Goal: Information Seeking & Learning: Compare options

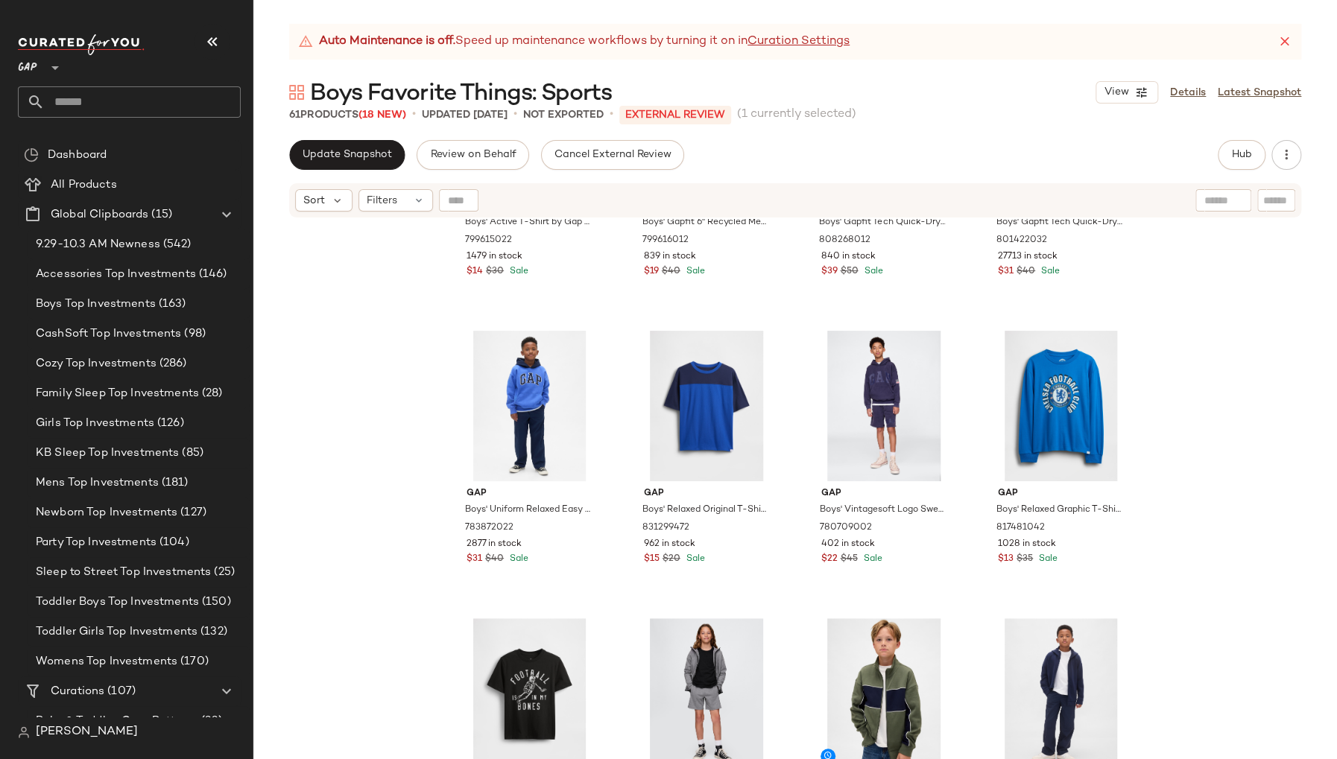
scroll to position [501, 0]
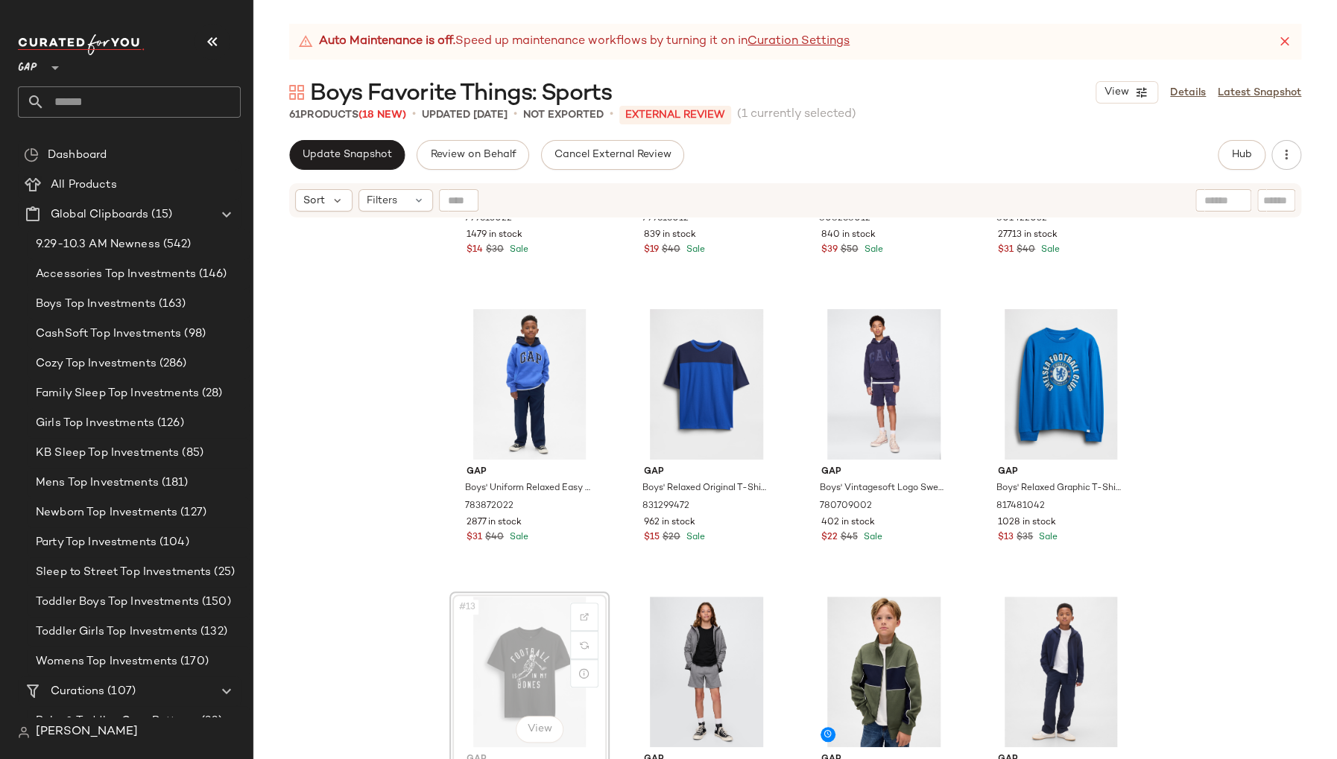
scroll to position [509, 0]
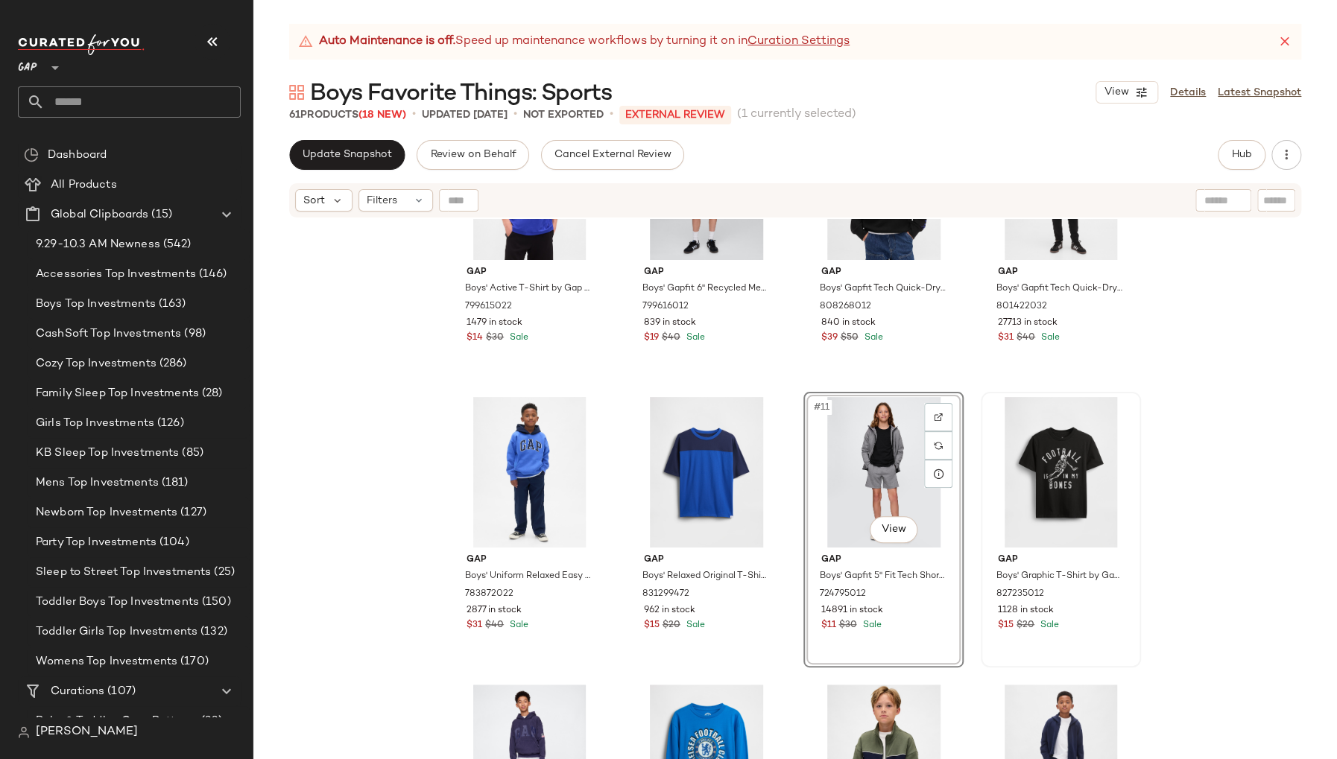
scroll to position [446, 0]
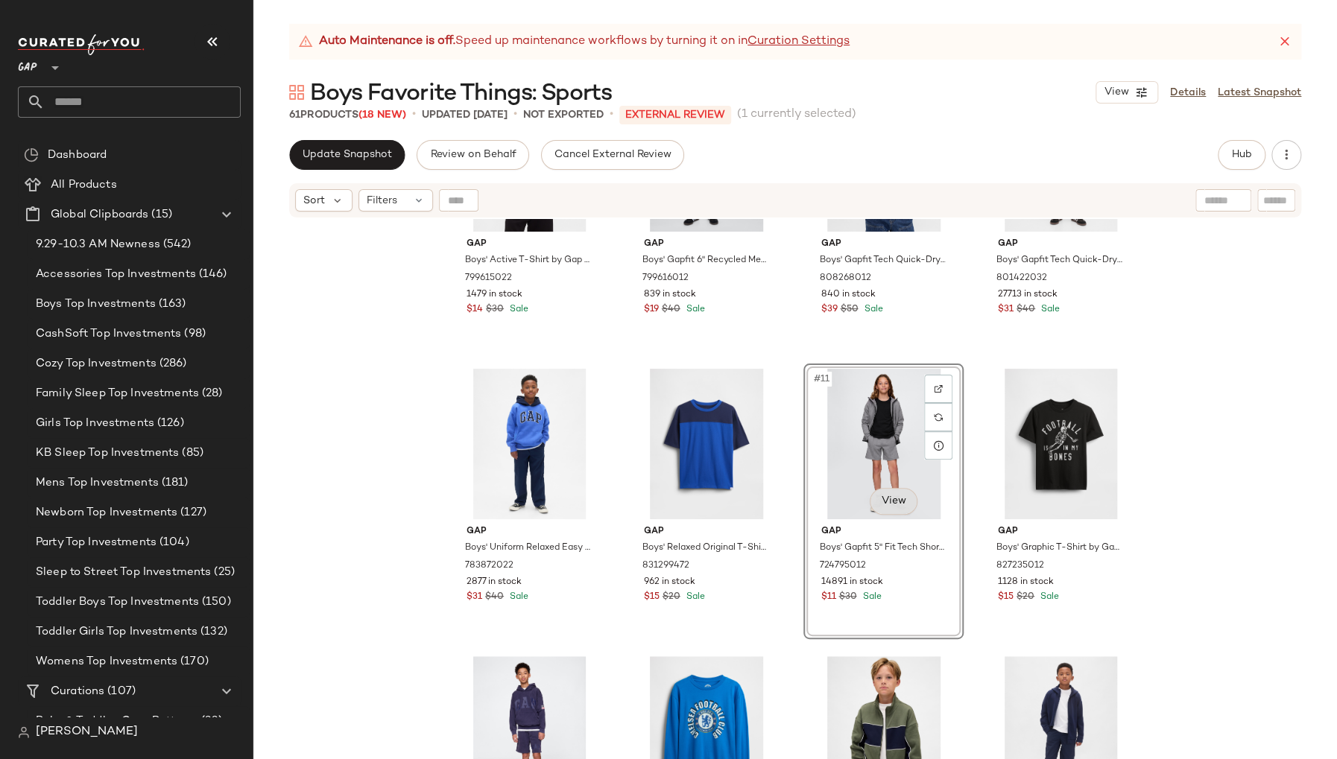
click at [890, 506] on body "GAP ** Dashboard All Products Global Clipboards (15) 9.29-10.3 AM Newness (542)…" at bounding box center [668, 379] width 1337 height 759
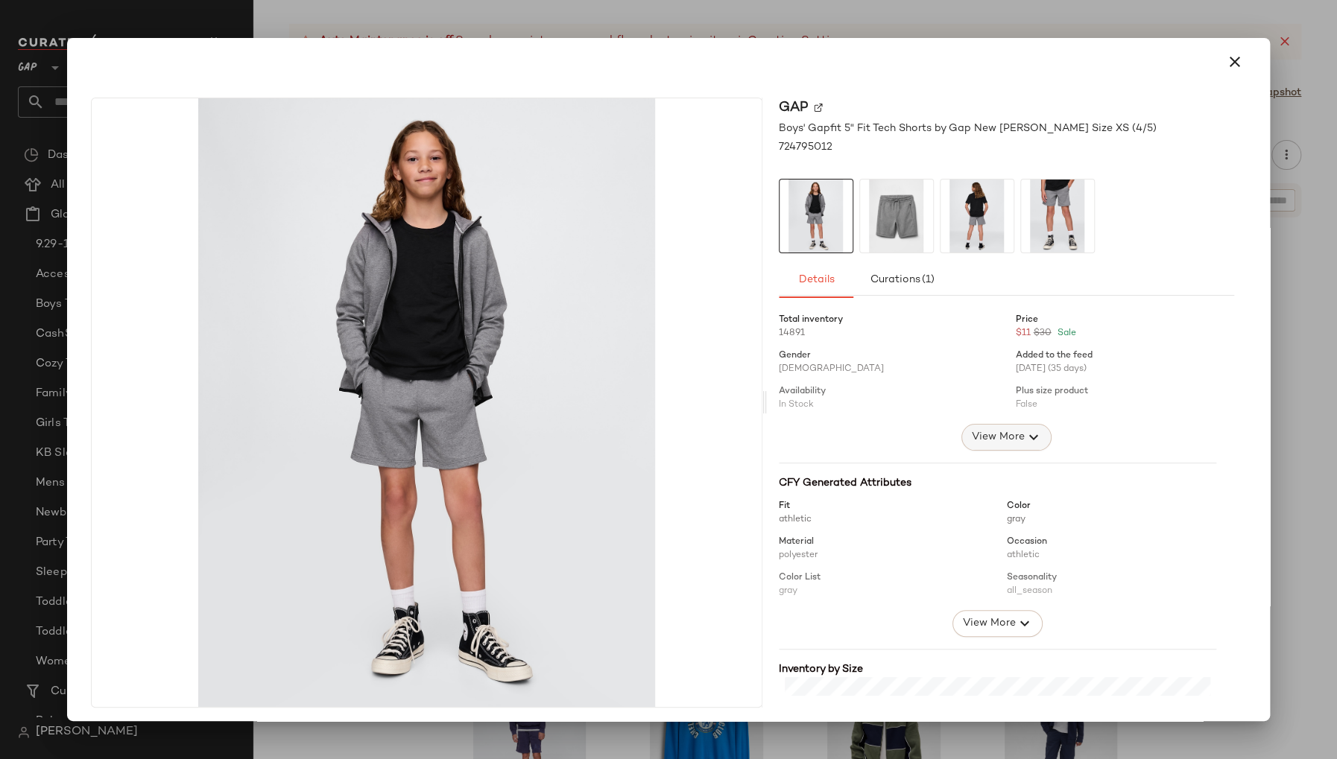
click at [998, 437] on span "View More" at bounding box center [997, 437] width 54 height 18
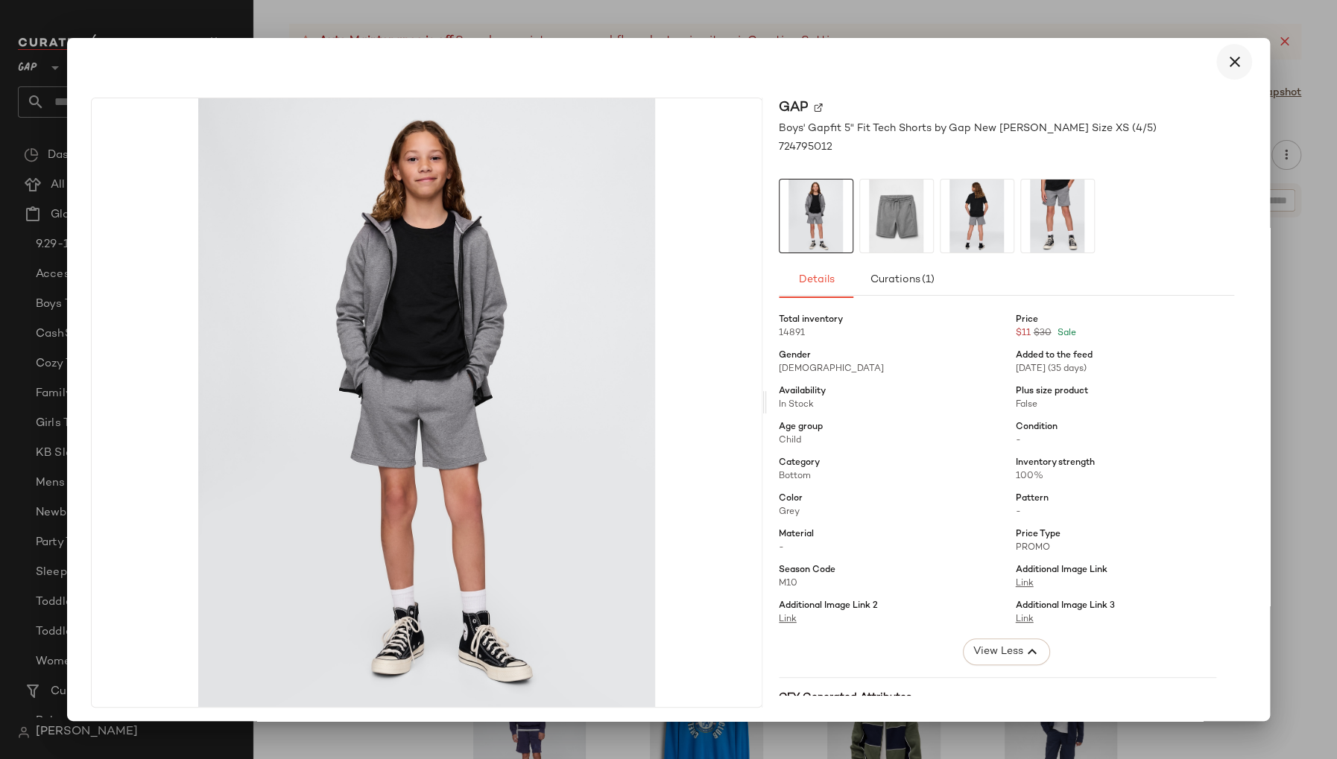
click at [1225, 64] on icon "button" at bounding box center [1234, 62] width 18 height 18
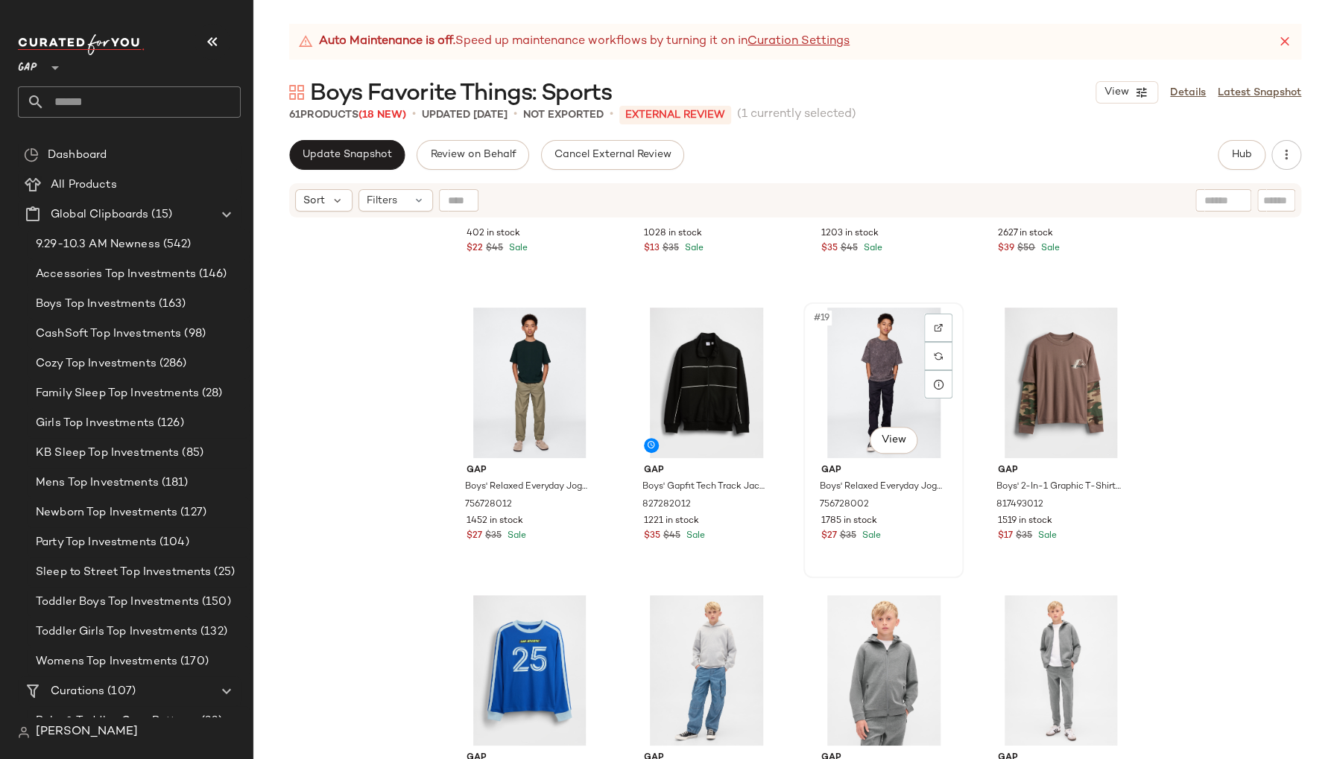
scroll to position [1075, 0]
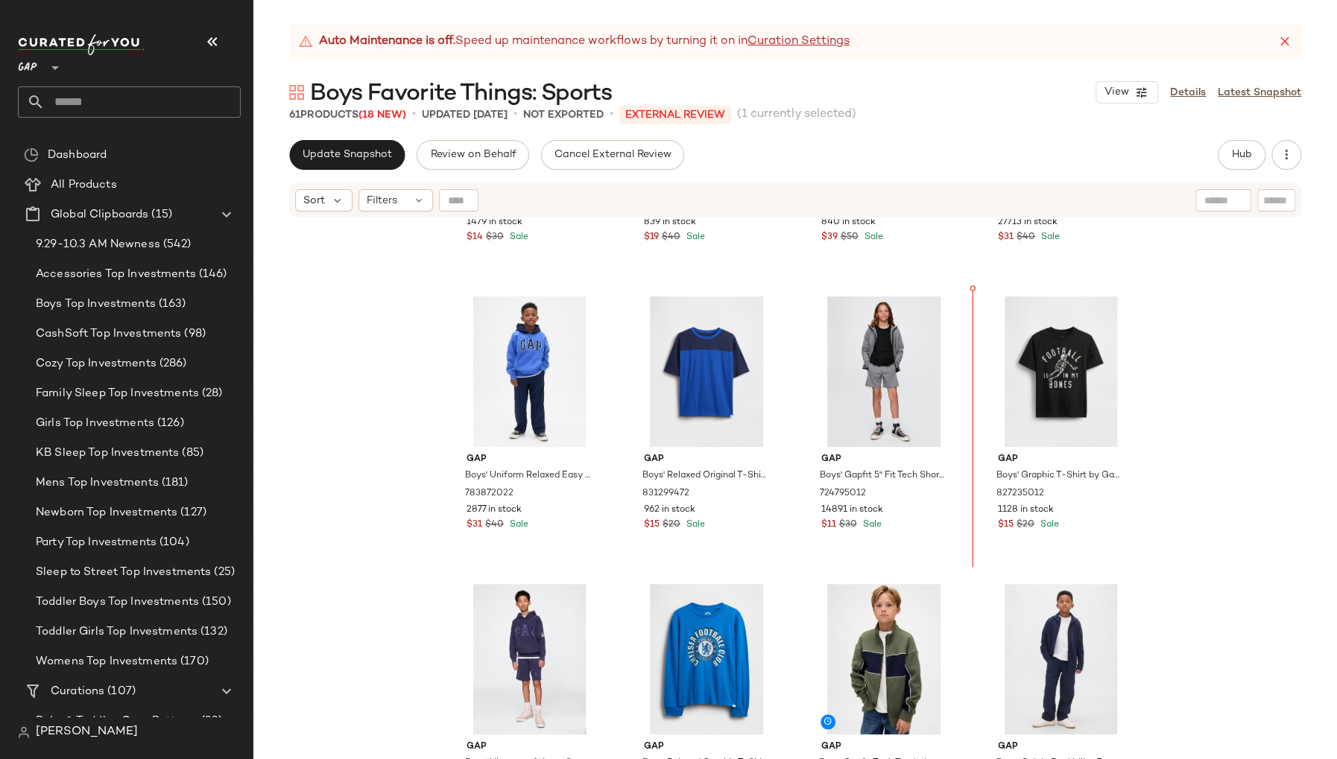
scroll to position [514, 0]
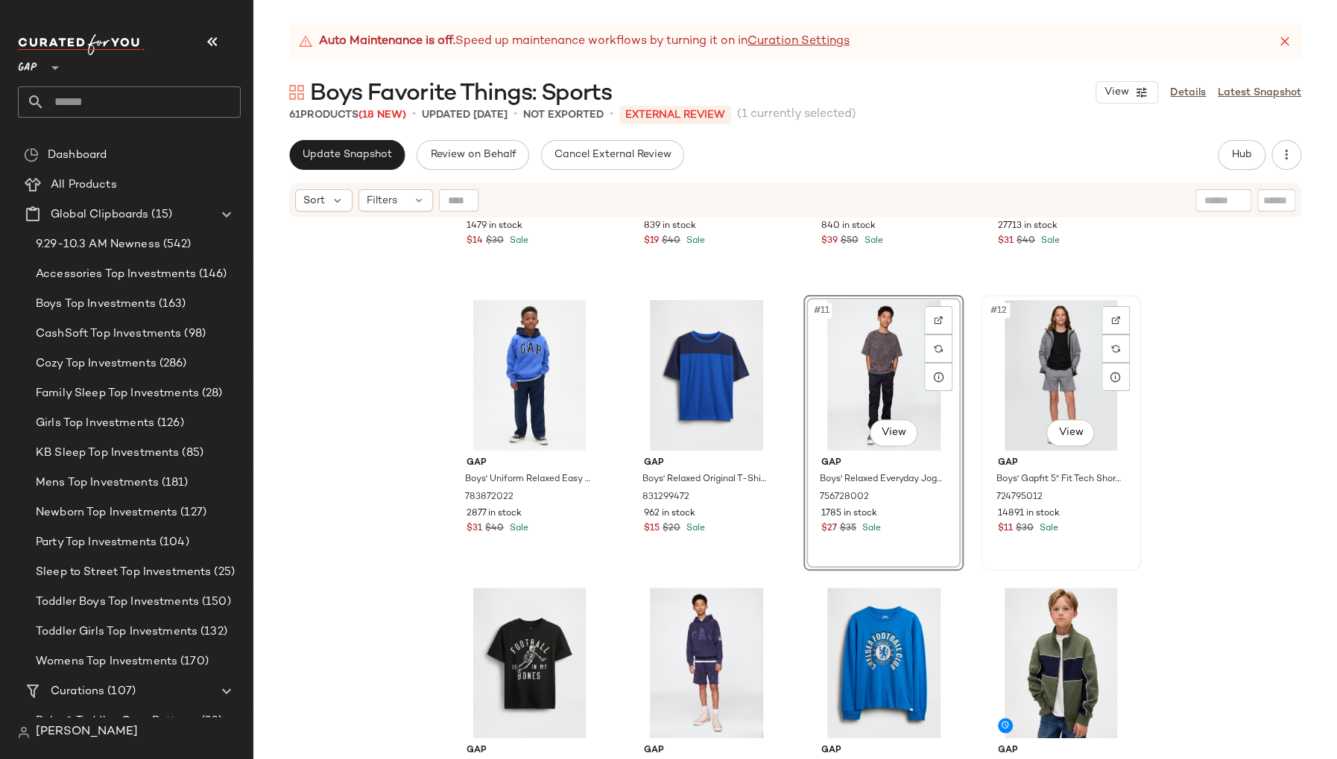
click at [998, 376] on div "#12 View" at bounding box center [1061, 375] width 150 height 151
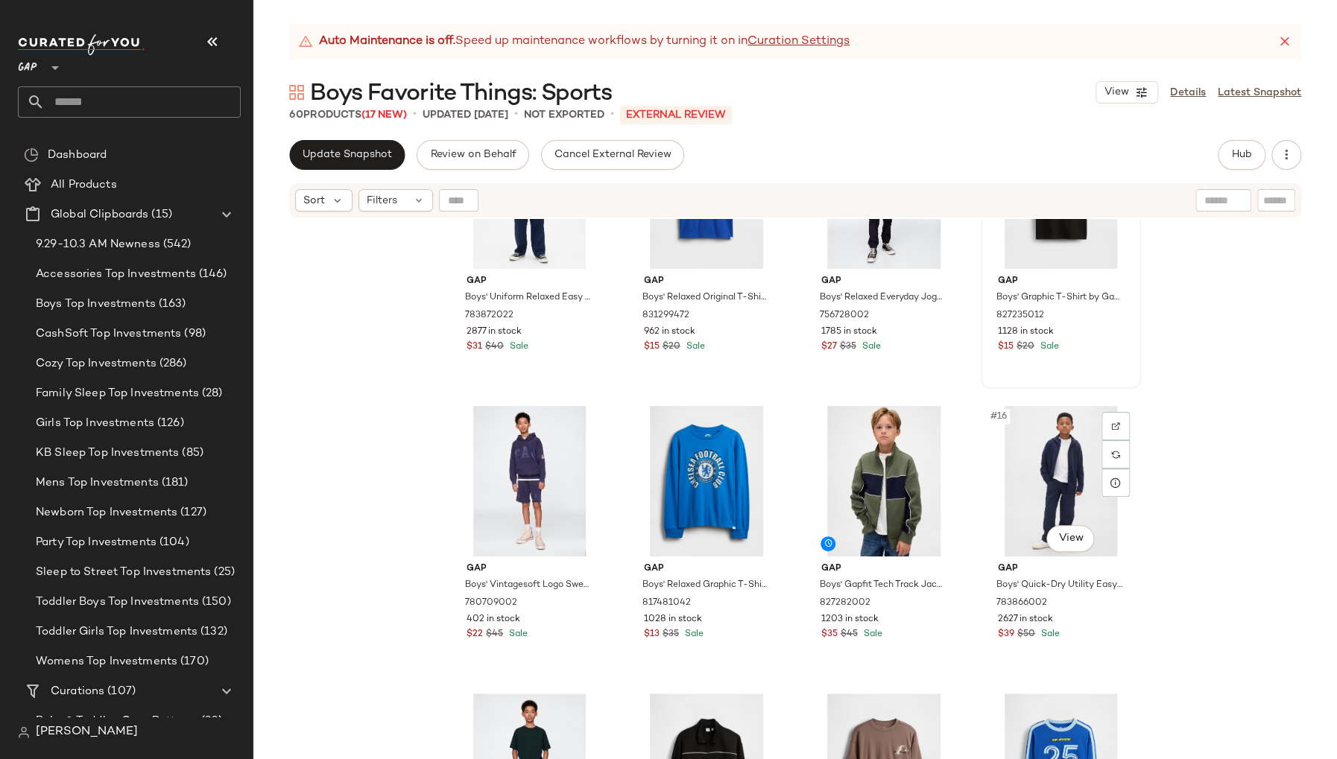
scroll to position [704, 0]
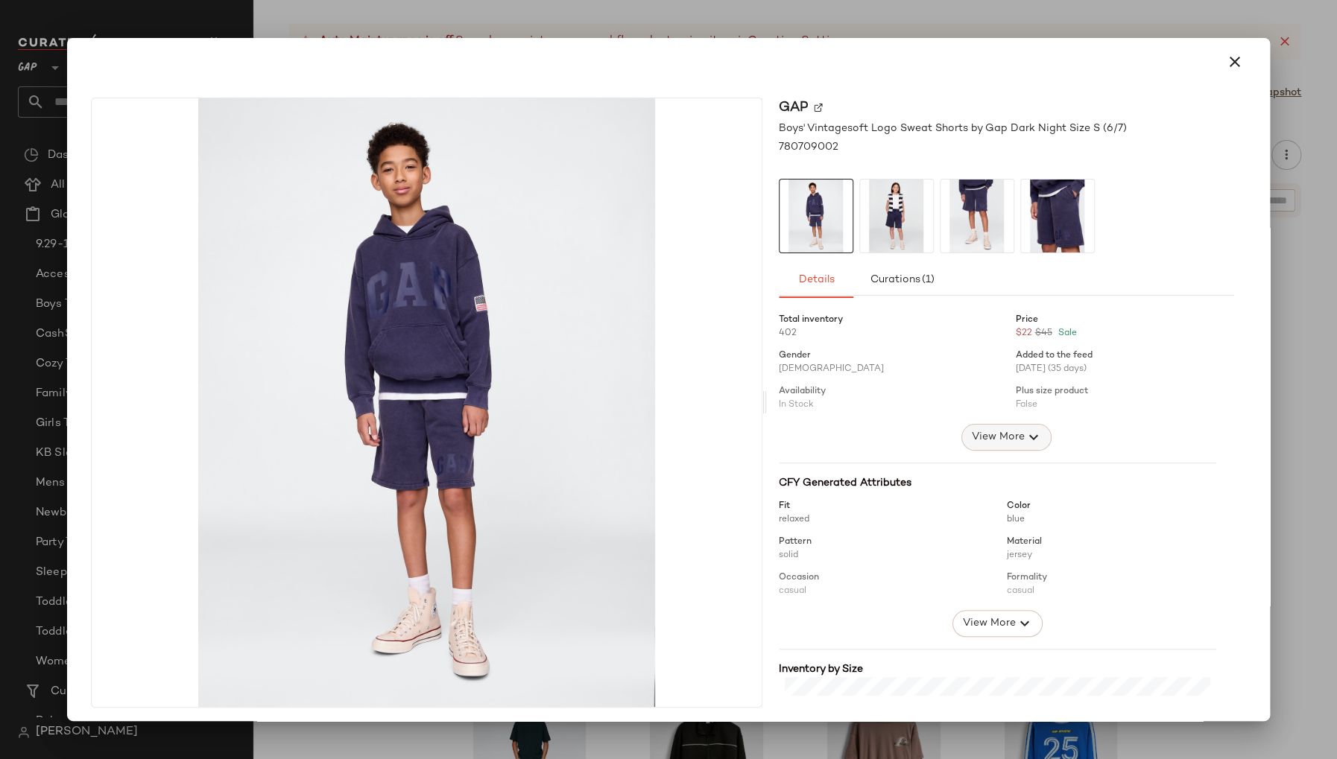
click at [970, 442] on span "View More" at bounding box center [997, 437] width 54 height 18
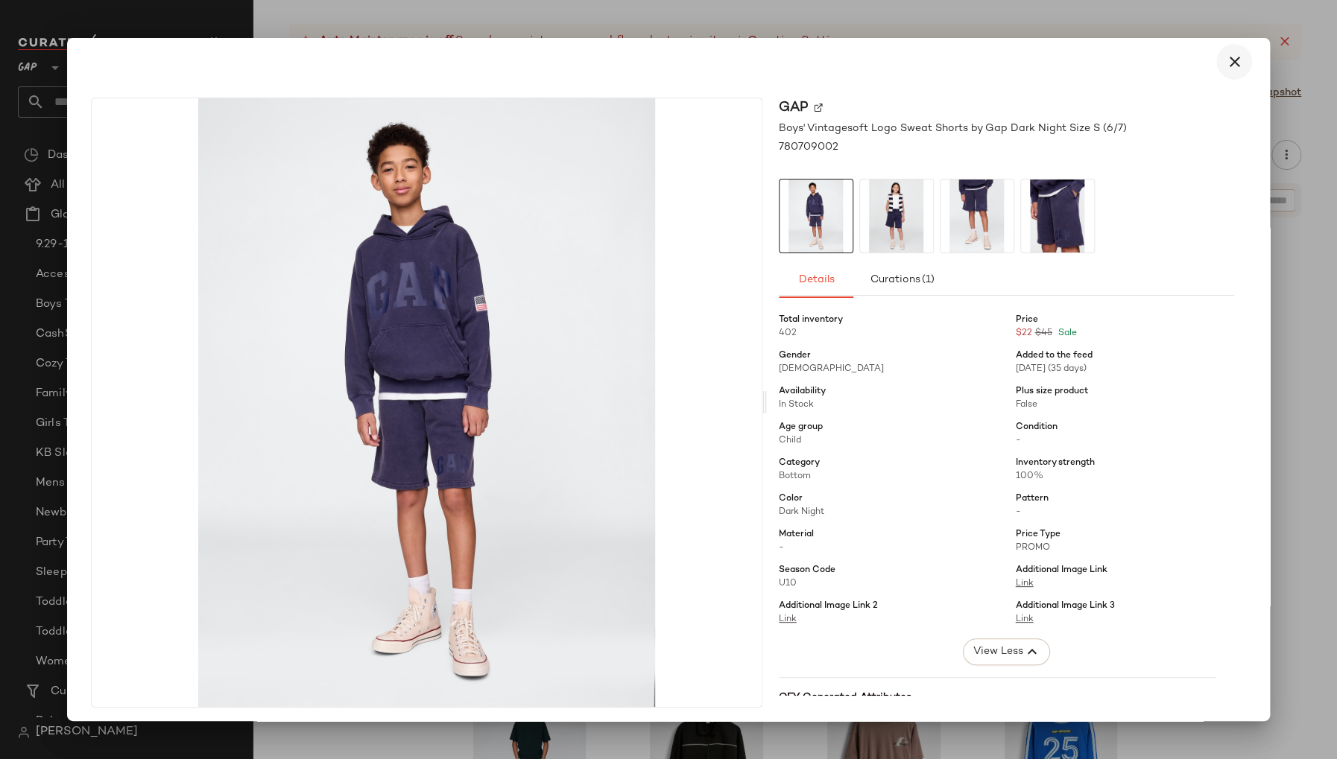
click at [1225, 57] on icon "button" at bounding box center [1234, 62] width 18 height 18
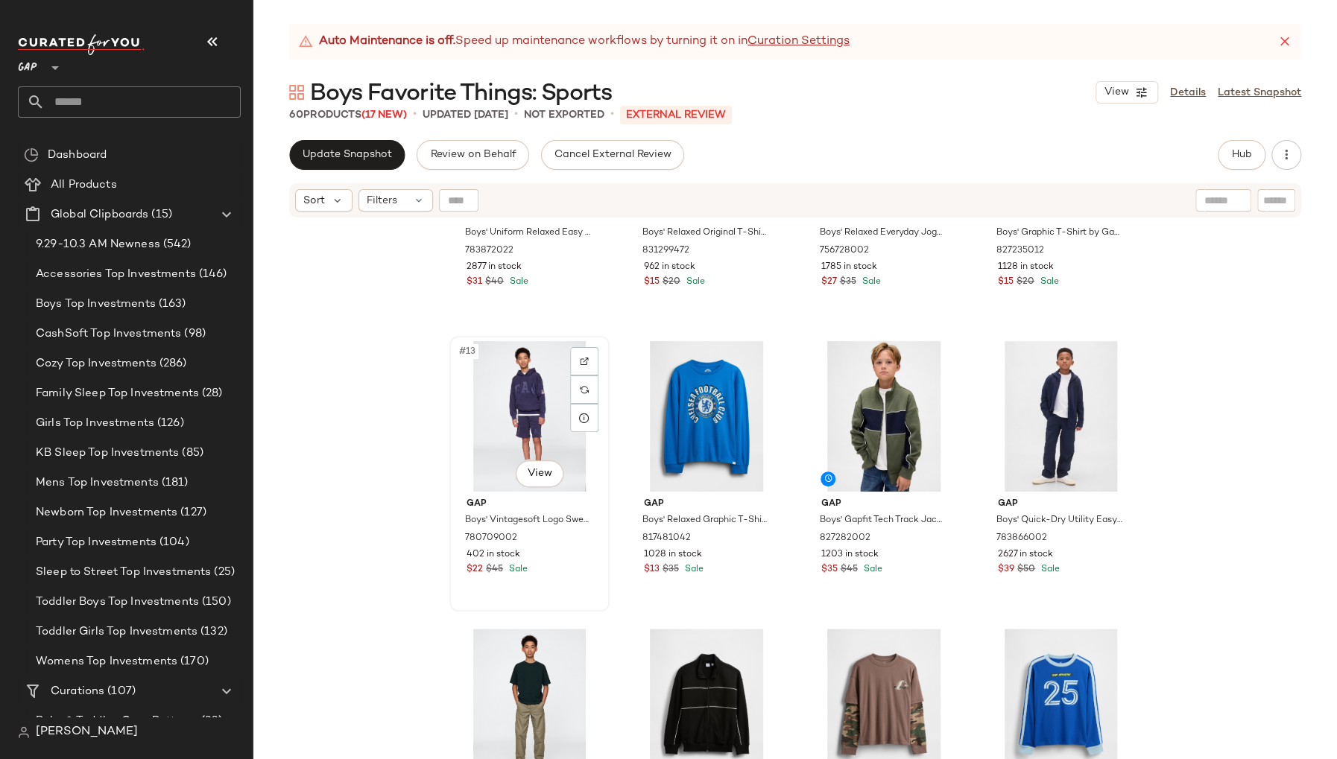
scroll to position [775, 0]
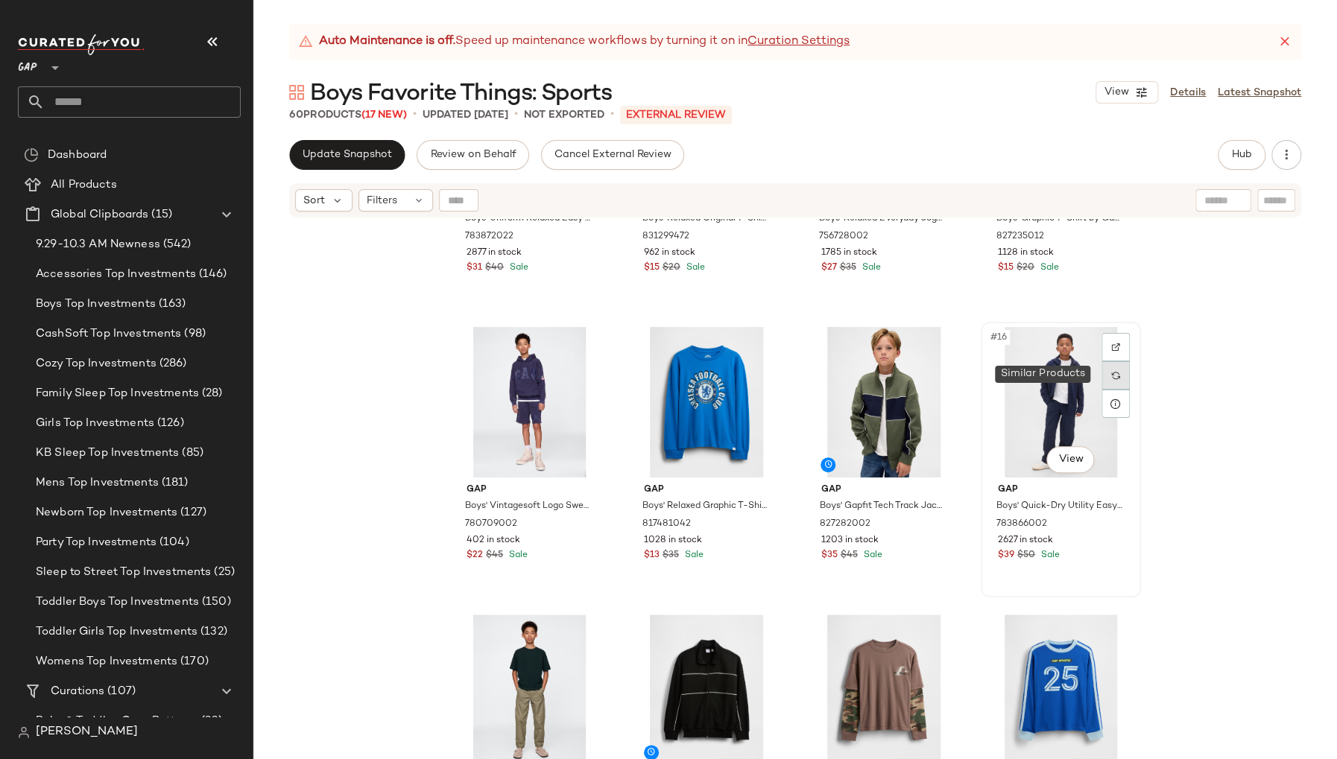
click at [1117, 376] on div at bounding box center [1115, 375] width 28 height 28
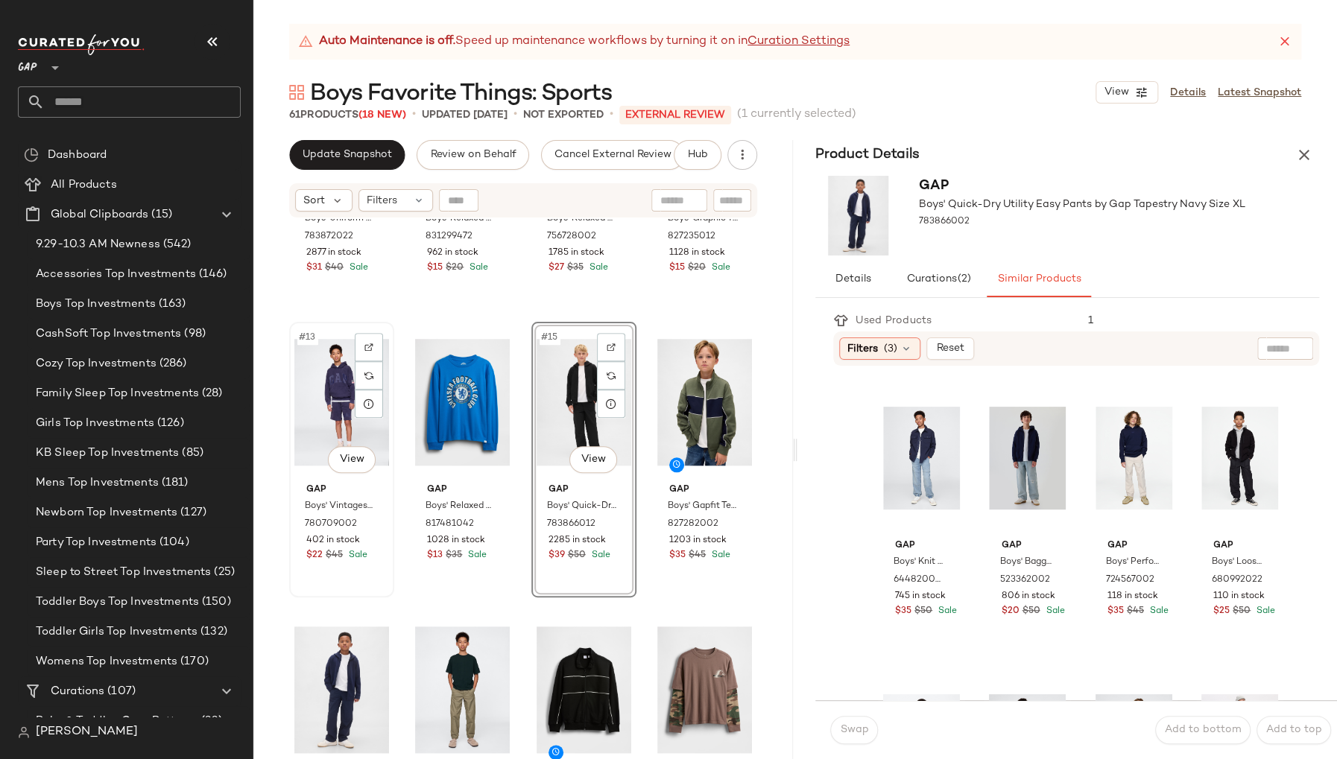
click at [296, 440] on div "#13 View" at bounding box center [341, 402] width 95 height 151
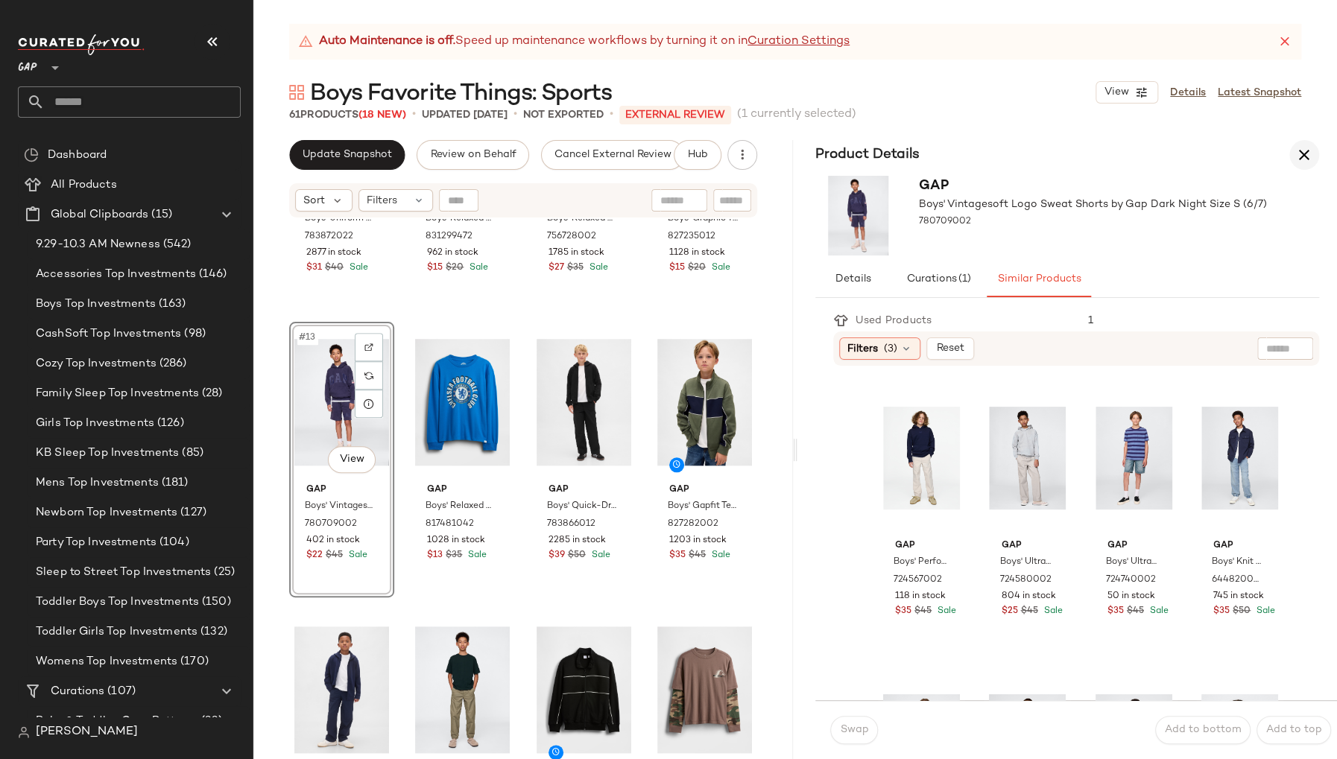
click at [1308, 154] on icon "button" at bounding box center [1304, 155] width 18 height 18
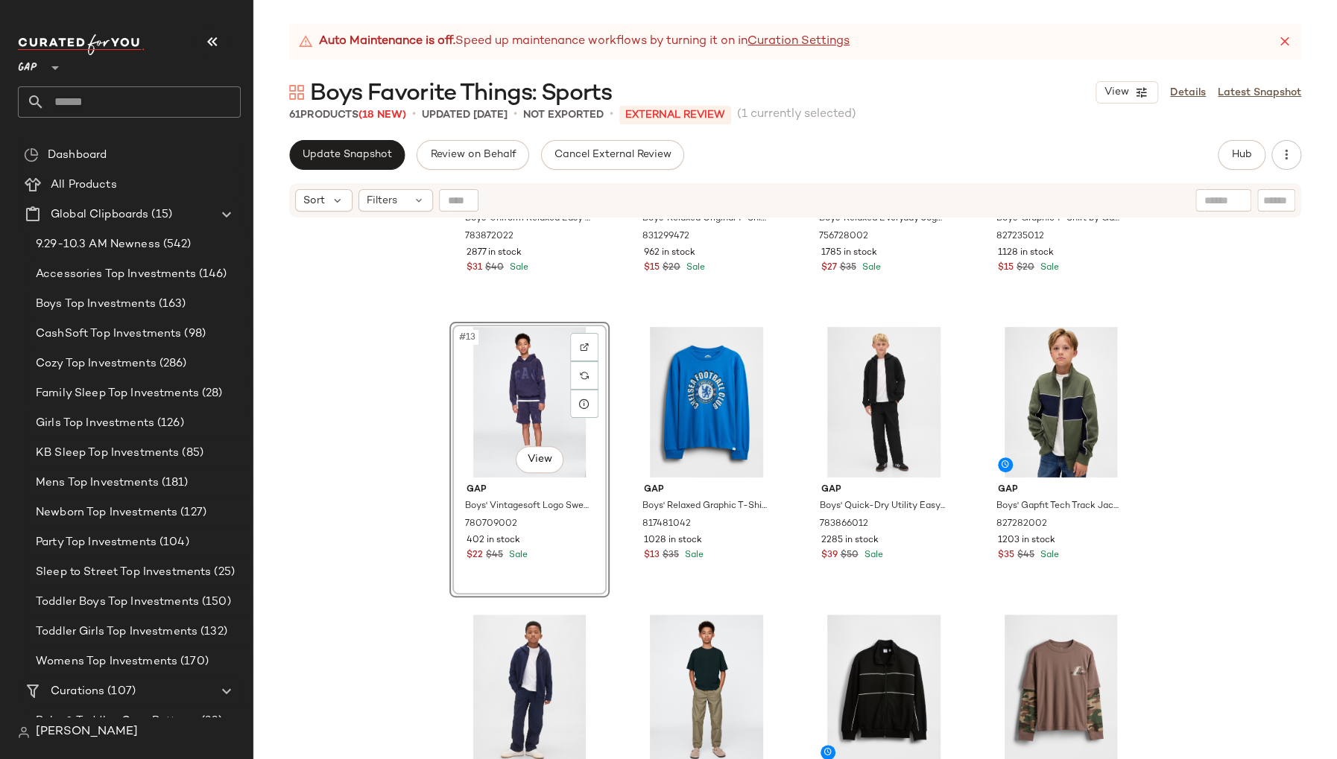
click at [589, 475] on div "#13 View" at bounding box center [530, 402] width 150 height 151
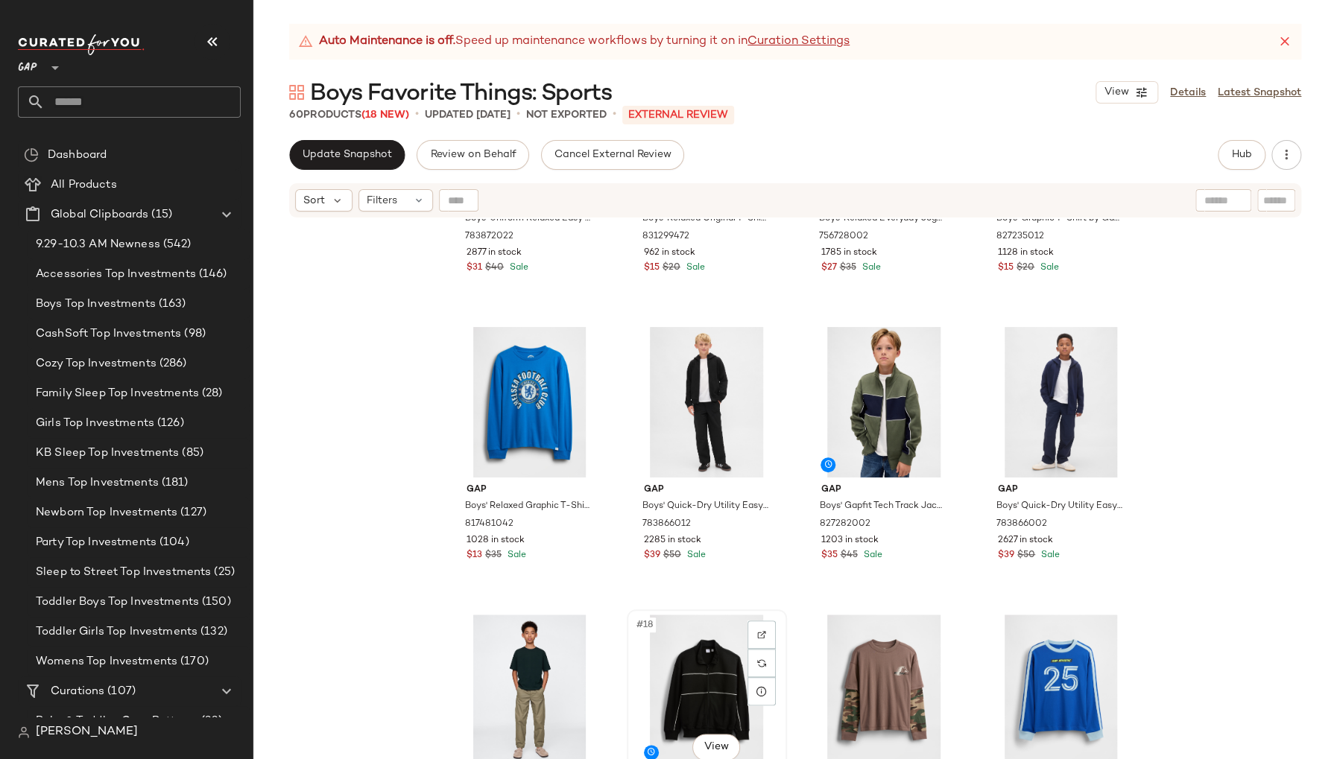
scroll to position [776, 0]
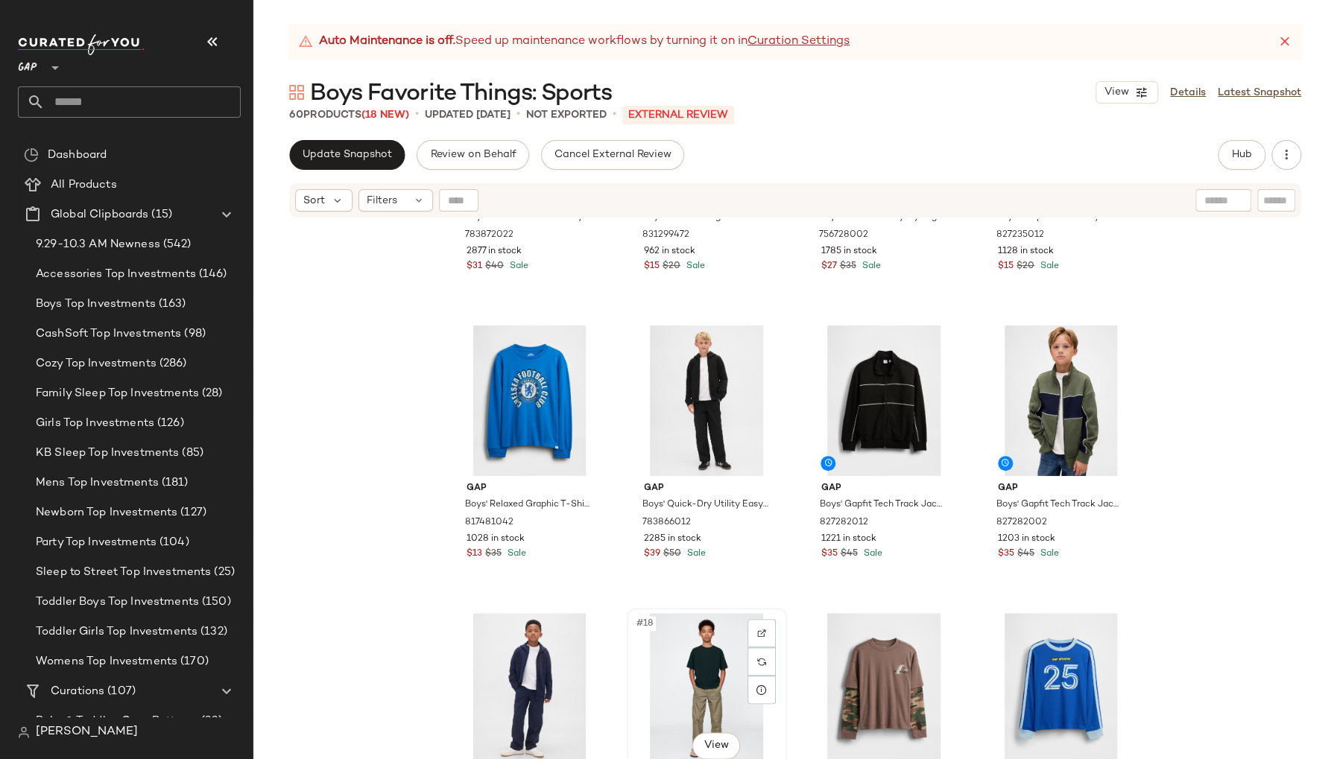
scroll to position [777, 0]
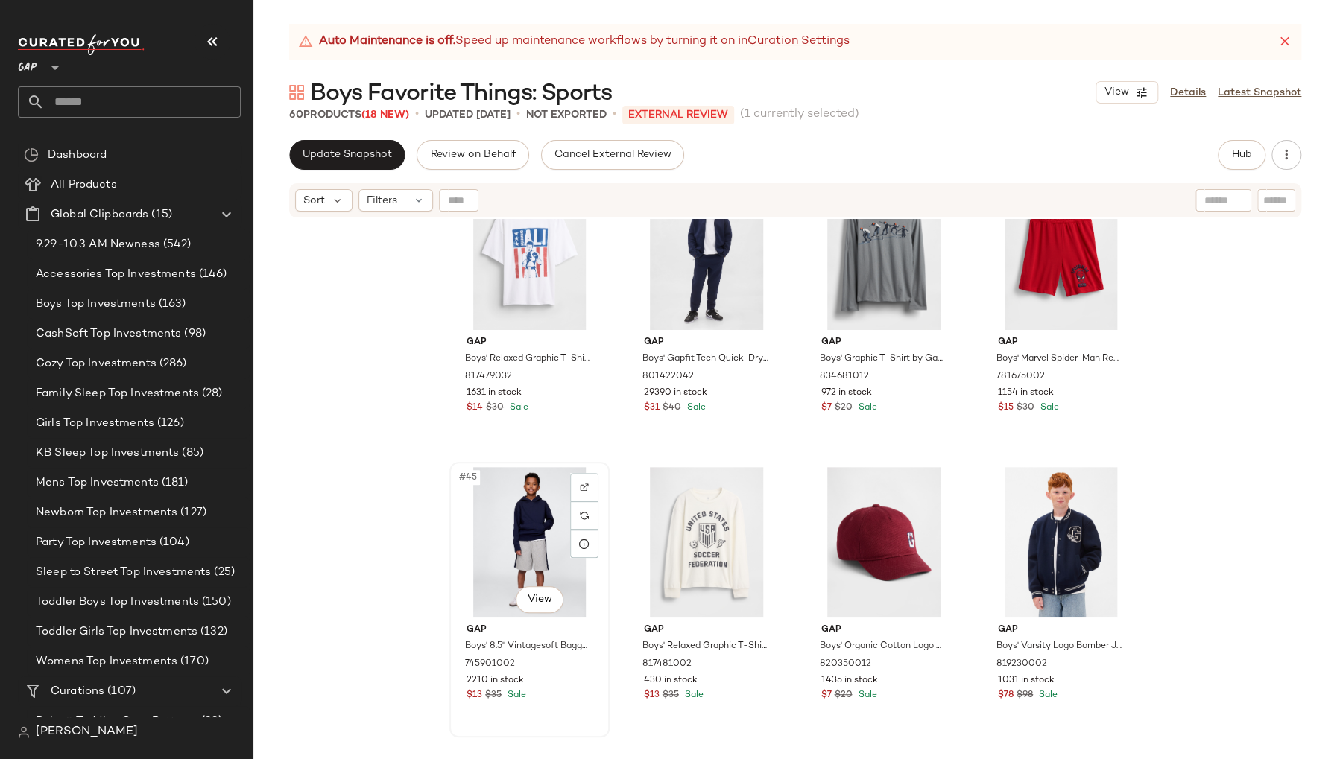
scroll to position [2968, 0]
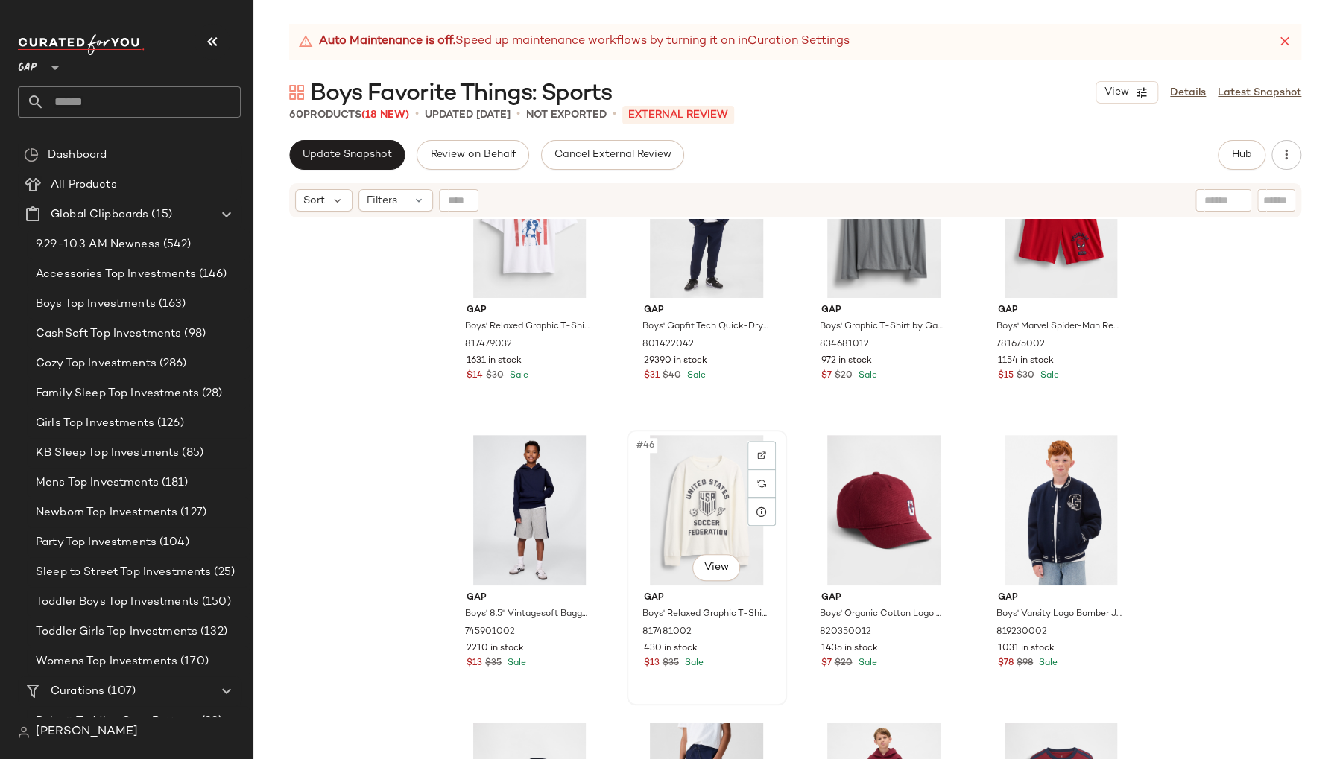
click at [632, 513] on div "#46 View" at bounding box center [707, 510] width 150 height 151
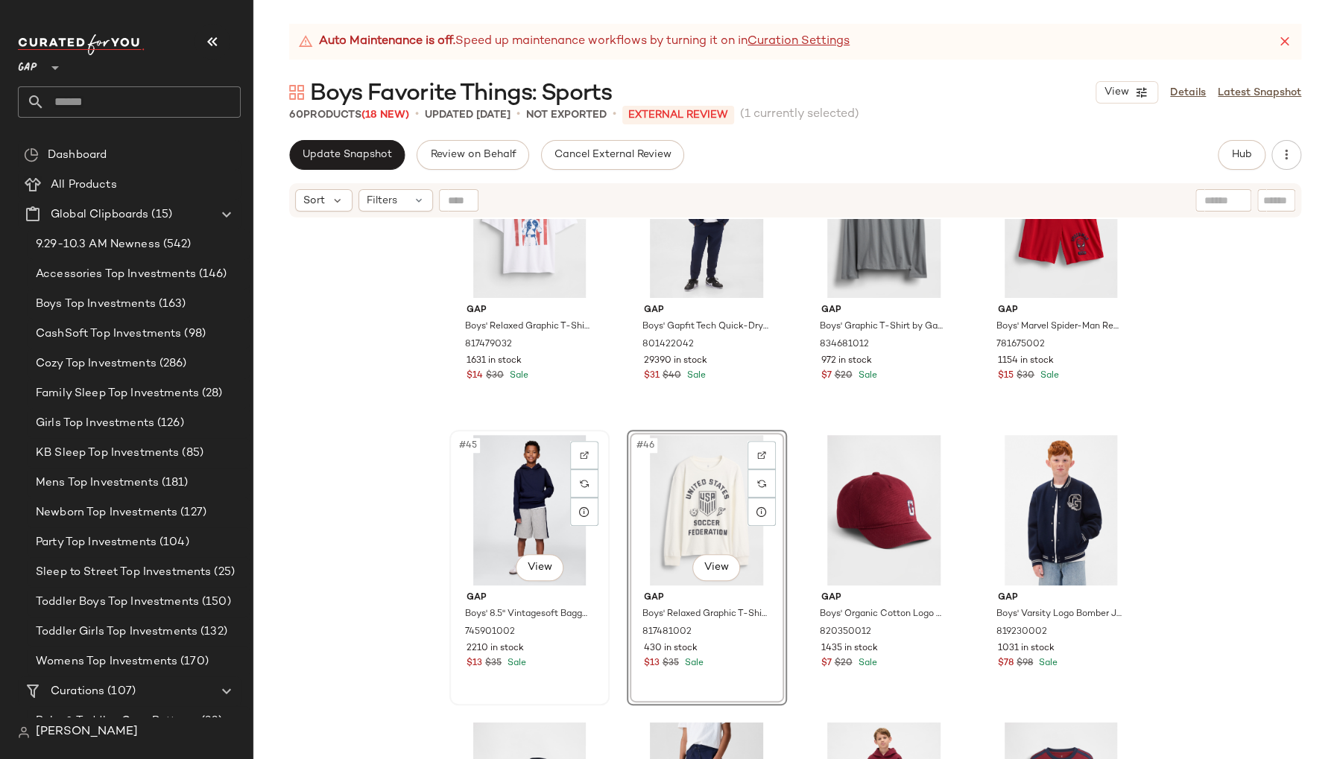
click at [459, 509] on div "#45 View" at bounding box center [530, 510] width 150 height 151
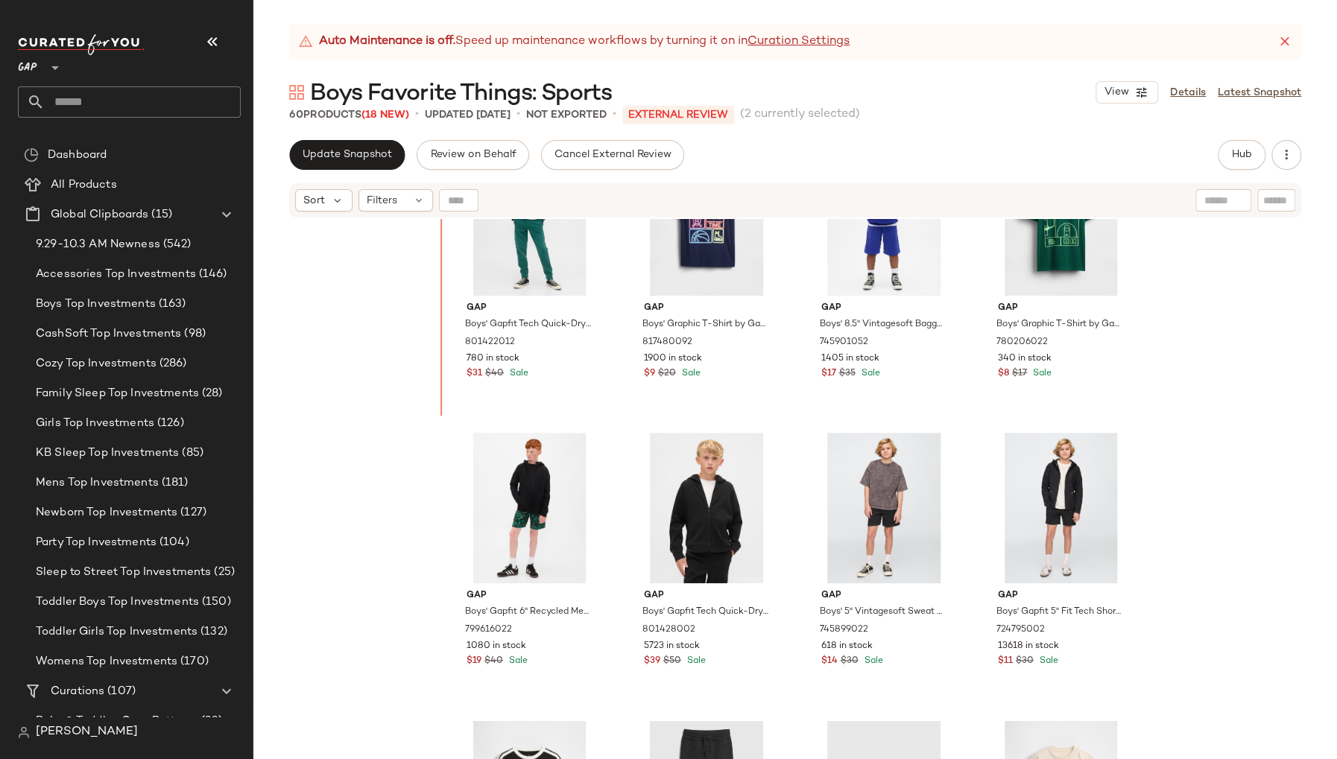
scroll to position [1786, 0]
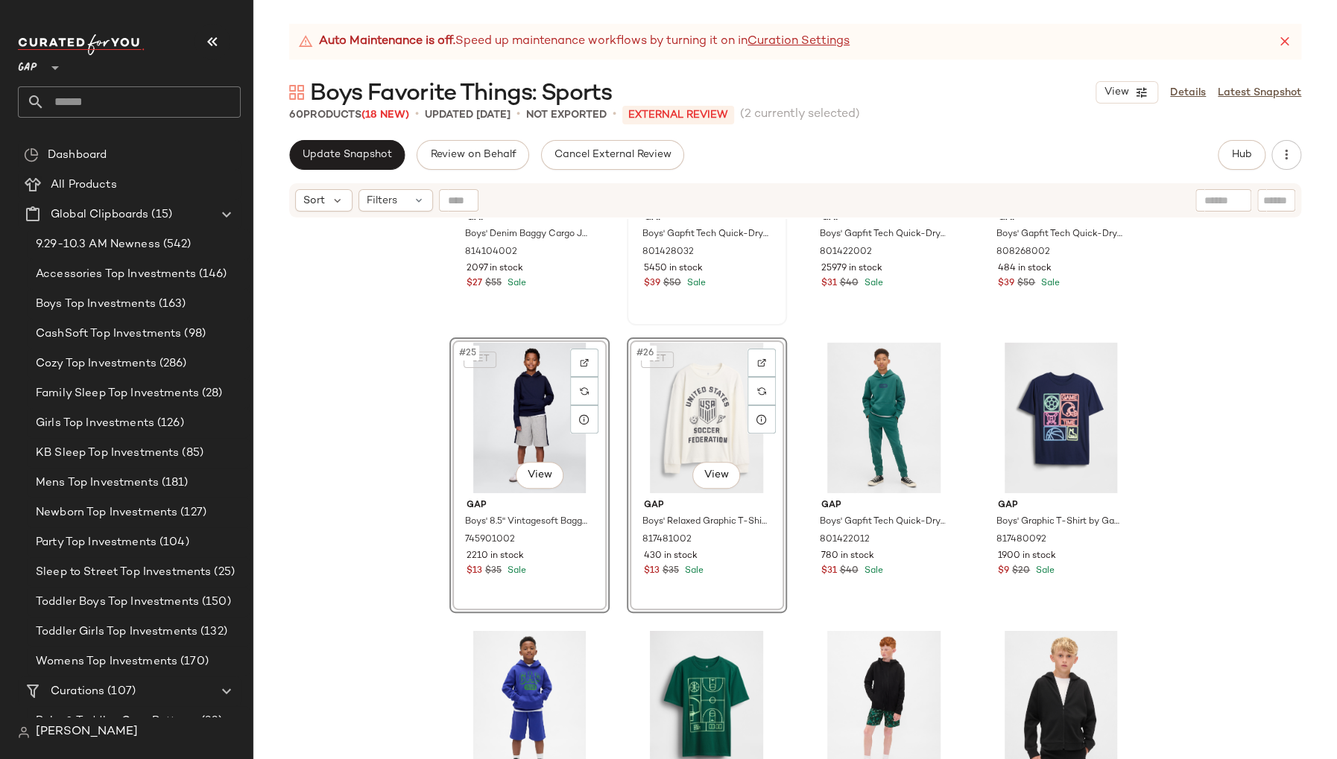
scroll to position [1556, 0]
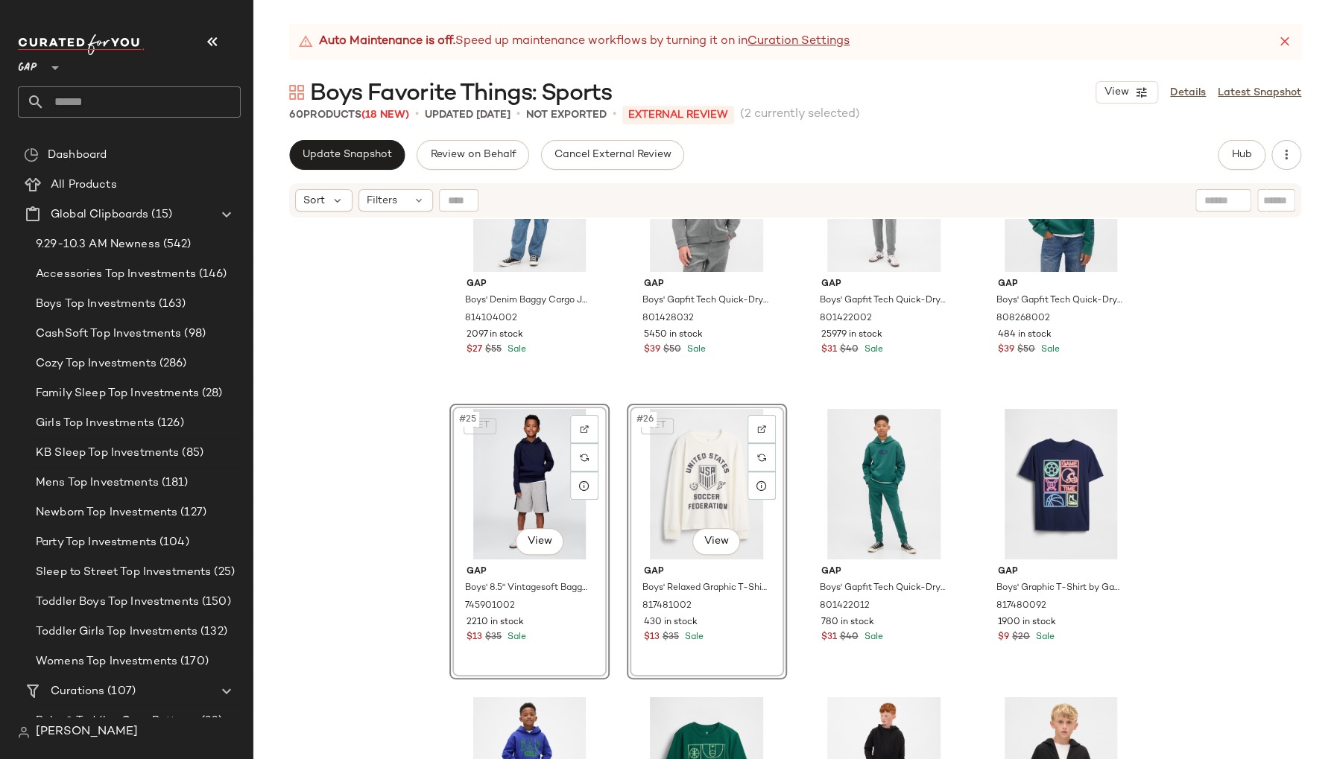
click at [364, 445] on div "Gap Boys' Denim Baggy Cargo Joggers by Gap Medium Wash Size M 814104002 2097 in…" at bounding box center [794, 507] width 1083 height 577
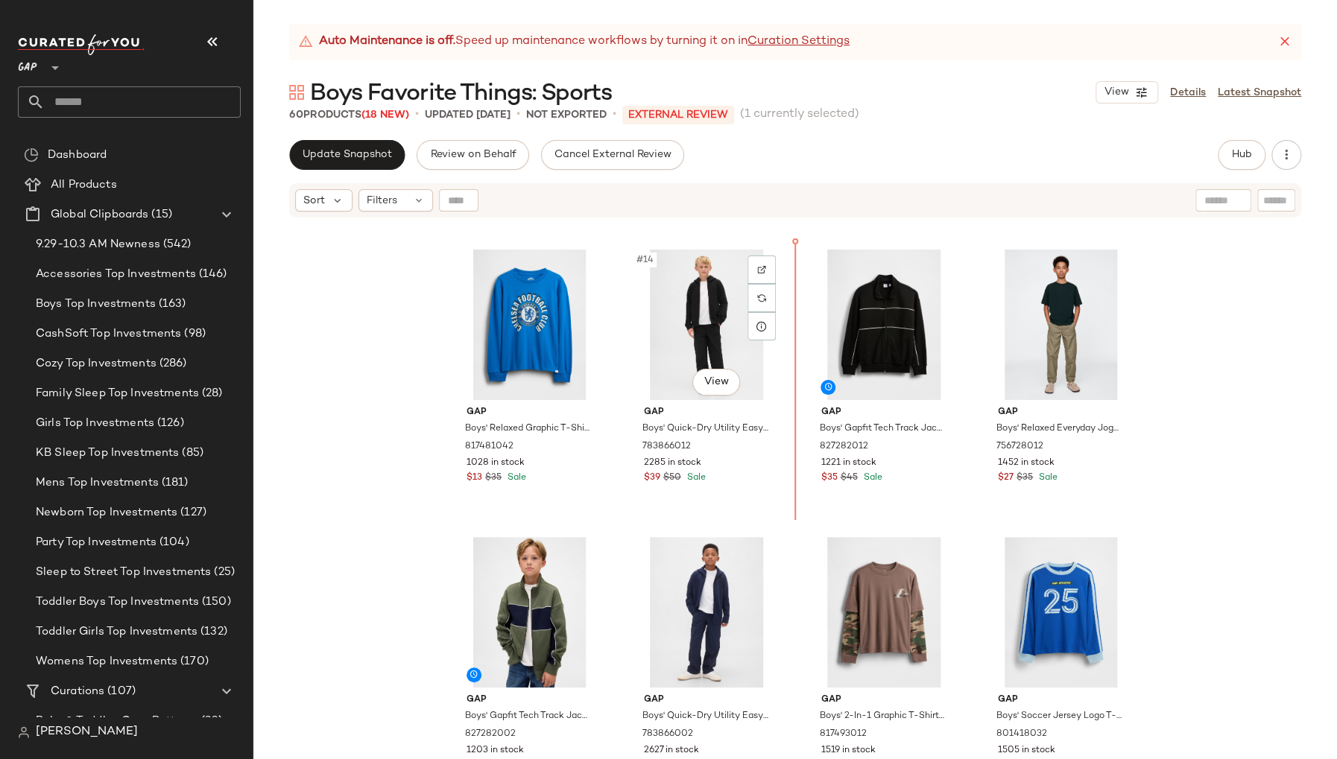
scroll to position [841, 0]
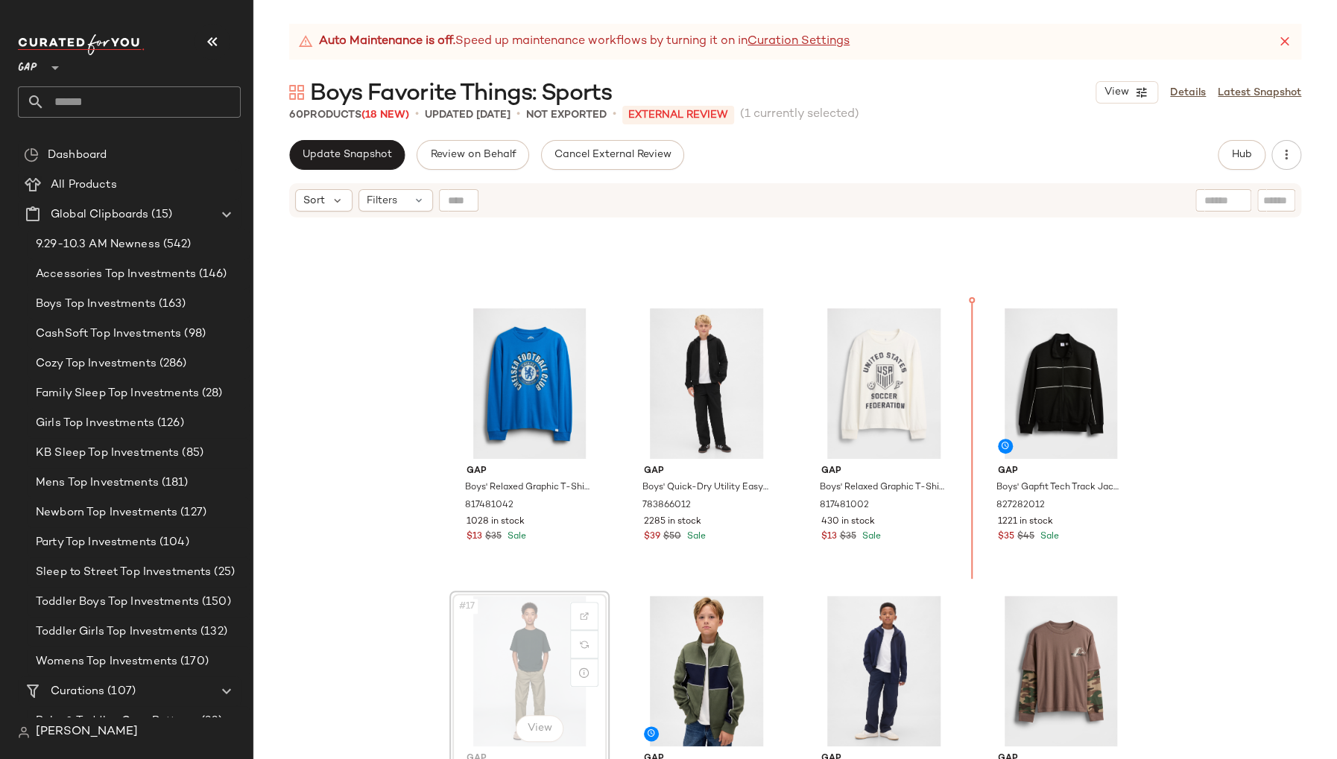
scroll to position [776, 0]
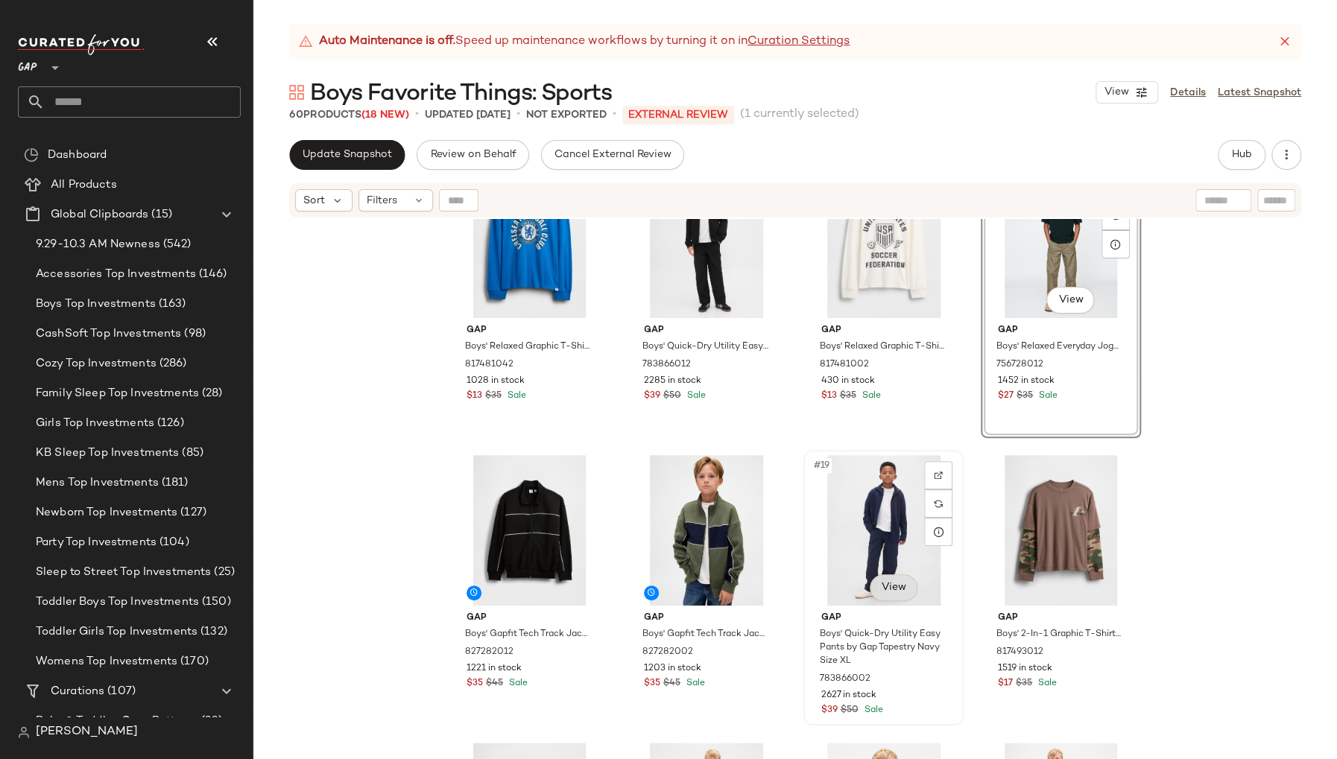
scroll to position [935, 0]
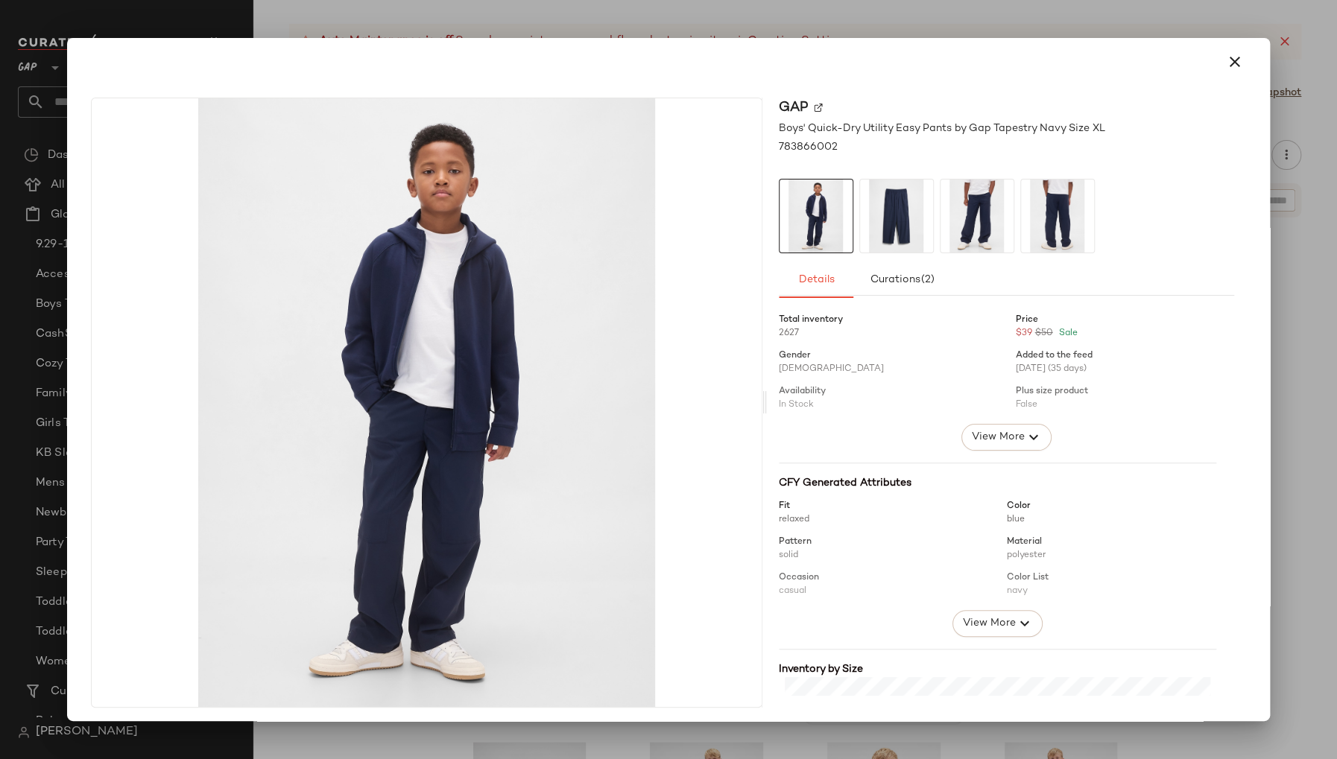
click at [1228, 69] on icon "button" at bounding box center [1234, 62] width 18 height 18
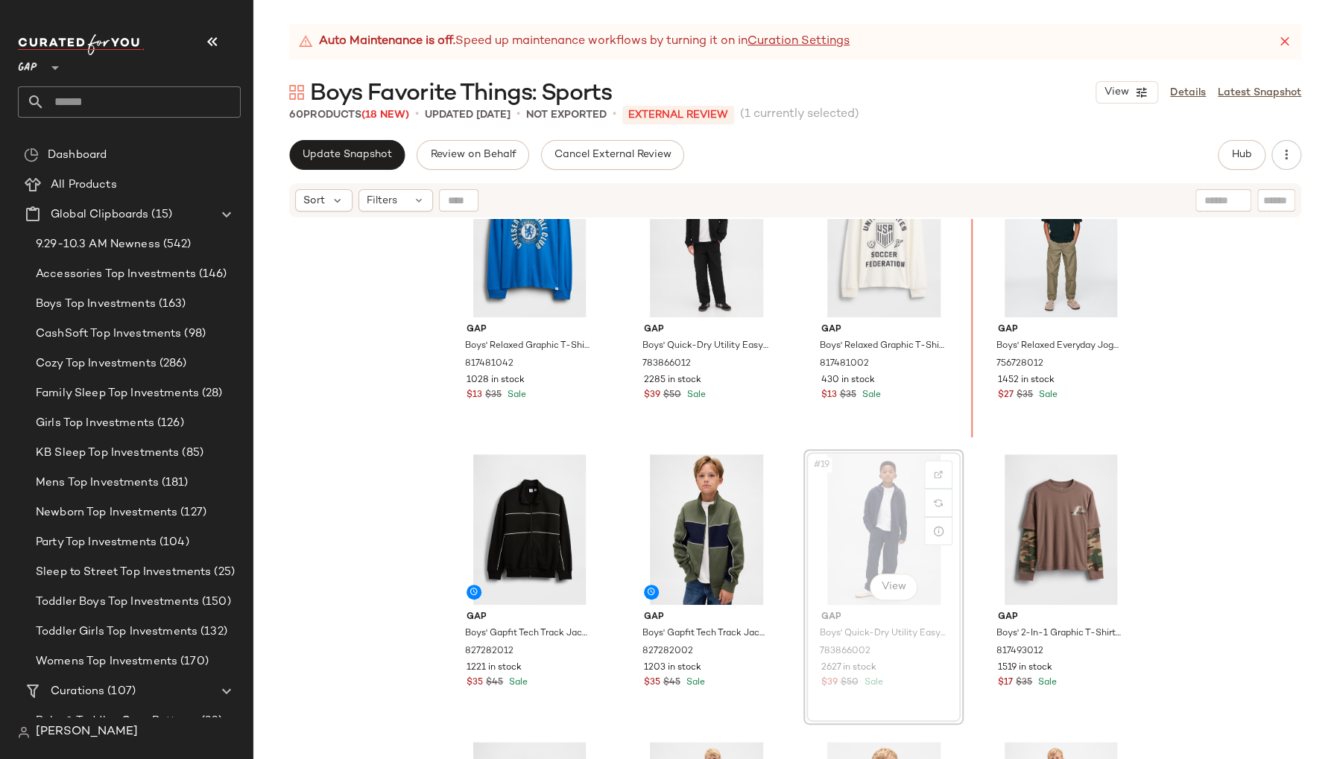
scroll to position [931, 0]
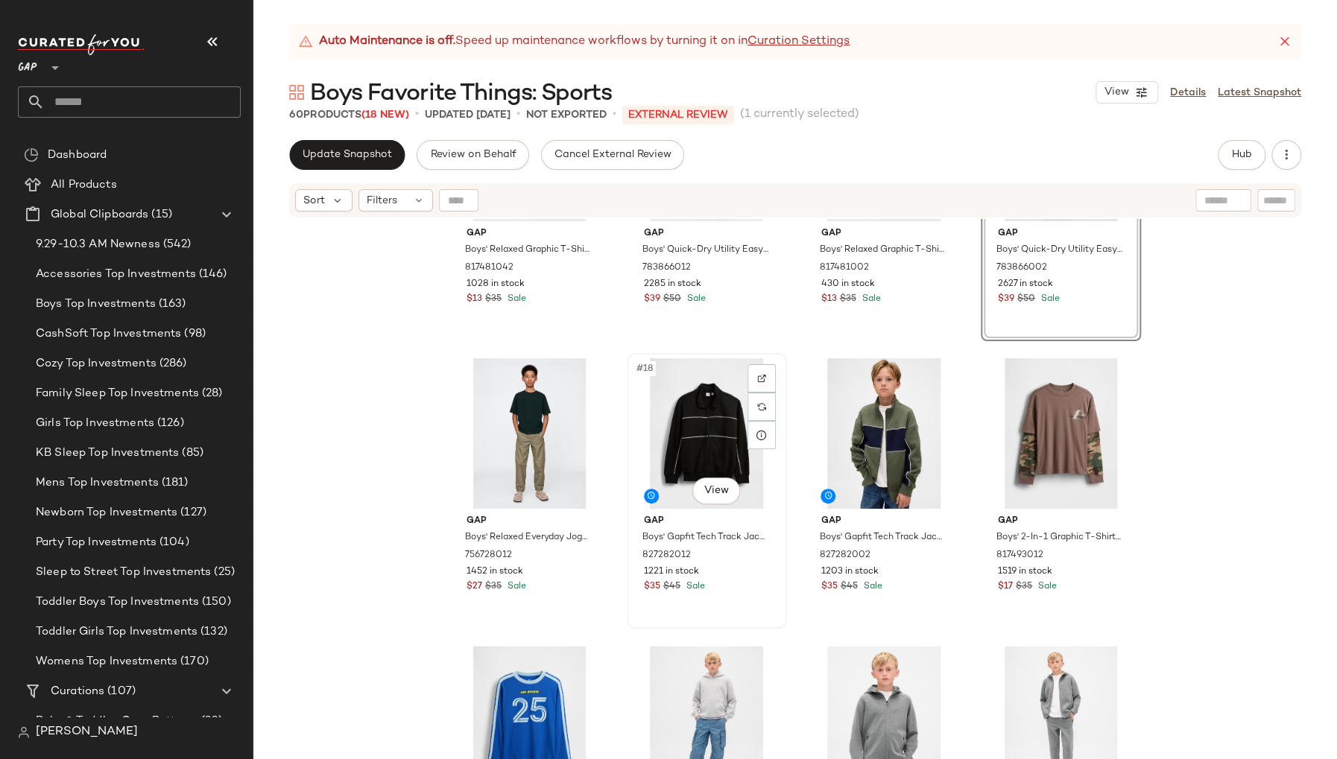
scroll to position [1046, 0]
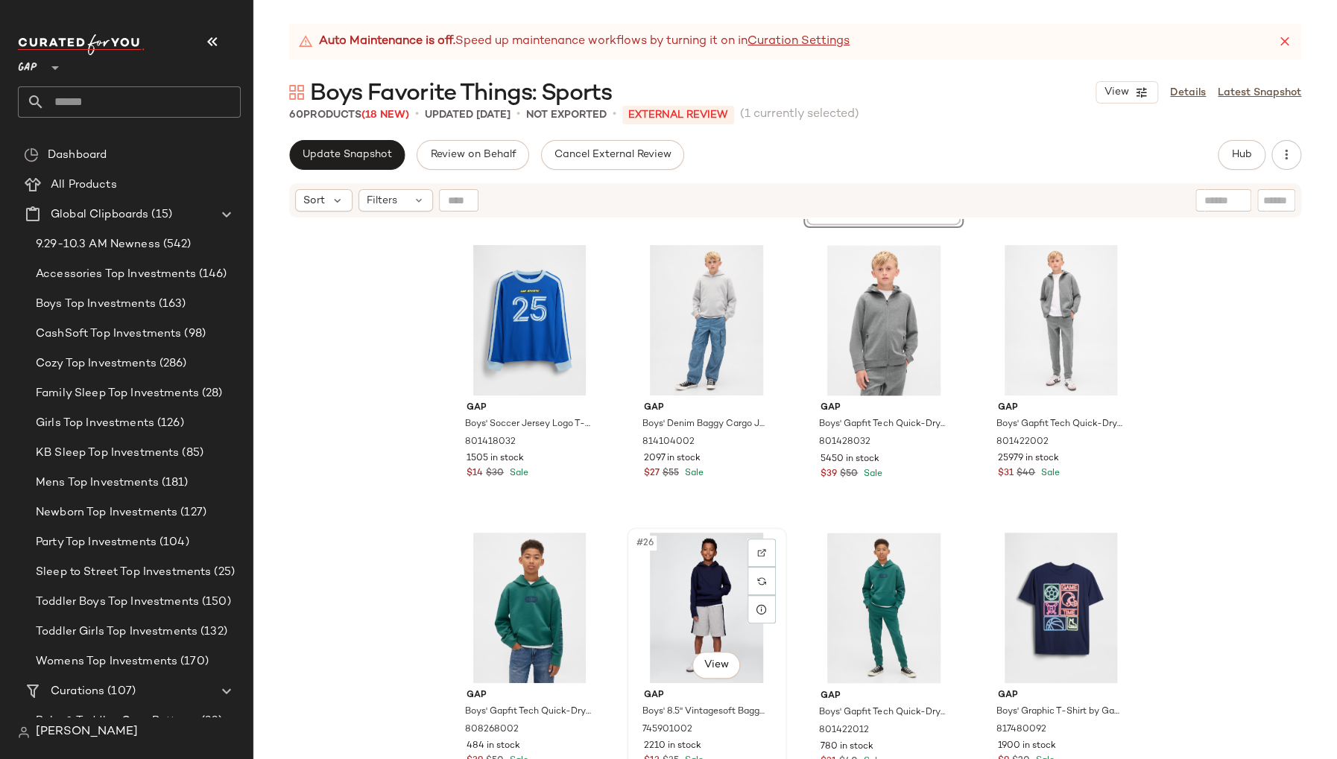
scroll to position [1578, 0]
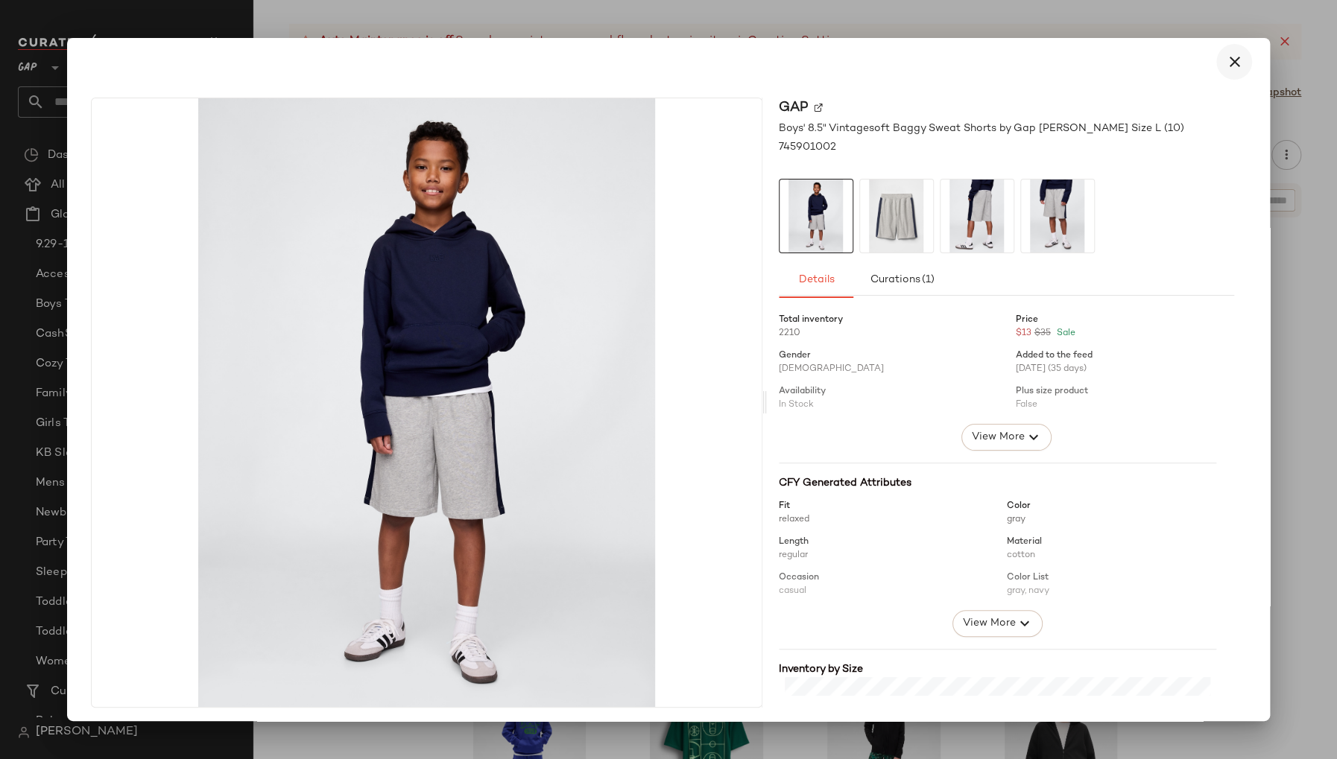
click at [1237, 62] on button "button" at bounding box center [1234, 62] width 36 height 36
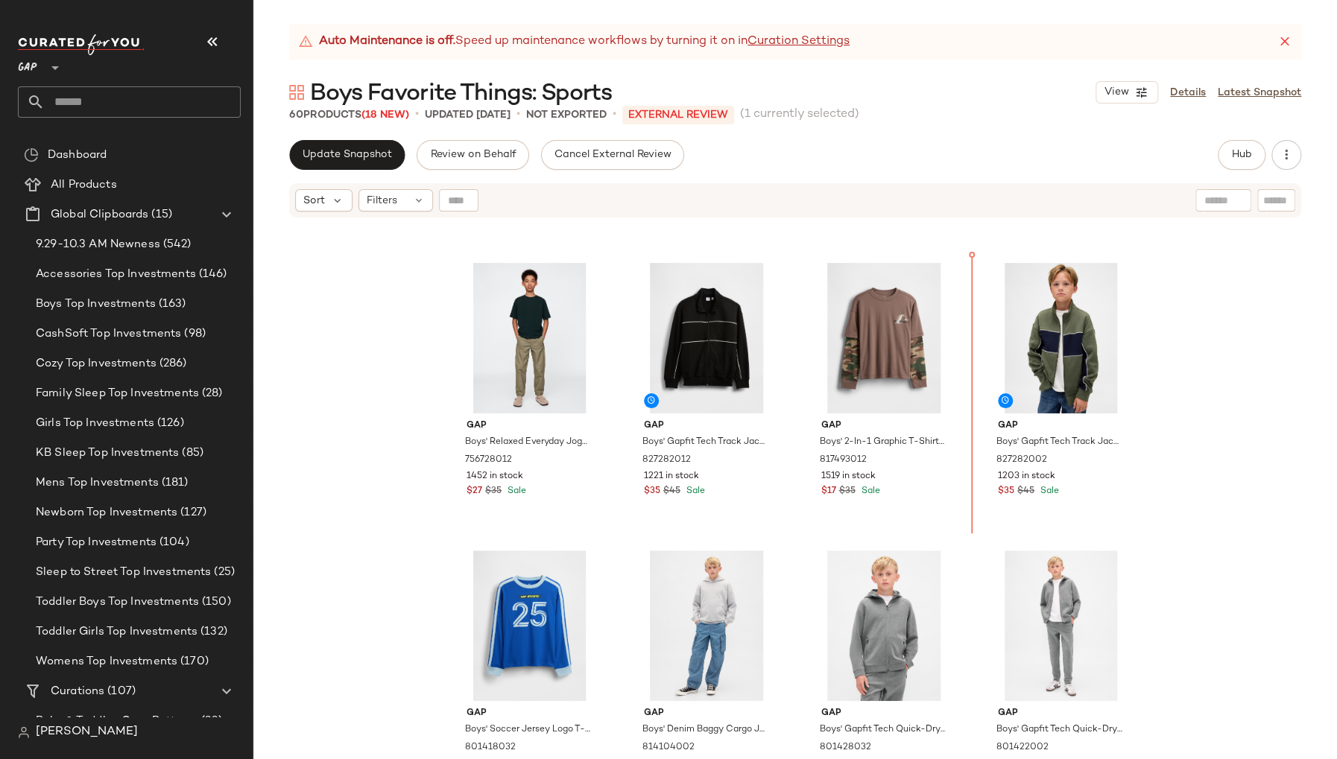
scroll to position [1115, 0]
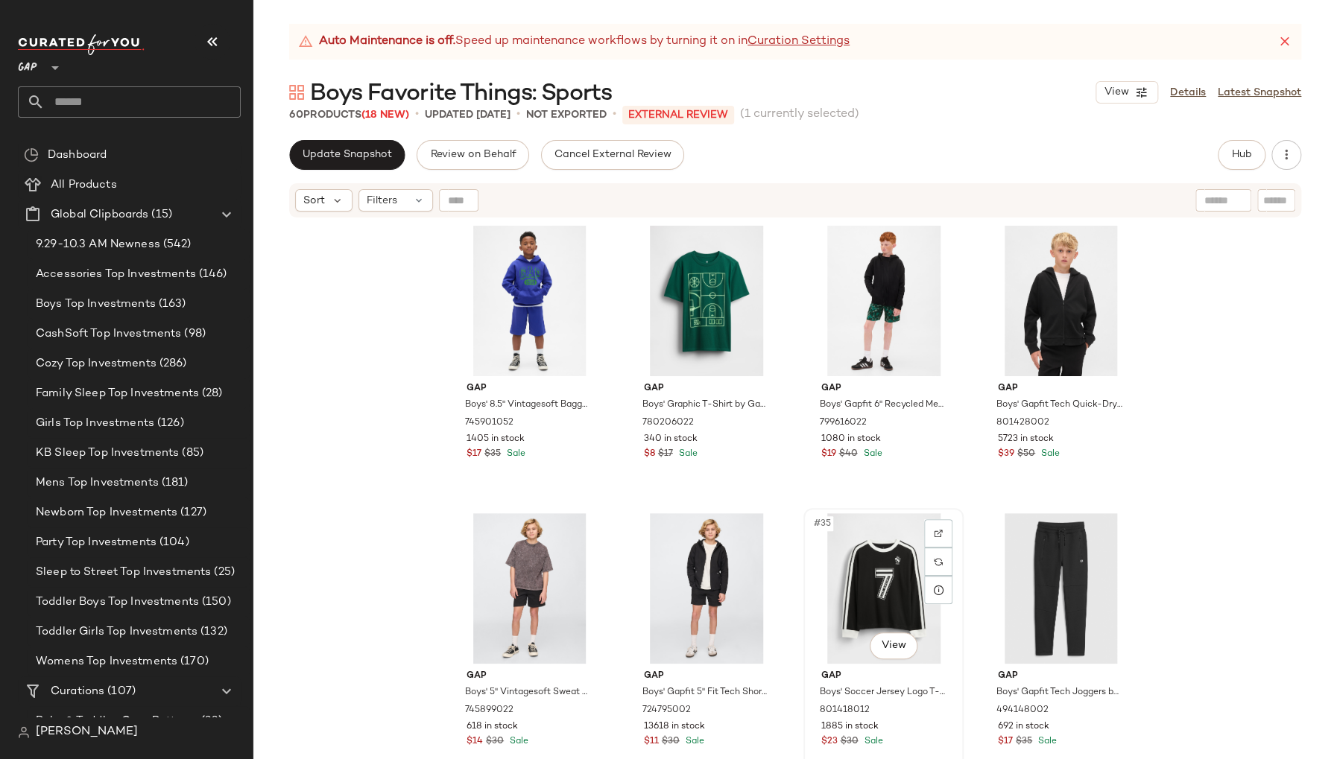
scroll to position [2028, 0]
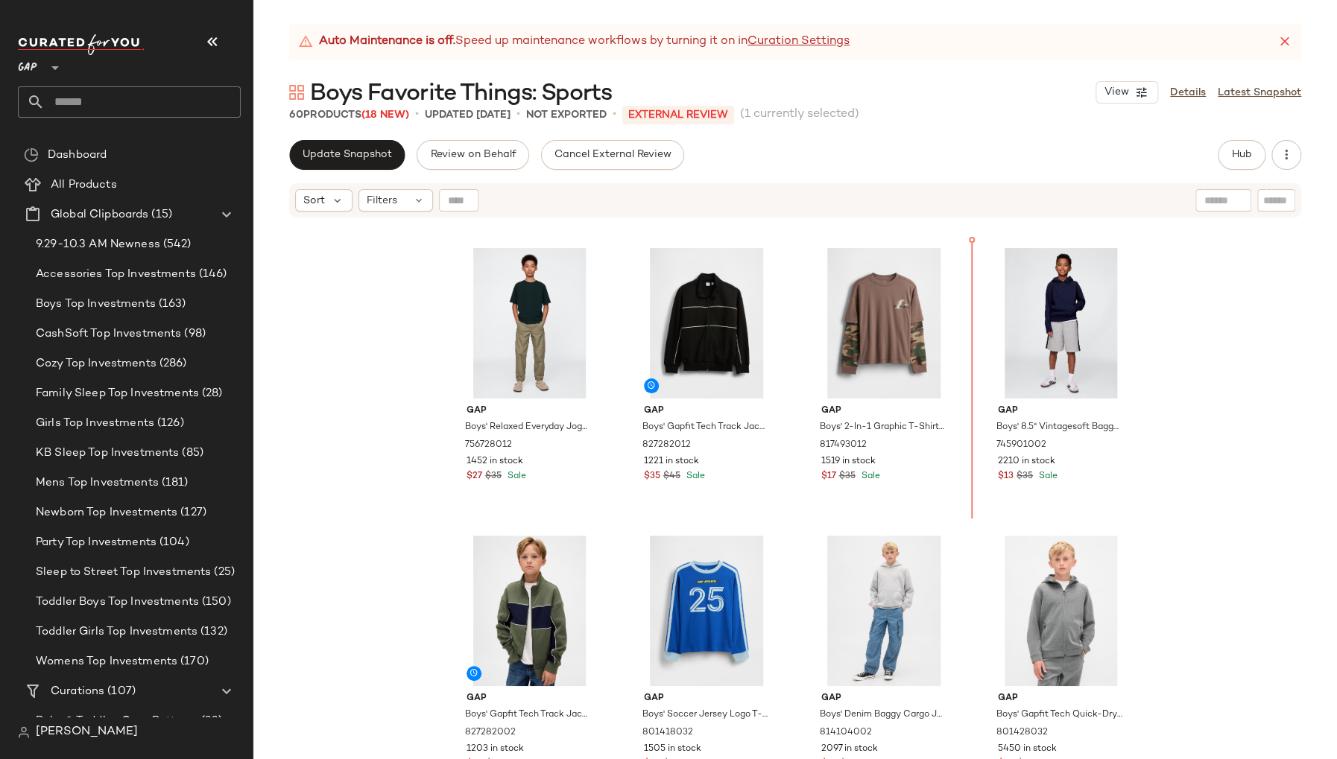
scroll to position [1133, 0]
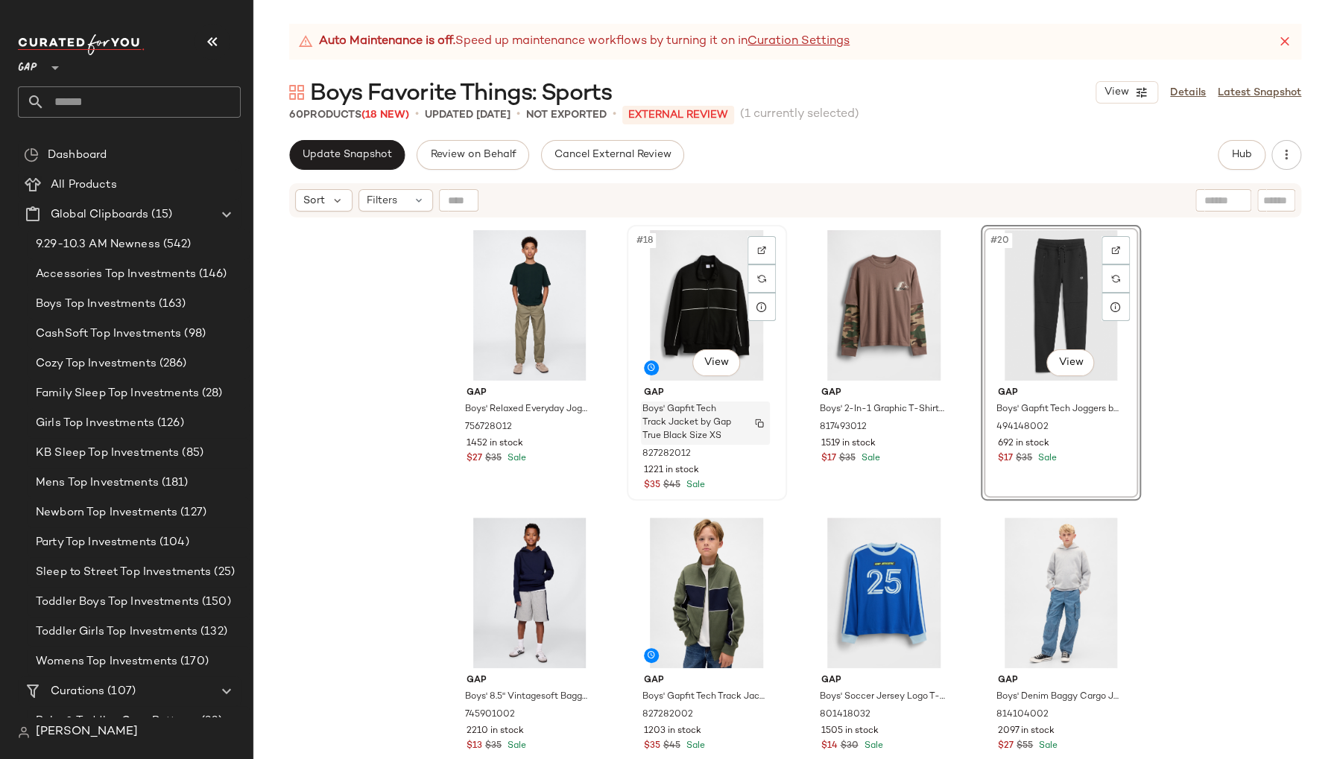
scroll to position [1160, 0]
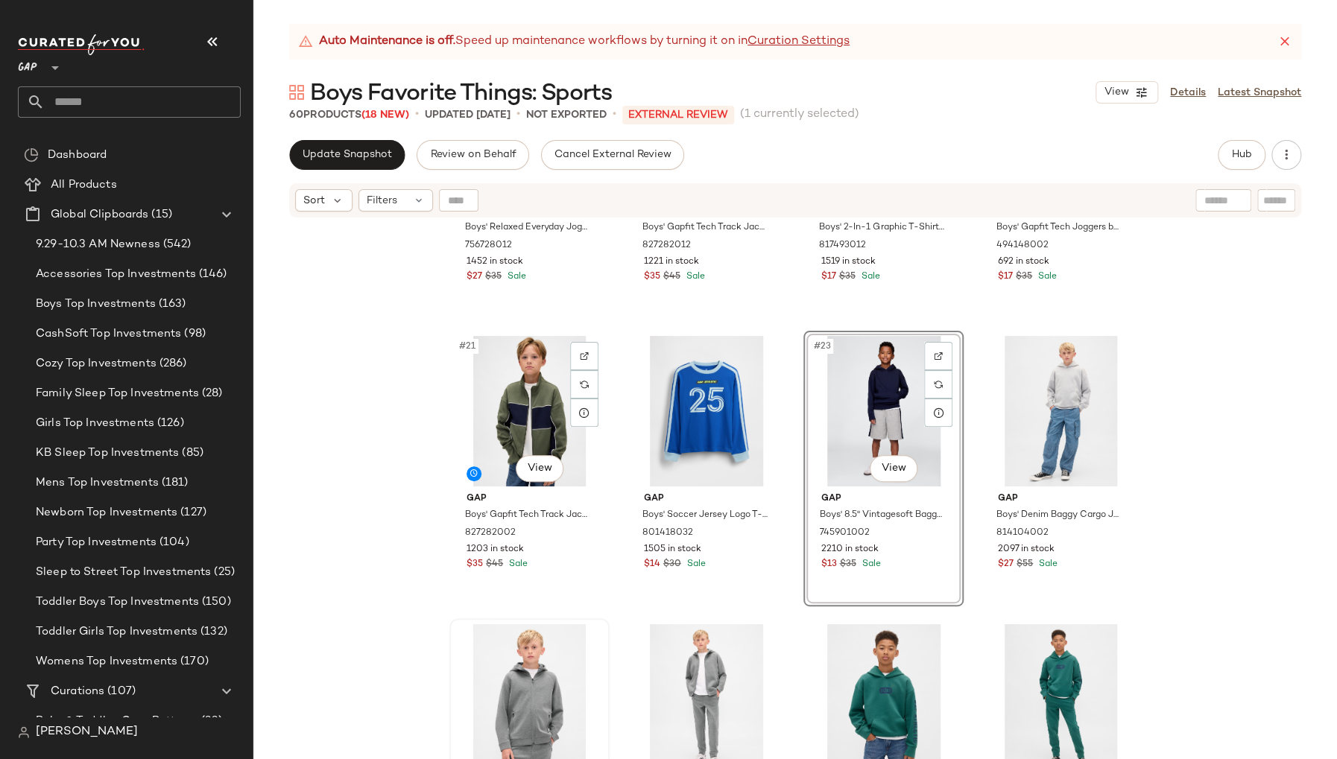
scroll to position [1347, 0]
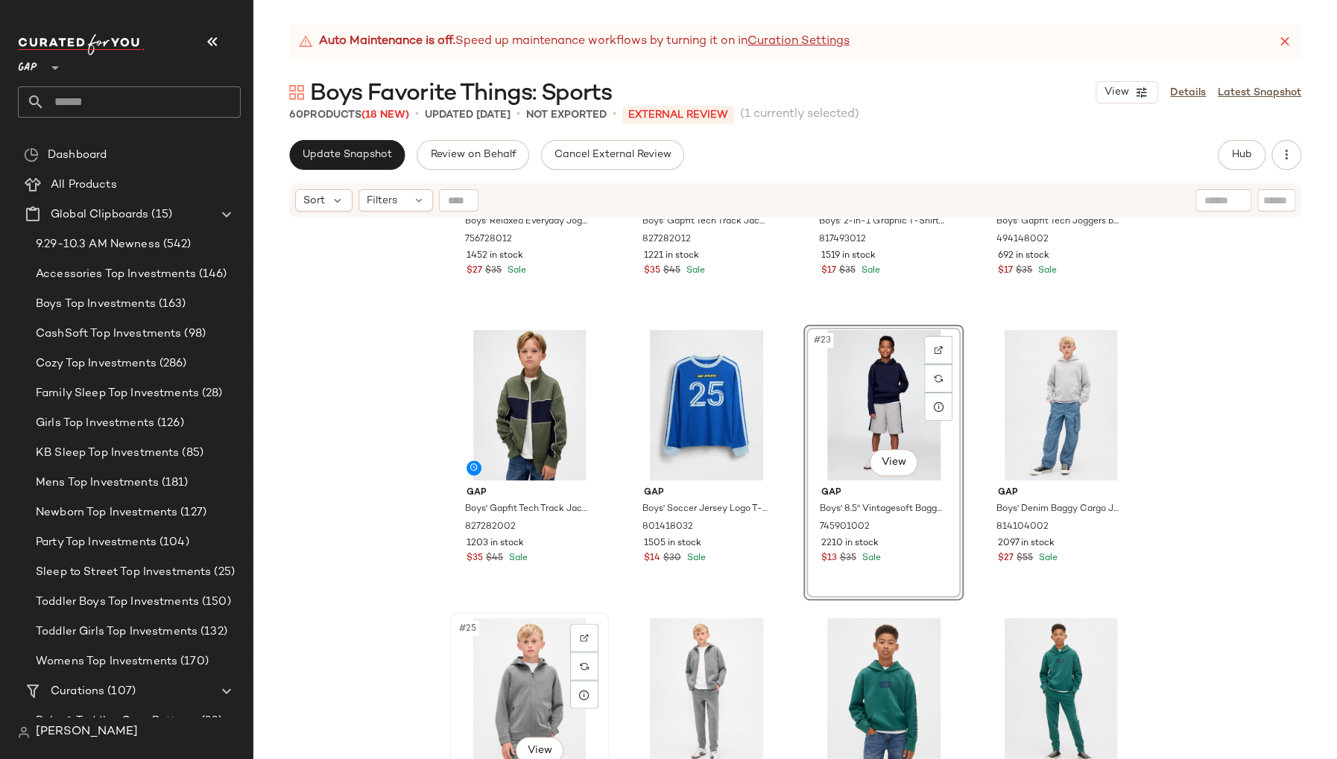
click at [455, 679] on div "#25 View" at bounding box center [530, 693] width 150 height 151
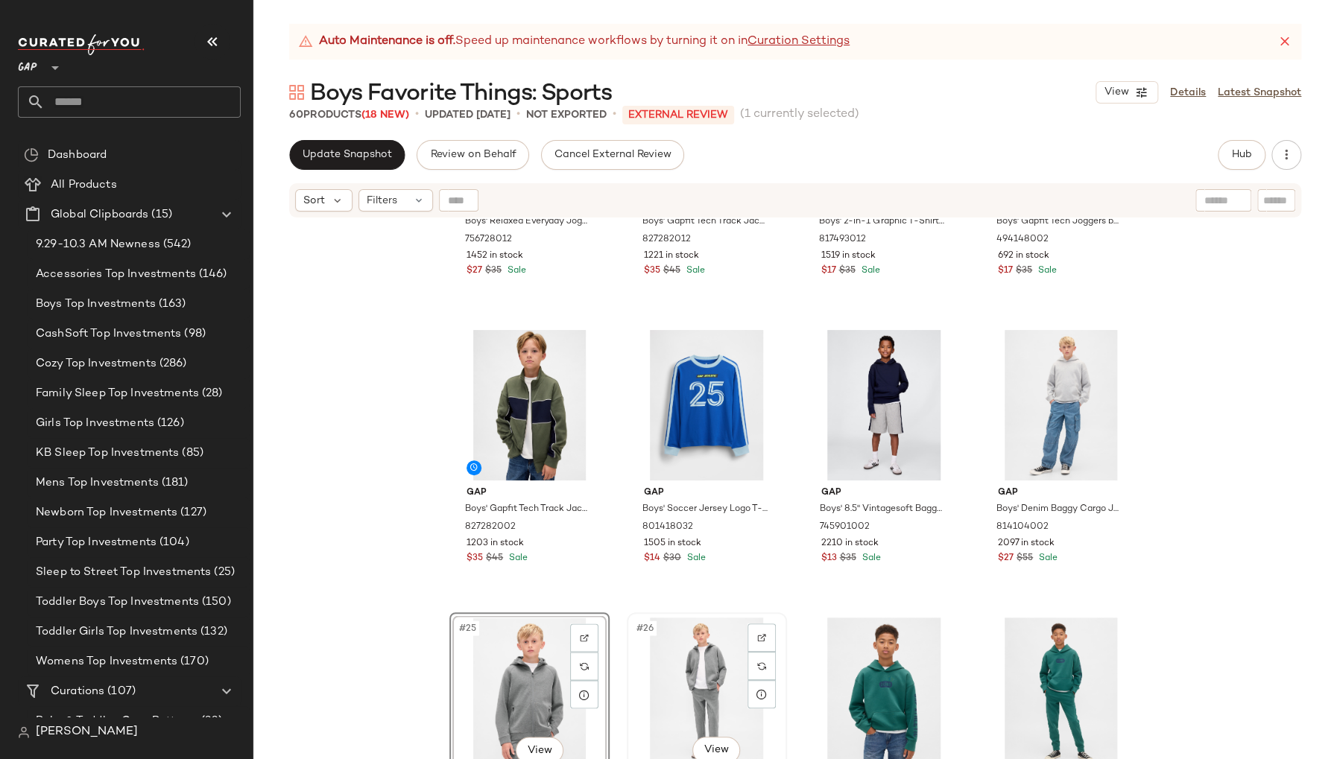
click at [639, 693] on div "#26 View" at bounding box center [707, 693] width 150 height 151
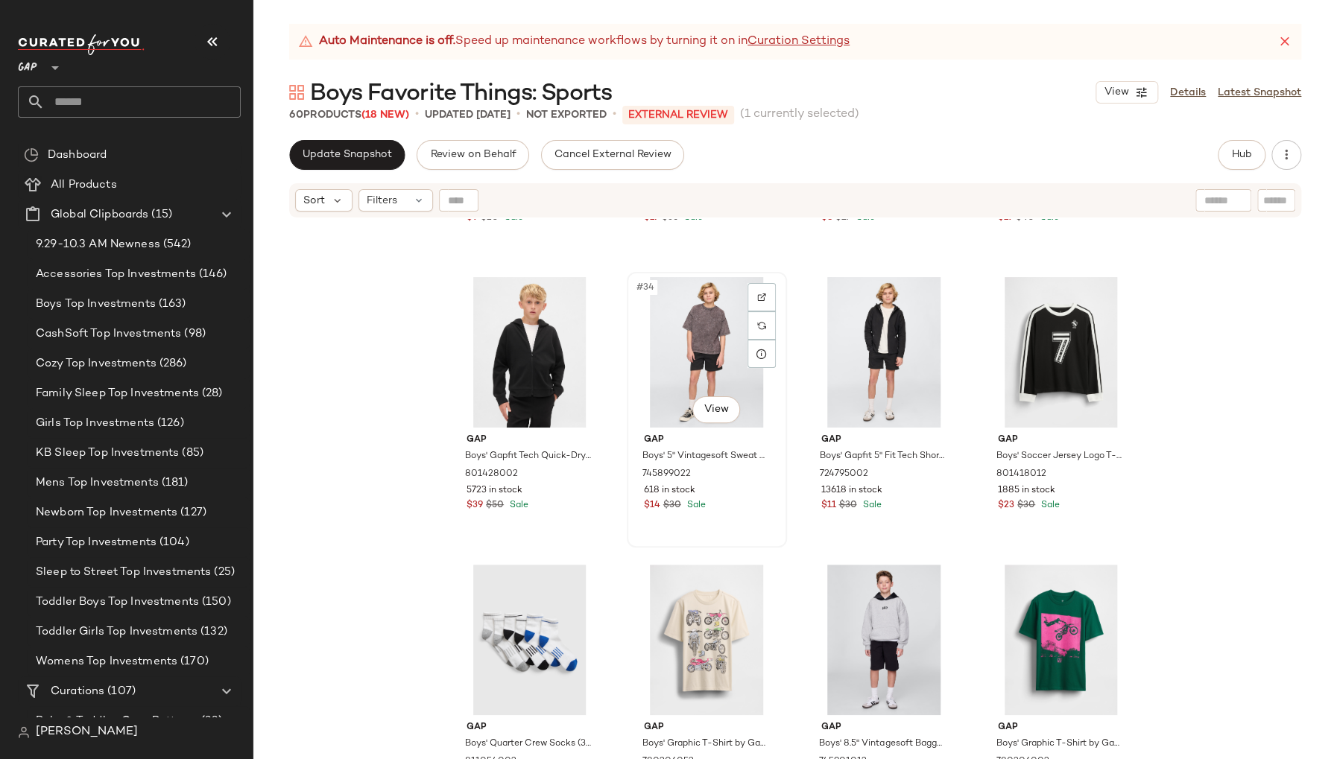
scroll to position [2272, 0]
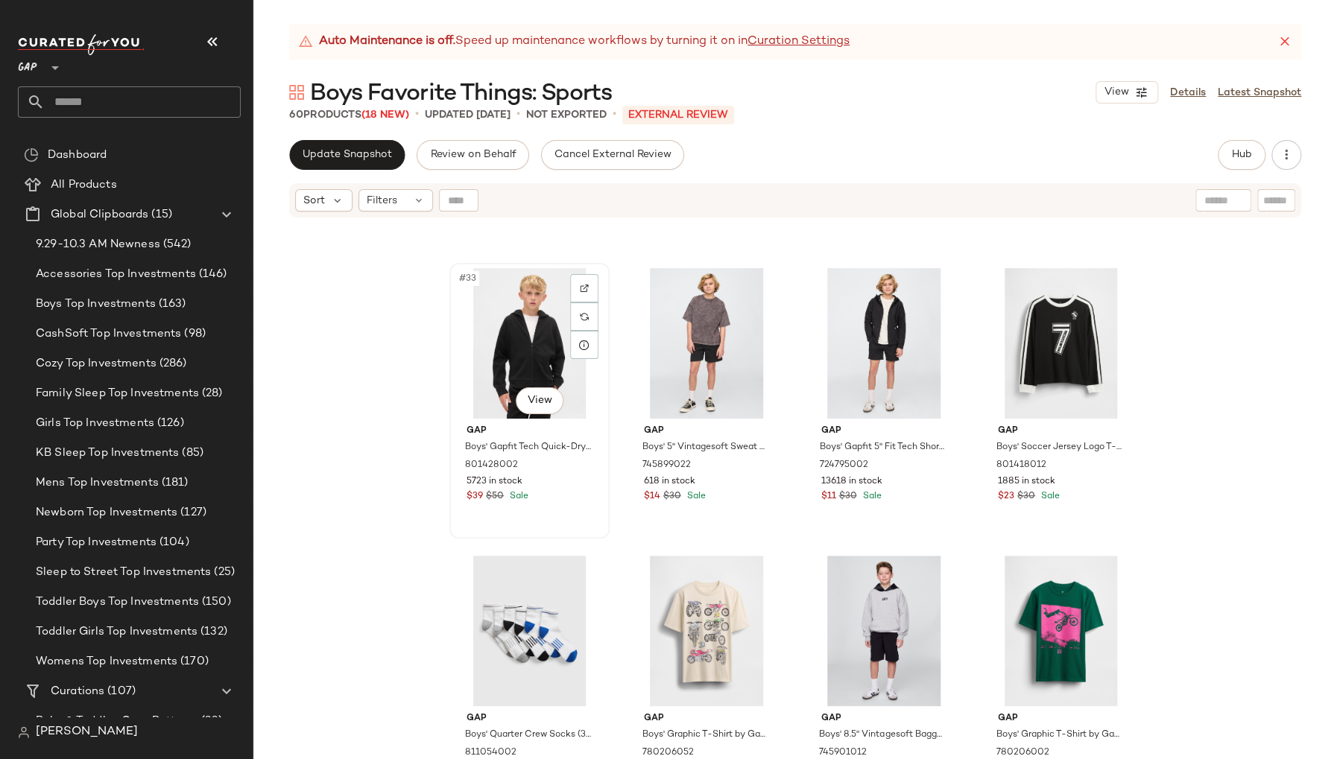
click at [561, 504] on div "Gap Boys' Gapfit Tech Quick-Dry Zip Hoodie by Gap Black Size XXL (14/16) 801428…" at bounding box center [530, 462] width 150 height 86
click at [738, 499] on div "$14 $30 Sale" at bounding box center [707, 496] width 126 height 13
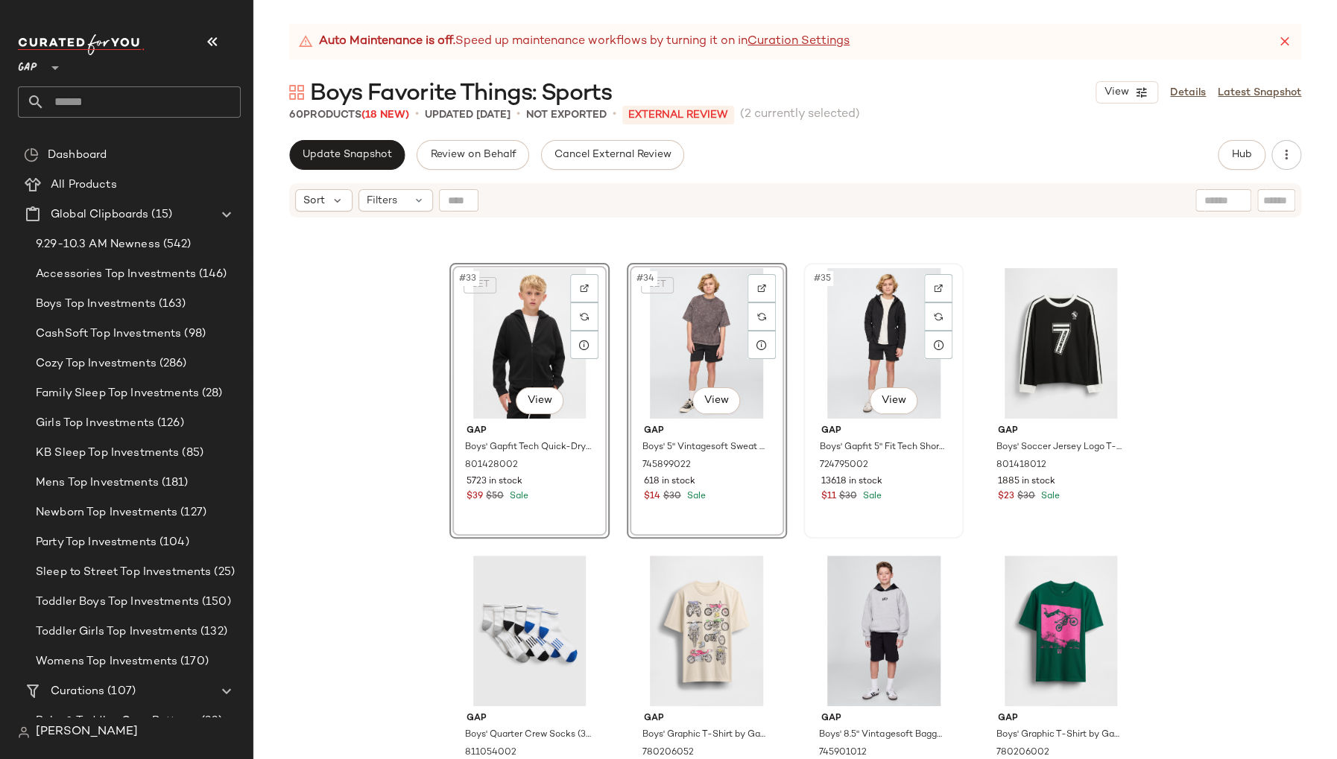
click at [853, 507] on div "#35 View Gap Boys' Gapfit 5" Fit Tech Shorts by Gap True Black Size M (8) 72479…" at bounding box center [883, 401] width 157 height 273
click at [1016, 513] on div "#36 View Gap Boys' Soccer Jersey Logo T-Shirt by Gap Black Size XS (4/5) 801418…" at bounding box center [1060, 401] width 157 height 273
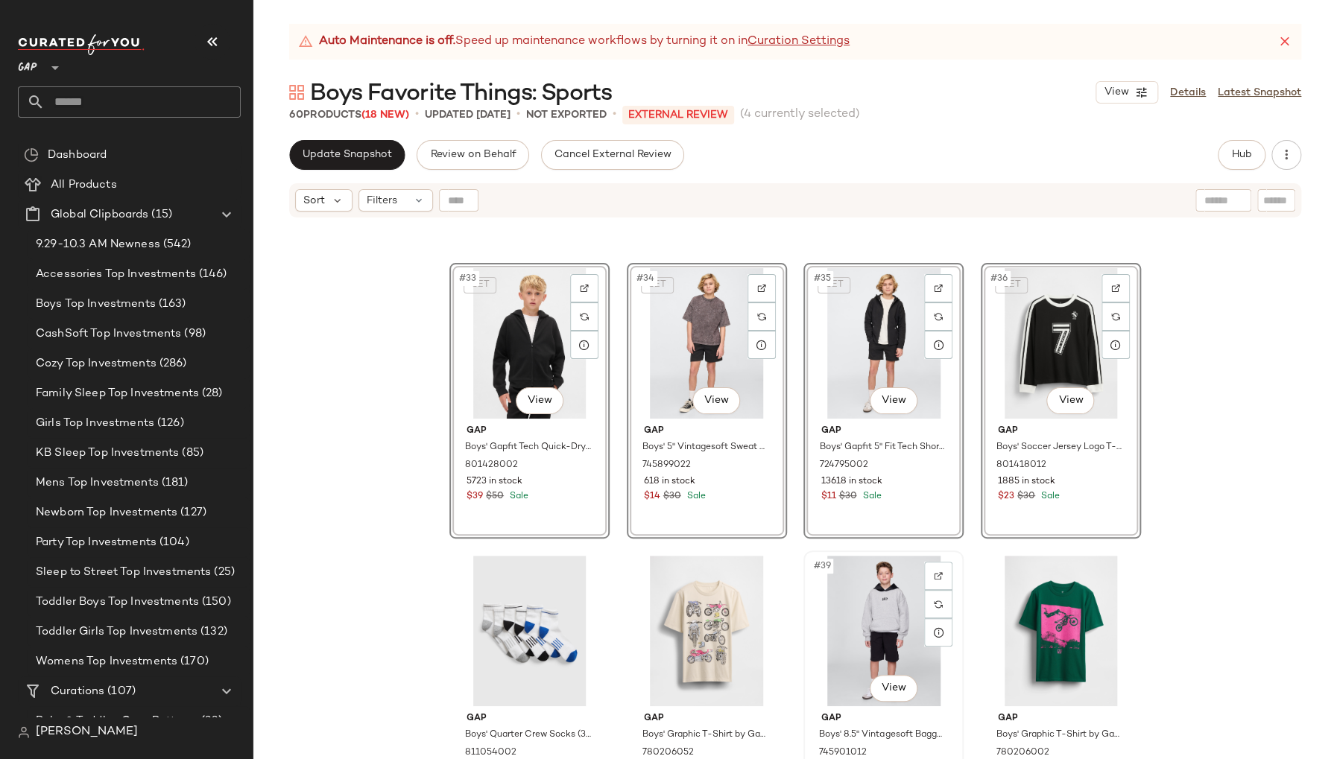
click at [813, 659] on div "#39 View" at bounding box center [883, 631] width 150 height 151
click at [639, 662] on div "#38 View" at bounding box center [707, 631] width 150 height 151
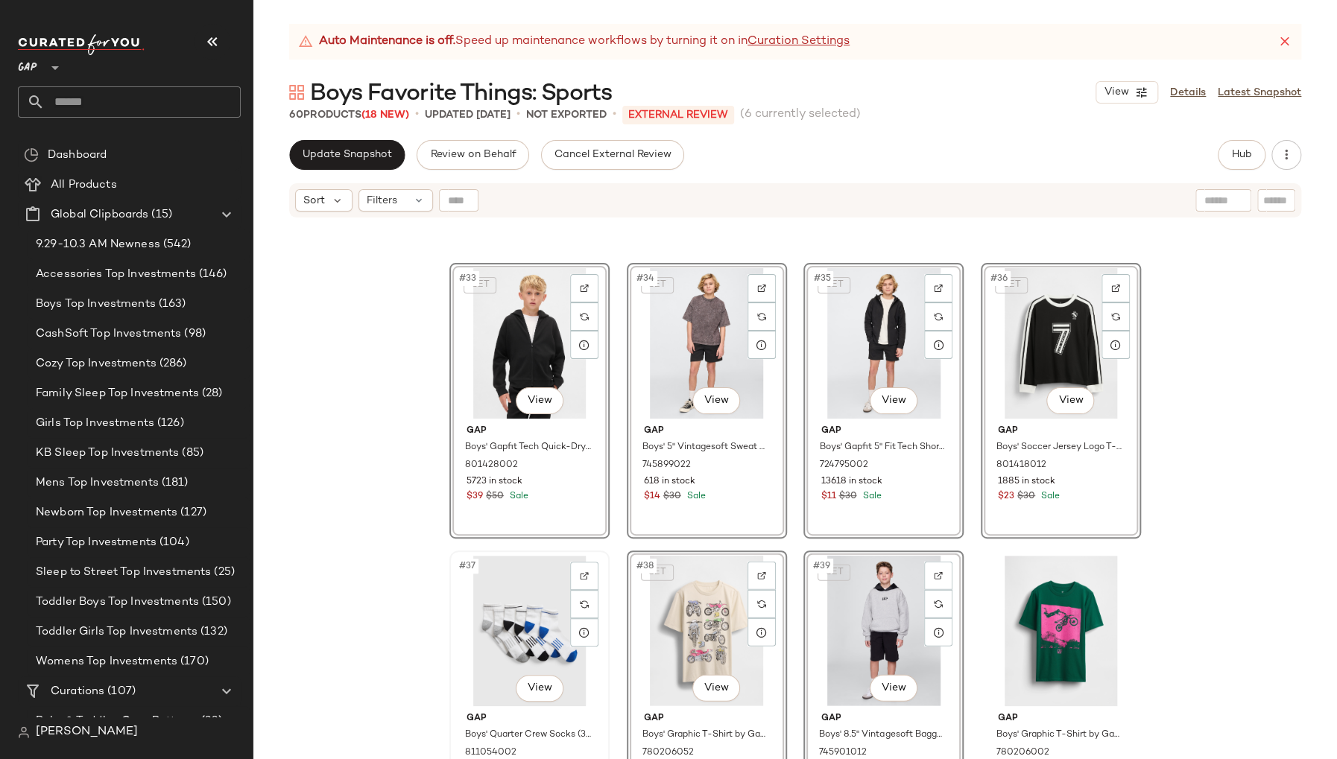
click at [460, 671] on div "#37 View" at bounding box center [530, 631] width 150 height 151
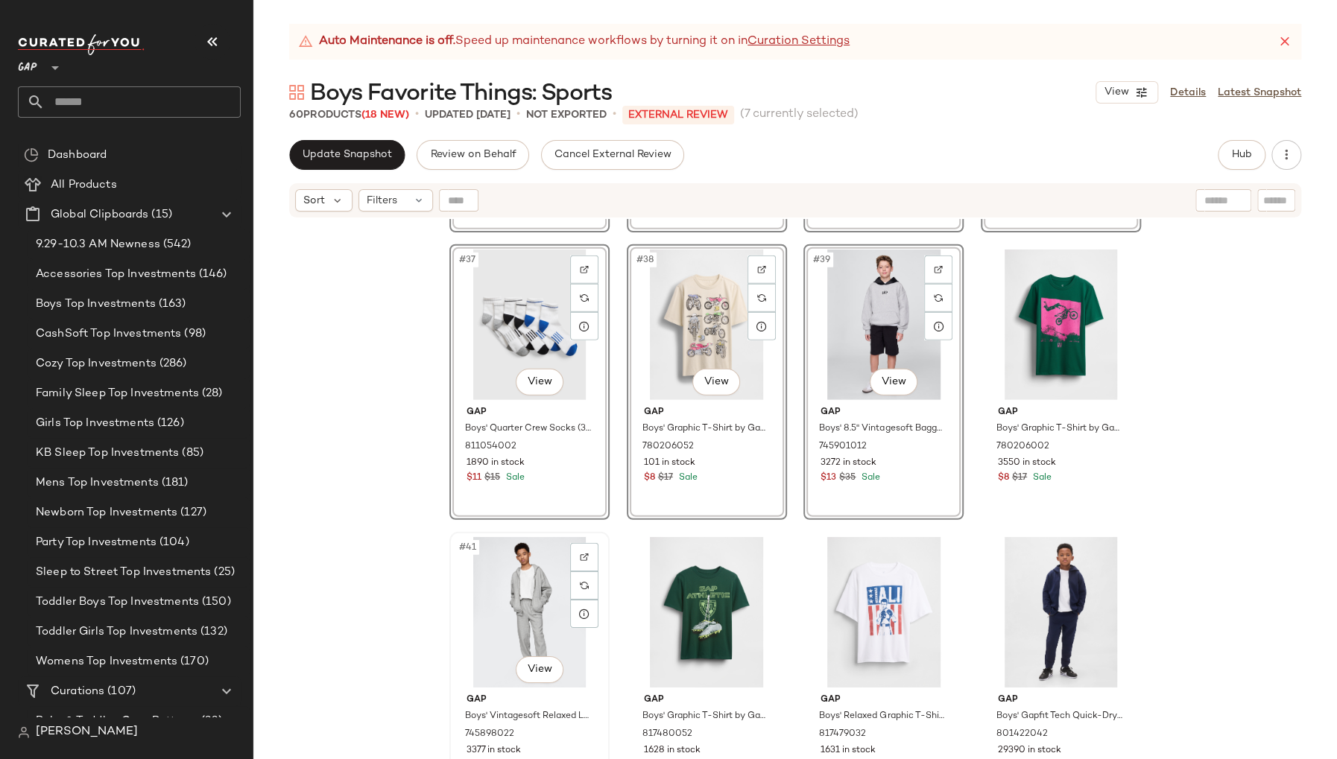
scroll to position [2589, 0]
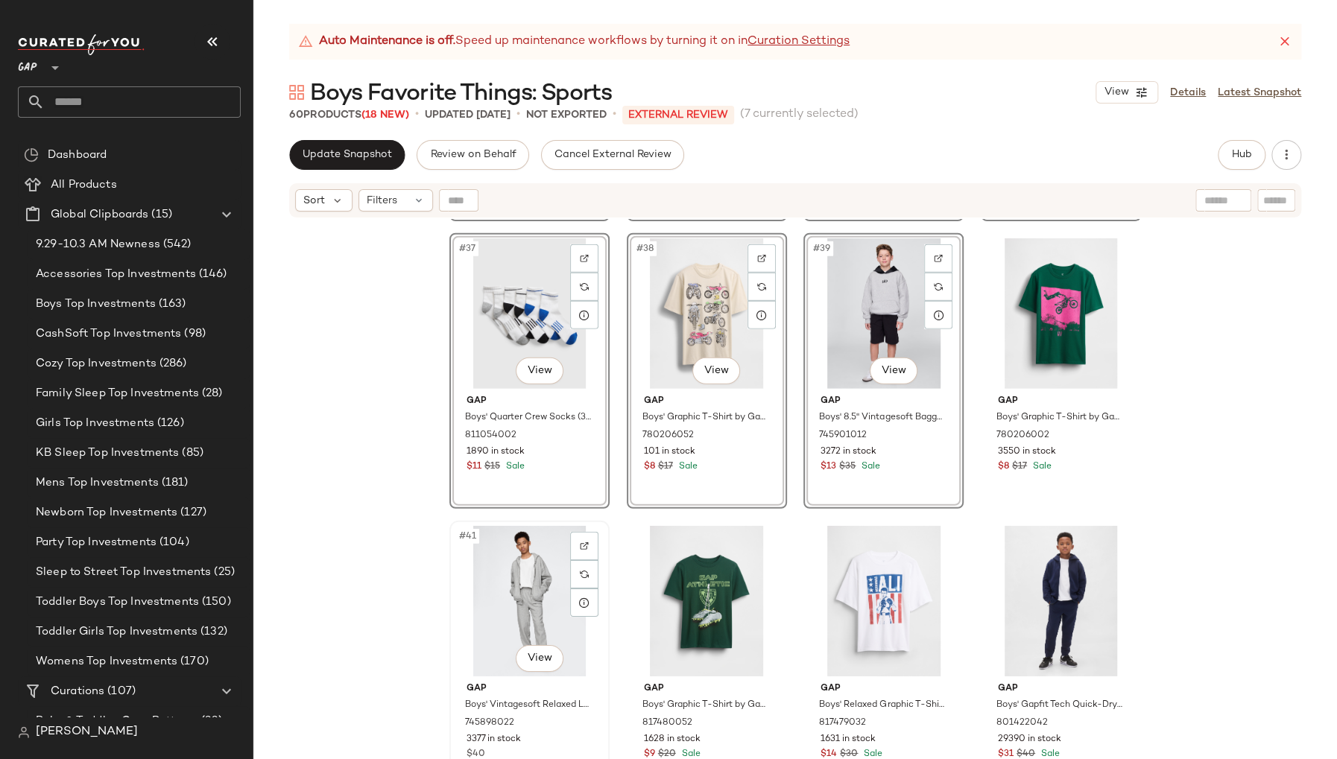
click at [456, 639] on div "#41 View" at bounding box center [530, 601] width 150 height 151
click at [1200, 509] on div "#33 View Gap Boys' Gapfit Tech Quick-Dry Zip Hoodie by Gap Black Size XXL (14/1…" at bounding box center [794, 507] width 1083 height 577
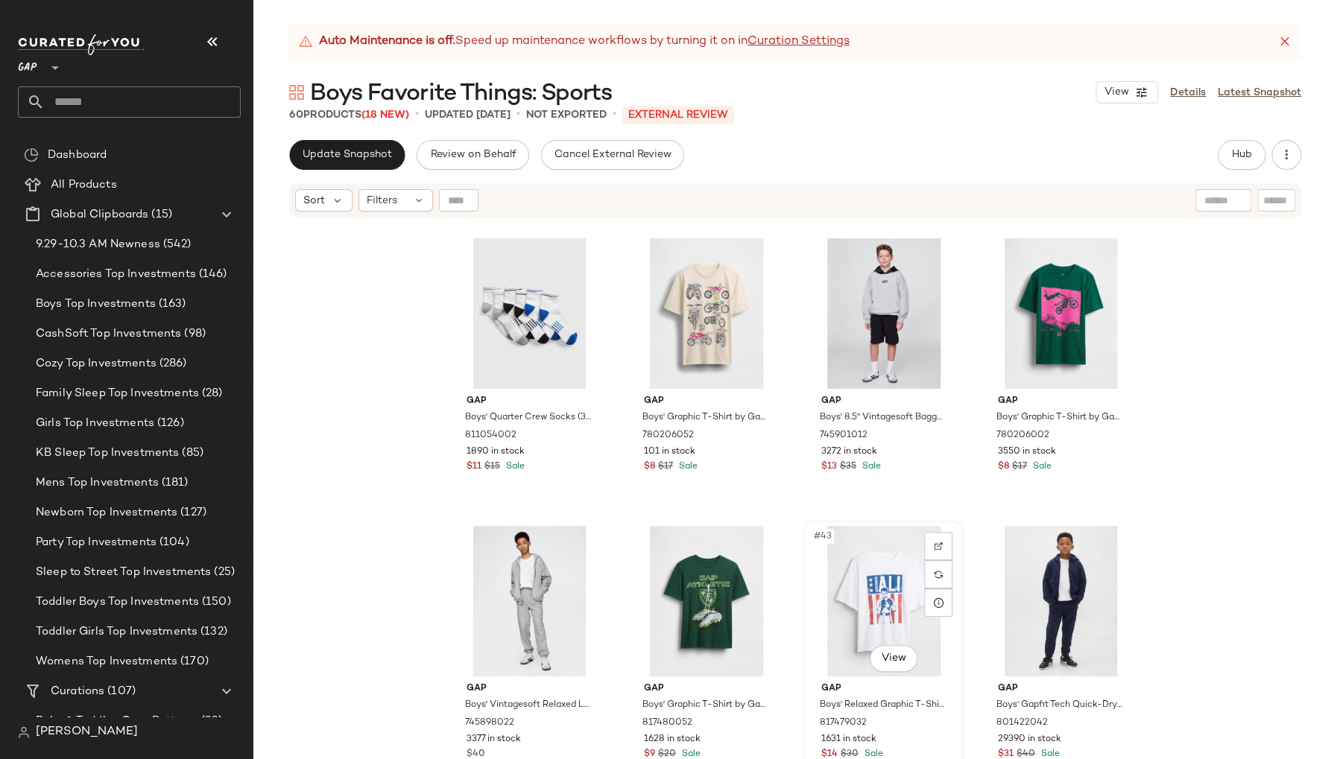
click at [811, 597] on div "#43 View" at bounding box center [883, 601] width 150 height 151
click at [989, 584] on div "#44 View" at bounding box center [1061, 601] width 150 height 151
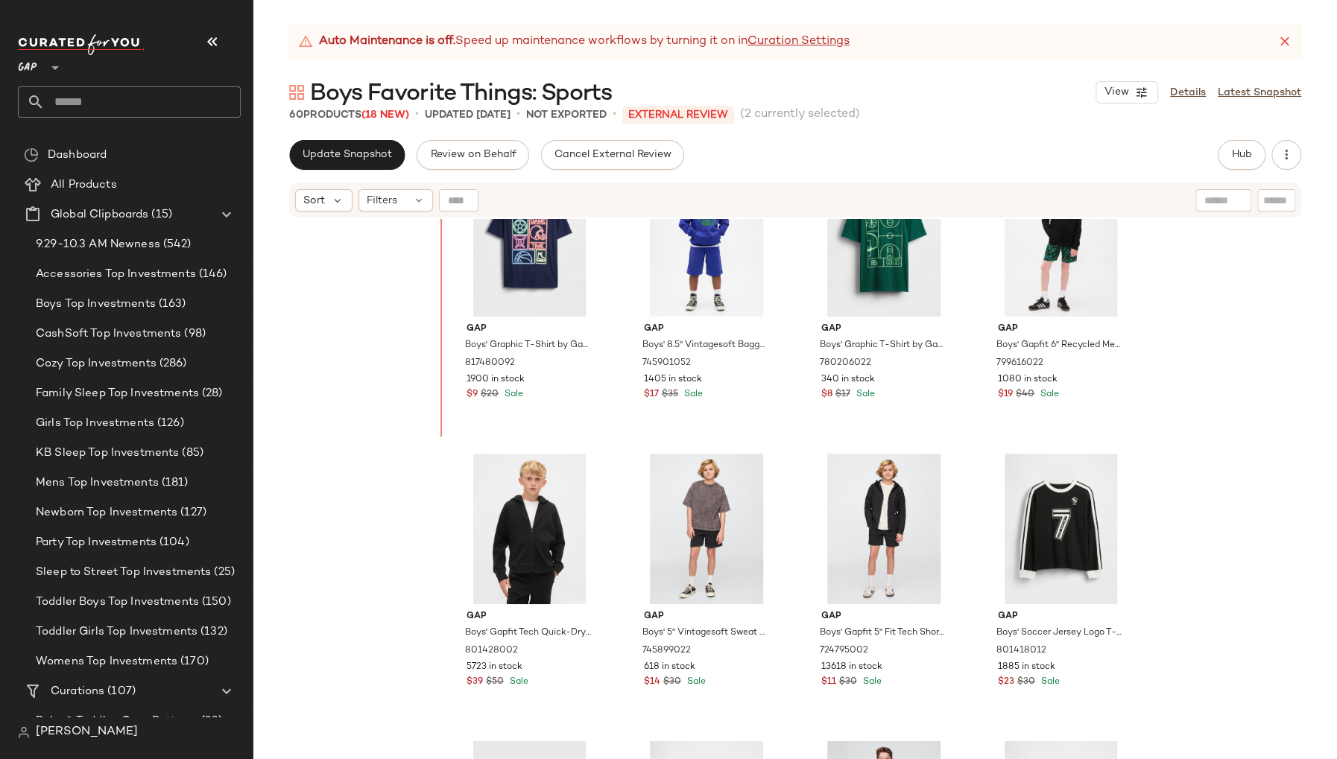
scroll to position [2046, 0]
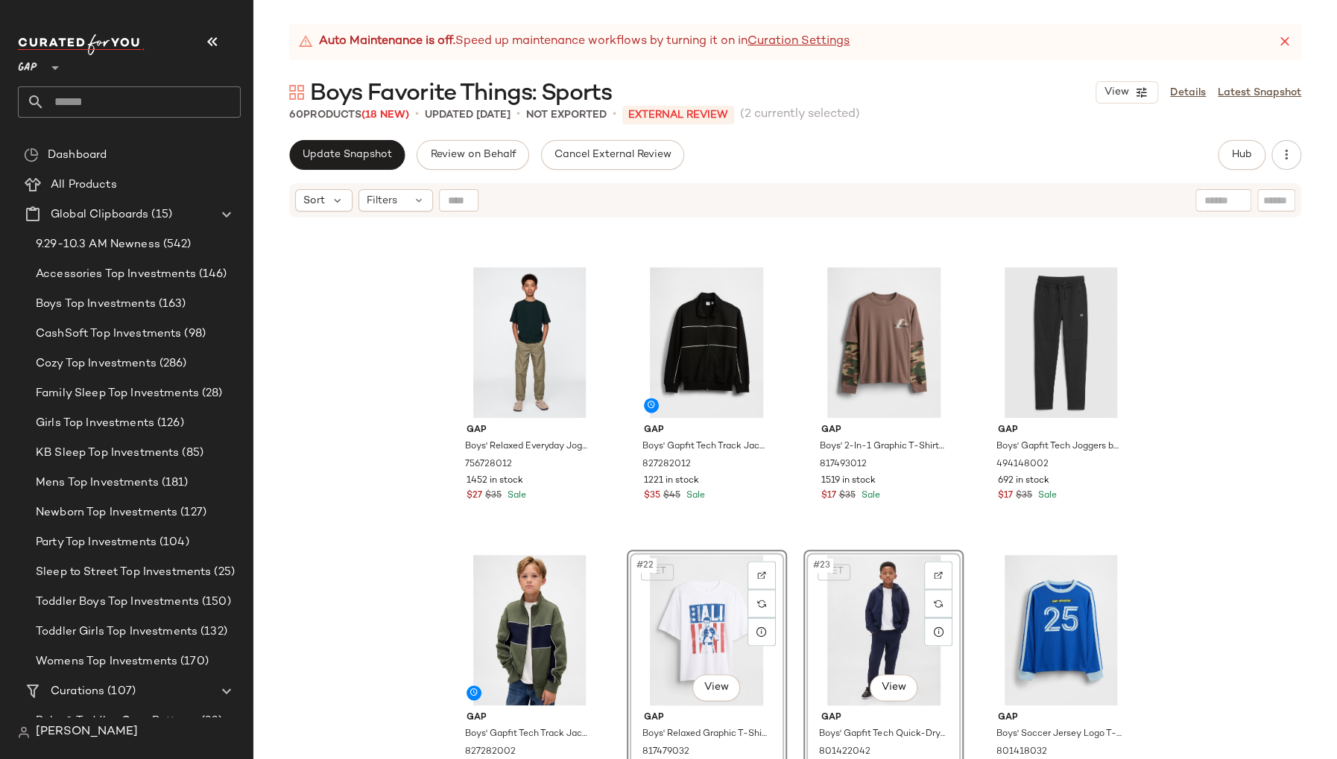
scroll to position [1103, 0]
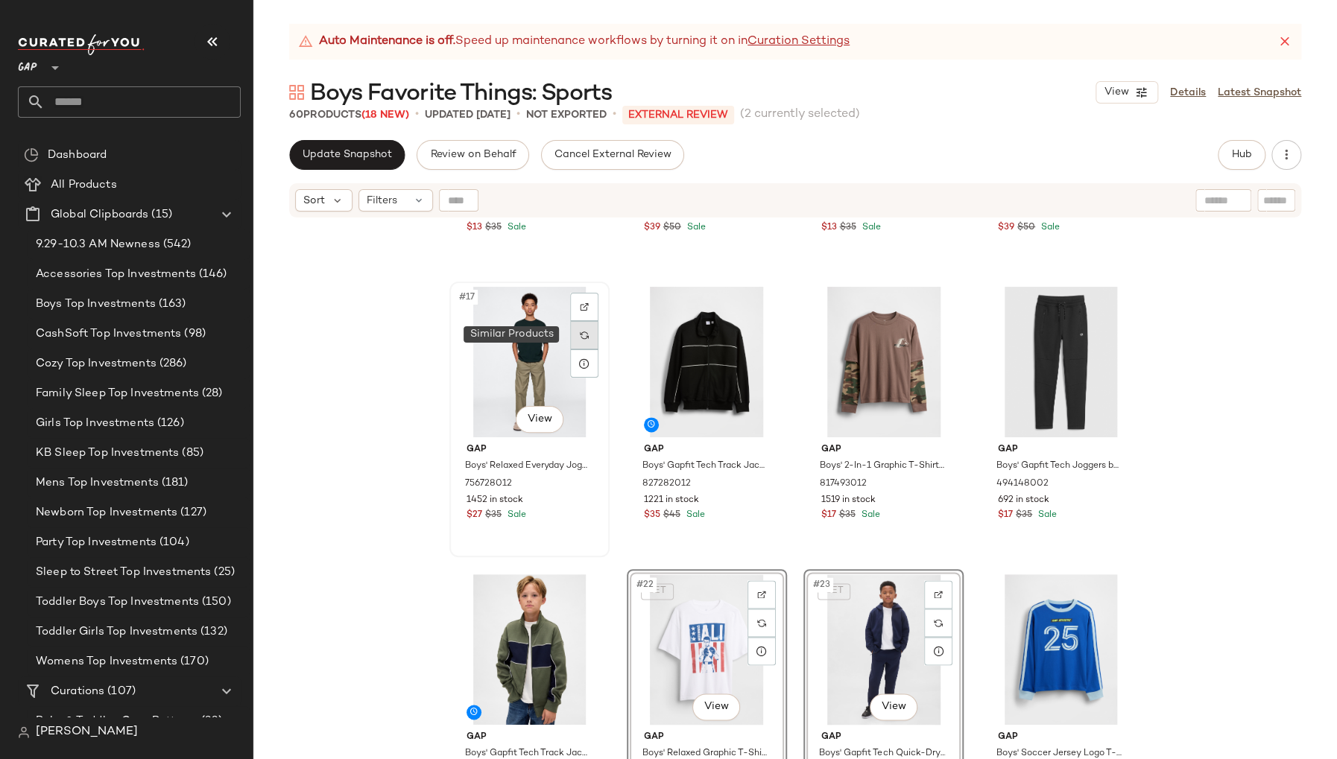
click at [580, 336] on img at bounding box center [584, 335] width 9 height 9
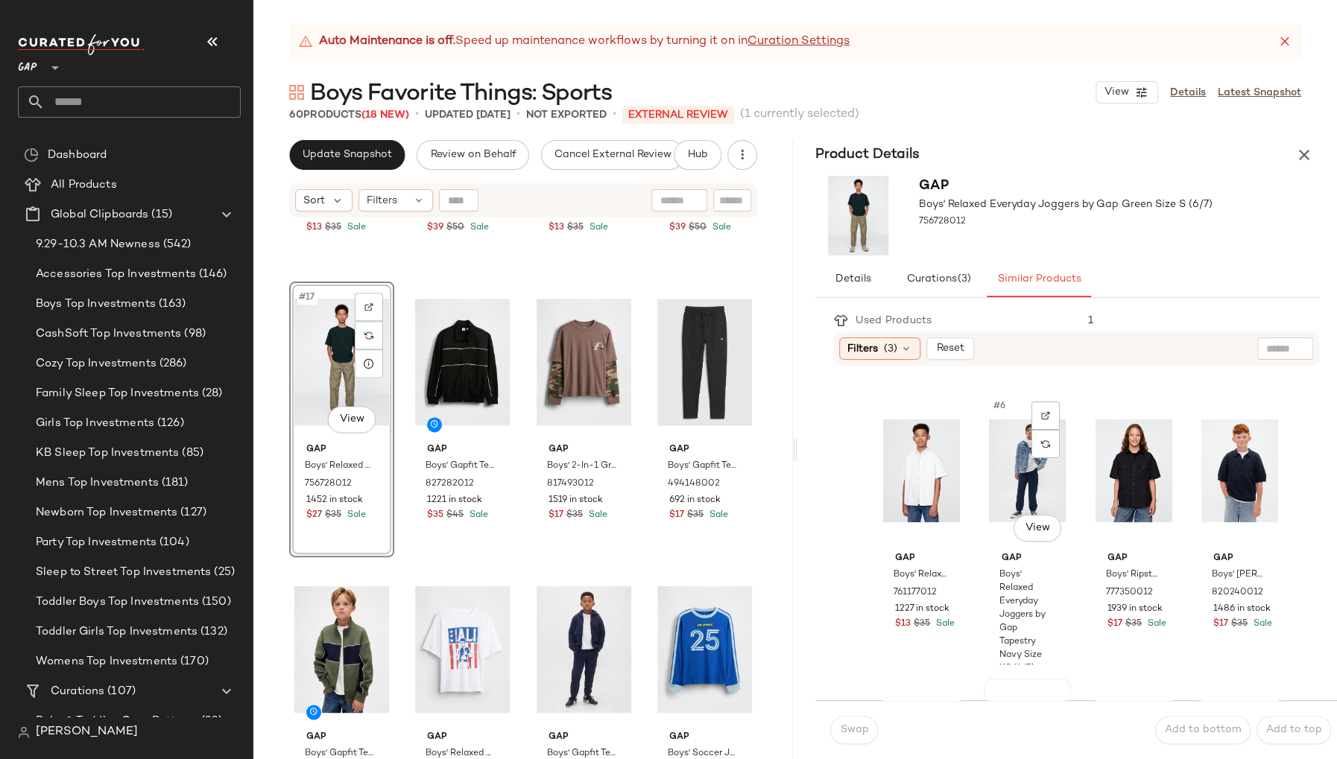
scroll to position [297, 0]
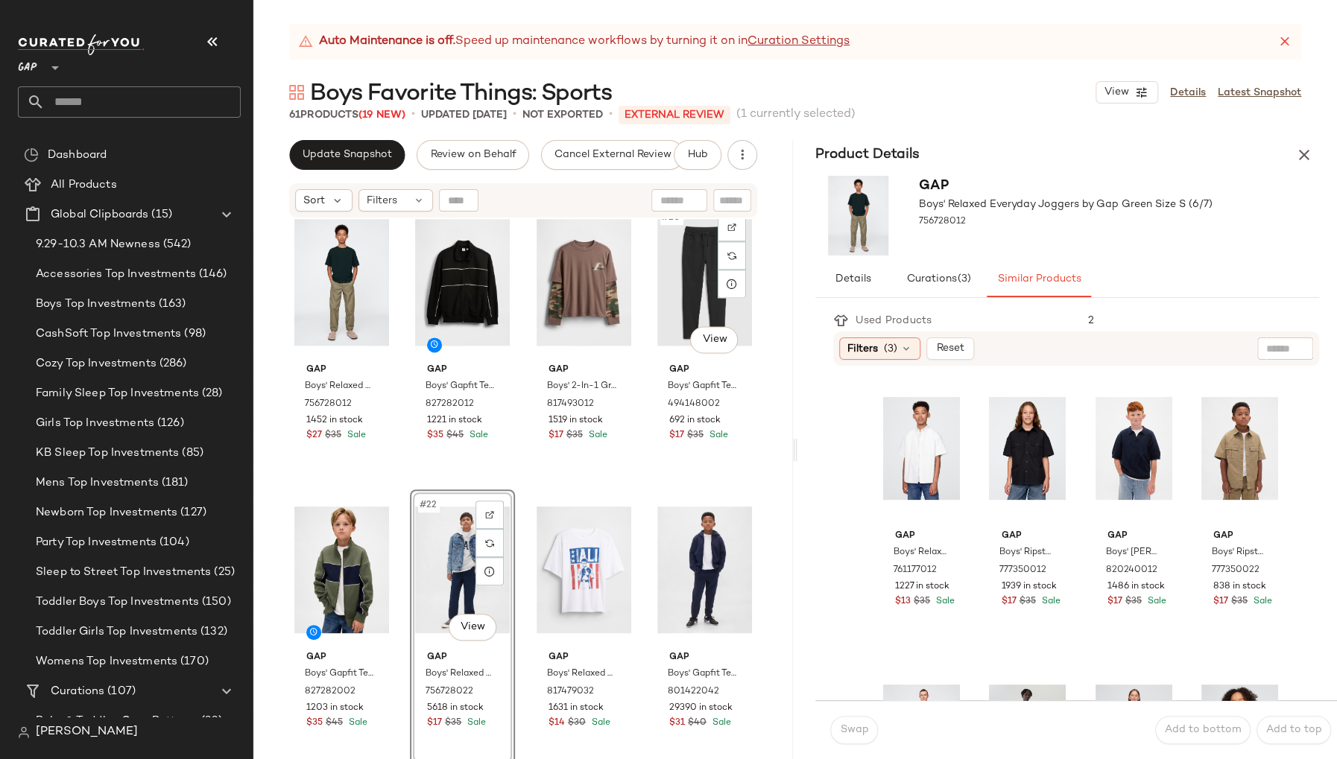
scroll to position [1183, 0]
click at [764, 487] on div "Gap Boys' Relaxed Graphic T-Shirt by Gap Light Blue Shadow Size XS (4/5) 817481…" at bounding box center [522, 507] width 539 height 577
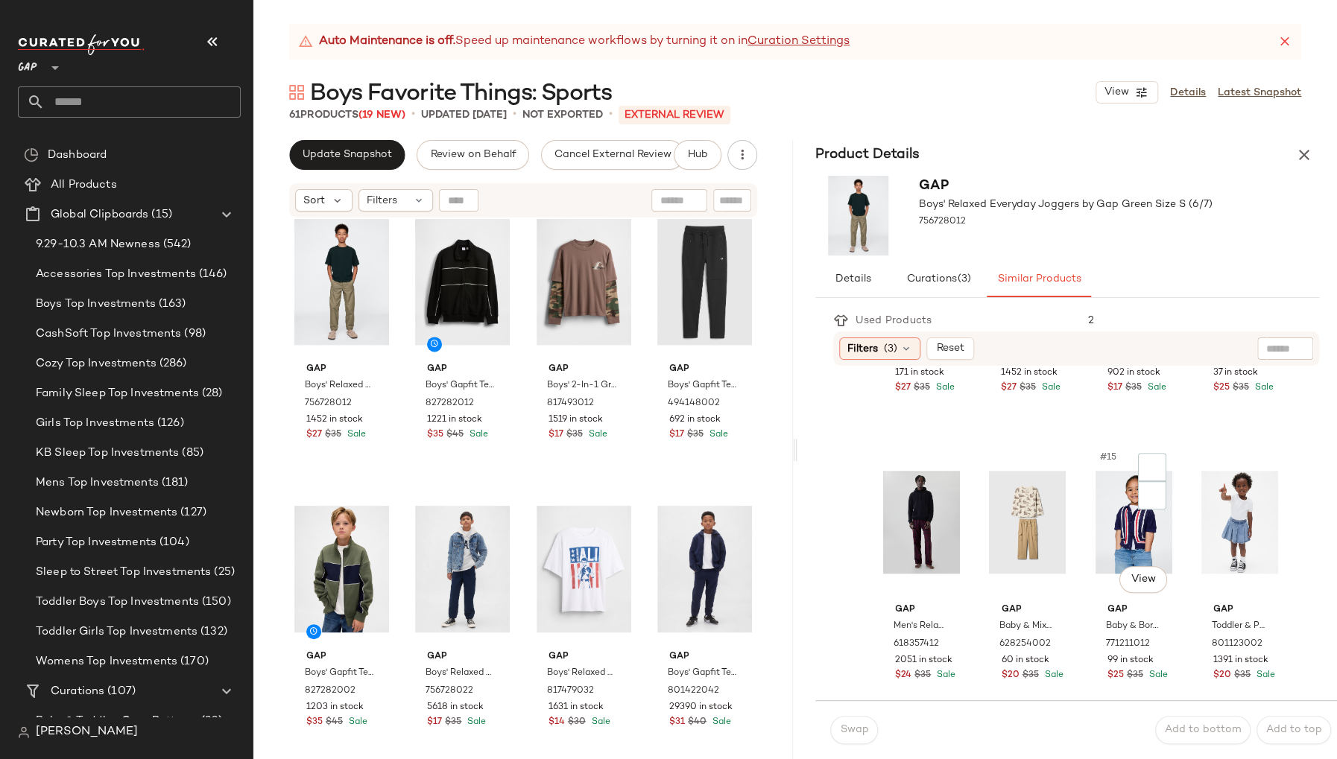
scroll to position [811, 0]
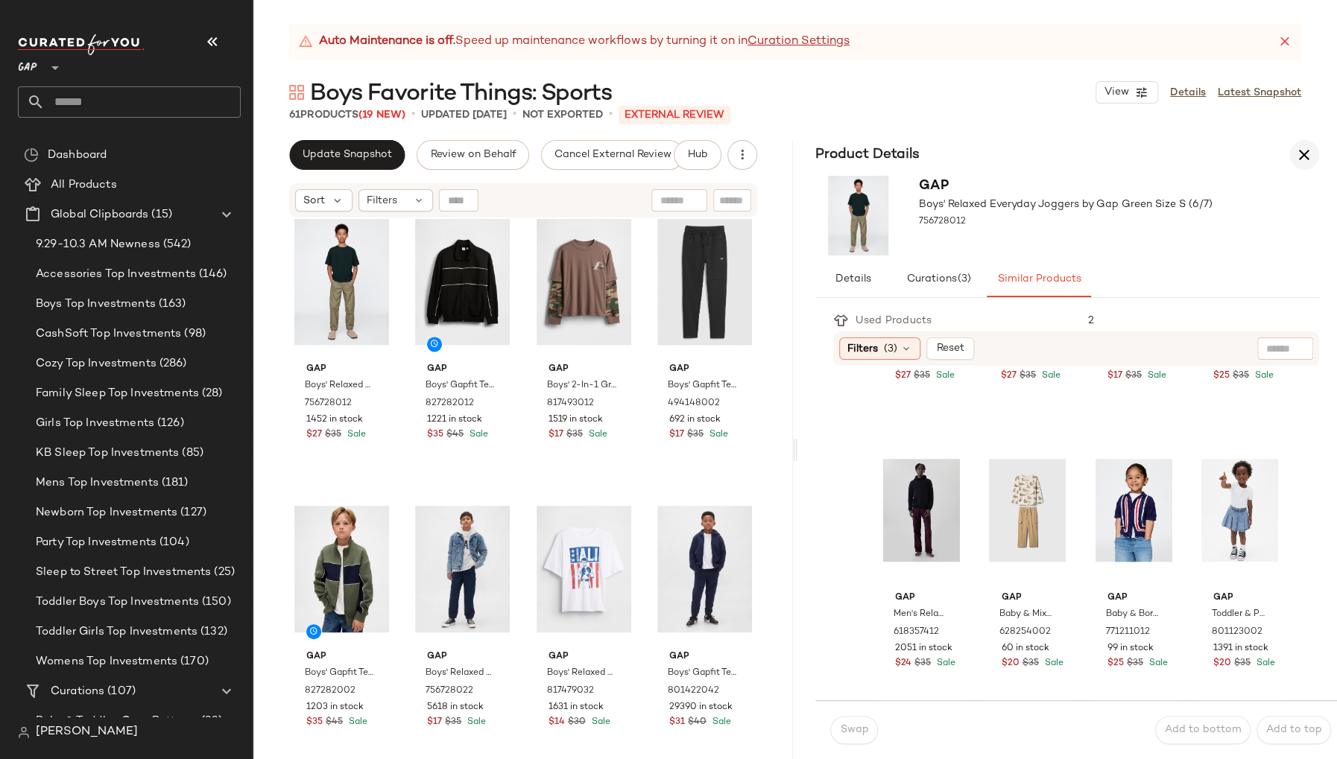
click at [1300, 155] on icon "button" at bounding box center [1304, 155] width 18 height 18
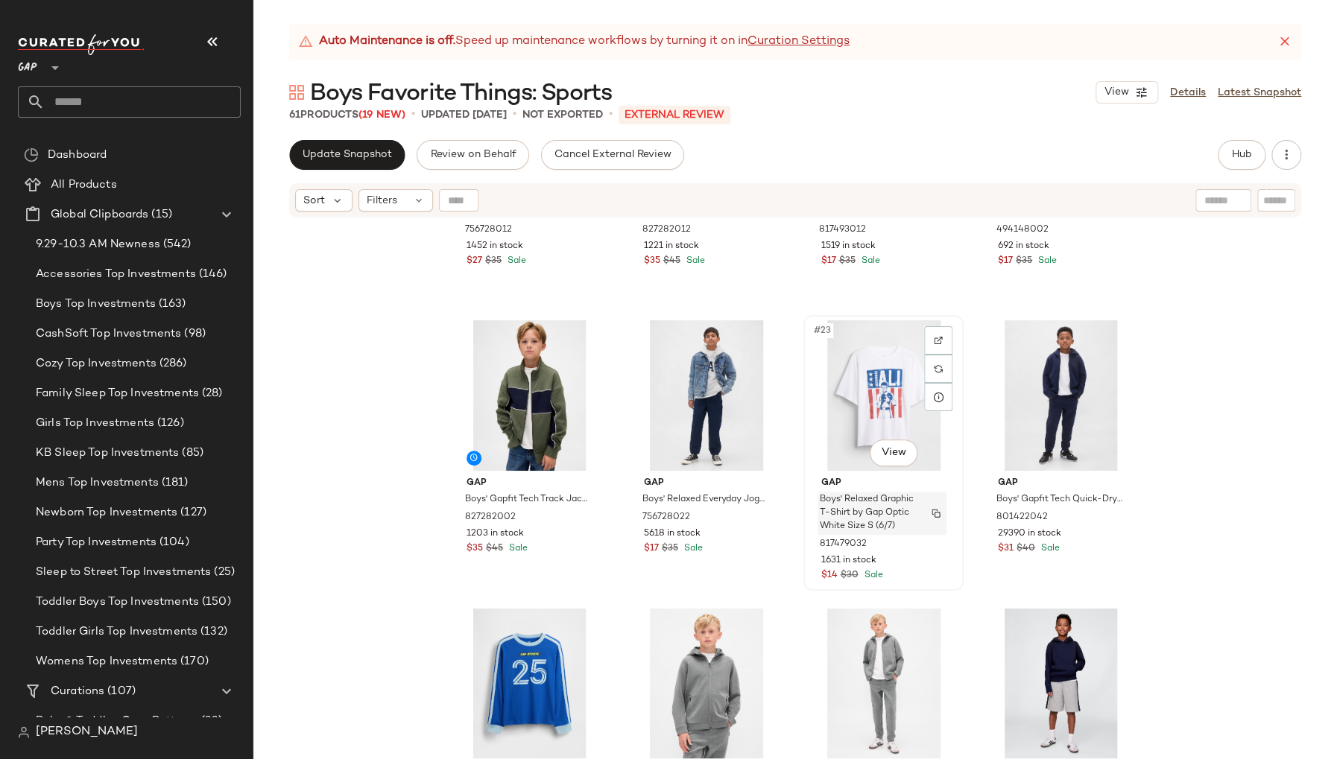
scroll to position [1373, 0]
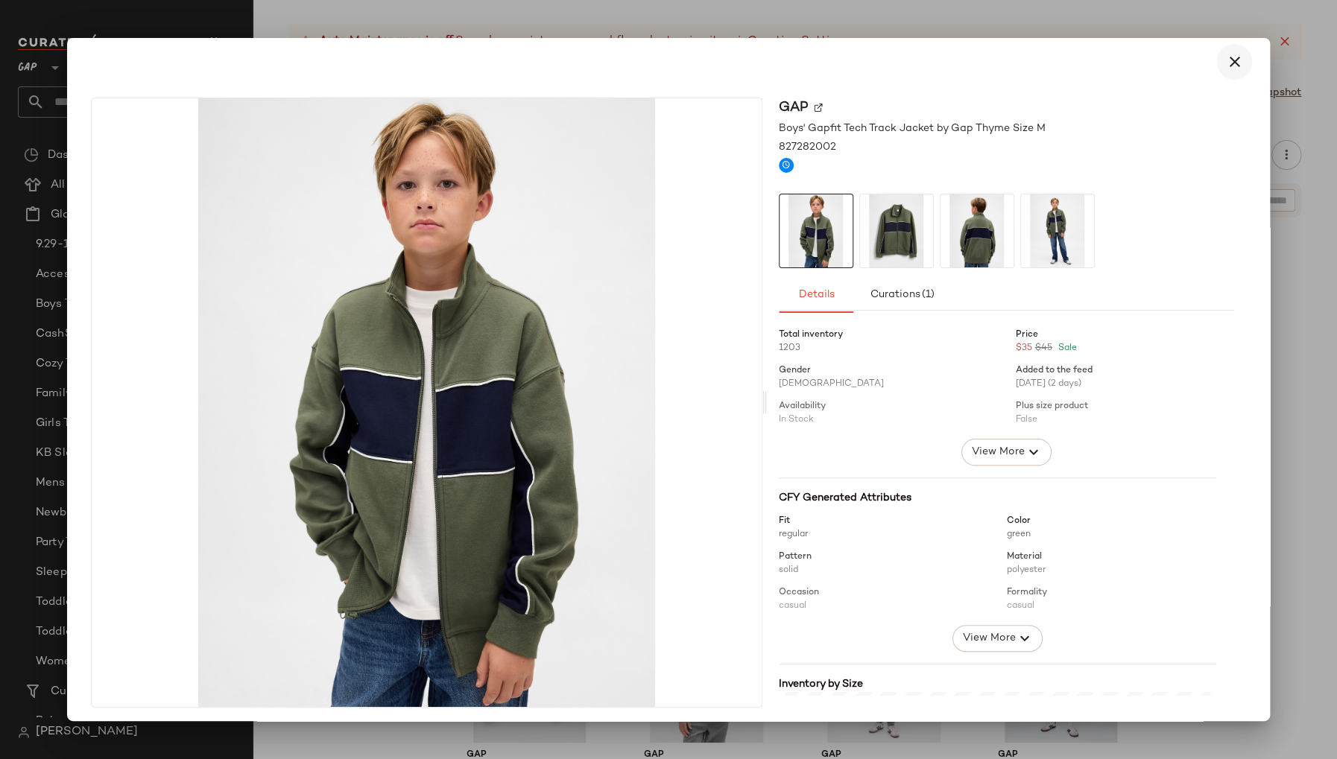
click at [1232, 63] on icon "button" at bounding box center [1234, 62] width 18 height 18
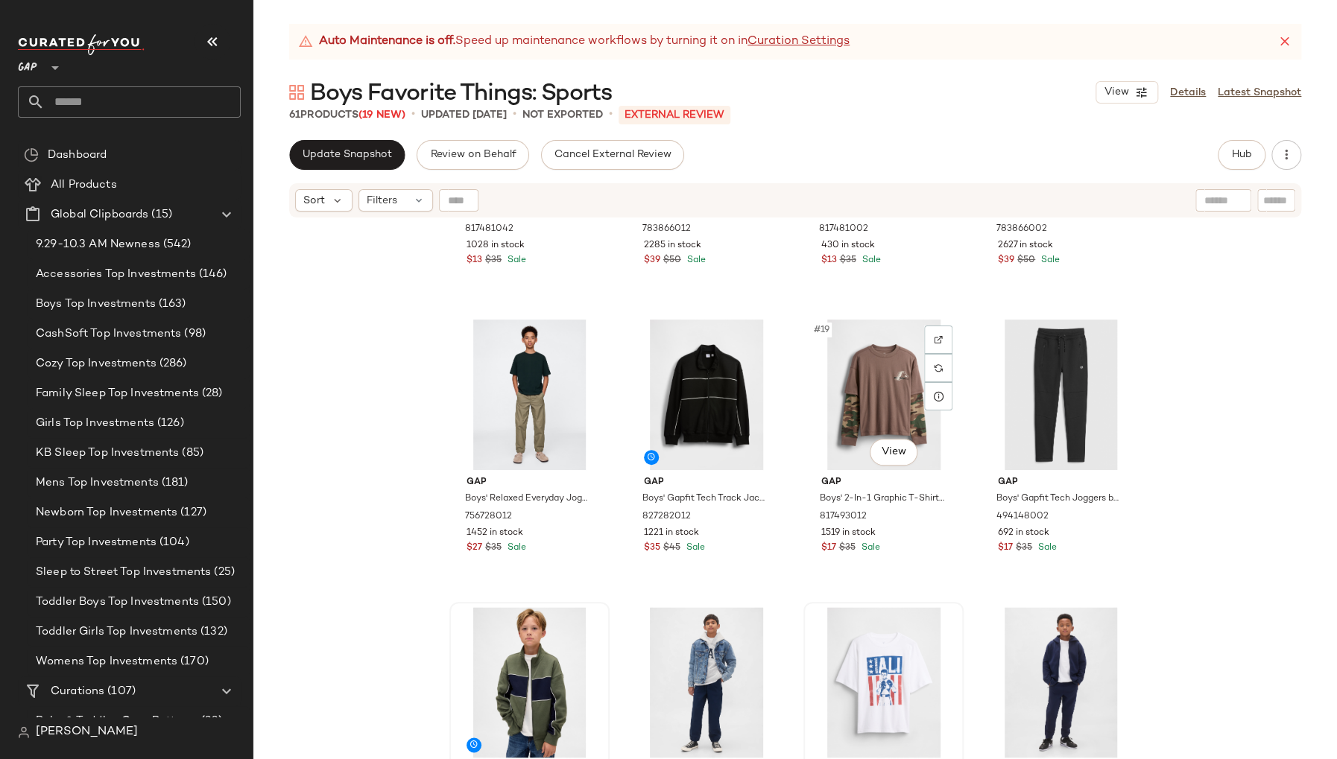
scroll to position [1072, 0]
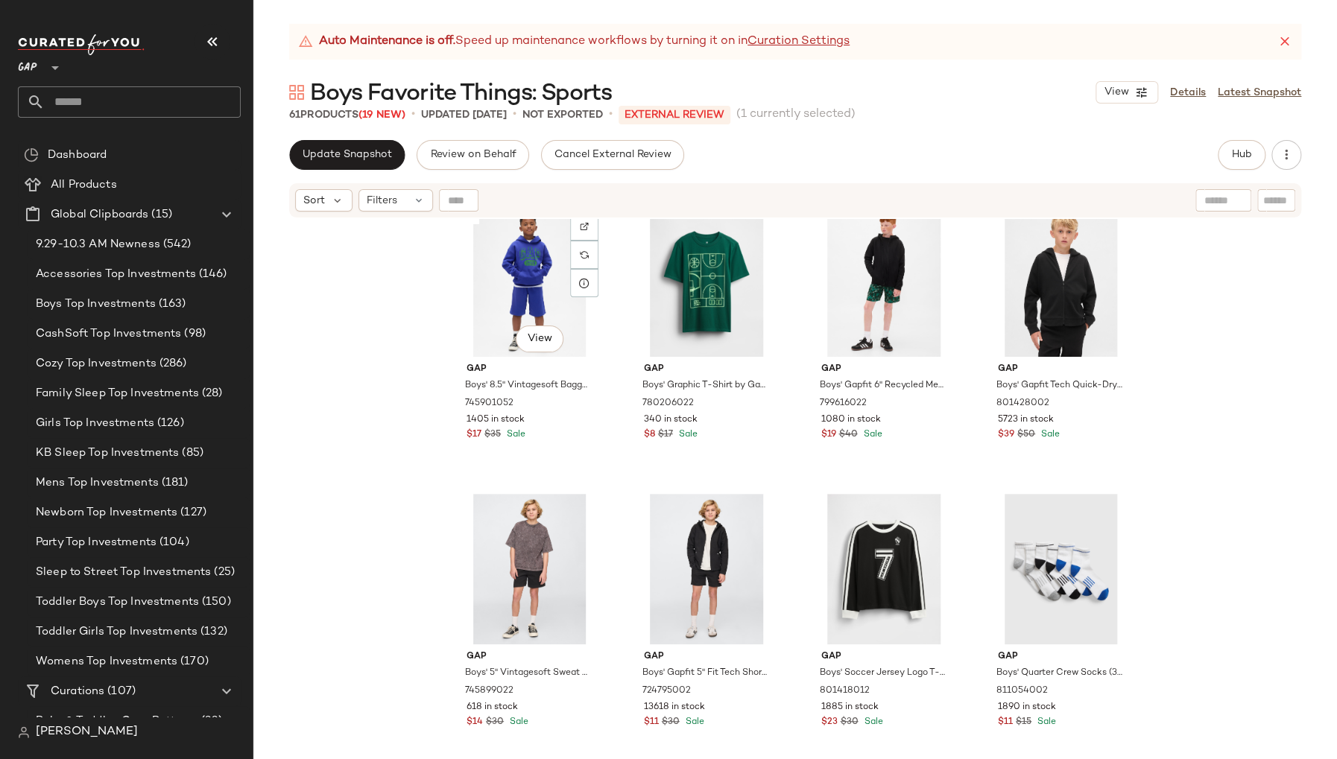
scroll to position [2335, 0]
click at [820, 566] on div "#39 View" at bounding box center [883, 568] width 150 height 151
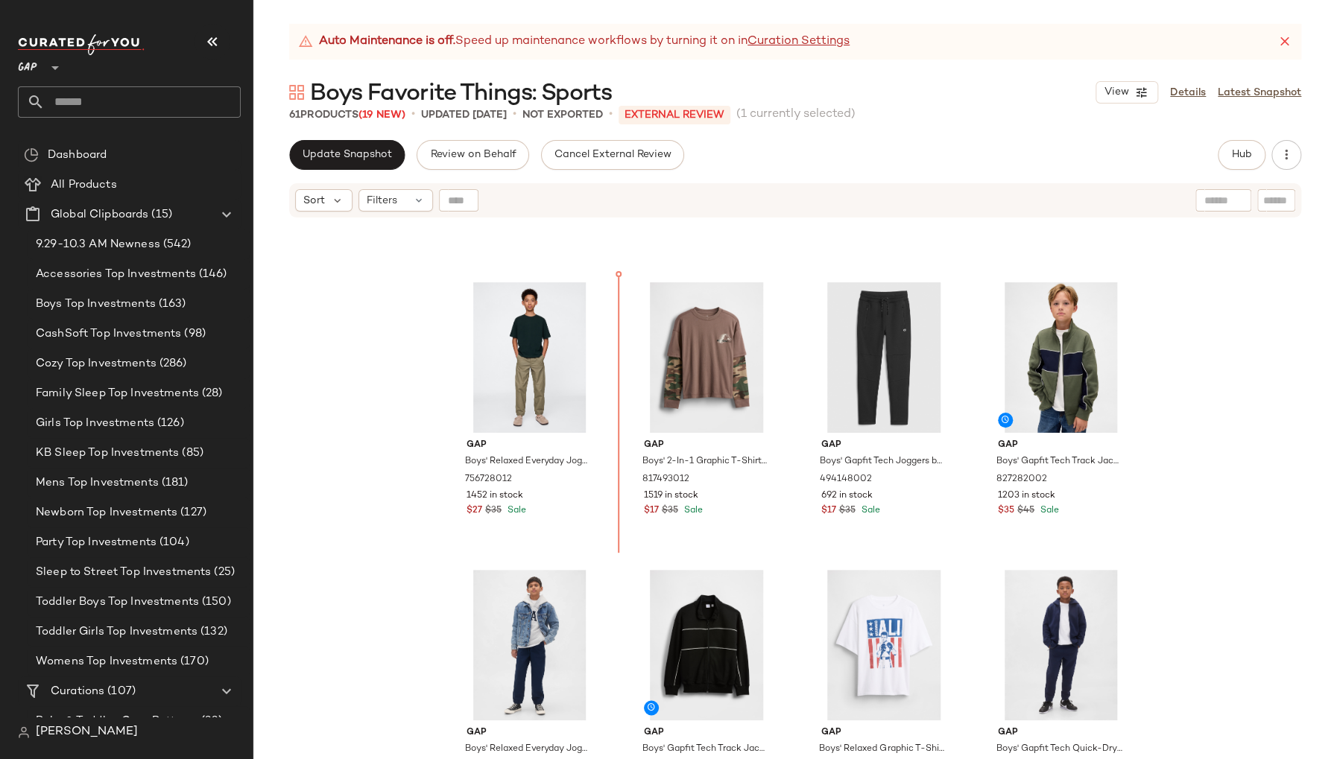
scroll to position [1068, 0]
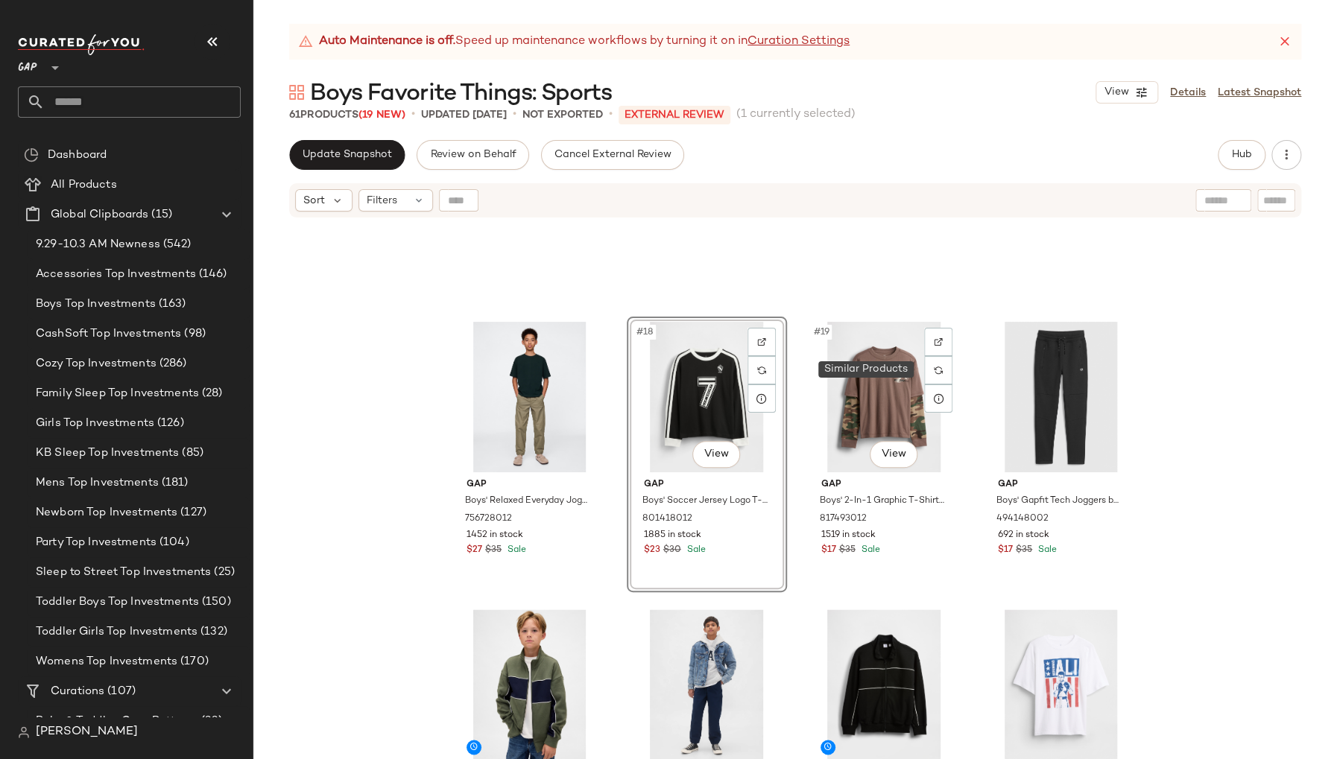
click at [940, 372] on div at bounding box center [938, 370] width 28 height 28
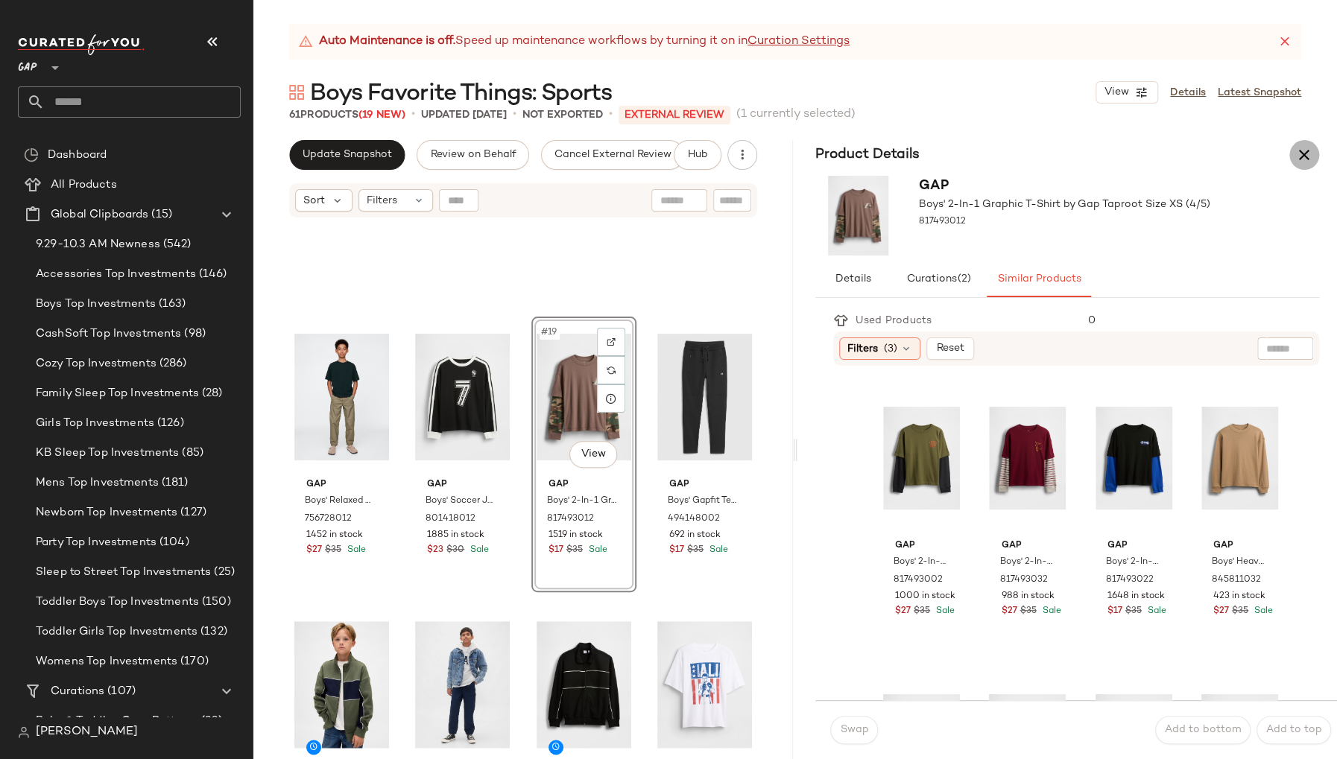
click at [1301, 151] on icon "button" at bounding box center [1304, 155] width 18 height 18
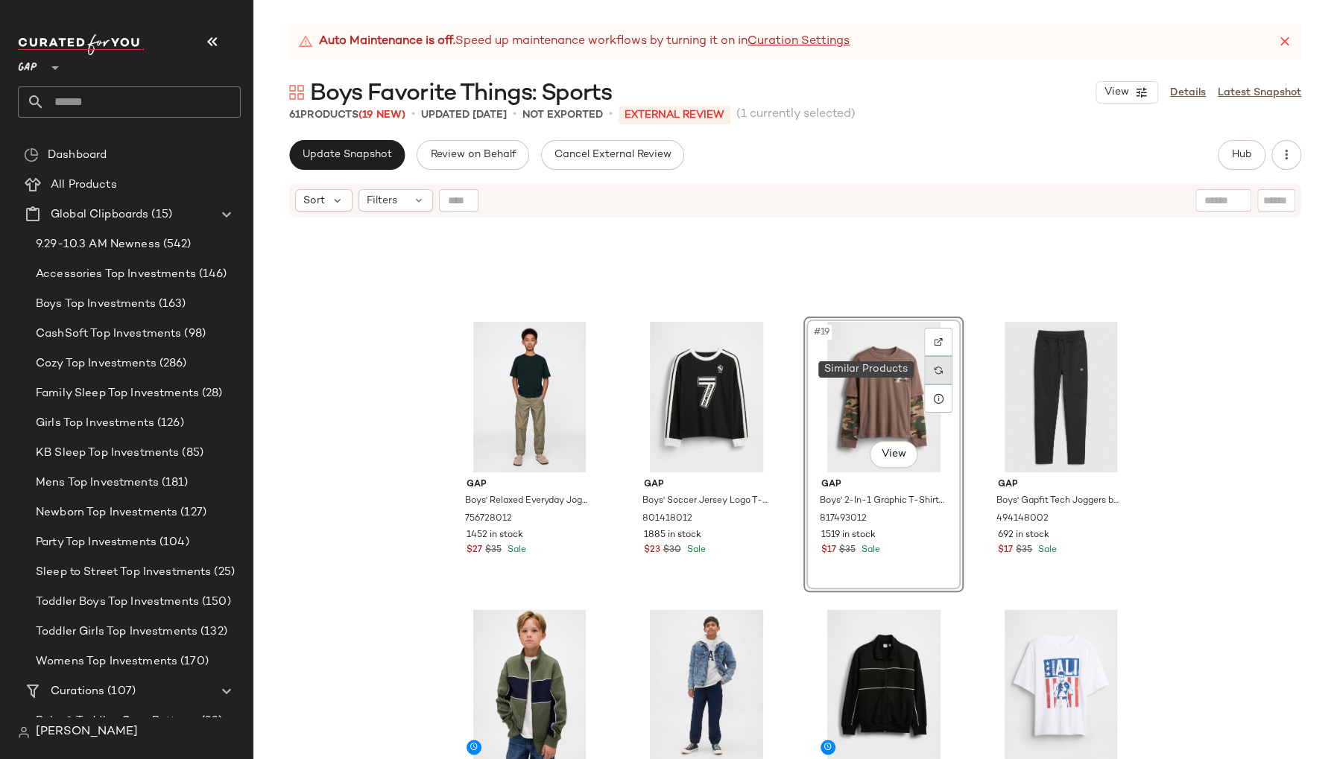
click at [935, 373] on img at bounding box center [938, 370] width 9 height 9
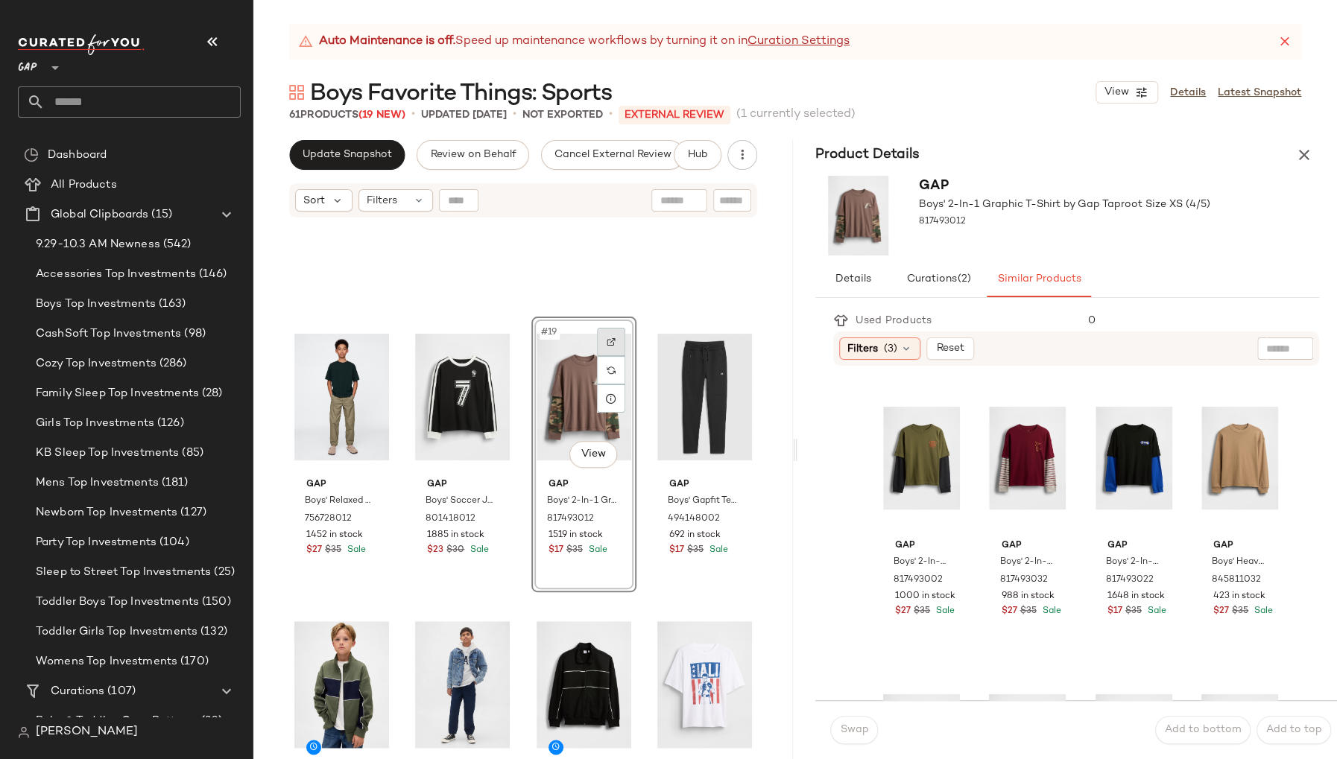
click at [604, 333] on div at bounding box center [611, 342] width 28 height 28
click at [1305, 156] on icon "button" at bounding box center [1304, 155] width 18 height 18
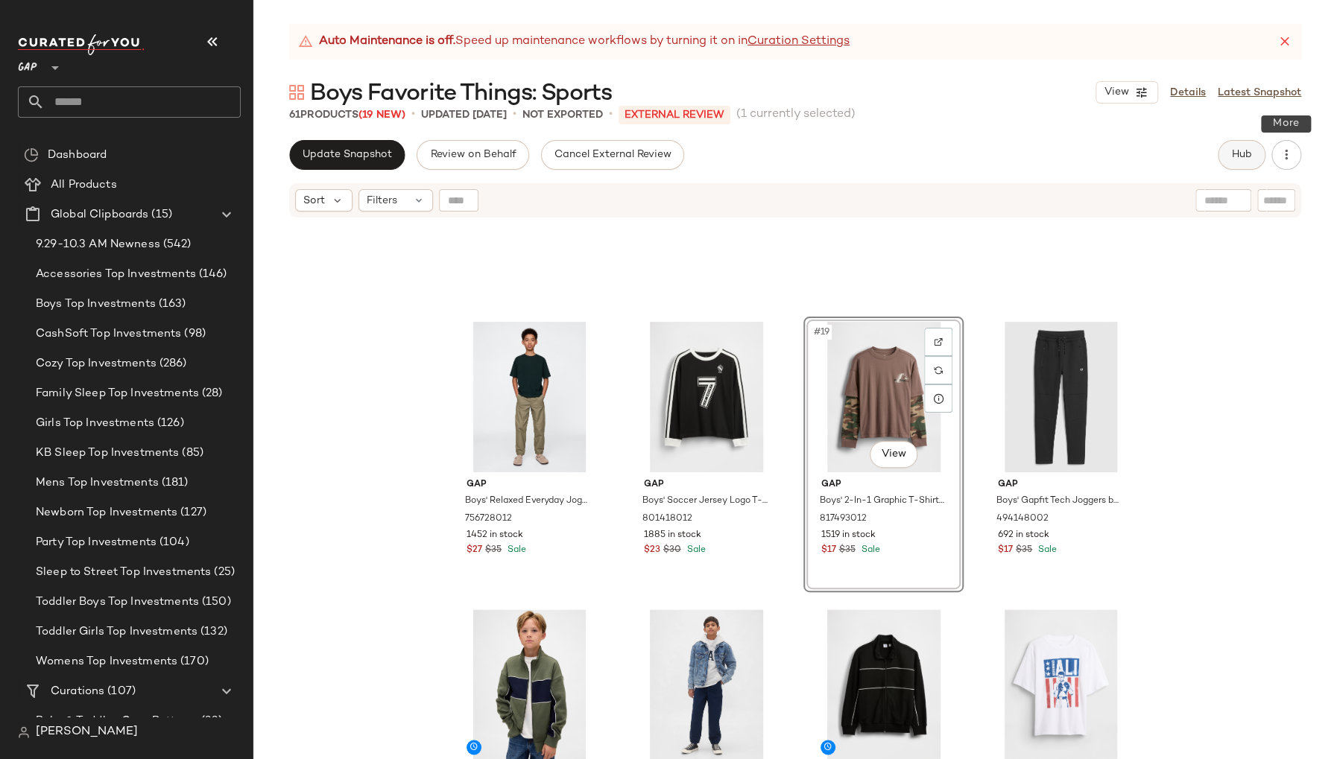
click at [1250, 155] on span "Hub" at bounding box center [1241, 155] width 21 height 12
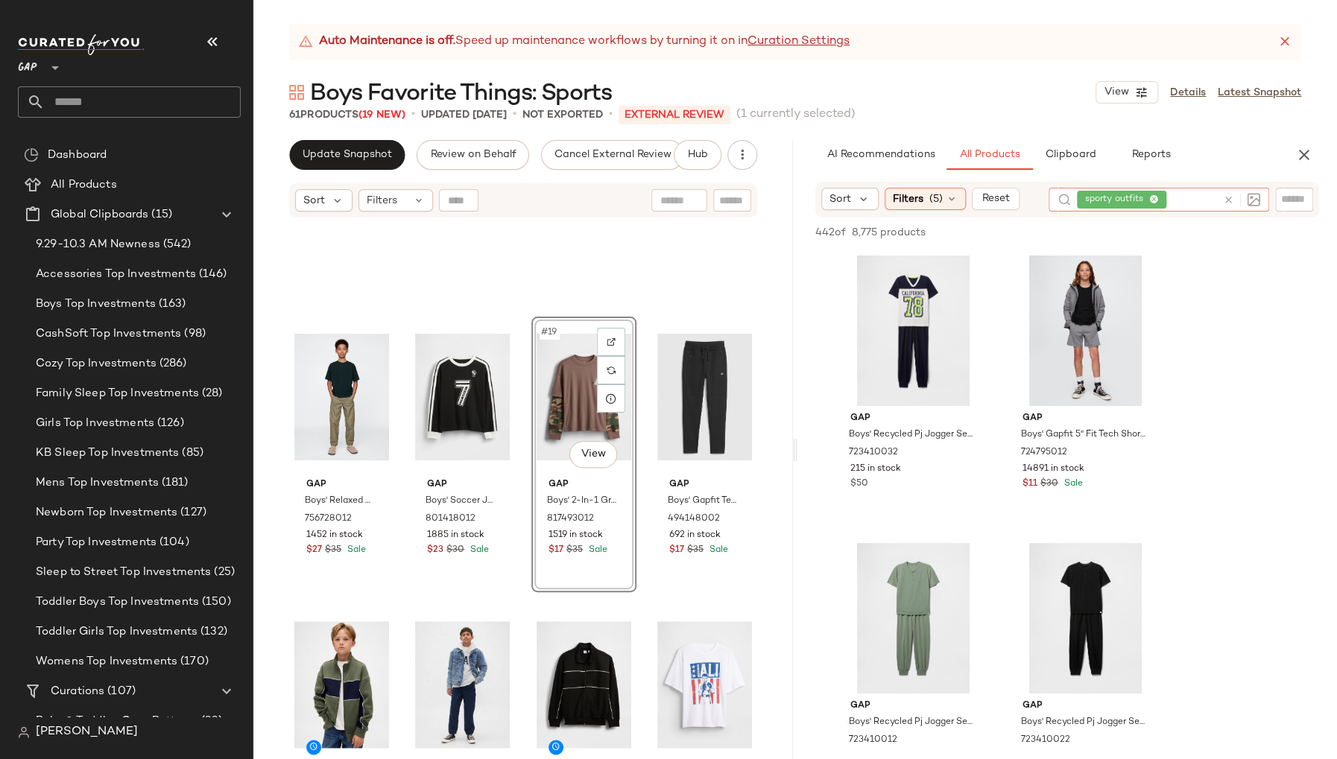
click at [1227, 198] on icon at bounding box center [1228, 199] width 11 height 11
paste input "******"
type input "******"
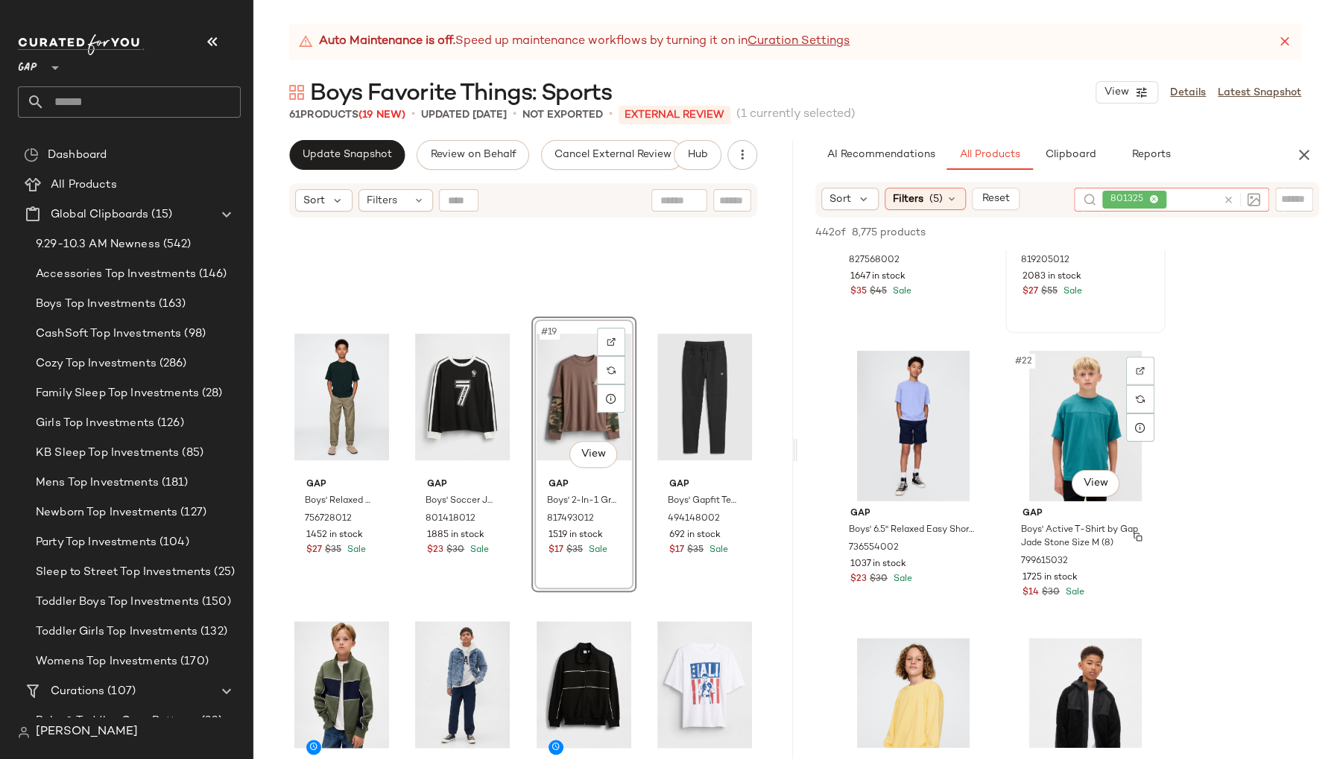
scroll to position [3172, 0]
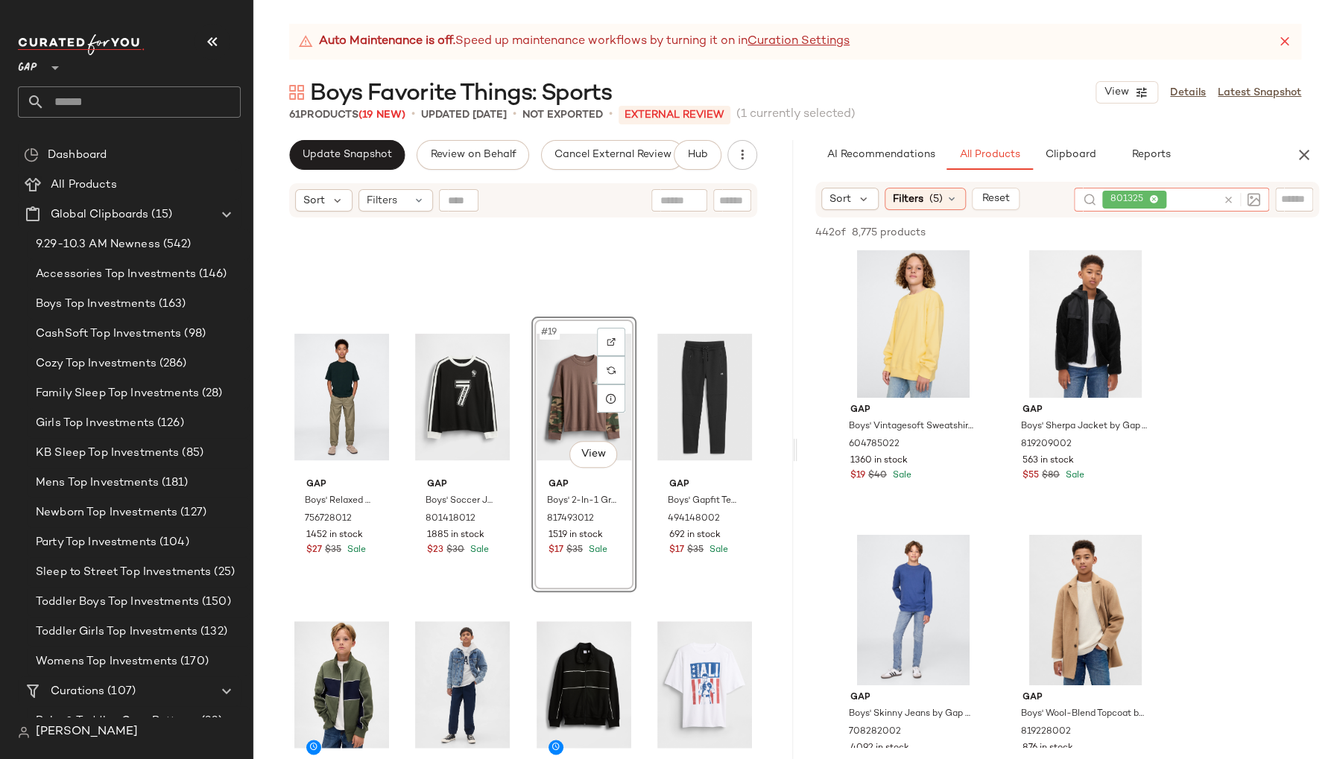
click at [1308, 197] on div at bounding box center [1294, 199] width 38 height 22
click at [1180, 197] on div "801325" at bounding box center [1130, 200] width 186 height 24
paste input "*********"
type input "*********"
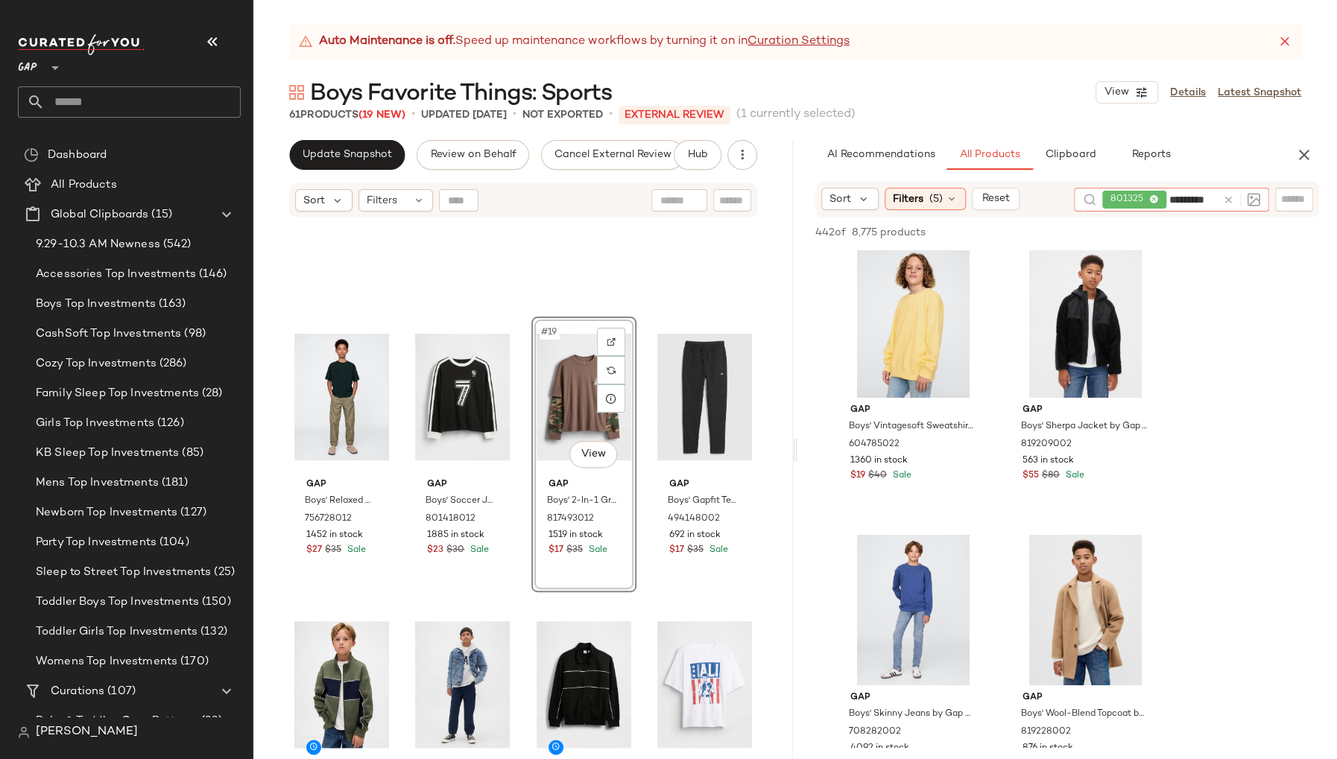
click at [1229, 198] on icon at bounding box center [1228, 199] width 11 height 11
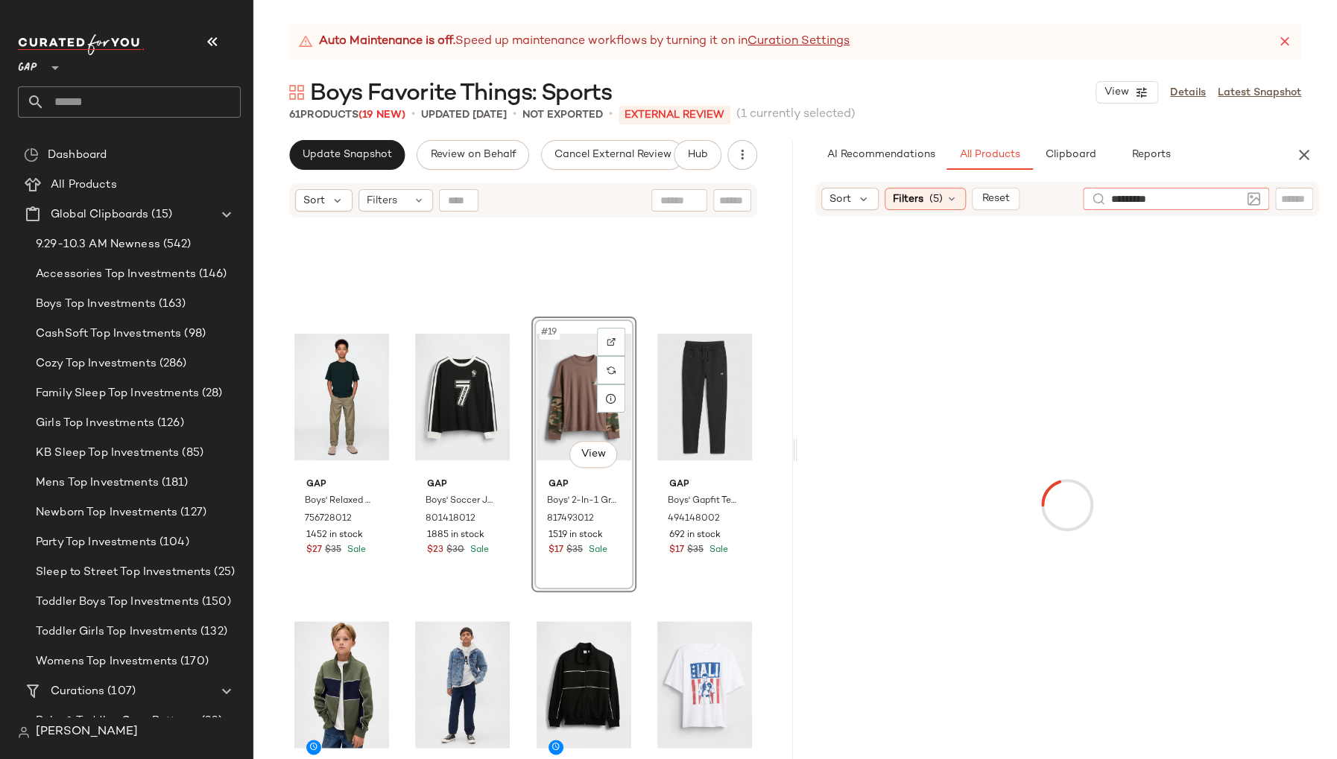
drag, startPoint x: 1211, startPoint y: 199, endPoint x: 1034, endPoint y: 195, distance: 177.4
click at [1034, 199] on div "Sort Filters (5) Reset *********" at bounding box center [1067, 199] width 504 height 34
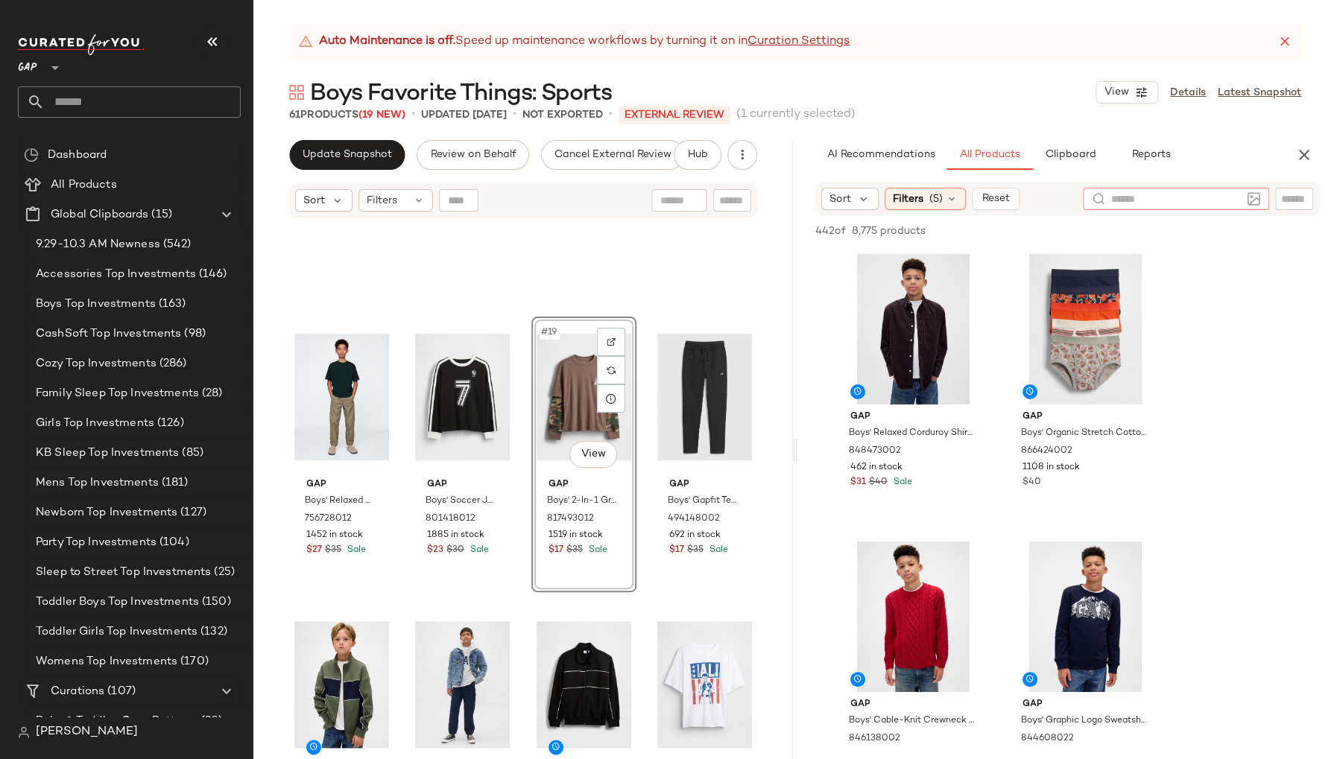
click at [1300, 203] on input "text" at bounding box center [1294, 200] width 26 height 16
paste input "*********"
type input "*********"
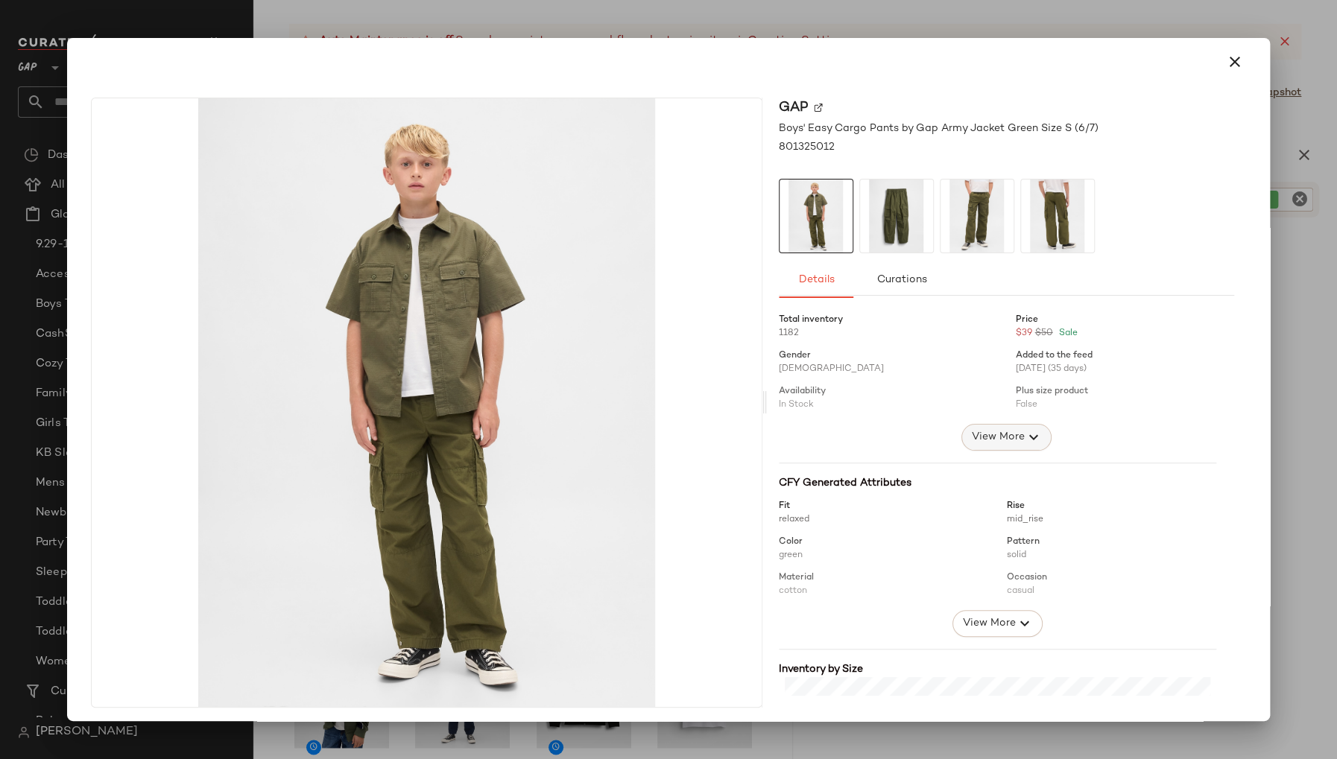
click at [1025, 433] on icon "button" at bounding box center [1034, 437] width 18 height 18
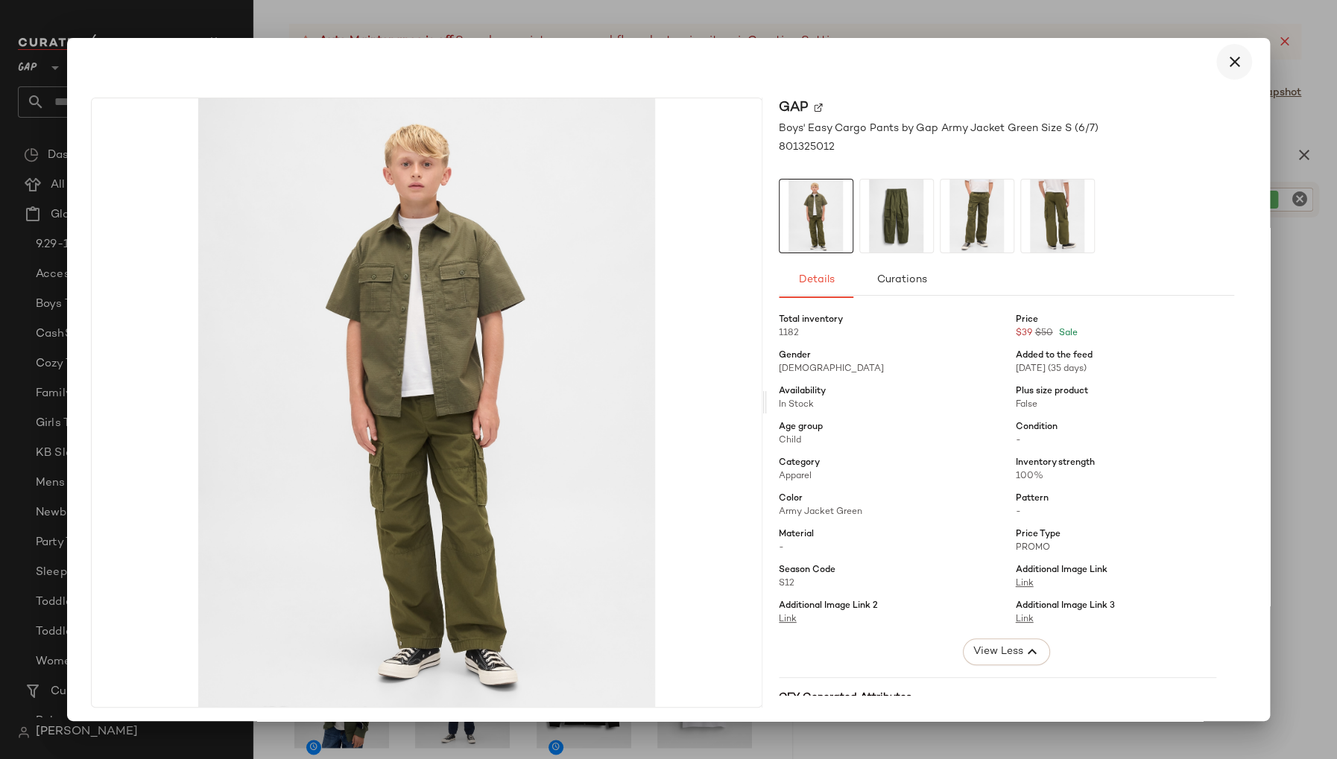
click at [1227, 68] on icon "button" at bounding box center [1234, 62] width 18 height 18
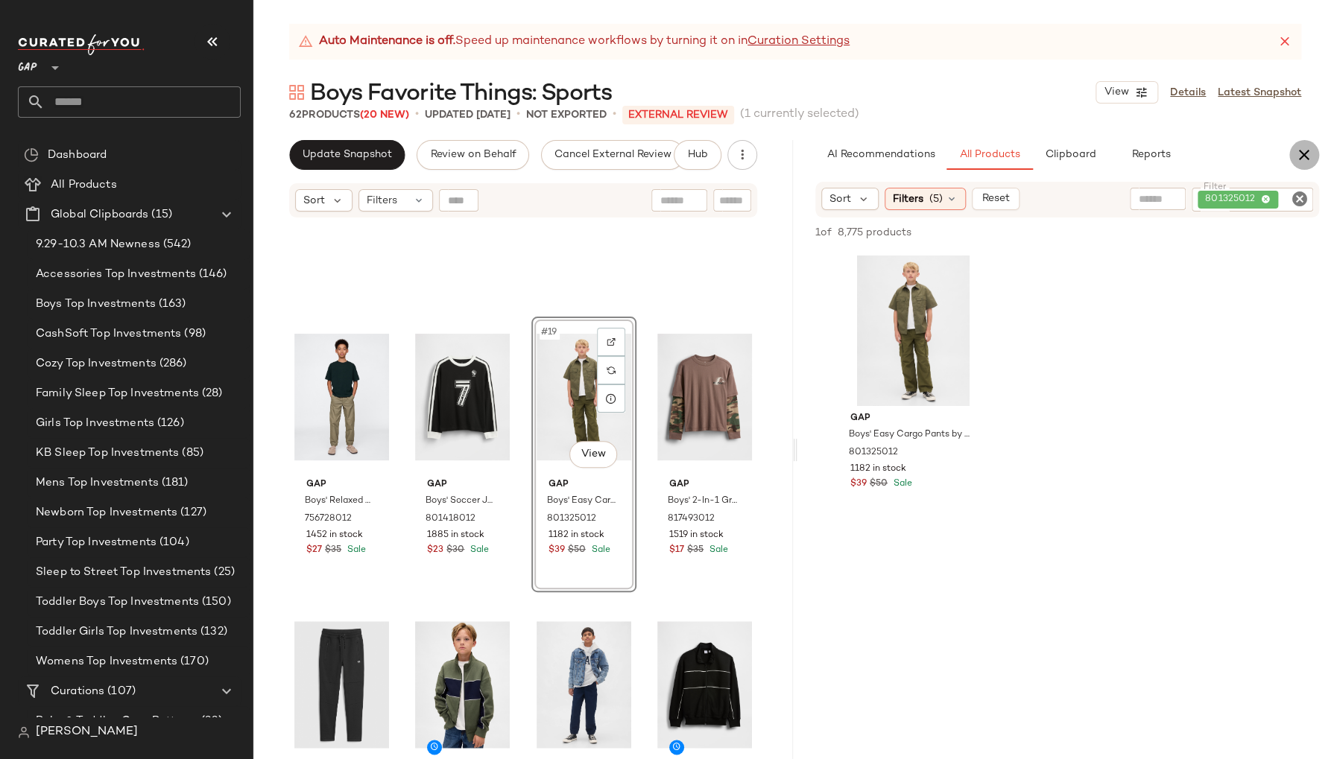
click at [1304, 157] on icon "button" at bounding box center [1304, 155] width 18 height 18
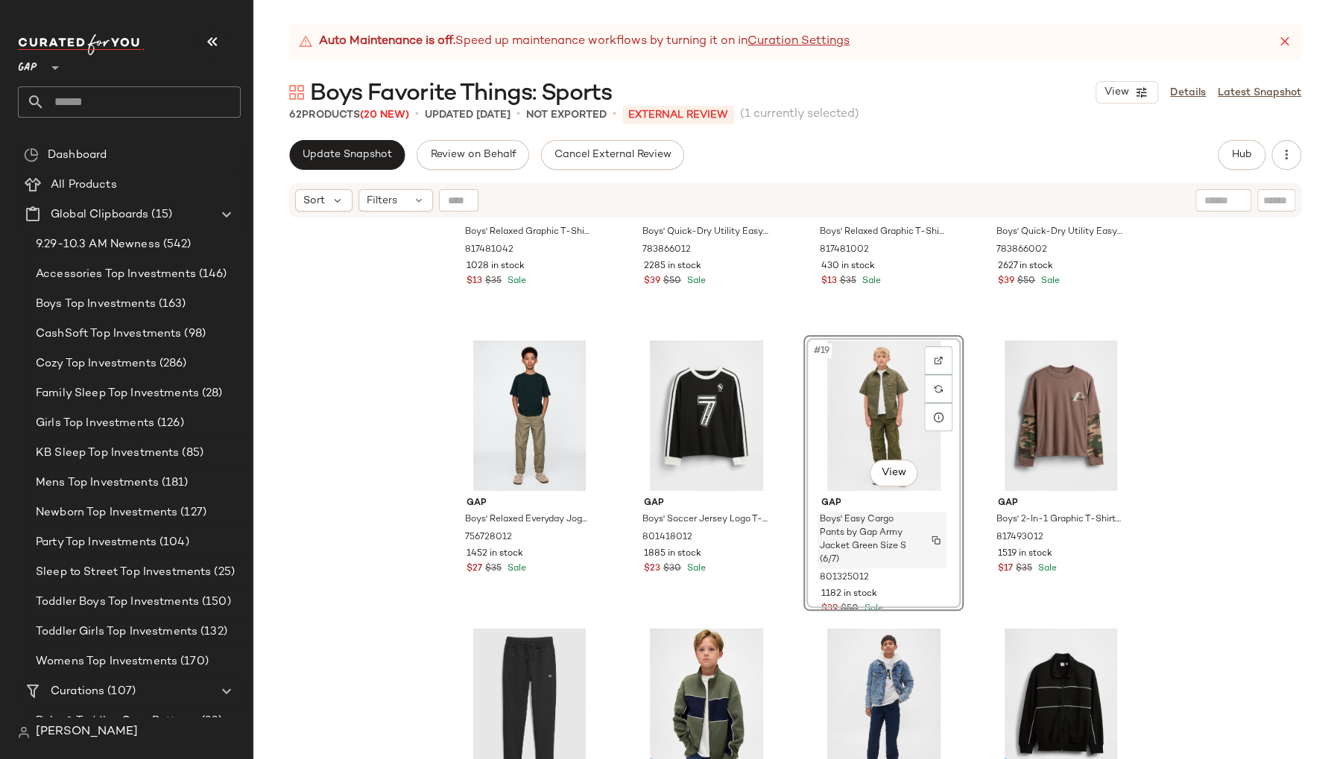
scroll to position [1064, 0]
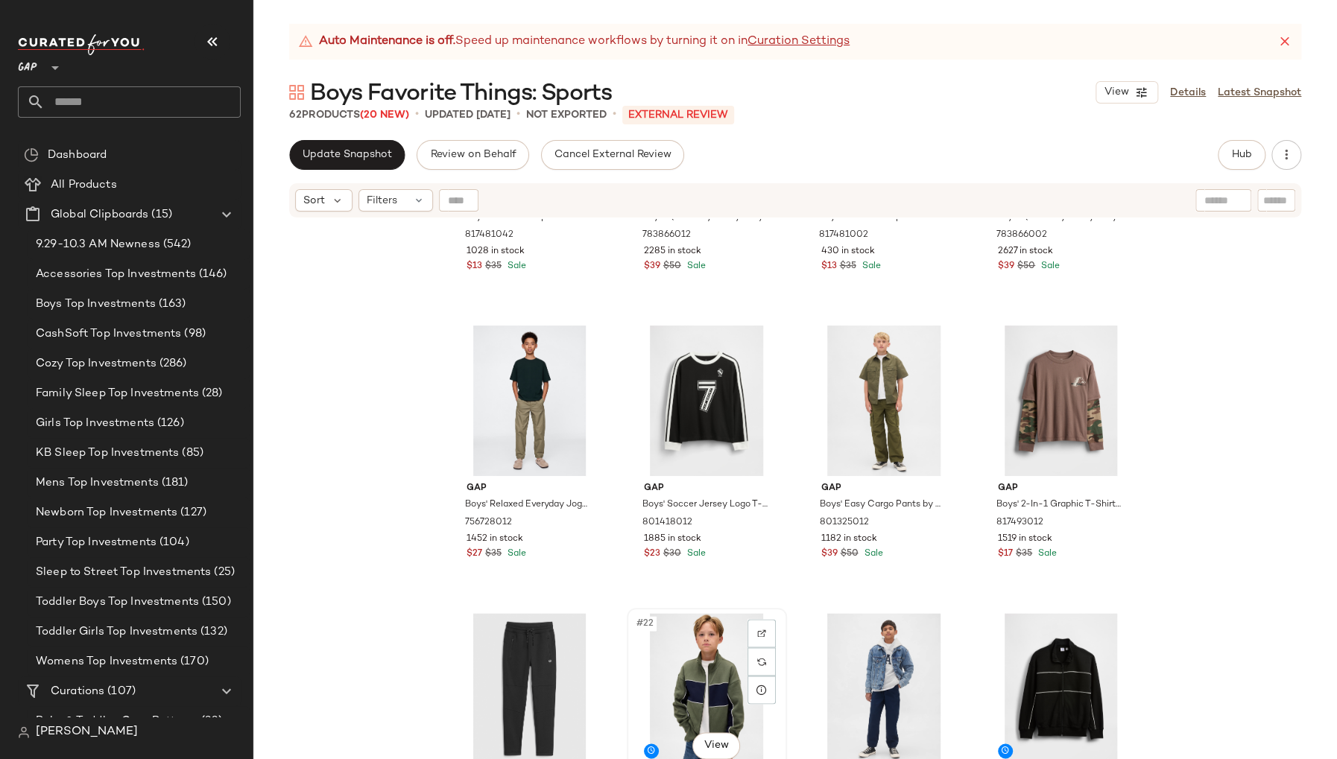
scroll to position [1065, 0]
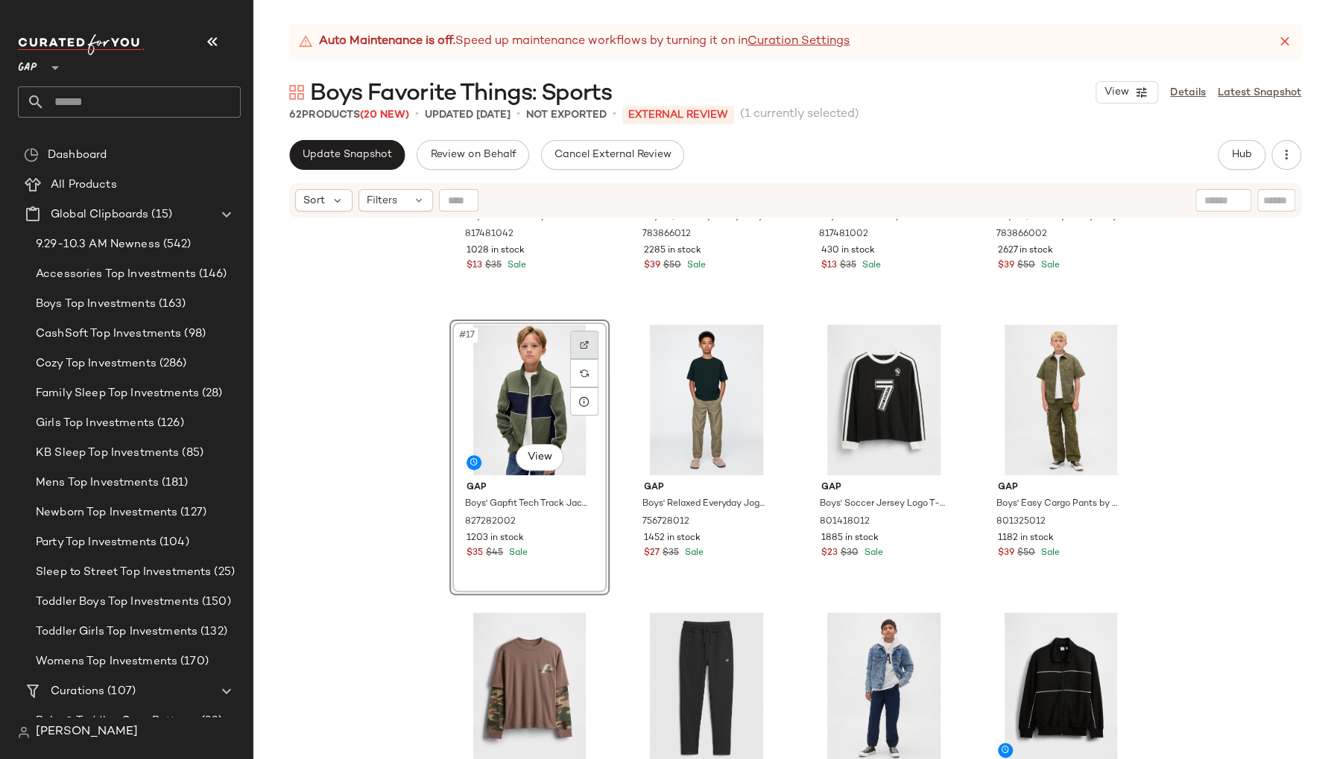
click at [580, 344] on img at bounding box center [584, 345] width 9 height 9
click at [1244, 154] on span "Hub" at bounding box center [1241, 155] width 21 height 12
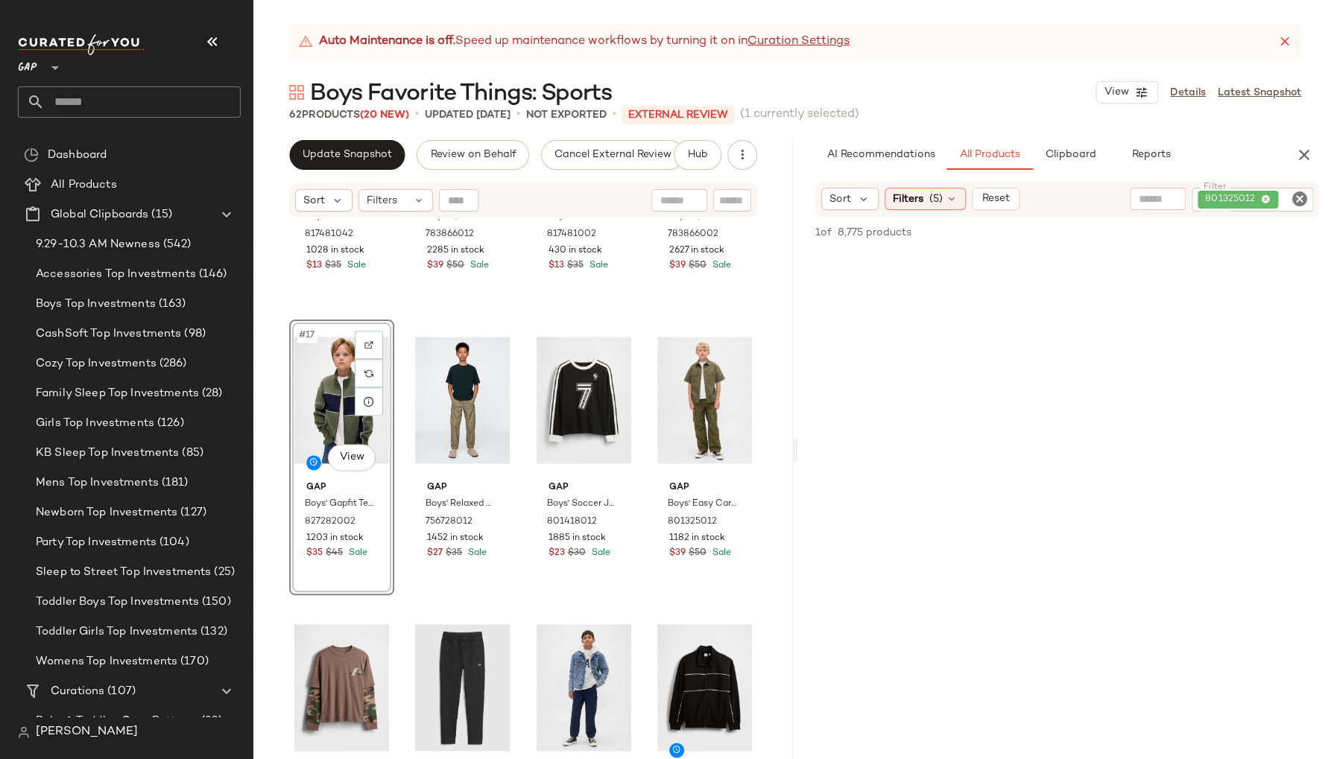
click at [1296, 200] on icon "Clear Filter" at bounding box center [1300, 199] width 18 height 18
paste input "******"
type input "******"
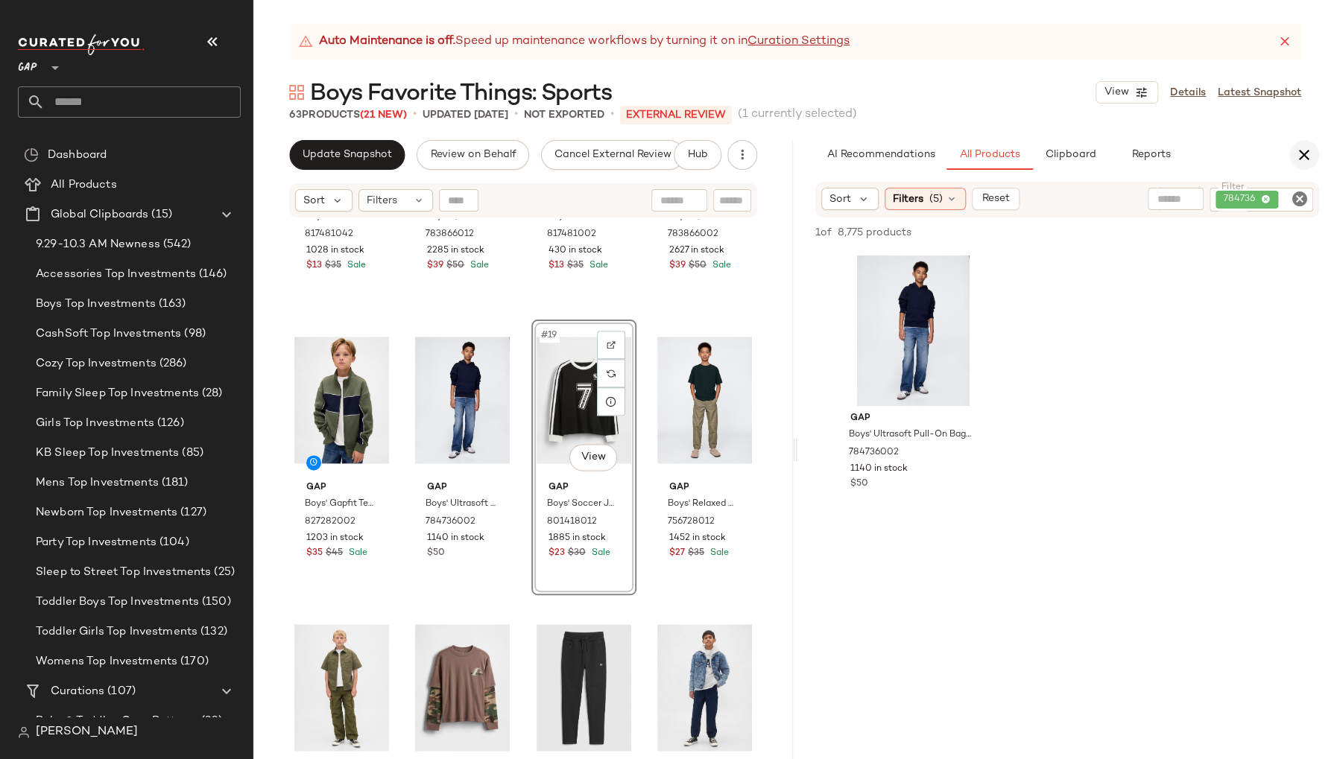
click at [1306, 157] on icon "button" at bounding box center [1304, 155] width 18 height 18
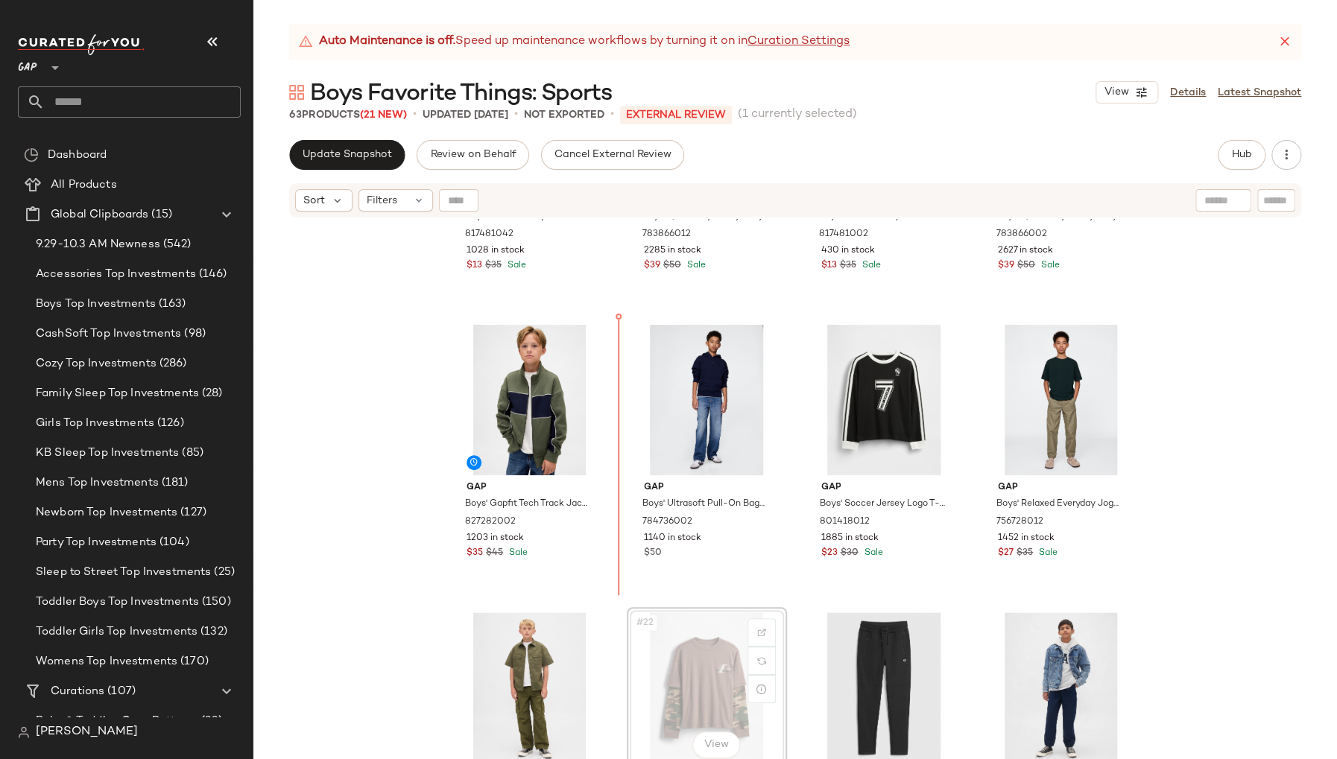
scroll to position [1067, 0]
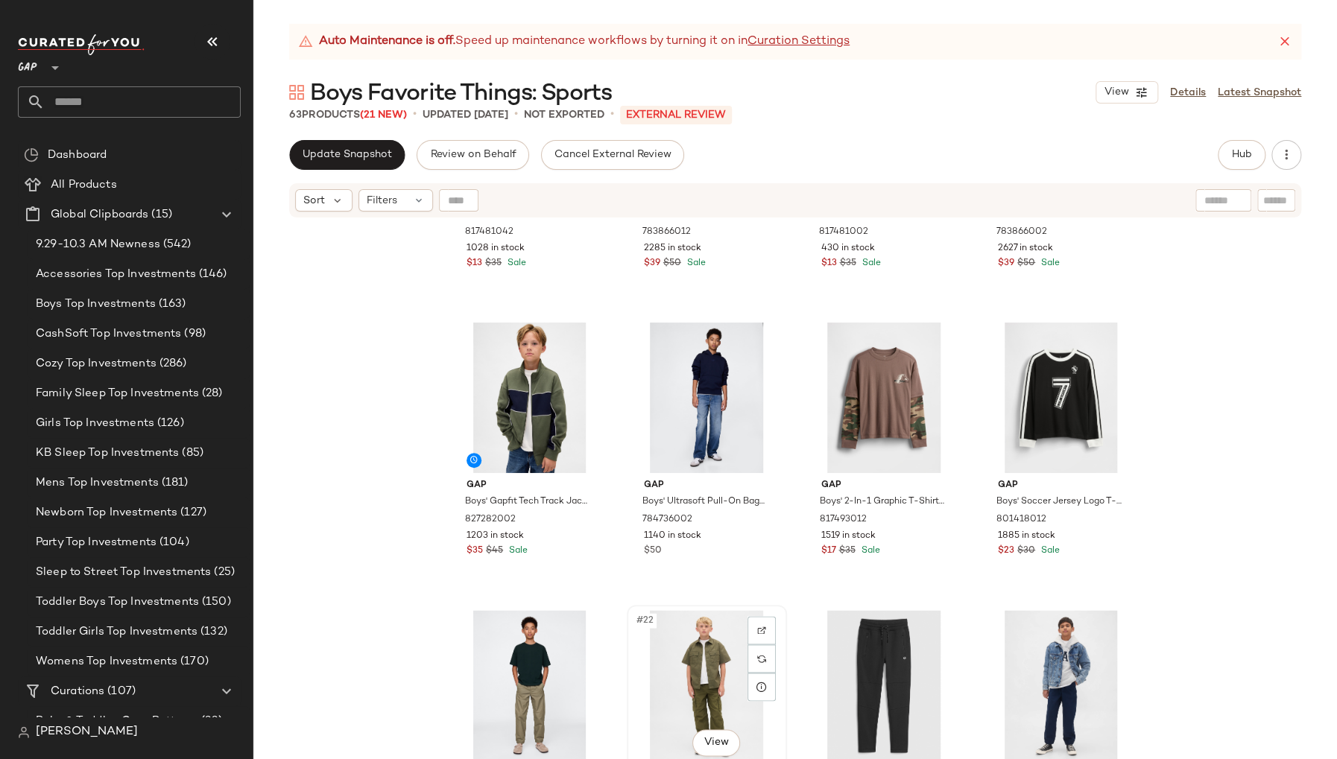
scroll to position [1068, 0]
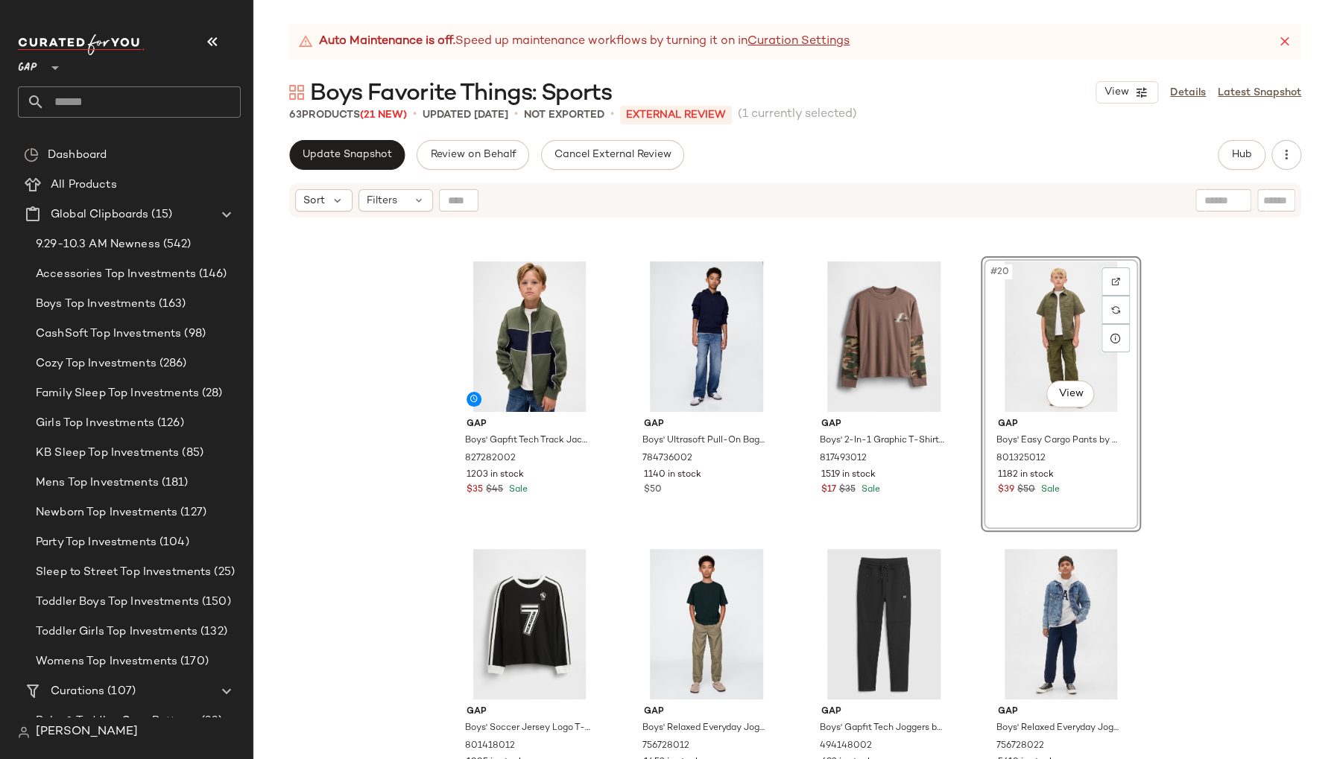
scroll to position [1136, 0]
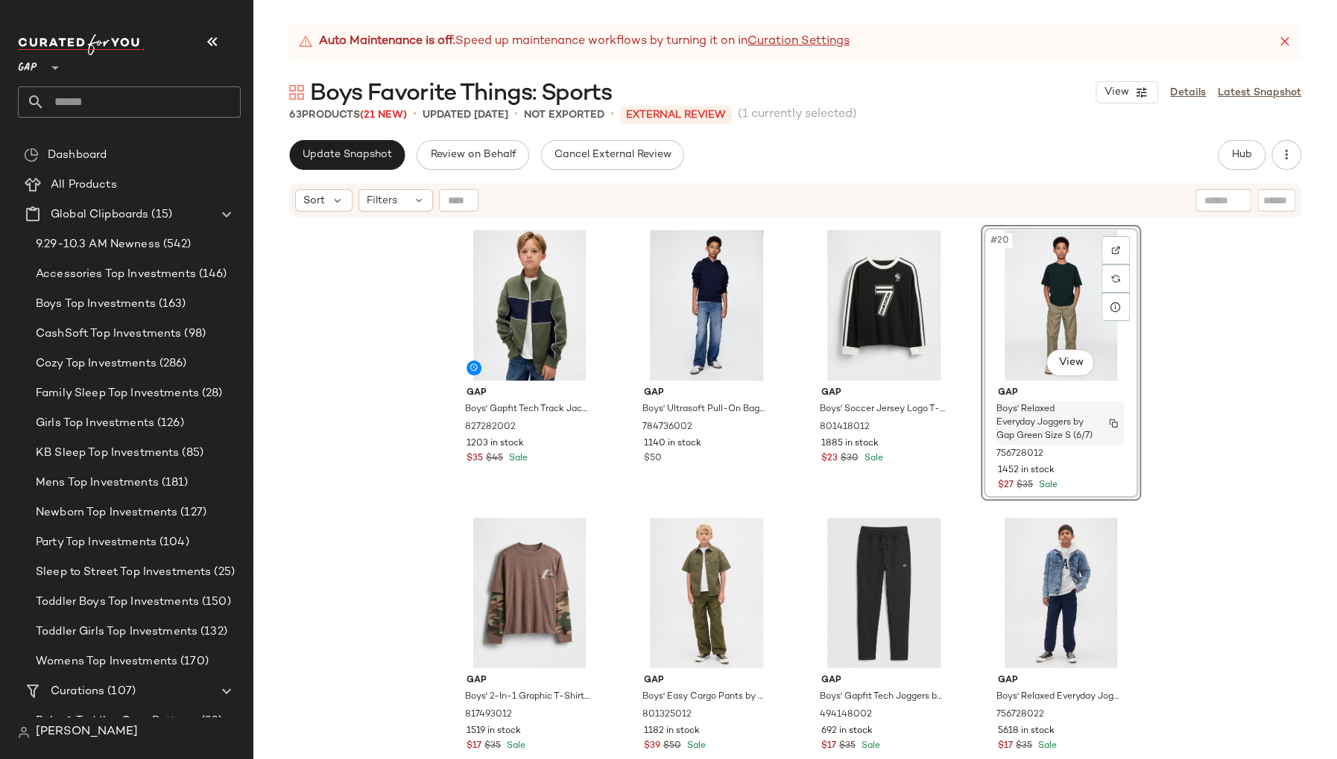
scroll to position [1175, 0]
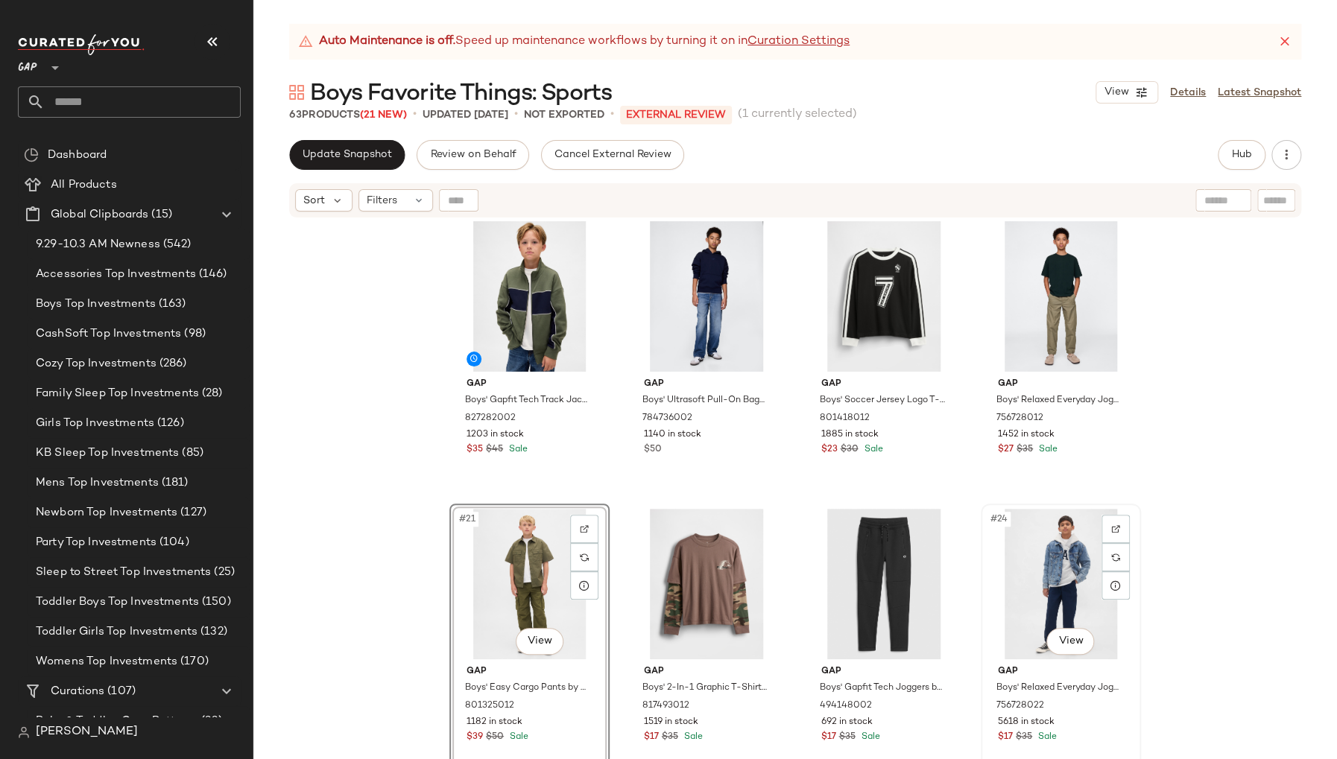
scroll to position [1168, 0]
click at [1119, 667] on div "Gap Boys' Relaxed Everyday Joggers by Gap Tapestry Navy Size XS (4/5) 756728022…" at bounding box center [1061, 702] width 150 height 86
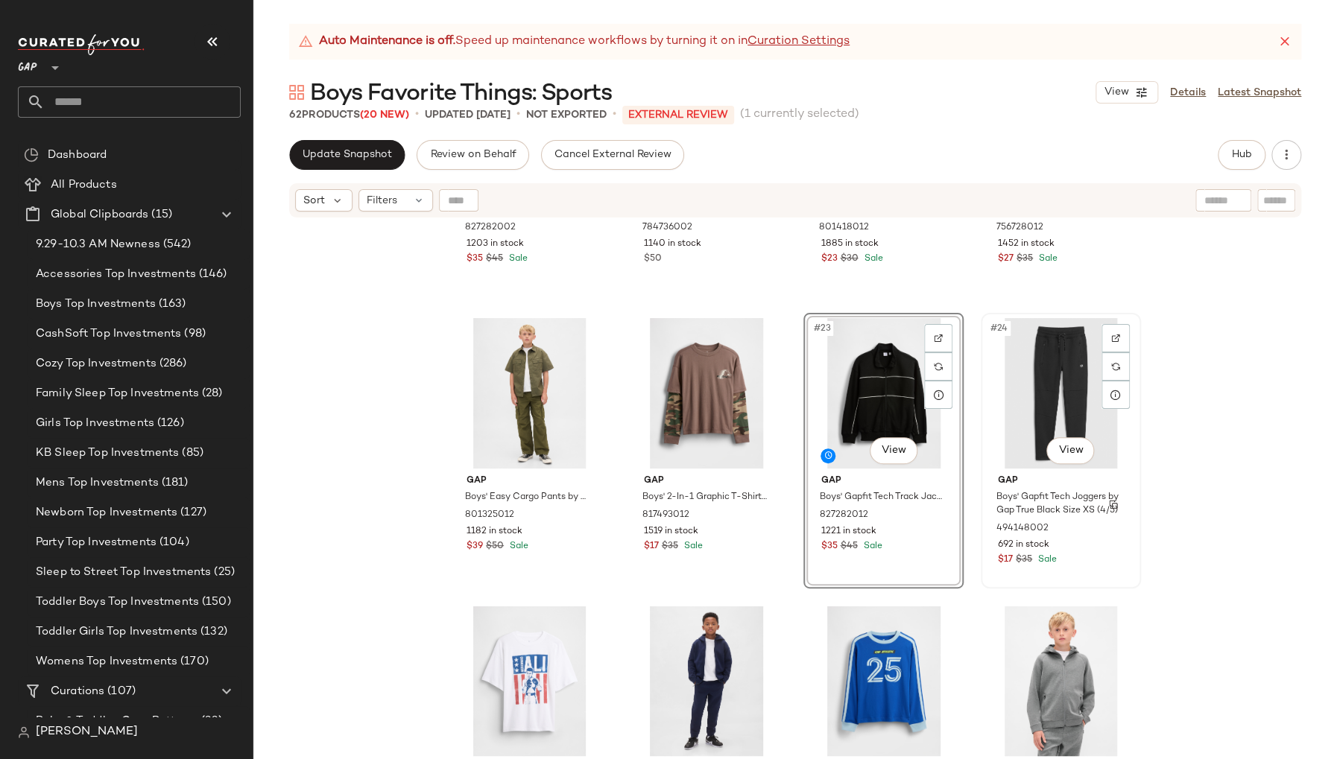
scroll to position [1362, 0]
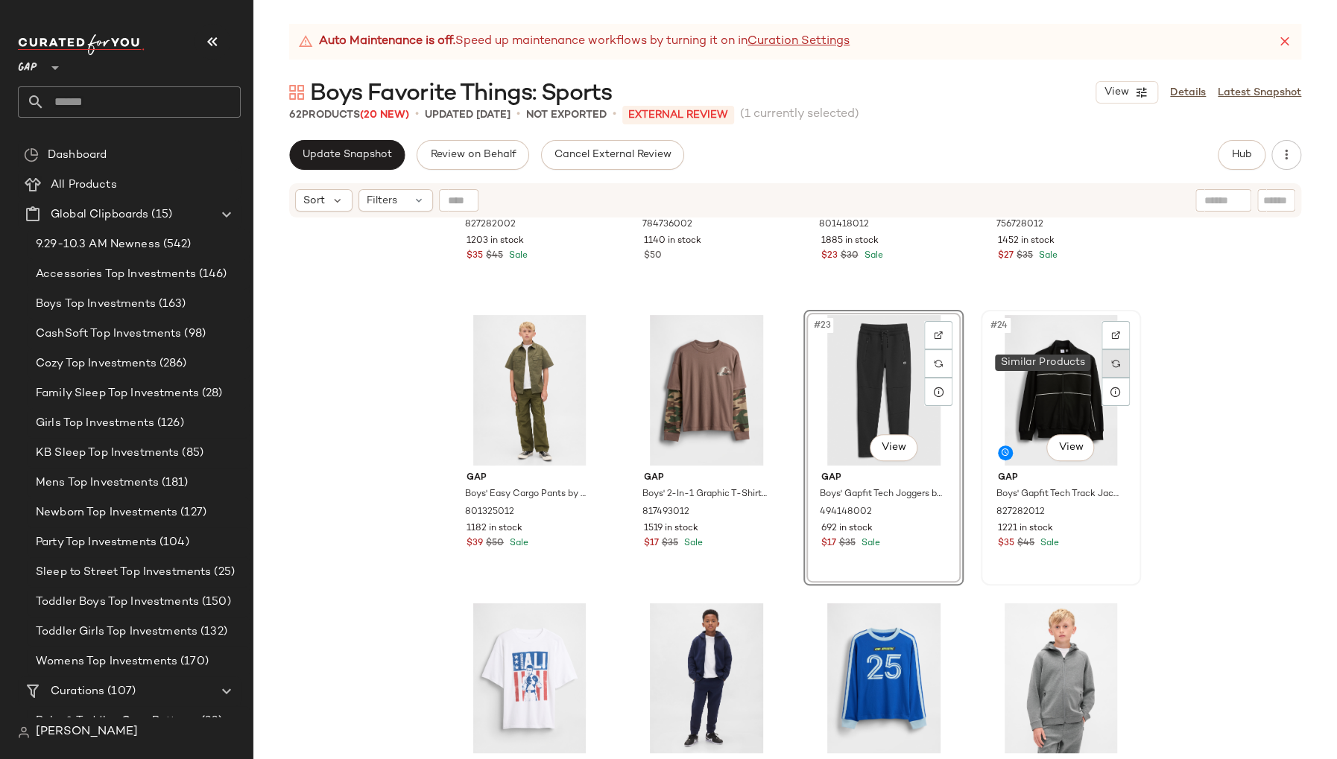
click at [1113, 362] on img at bounding box center [1115, 363] width 9 height 9
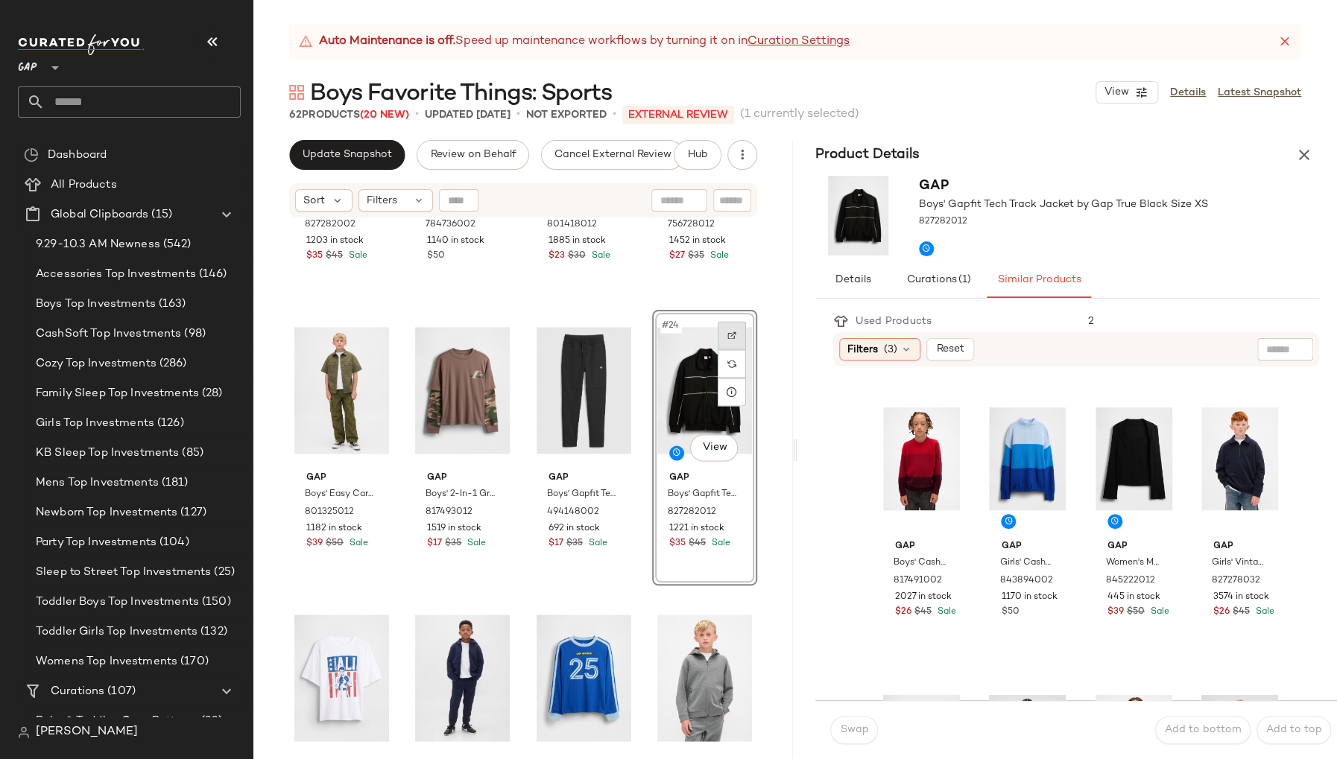
click at [727, 334] on img at bounding box center [731, 335] width 9 height 9
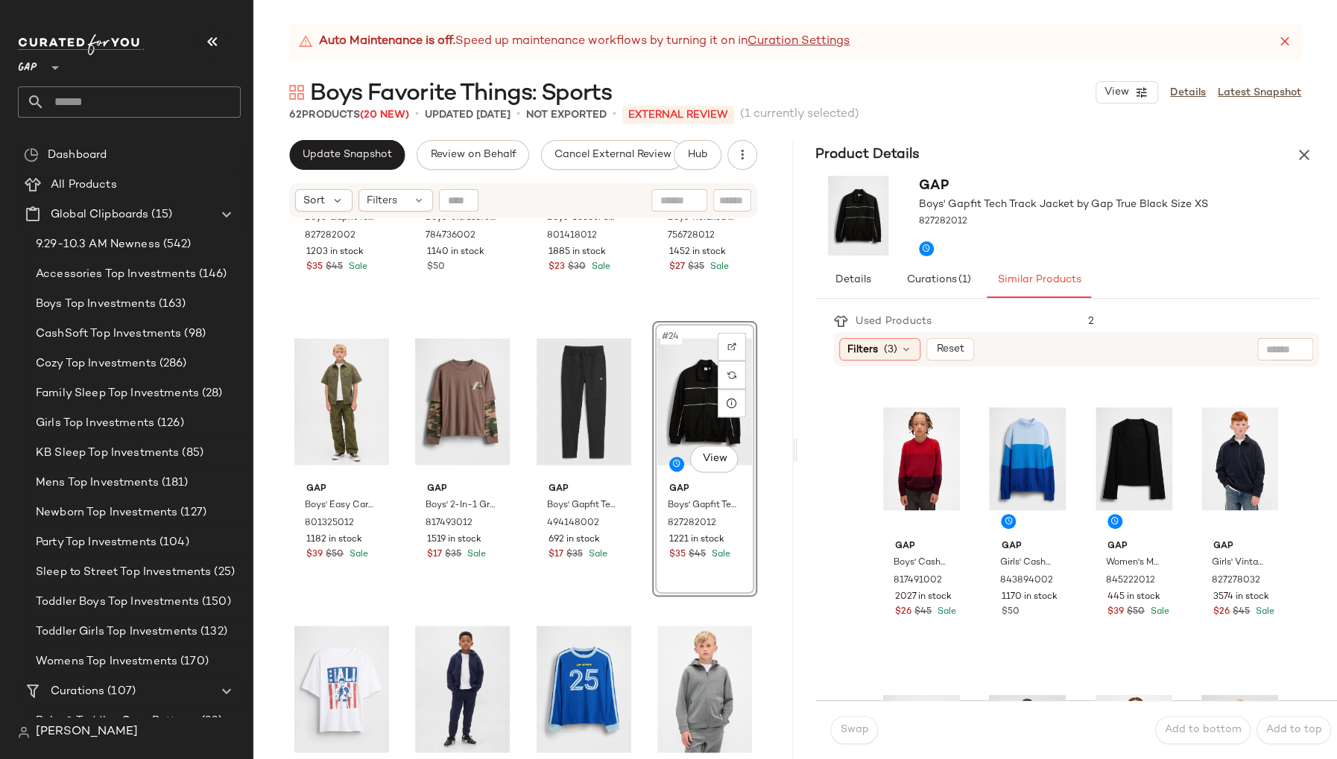
scroll to position [1460, 0]
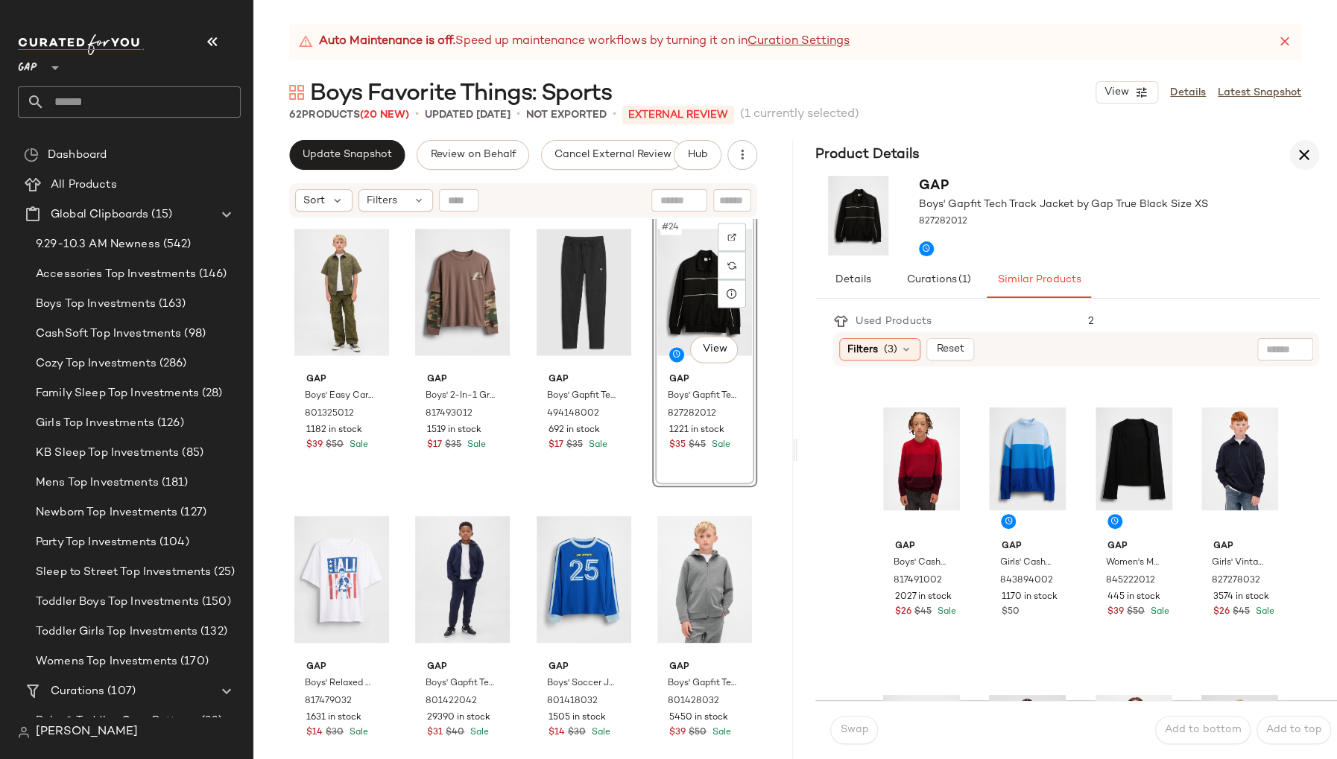
click at [1305, 153] on icon "button" at bounding box center [1304, 155] width 18 height 18
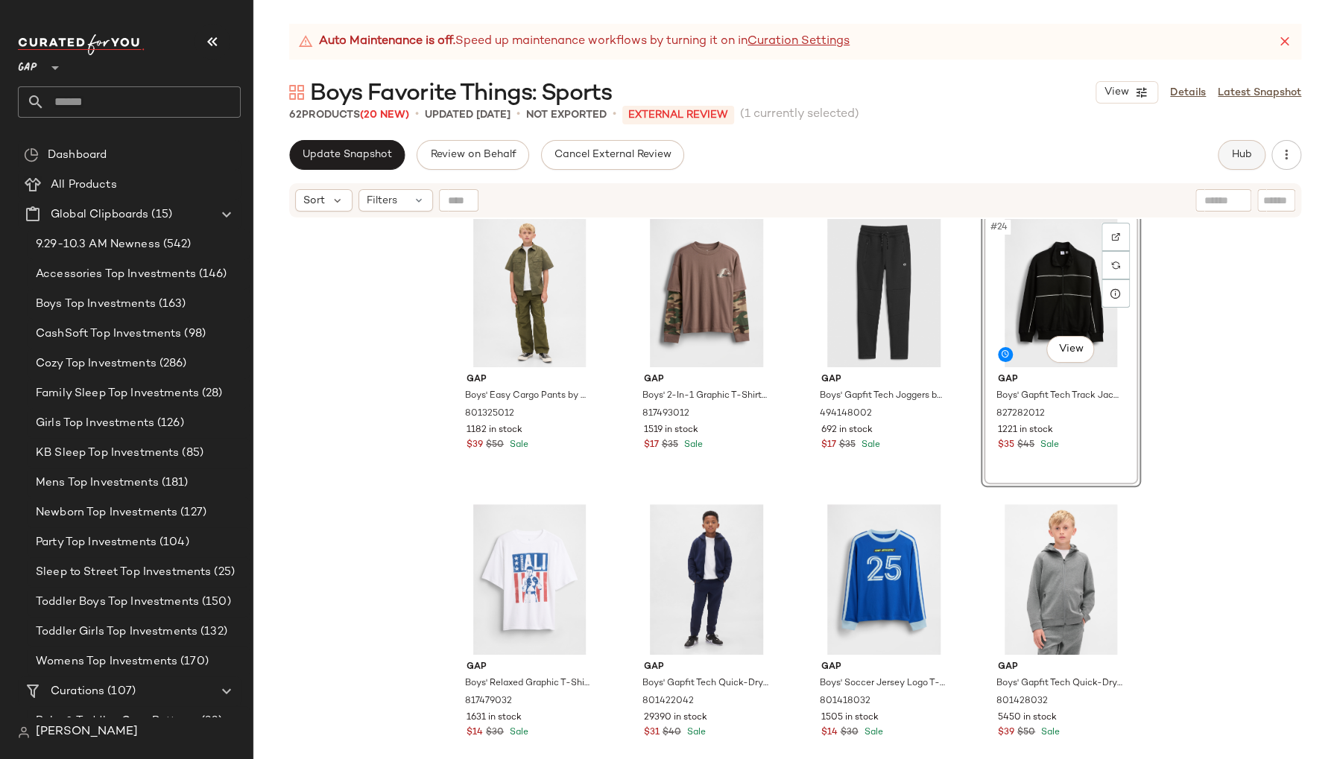
click at [1253, 156] on button "Hub" at bounding box center [1242, 155] width 48 height 30
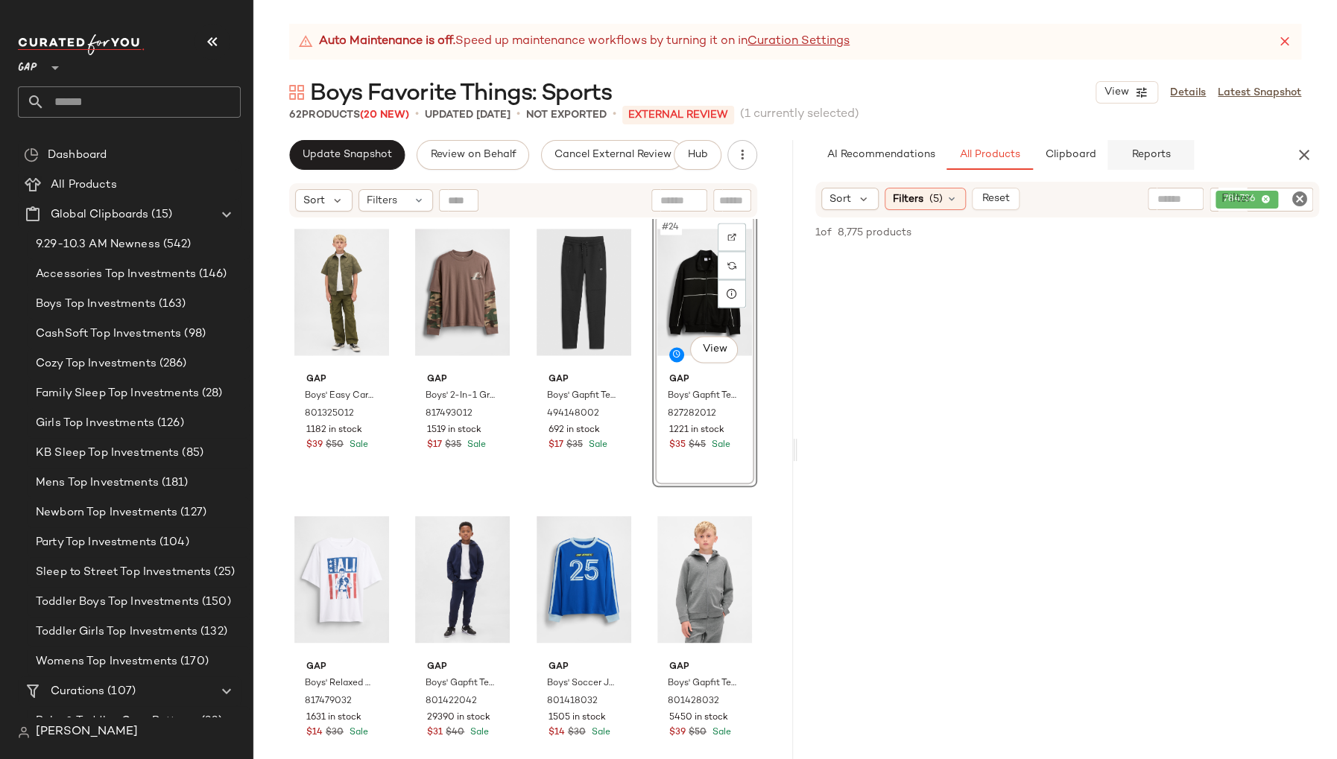
scroll to position [0, 0]
click at [1299, 198] on icon "Clear Filter" at bounding box center [1300, 199] width 18 height 18
paste input "*********"
type input "*********"
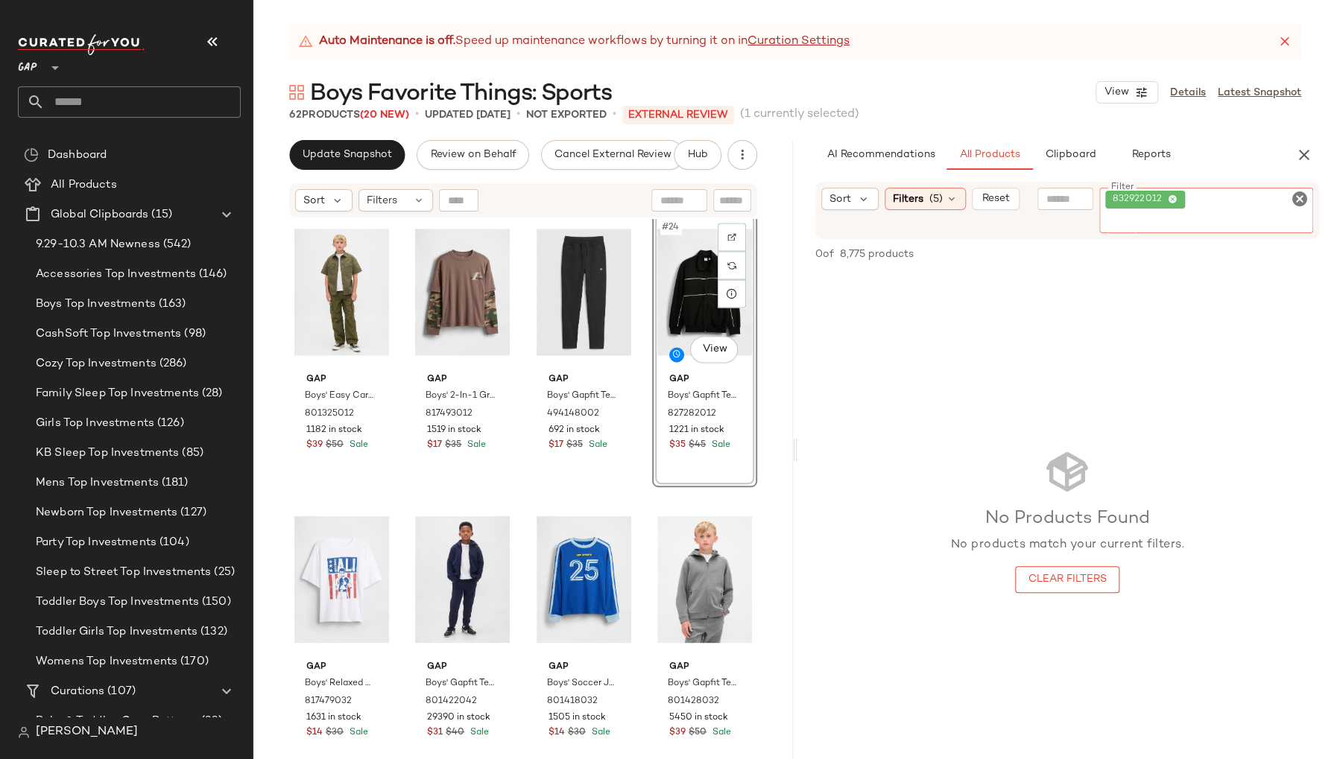
click at [1303, 198] on icon "Clear Filter" at bounding box center [1300, 199] width 18 height 18
paste input "*********"
type input "*********"
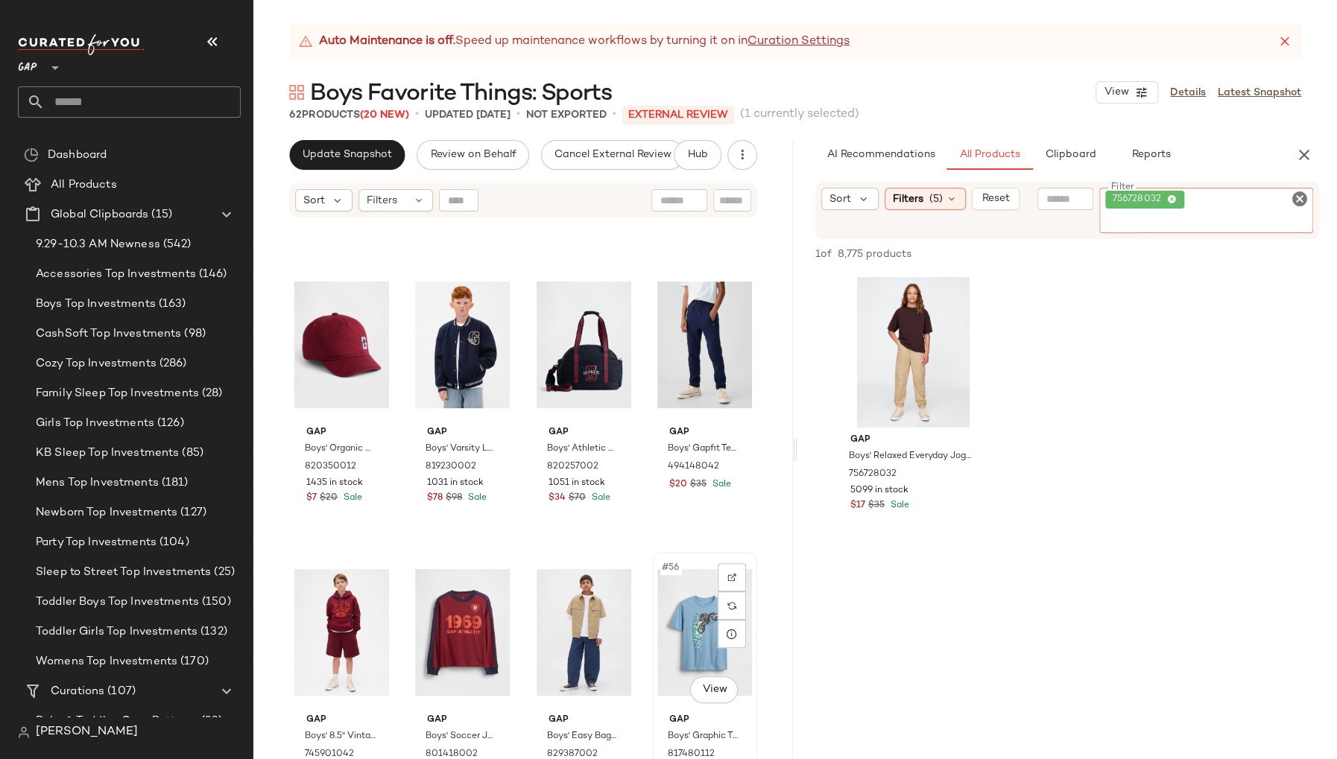
scroll to position [3423, 0]
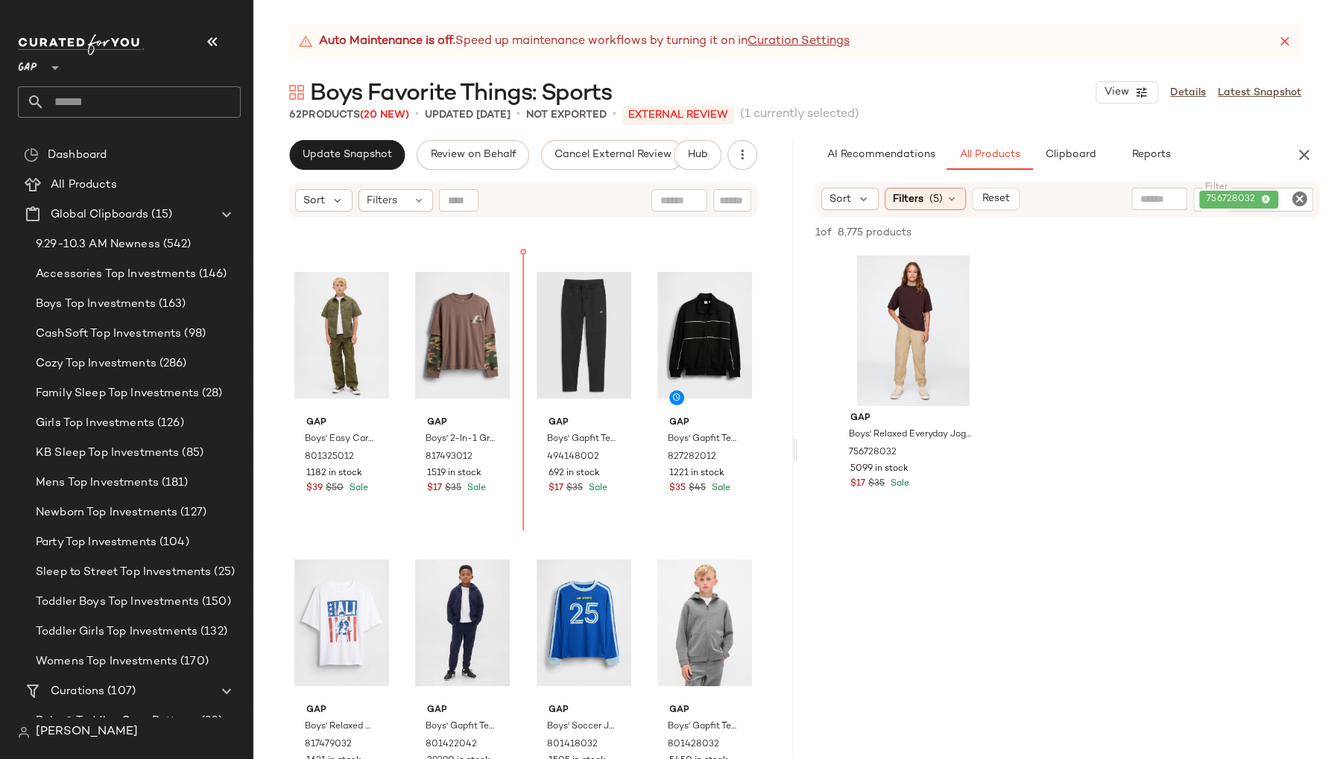
scroll to position [1377, 0]
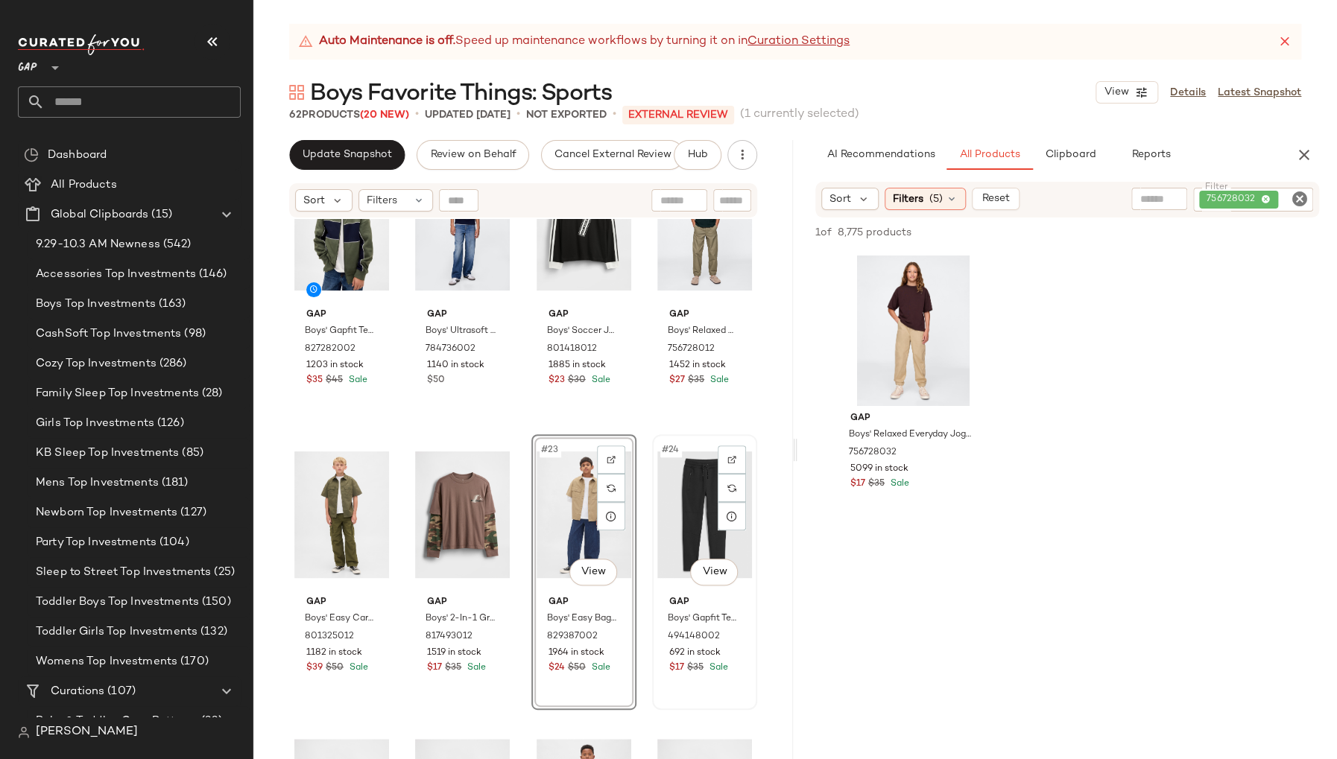
scroll to position [1246, 0]
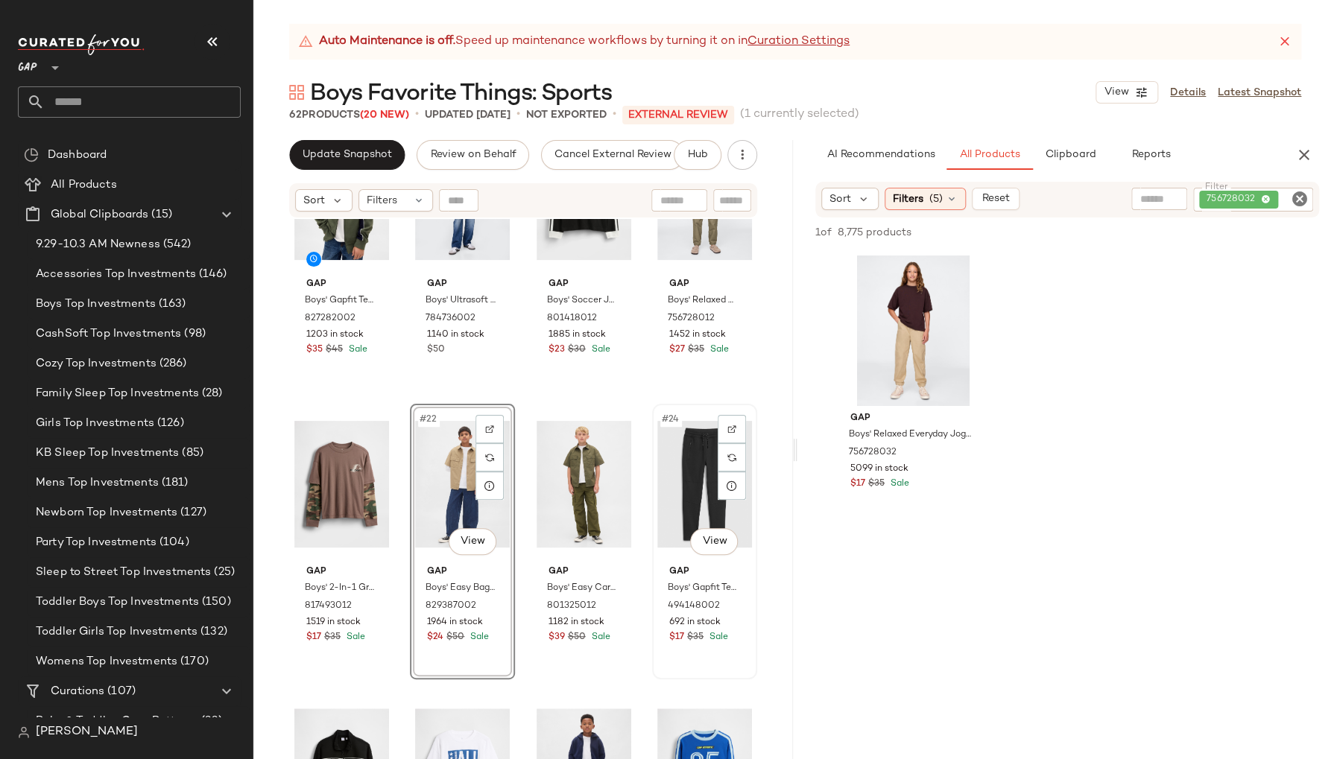
scroll to position [1276, 0]
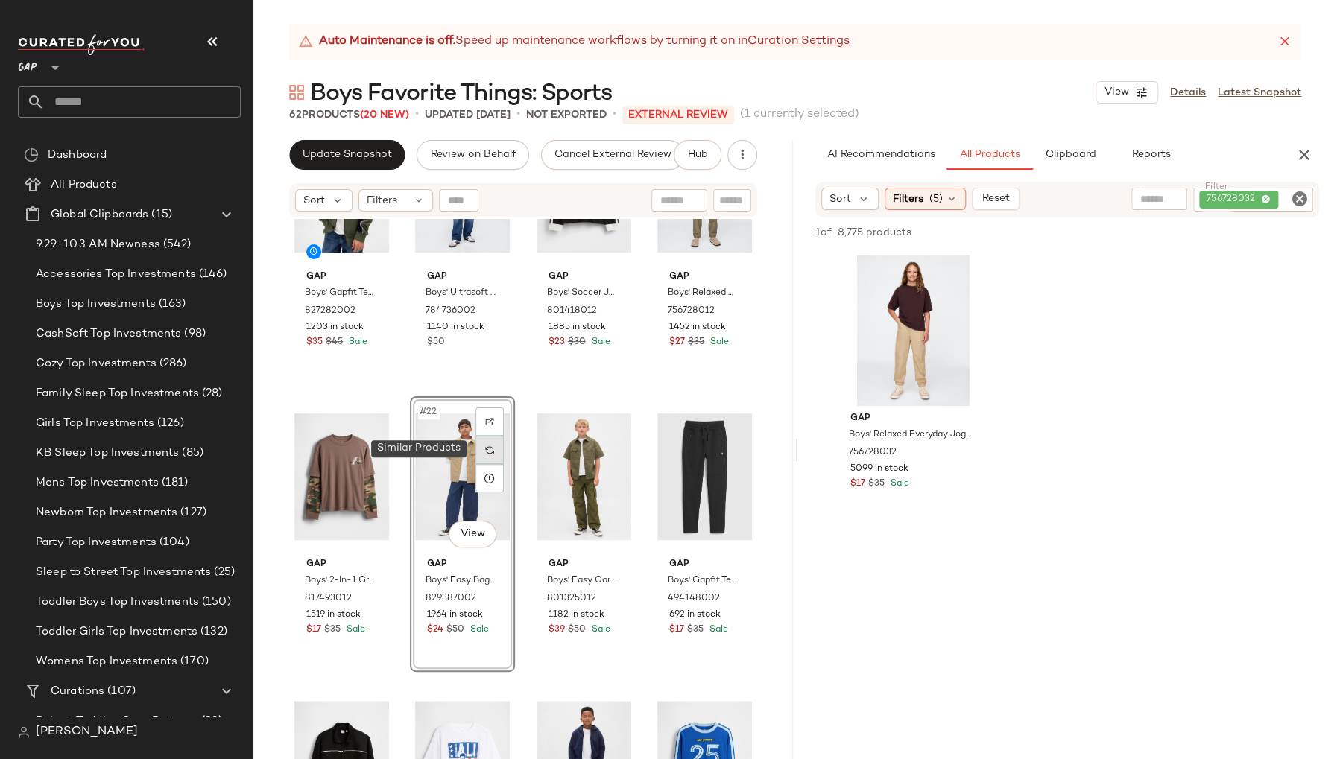
click at [485, 448] on img at bounding box center [489, 450] width 9 height 9
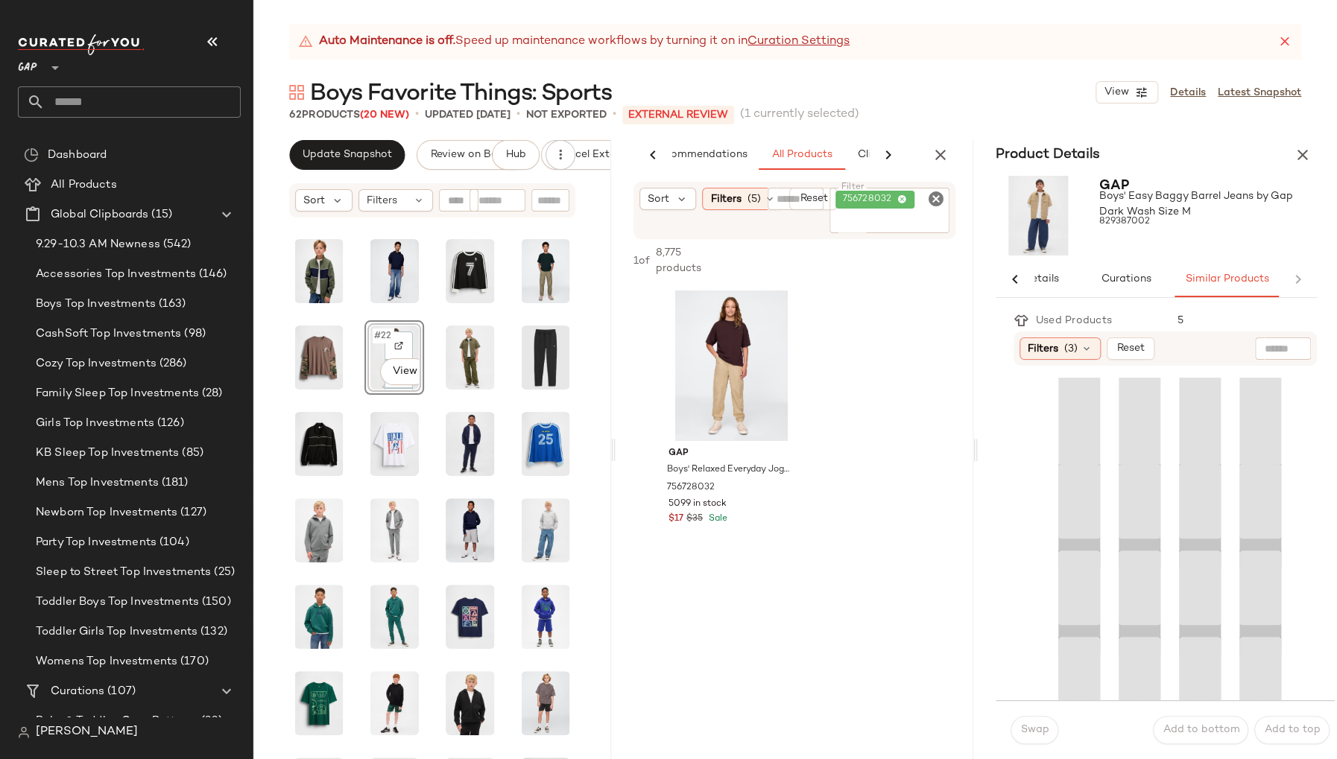
scroll to position [0, 45]
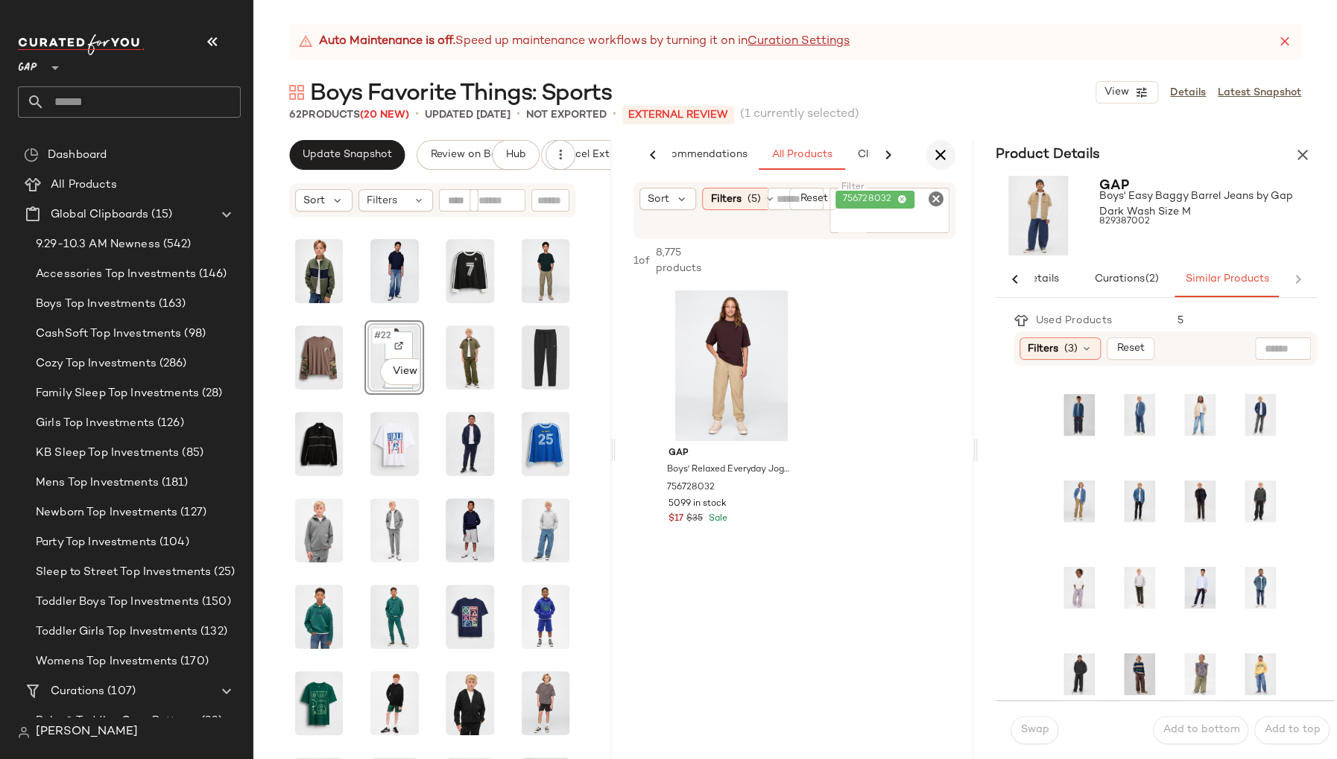
click at [946, 158] on icon "button" at bounding box center [940, 155] width 18 height 18
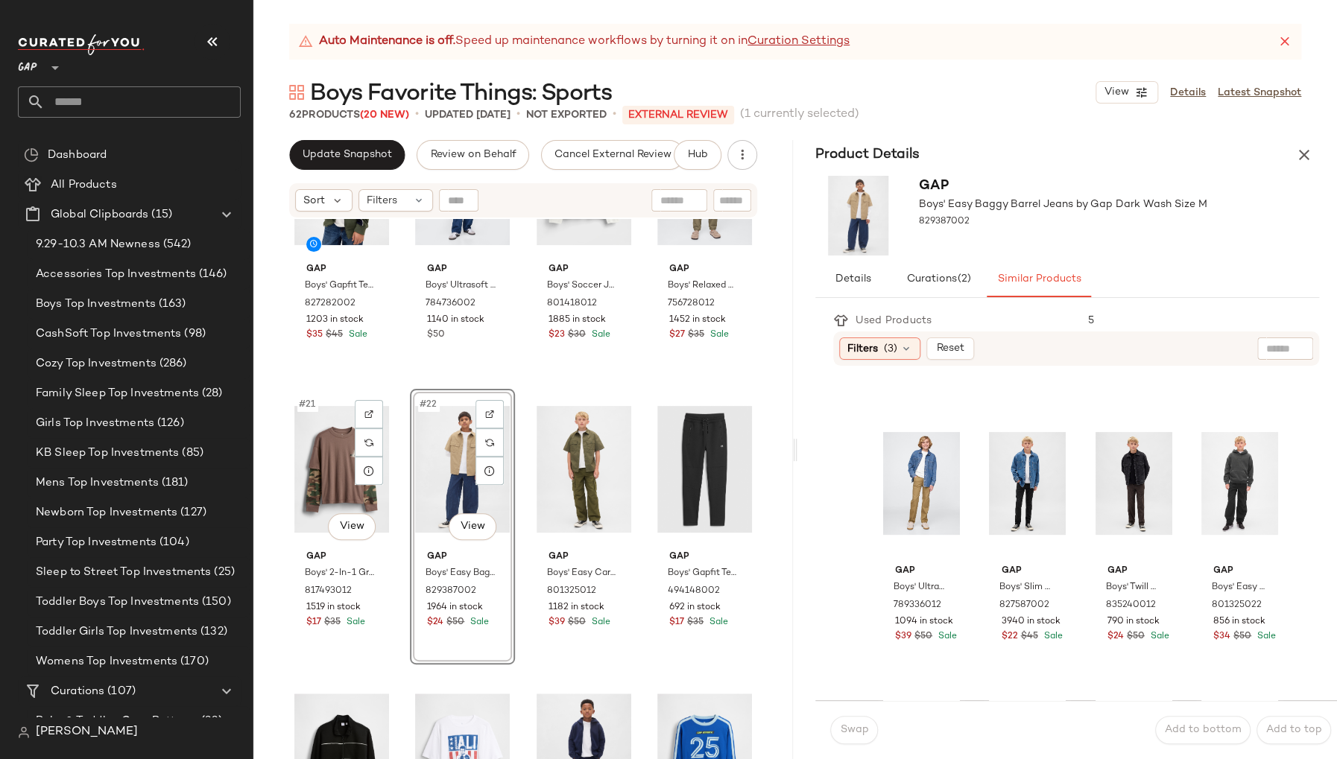
scroll to position [1282, 0]
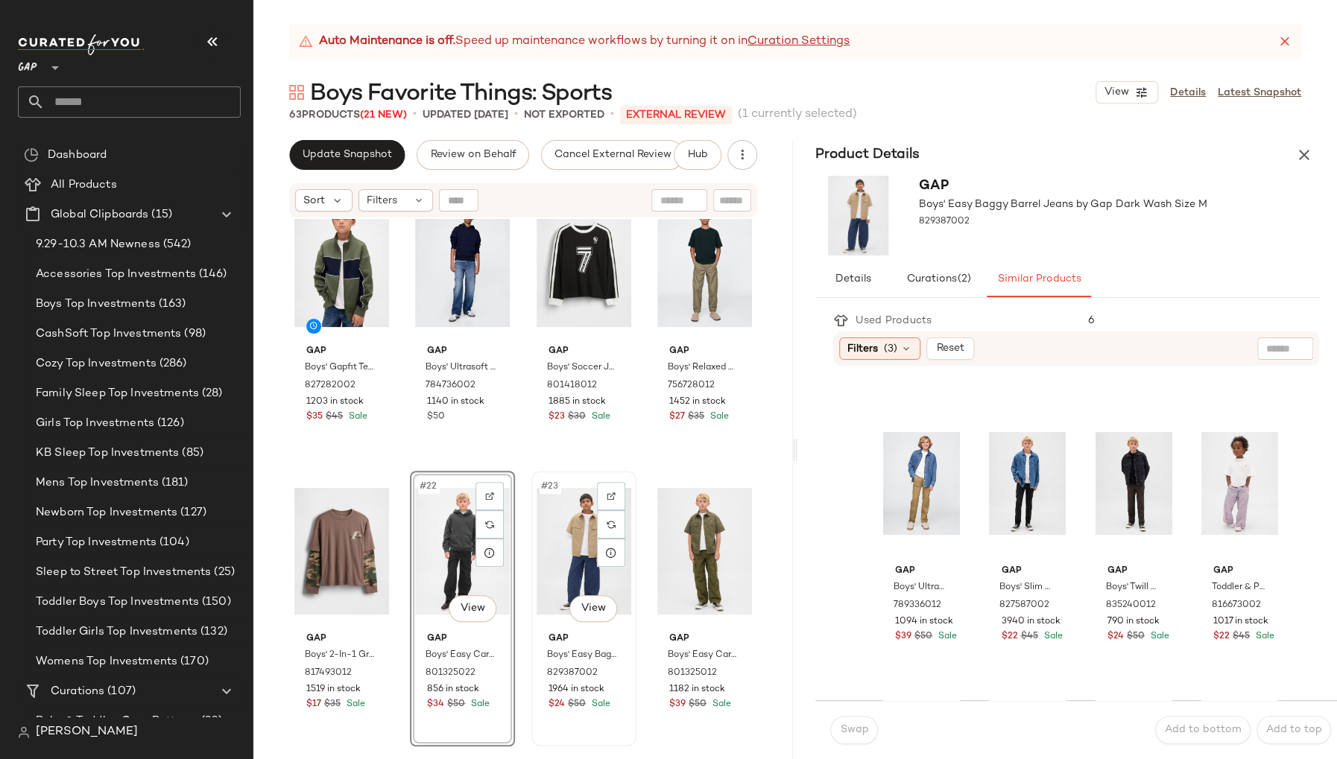
scroll to position [1309, 0]
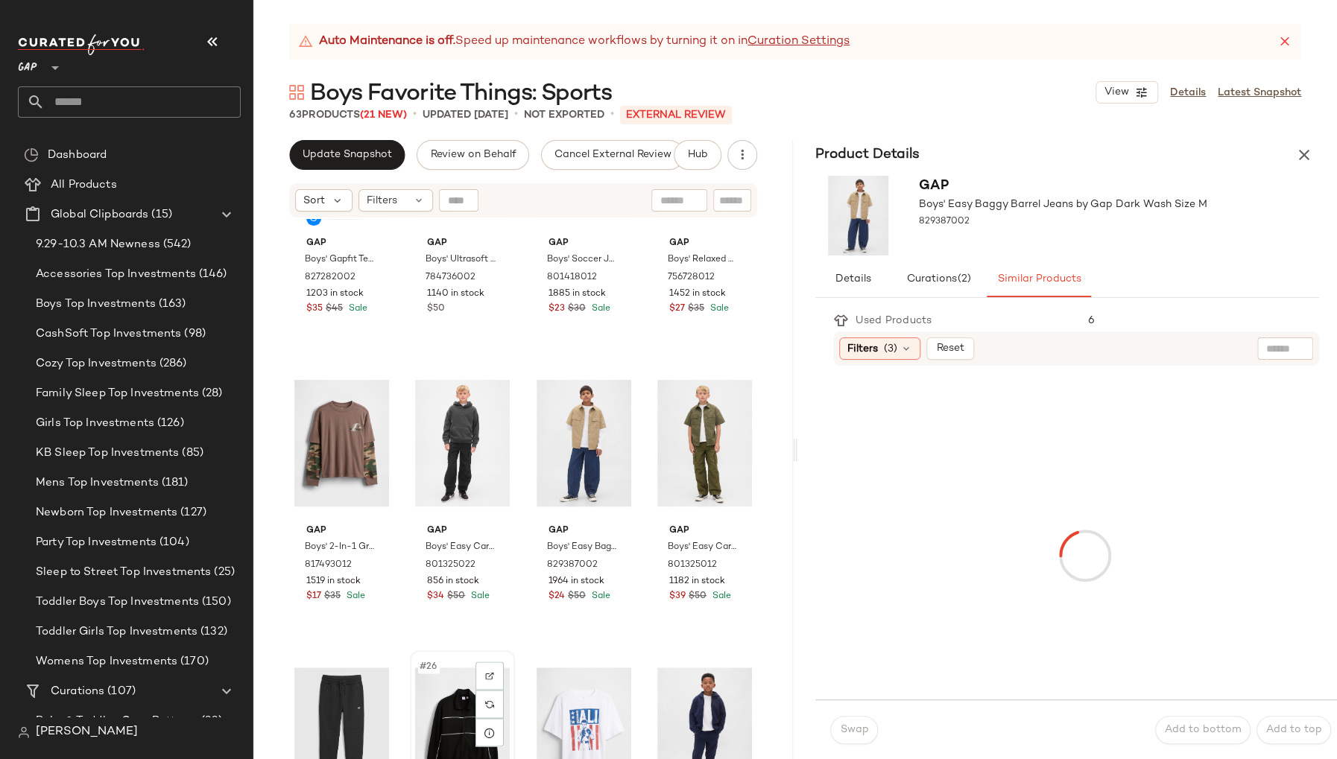
scroll to position [1311, 0]
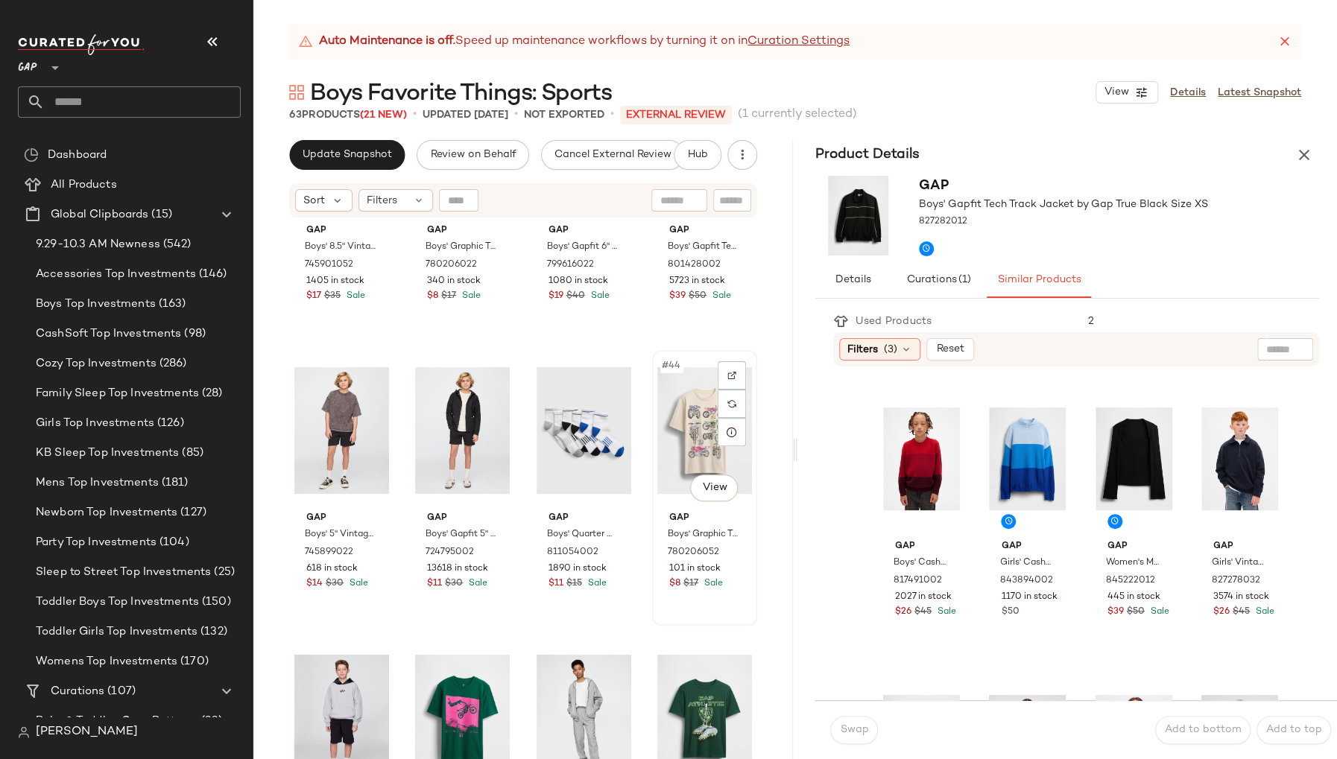
scroll to position [2892, 0]
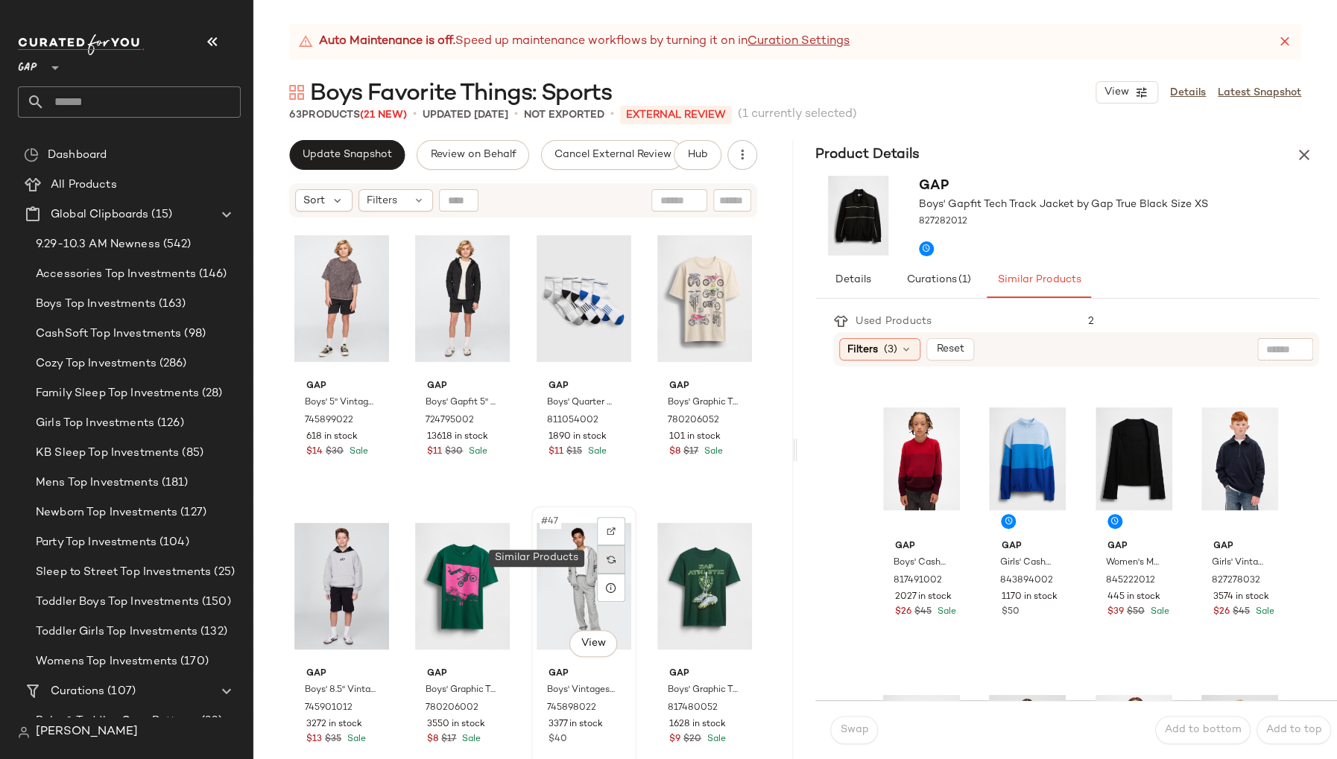
click at [607, 558] on img at bounding box center [611, 559] width 9 height 9
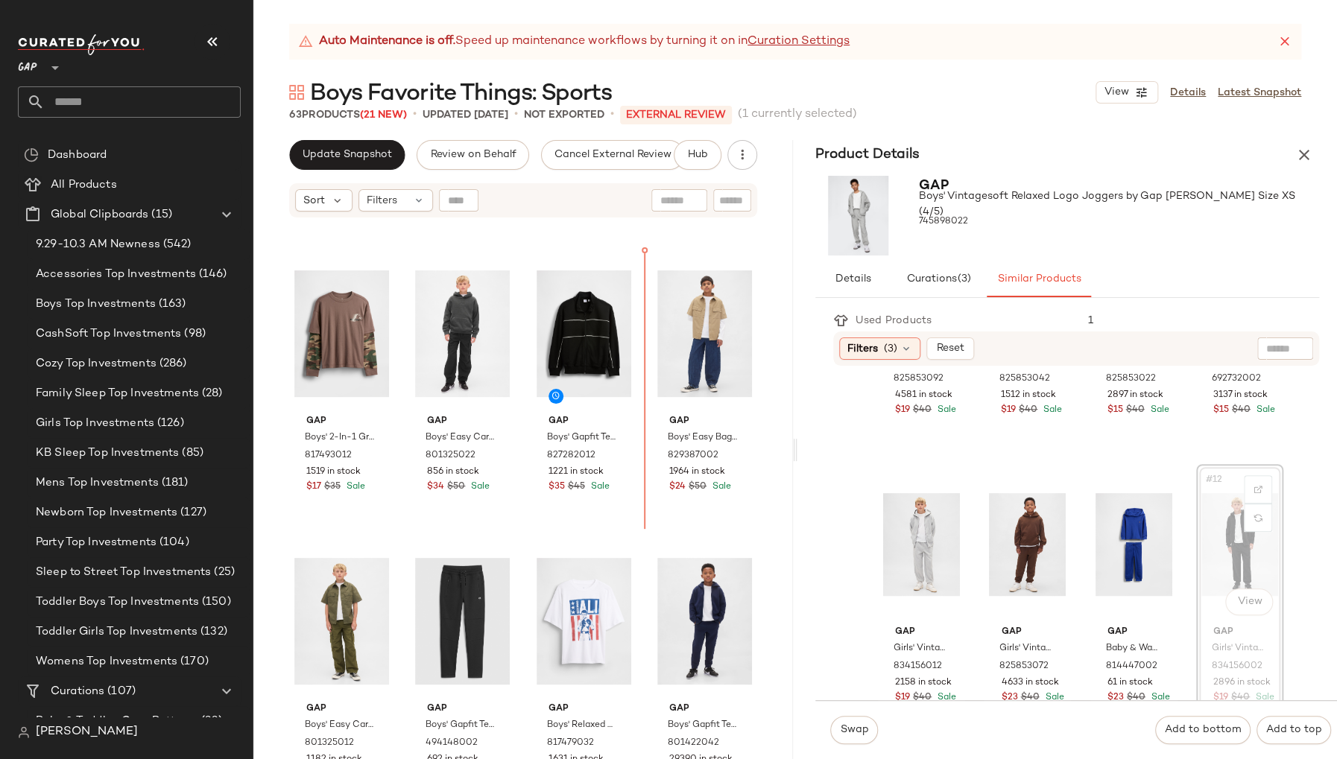
scroll to position [1371, 0]
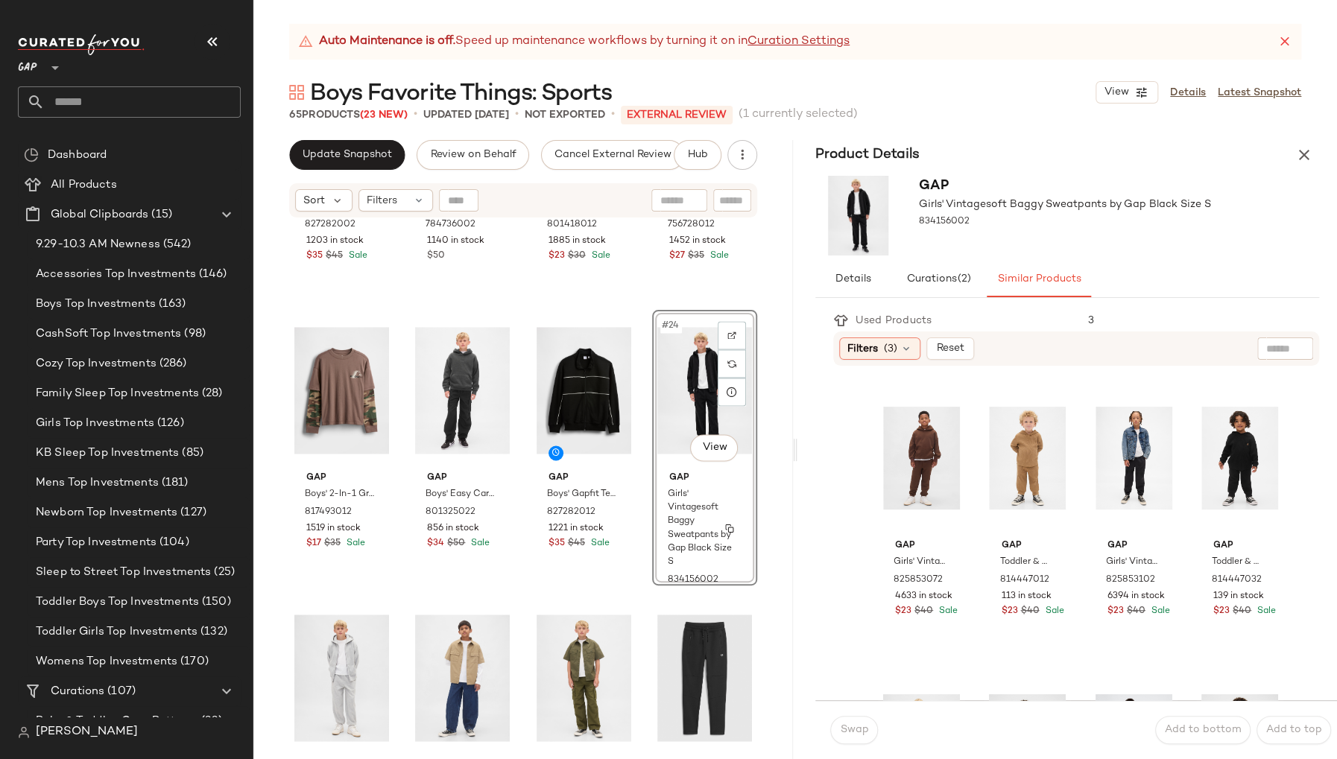
scroll to position [1365, 0]
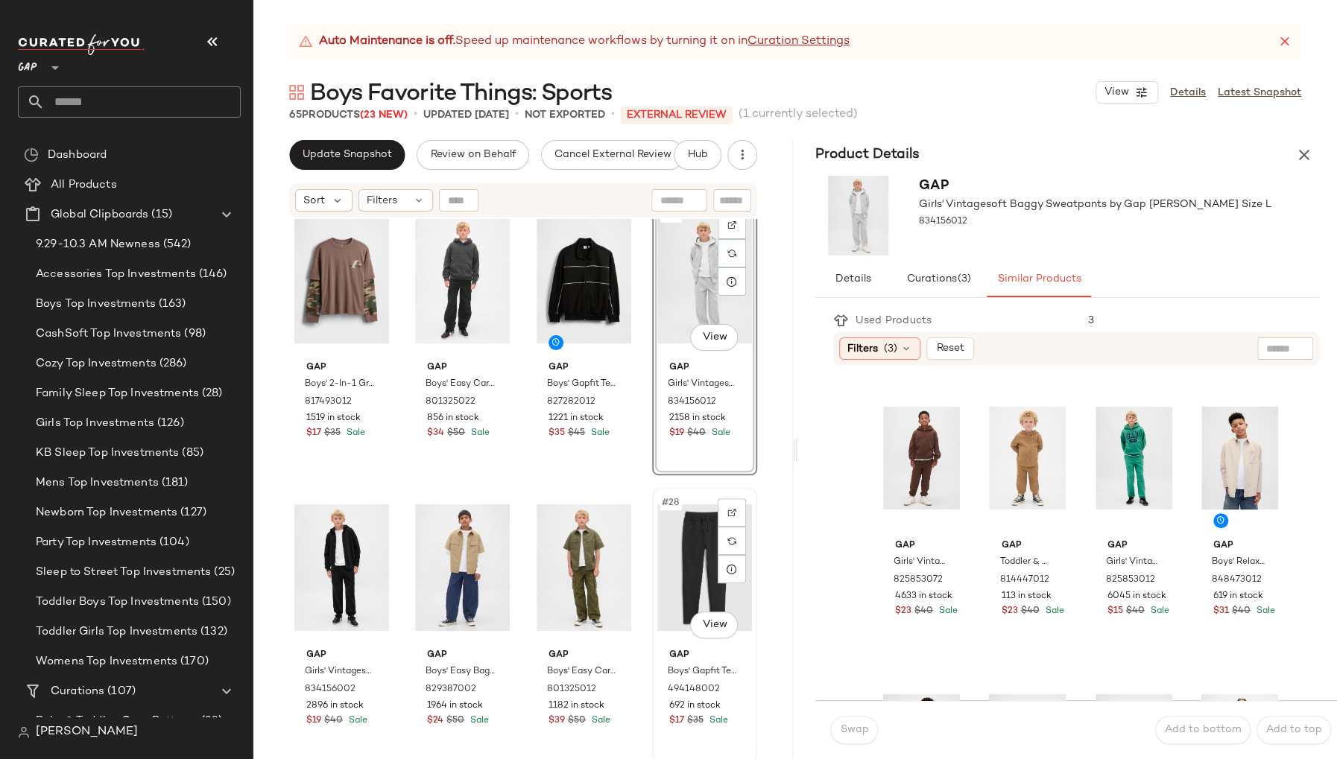
scroll to position [1459, 0]
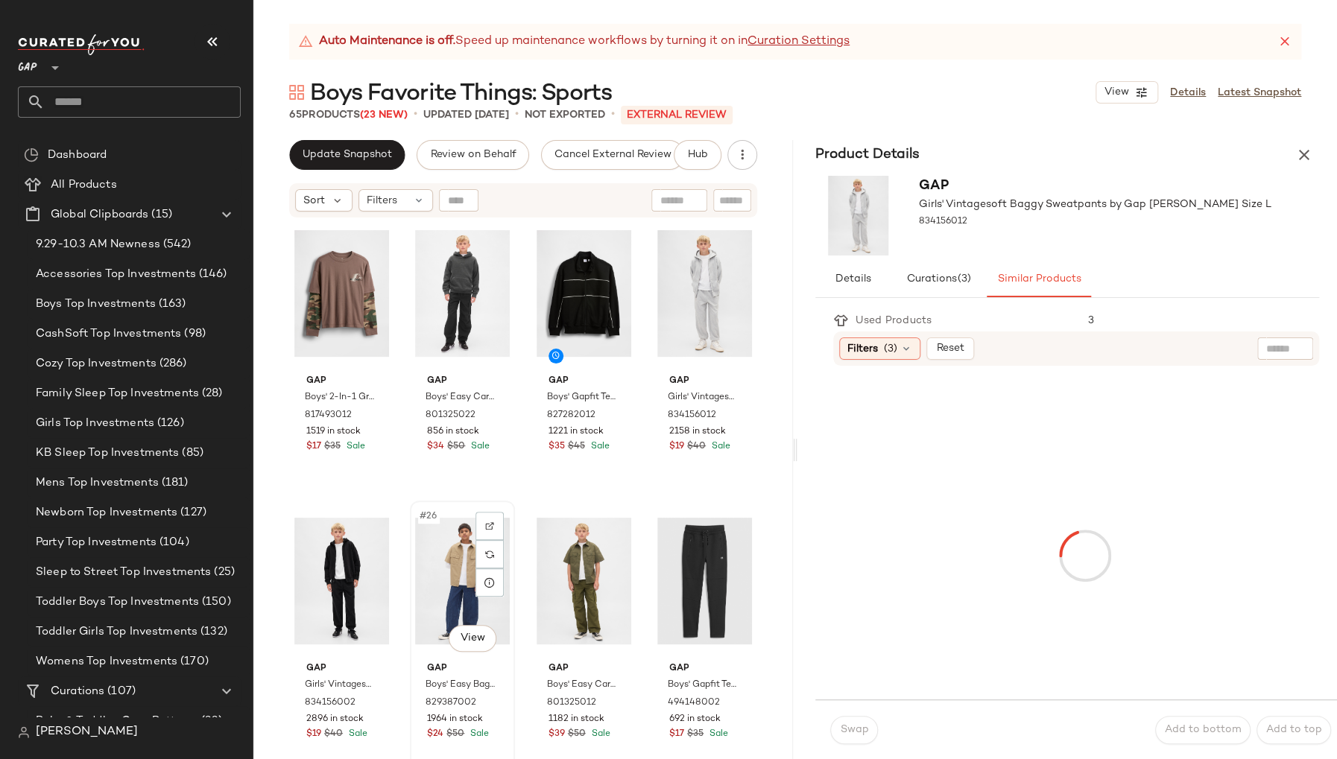
click at [454, 613] on div "#26 View" at bounding box center [462, 581] width 95 height 151
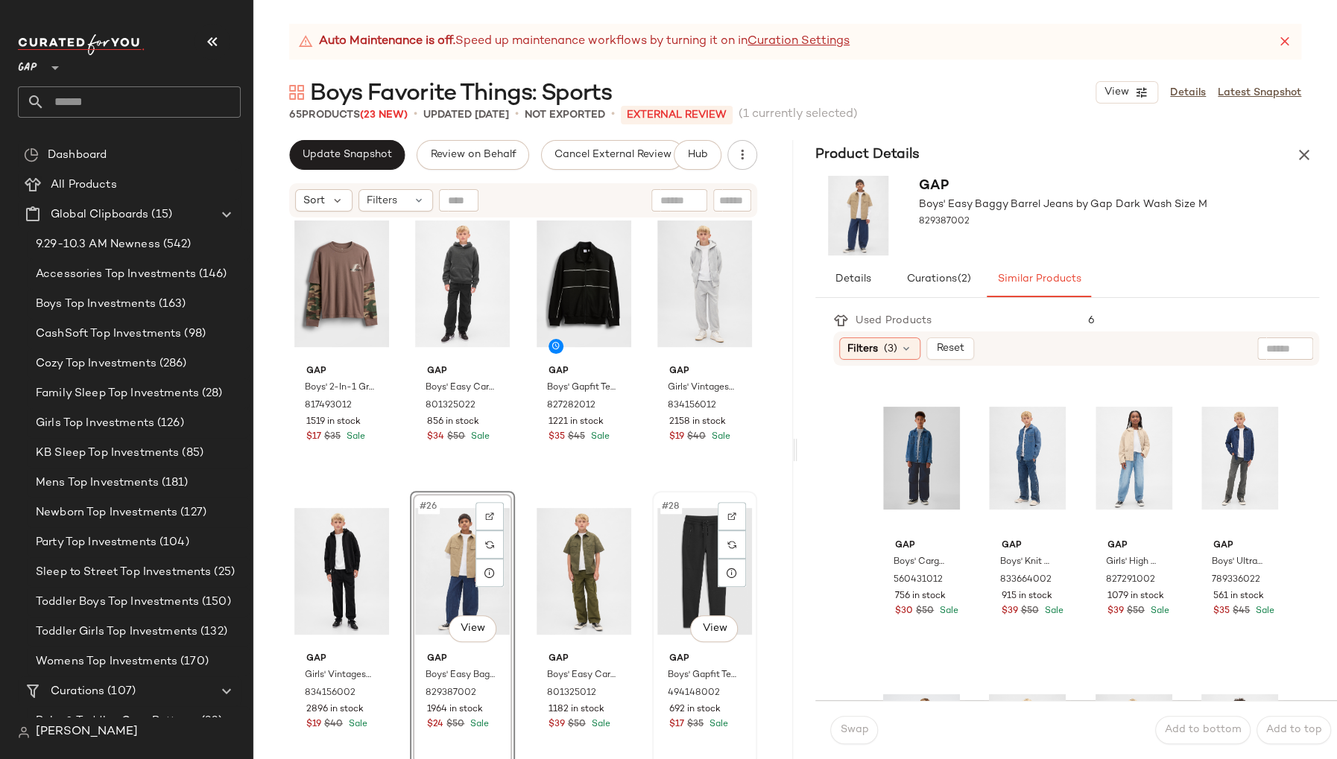
scroll to position [1688, 0]
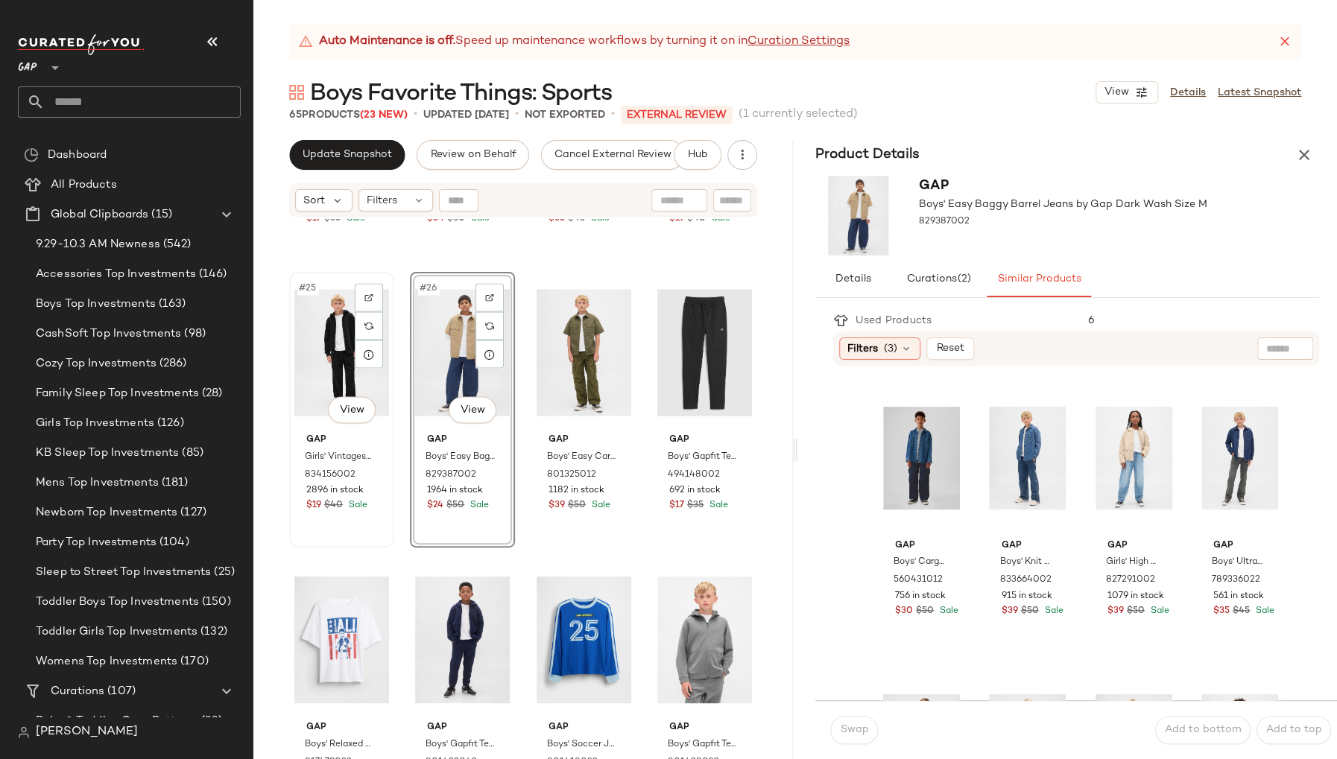
click at [291, 462] on div "#25 View Gap Girls' Vintagesoft Baggy Sweatpants by Gap Black Size S 834156002 …" at bounding box center [342, 409] width 102 height 273
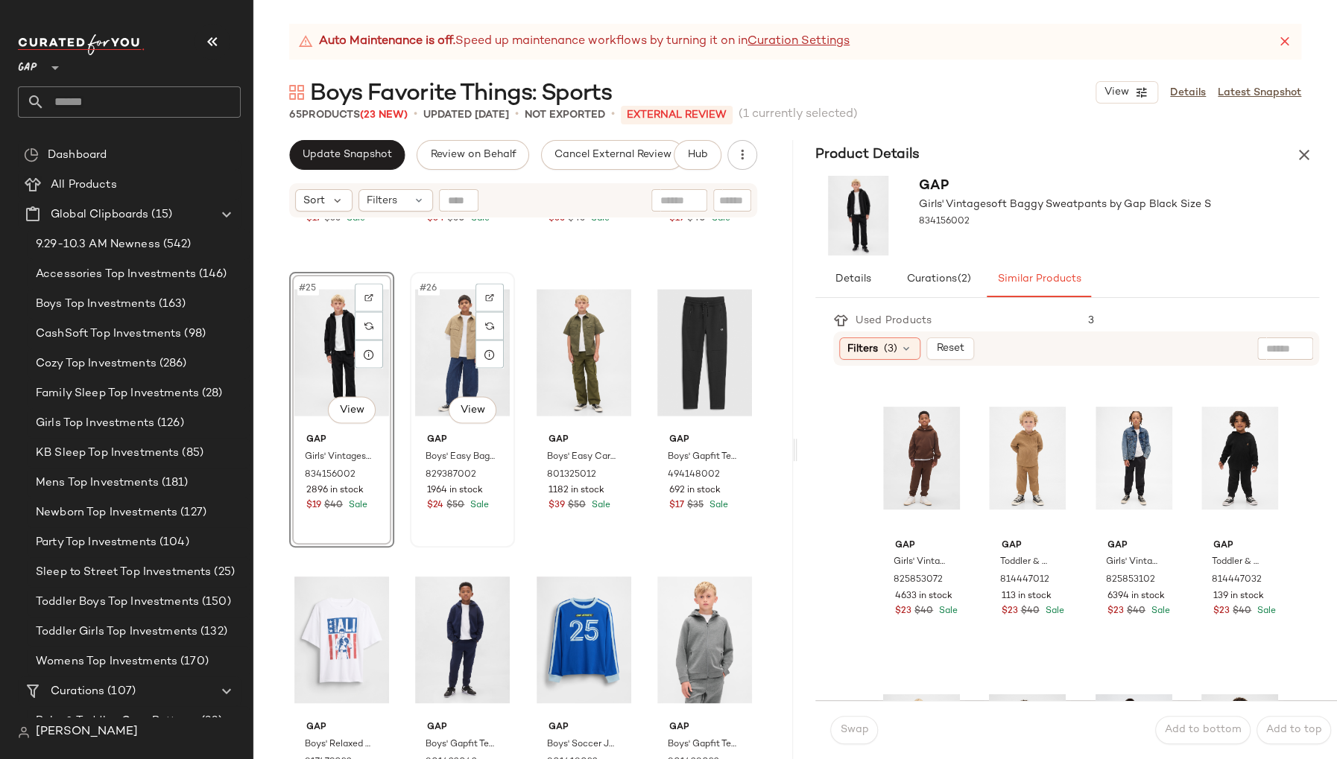
click at [417, 423] on div "#26 View" at bounding box center [462, 352] width 95 height 151
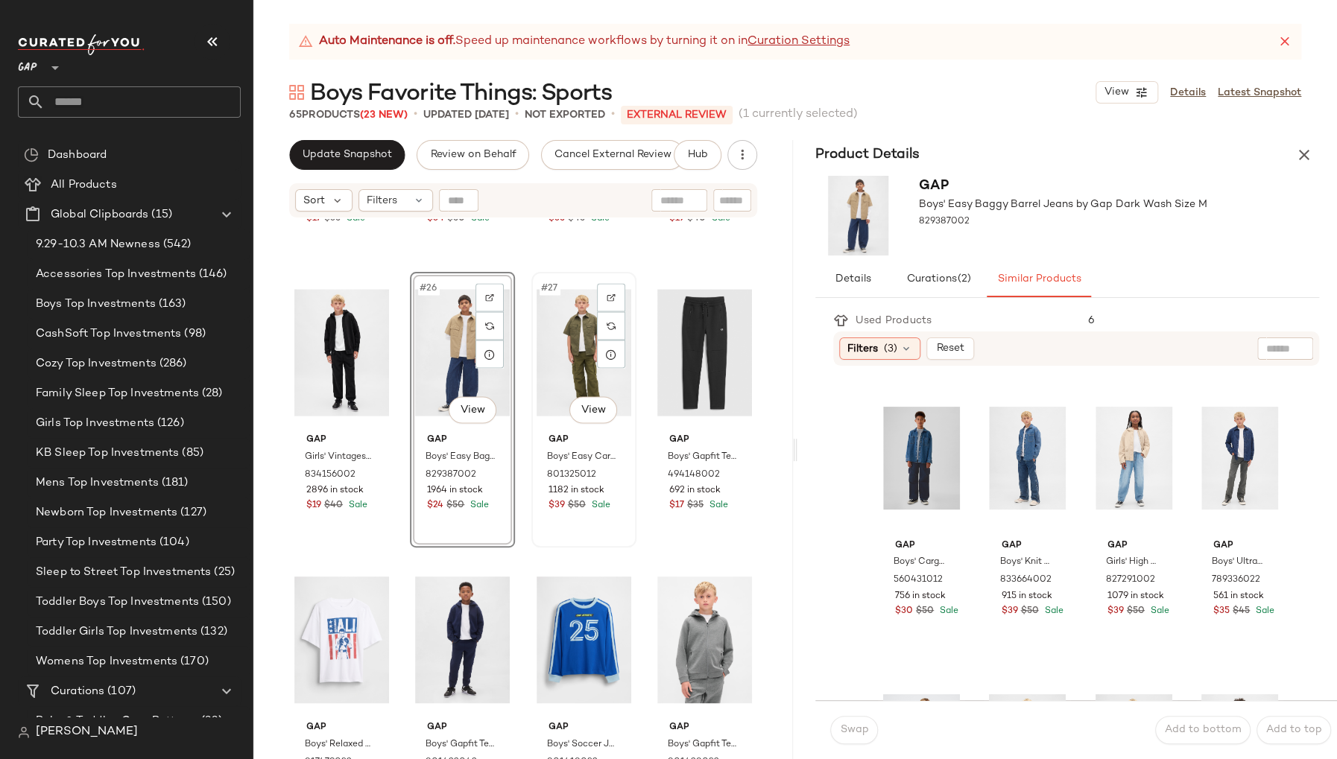
click at [542, 428] on div "Gap Boys' Easy Cargo Pants by Gap Army Jacket Green Size S (6/7) 801325012 1182…" at bounding box center [584, 471] width 95 height 86
click at [597, 430] on div "Gap Boys' Easy Cargo Pants by Gap Army Jacket Green Size S (6/7) 801325012 1182…" at bounding box center [584, 471] width 95 height 86
click at [611, 431] on div "Gap Boys' Easy Cargo Pants by Gap Army Jacket Green Size S (6/7) 801325012 1182…" at bounding box center [584, 471] width 95 height 86
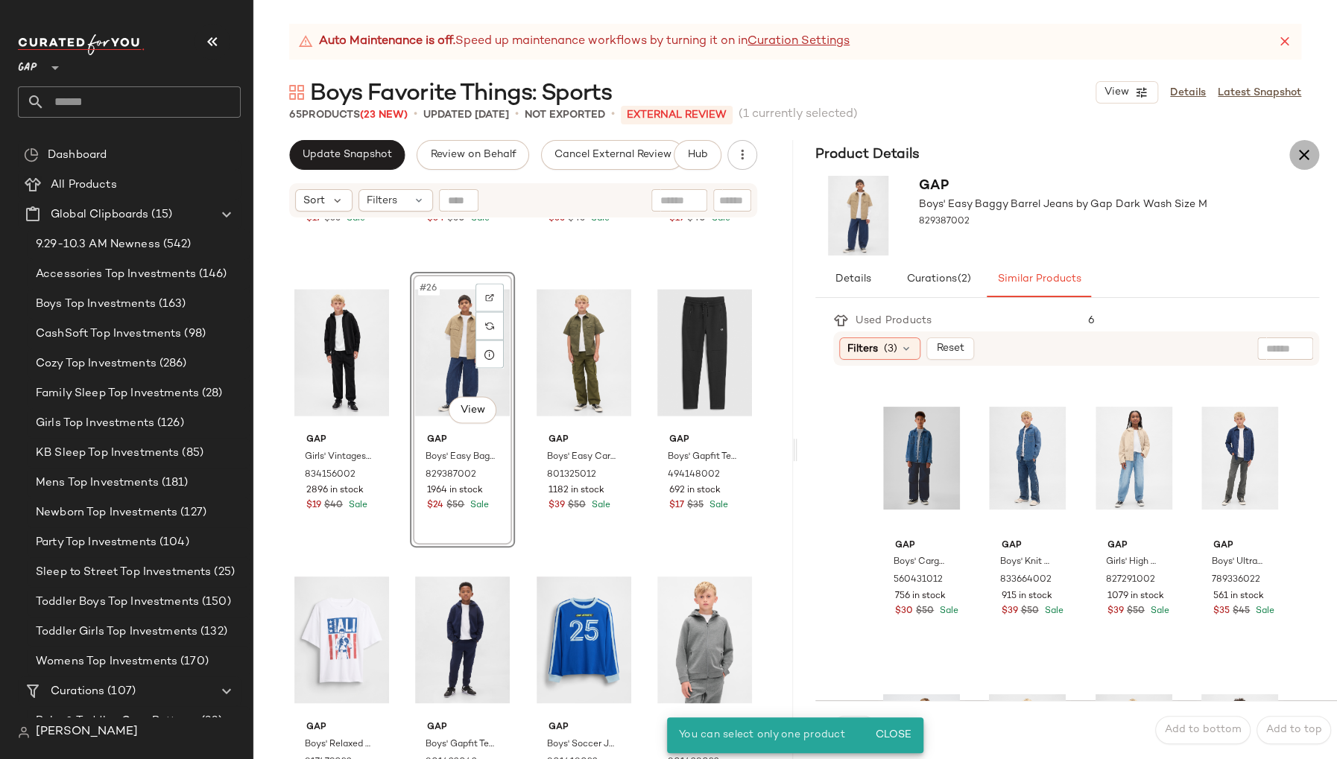
click at [1304, 153] on icon "button" at bounding box center [1304, 155] width 18 height 18
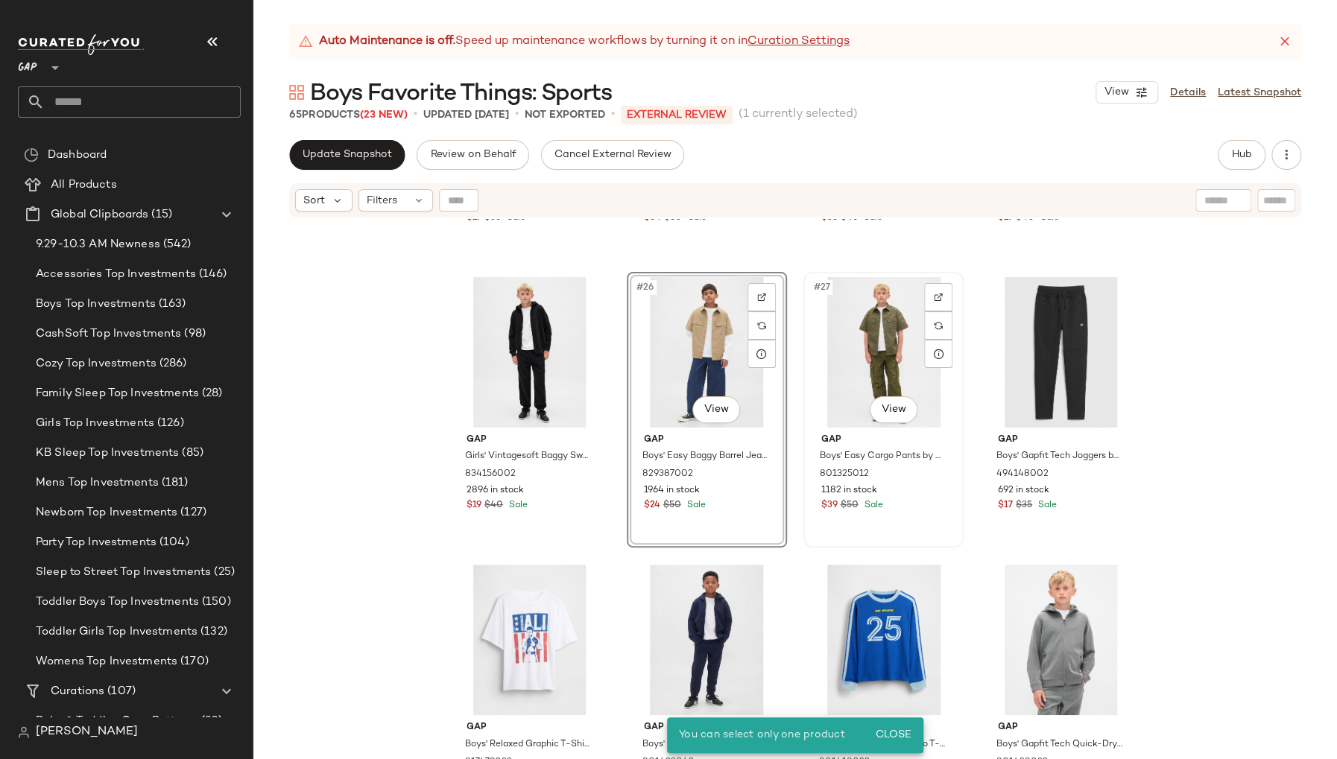
click at [811, 362] on div "#27 View" at bounding box center [883, 352] width 150 height 151
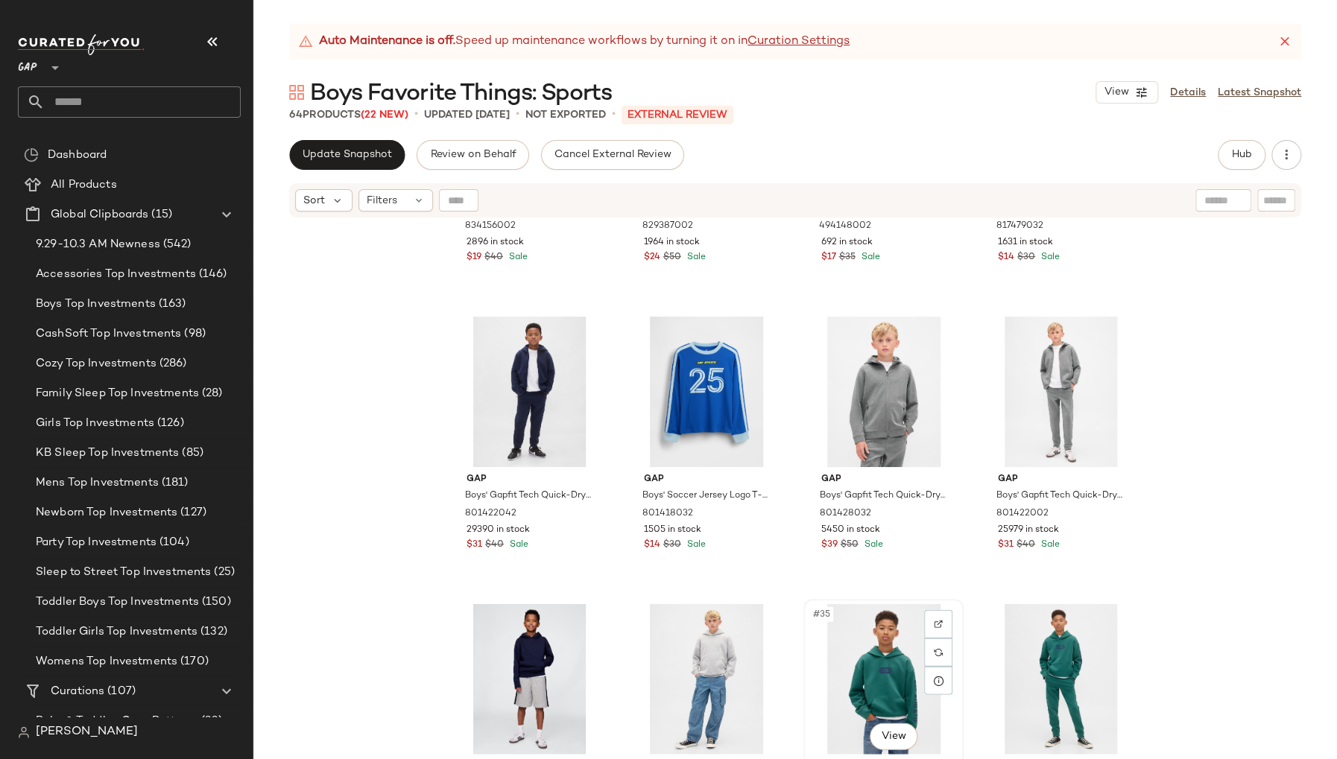
scroll to position [1938, 0]
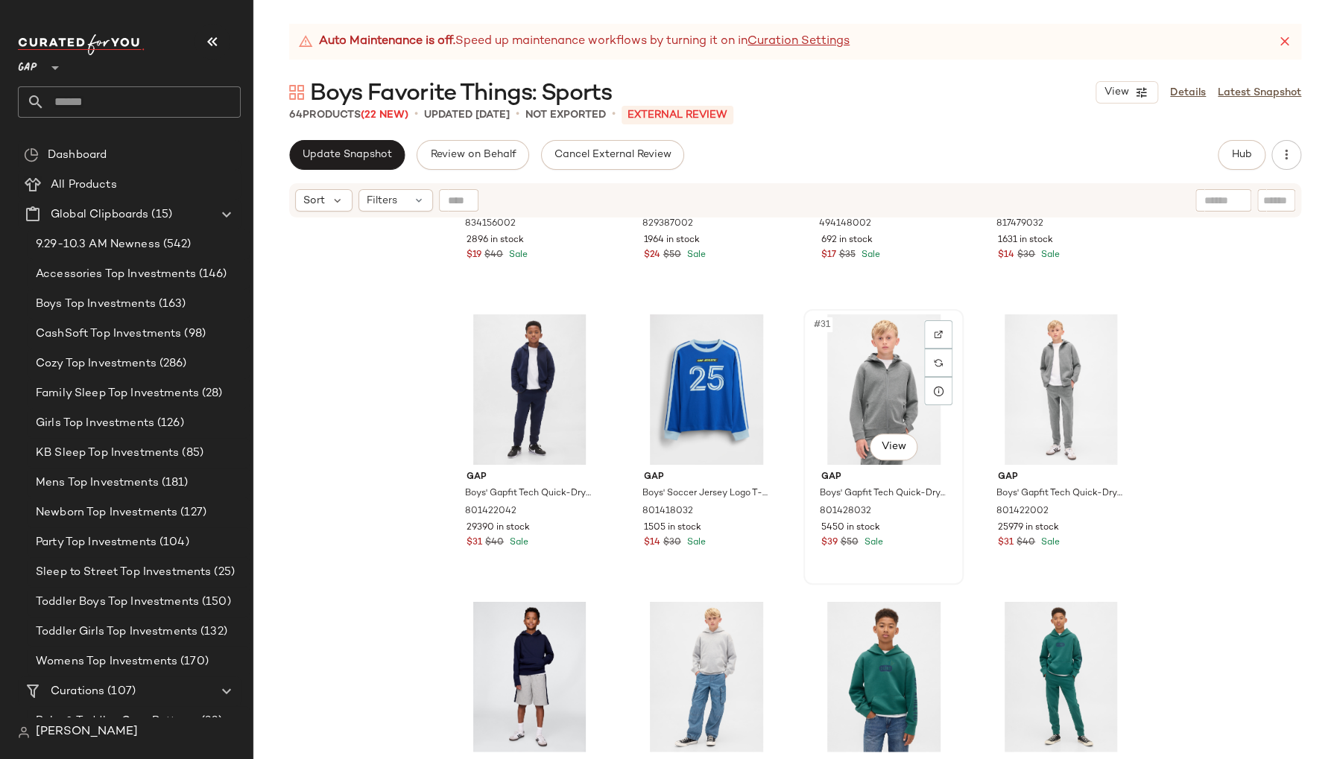
click at [808, 388] on div "#31 View" at bounding box center [883, 389] width 150 height 151
click at [986, 423] on div "#32 View" at bounding box center [1061, 389] width 150 height 151
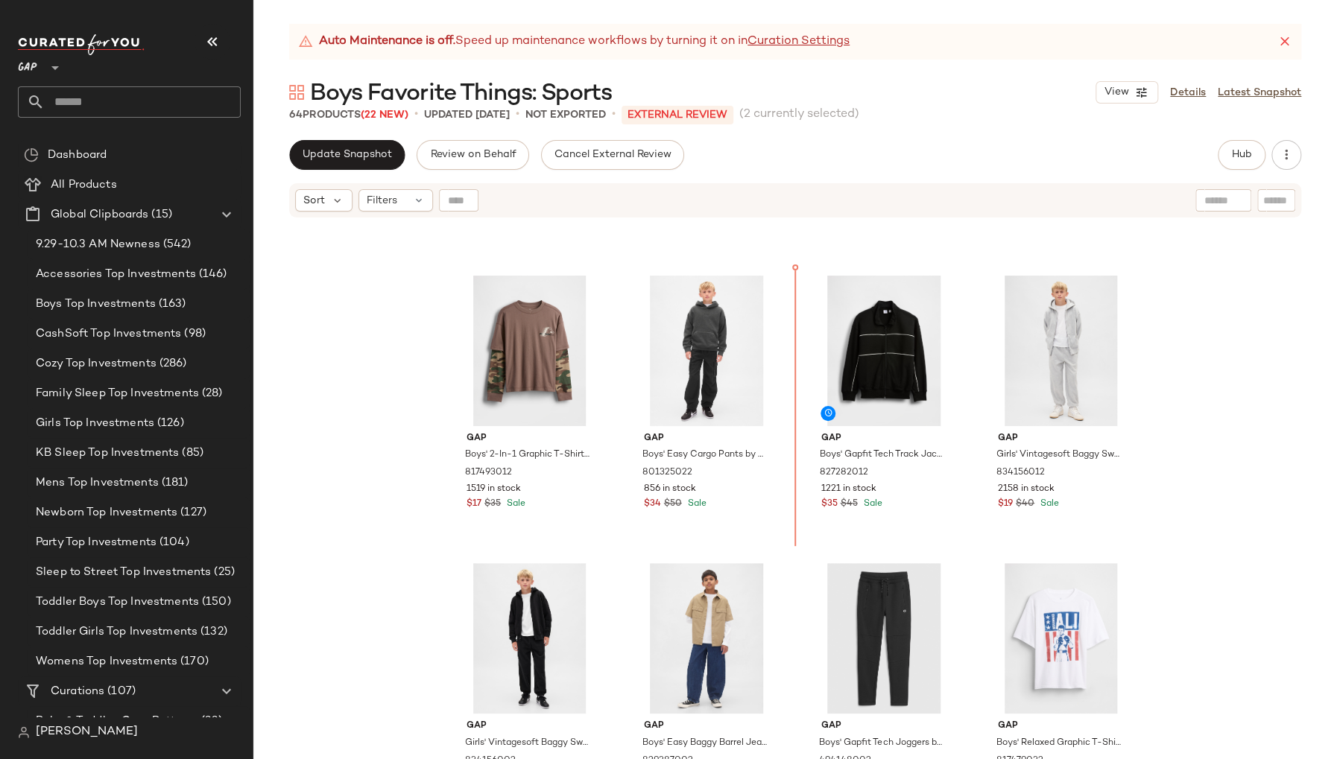
scroll to position [1393, 0]
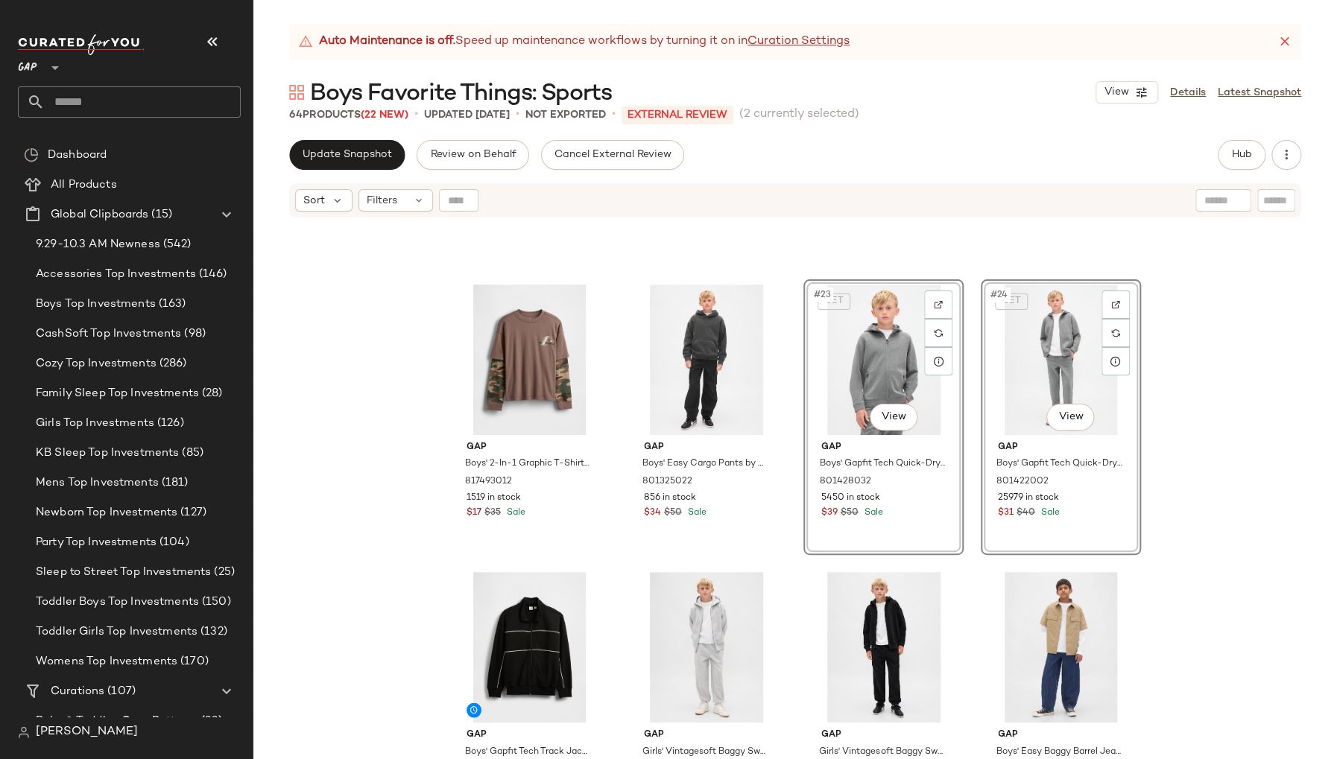
click at [1205, 470] on div "Gap Boys' 2-In-1 Graphic T-Shirt by Gap Taproot Size XS (4/5) 817493012 1519 in…" at bounding box center [794, 507] width 1083 height 577
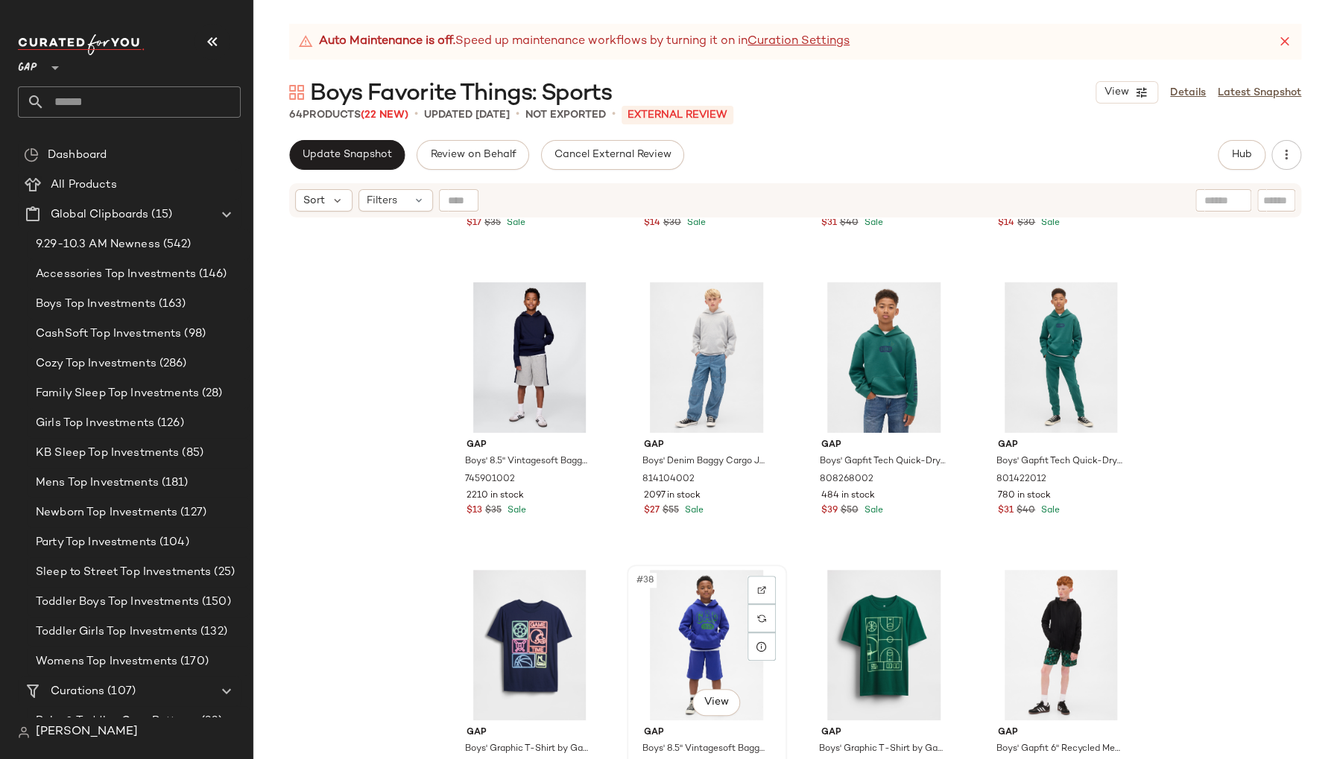
scroll to position [2259, 0]
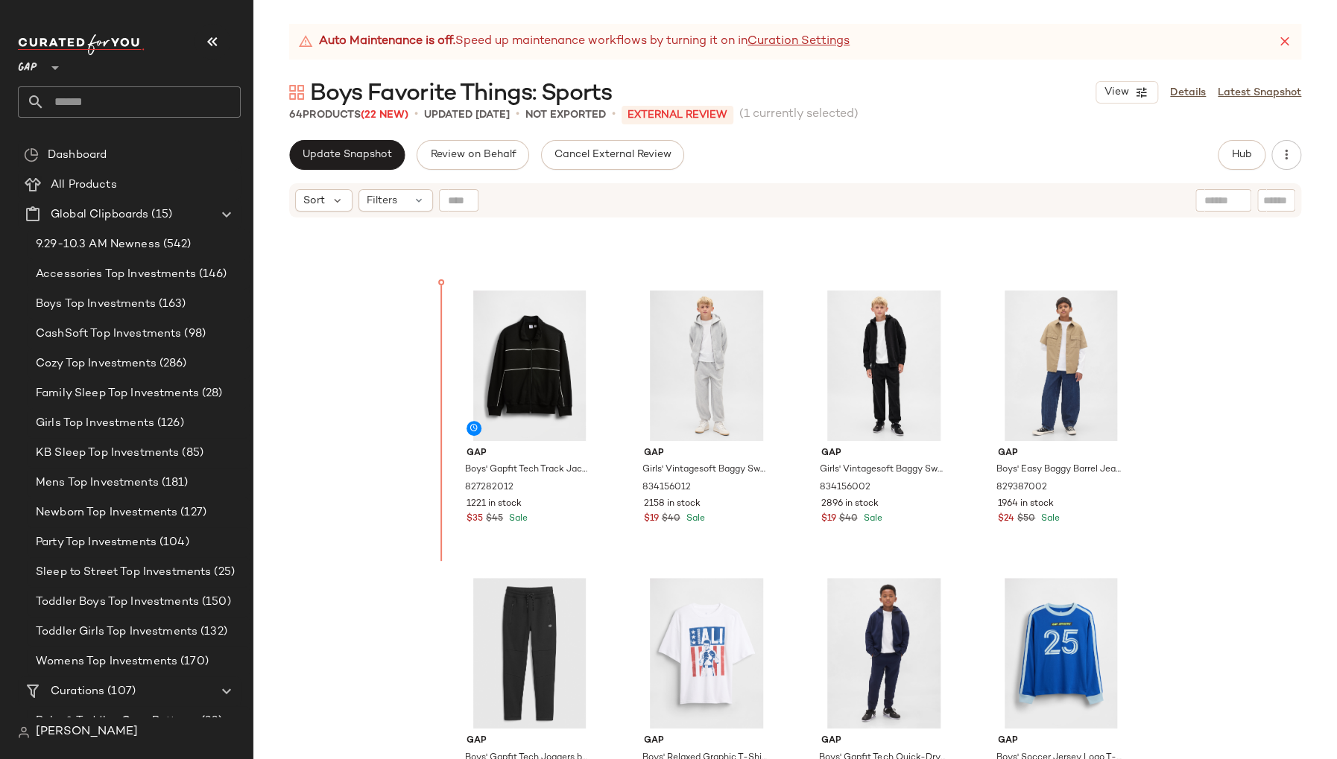
scroll to position [1669, 0]
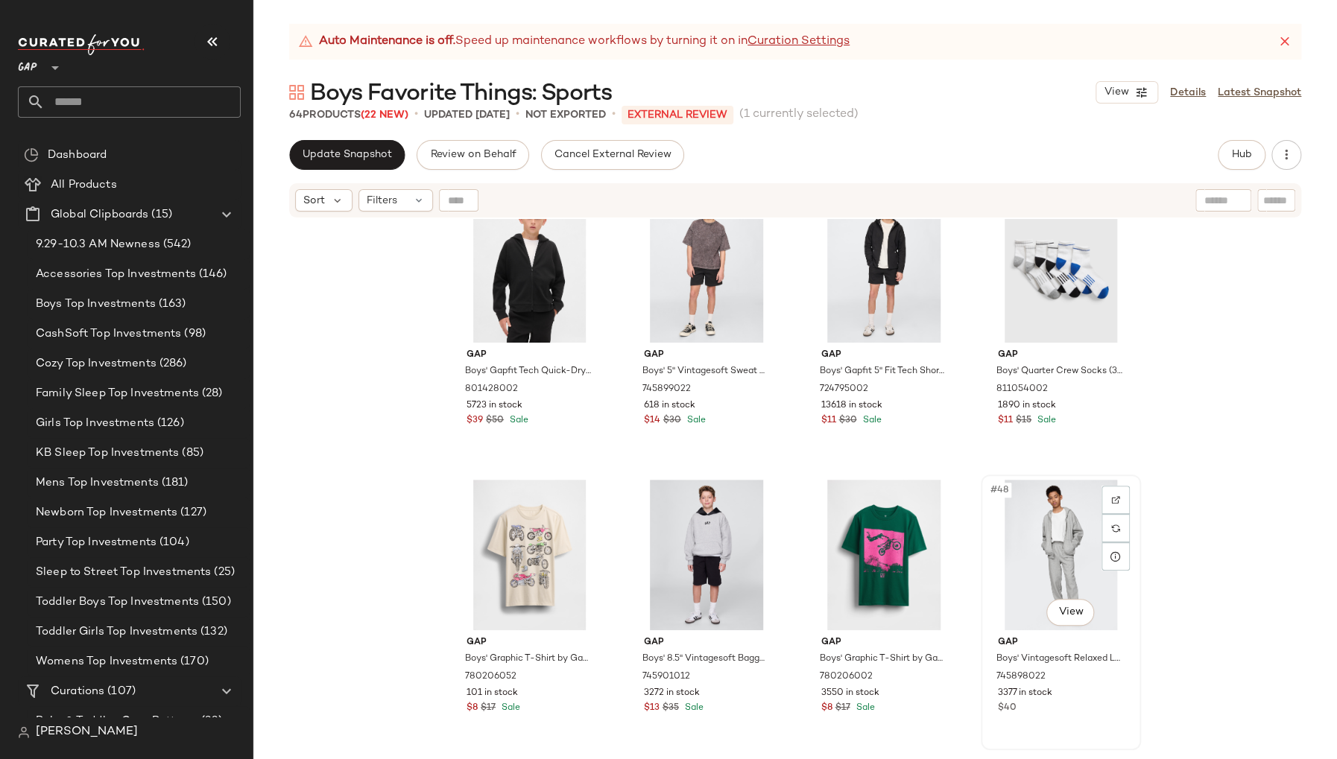
scroll to position [2990, 0]
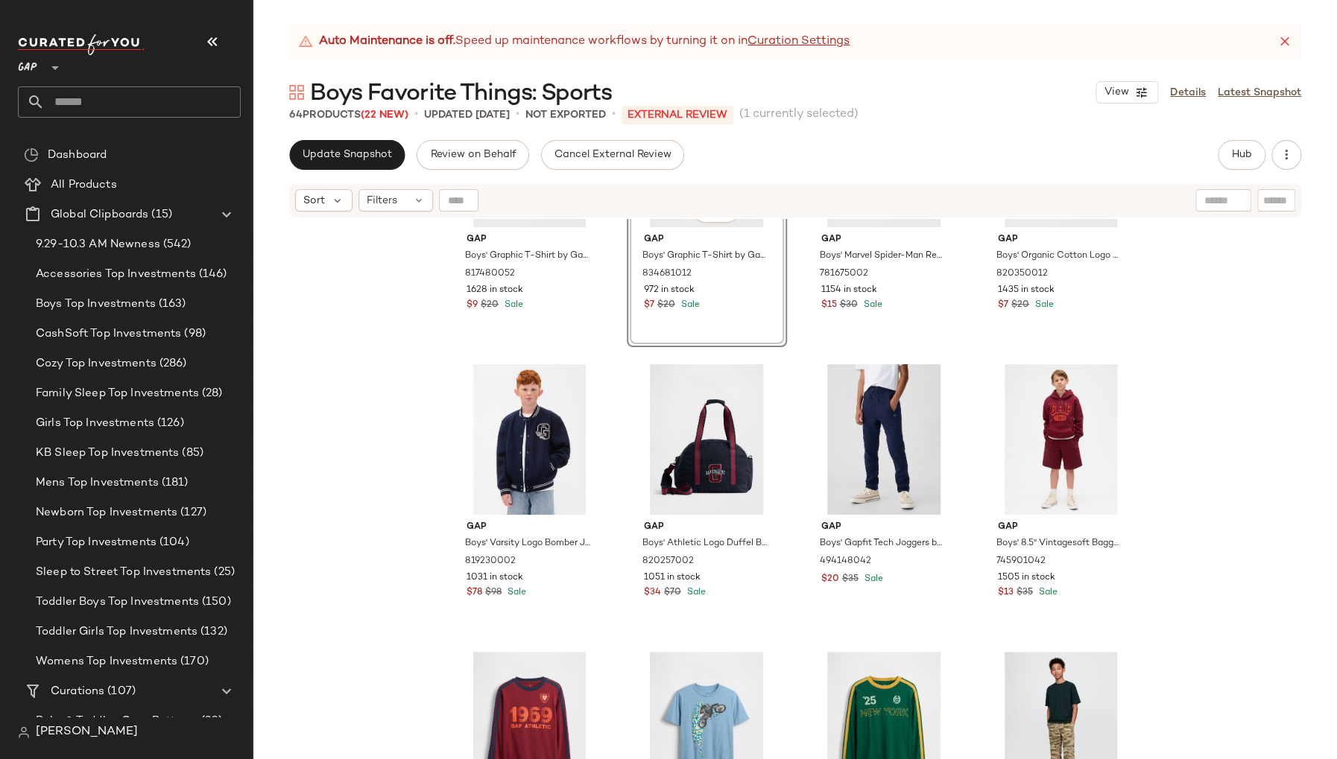
scroll to position [3551, 0]
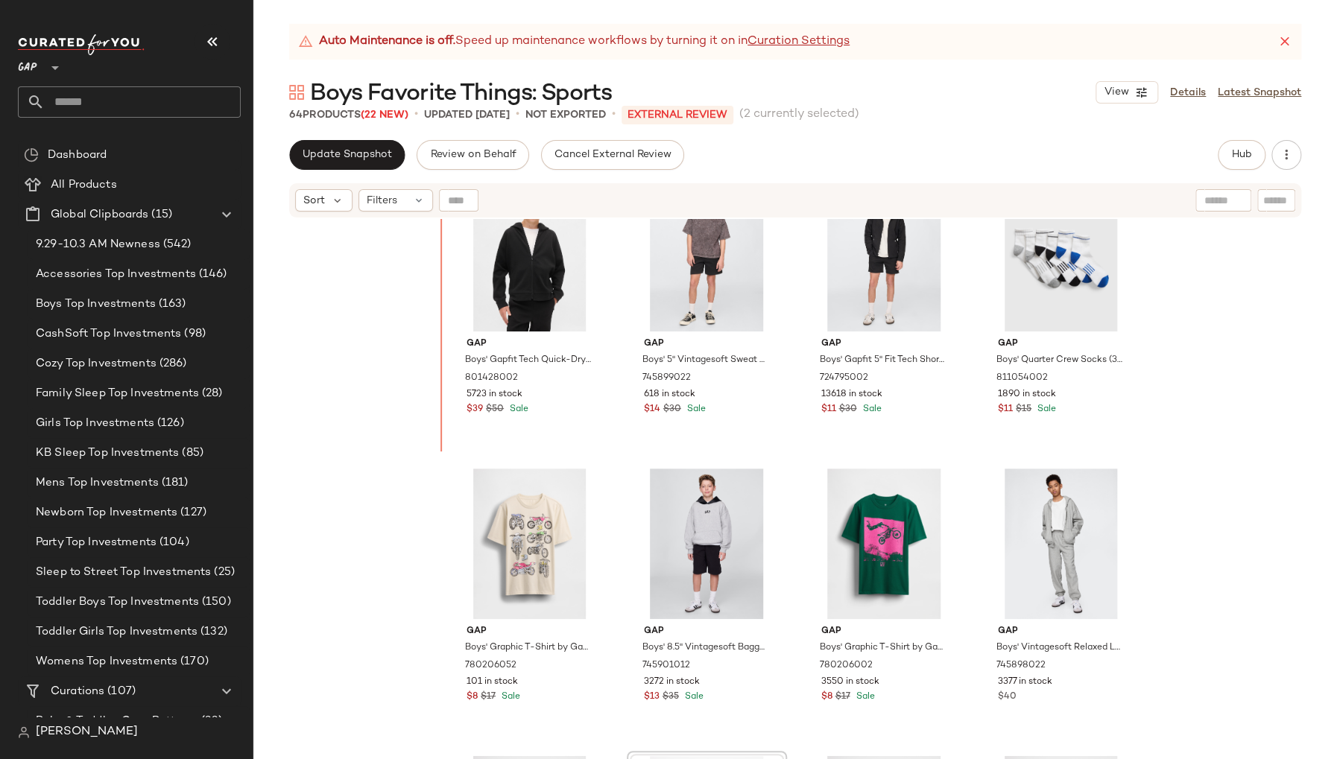
scroll to position [2875, 0]
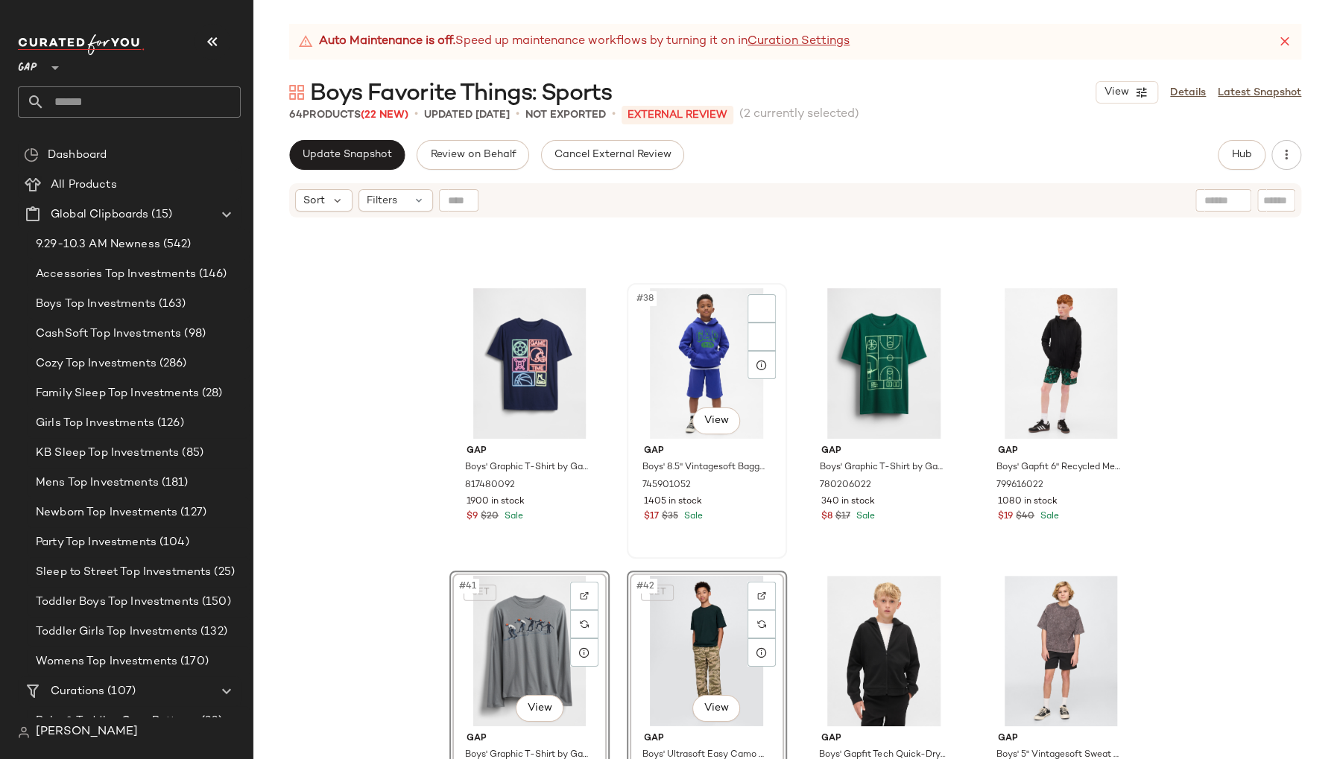
scroll to position [2537, 0]
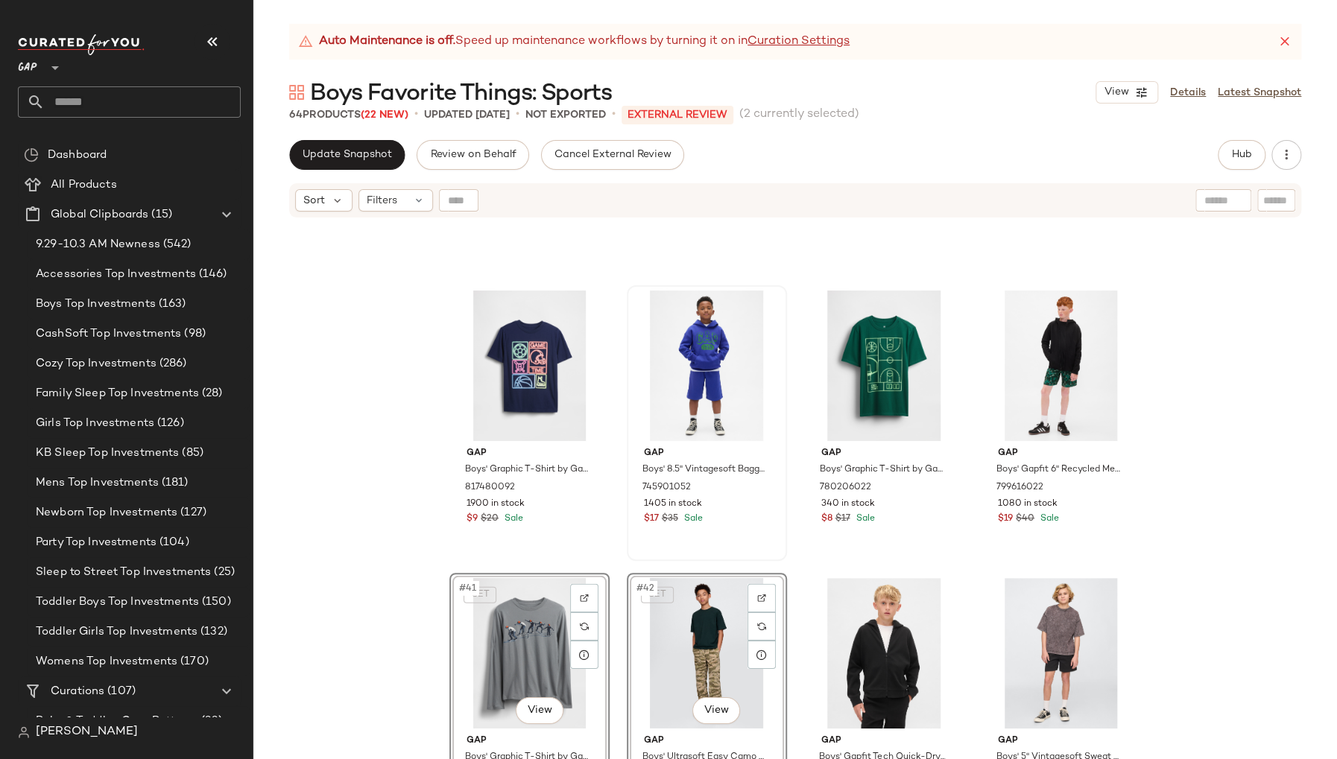
click at [1185, 518] on div "Gap Boys' Graphic T-Shirt by Gap Neon Sign Navy Size M (8) 817480092 1900 in st…" at bounding box center [794, 507] width 1083 height 577
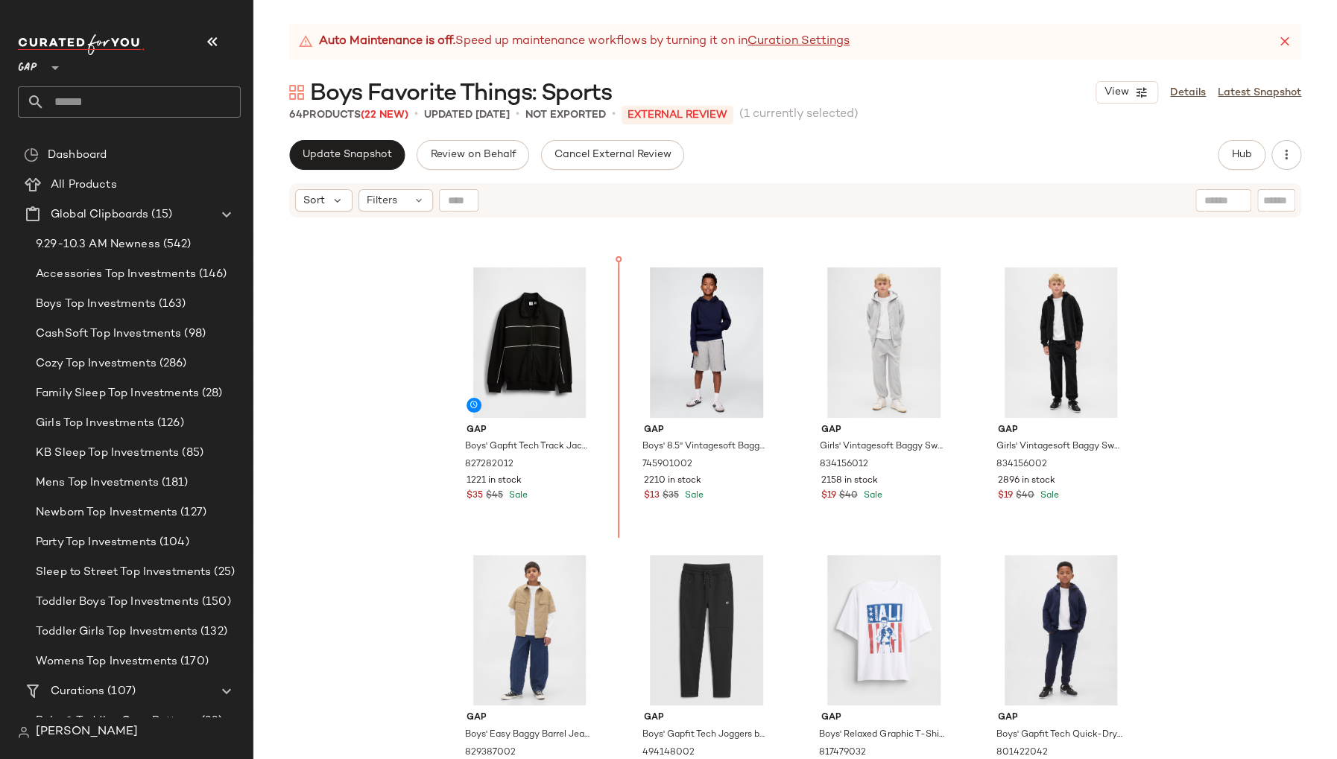
scroll to position [1697, 0]
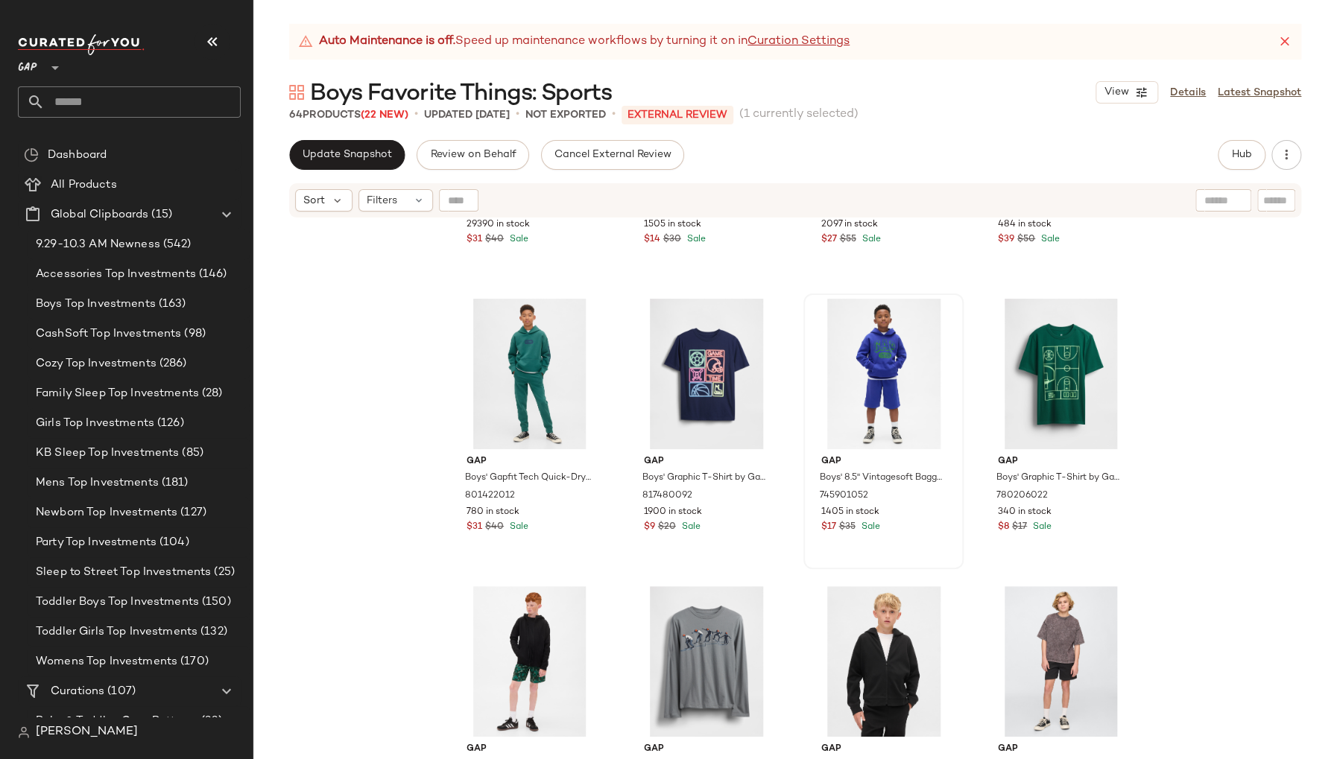
scroll to position [2531, 0]
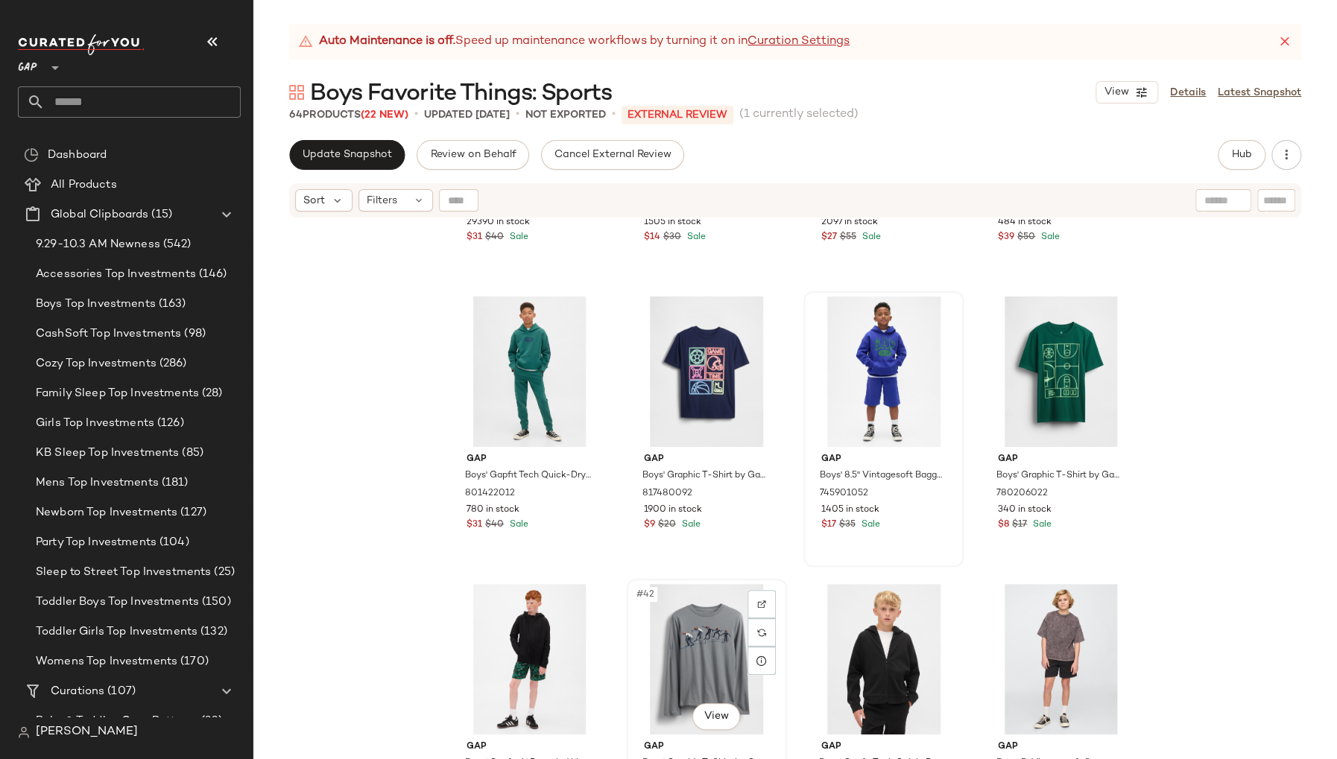
click at [645, 630] on div "#42 View" at bounding box center [707, 659] width 150 height 151
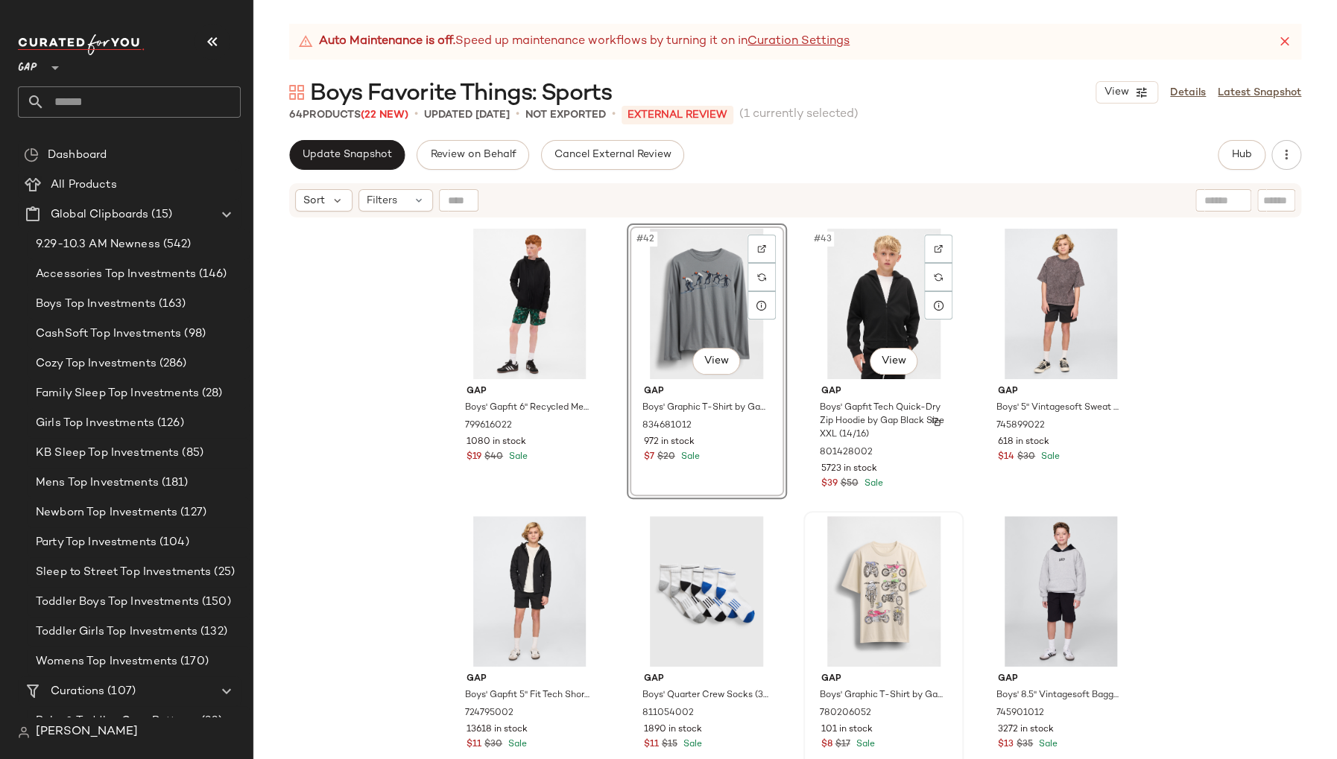
scroll to position [2935, 0]
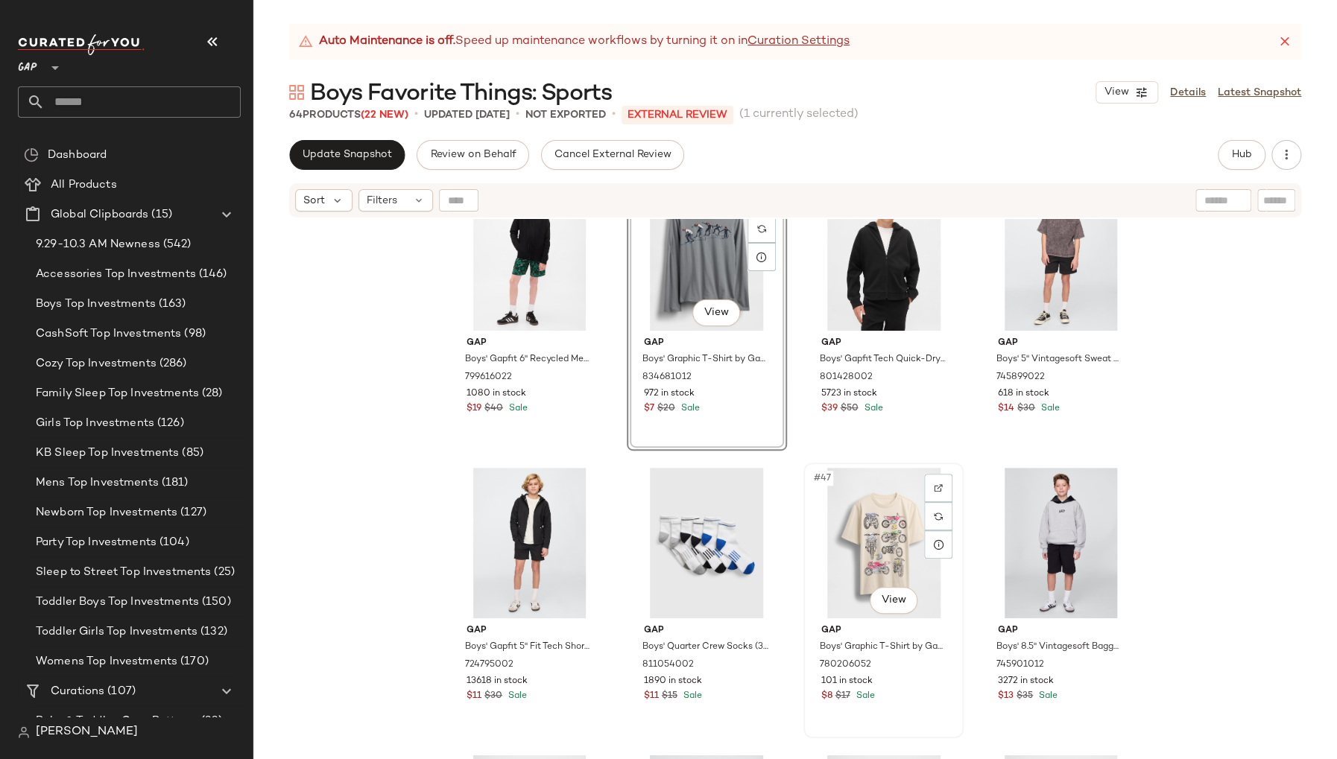
click at [812, 526] on div "#47 View" at bounding box center [883, 543] width 150 height 151
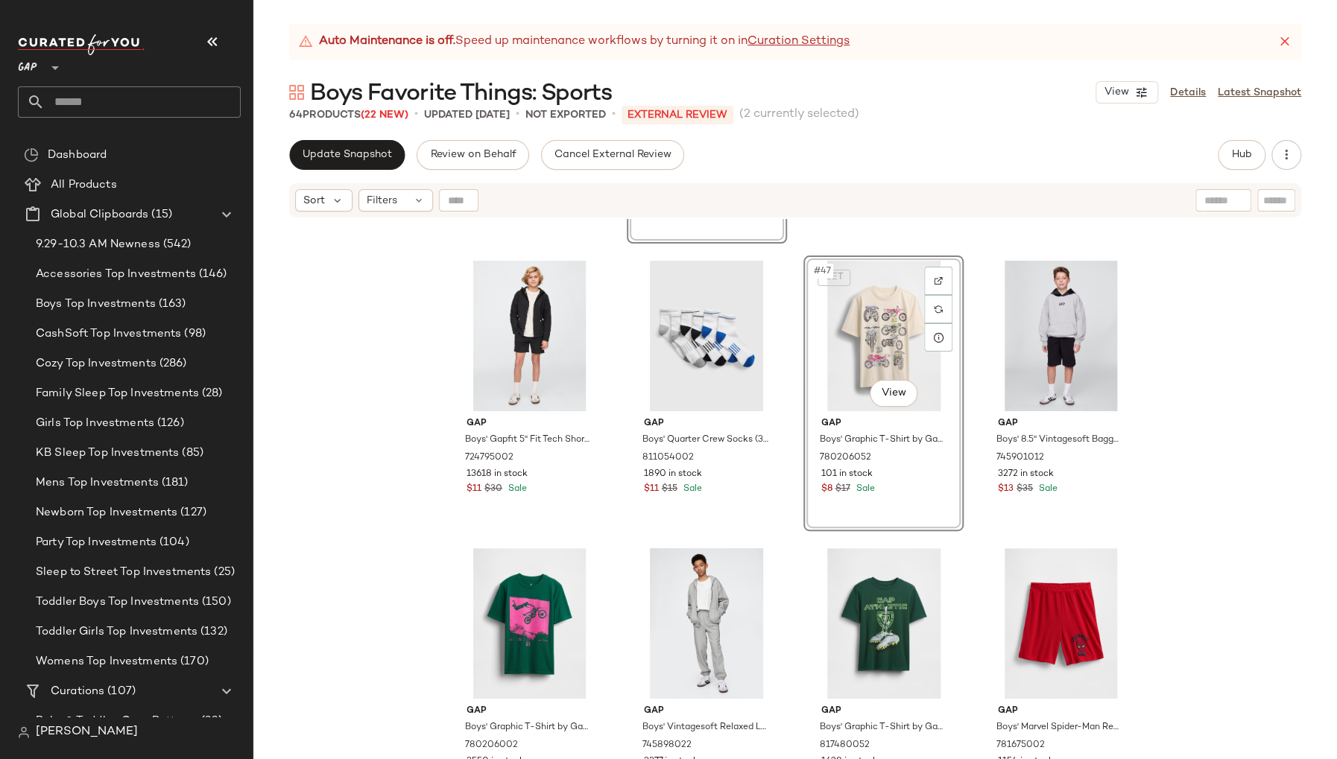
scroll to position [3253, 0]
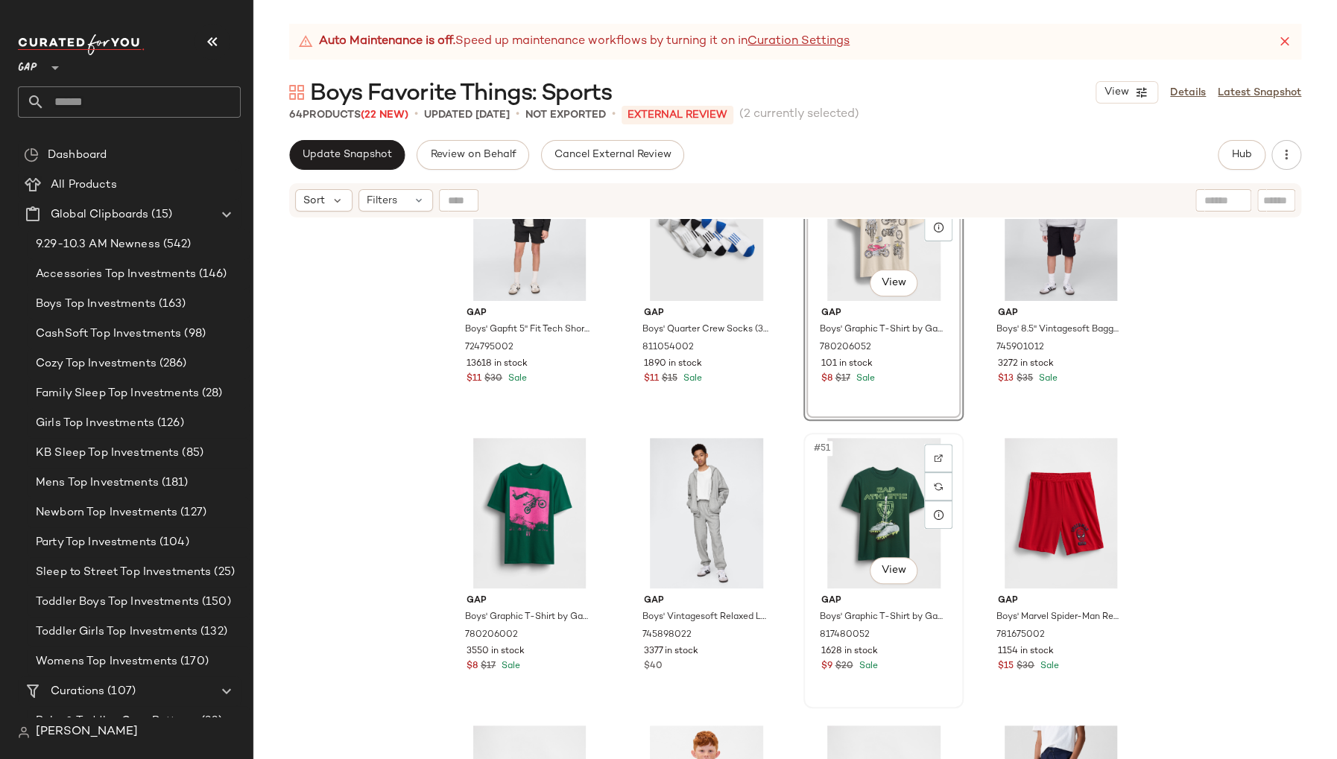
click at [816, 492] on div "#51 View" at bounding box center [883, 513] width 150 height 151
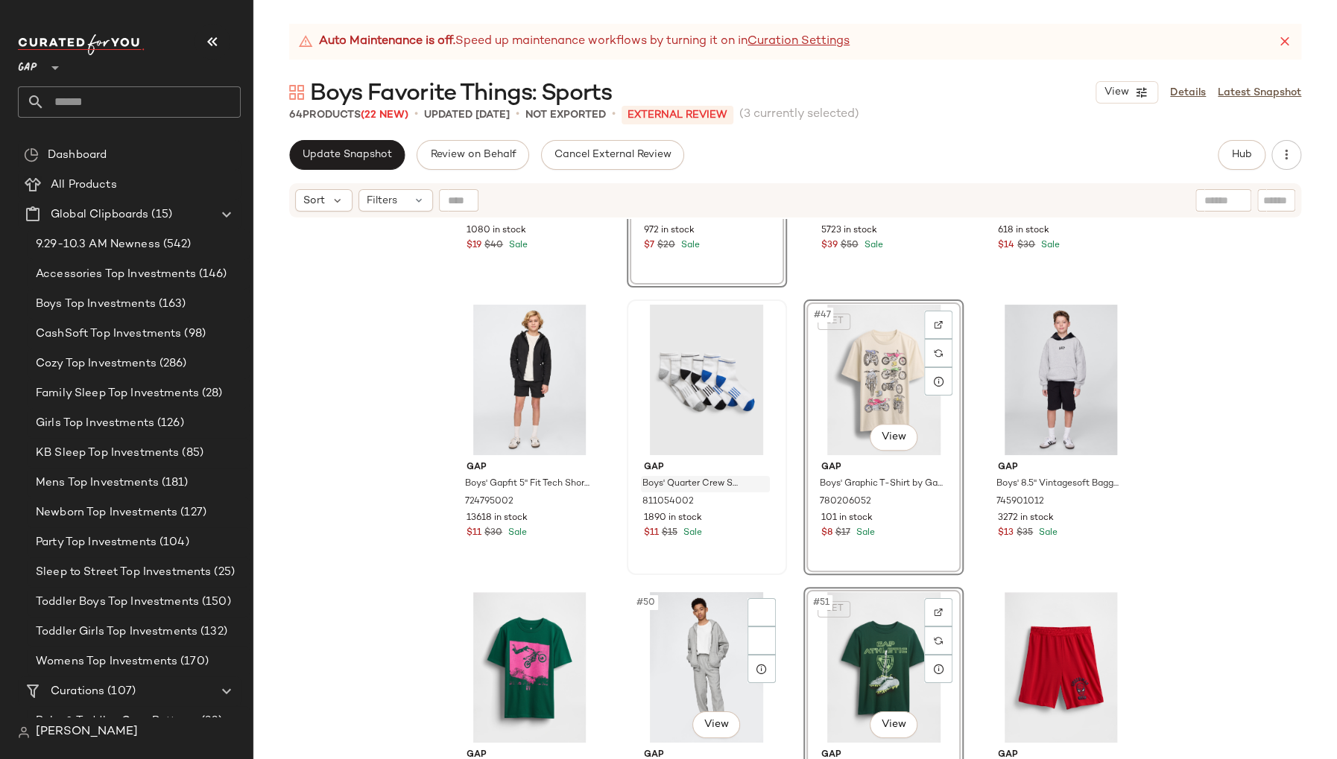
scroll to position [3195, 0]
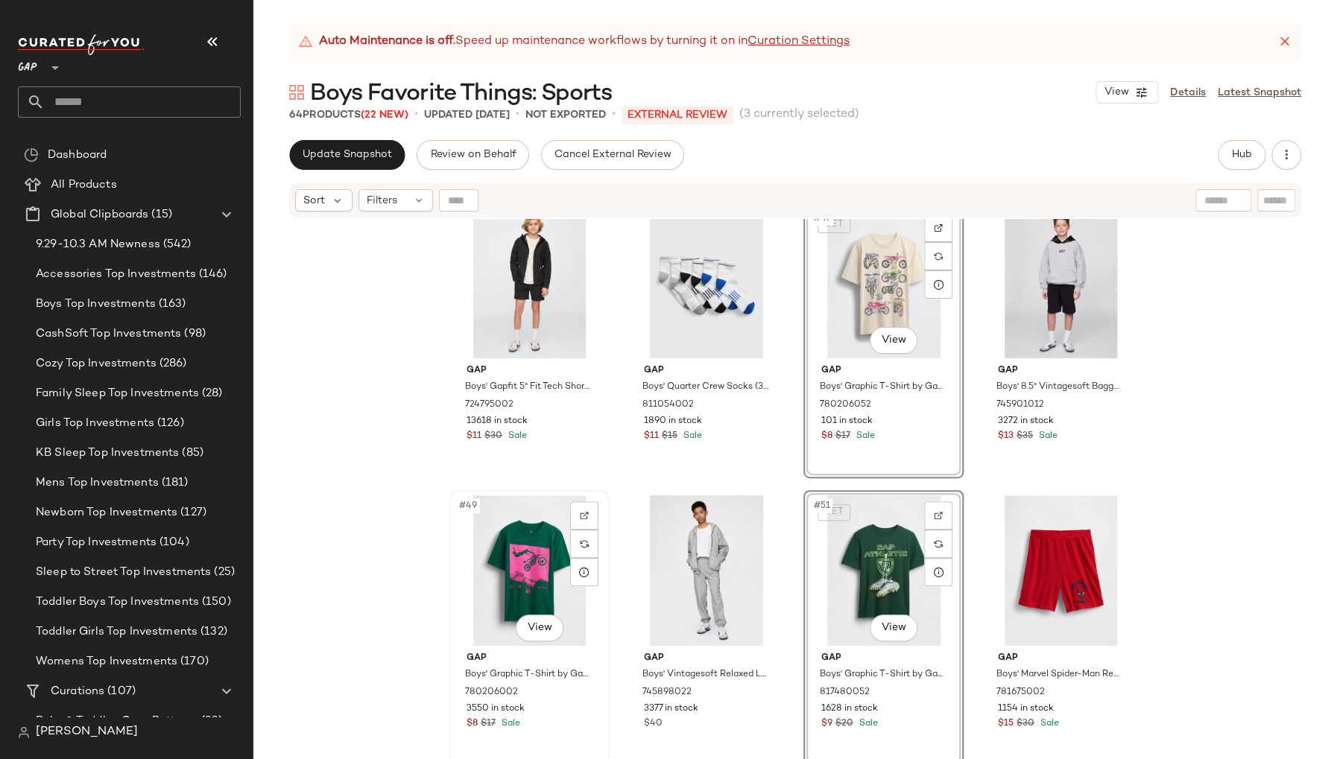
click at [455, 542] on div "#49 View" at bounding box center [530, 571] width 150 height 151
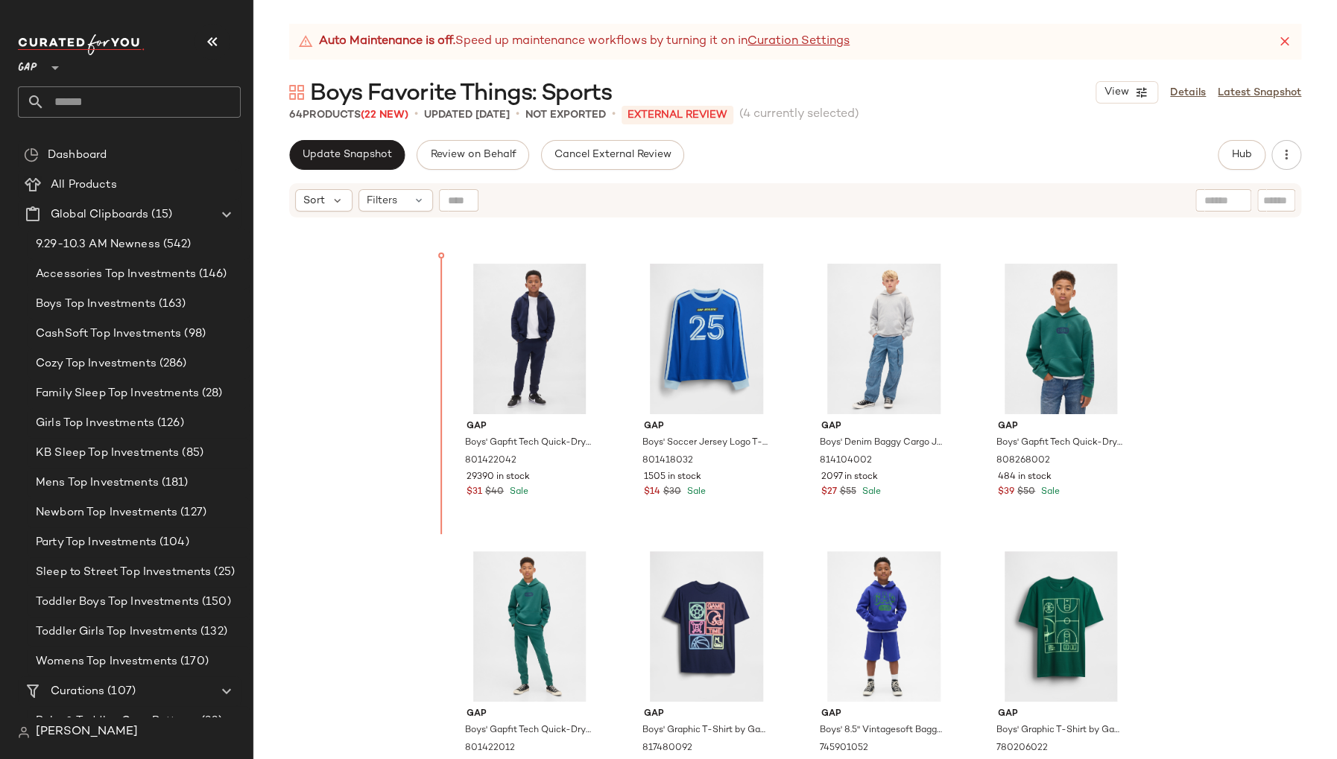
scroll to position [2276, 0]
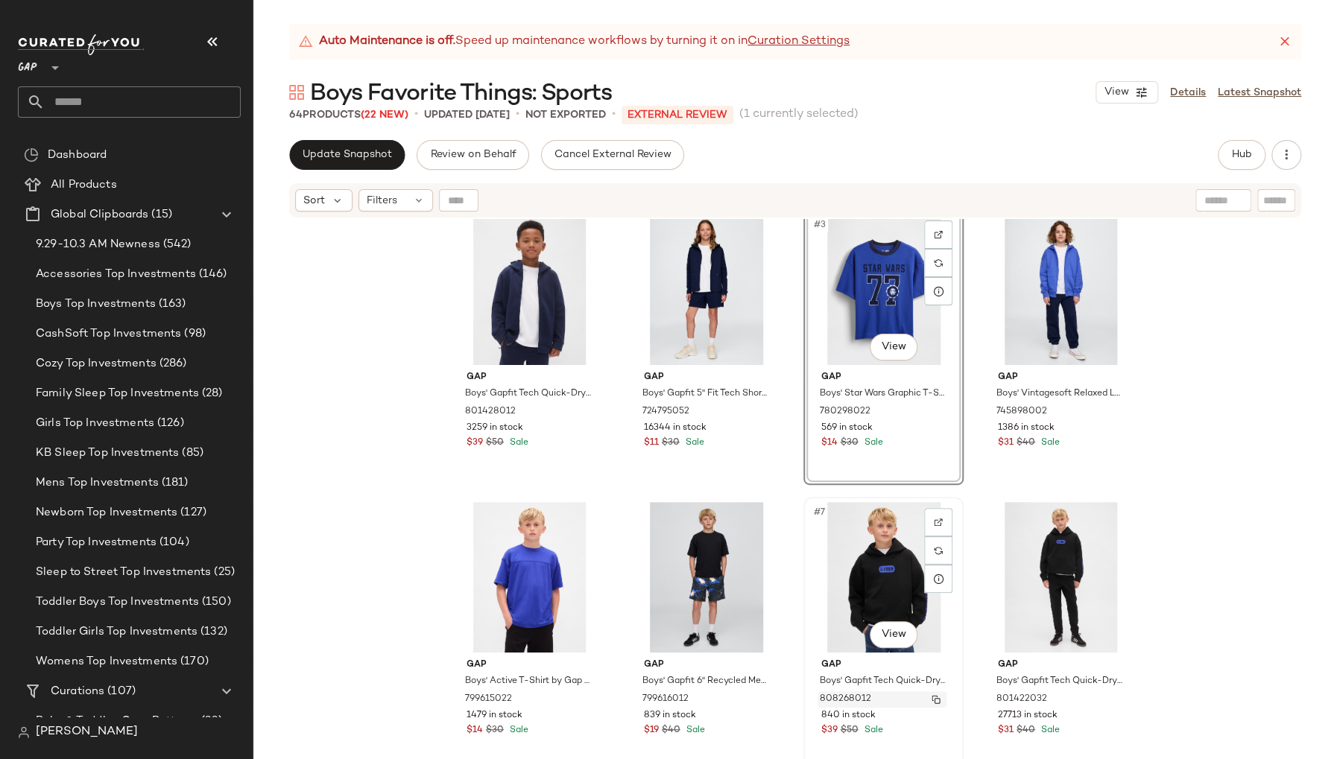
scroll to position [15, 0]
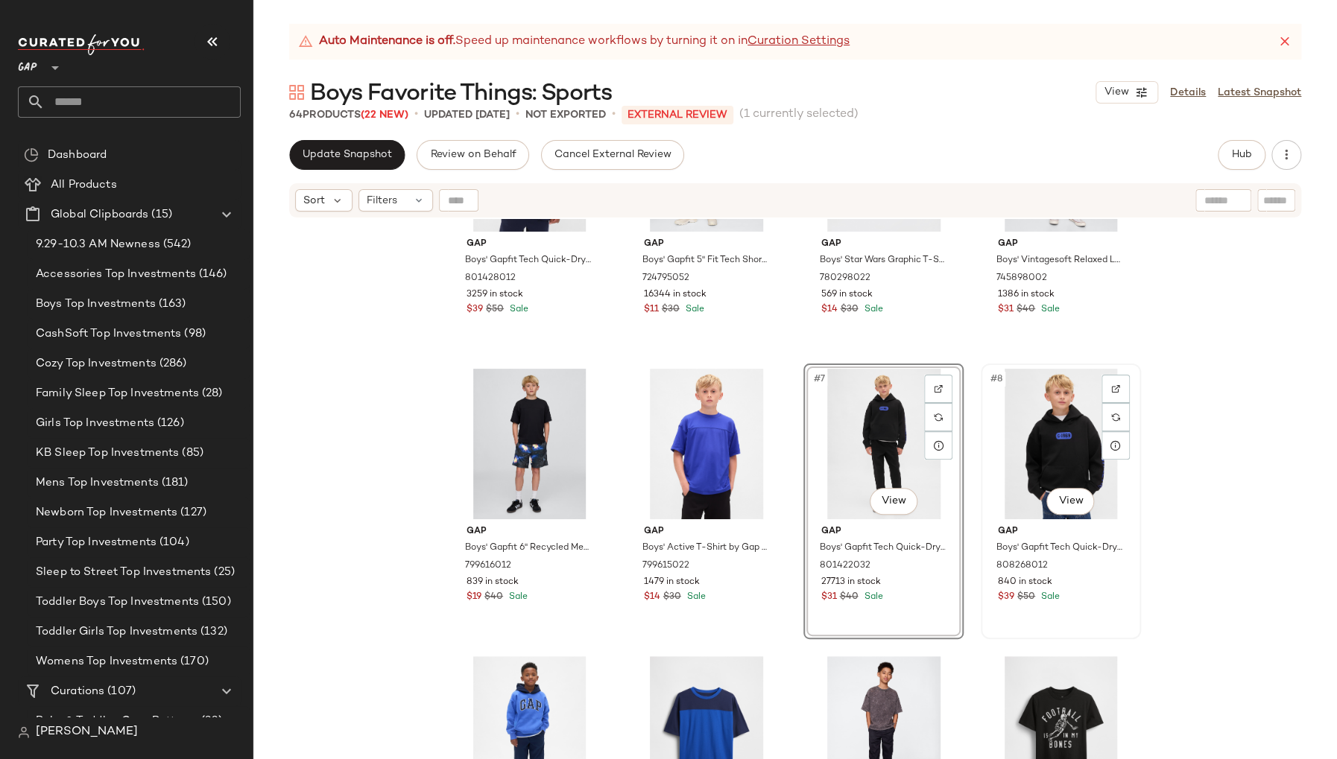
scroll to position [244, 0]
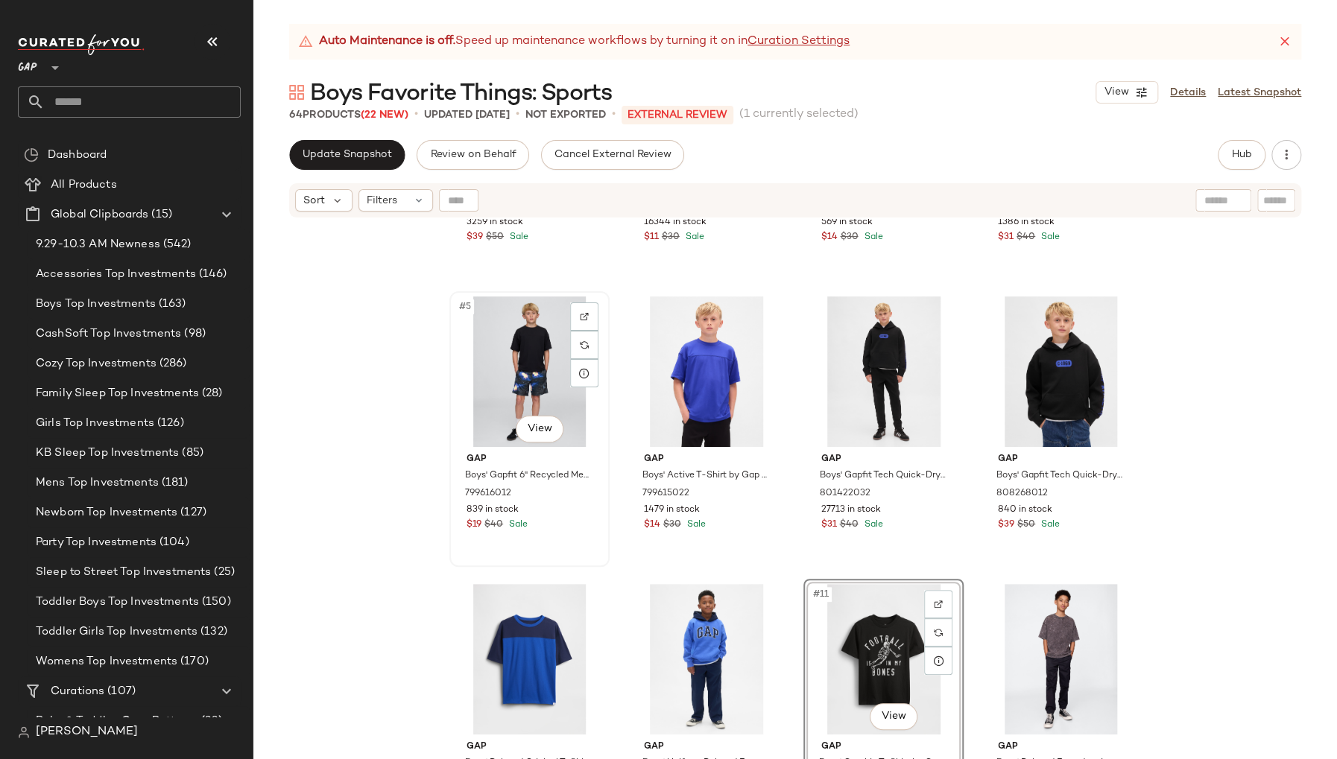
scroll to position [225, 0]
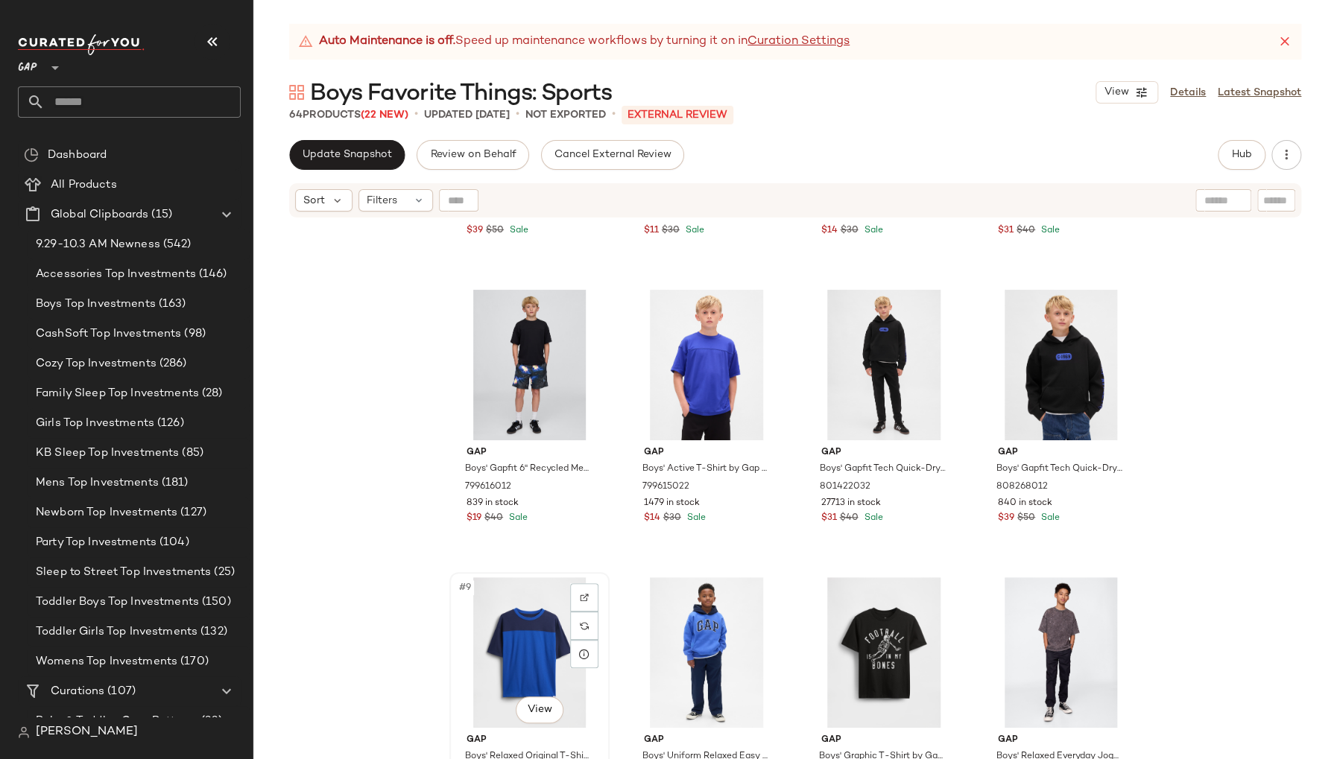
click at [457, 619] on div "#9 View" at bounding box center [530, 652] width 150 height 151
click at [638, 646] on div "#10 View" at bounding box center [707, 652] width 150 height 151
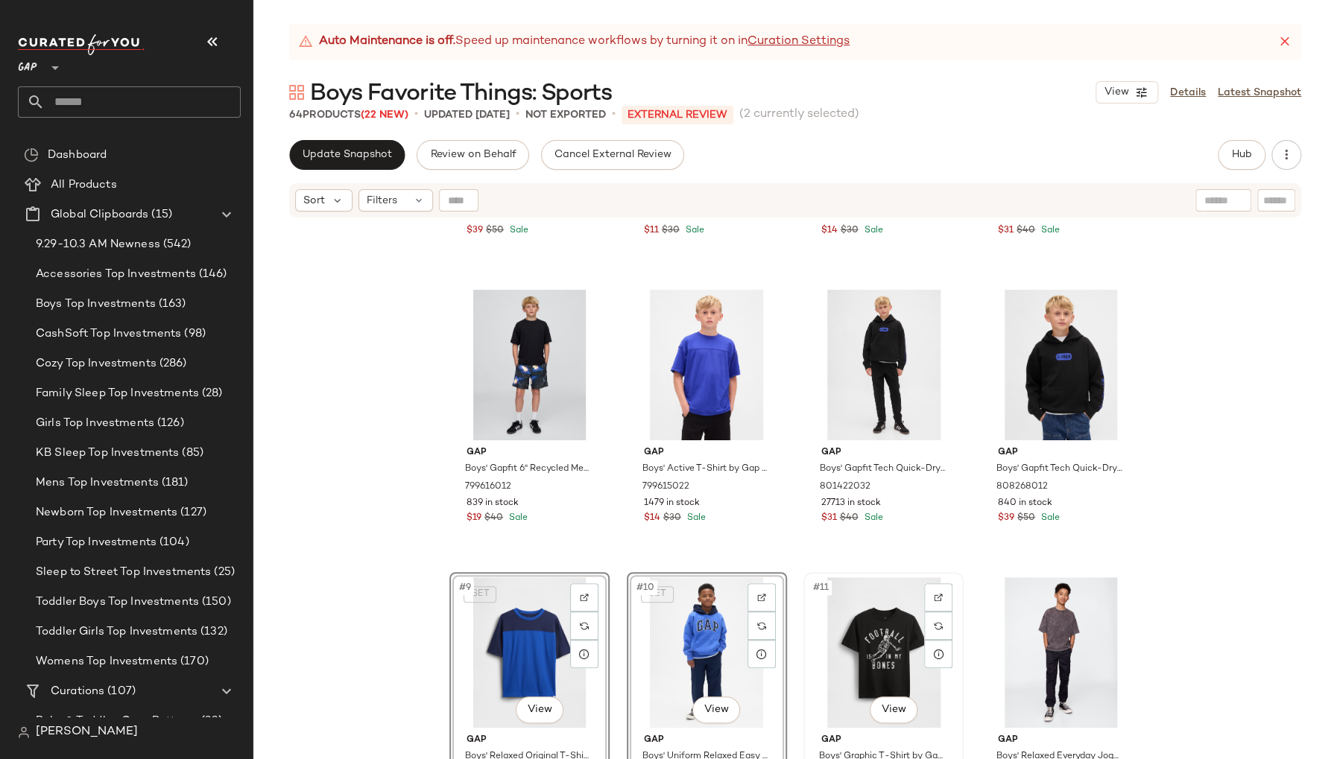
click at [820, 628] on div "#11 View" at bounding box center [883, 652] width 150 height 151
click at [993, 627] on div "#12 View" at bounding box center [1061, 652] width 150 height 151
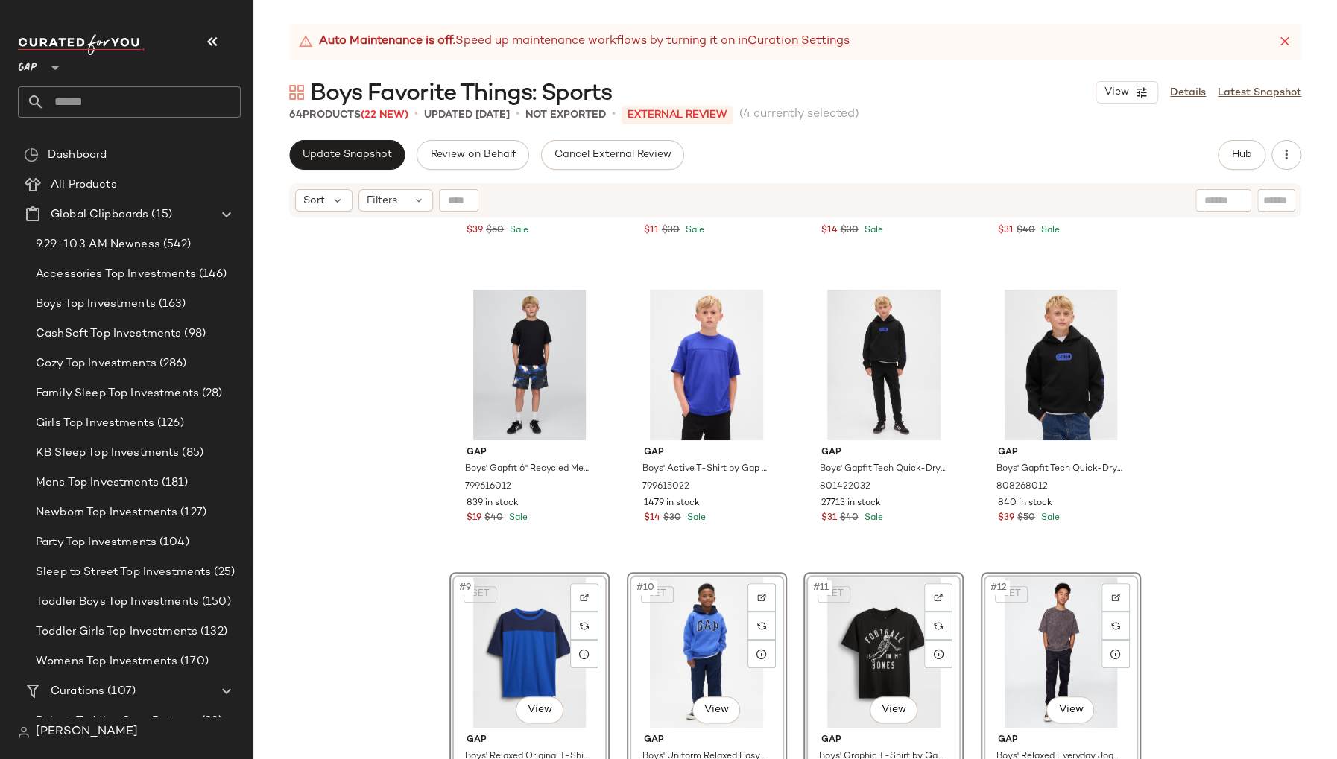
scroll to position [227, 0]
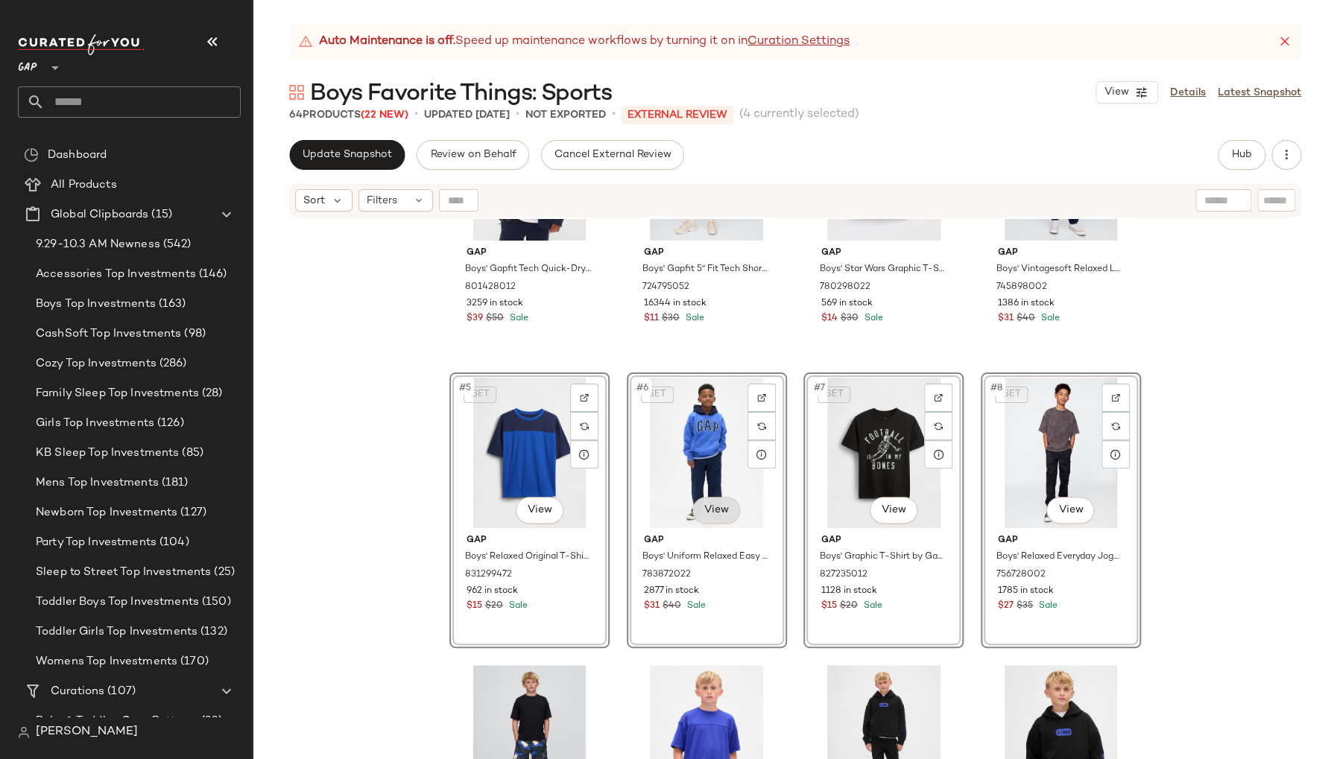
scroll to position [149, 0]
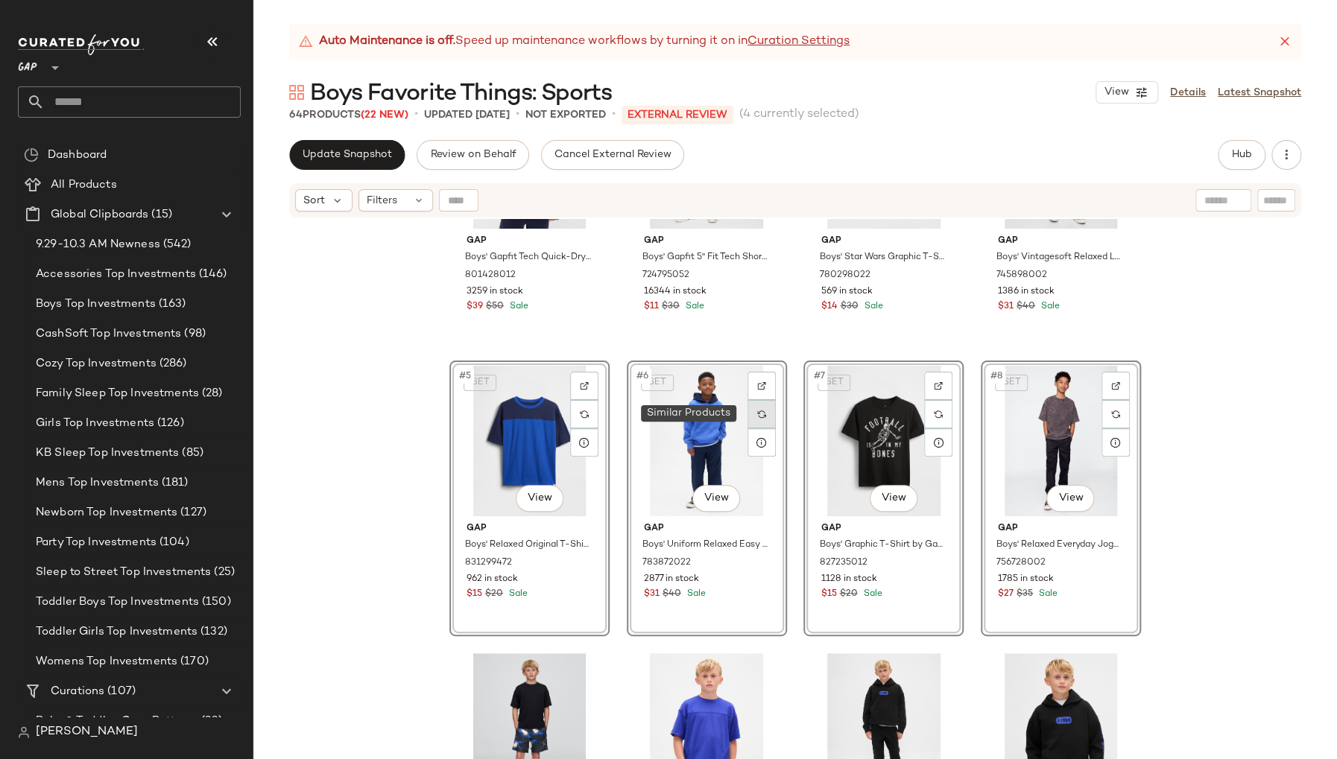
click at [761, 414] on img at bounding box center [761, 414] width 9 height 9
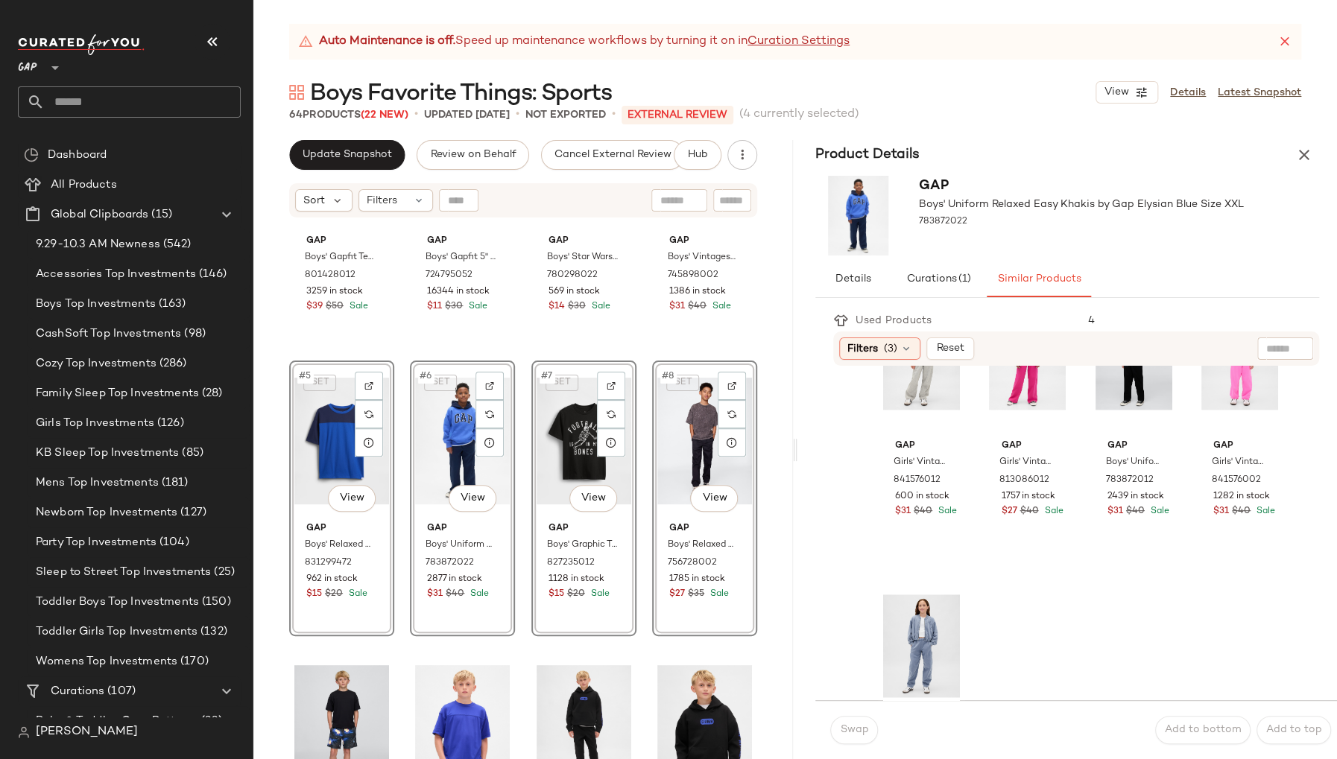
scroll to position [1383, 0]
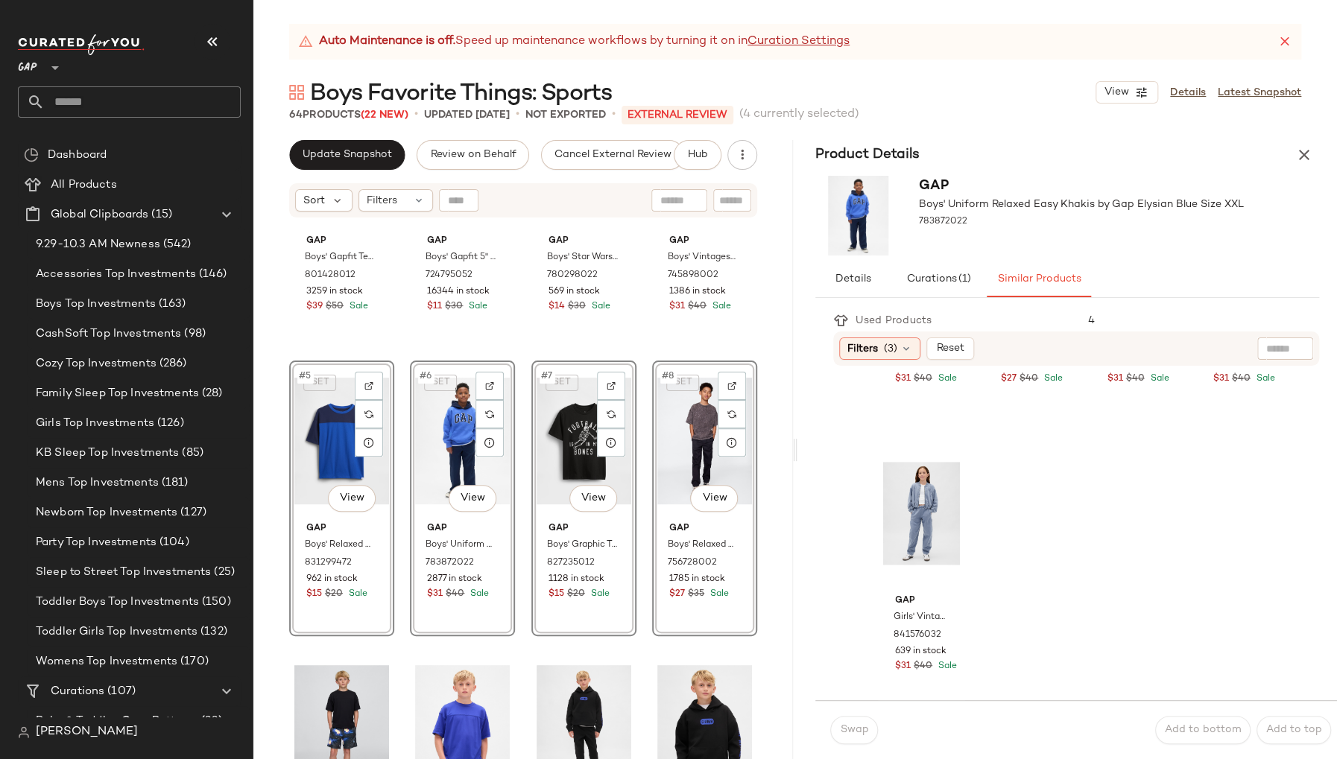
click at [1302, 153] on icon "button" at bounding box center [1304, 155] width 18 height 18
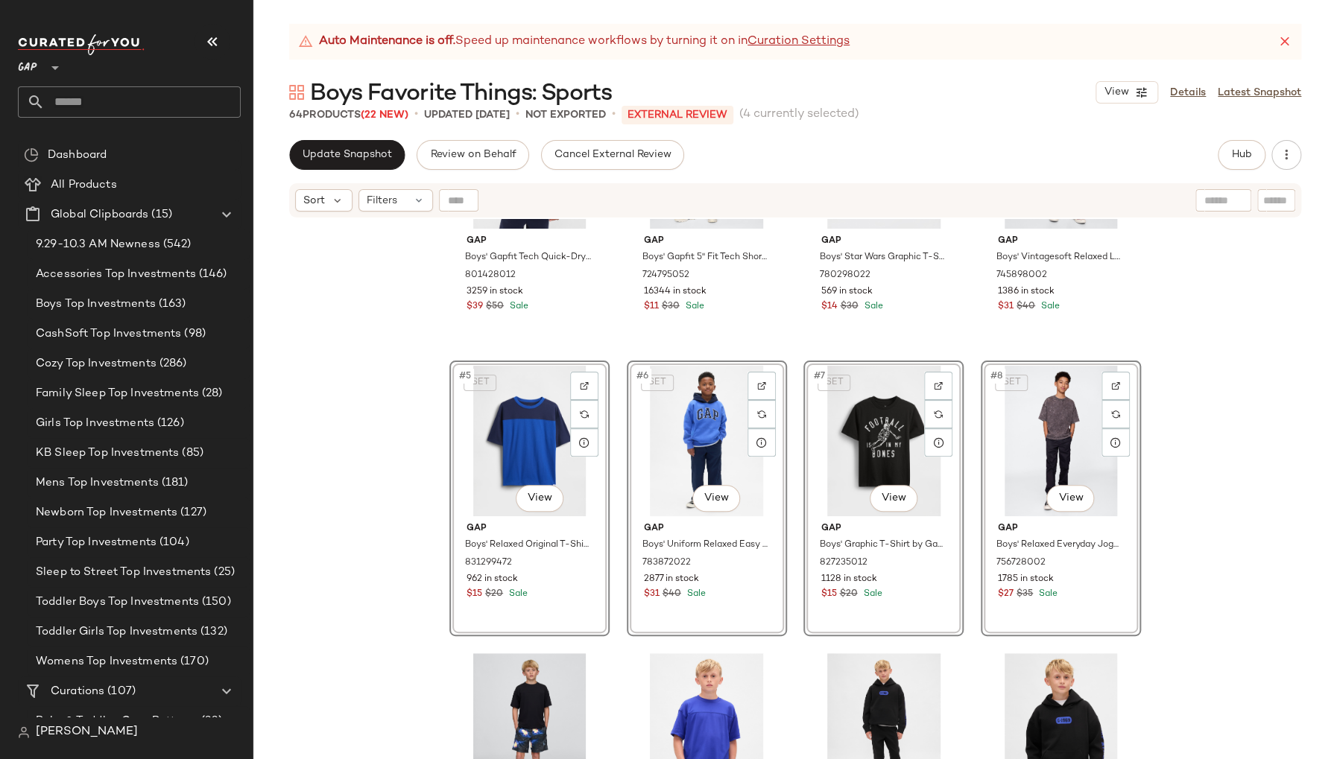
click at [1244, 471] on div "Gap Boys' Gapfit Tech Quick-Dry Zip Hoodie by Gap Blue Size XS (4/5) 801428012 …" at bounding box center [794, 507] width 1083 height 577
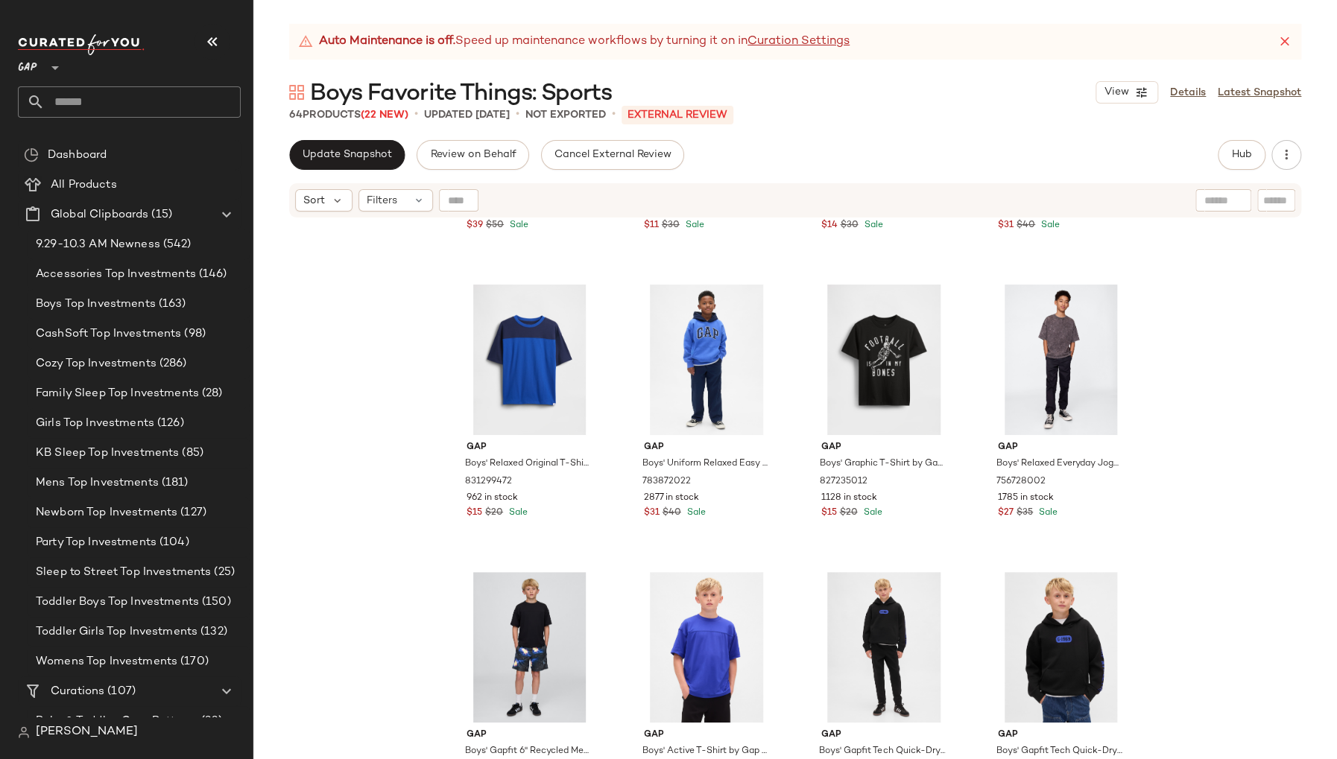
scroll to position [244, 0]
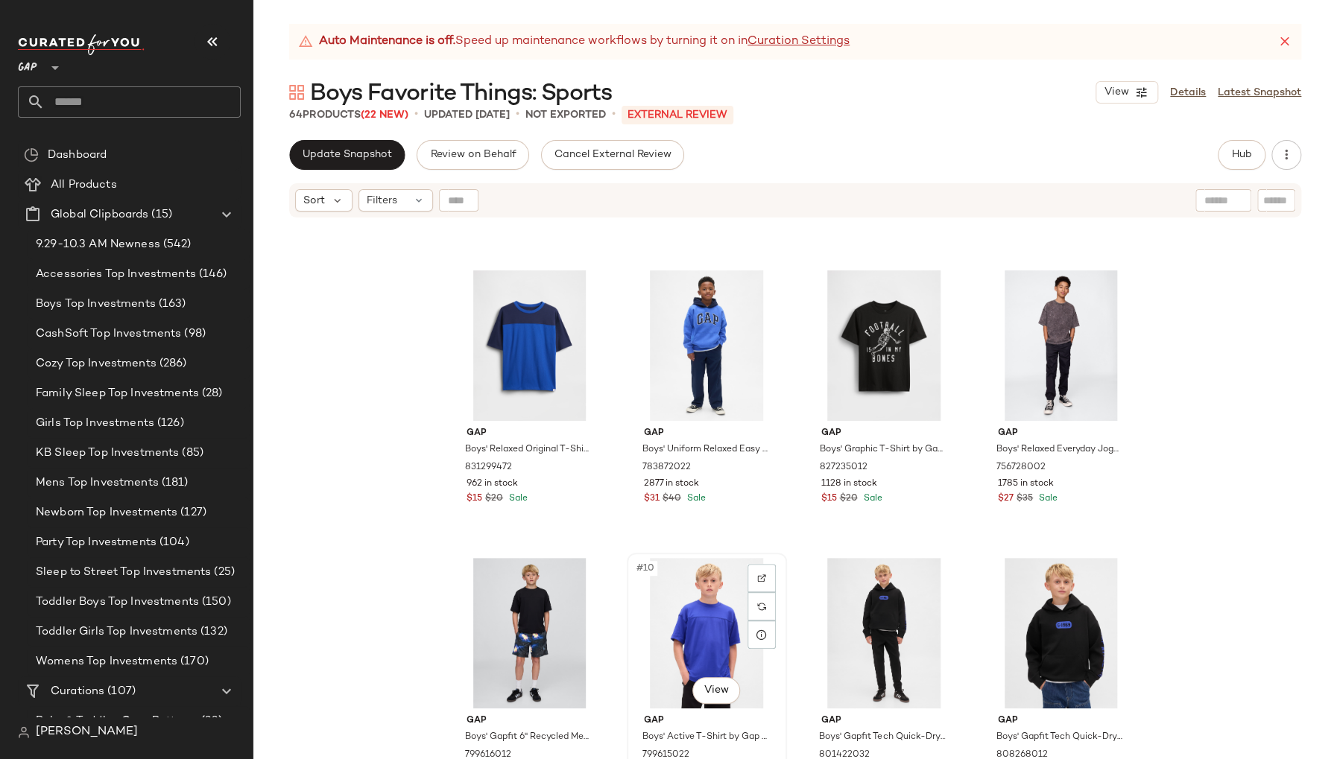
click at [633, 630] on div "#10 View" at bounding box center [707, 633] width 150 height 151
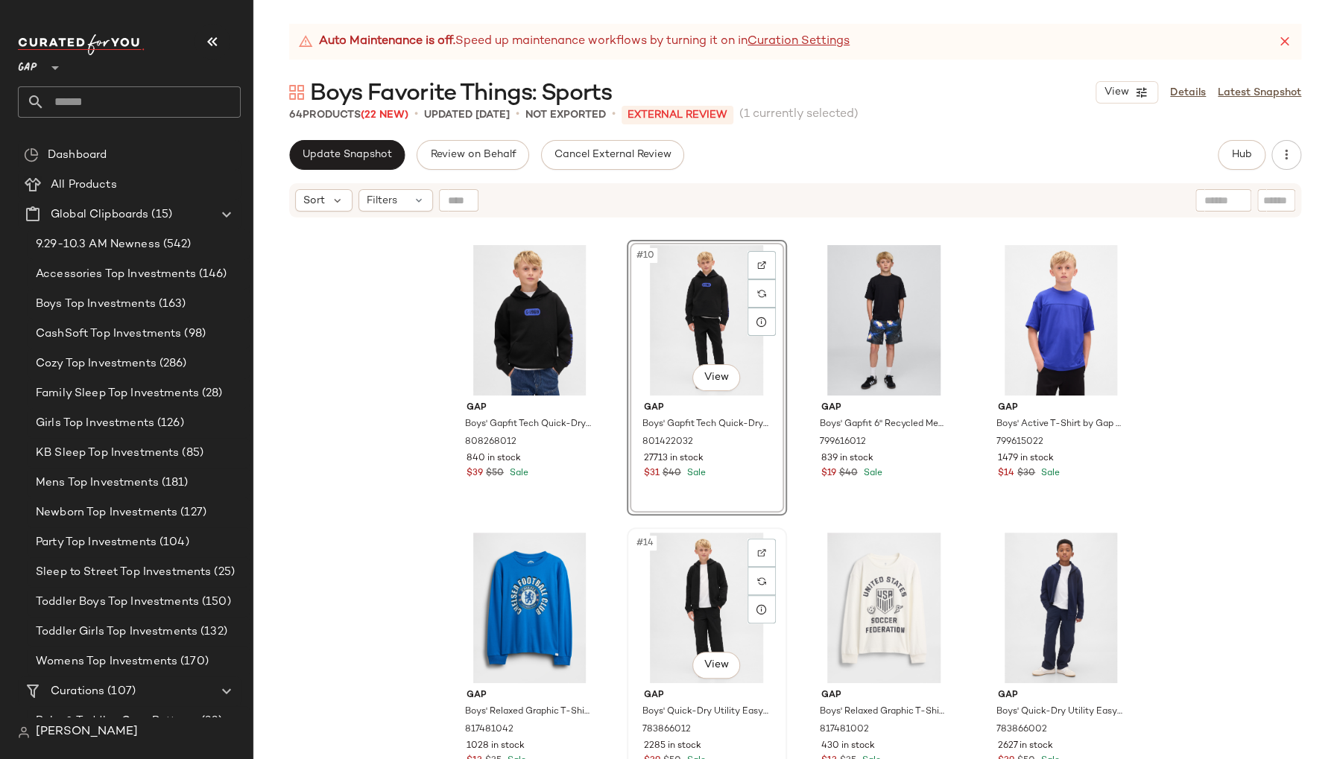
scroll to position [502, 0]
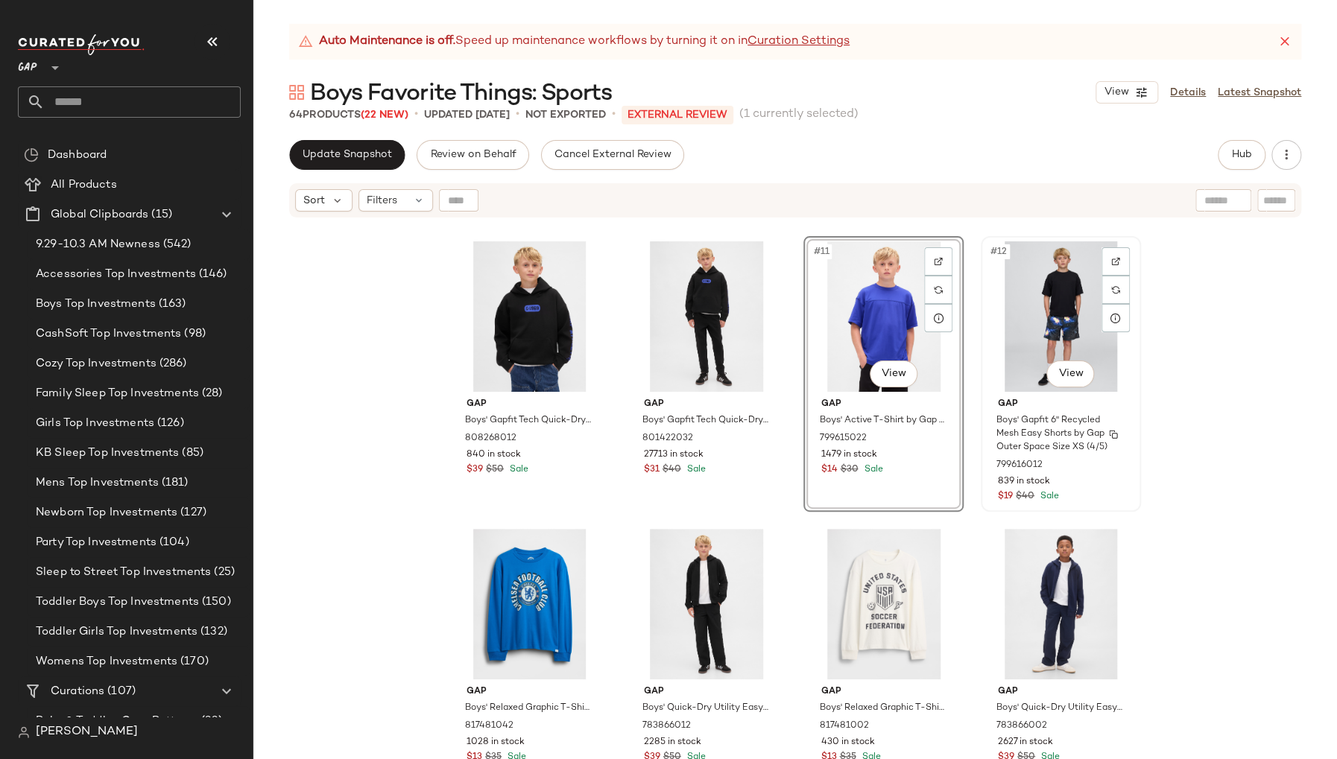
scroll to position [569, 0]
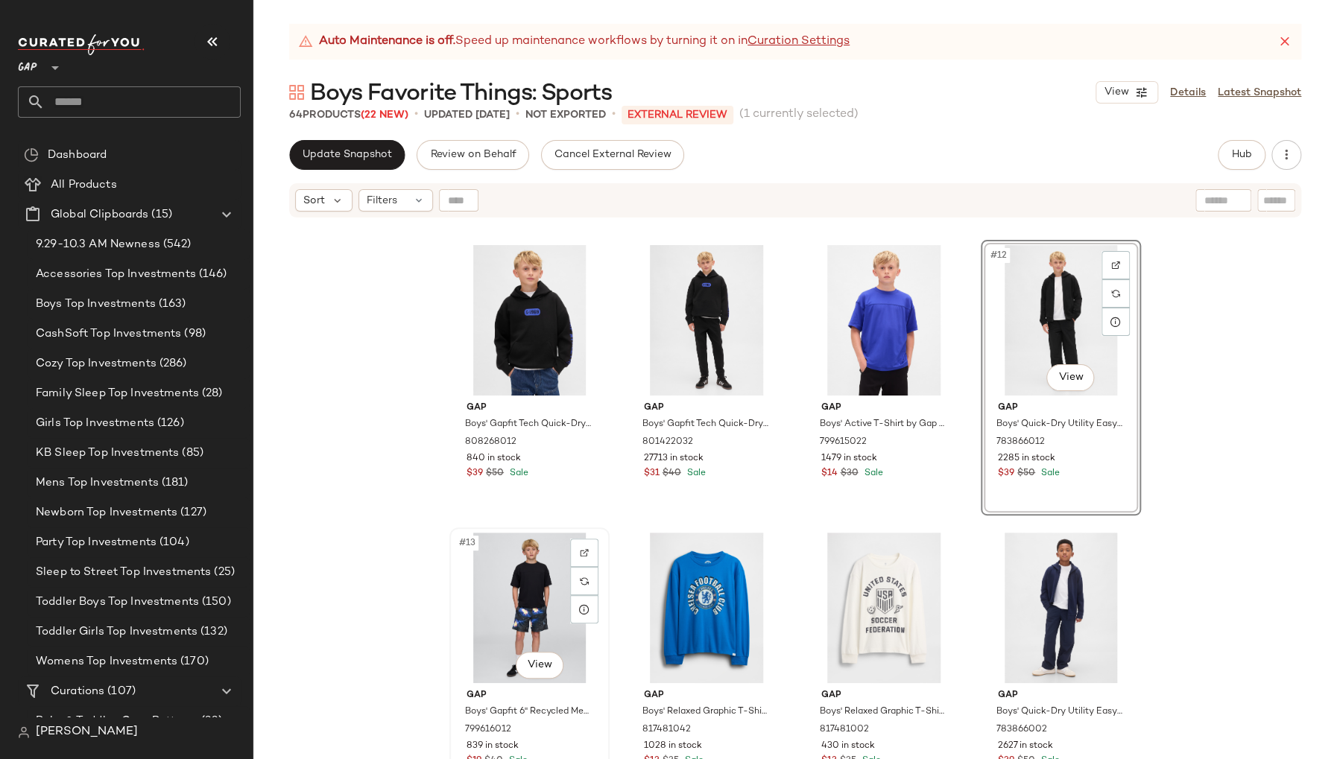
click at [460, 633] on div "#13 View" at bounding box center [530, 608] width 150 height 151
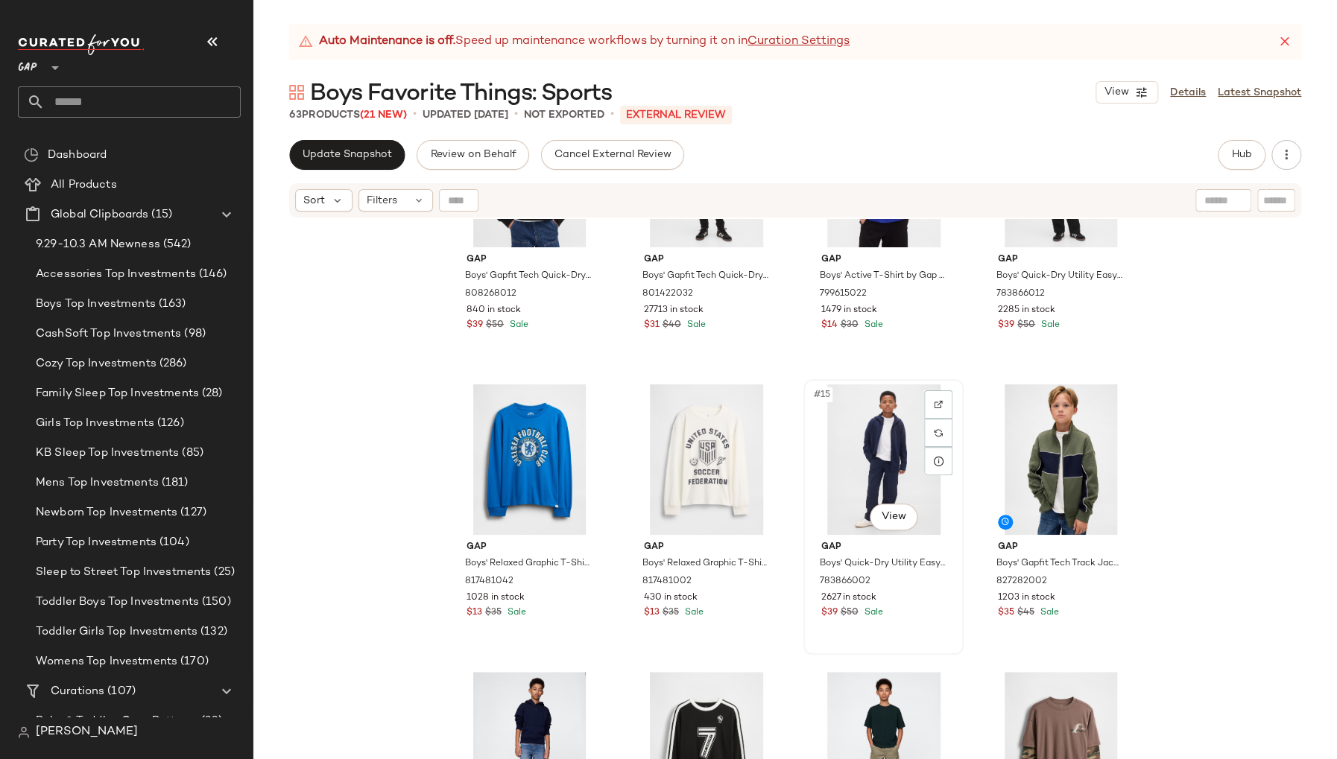
scroll to position [728, 0]
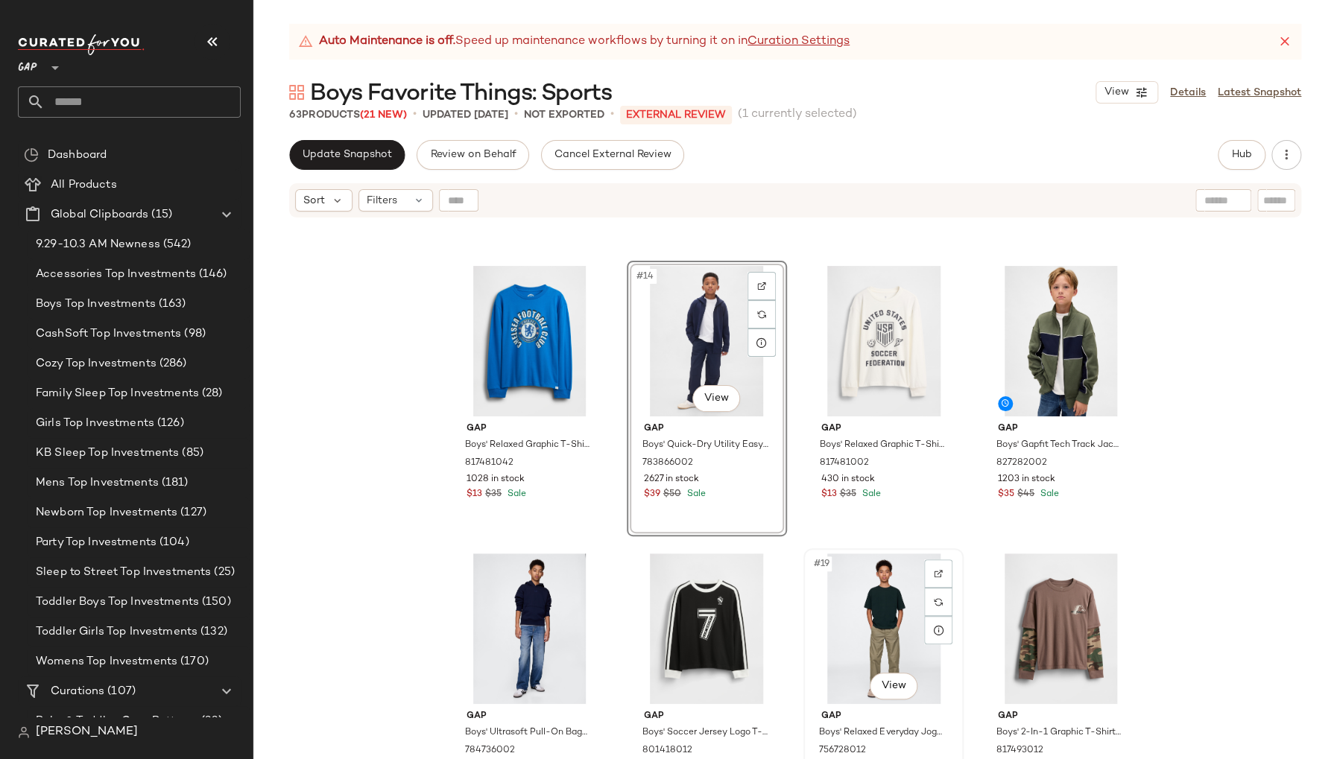
scroll to position [837, 0]
click at [934, 604] on img at bounding box center [938, 601] width 9 height 9
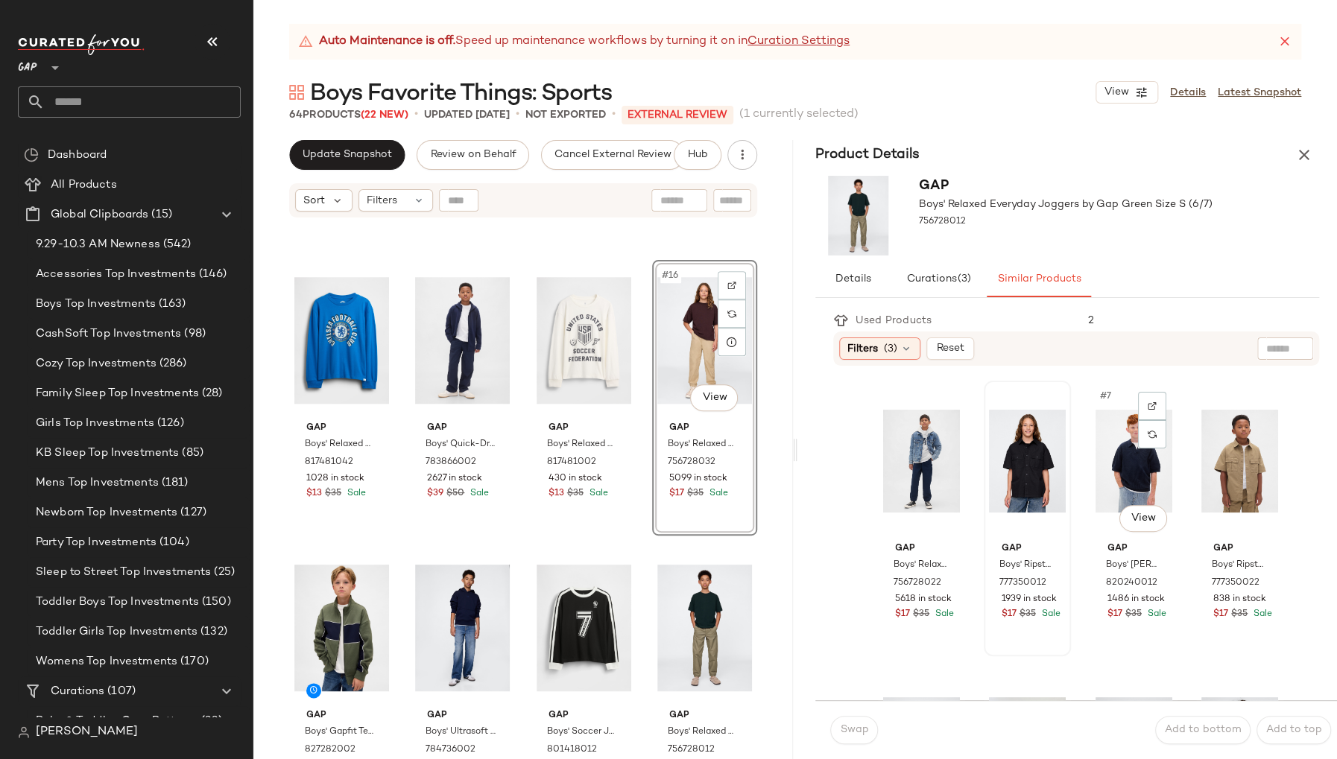
scroll to position [285, 0]
click at [728, 309] on div at bounding box center [732, 314] width 28 height 28
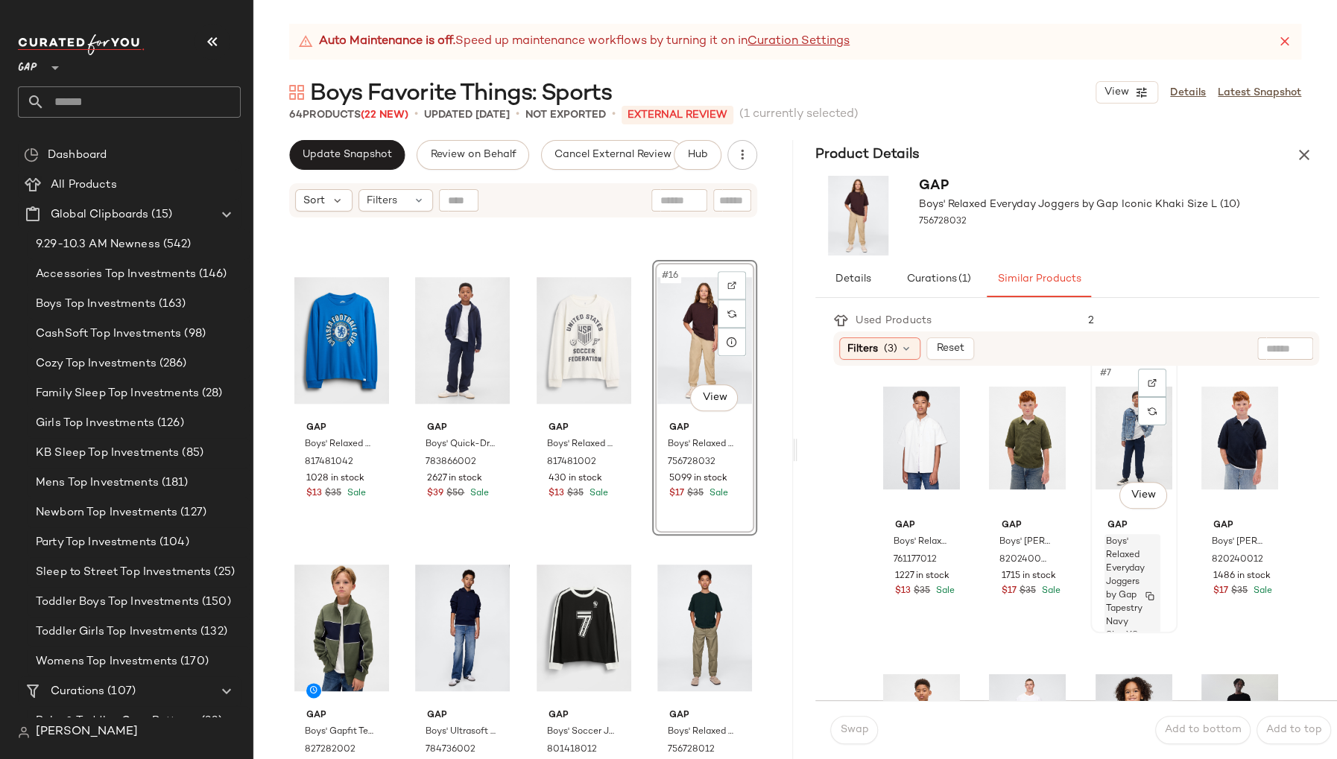
scroll to position [310, 0]
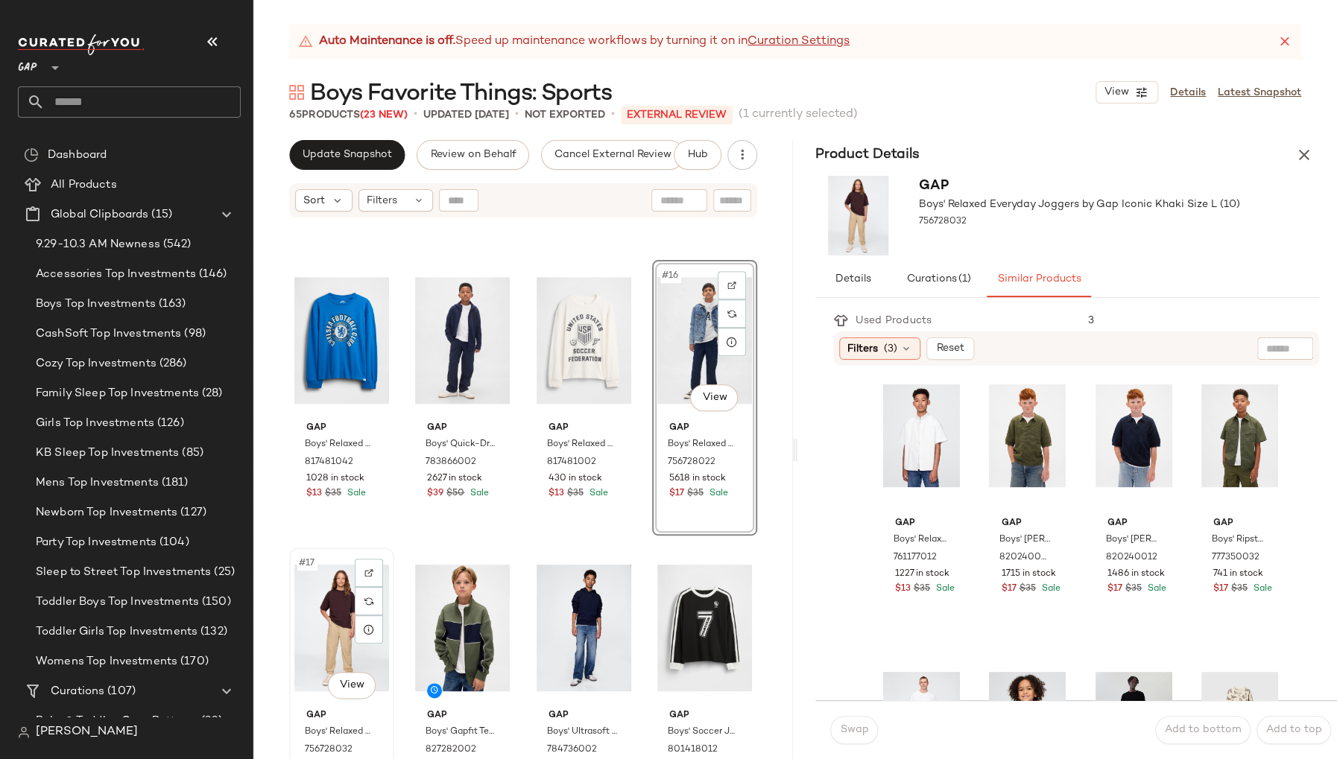
click at [297, 602] on div "#17 View" at bounding box center [341, 628] width 95 height 151
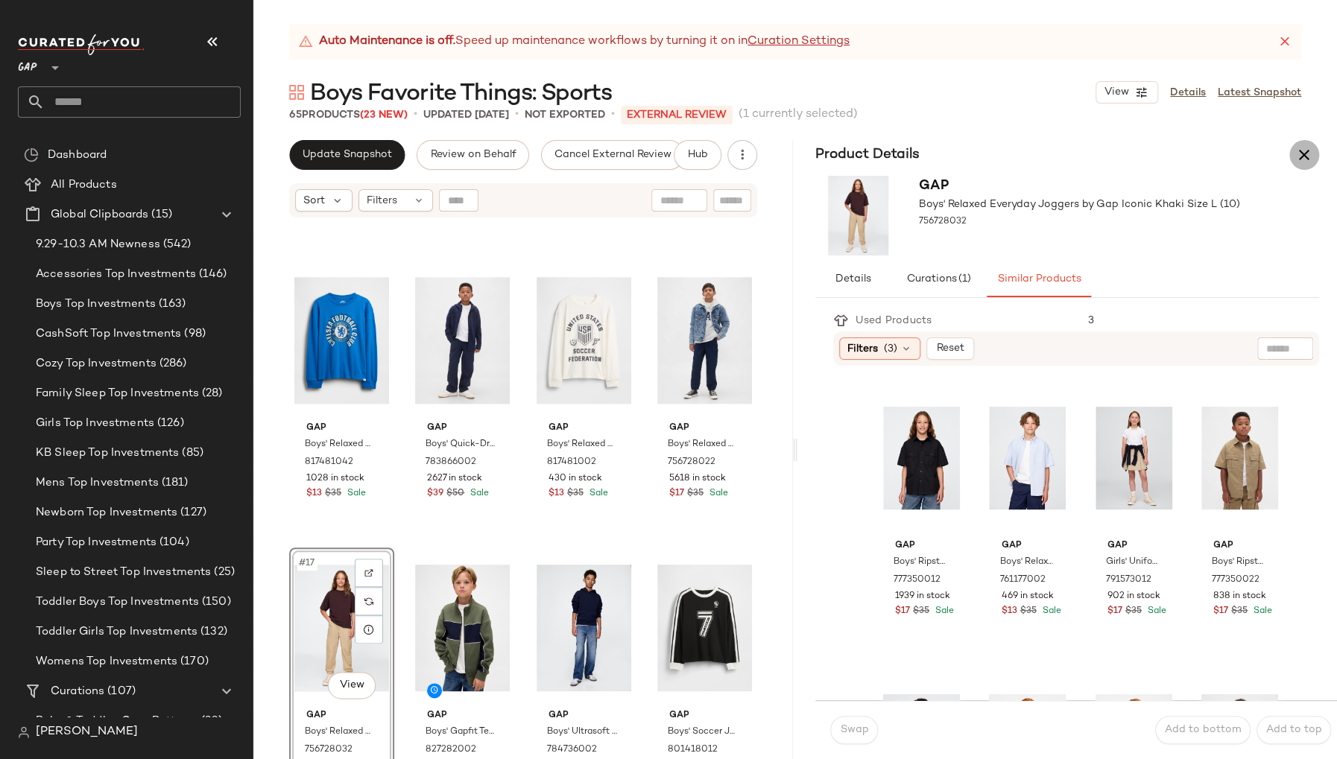
click at [1297, 155] on icon "button" at bounding box center [1304, 155] width 18 height 18
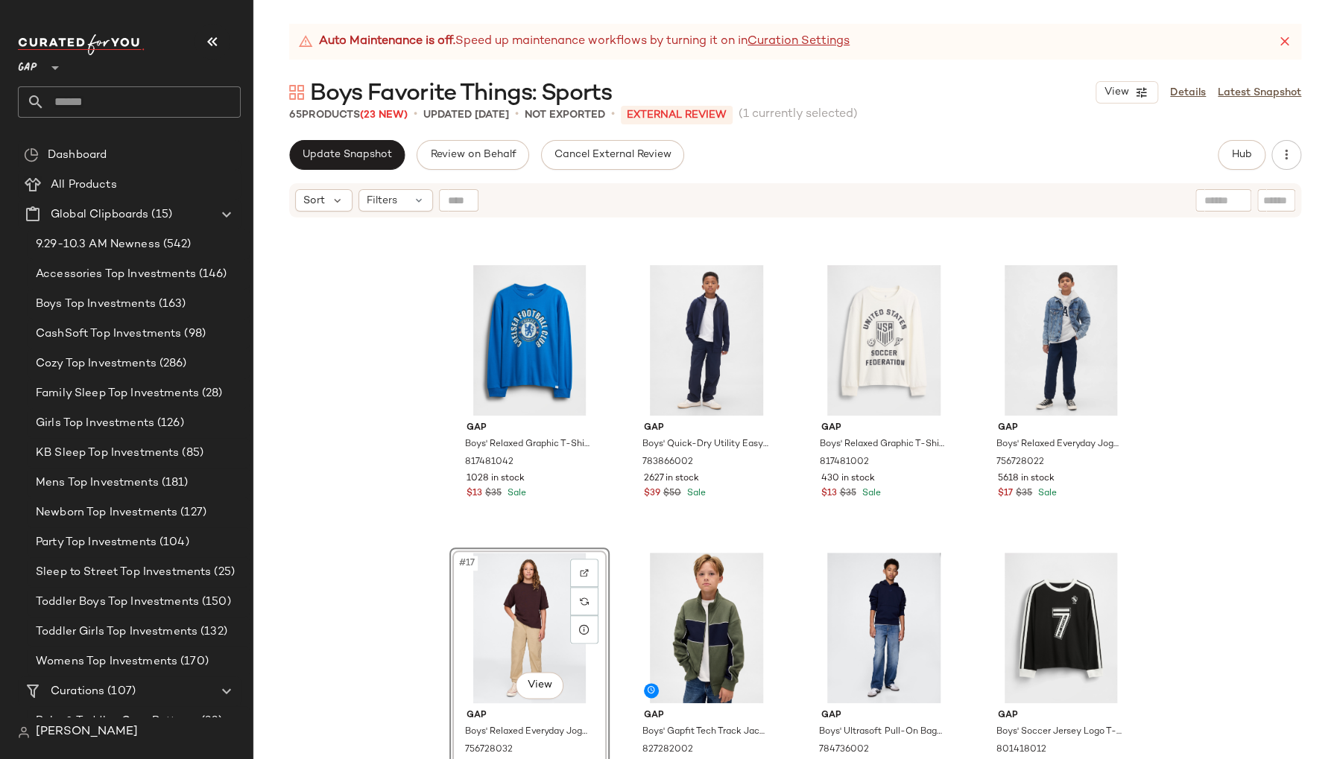
click at [462, 608] on div "#17 View" at bounding box center [530, 628] width 150 height 151
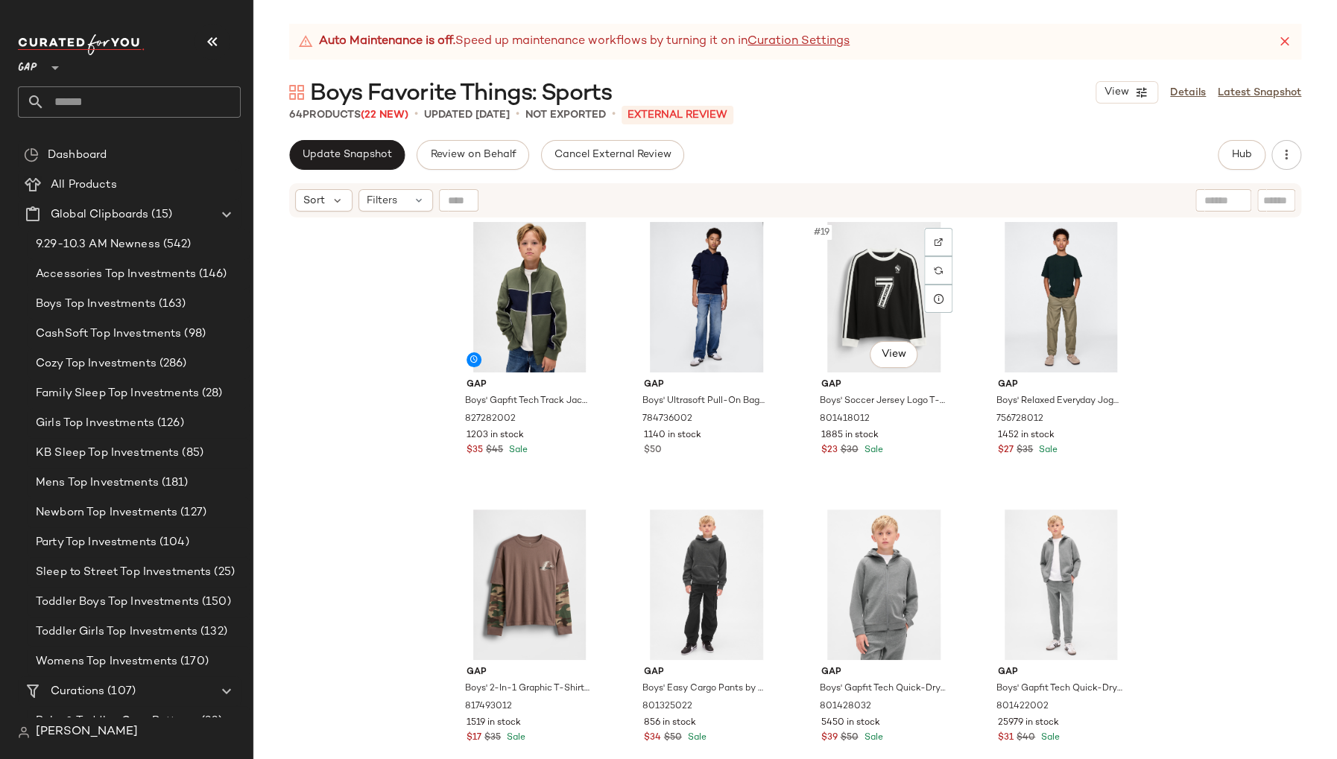
scroll to position [1207, 0]
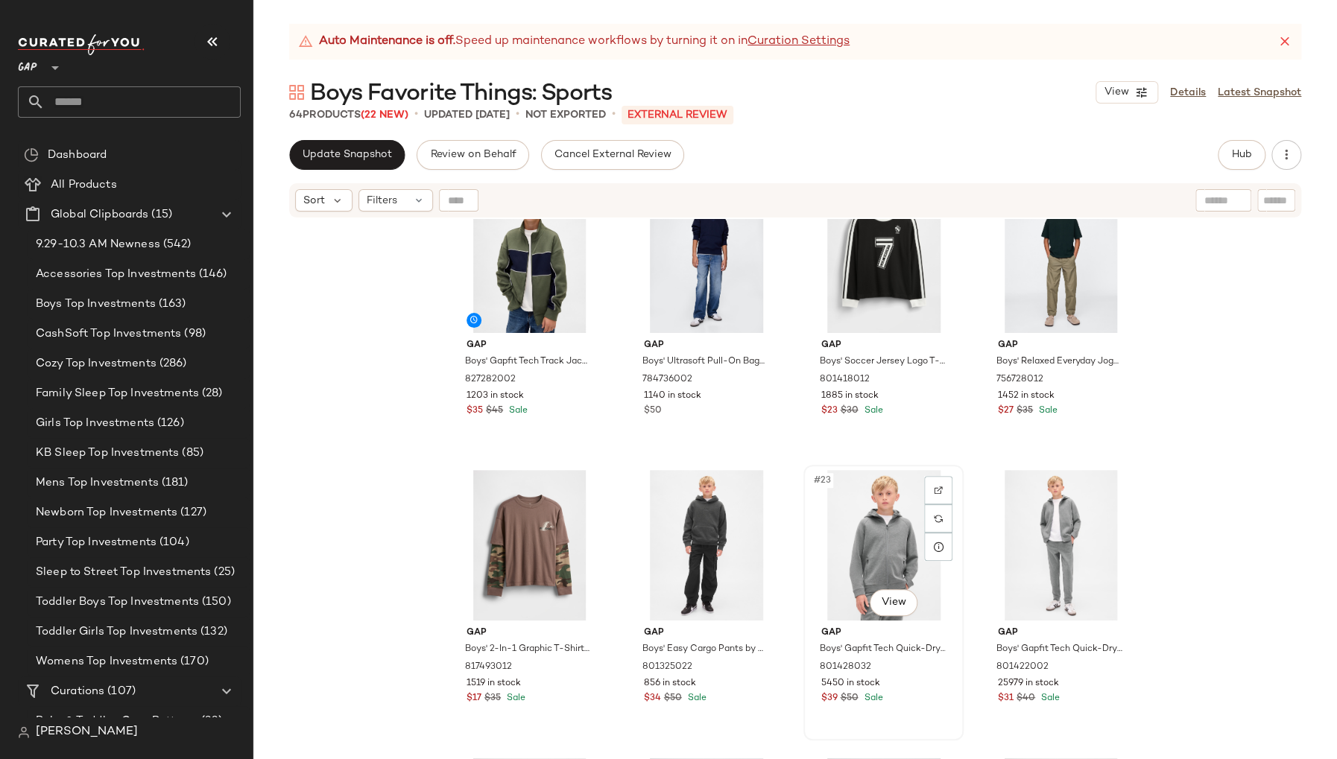
click at [820, 539] on div "#23 View" at bounding box center [883, 545] width 150 height 151
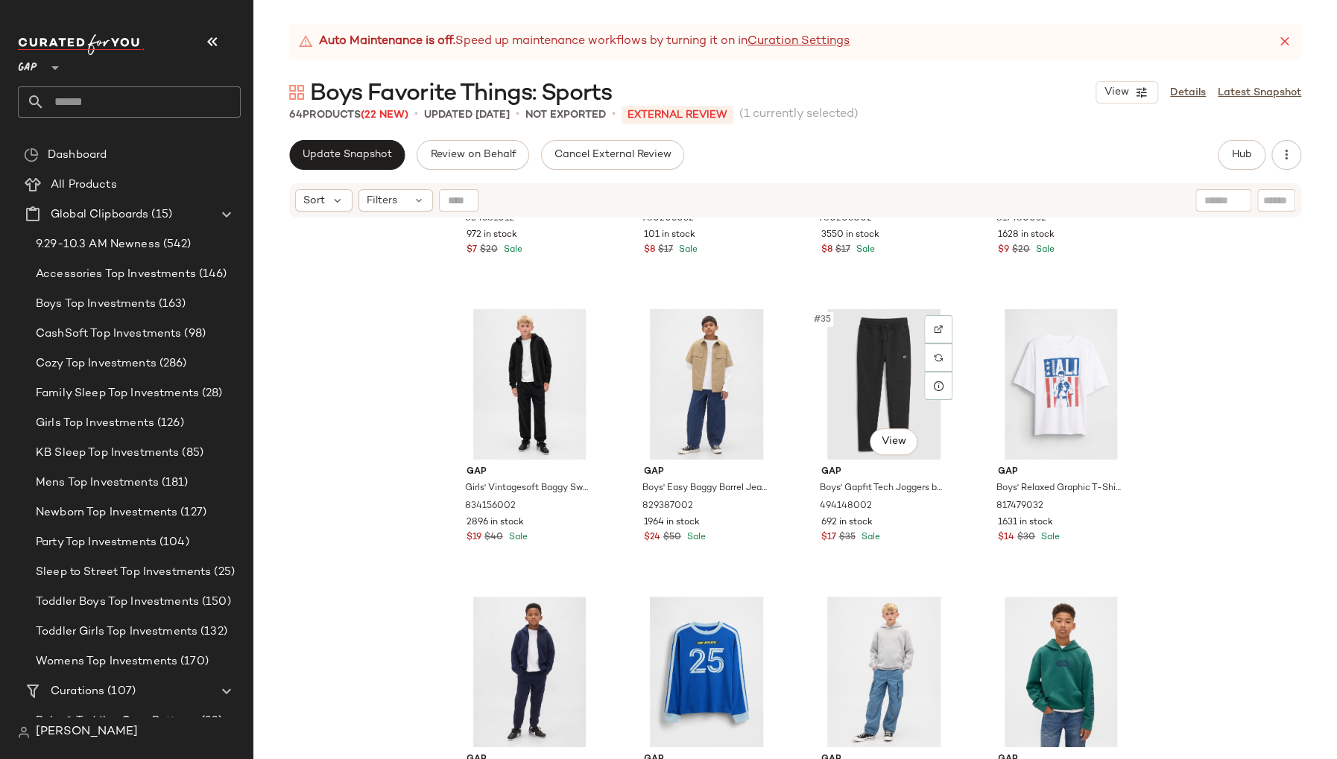
scroll to position [2297, 0]
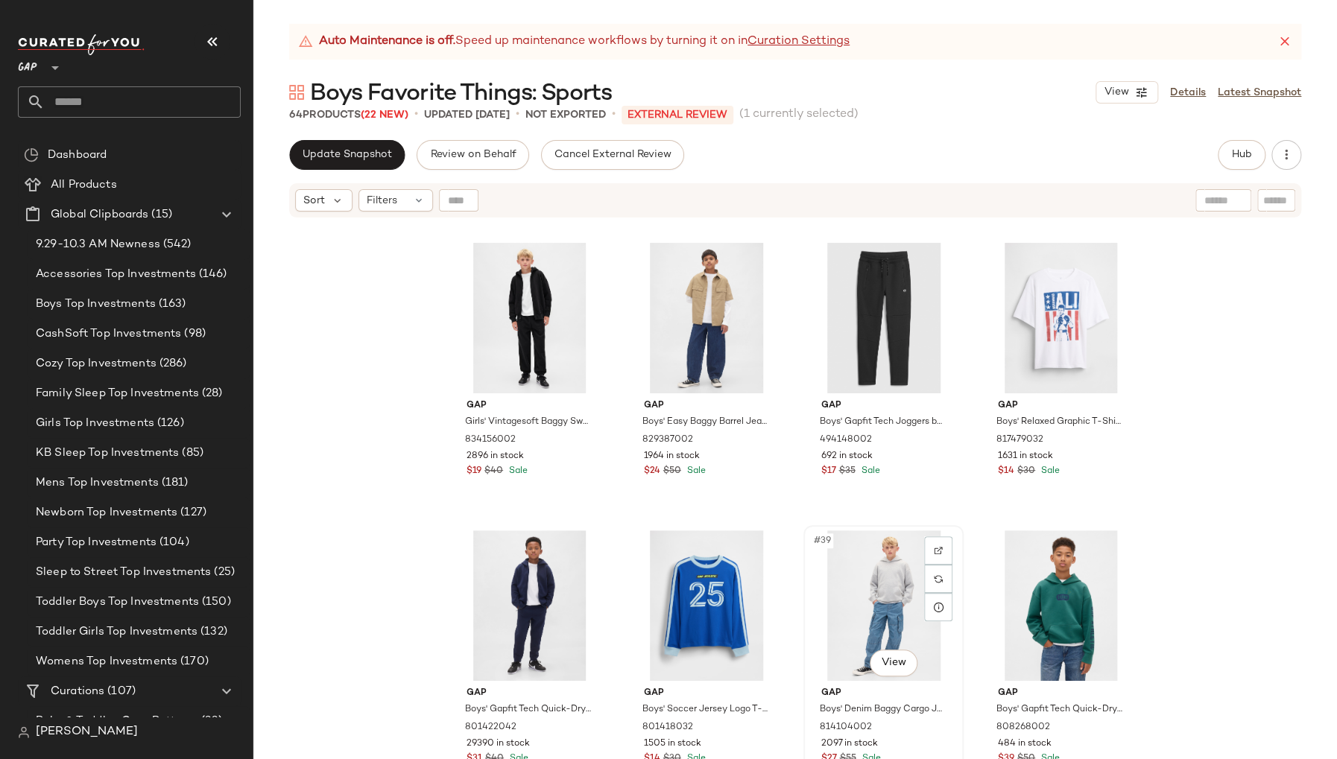
click at [814, 611] on div "#39 View" at bounding box center [883, 606] width 150 height 151
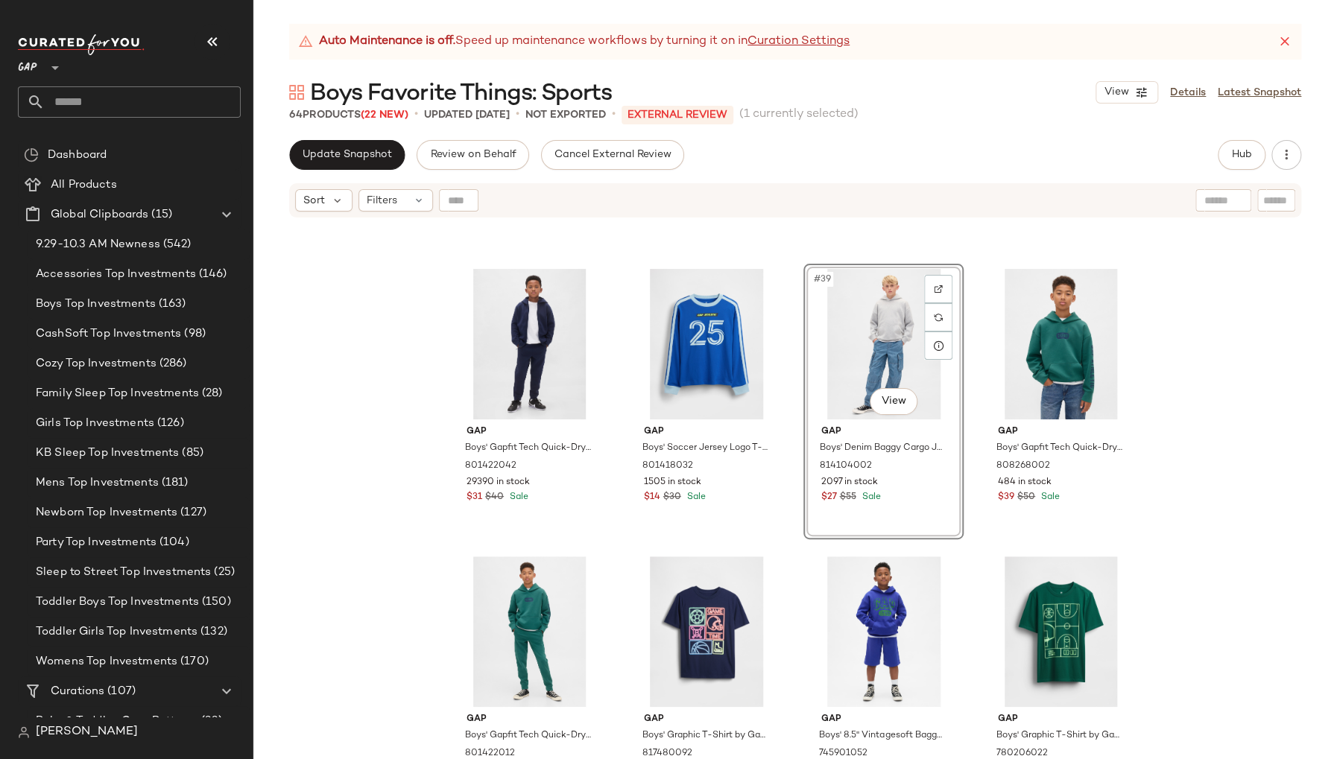
scroll to position [2562, 0]
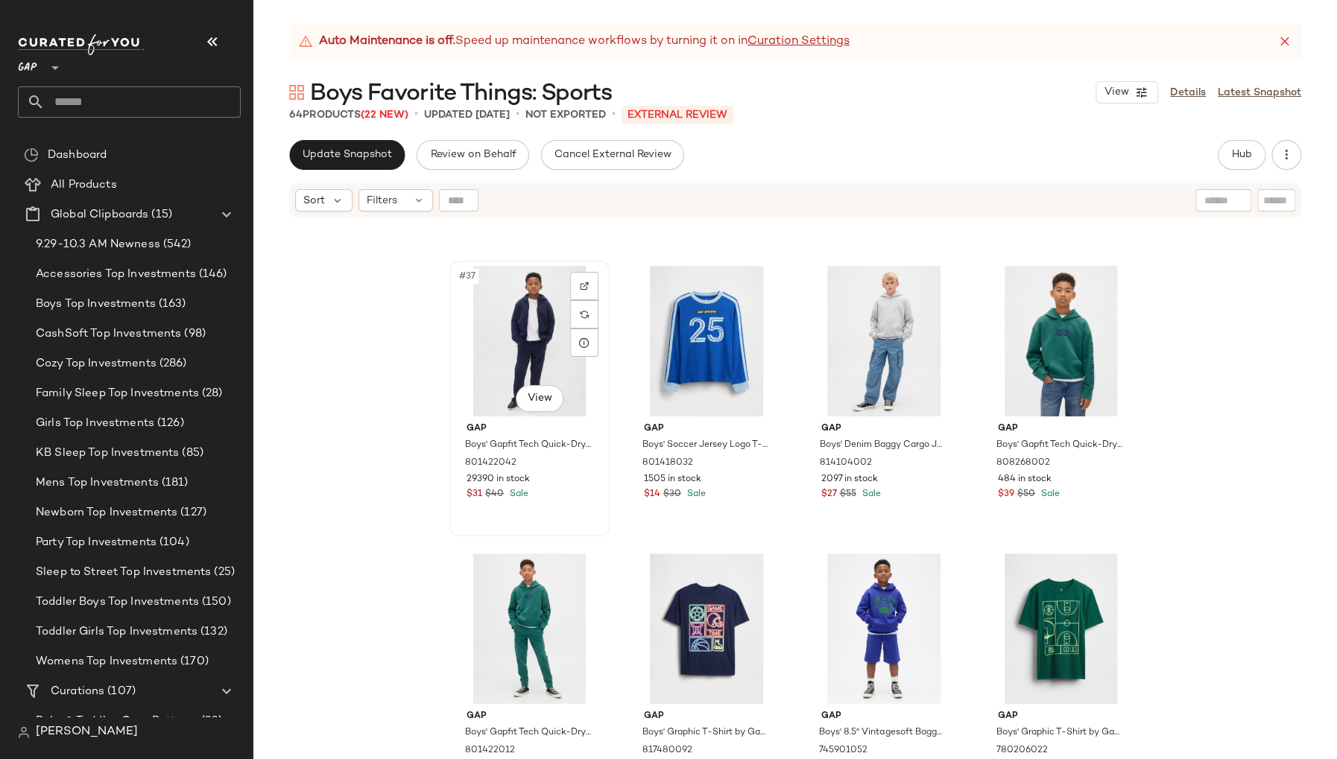
click at [573, 499] on div "$31 $40 Sale" at bounding box center [529, 494] width 126 height 13
click at [738, 505] on div "#38 View Gap Boys' Soccer Jersey Logo T-Shirt by Gap Royal Gem Size XS (4/5) 80…" at bounding box center [706, 398] width 157 height 273
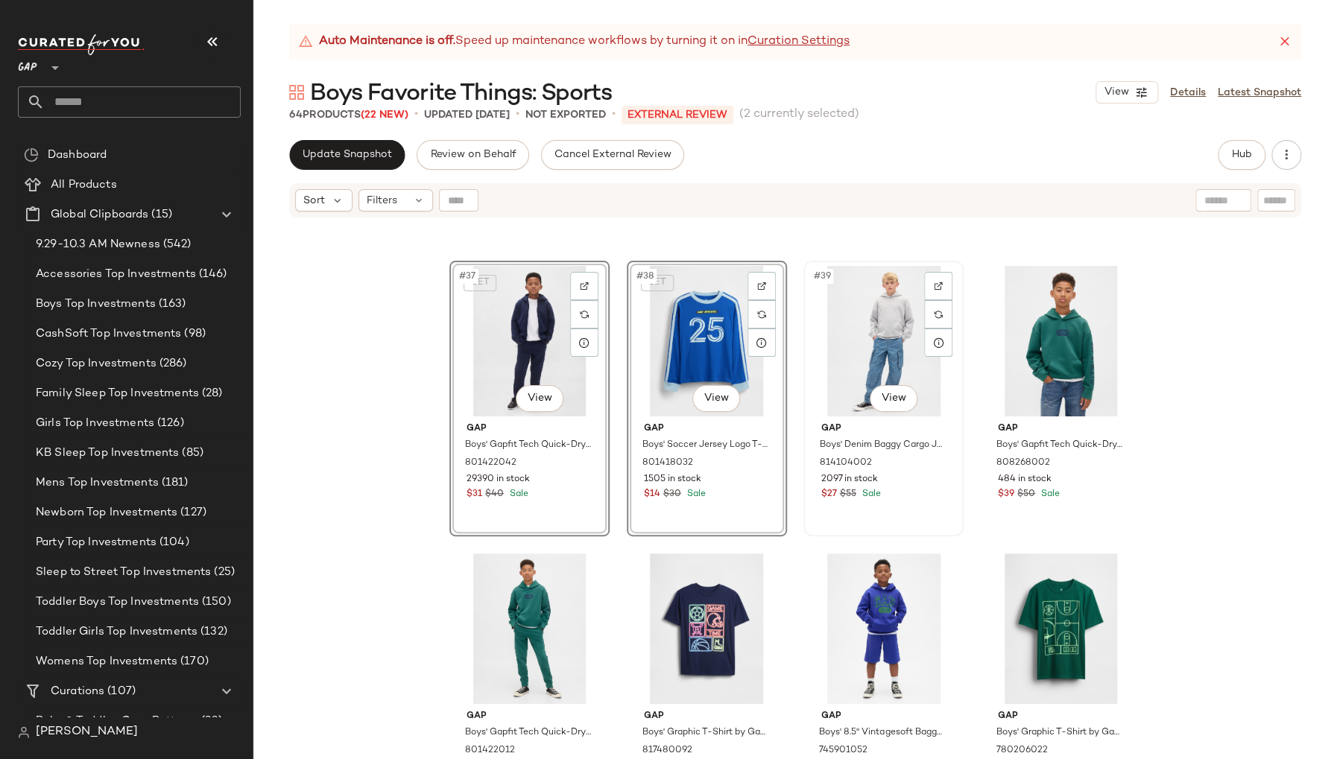
click at [914, 502] on div "Gap Boys' Denim Baggy Cargo Joggers by Gap Medium Wash Size M 814104002 2097 in…" at bounding box center [883, 460] width 150 height 86
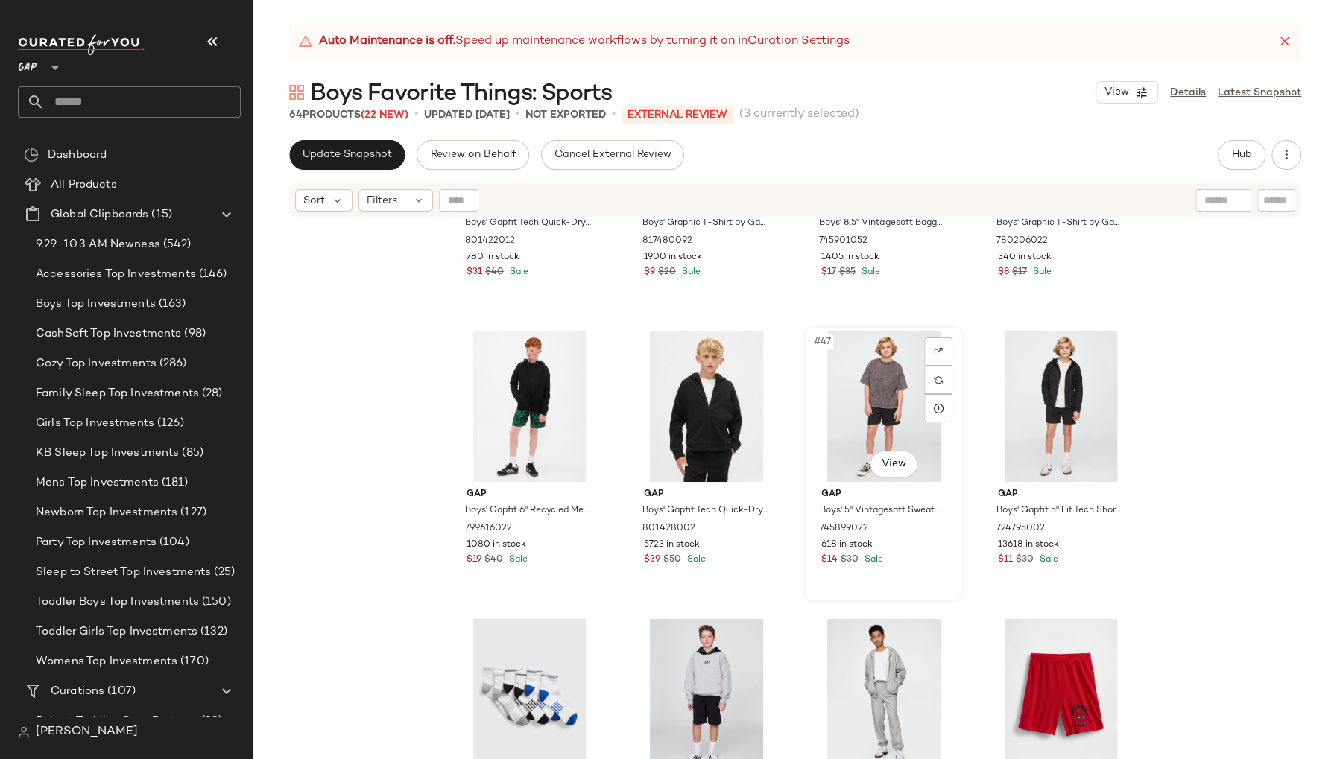
scroll to position [3118, 0]
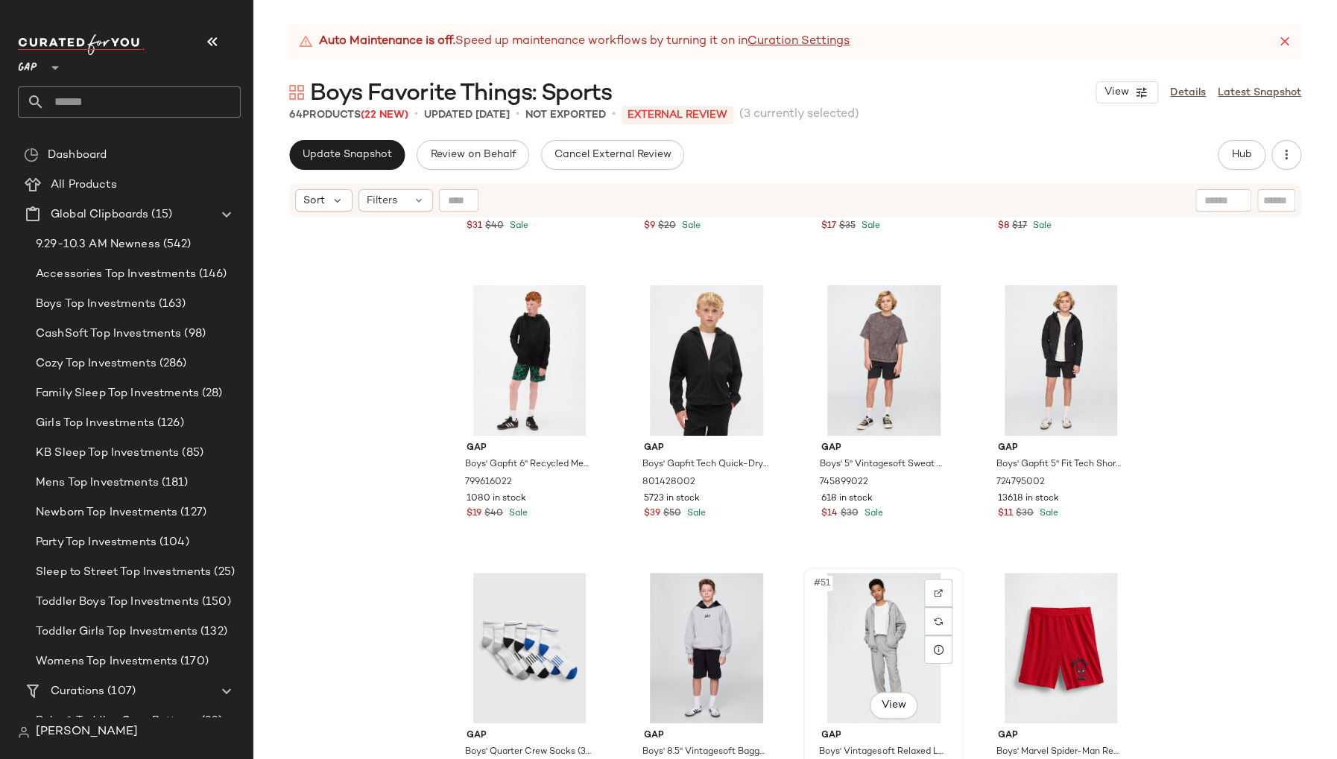
click at [808, 633] on div "#51 View" at bounding box center [883, 648] width 150 height 151
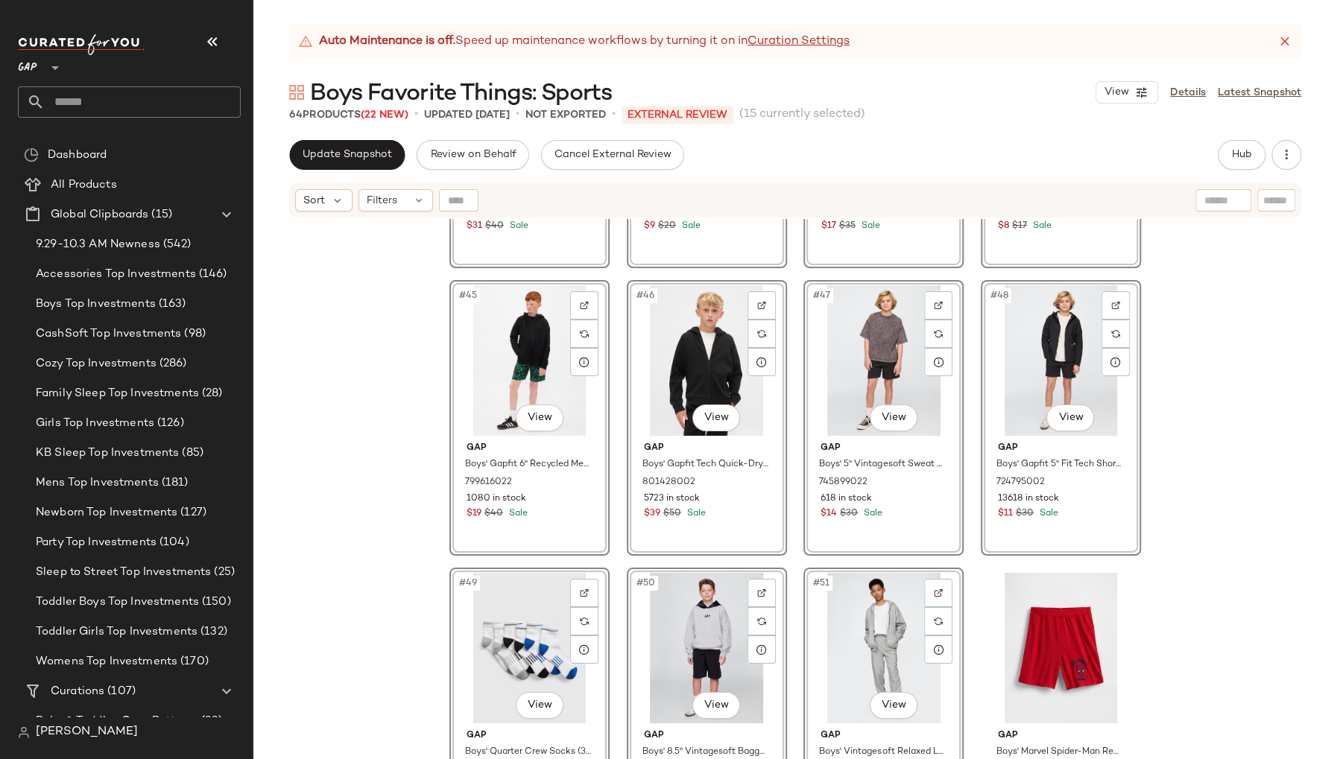
click at [1207, 483] on div "#41 View Gap Boys' Gapfit Tech Quick-Dry Joggers by Gap Jade Stone Size XS (4/5…" at bounding box center [794, 507] width 1083 height 577
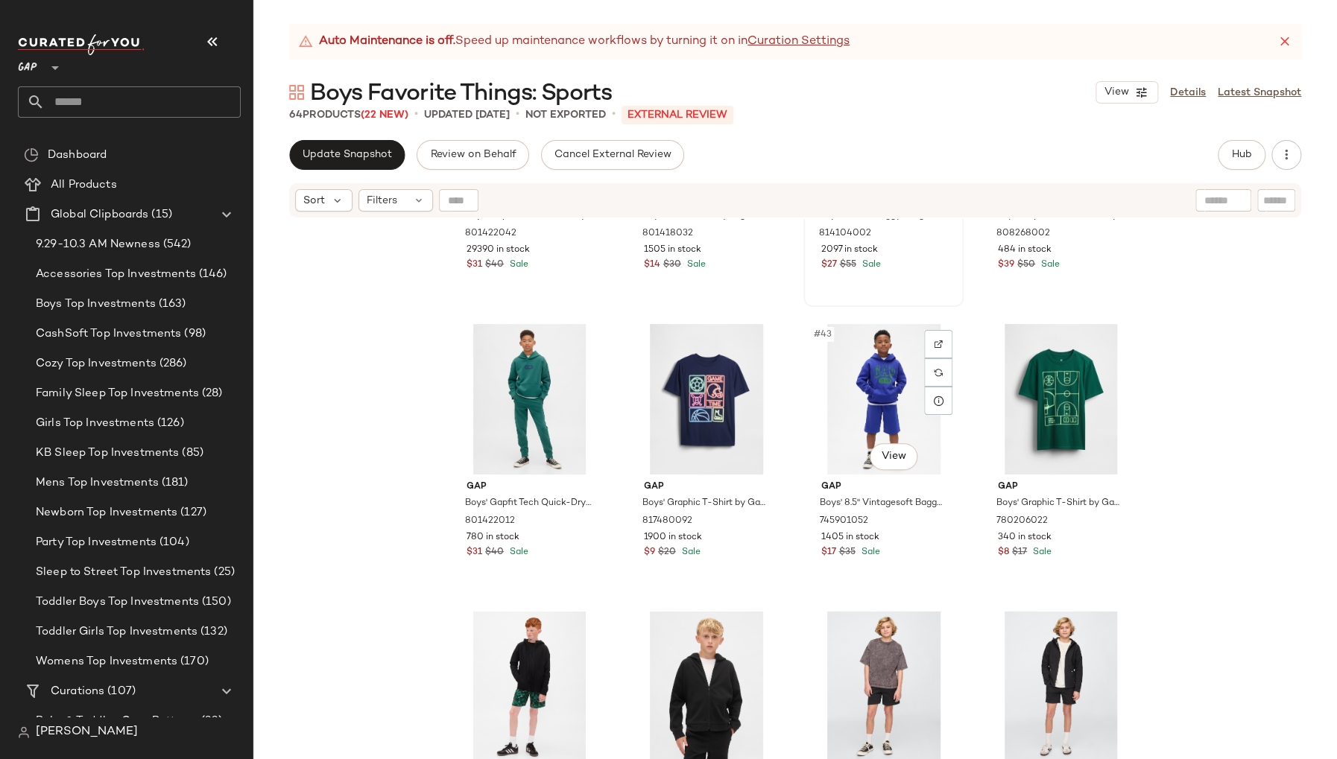
scroll to position [2551, 0]
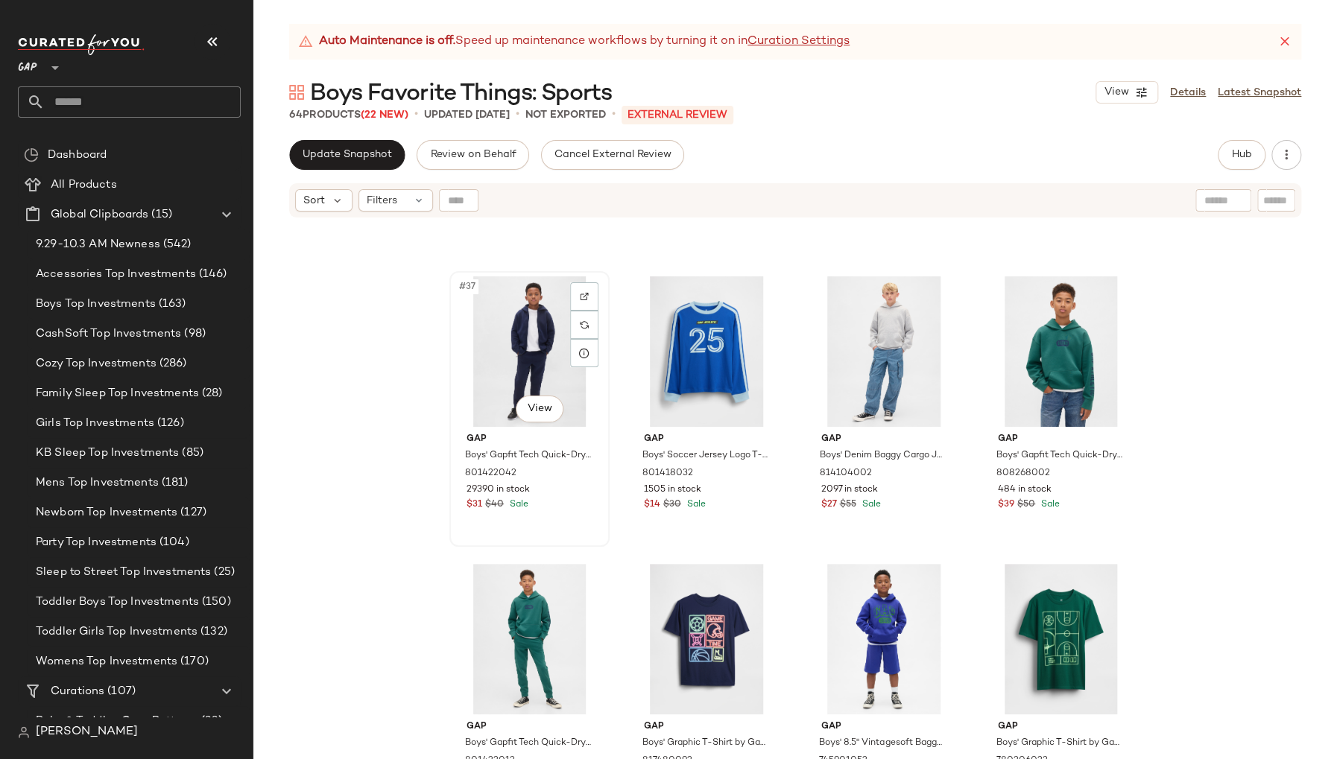
click at [584, 503] on div "$31 $40 Sale" at bounding box center [529, 505] width 126 height 13
click at [765, 520] on div "#38 View Gap Boys' Soccer Jersey Logo T-Shirt by Gap Royal Gem Size XS (4/5) 80…" at bounding box center [706, 409] width 157 height 273
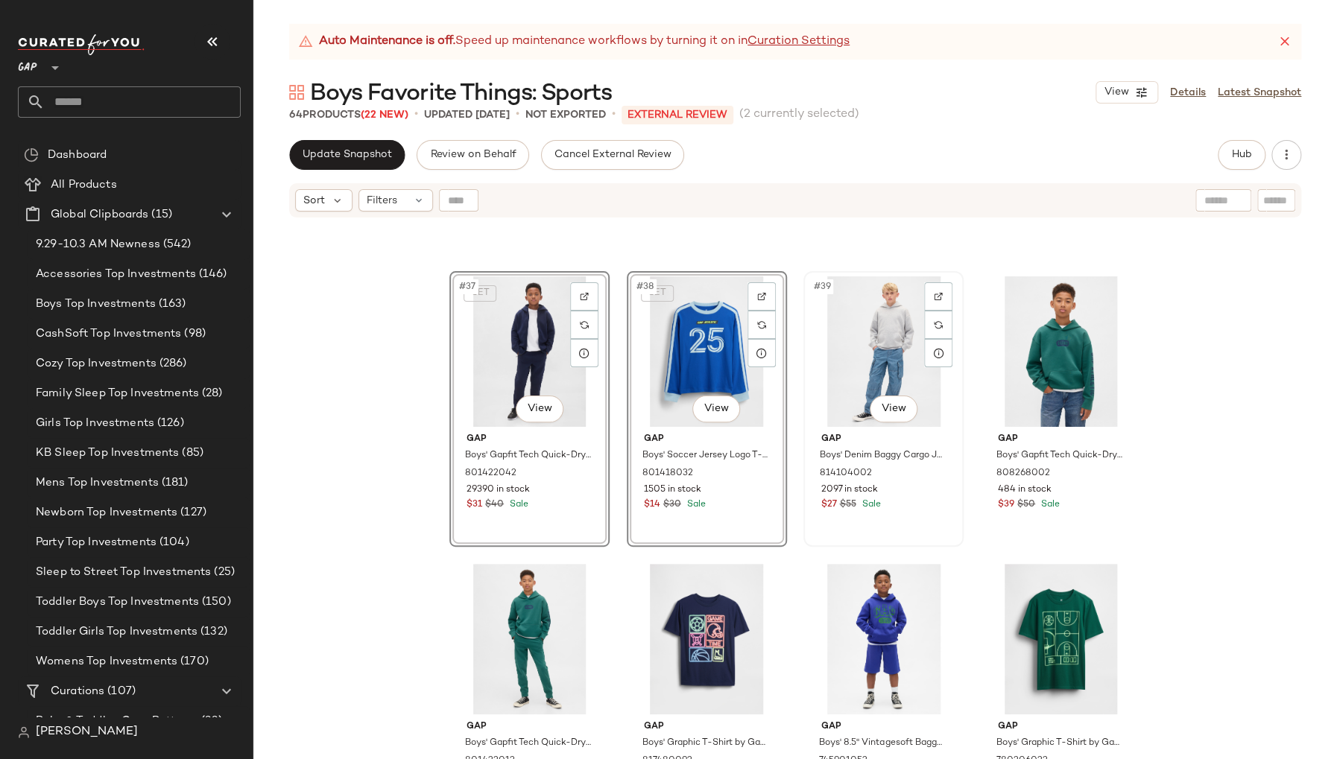
click at [882, 519] on div "#39 View Gap Boys' Denim Baggy Cargo Joggers by Gap Medium Wash Size M 81410400…" at bounding box center [883, 409] width 157 height 273
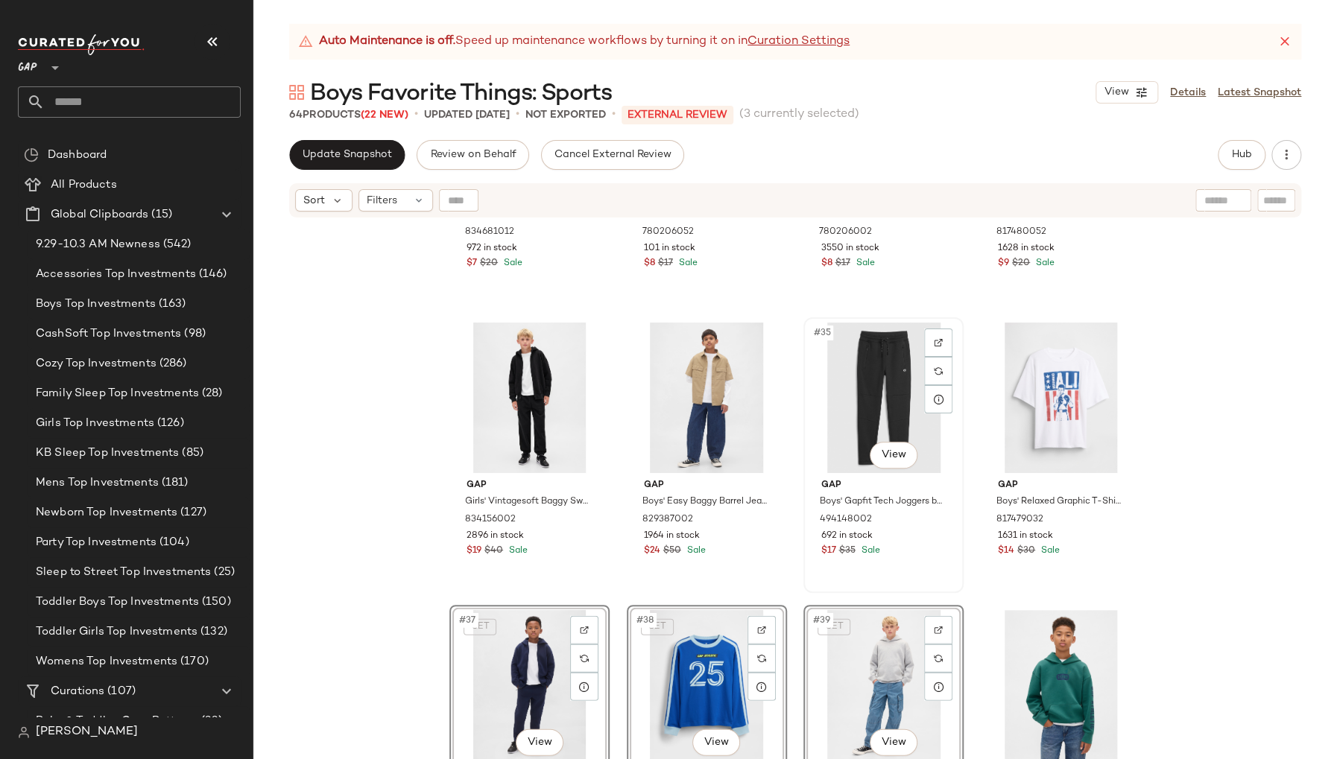
scroll to position [2216, 0]
drag, startPoint x: 569, startPoint y: 559, endPoint x: 582, endPoint y: 558, distance: 13.4
click at [569, 559] on div "Gap Girls' Vintagesoft Baggy Sweatpants by Gap Black Size S 834156002 2896 in s…" at bounding box center [530, 518] width 150 height 86
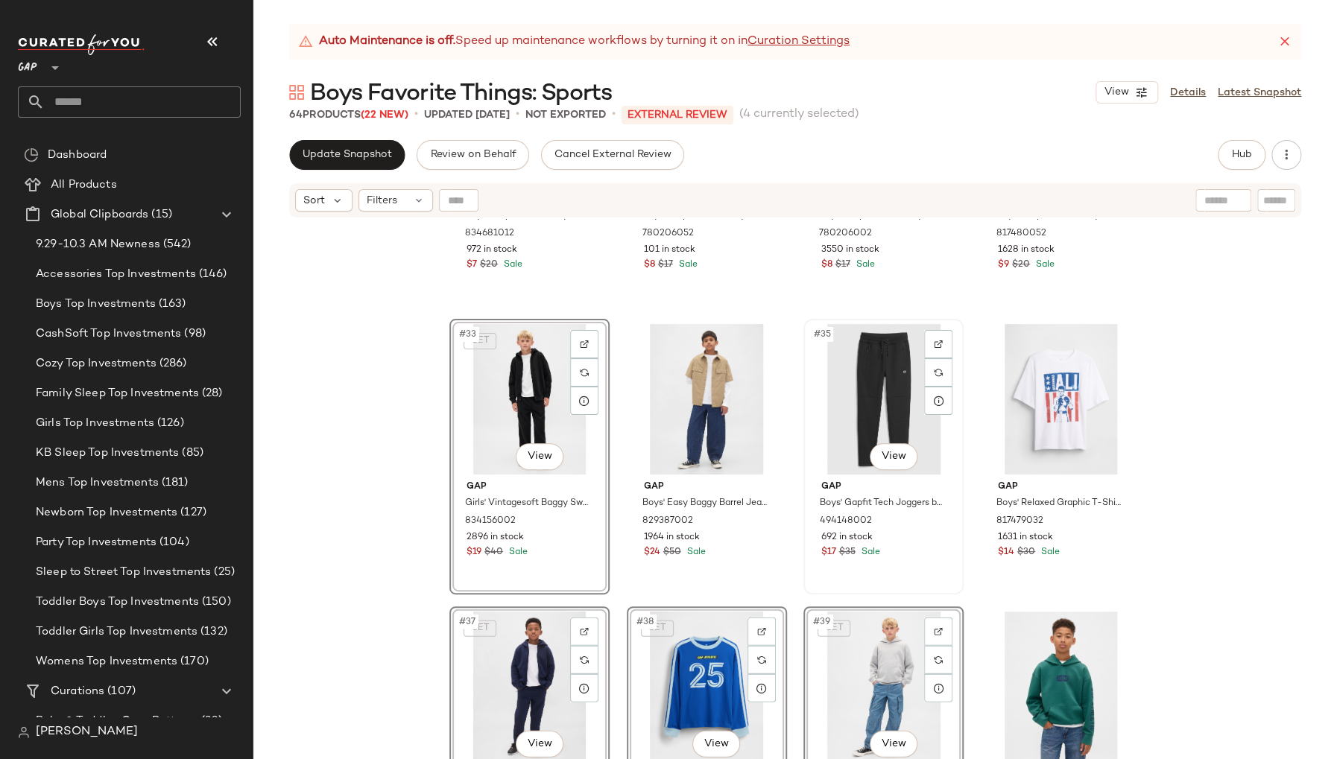
click at [939, 551] on div "$17 $35 Sale" at bounding box center [883, 552] width 126 height 13
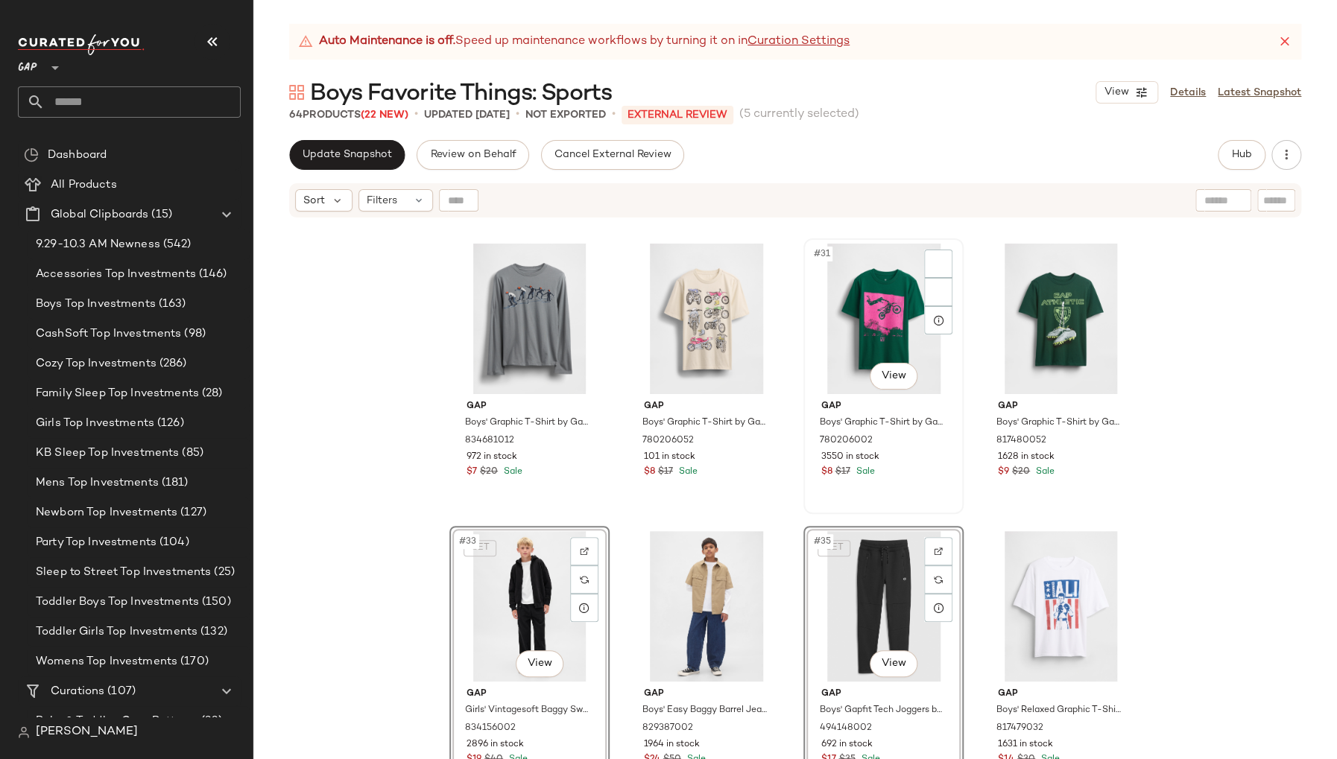
scroll to position [1983, 0]
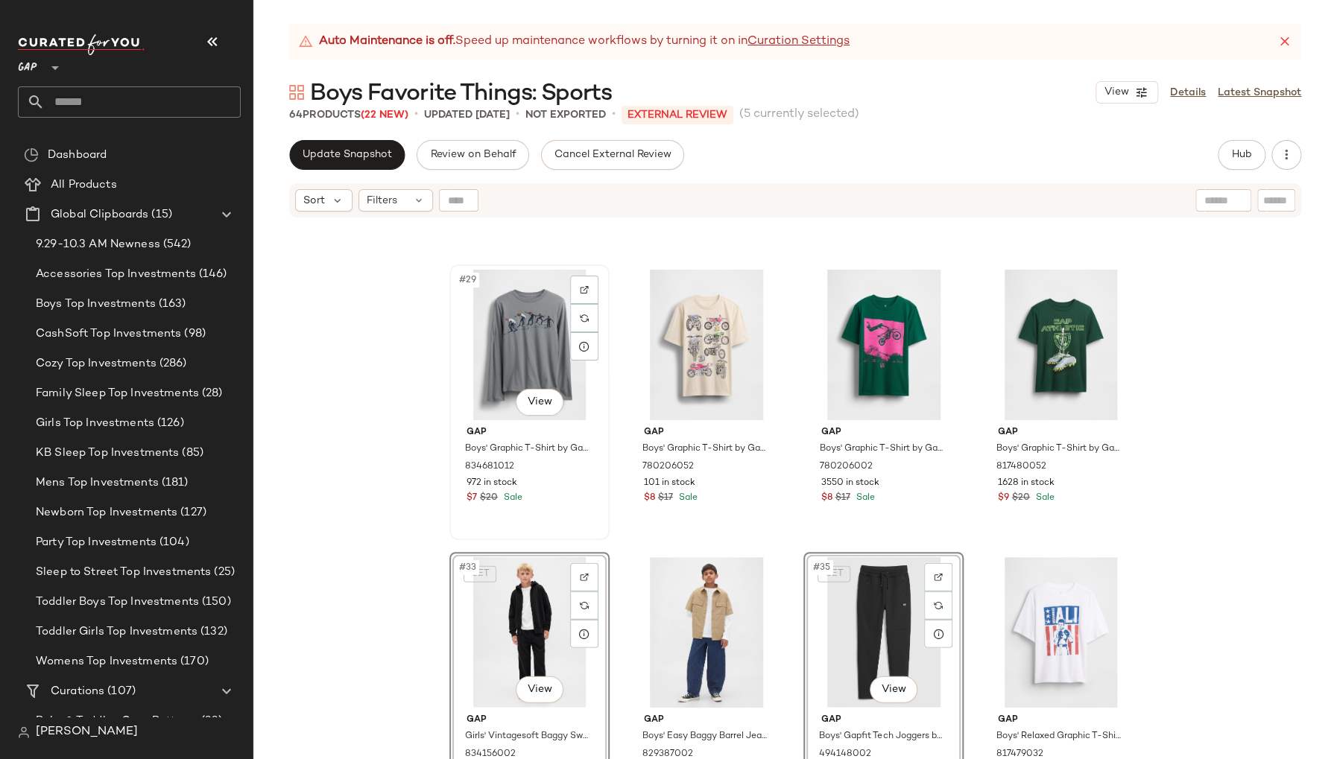
click at [563, 506] on div "#29 View Gap Boys' Graphic T-Shirt by Gap Pilot Grey Size S (6/7) 834681012 972…" at bounding box center [529, 402] width 157 height 273
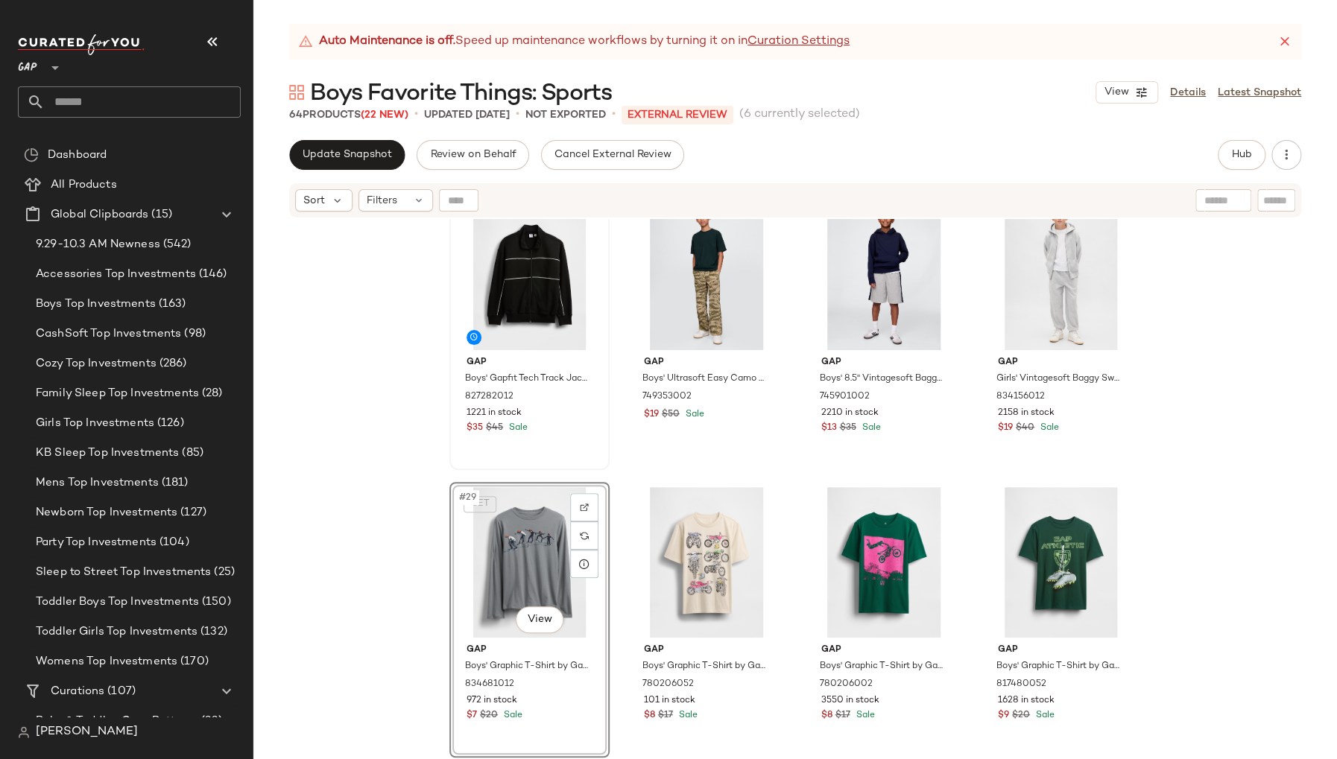
scroll to position [1691, 0]
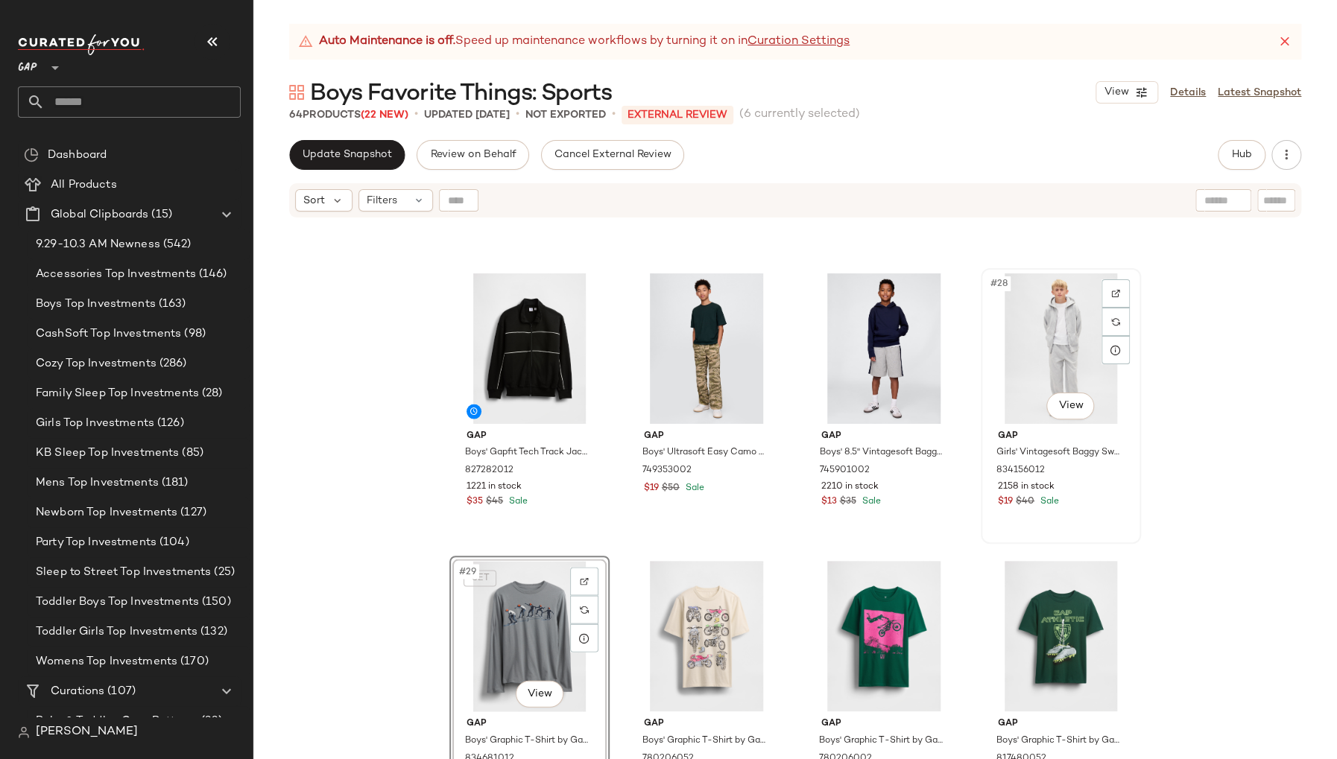
click at [1031, 520] on div "#28 View Gap Girls' Vintagesoft Baggy Sweatpants by Gap [PERSON_NAME] Size L 83…" at bounding box center [1060, 406] width 157 height 273
click at [923, 522] on div "#27 View Gap Boys' 8.5" Vintagesoft Baggy Sweat Shorts by Gap [PERSON_NAME] Siz…" at bounding box center [883, 406] width 157 height 273
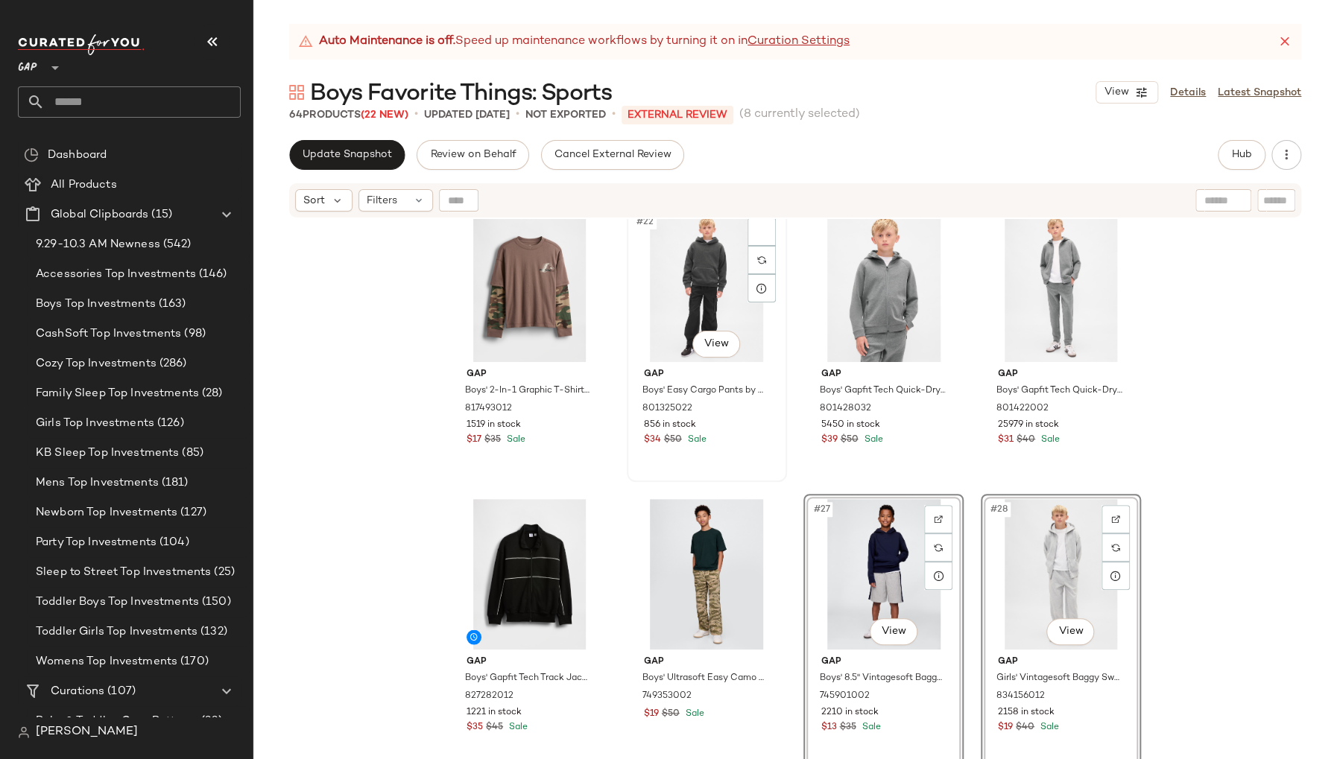
scroll to position [1458, 0]
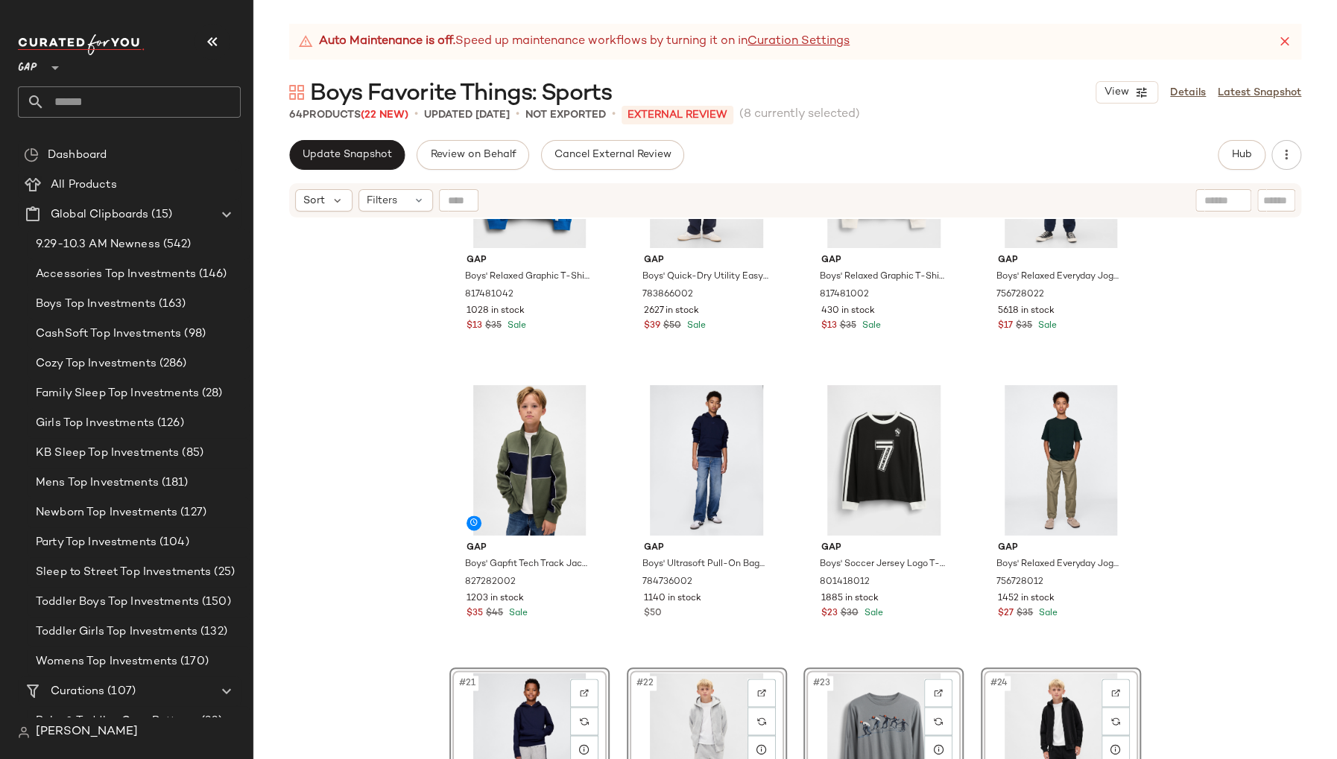
scroll to position [1022, 0]
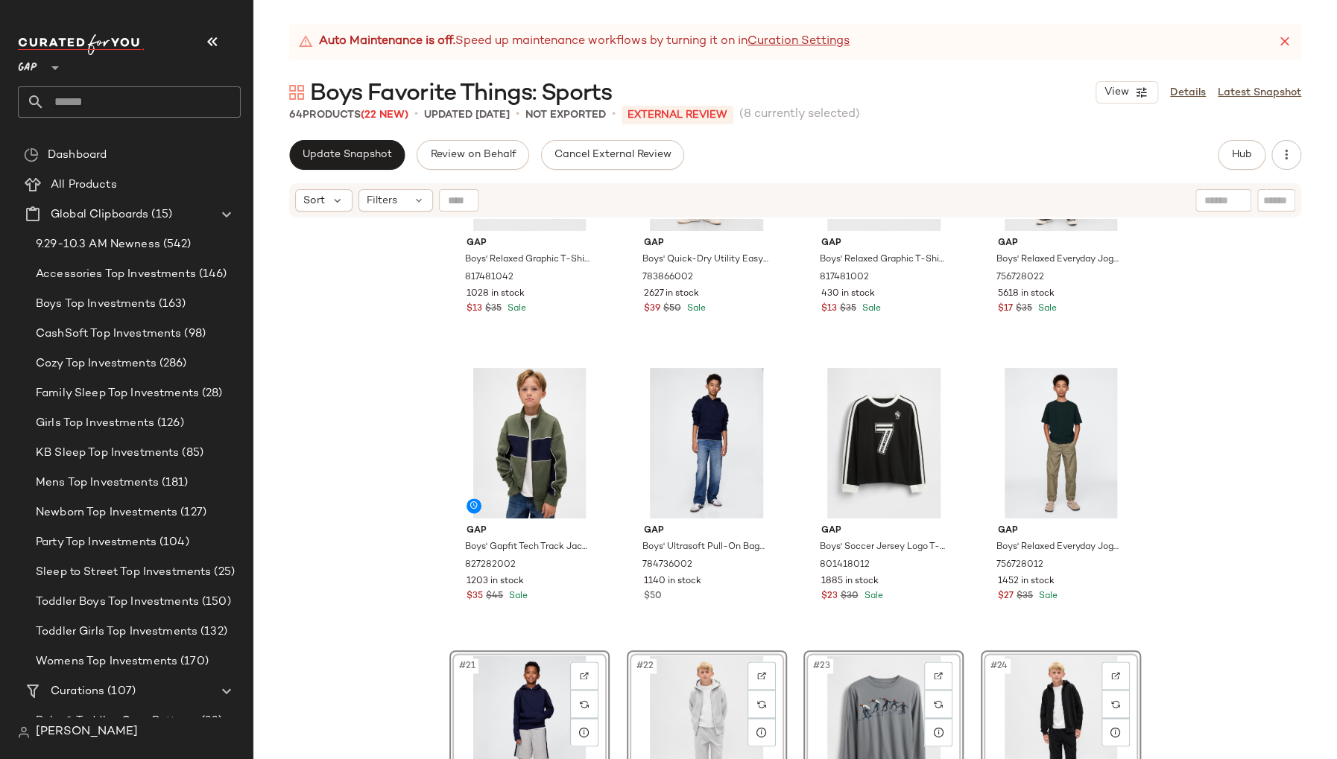
click at [1239, 459] on div "Gap Boys' Relaxed Graphic T-Shirt by Gap Light Blue Shadow Size XS (4/5) 817481…" at bounding box center [794, 507] width 1083 height 577
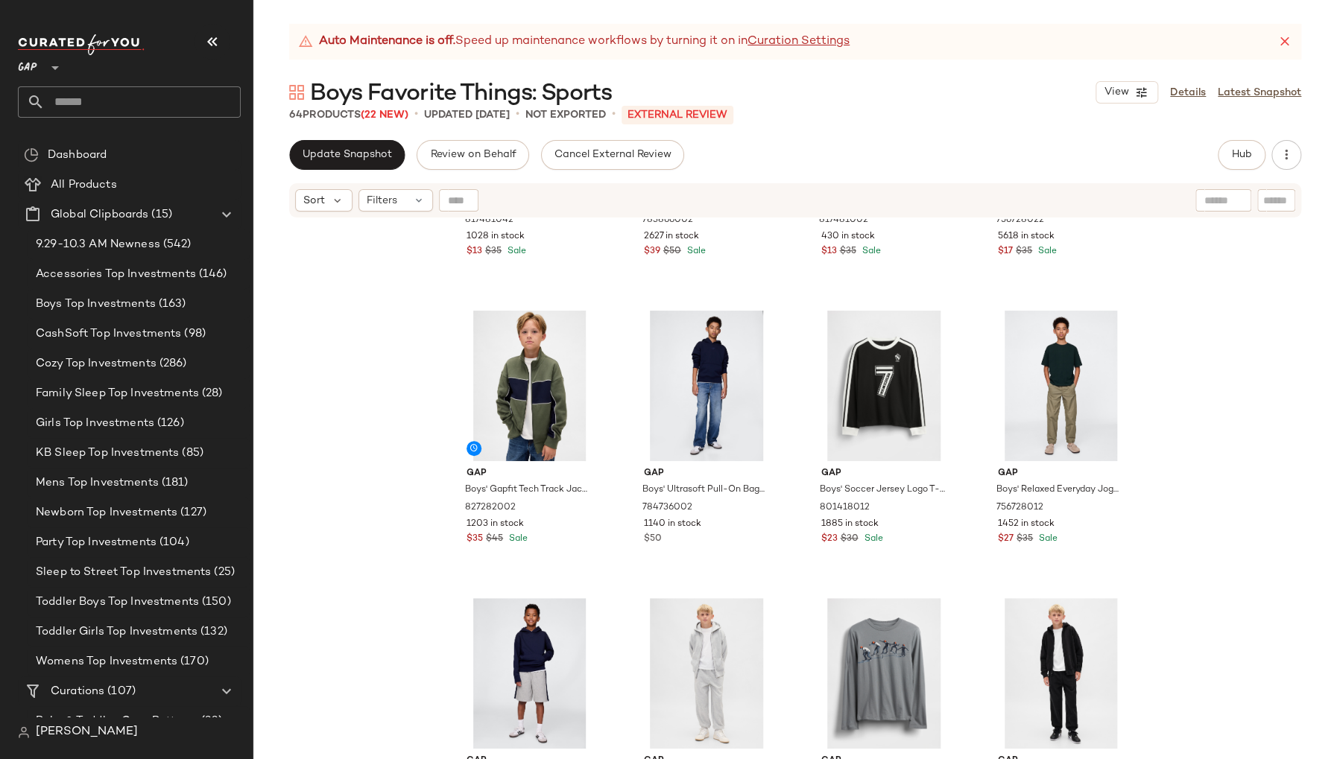
scroll to position [1139, 0]
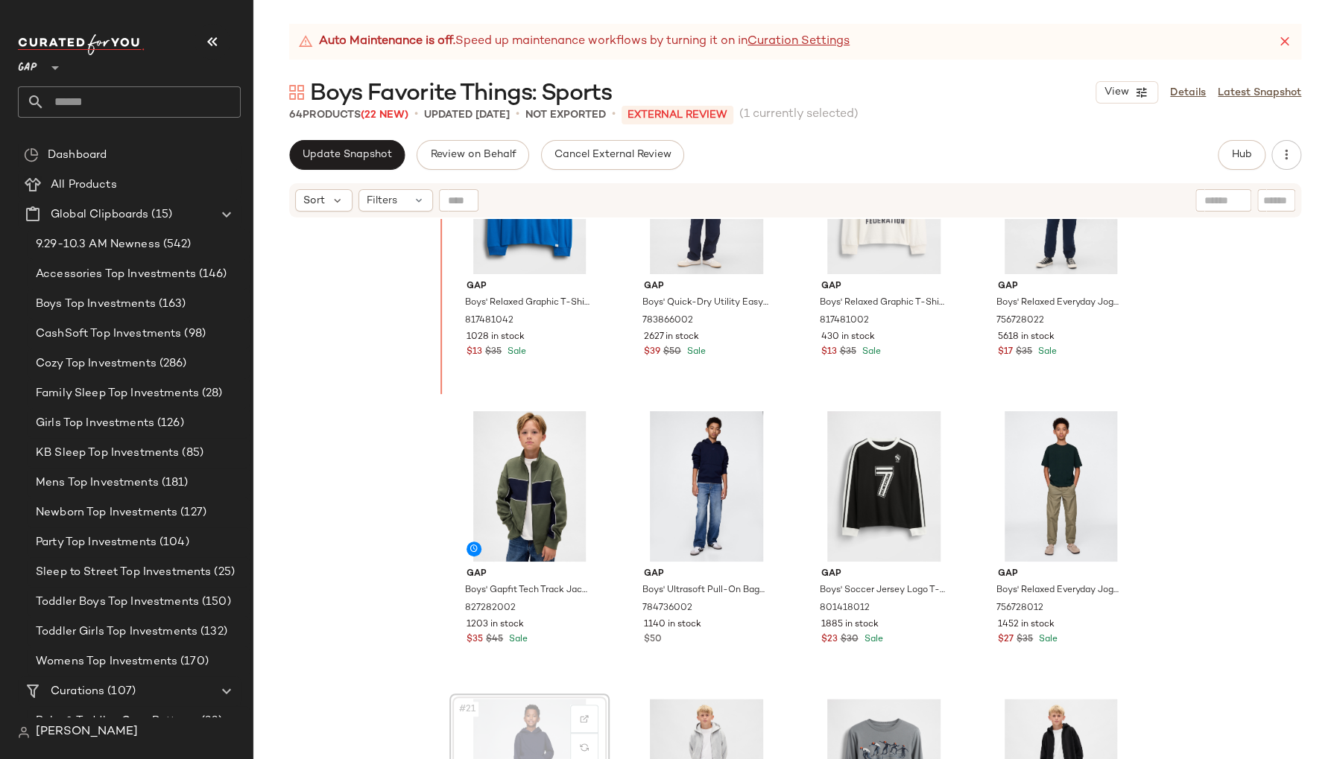
scroll to position [966, 0]
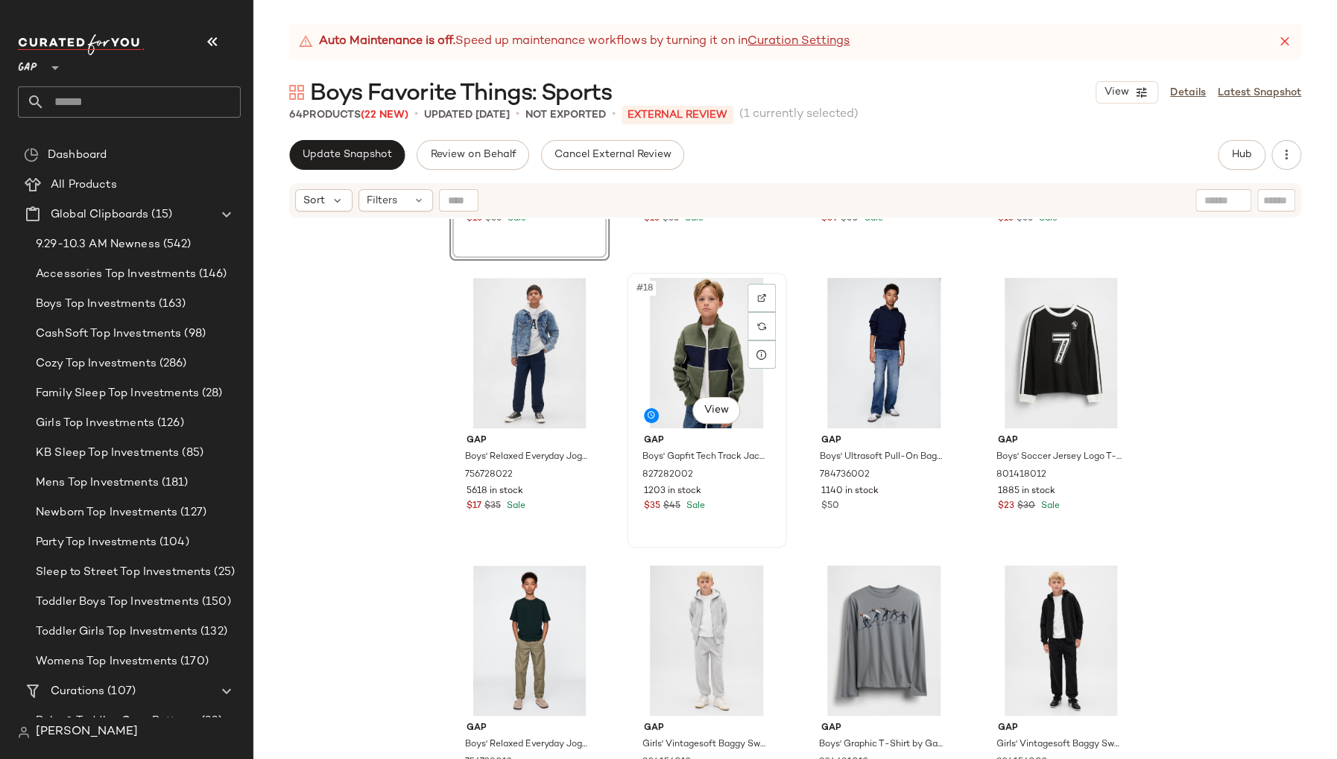
scroll to position [1113, 0]
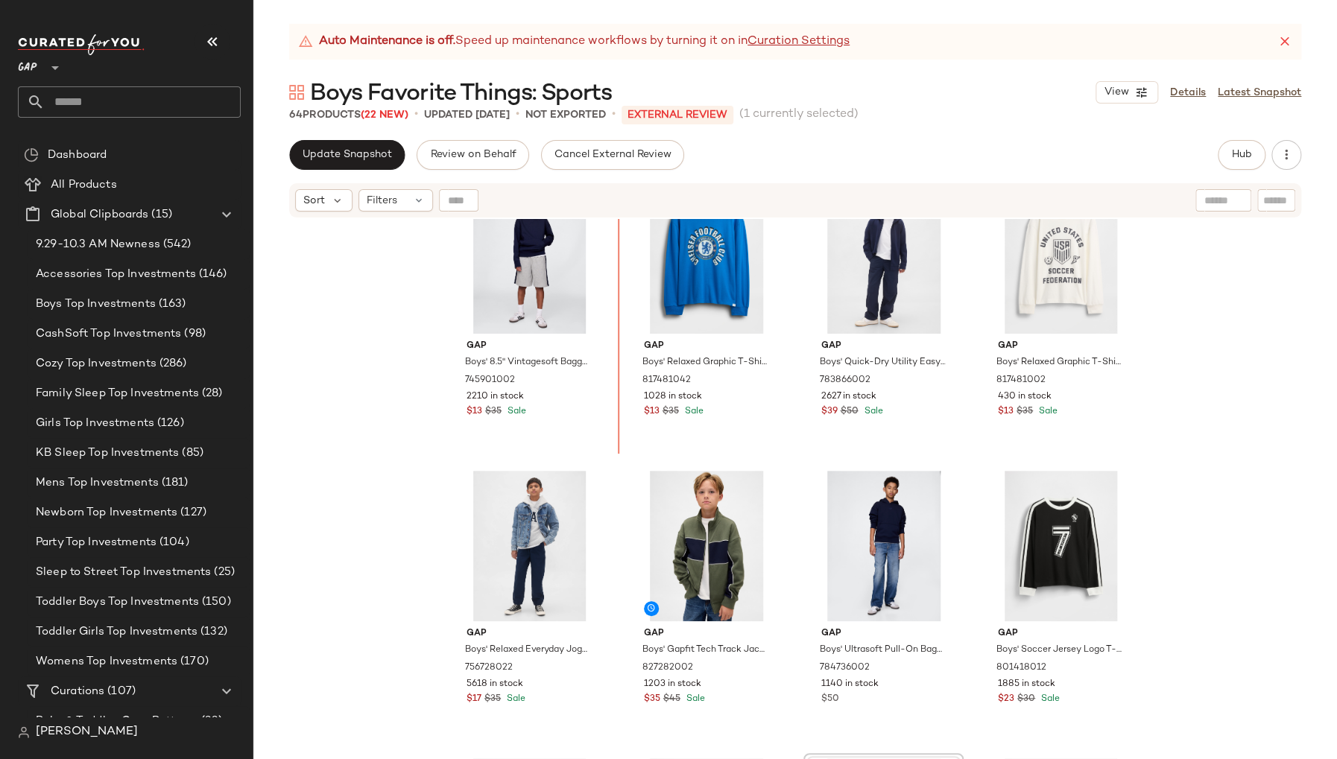
scroll to position [873, 0]
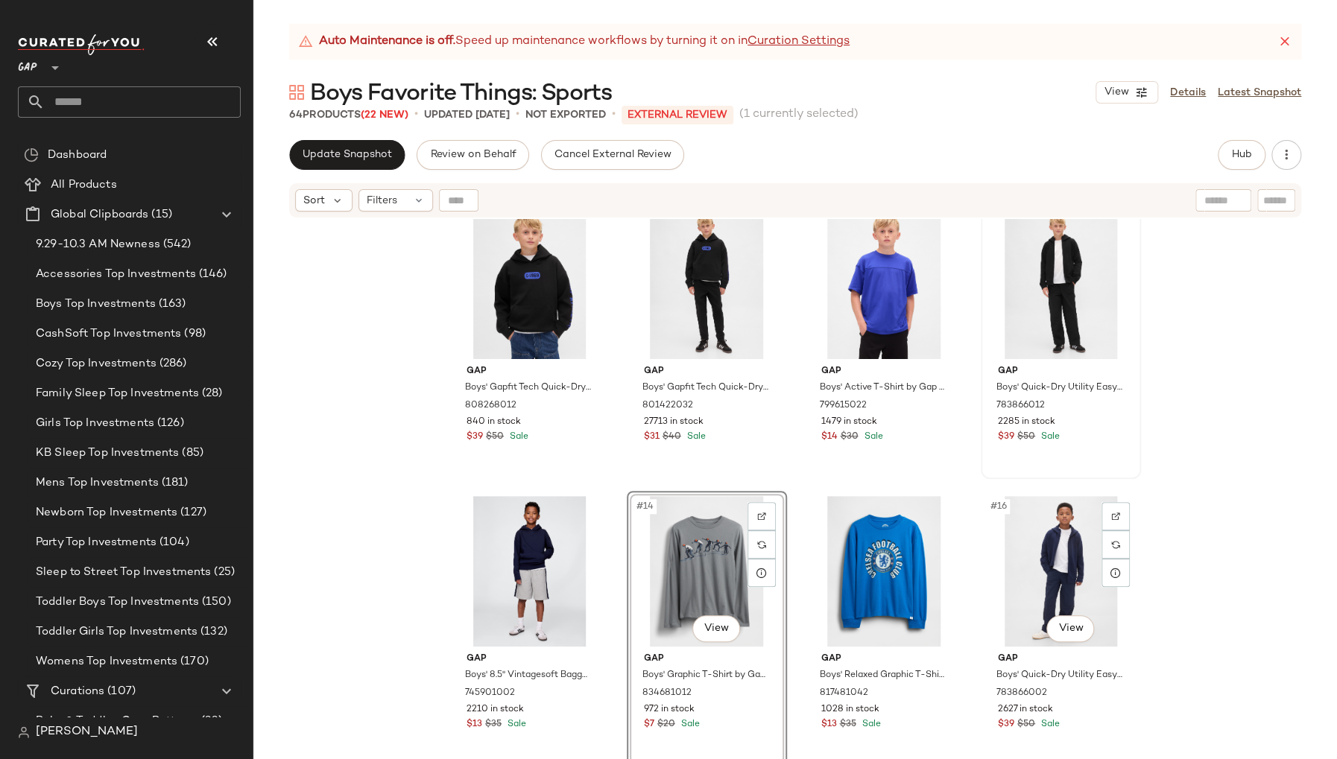
scroll to position [596, 0]
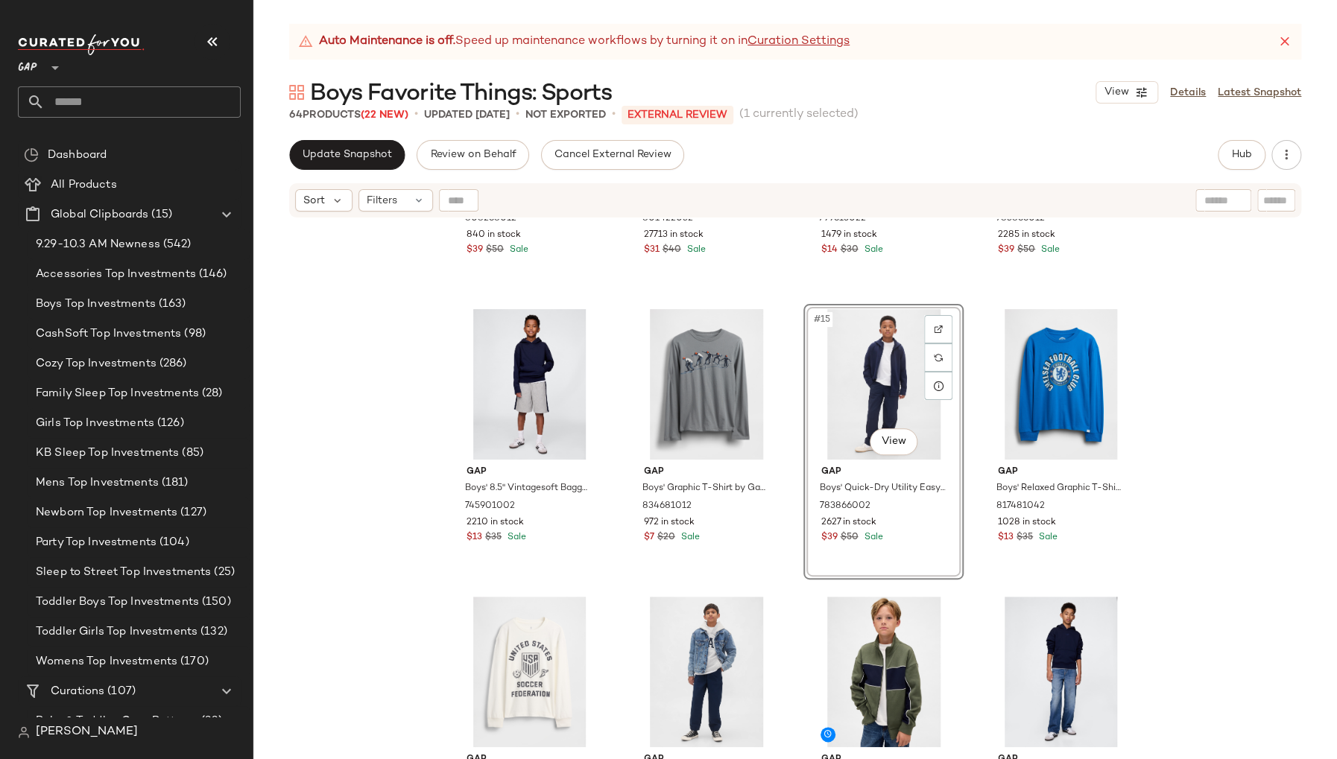
scroll to position [795, 0]
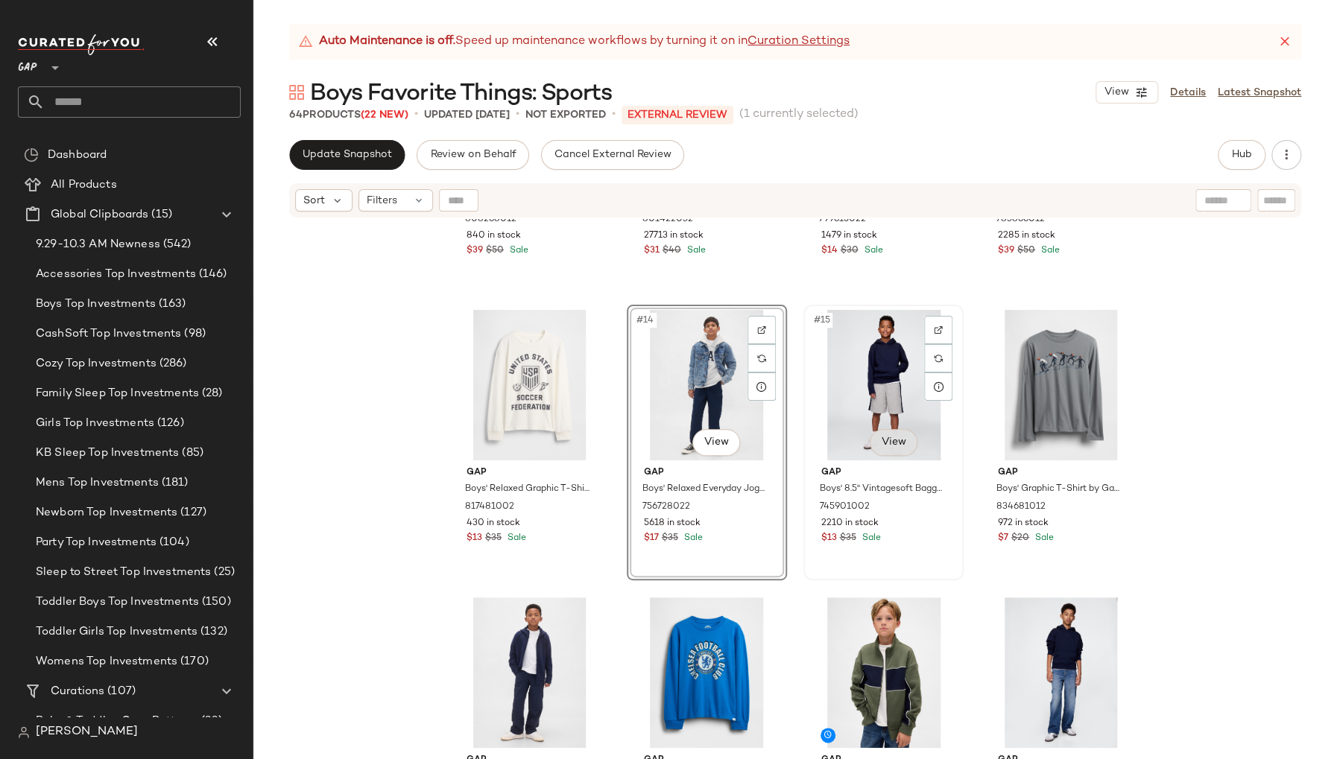
scroll to position [799, 0]
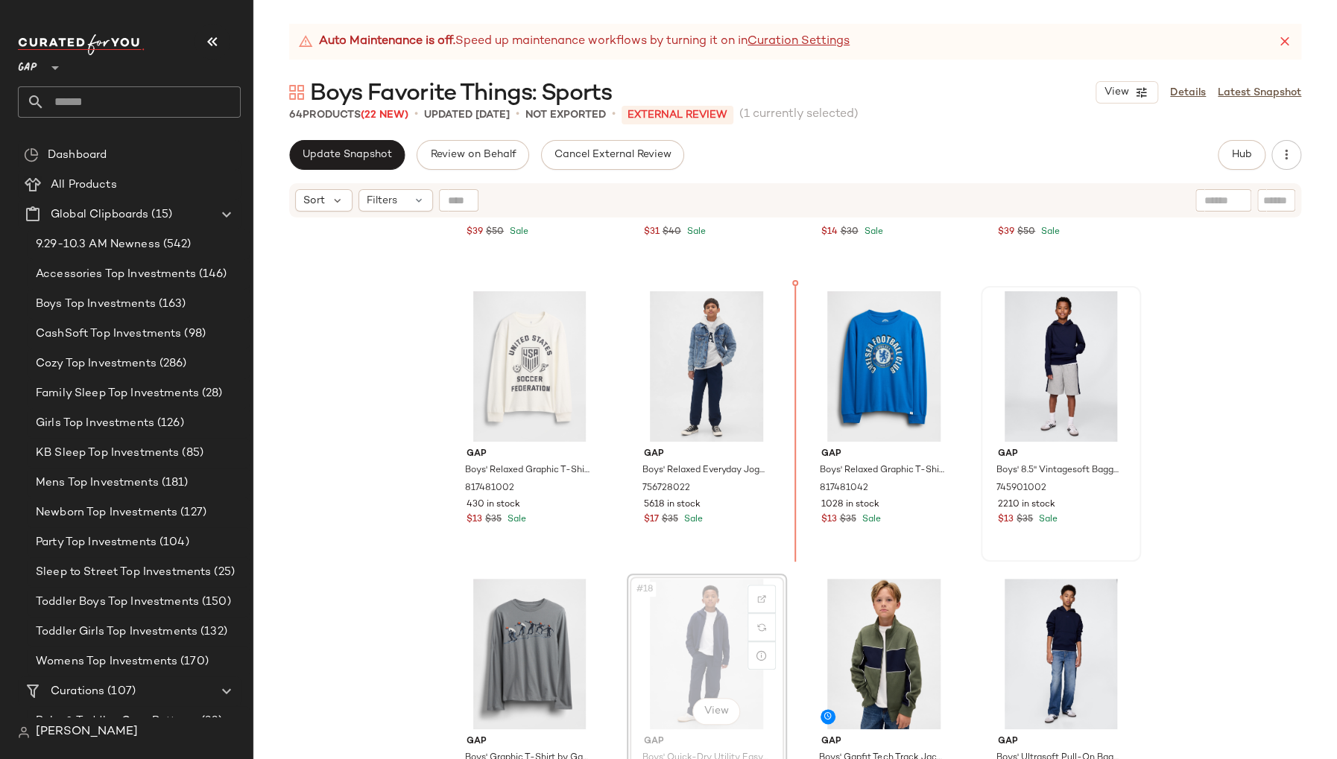
scroll to position [832, 0]
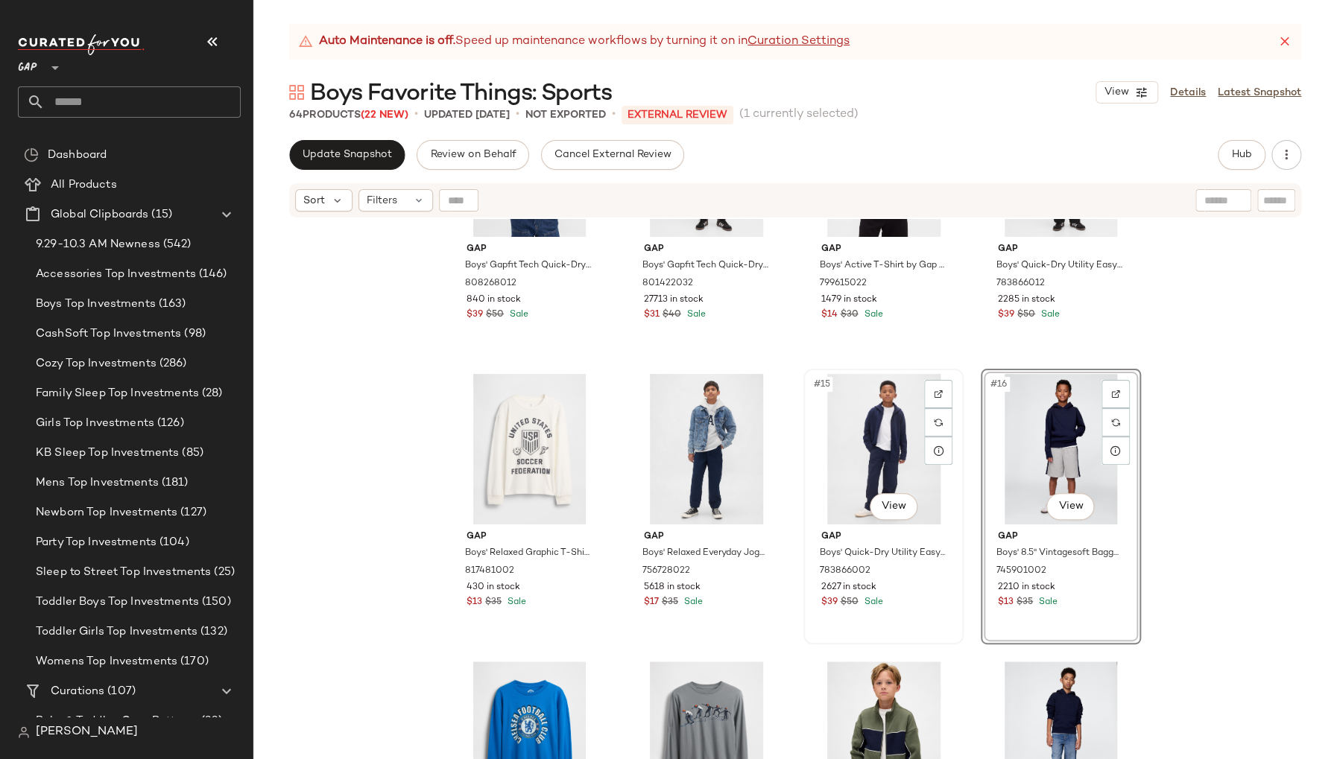
scroll to position [726, 0]
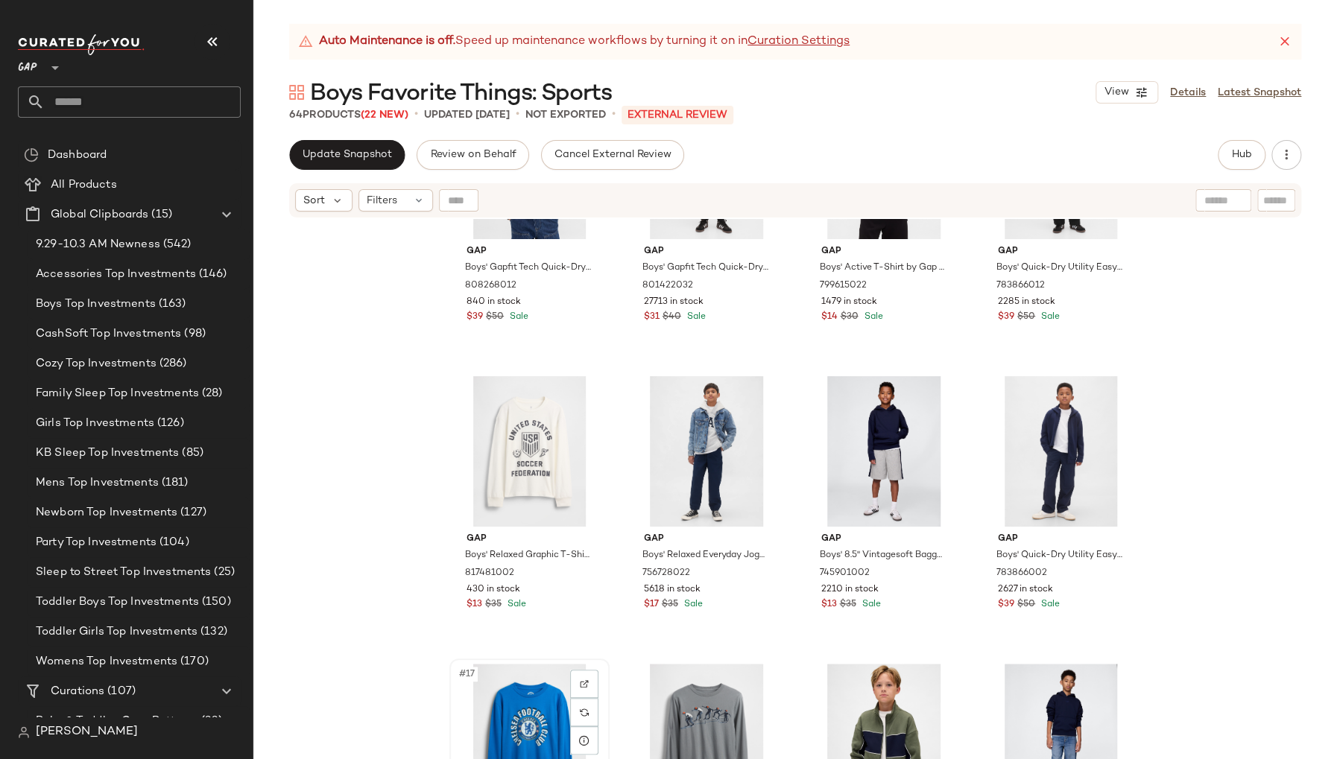
scroll to position [727, 0]
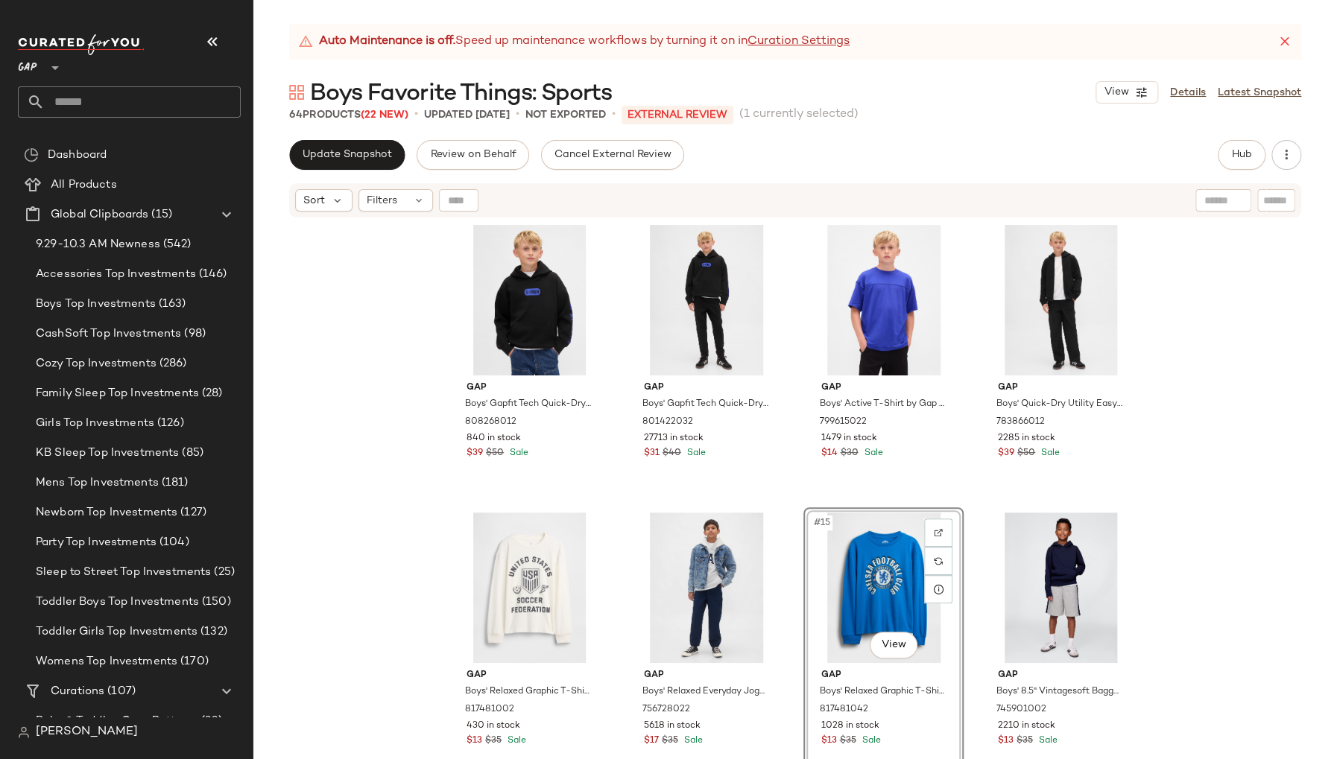
scroll to position [569, 0]
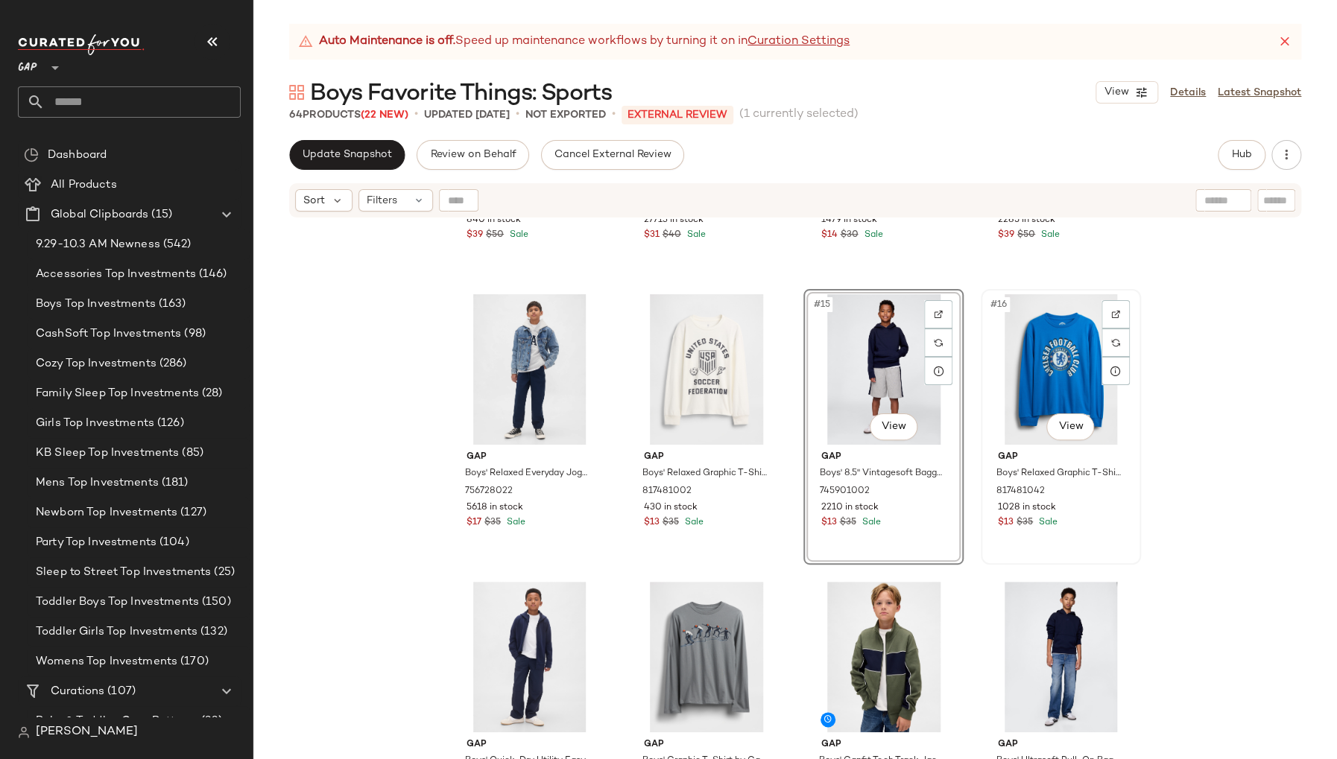
scroll to position [814, 0]
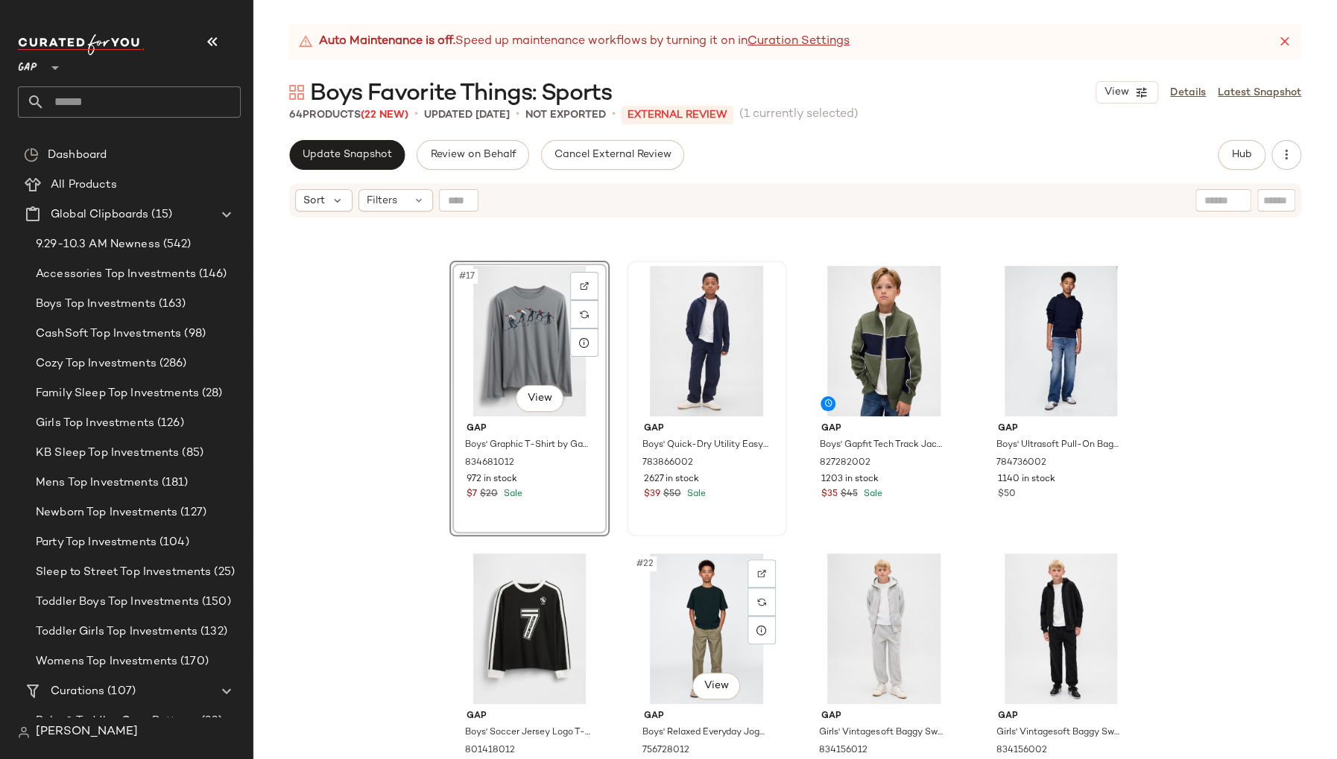
scroll to position [1112, 0]
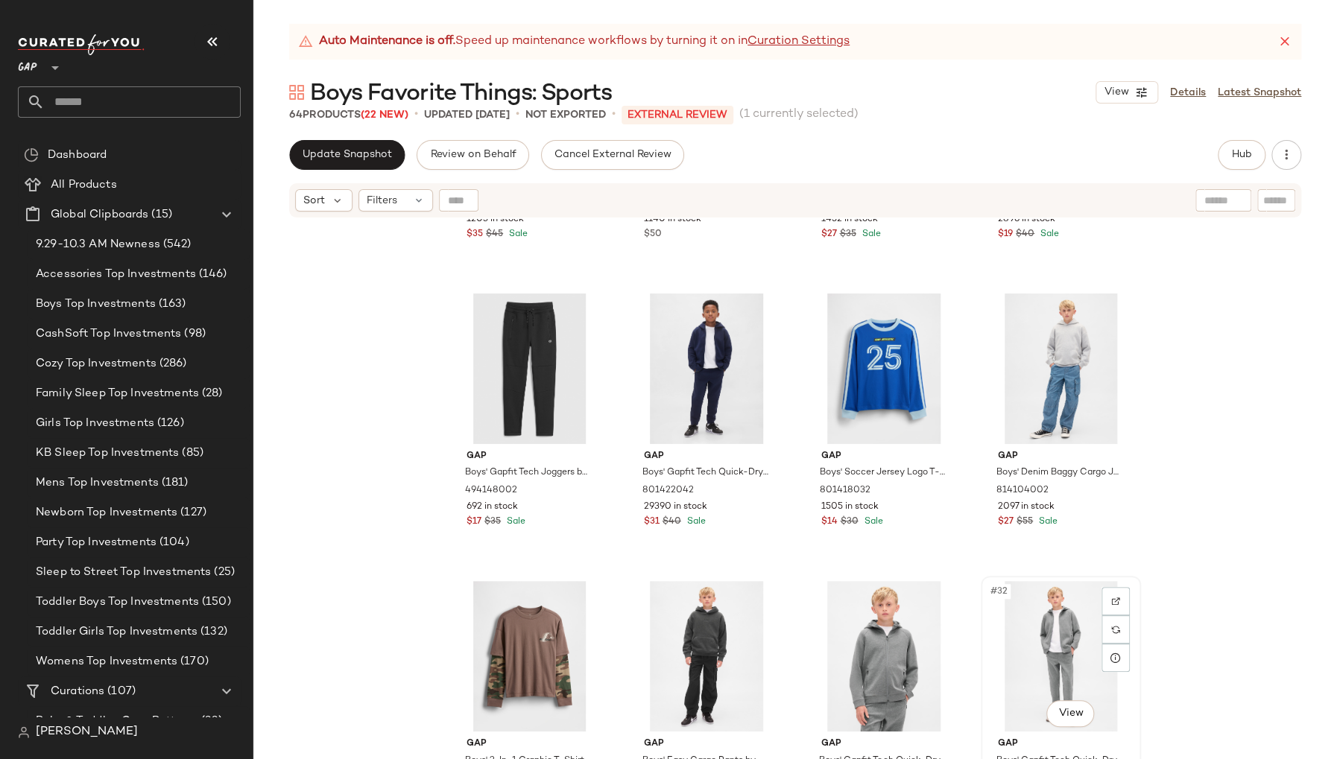
scroll to position [1672, 0]
click at [814, 650] on div "#31 View" at bounding box center [883, 655] width 150 height 151
click at [994, 642] on div "#32 View" at bounding box center [1061, 655] width 150 height 151
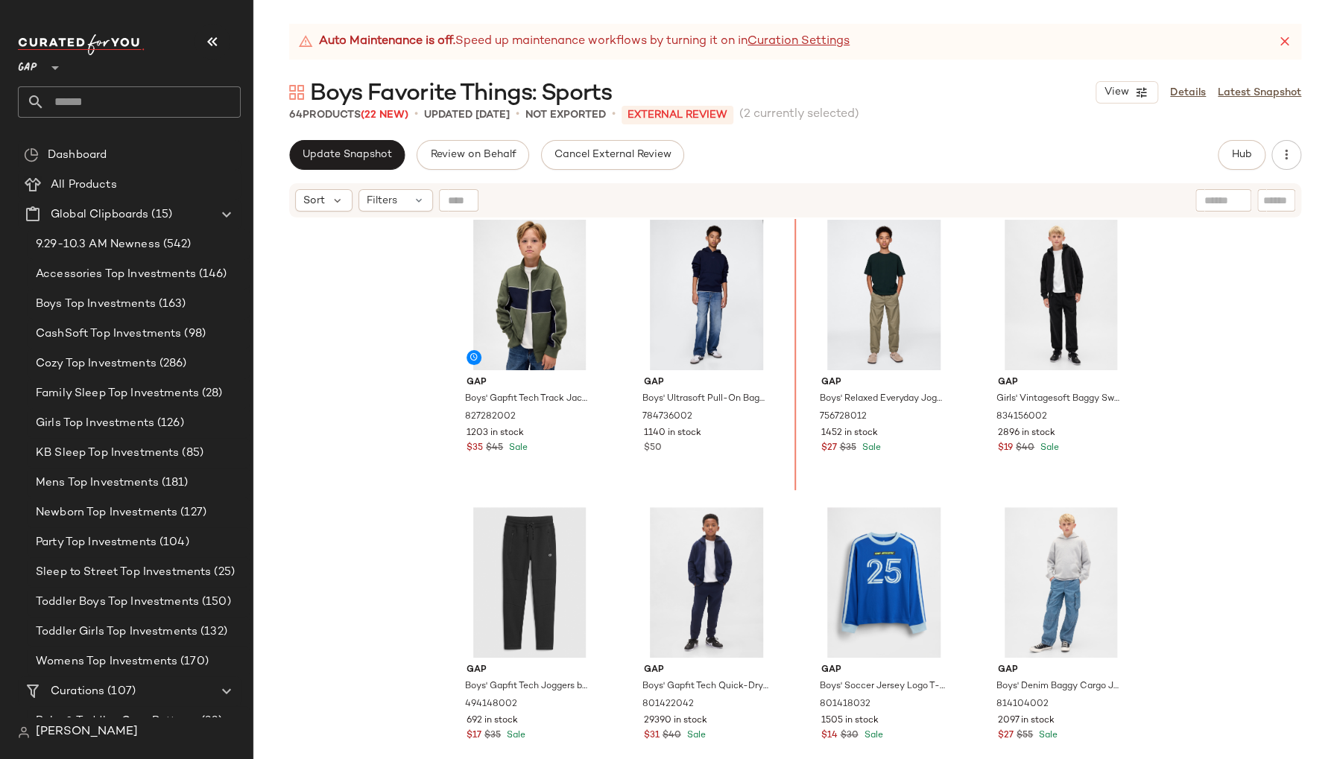
scroll to position [1446, 0]
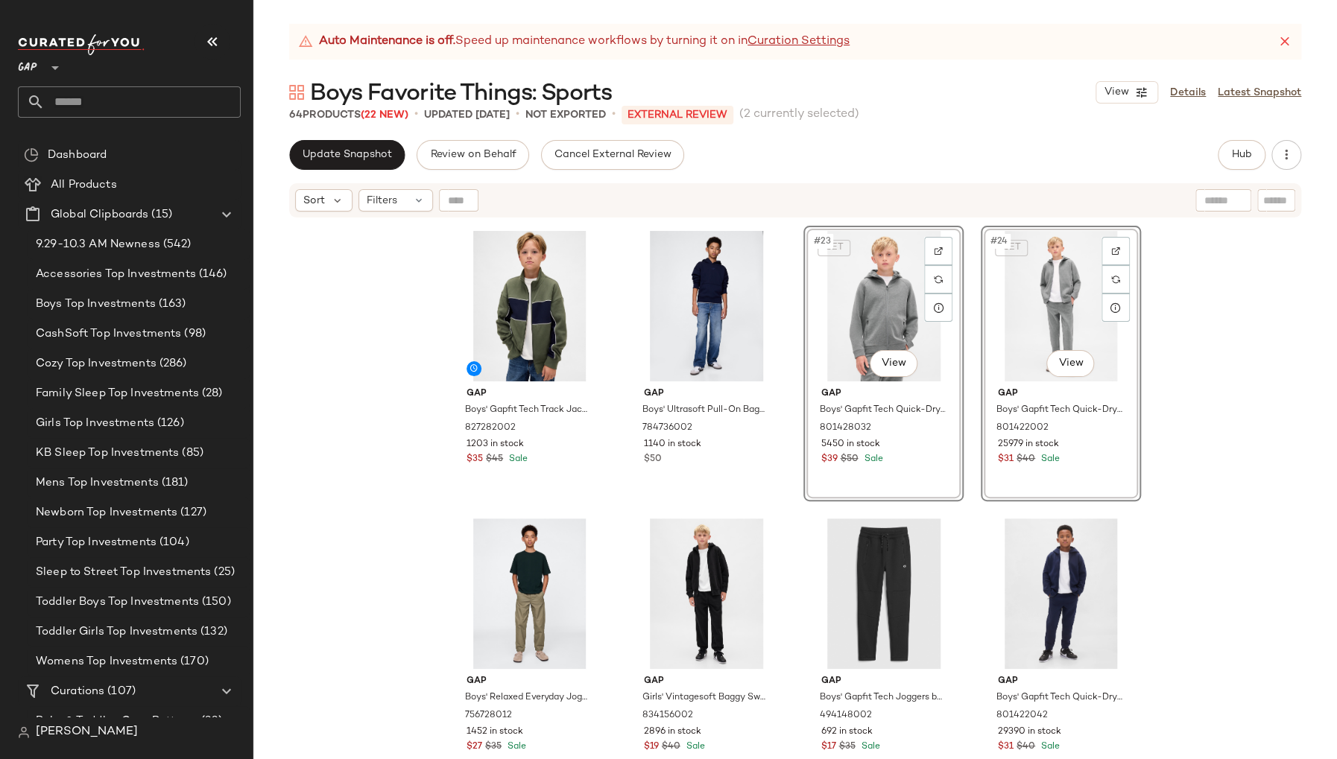
click at [1168, 445] on div "Gap Boys' Gapfit Tech Track Jacket by Gap Thyme Size M 827282002 1203 in stock …" at bounding box center [794, 507] width 1083 height 577
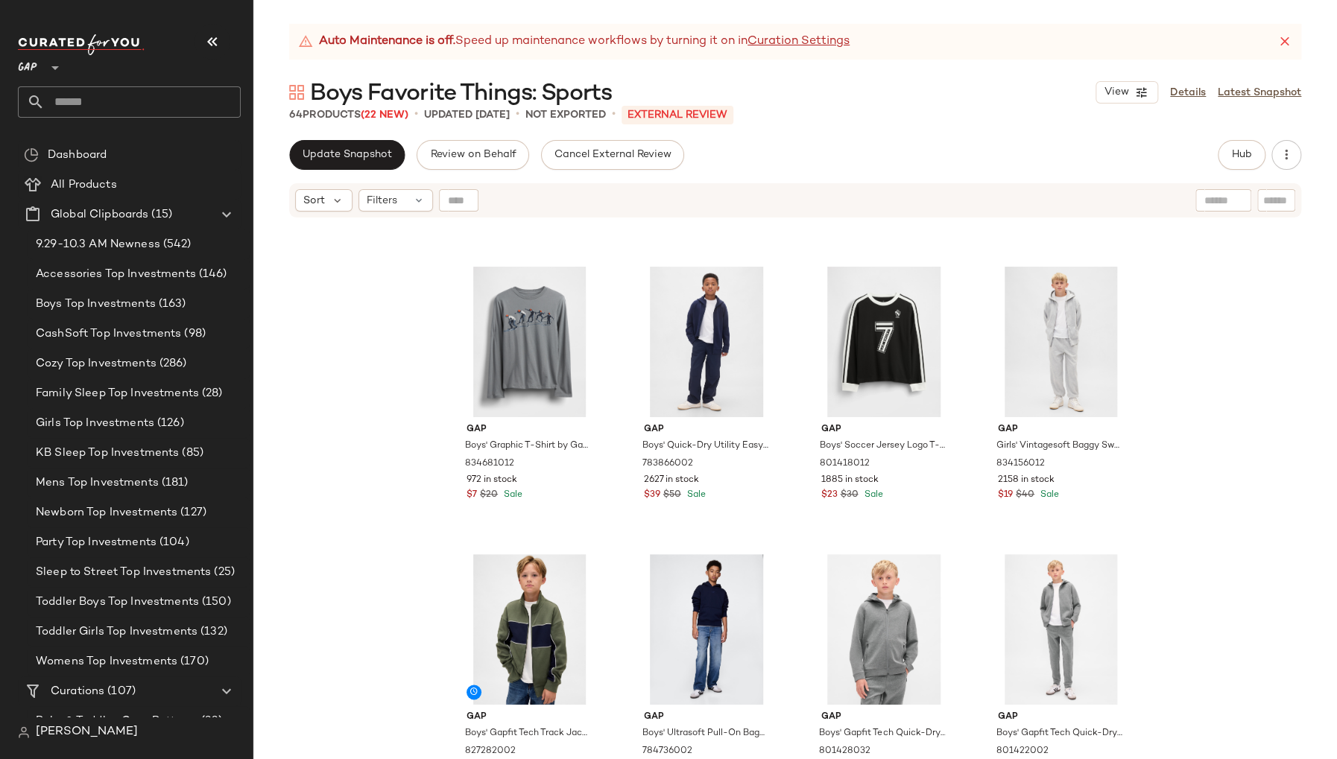
scroll to position [1204, 0]
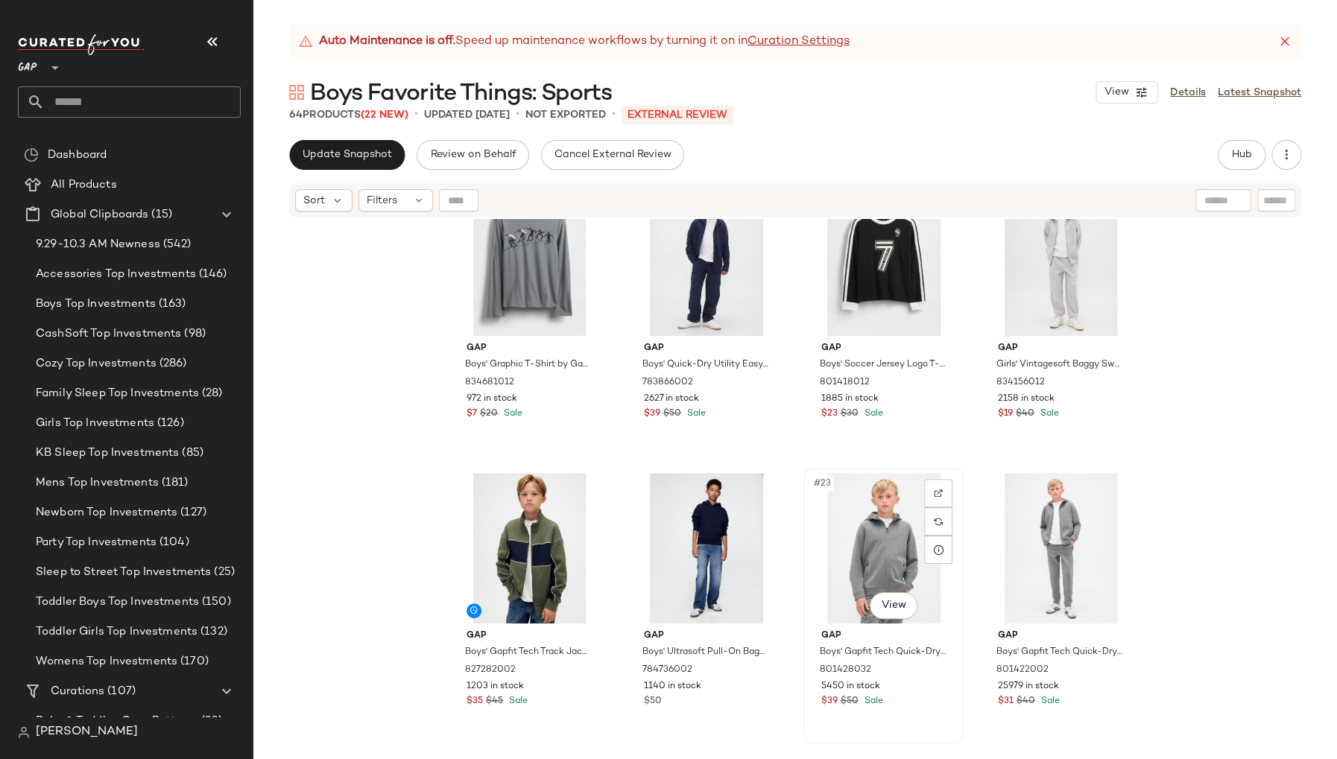
click at [813, 570] on div "#23 View" at bounding box center [883, 548] width 150 height 151
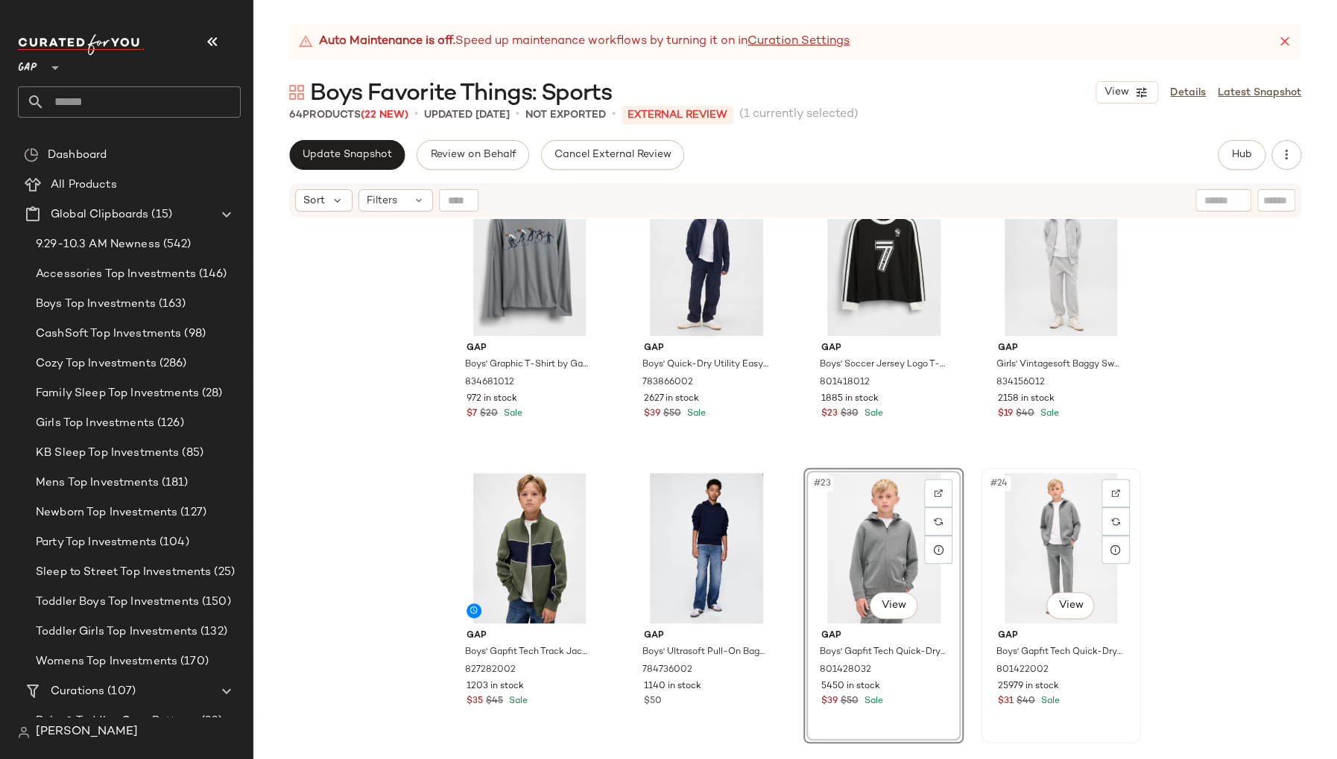
click at [991, 566] on div "#24 View" at bounding box center [1061, 548] width 150 height 151
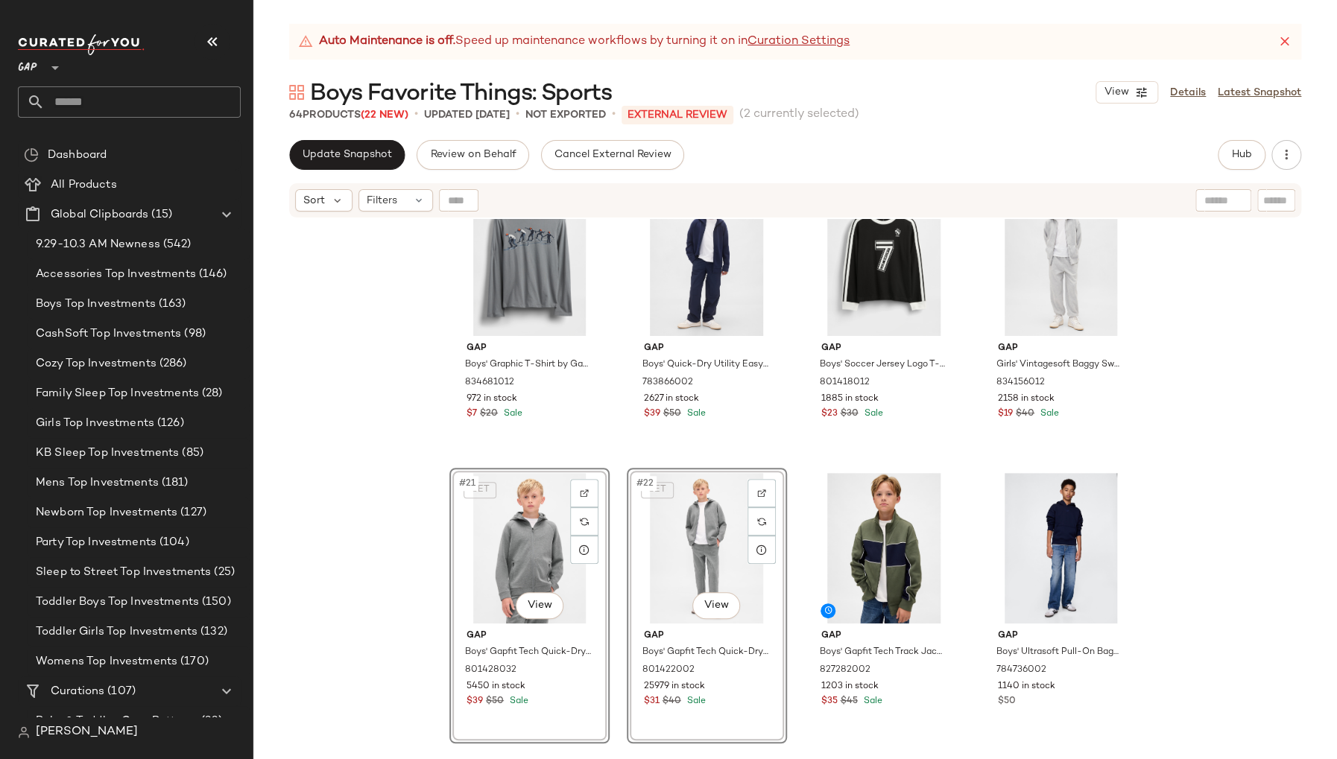
click at [1209, 531] on div "Gap Boys' Relaxed Everyday Joggers by Gap Tapestry Navy Size XS (4/5) 756728022…" at bounding box center [794, 507] width 1083 height 577
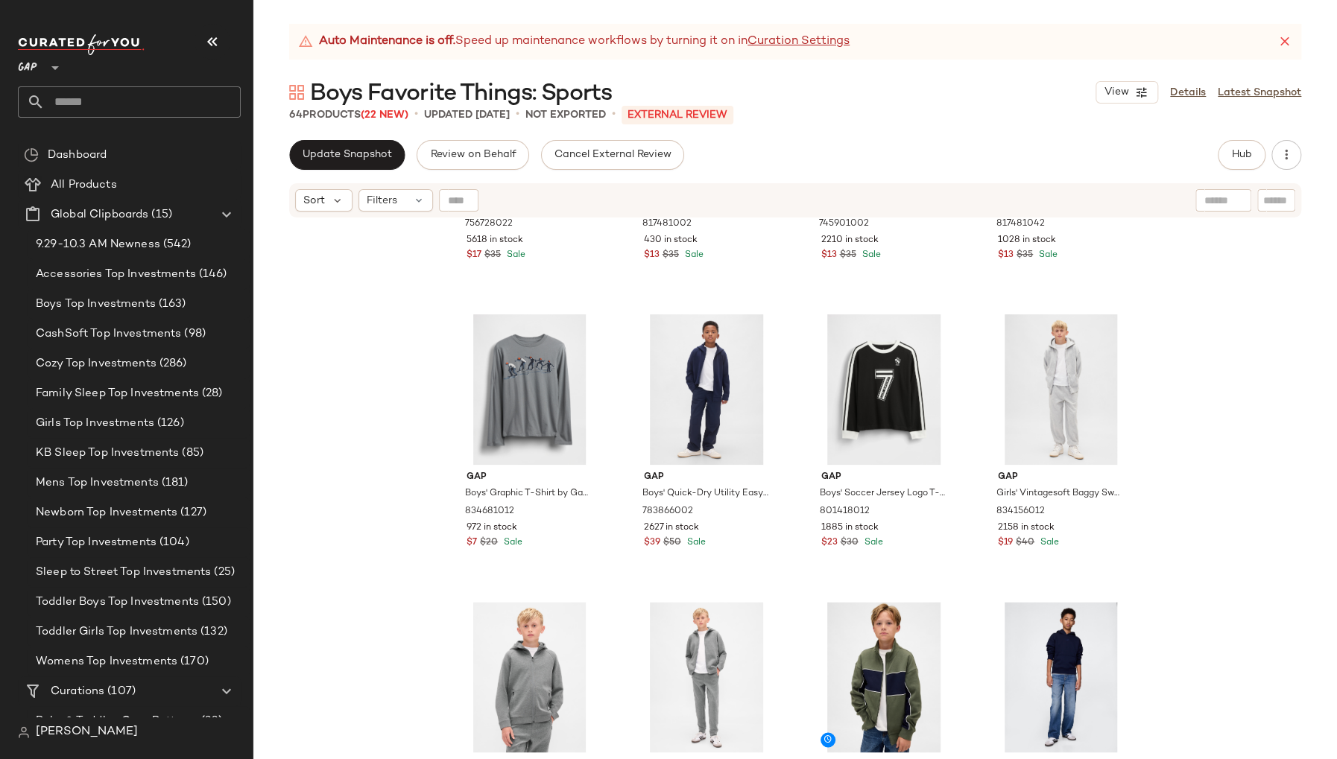
scroll to position [1077, 0]
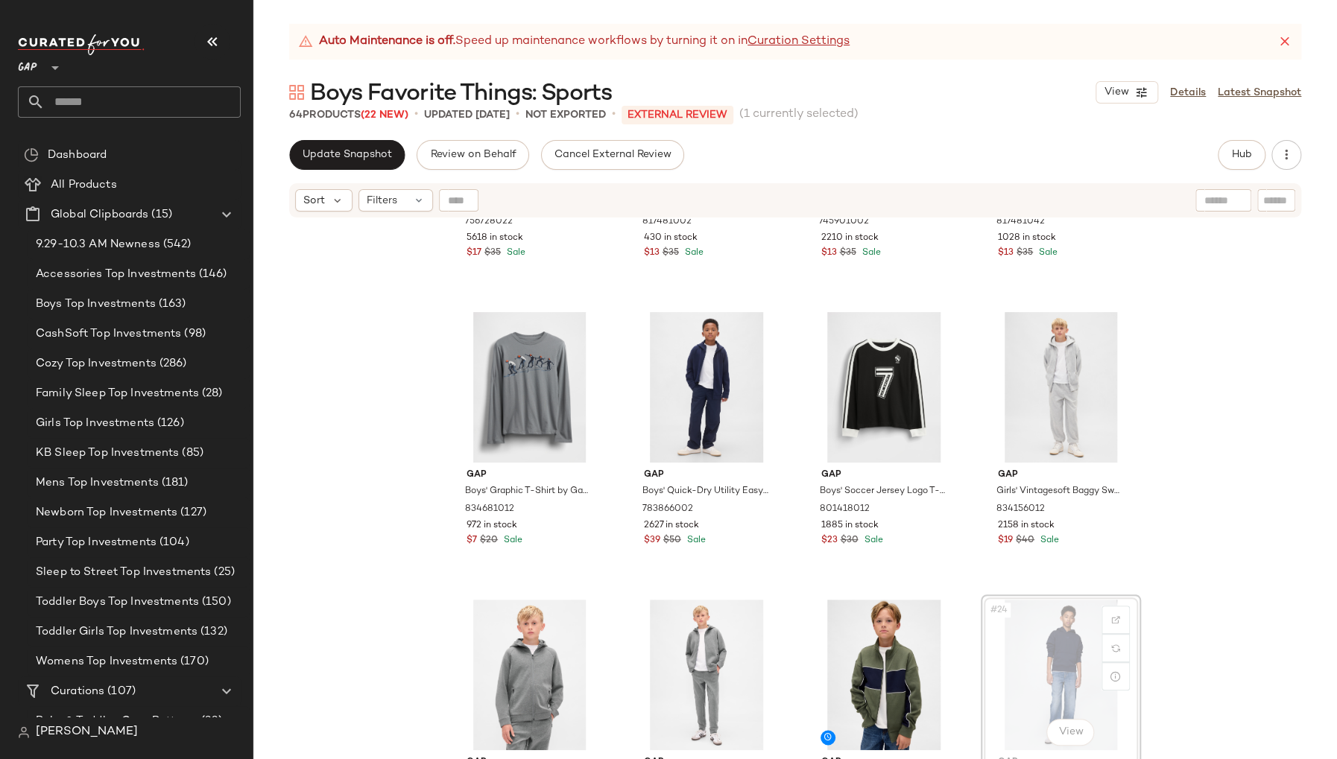
scroll to position [1078, 0]
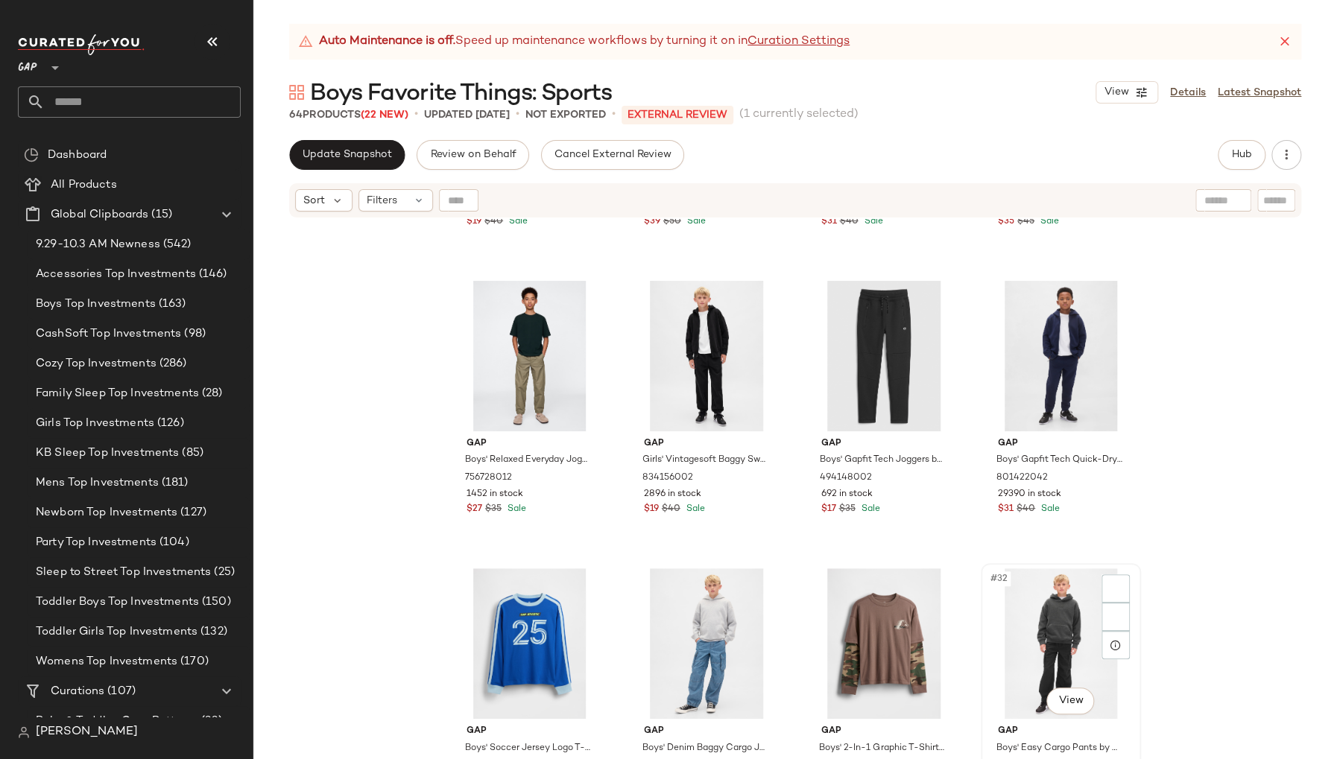
scroll to position [1686, 0]
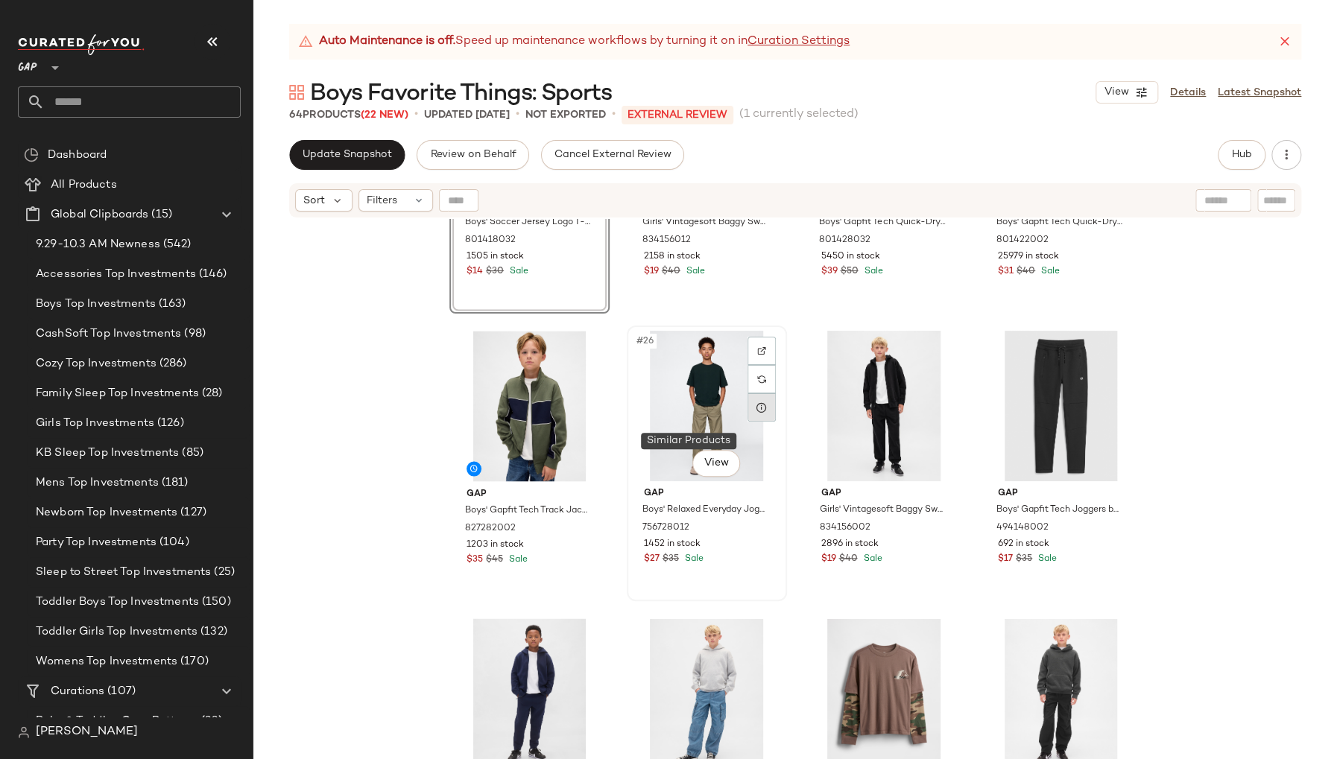
scroll to position [1564, 0]
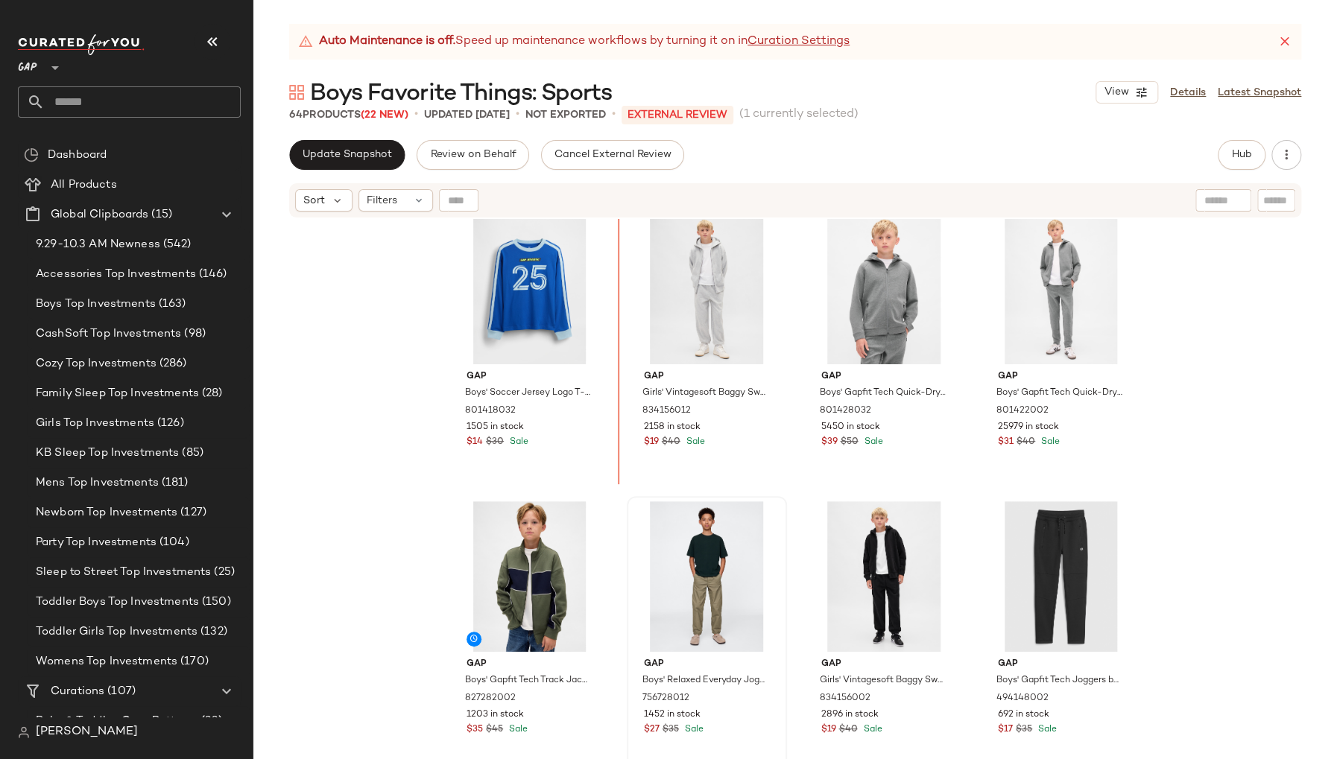
scroll to position [1412, 0]
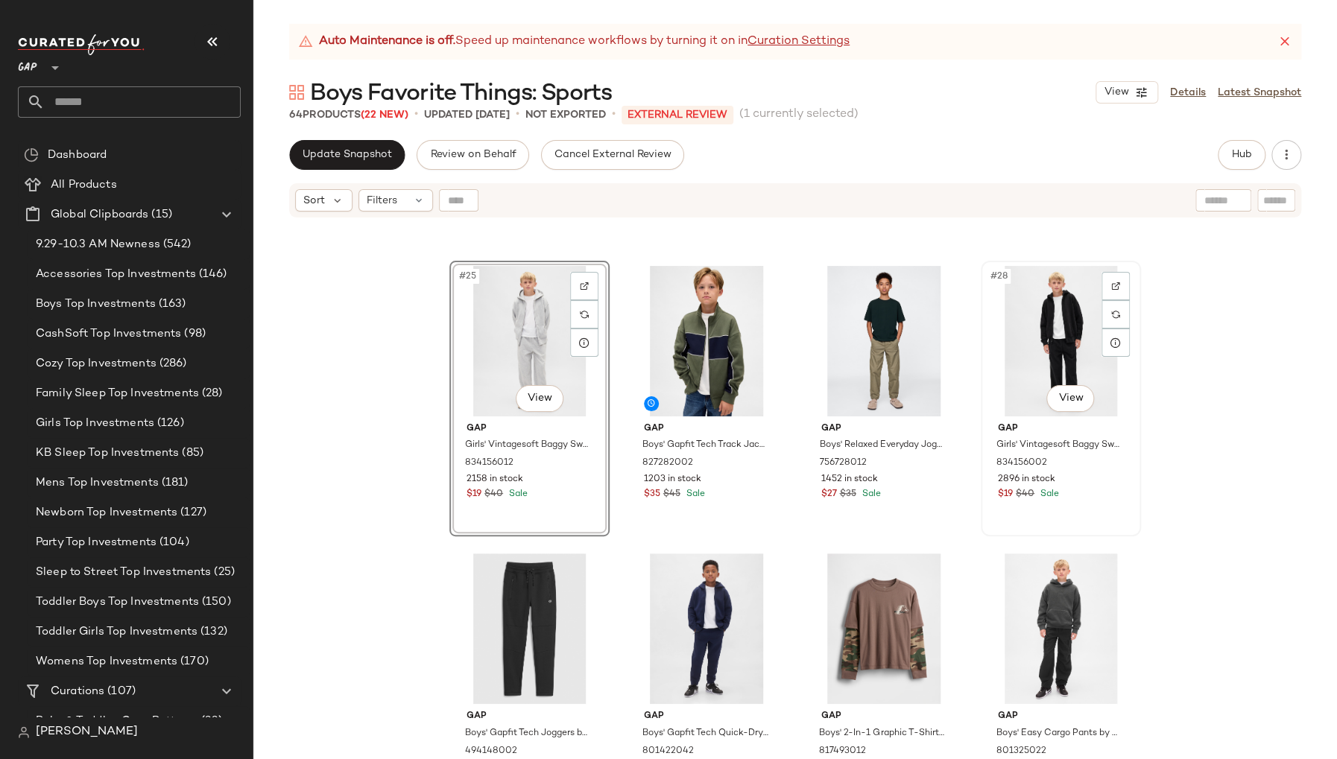
scroll to position [1701, 0]
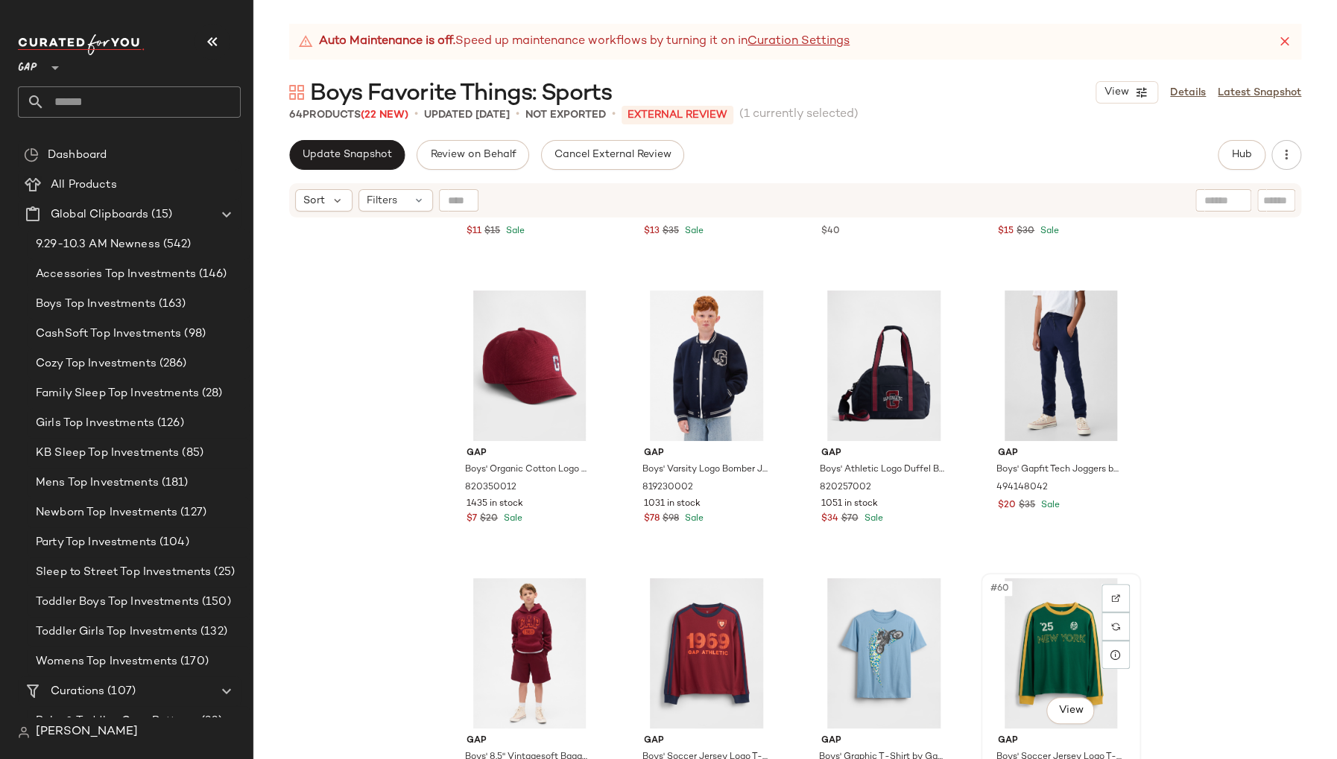
scroll to position [3728, 0]
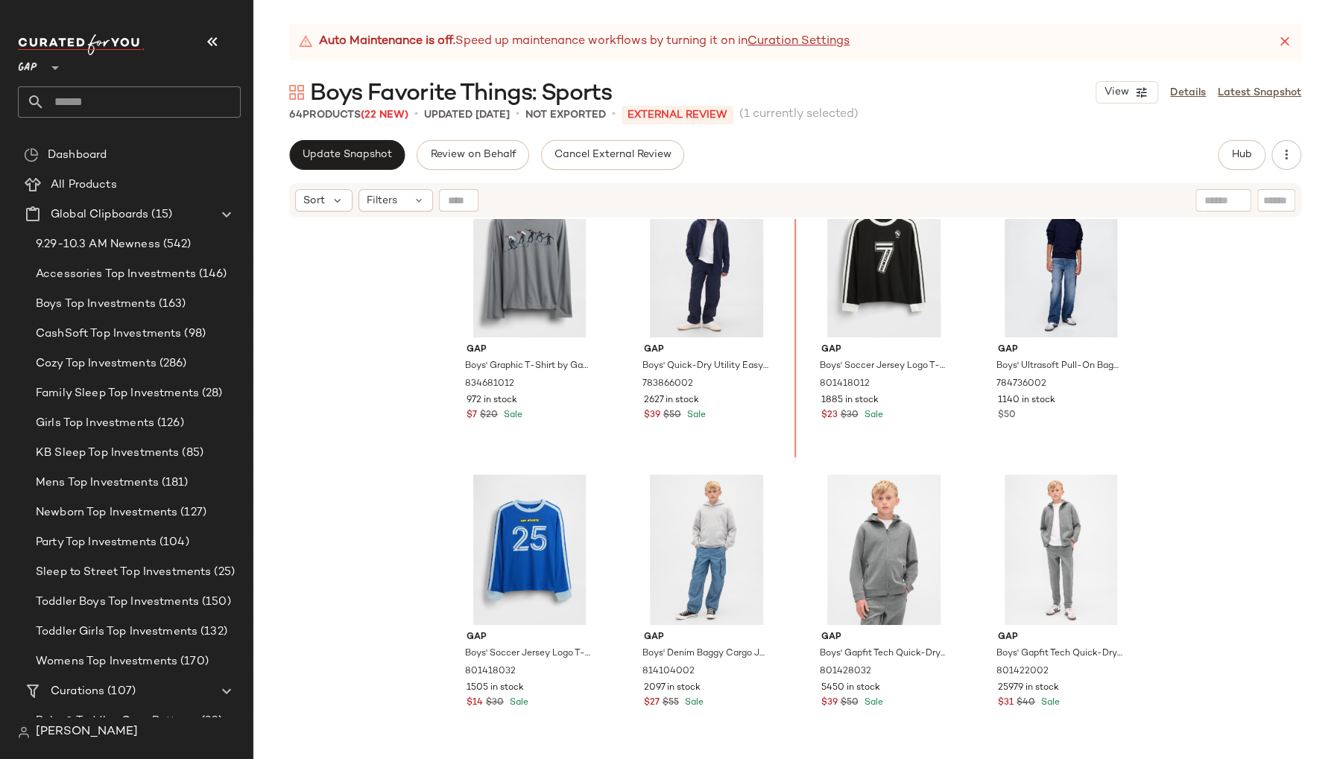
scroll to position [1103, 0]
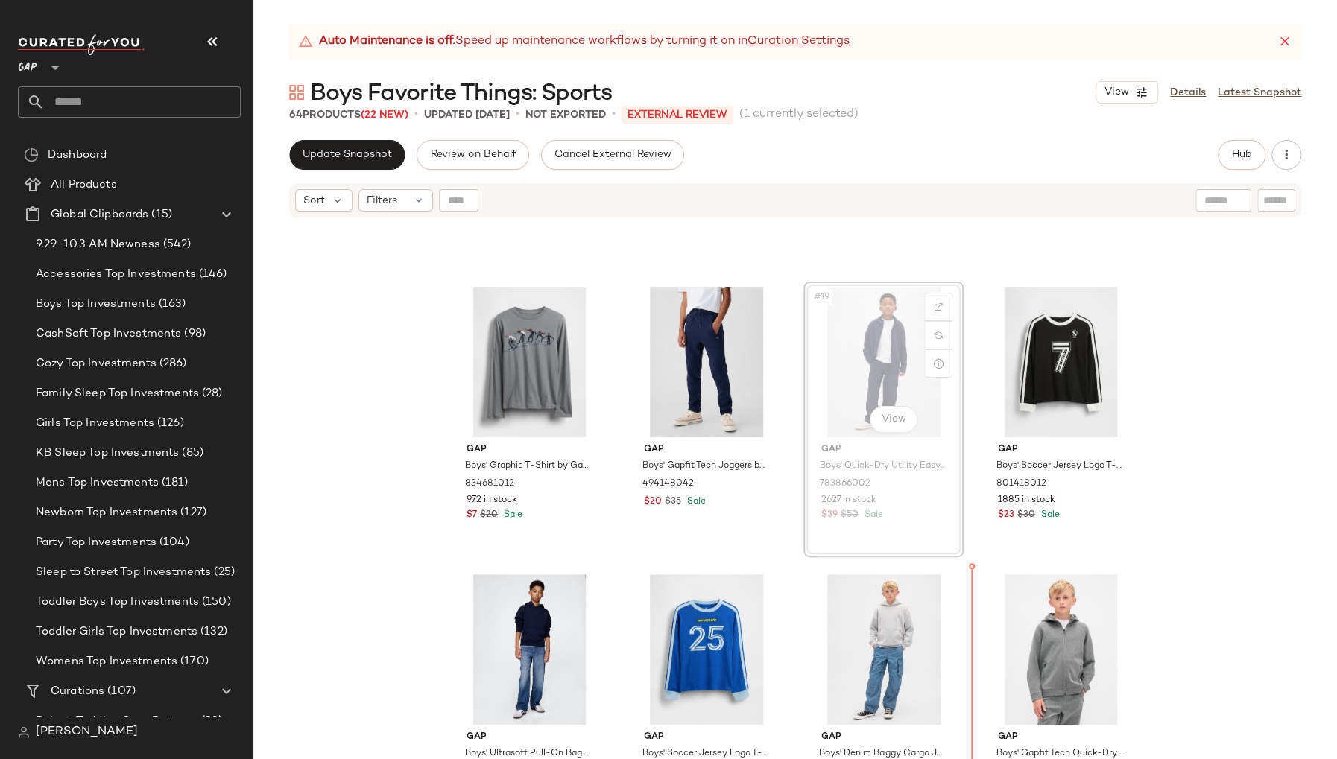
scroll to position [1109, 0]
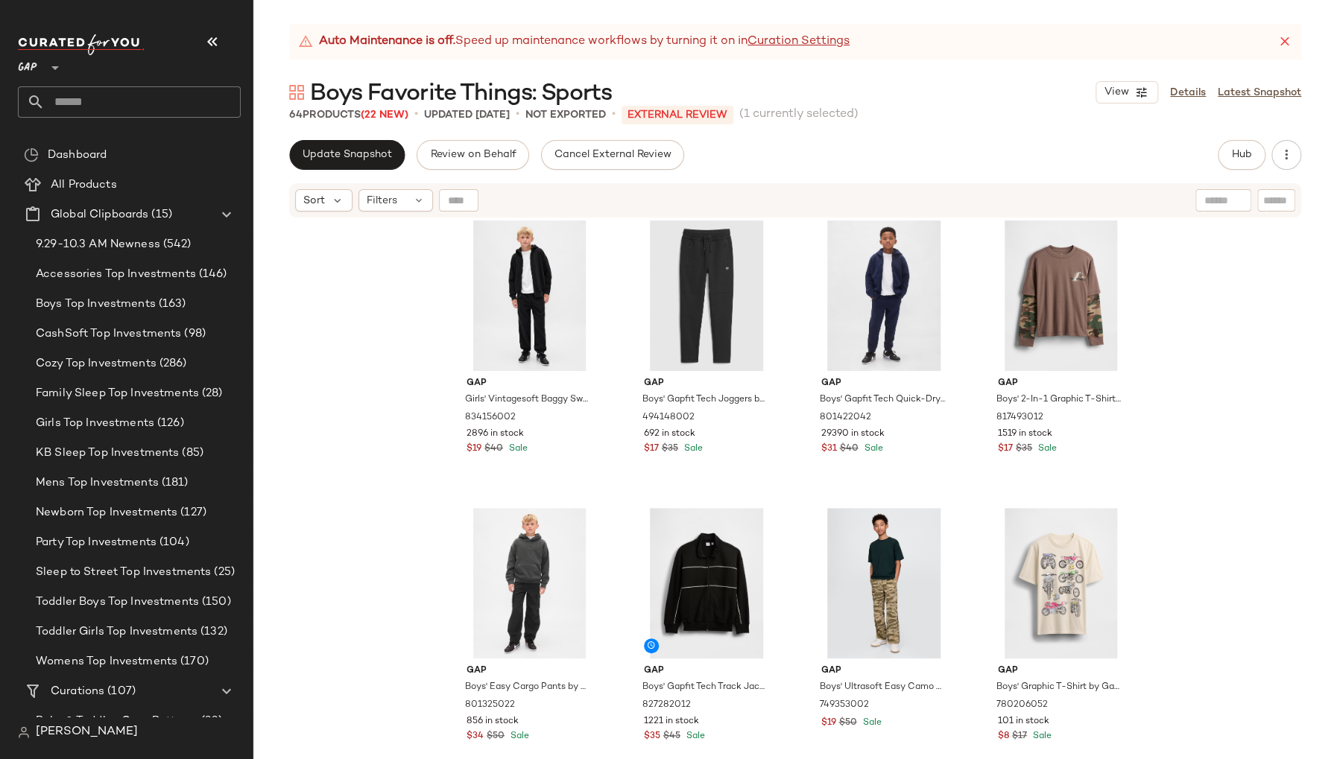
scroll to position [2033, 0]
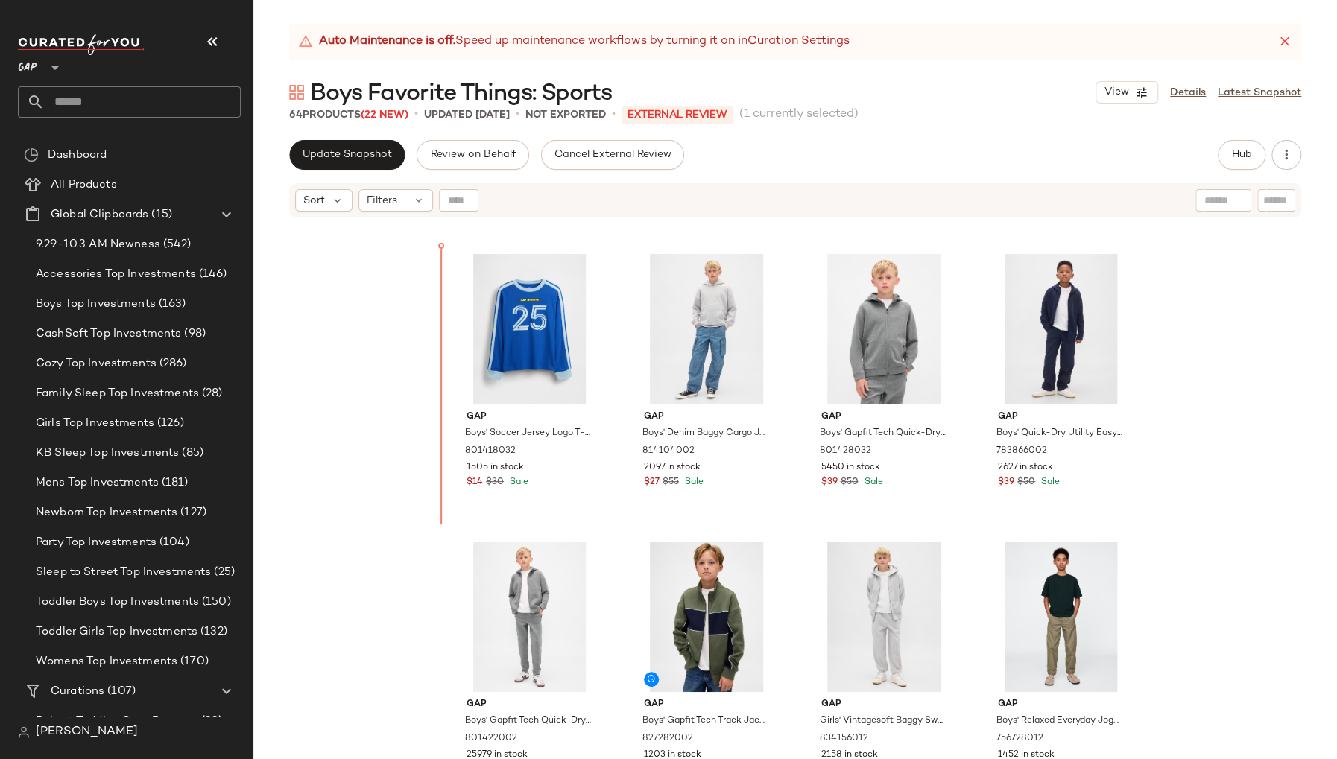
scroll to position [1380, 0]
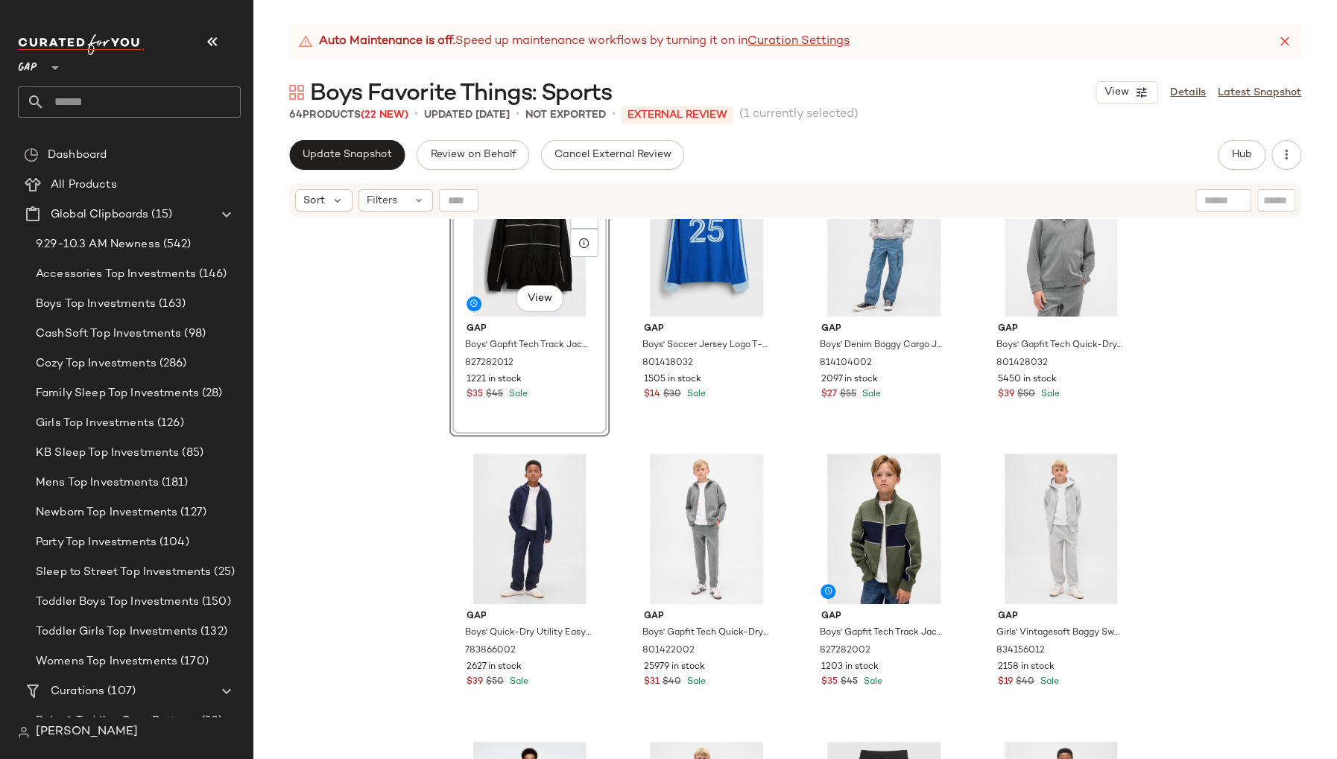
scroll to position [1734, 0]
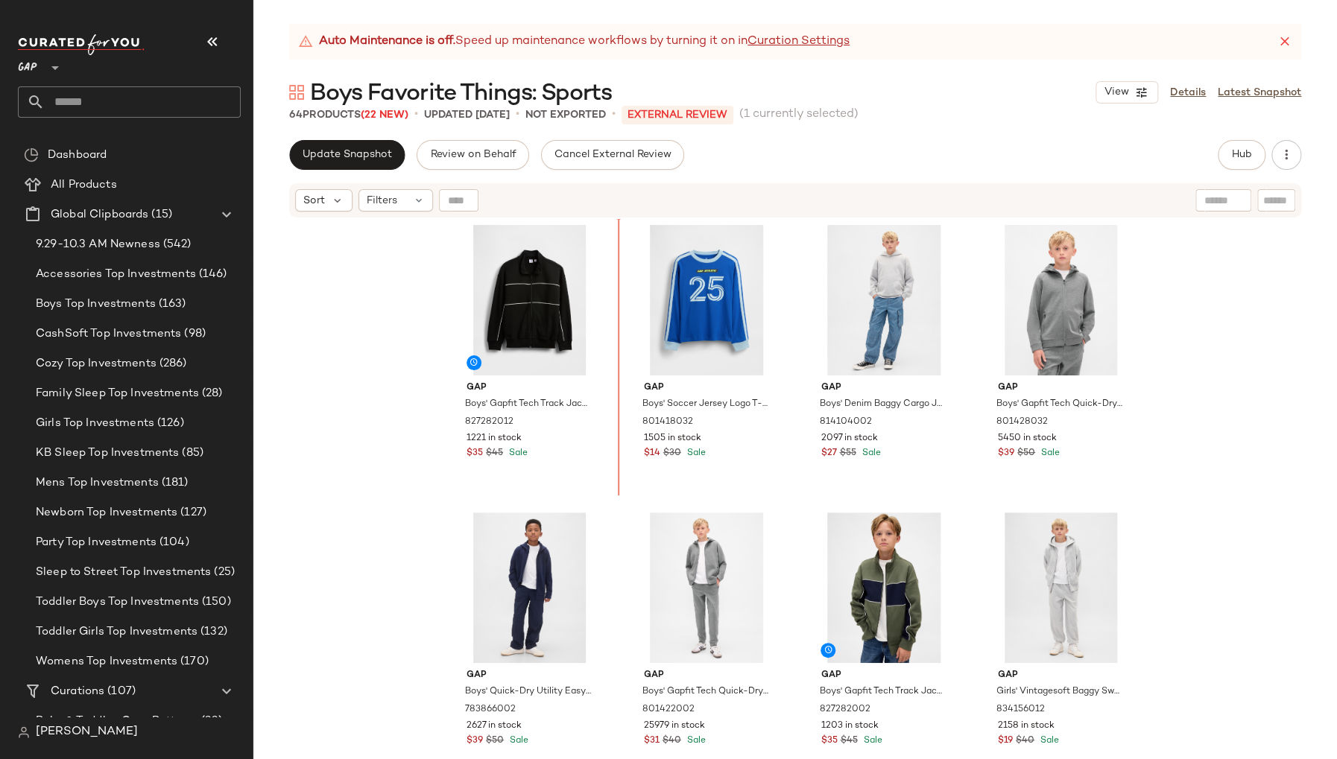
scroll to position [1449, 0]
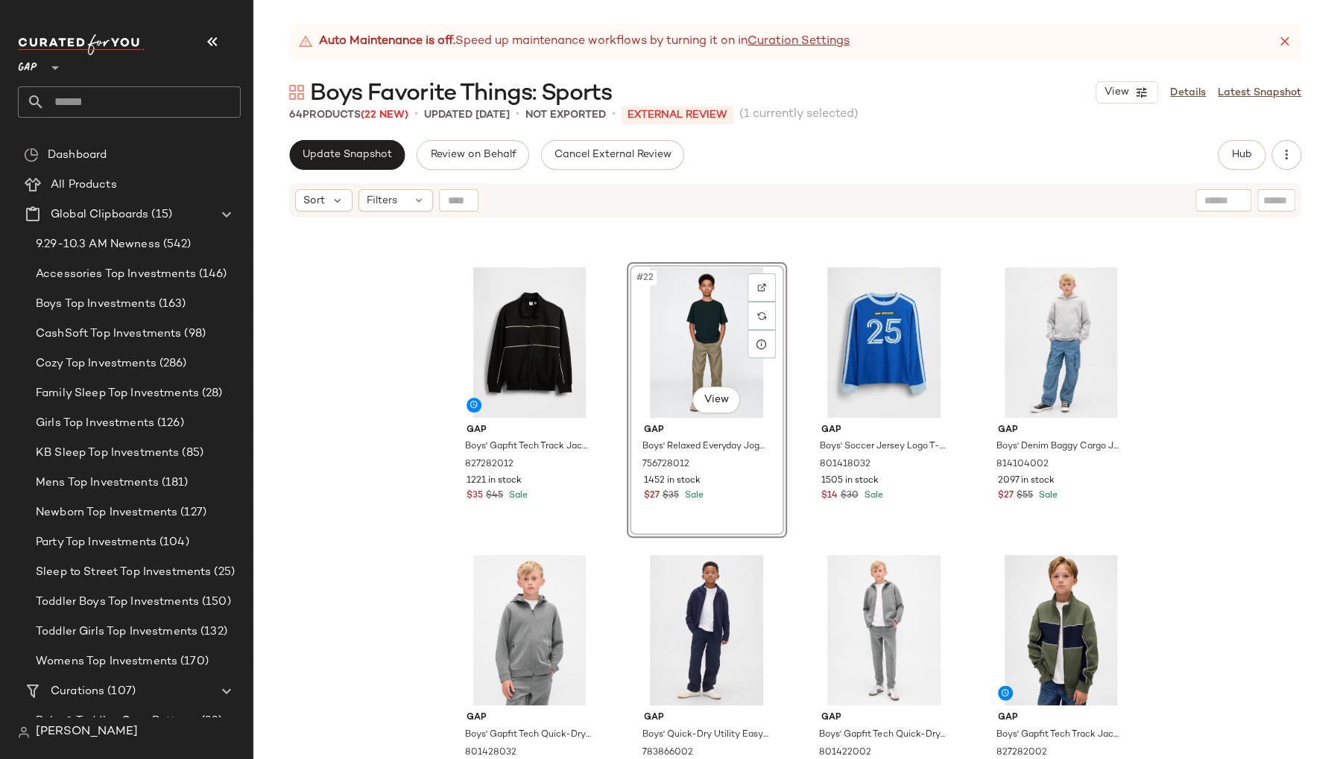
scroll to position [1408, 0]
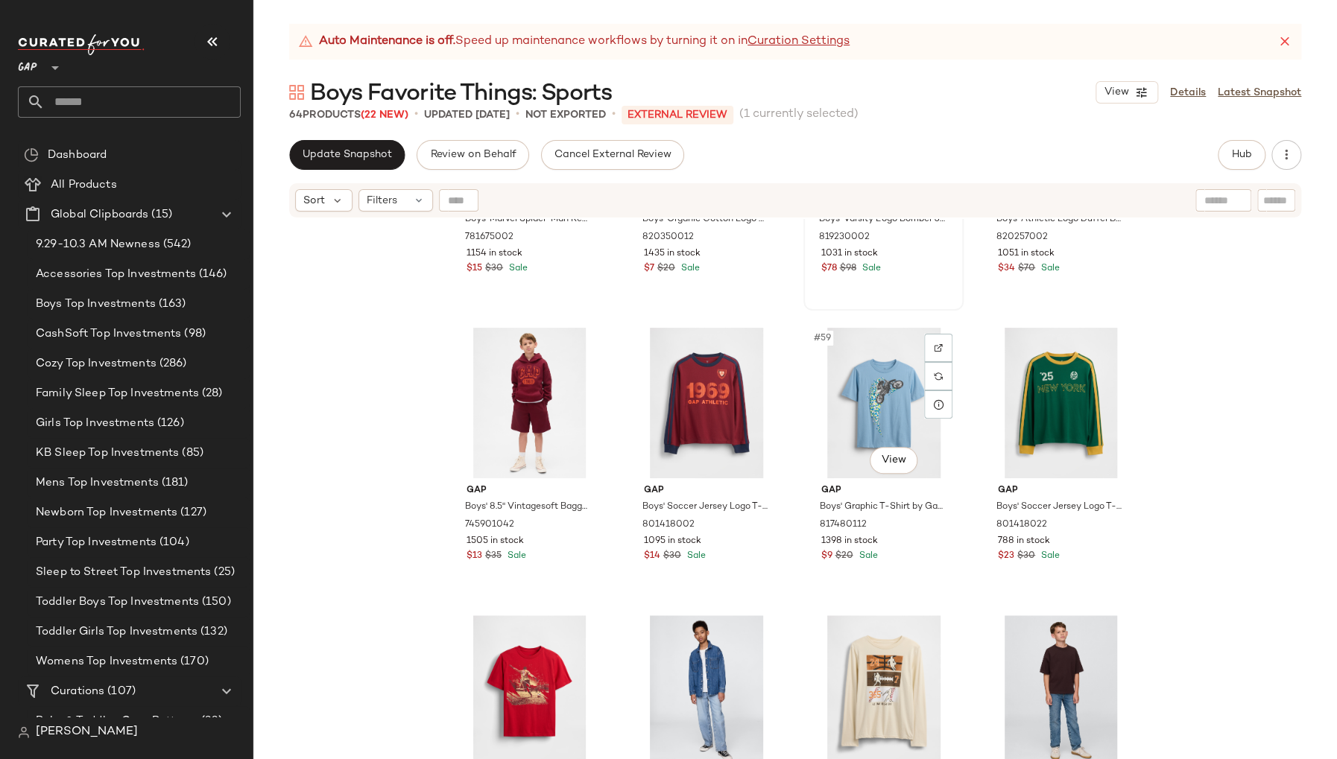
scroll to position [4027, 0]
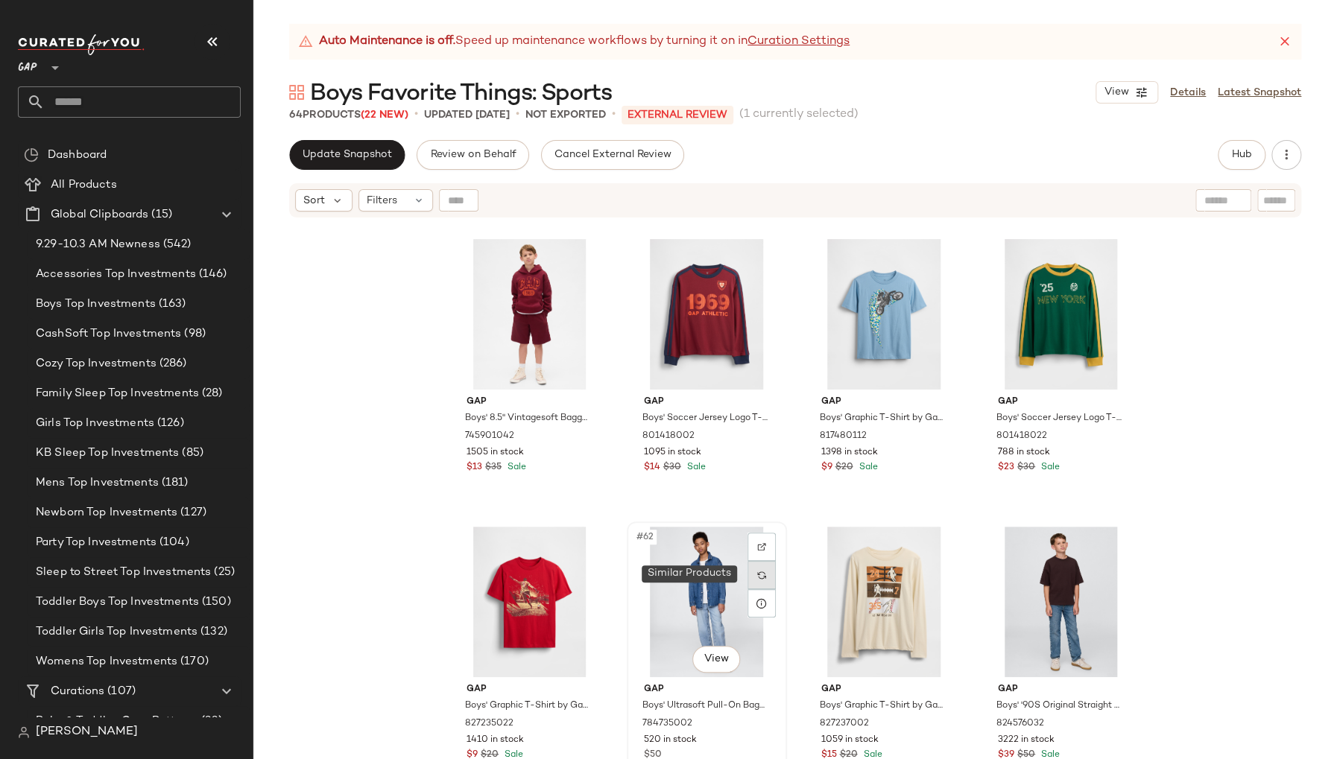
click at [759, 575] on img at bounding box center [761, 575] width 9 height 9
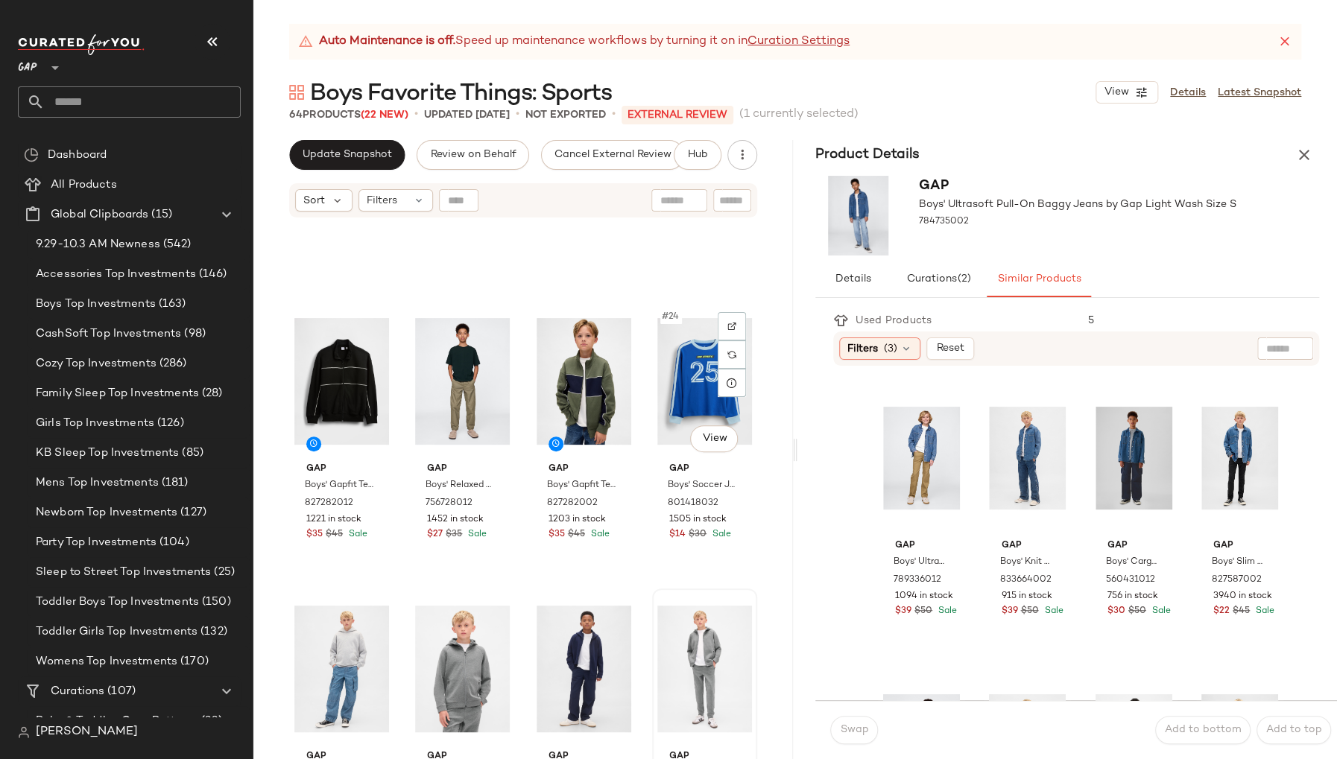
scroll to position [1384, 0]
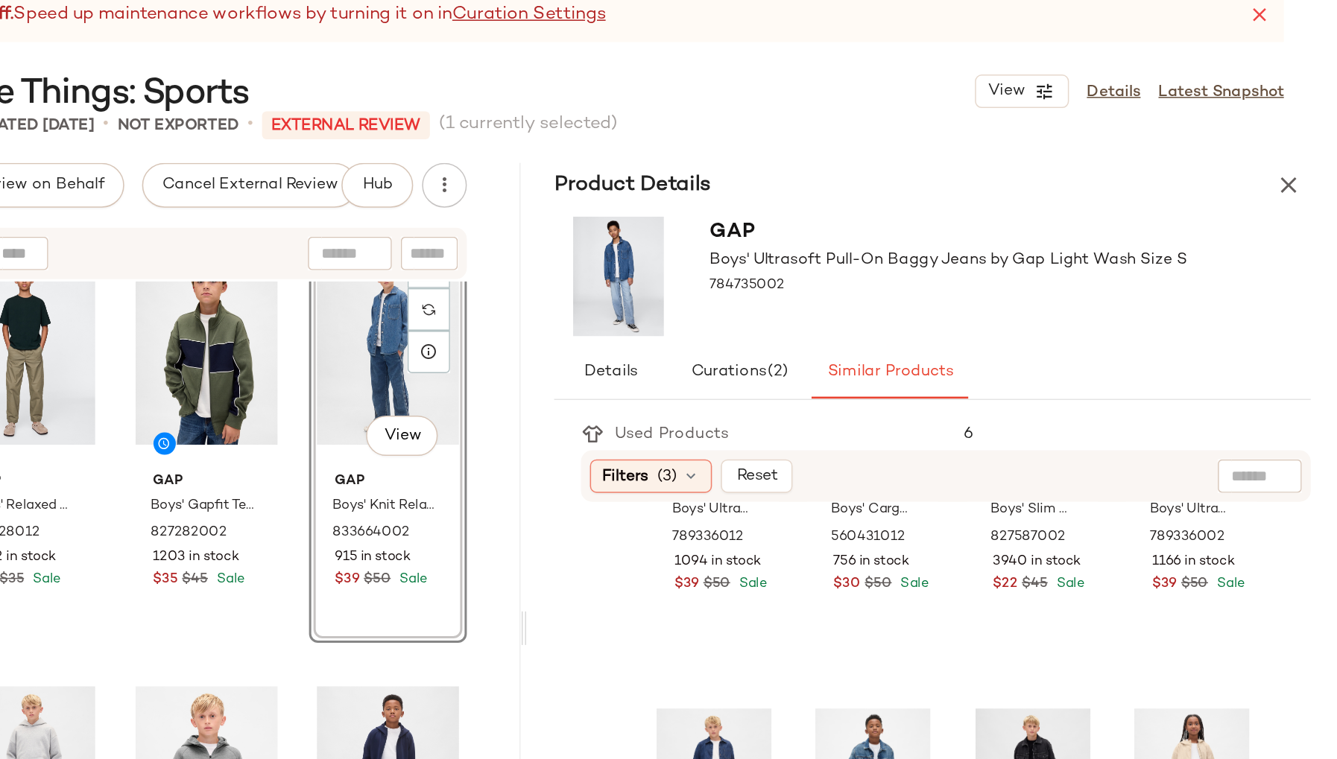
scroll to position [1384, 0]
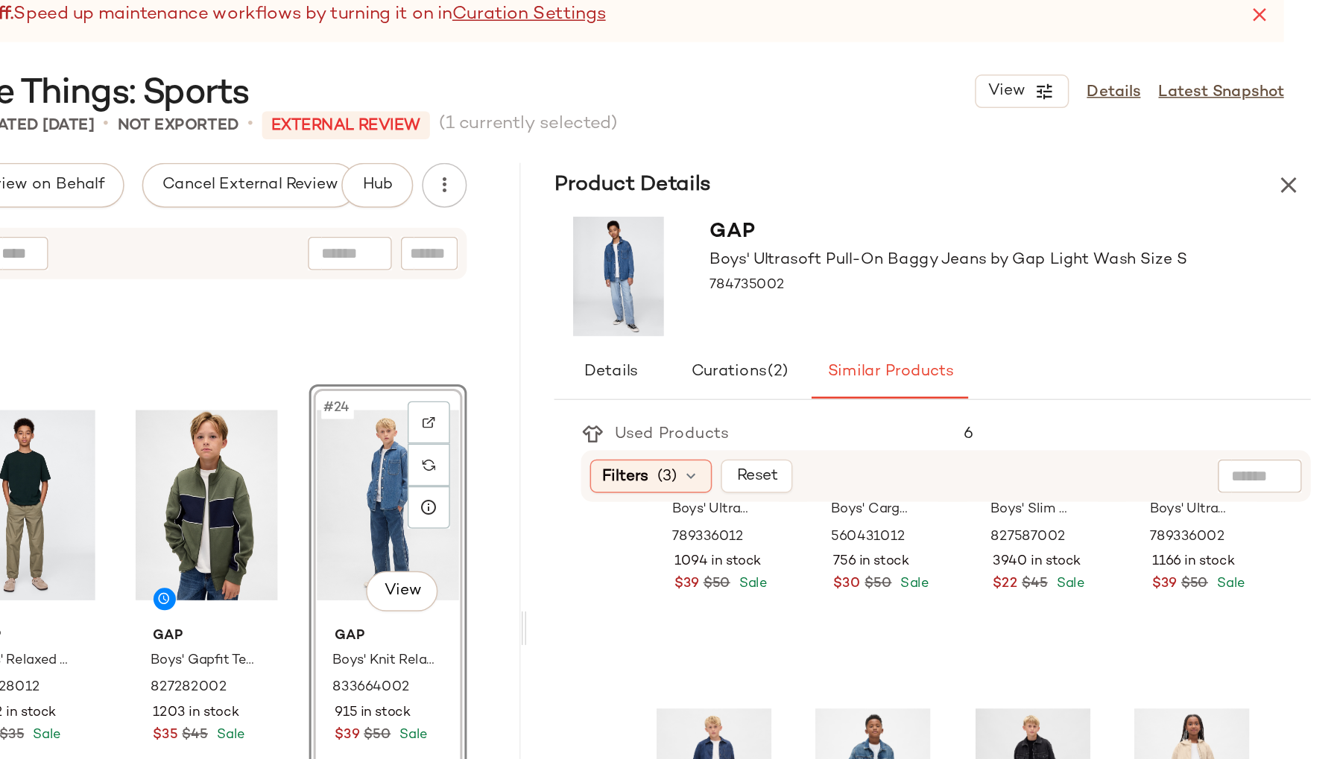
click at [731, 455] on div "#24 View Gap Boys' Knit Relaxed Easy Jeans by Gap Dark Wash Size S 833664002 91…" at bounding box center [704, 426] width 105 height 276
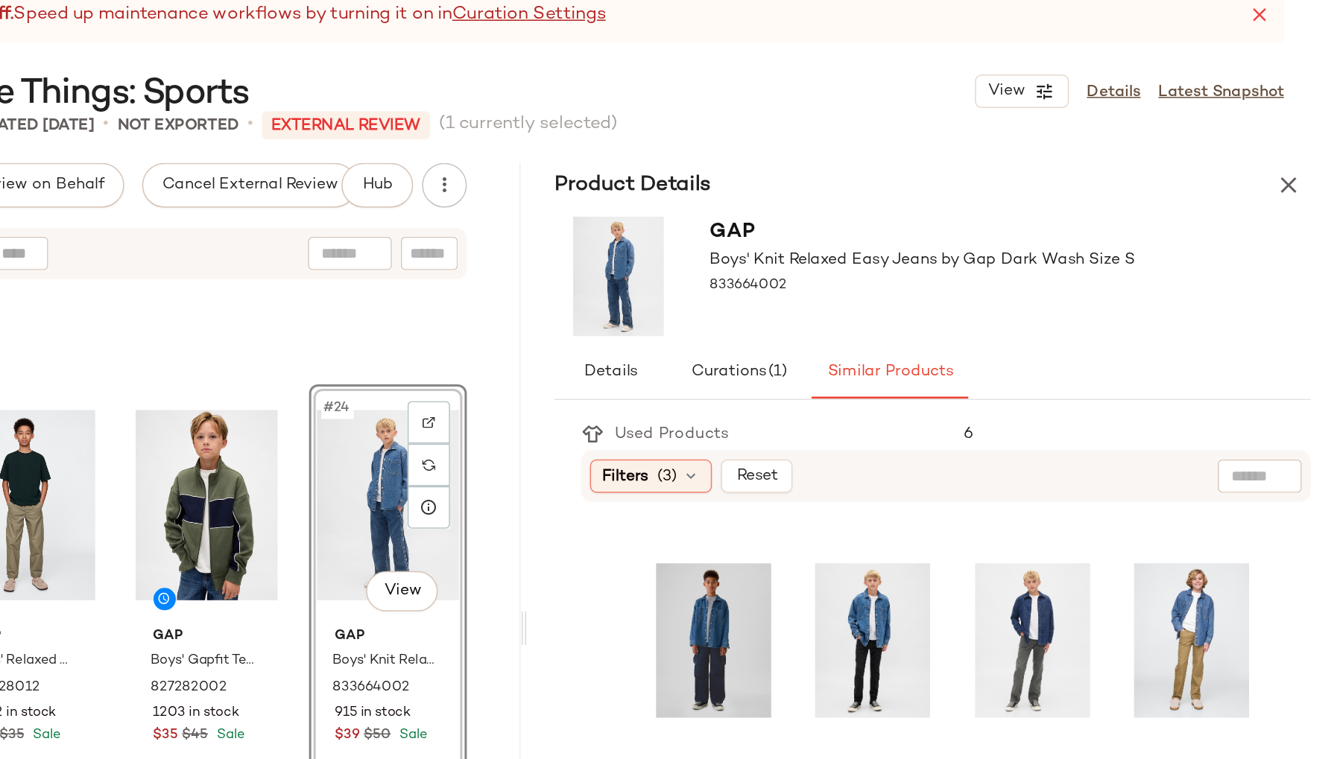
click at [666, 442] on div "#24 View" at bounding box center [704, 368] width 95 height 151
click at [1304, 155] on icon "button" at bounding box center [1304, 155] width 18 height 18
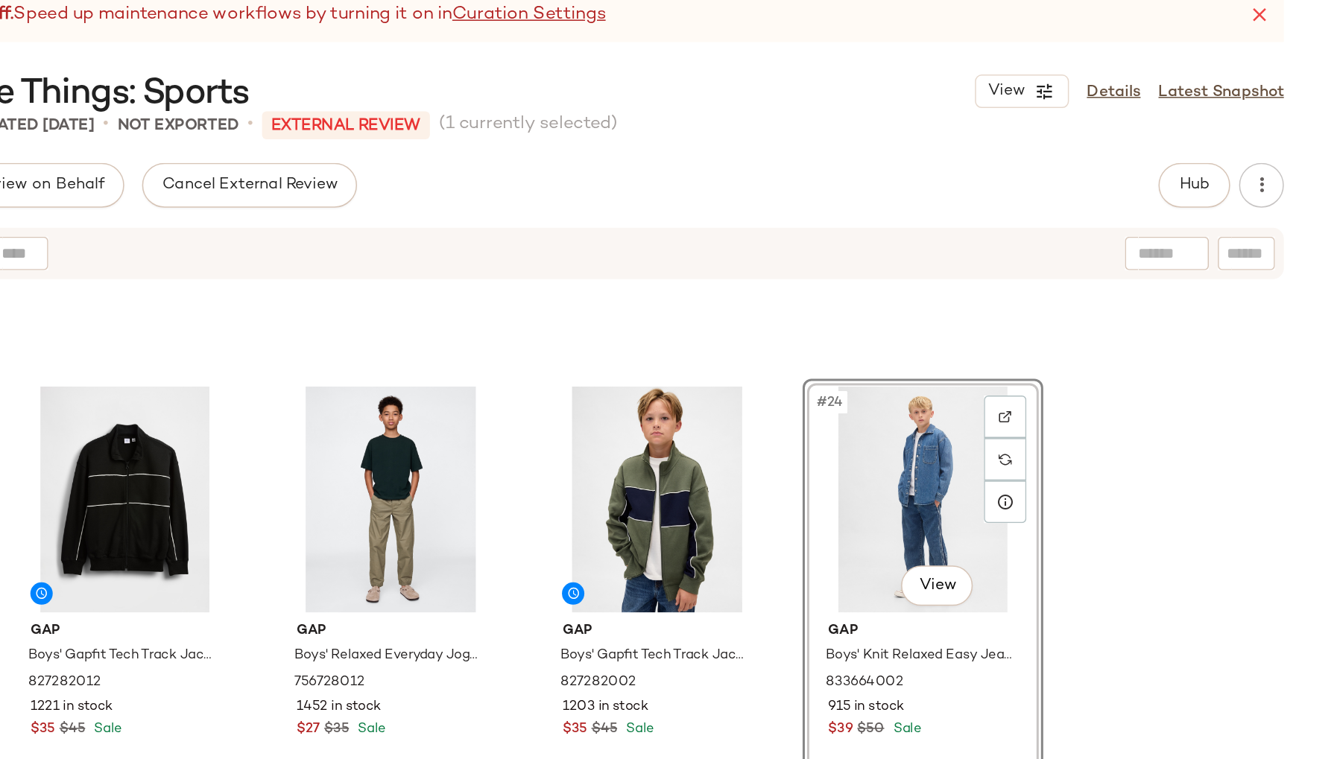
scroll to position [1392, 0]
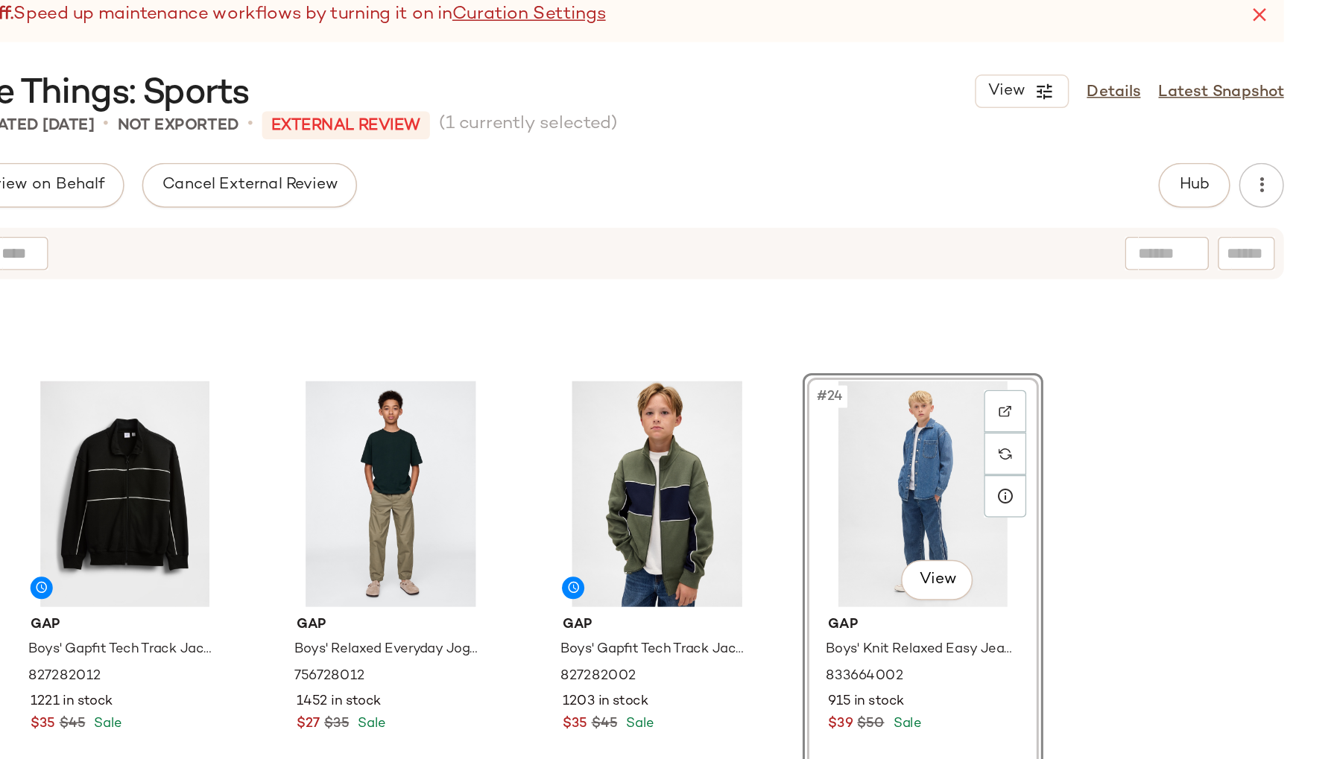
click at [990, 368] on div "#24 View" at bounding box center [1061, 360] width 150 height 151
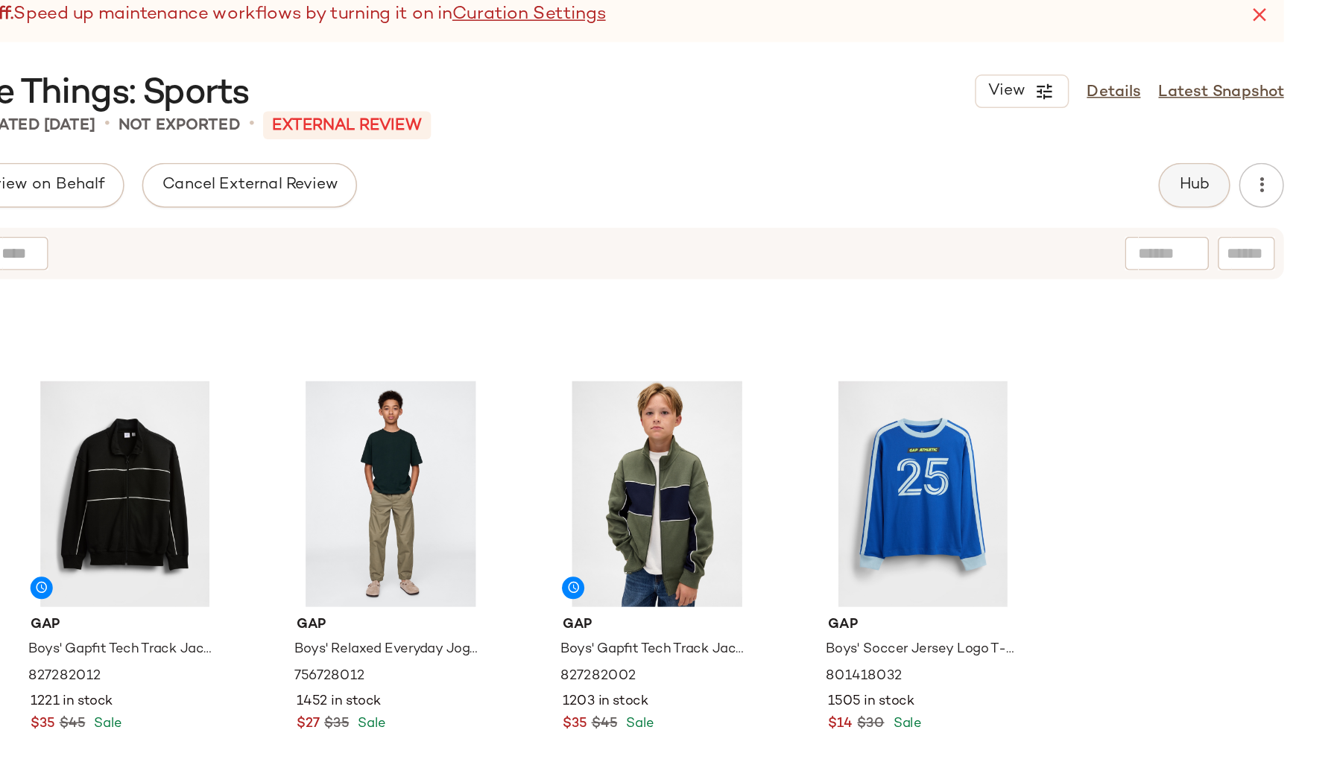
click at [1247, 148] on button "Hub" at bounding box center [1242, 155] width 48 height 30
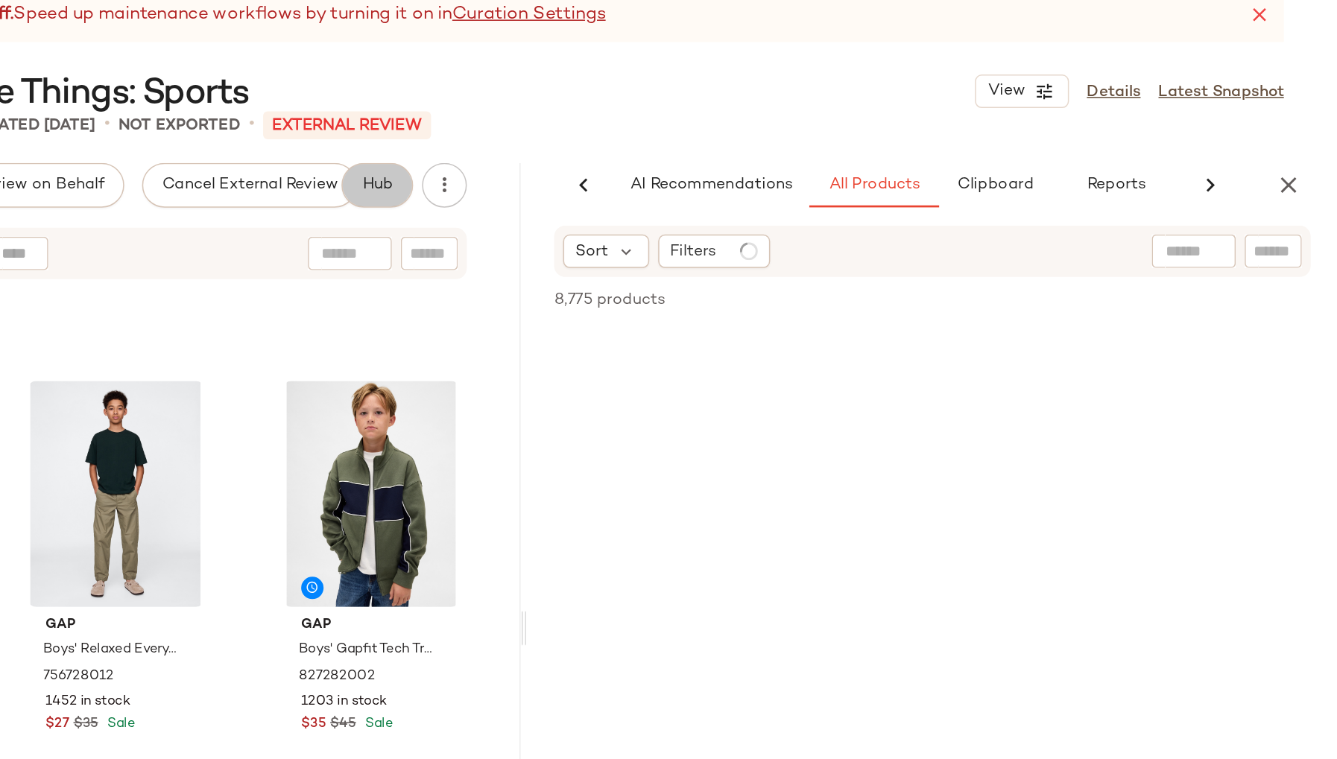
scroll to position [0, 0]
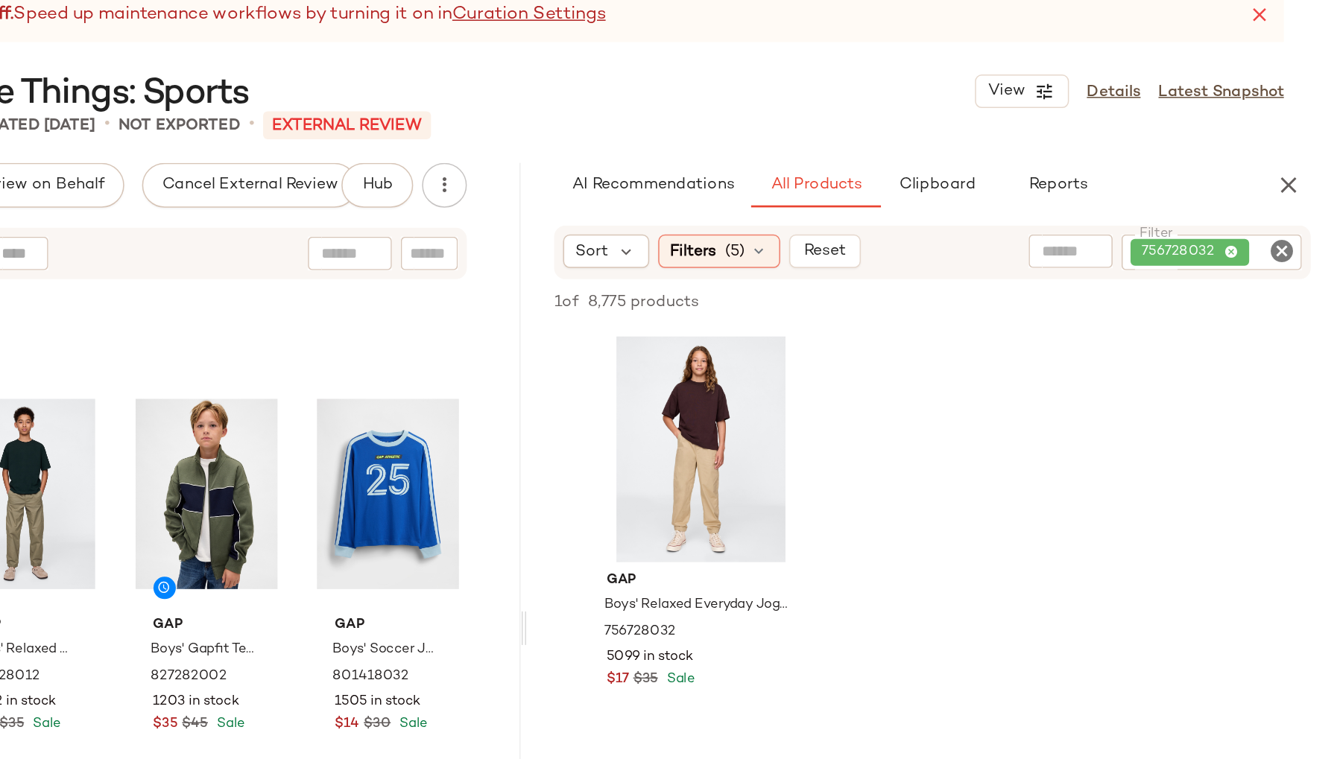
click at [1300, 197] on icon "Clear Filter" at bounding box center [1300, 199] width 18 height 18
click at [1228, 199] on input "Filter" at bounding box center [1243, 200] width 127 height 16
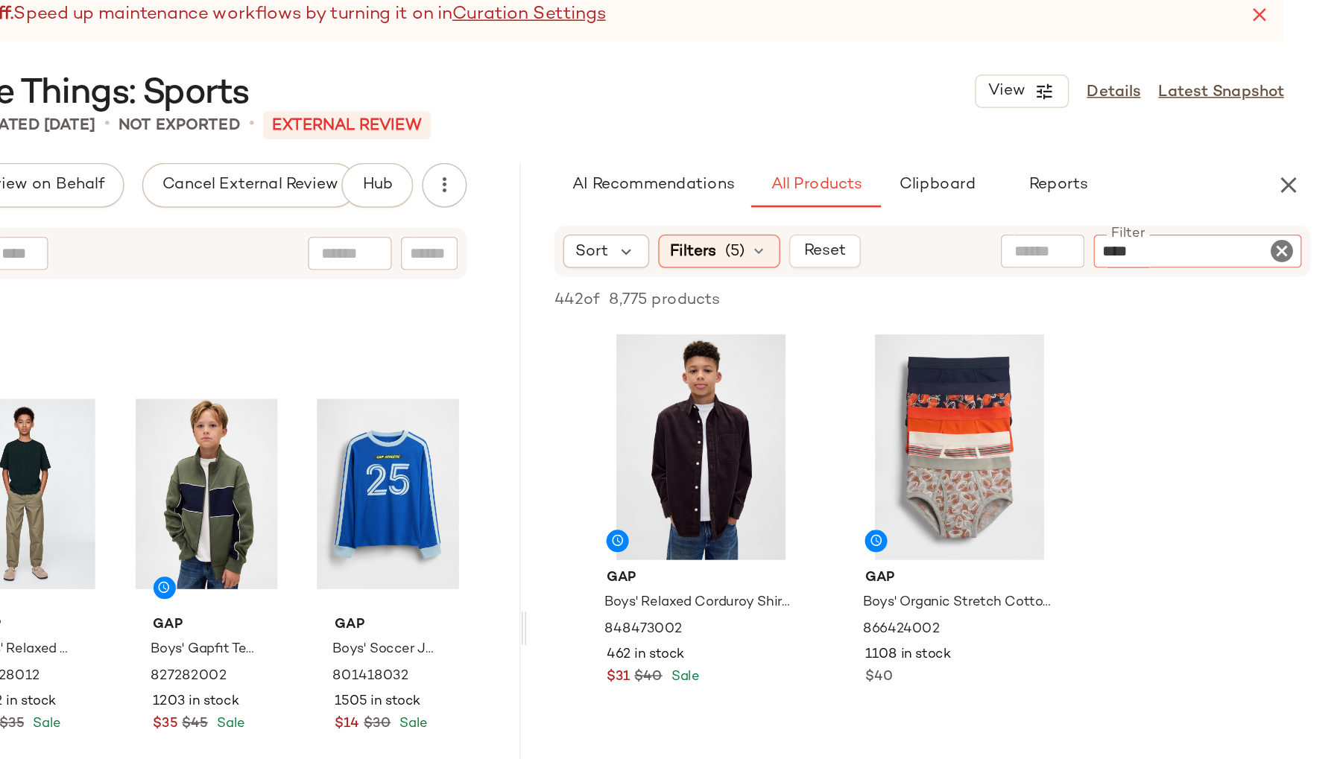
type input "*****"
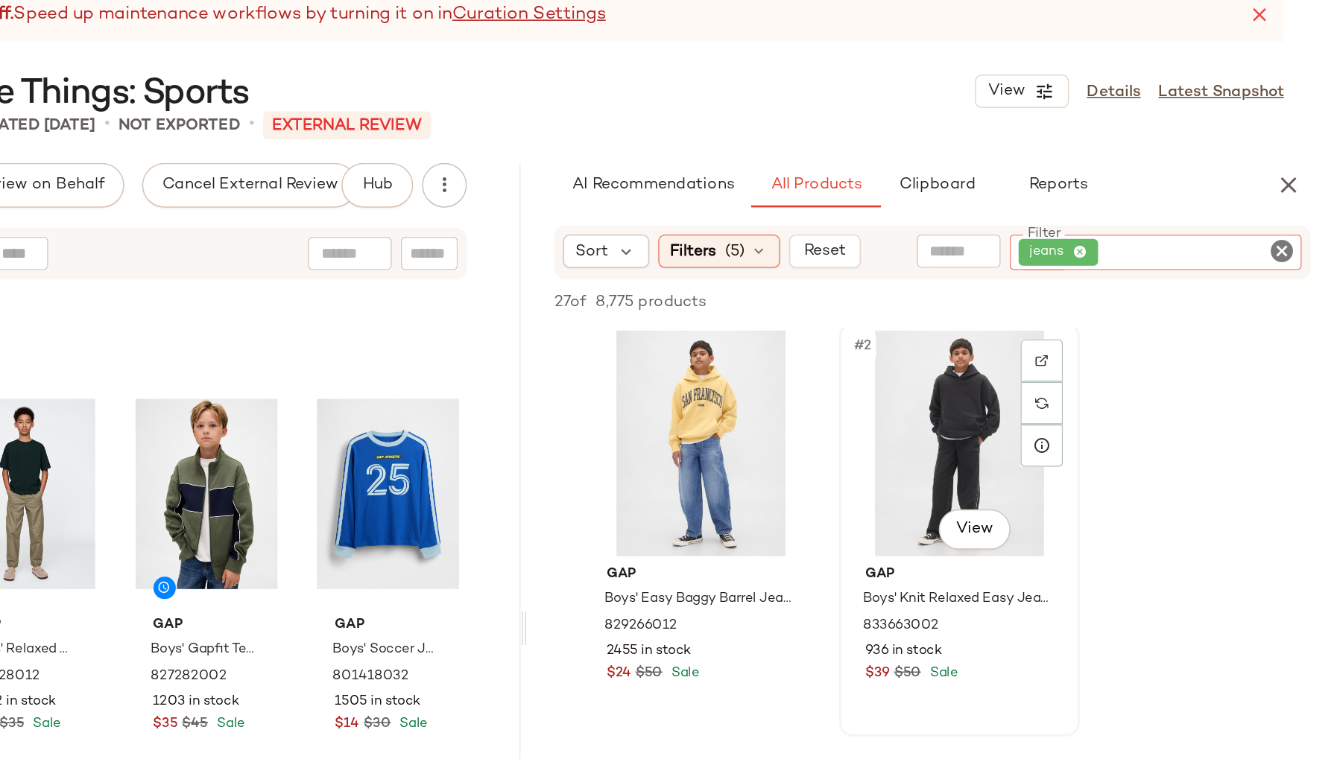
scroll to position [2, 0]
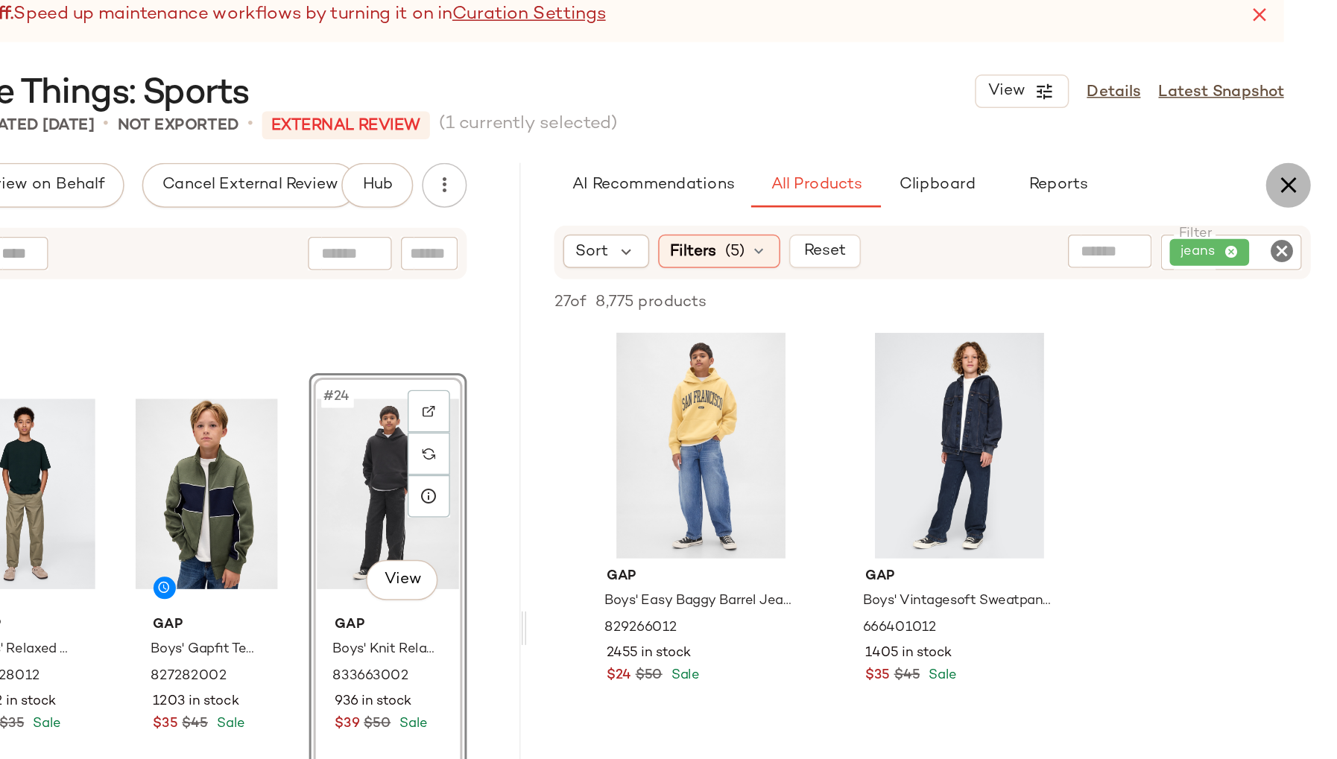
click at [1304, 151] on icon "button" at bounding box center [1304, 155] width 18 height 18
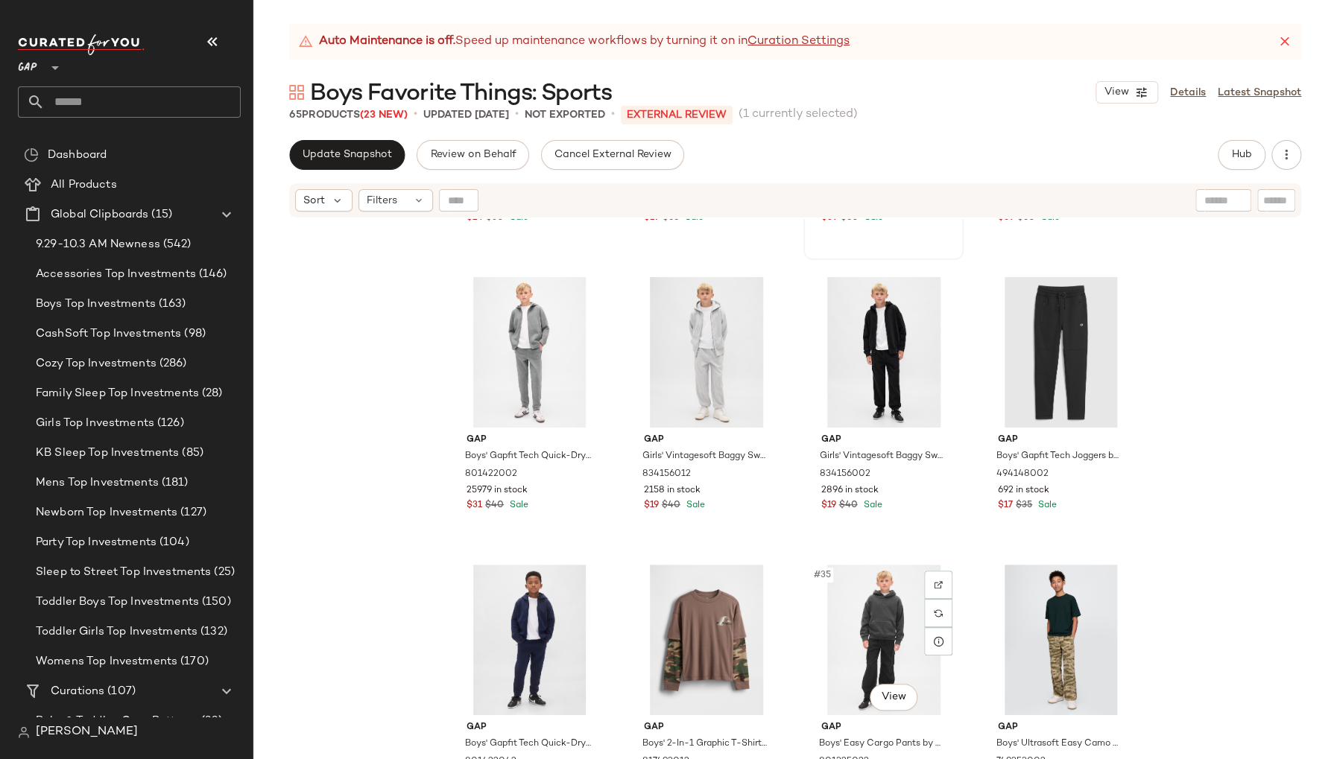
scroll to position [1976, 0]
click at [636, 621] on div "#34 View" at bounding box center [707, 639] width 150 height 151
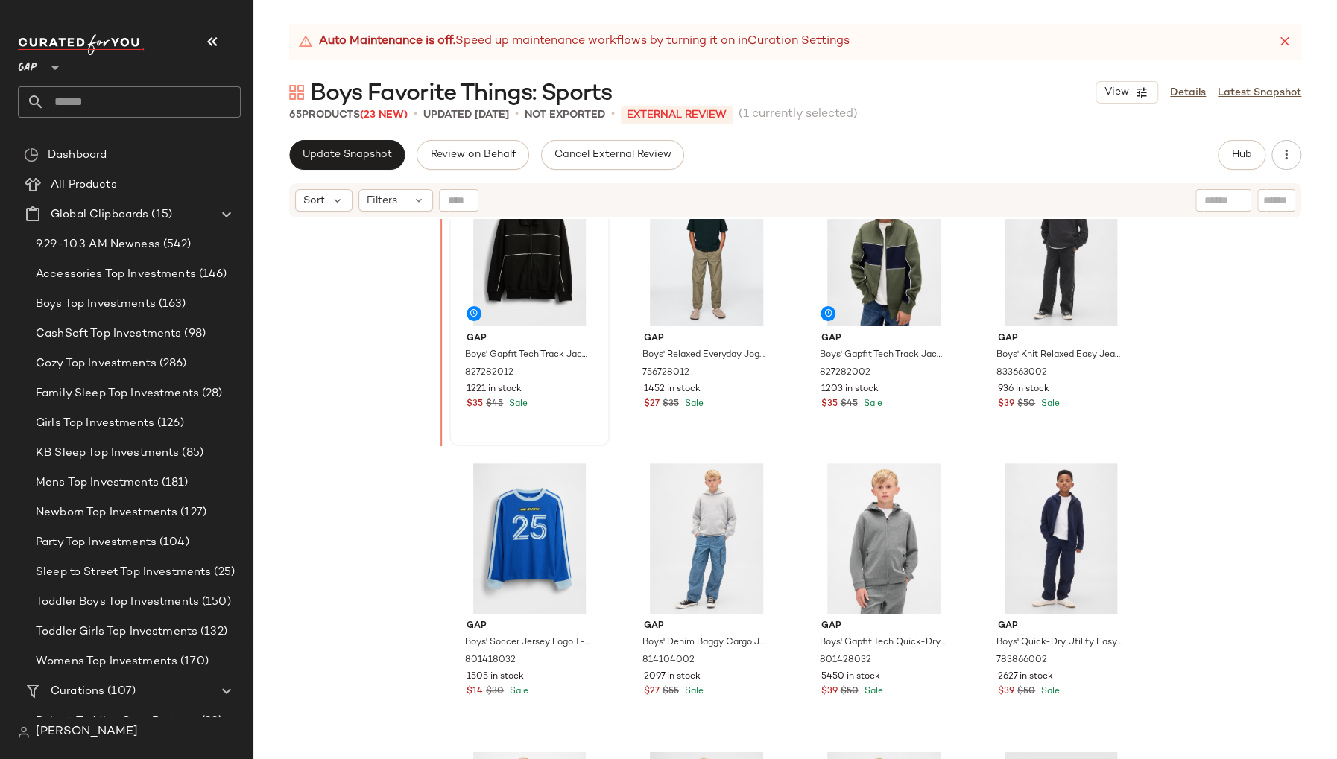
scroll to position [1498, 0]
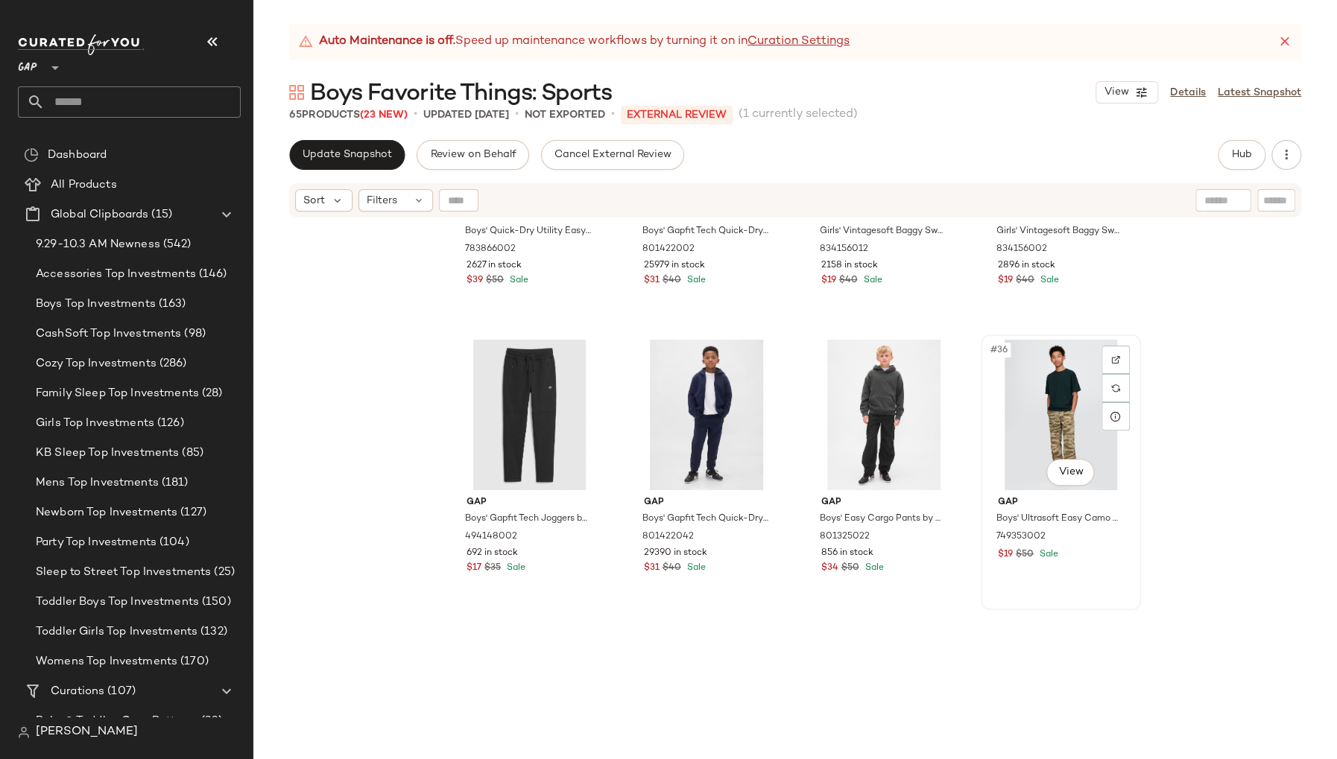
scroll to position [2287, 0]
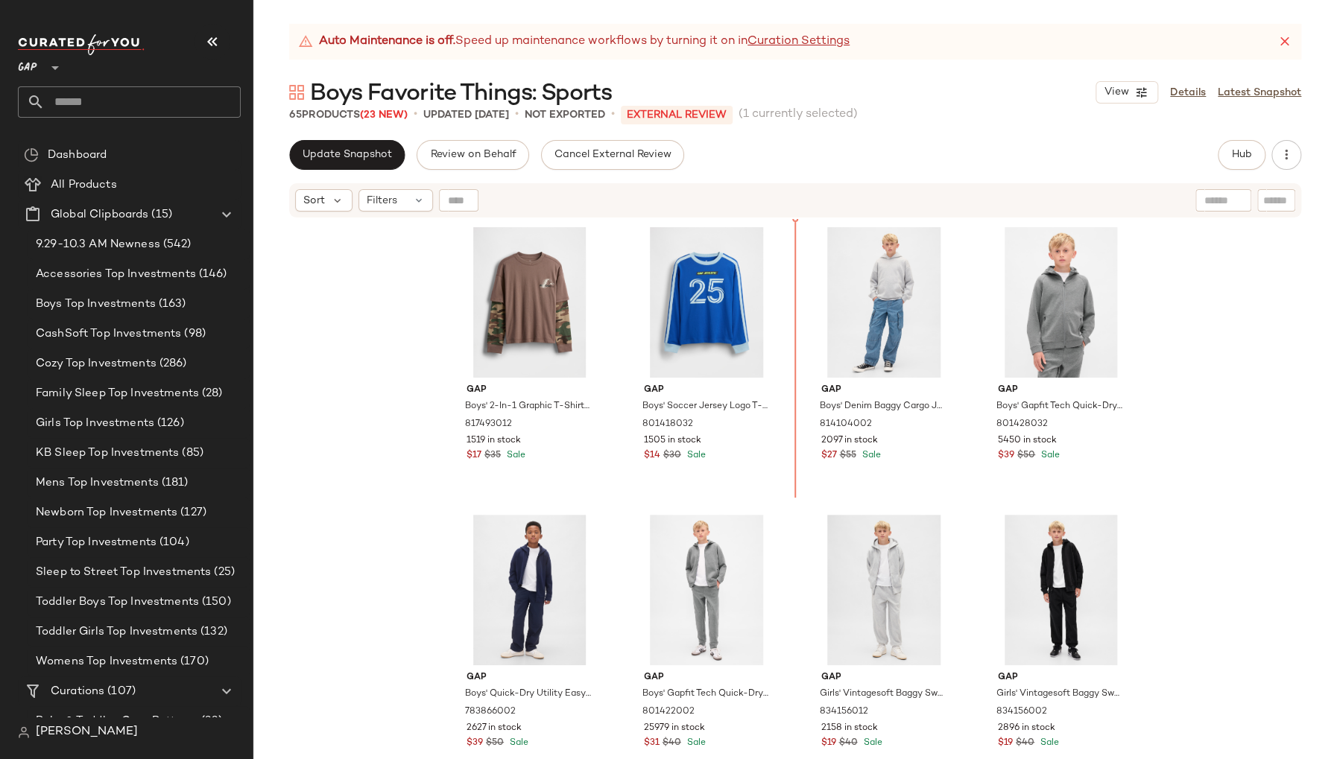
scroll to position [1737, 0]
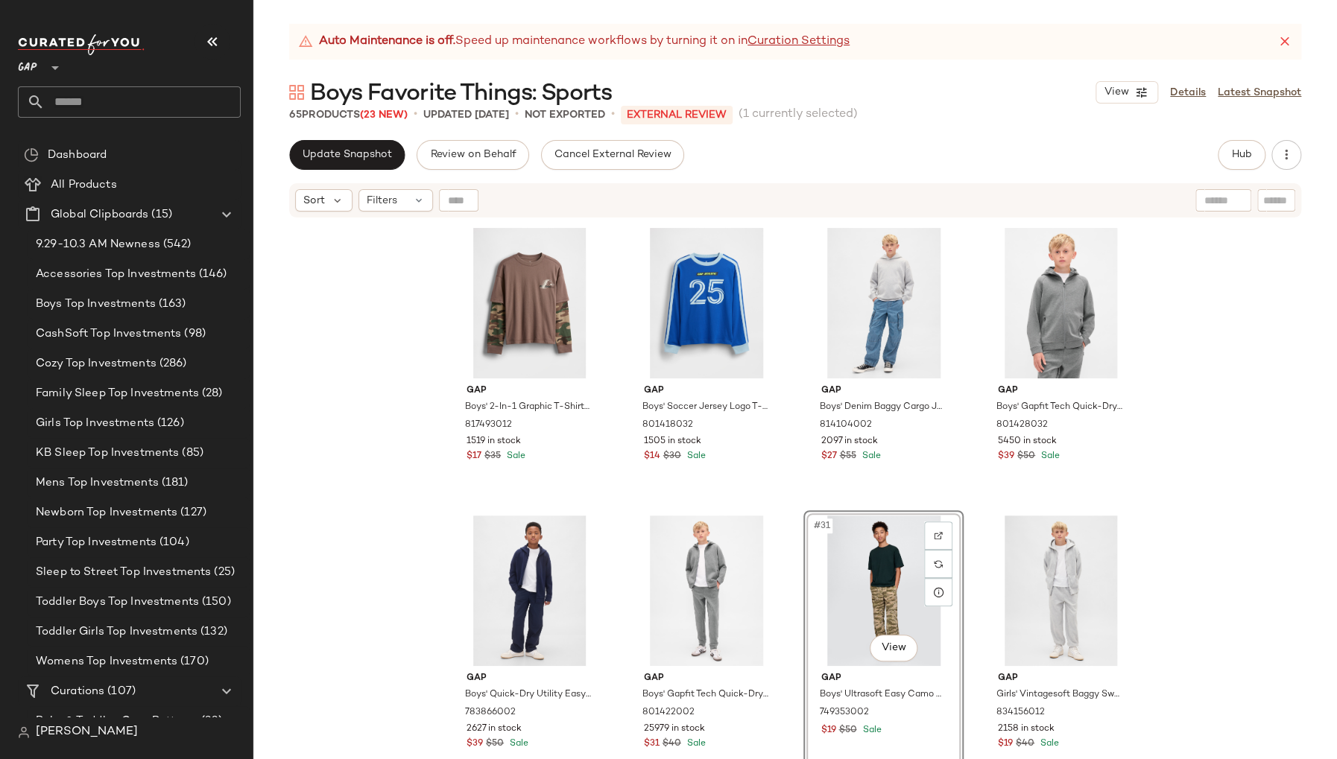
click at [946, 651] on div "#31 View" at bounding box center [883, 591] width 150 height 151
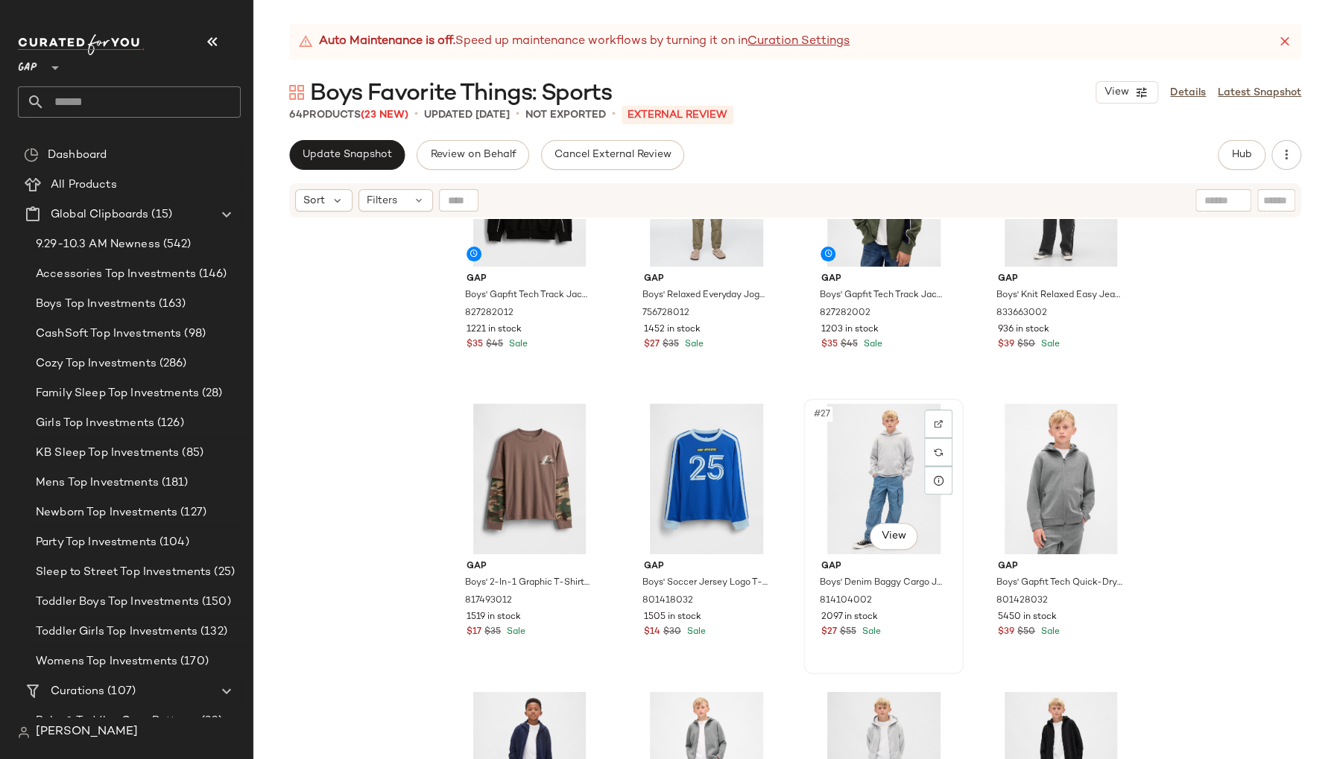
scroll to position [1553, 0]
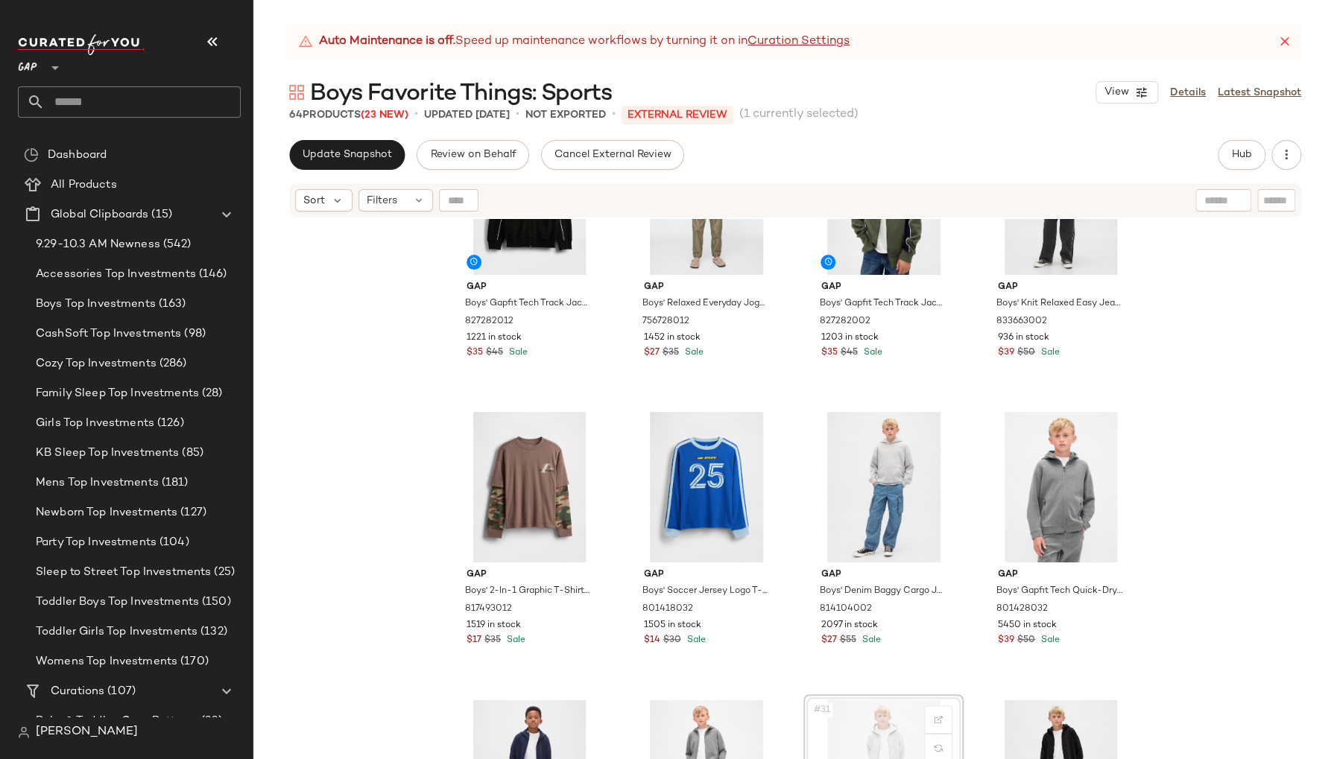
scroll to position [1556, 0]
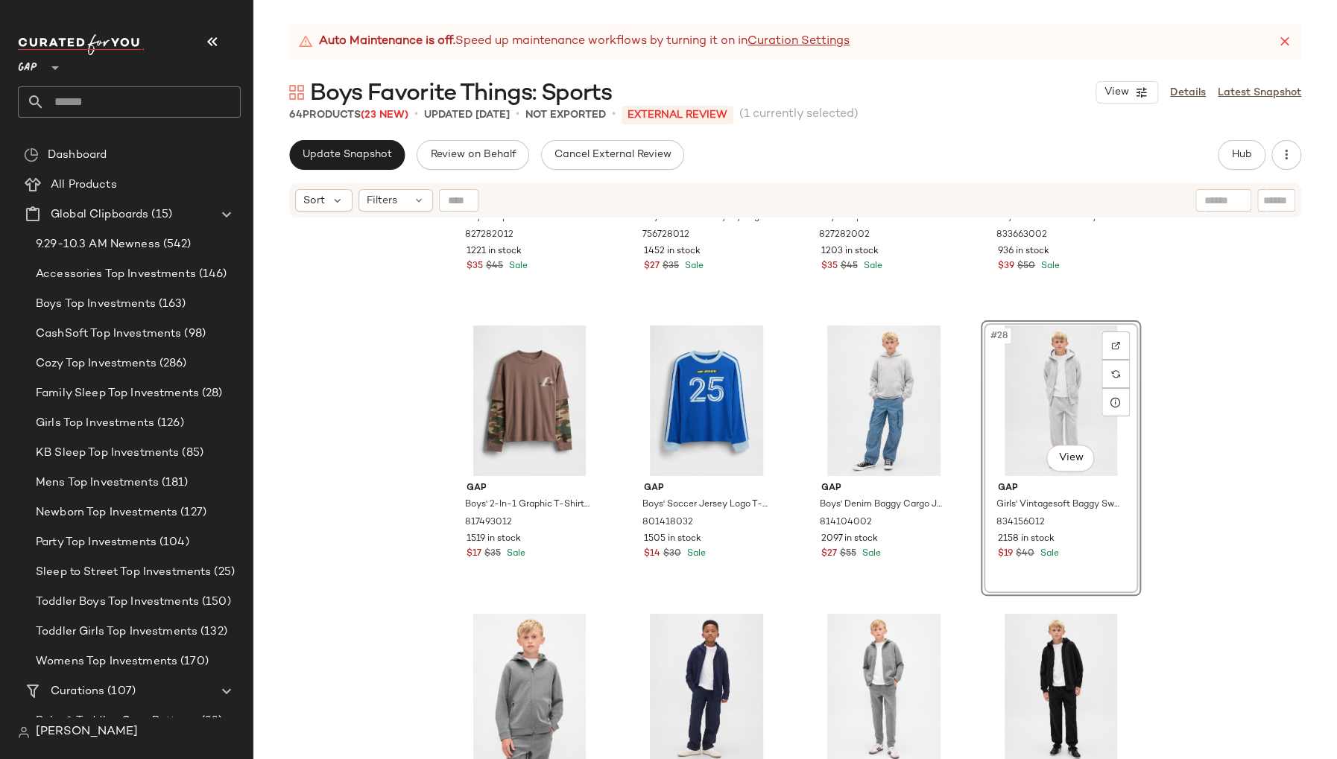
scroll to position [1642, 0]
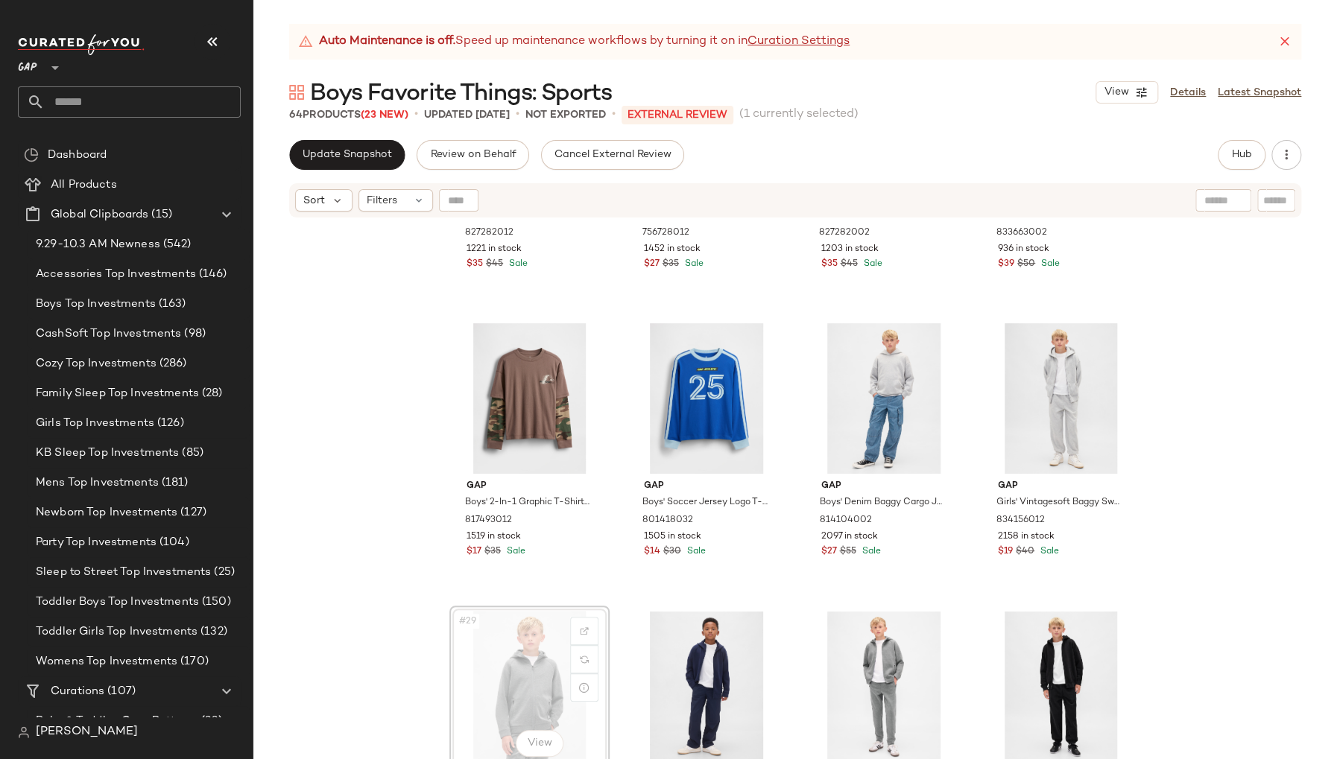
scroll to position [1642, 0]
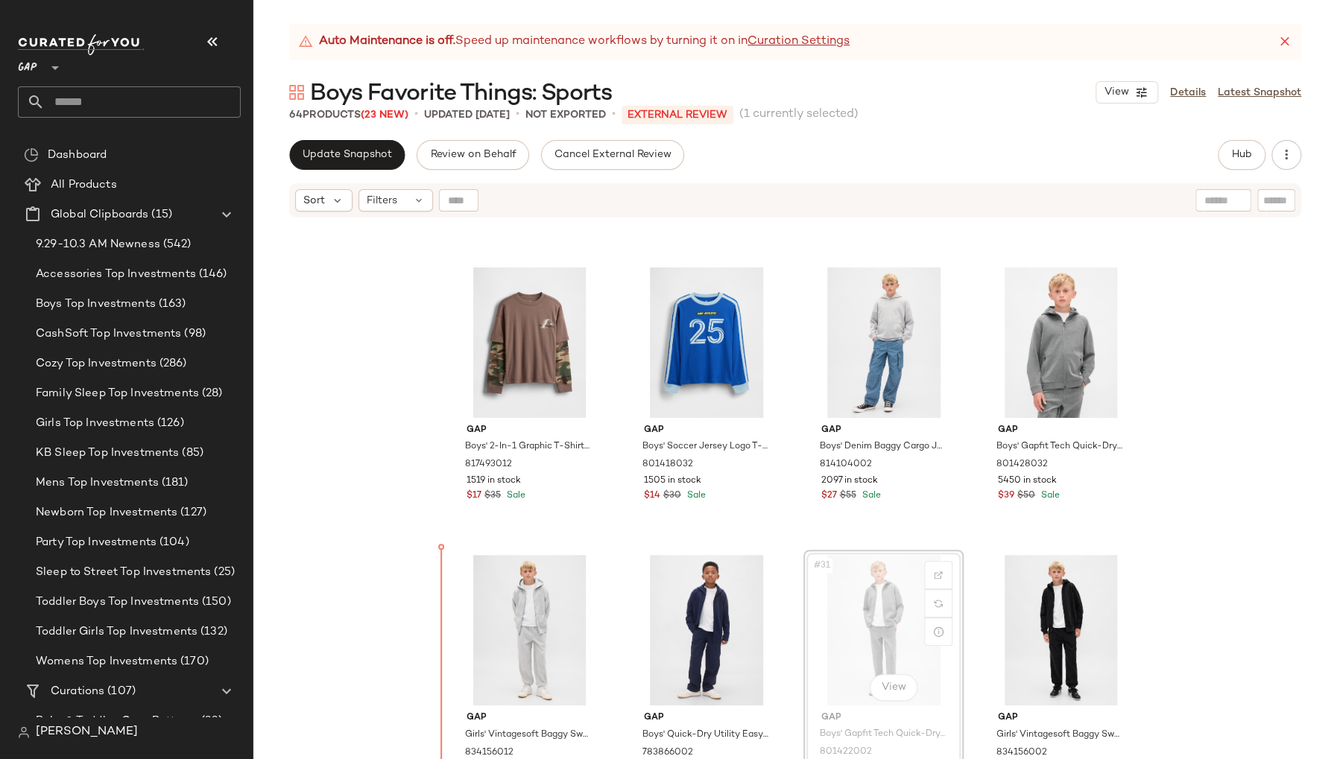
scroll to position [1699, 0]
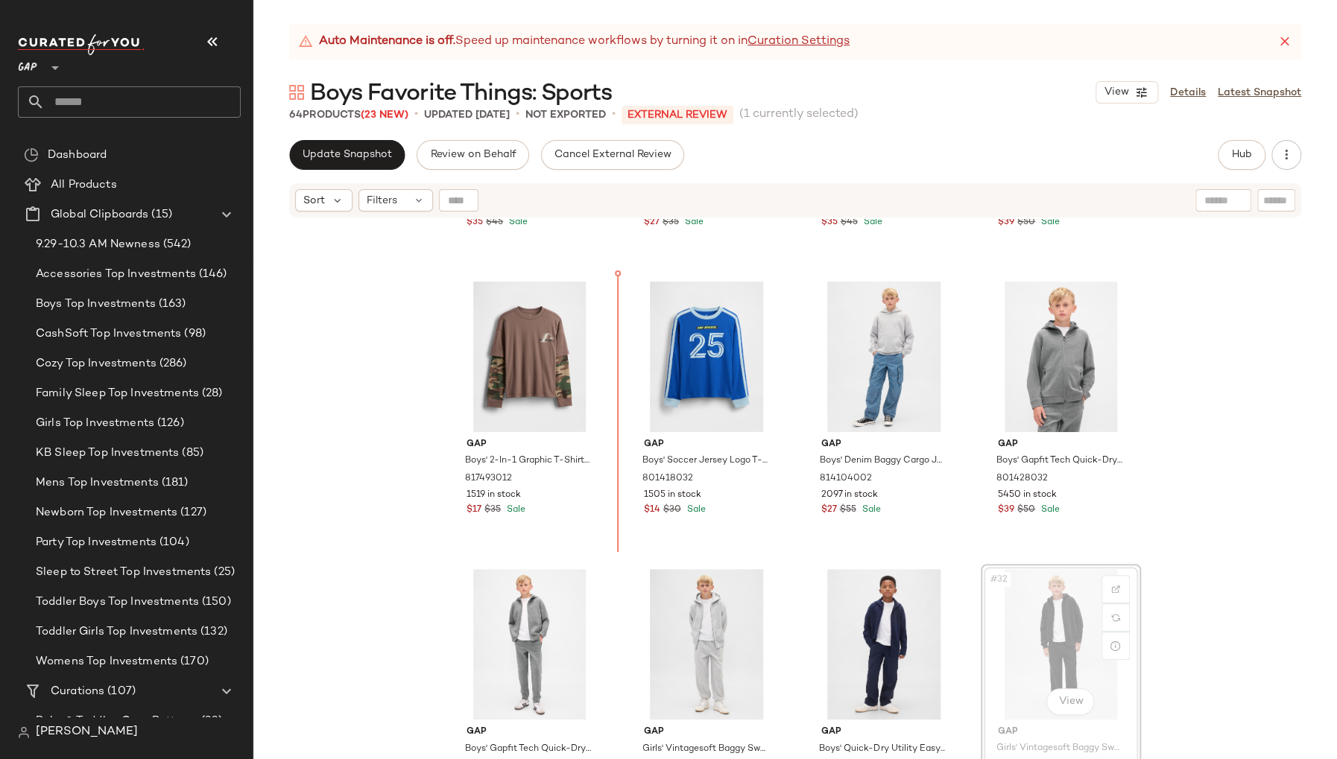
scroll to position [1683, 0]
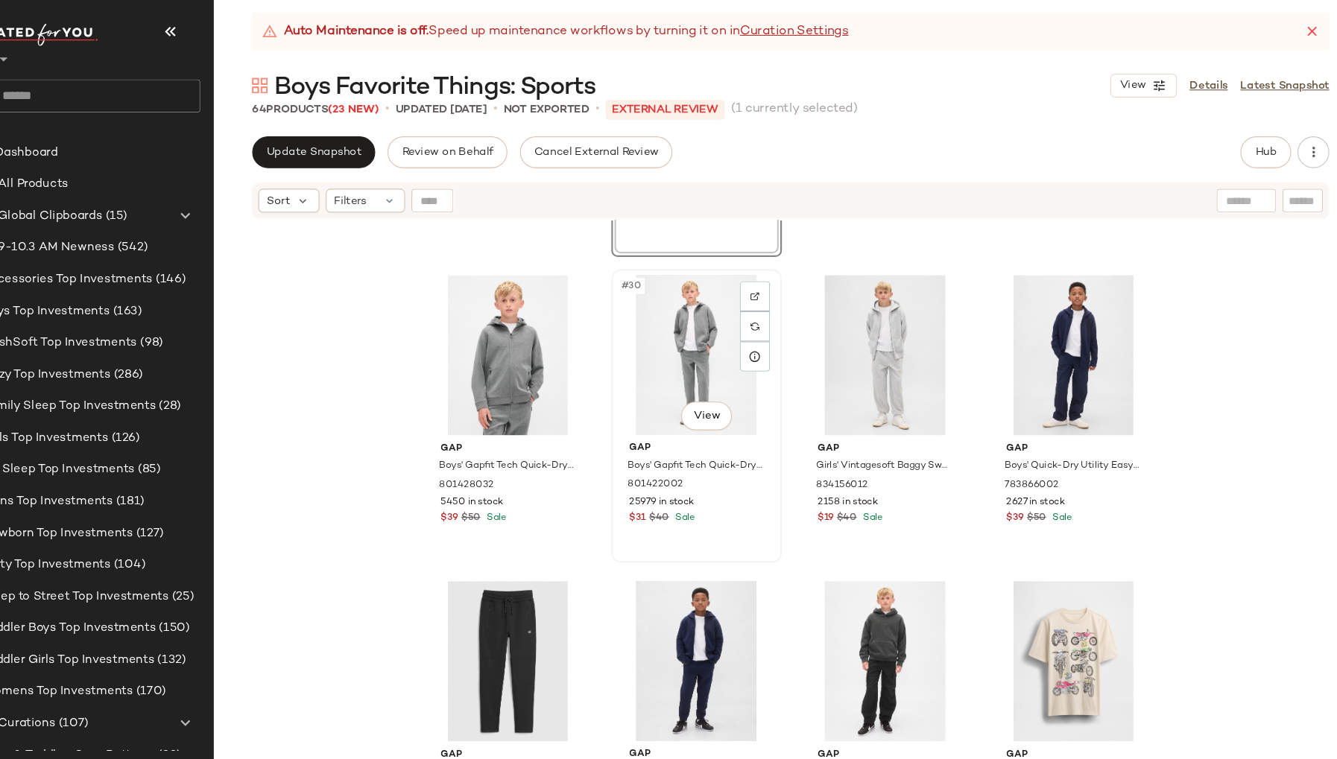
scroll to position [1990, 0]
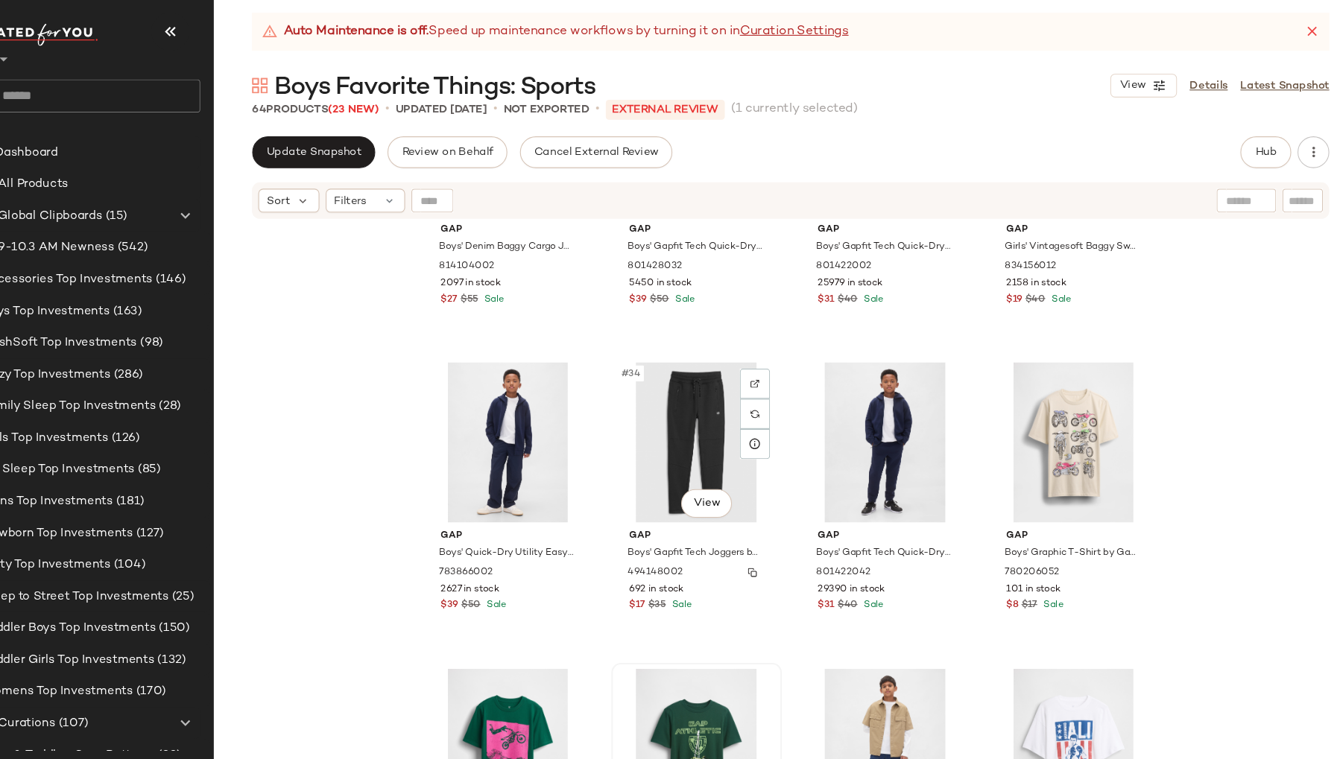
scroll to position [2232, 0]
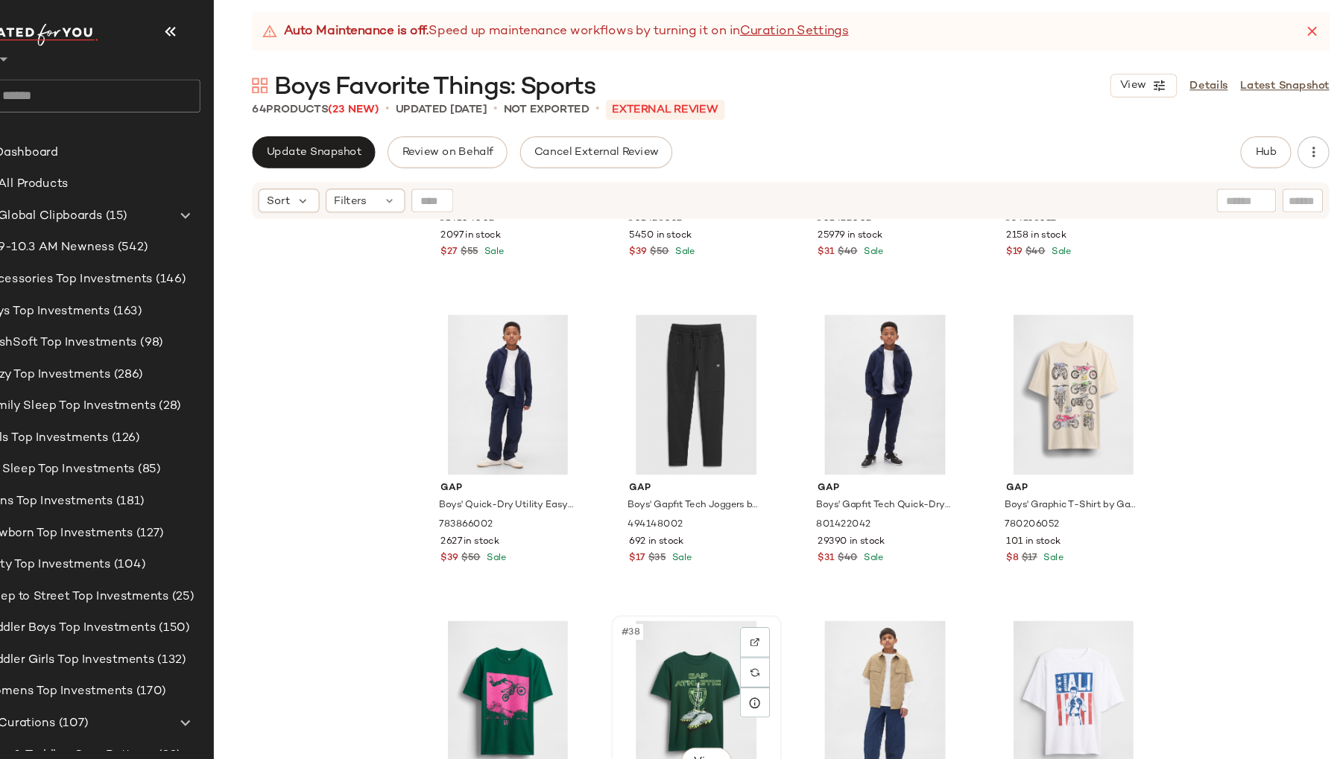
scroll to position [2234, 0]
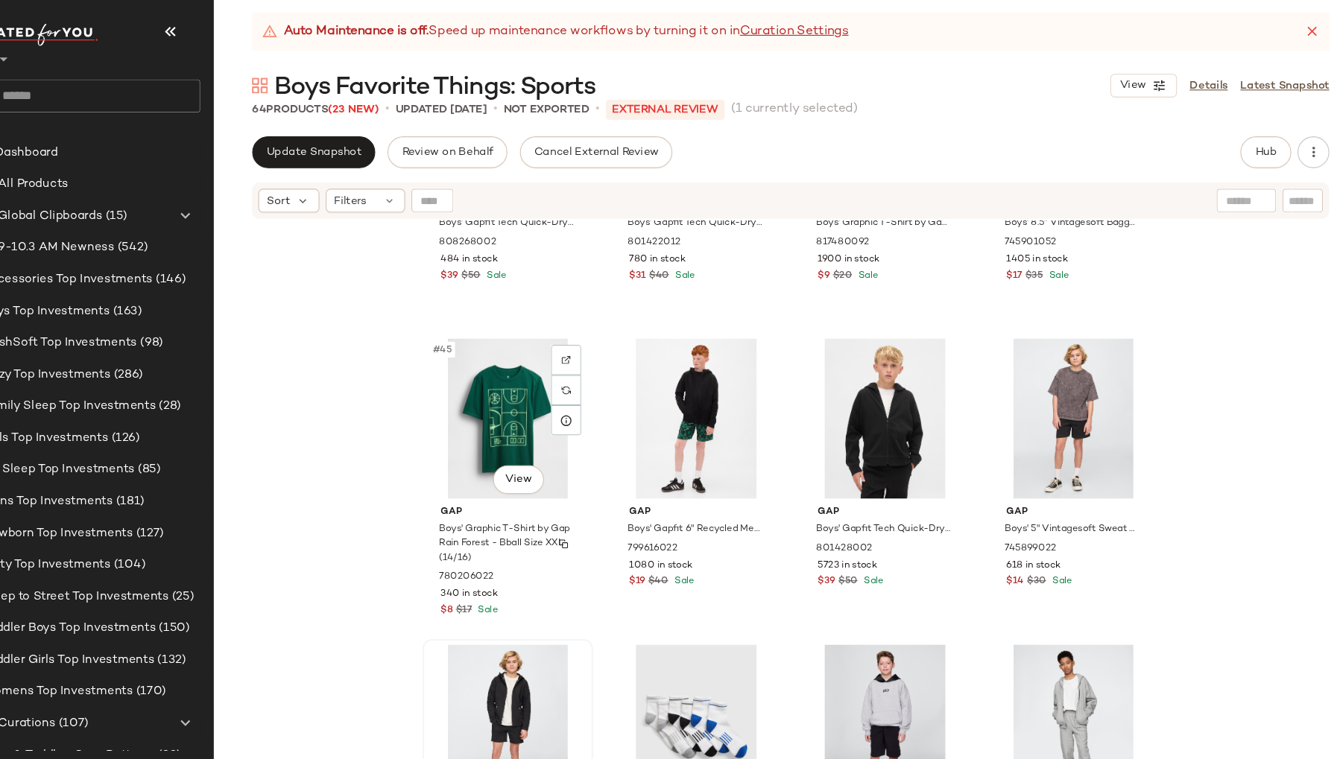
scroll to position [3073, 0]
click at [455, 430] on div "#45 View" at bounding box center [530, 405] width 150 height 151
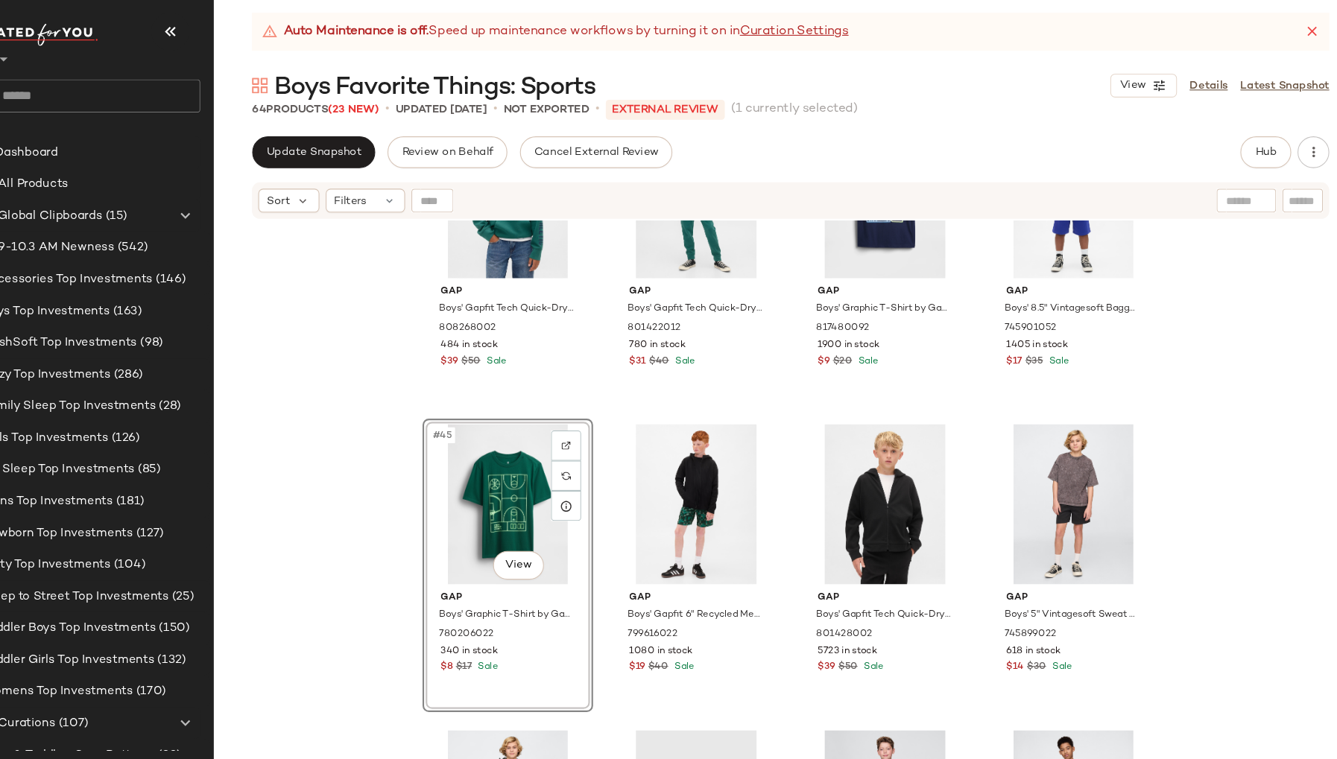
scroll to position [2995, 0]
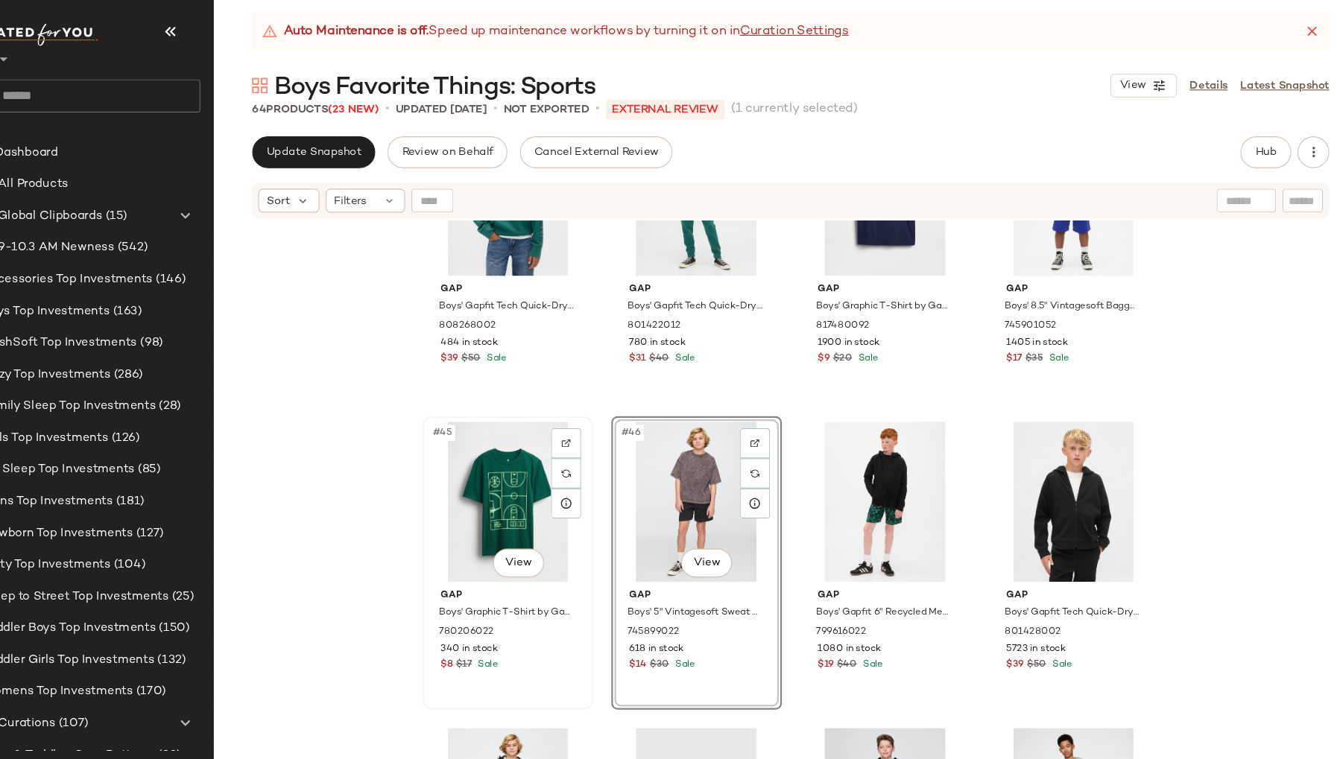
click at [458, 490] on div "#45 View" at bounding box center [530, 483] width 150 height 151
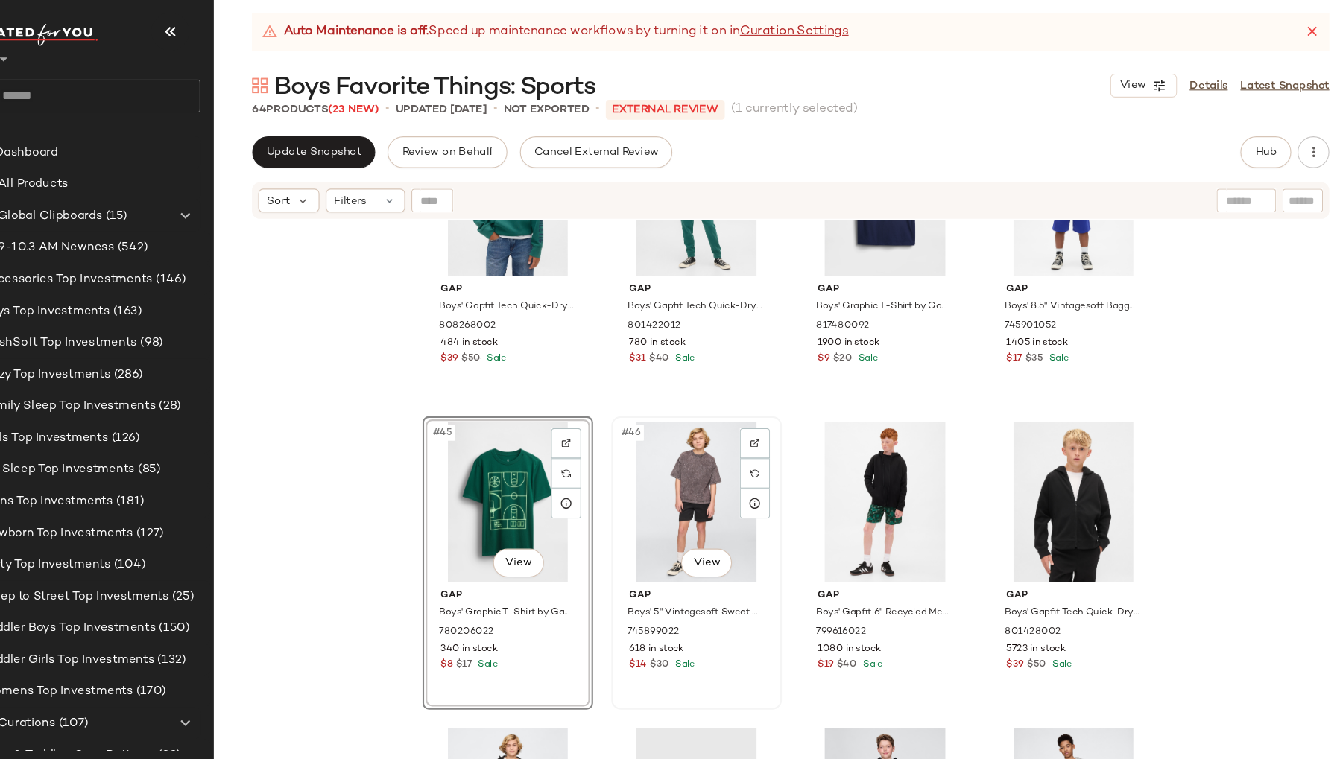
click at [639, 489] on div "#46 View" at bounding box center [707, 483] width 150 height 151
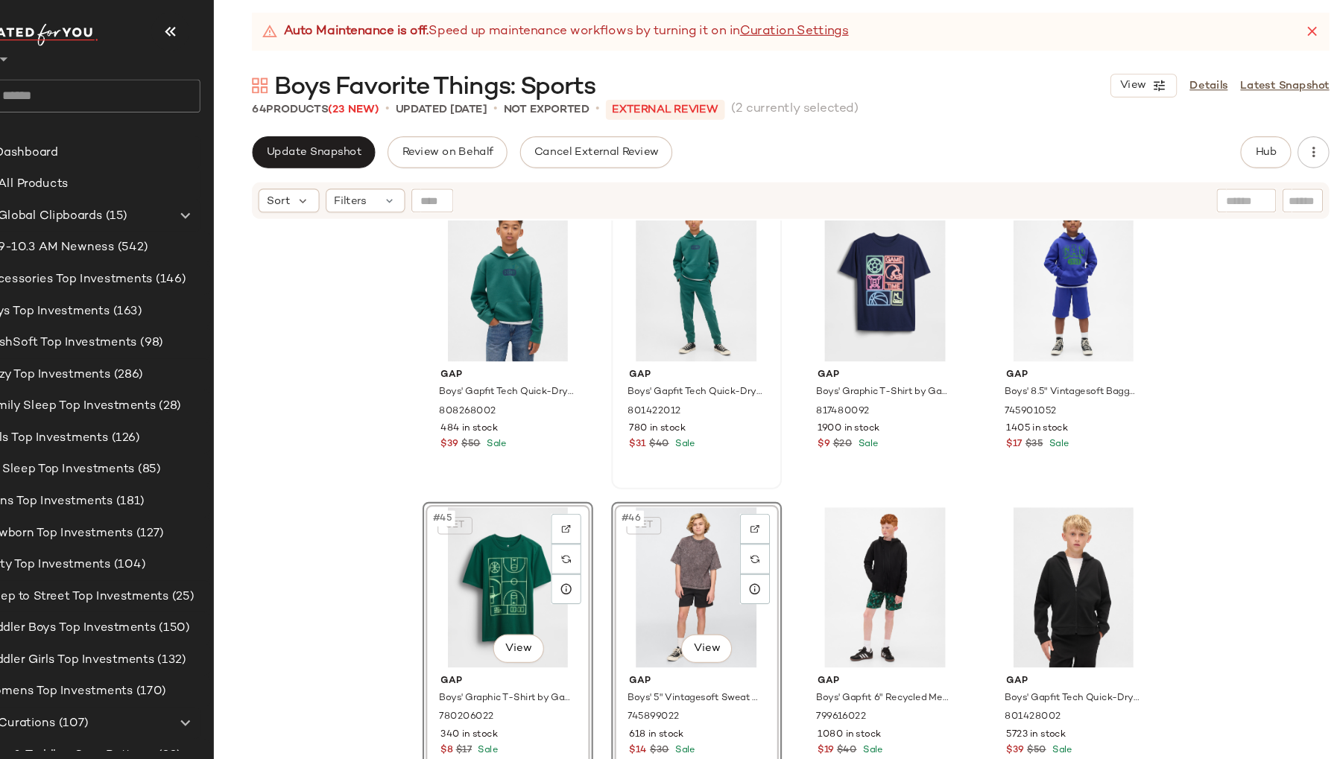
scroll to position [2914, 0]
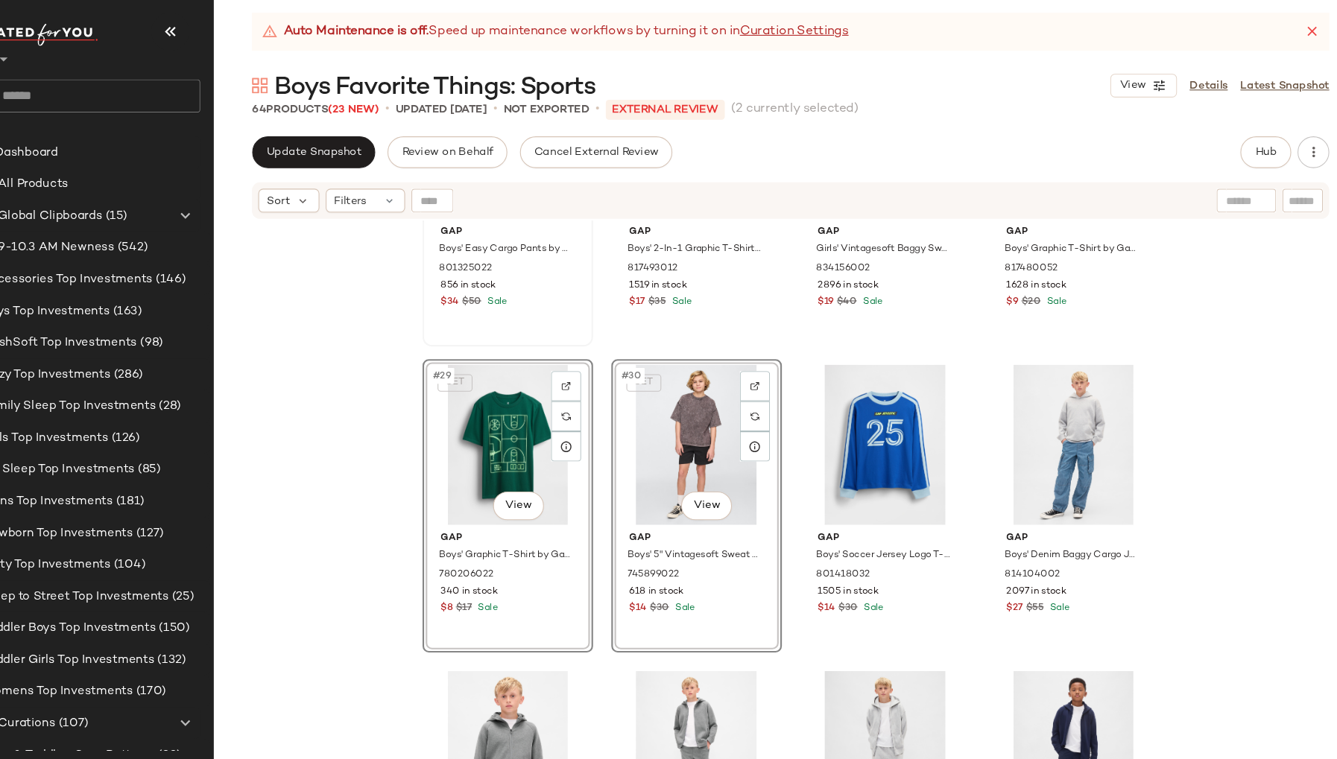
scroll to position [1719, 0]
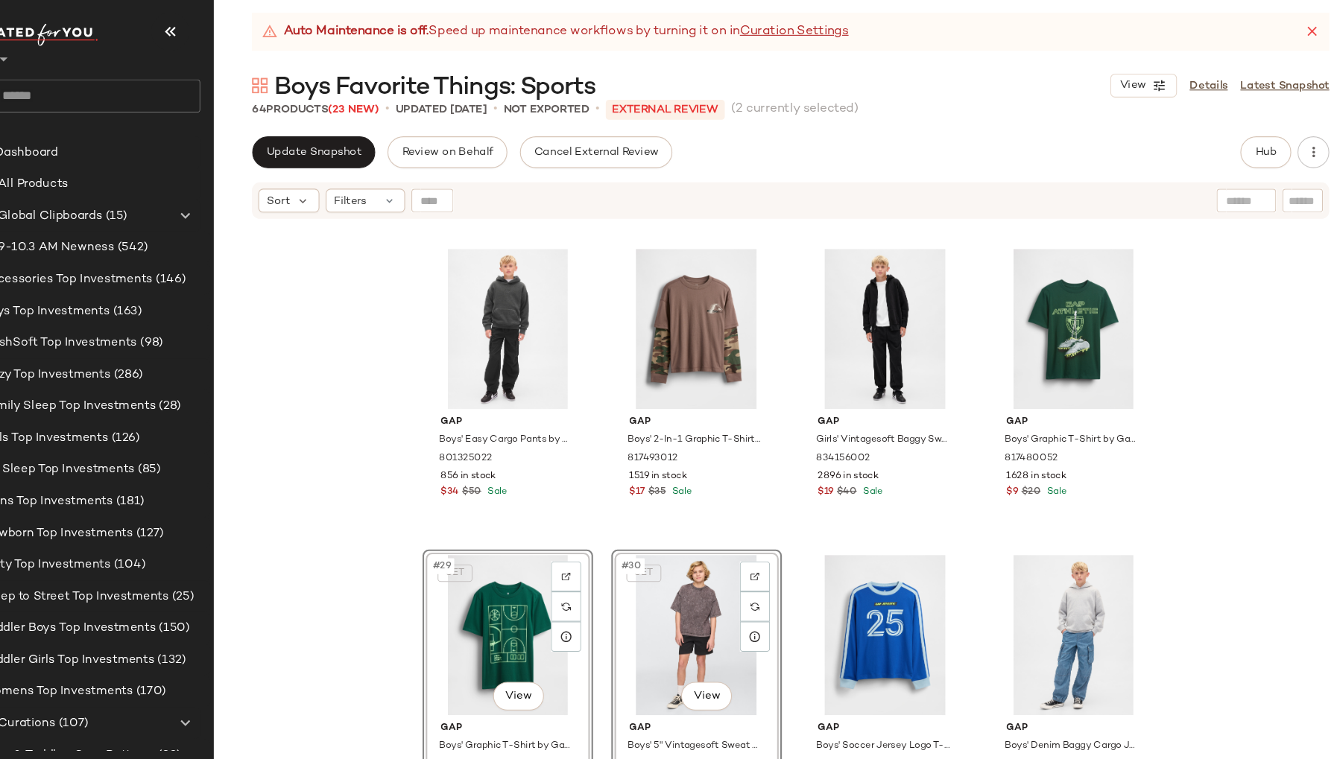
click at [356, 471] on div "Gap Boys' Easy Cargo Pants by Gap Black Size S (6/7) 801325022 856 in stock $34…" at bounding box center [794, 507] width 1083 height 577
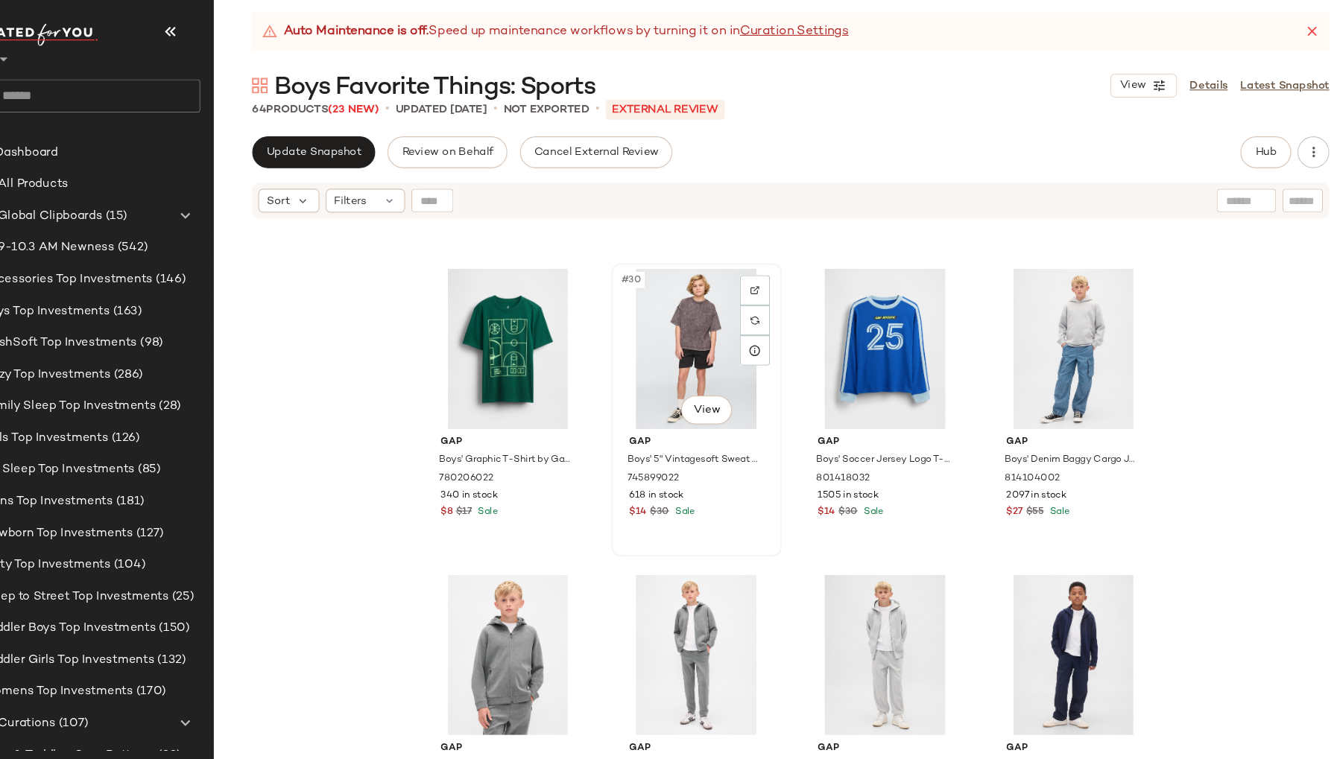
scroll to position [1990, 0]
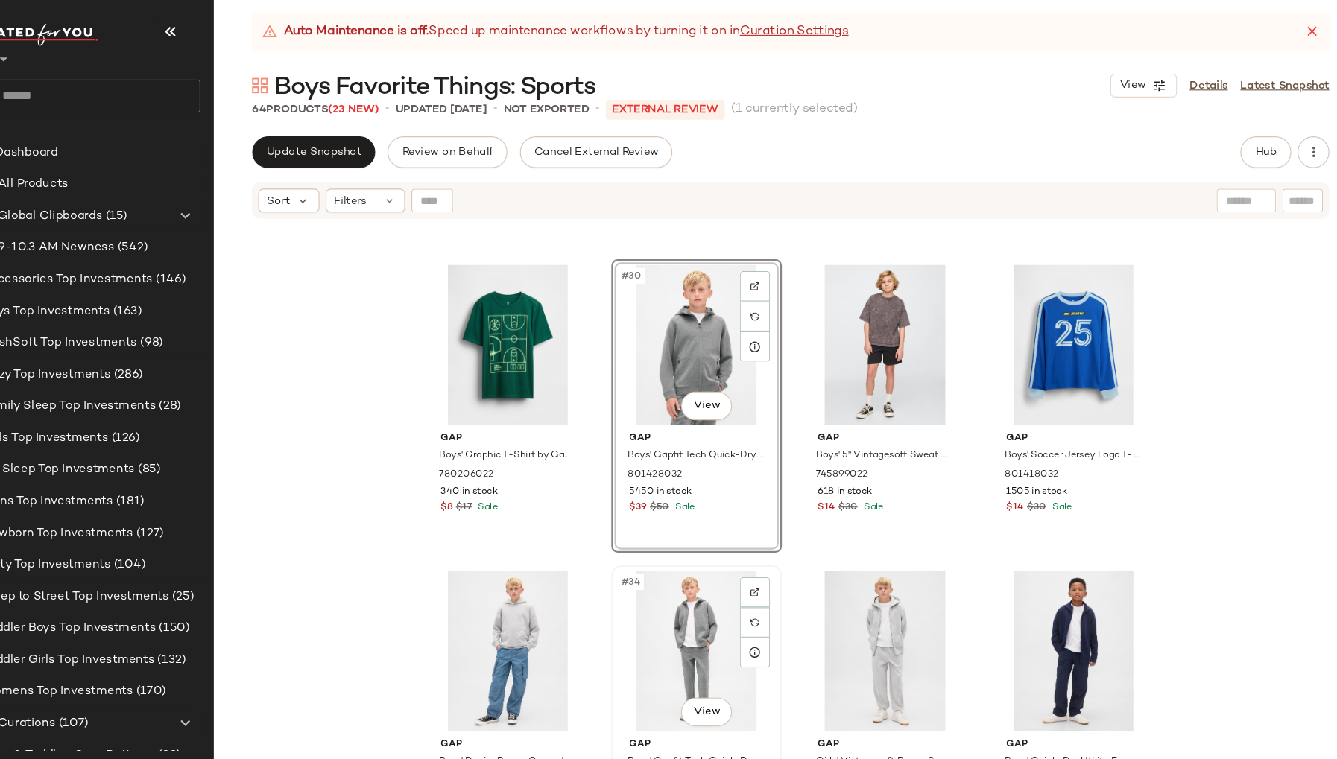
scroll to position [1993, 0]
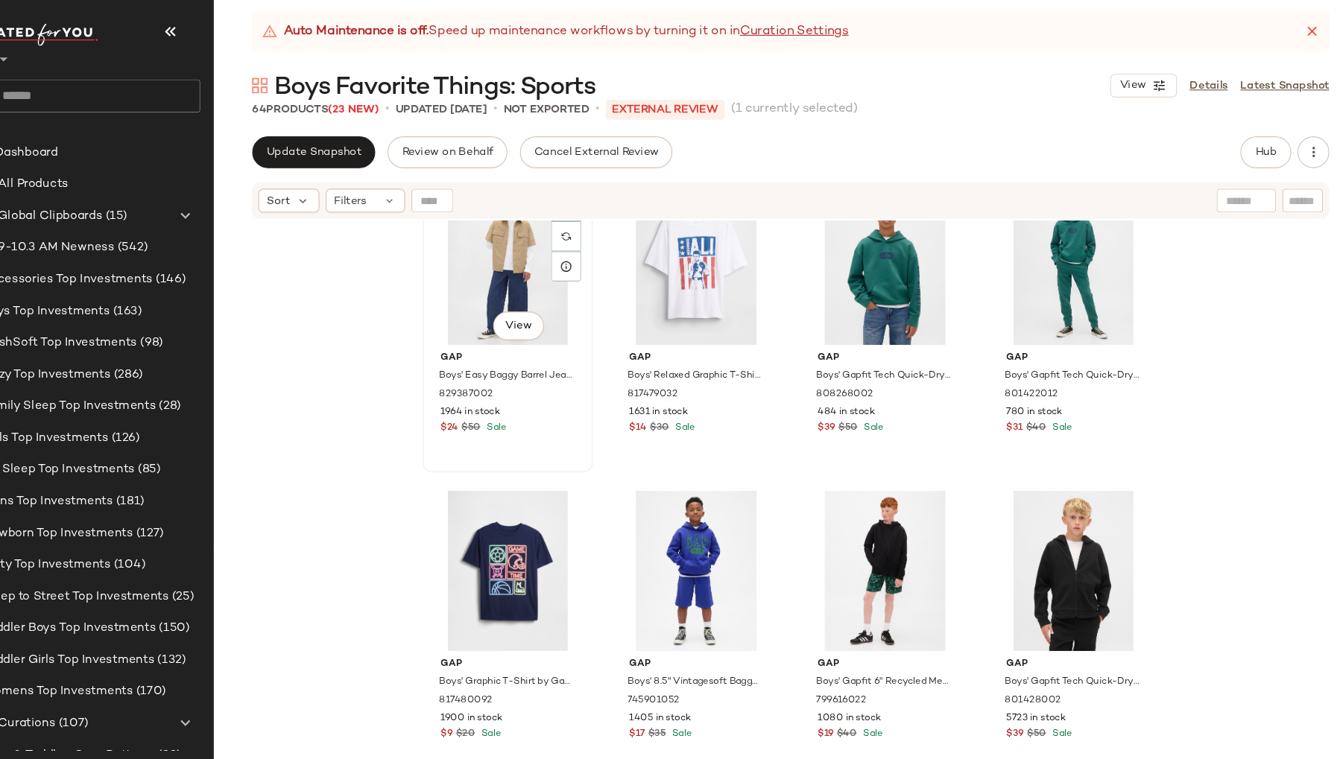
scroll to position [2950, 0]
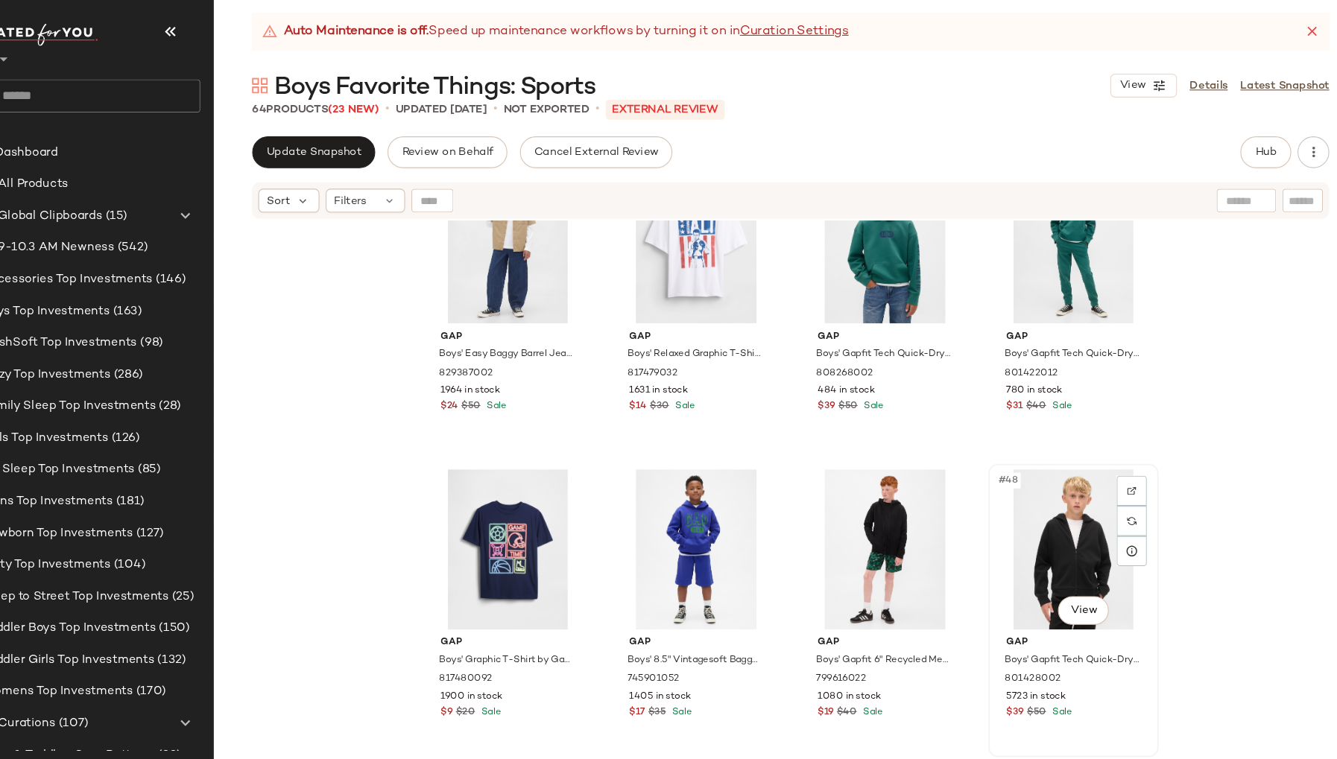
click at [988, 506] on div "#48 View" at bounding box center [1061, 528] width 150 height 151
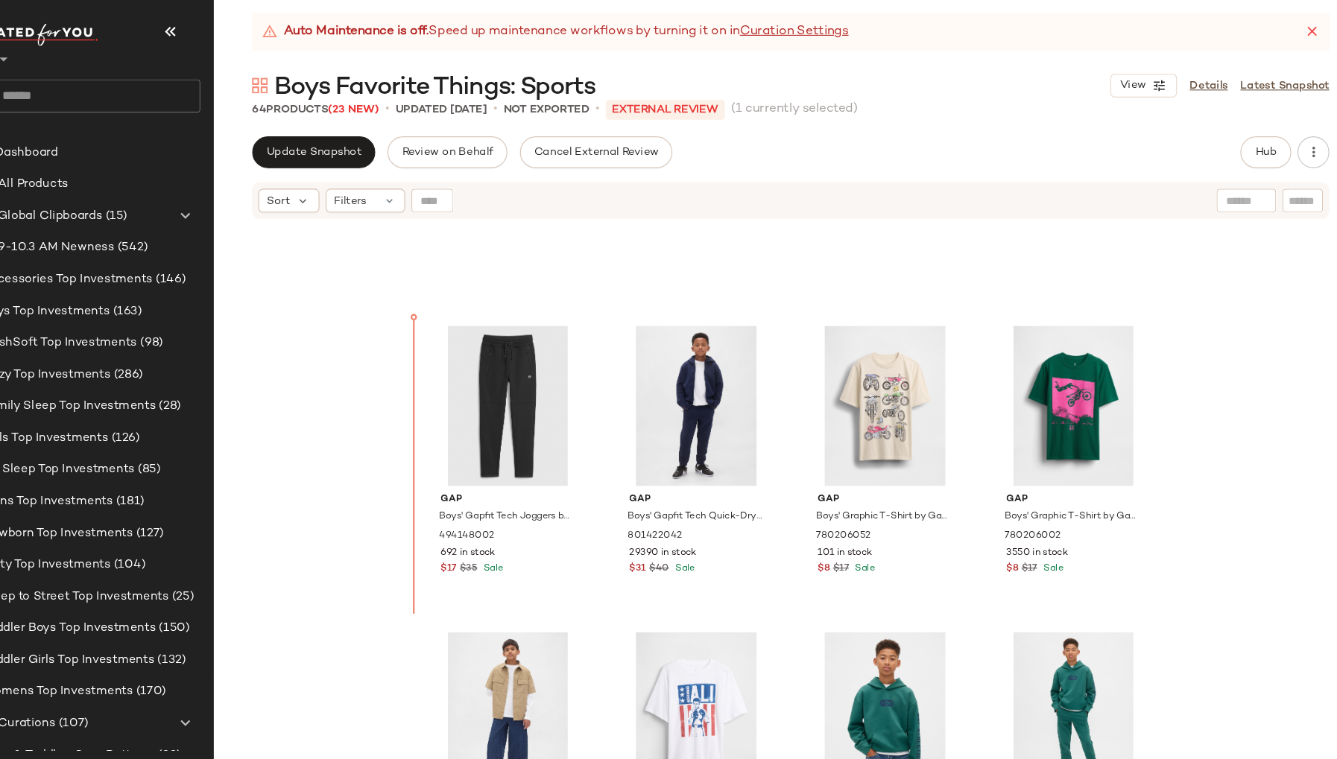
scroll to position [2507, 0]
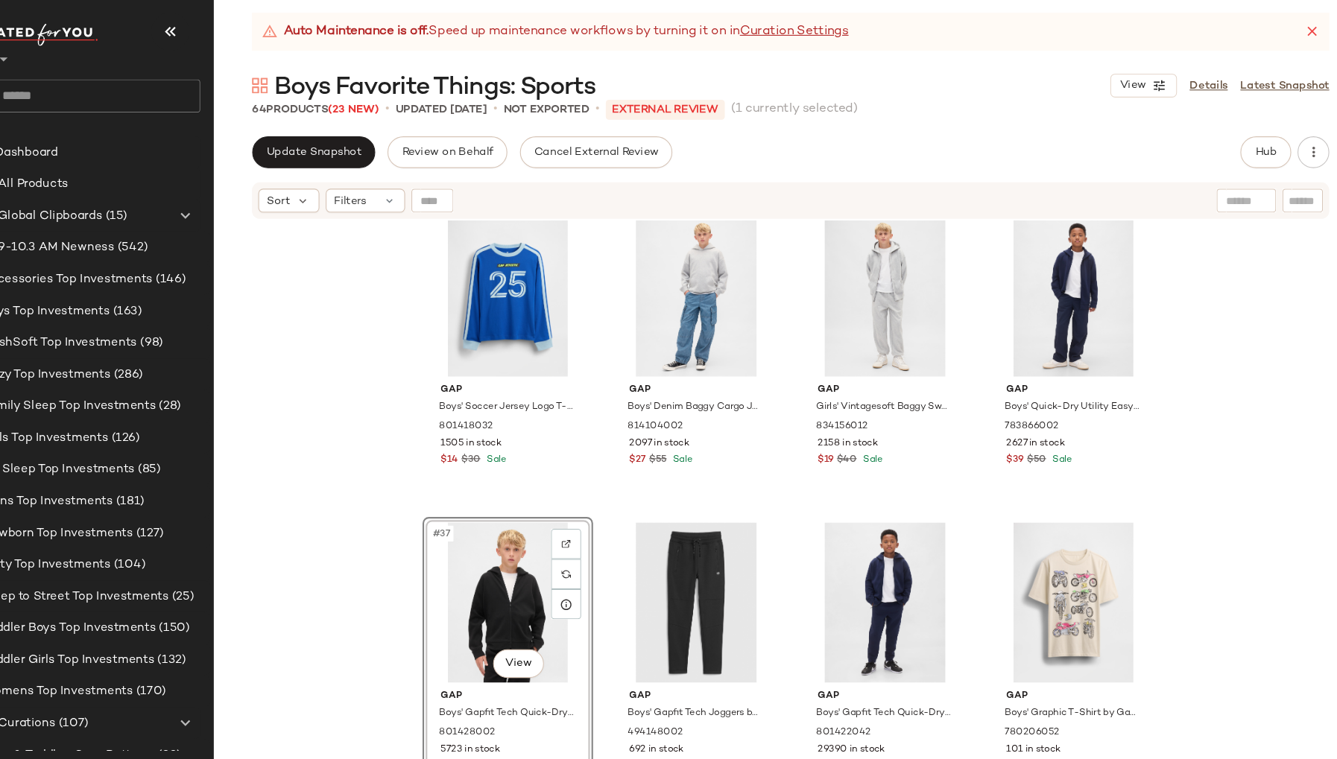
scroll to position [2322, 0]
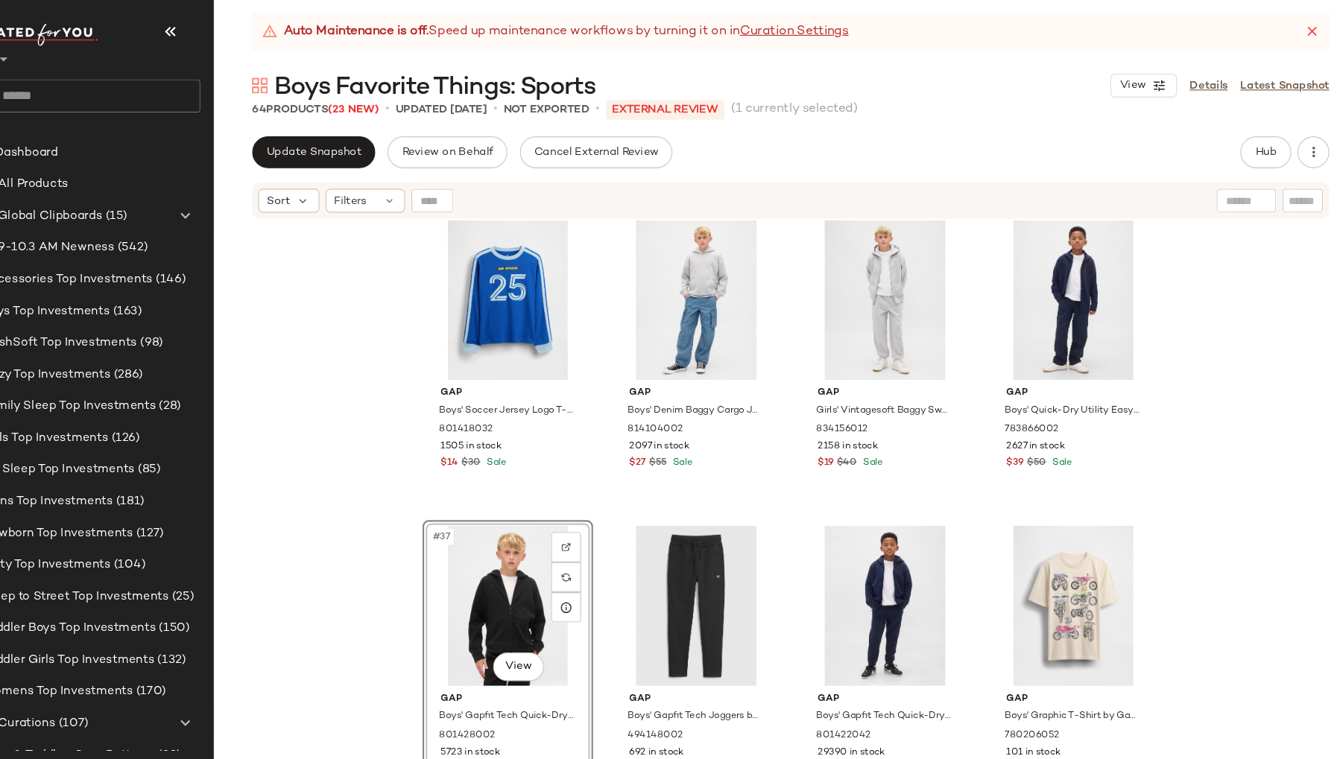
drag, startPoint x: 452, startPoint y: 555, endPoint x: 462, endPoint y: 554, distance: 9.7
click at [455, 554] on div "#37 View" at bounding box center [530, 581] width 150 height 151
click at [632, 563] on div "#38 View" at bounding box center [707, 581] width 150 height 151
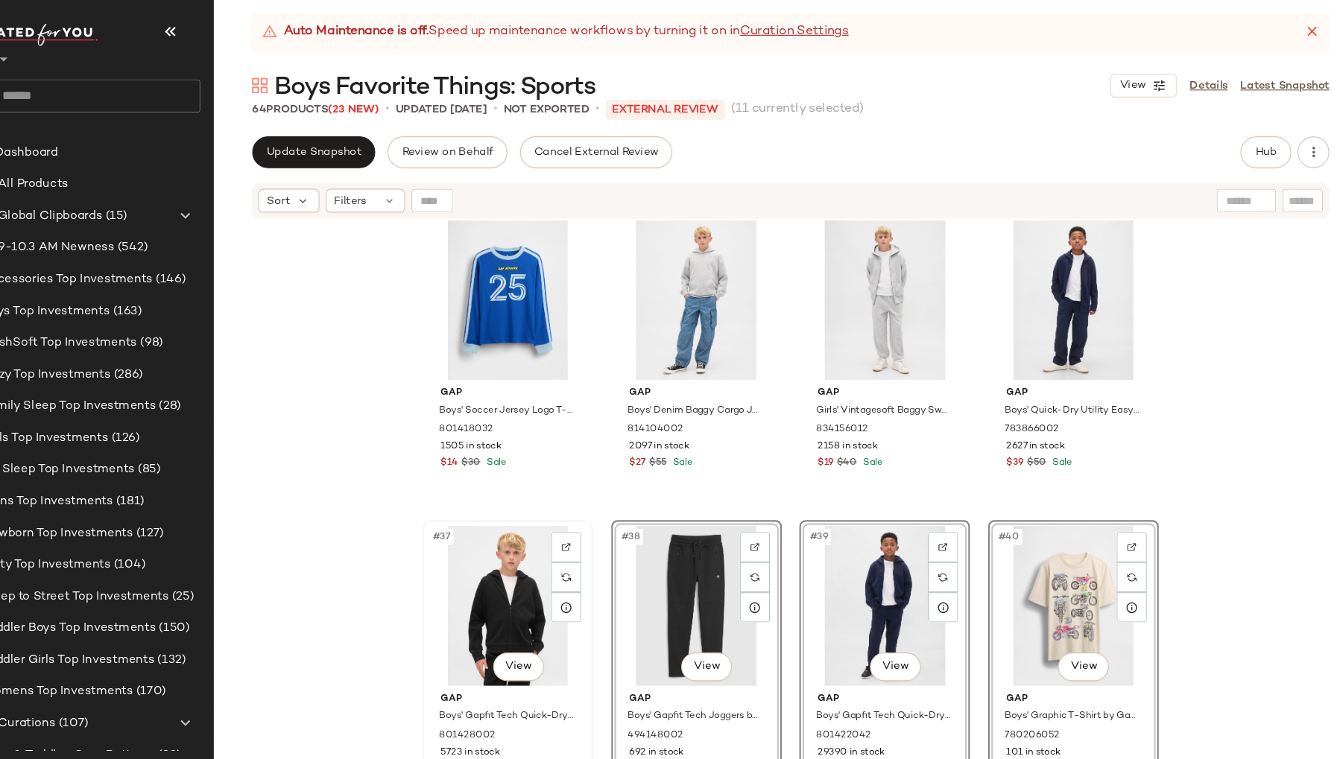
click at [455, 563] on div "#37 View" at bounding box center [530, 581] width 150 height 151
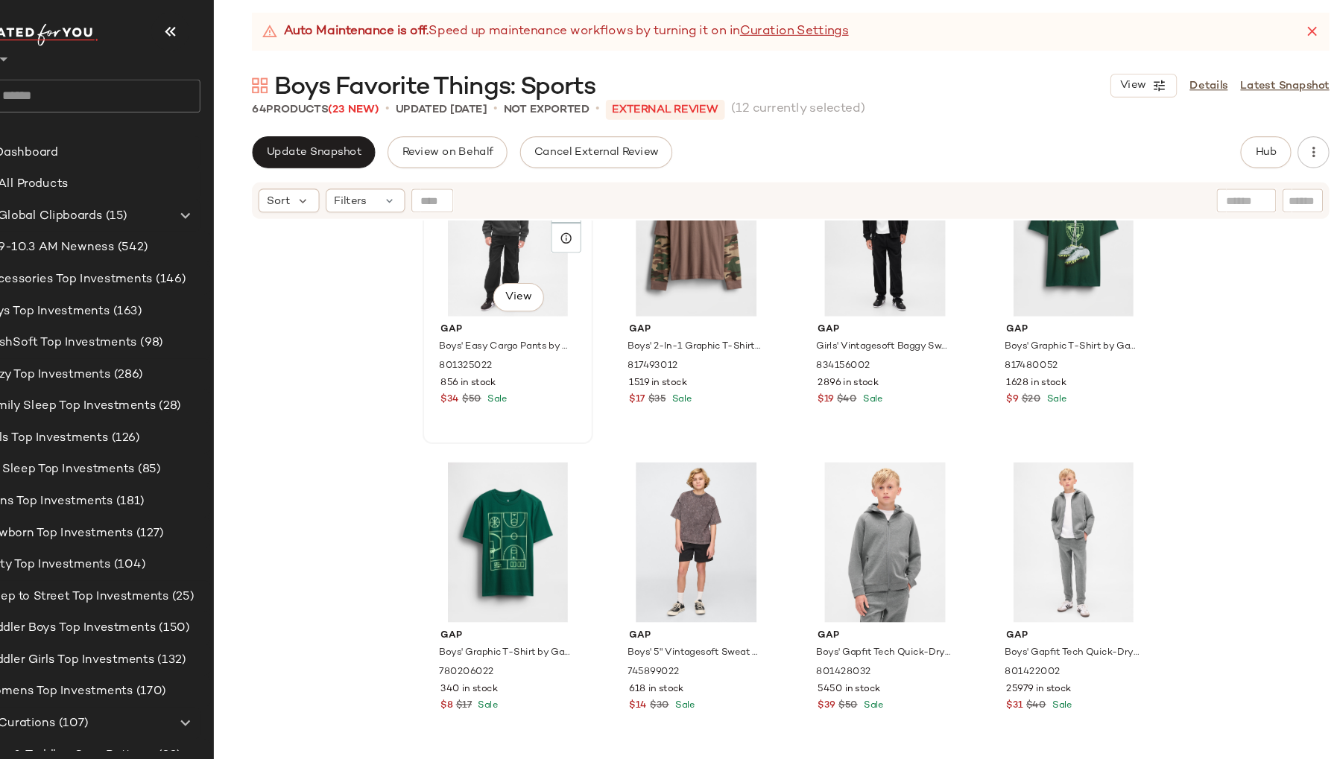
scroll to position [1940, 0]
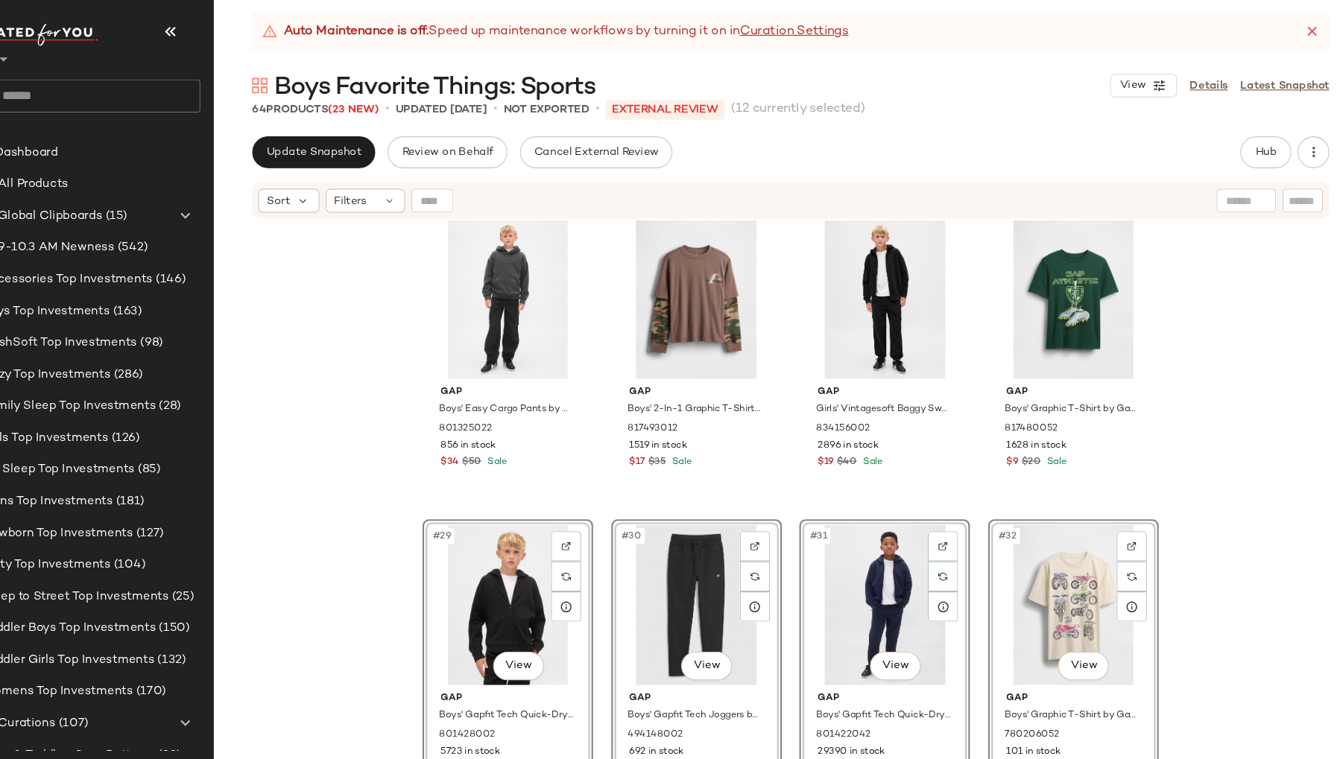
click at [352, 466] on div "Gap Boys' Easy Cargo Pants by Gap Black Size S (6/7) 801325022 856 in stock $34…" at bounding box center [794, 507] width 1083 height 577
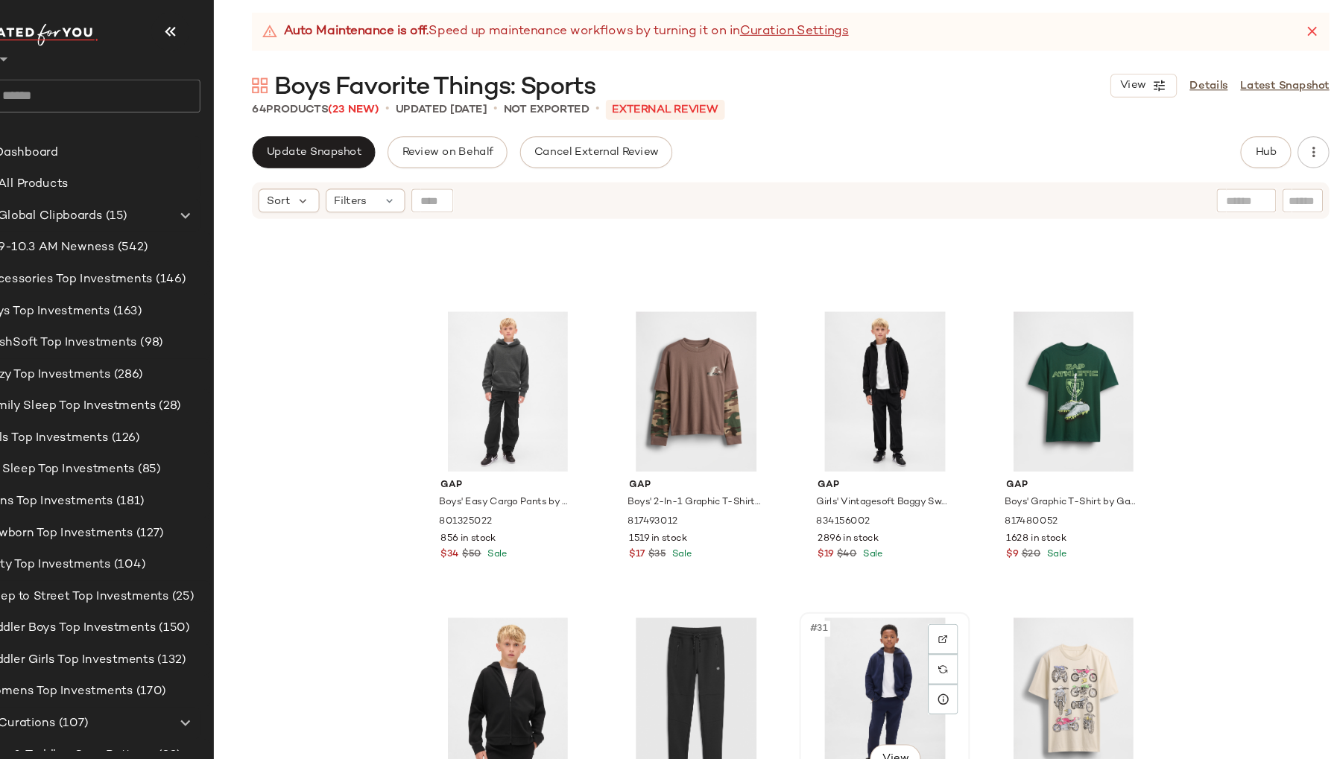
scroll to position [1652, 0]
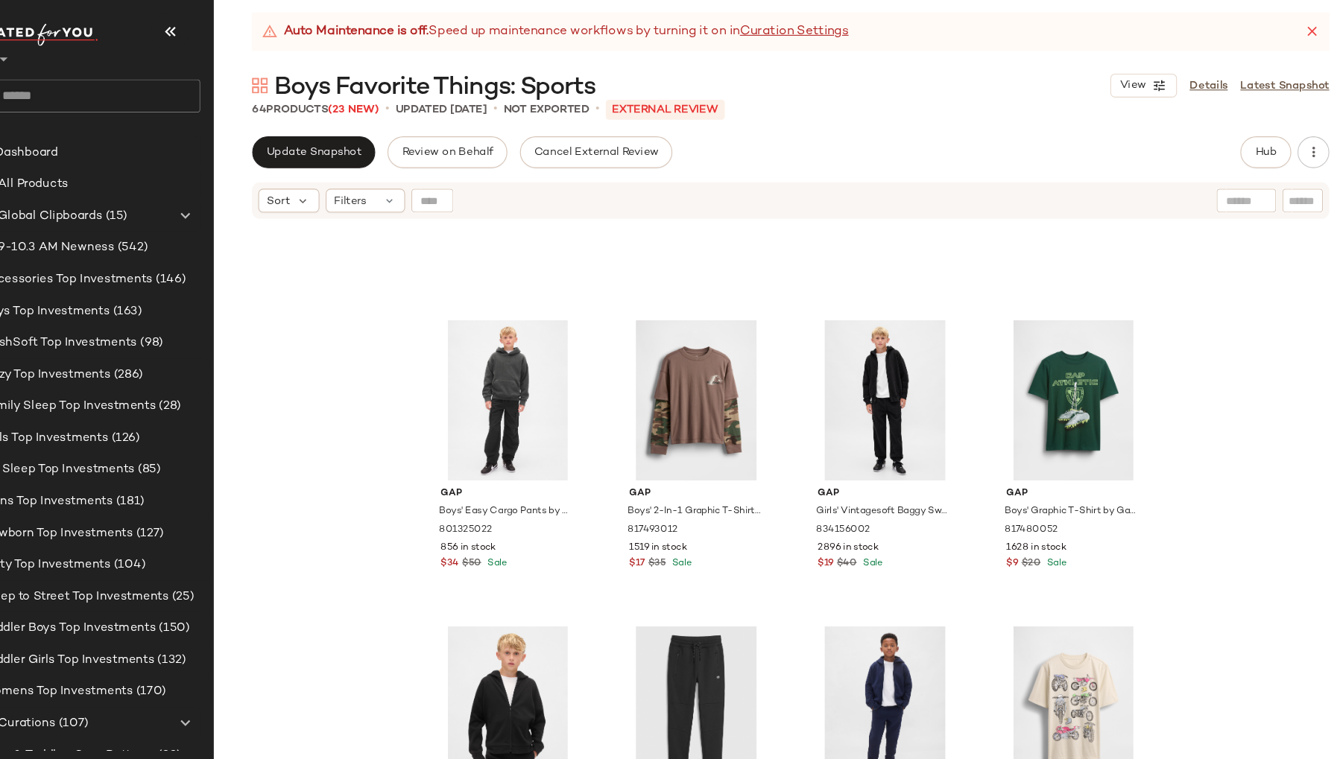
click at [341, 498] on div "Gap Boys' Easy Cargo Pants by Gap Black Size S (6/7) 801325022 856 in stock $34…" at bounding box center [794, 507] width 1083 height 577
click at [467, 647] on div "#29 View" at bounding box center [530, 676] width 150 height 151
click at [636, 643] on div "#30 View" at bounding box center [707, 676] width 150 height 151
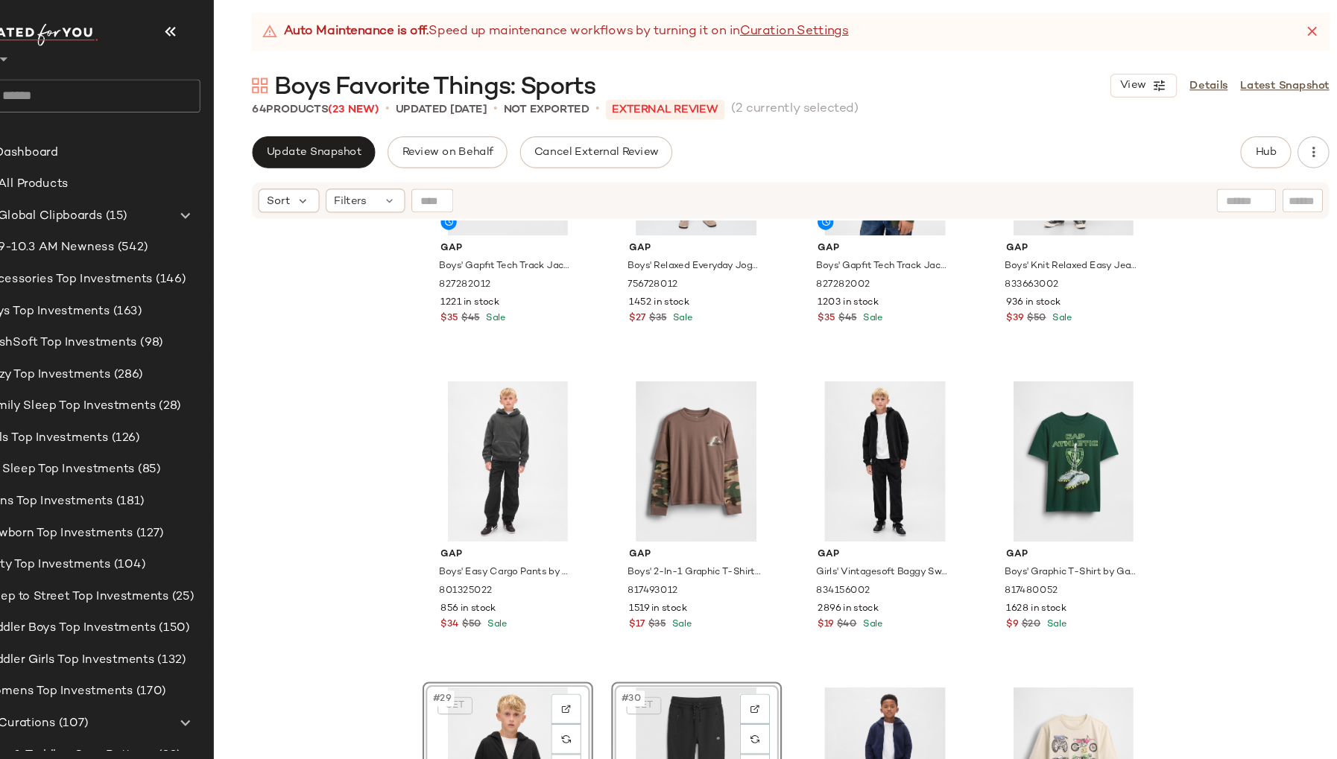
scroll to position [1597, 0]
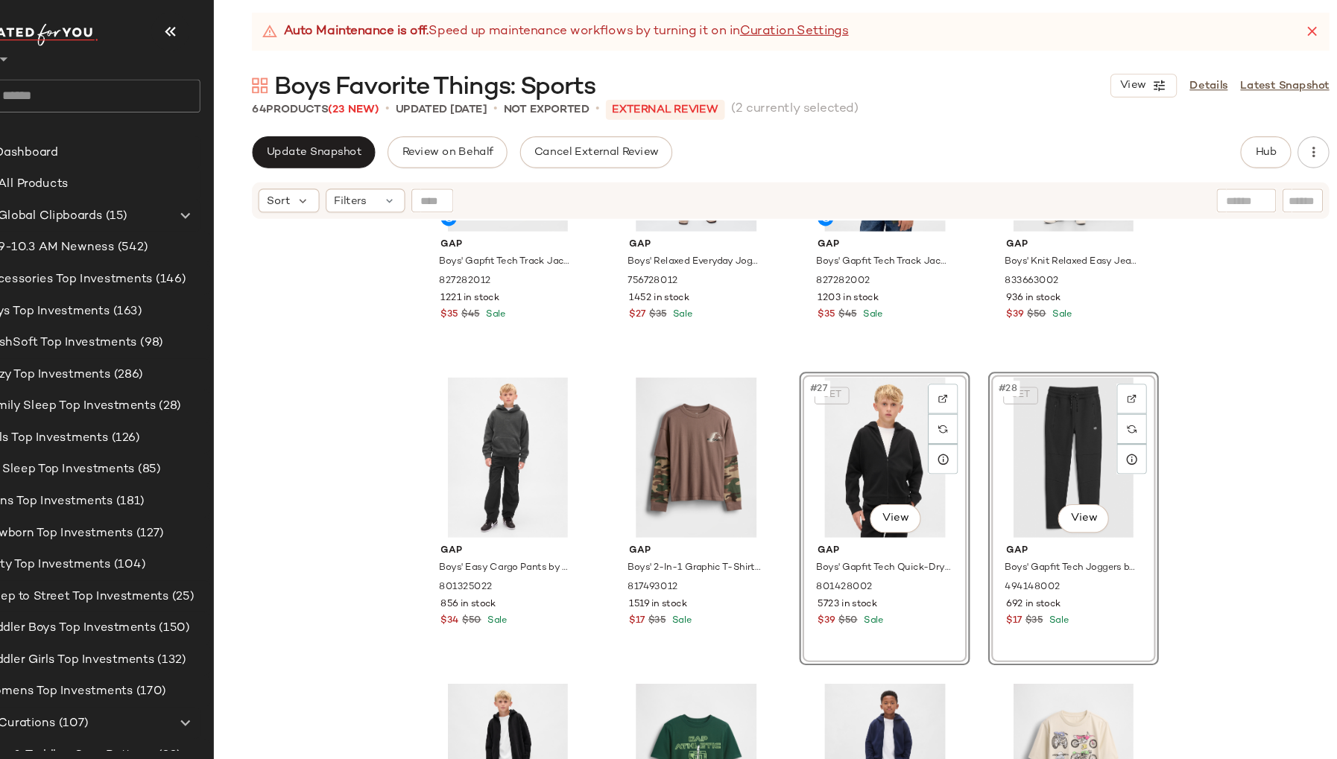
scroll to position [1599, 0]
click at [1209, 532] on div "Gap Boys' Gapfit Tech Track Jacket by Gap True Black Size XS 827282012 1221 in …" at bounding box center [794, 507] width 1083 height 577
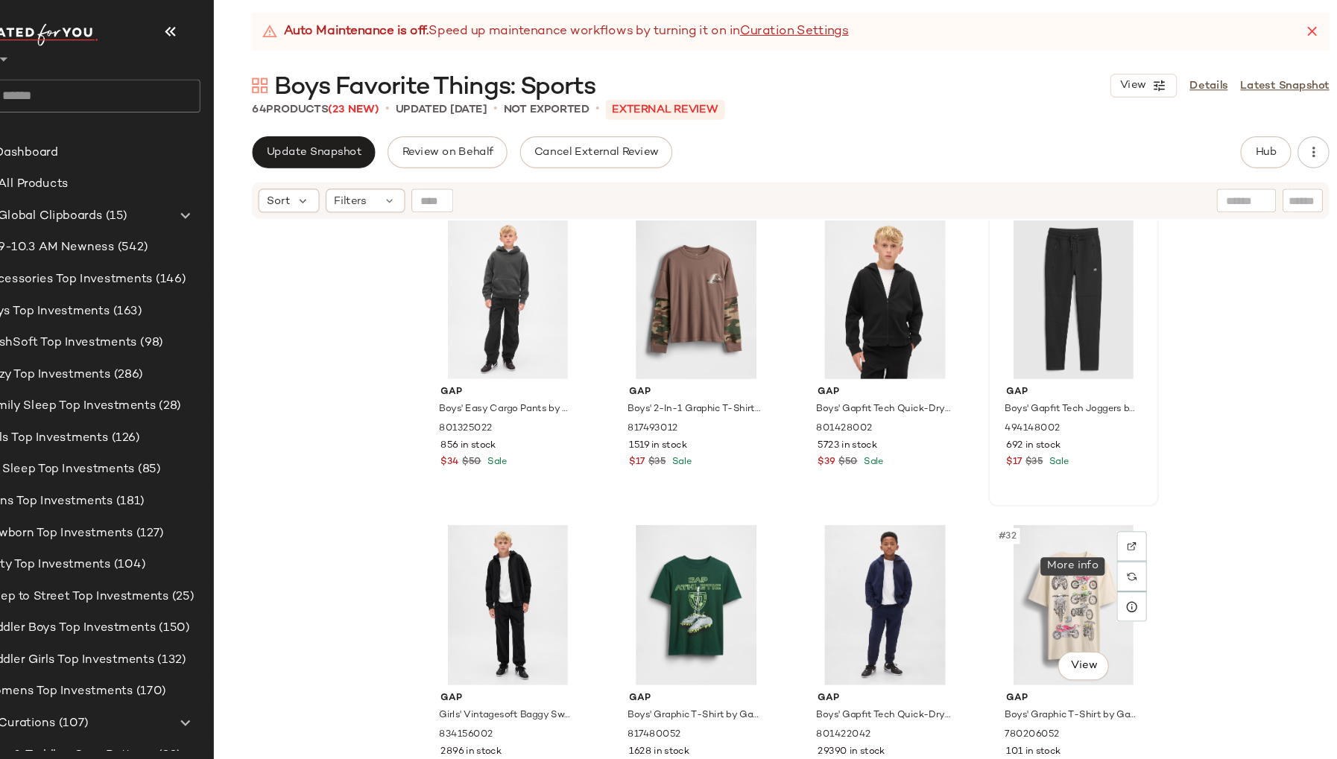
scroll to position [1785, 0]
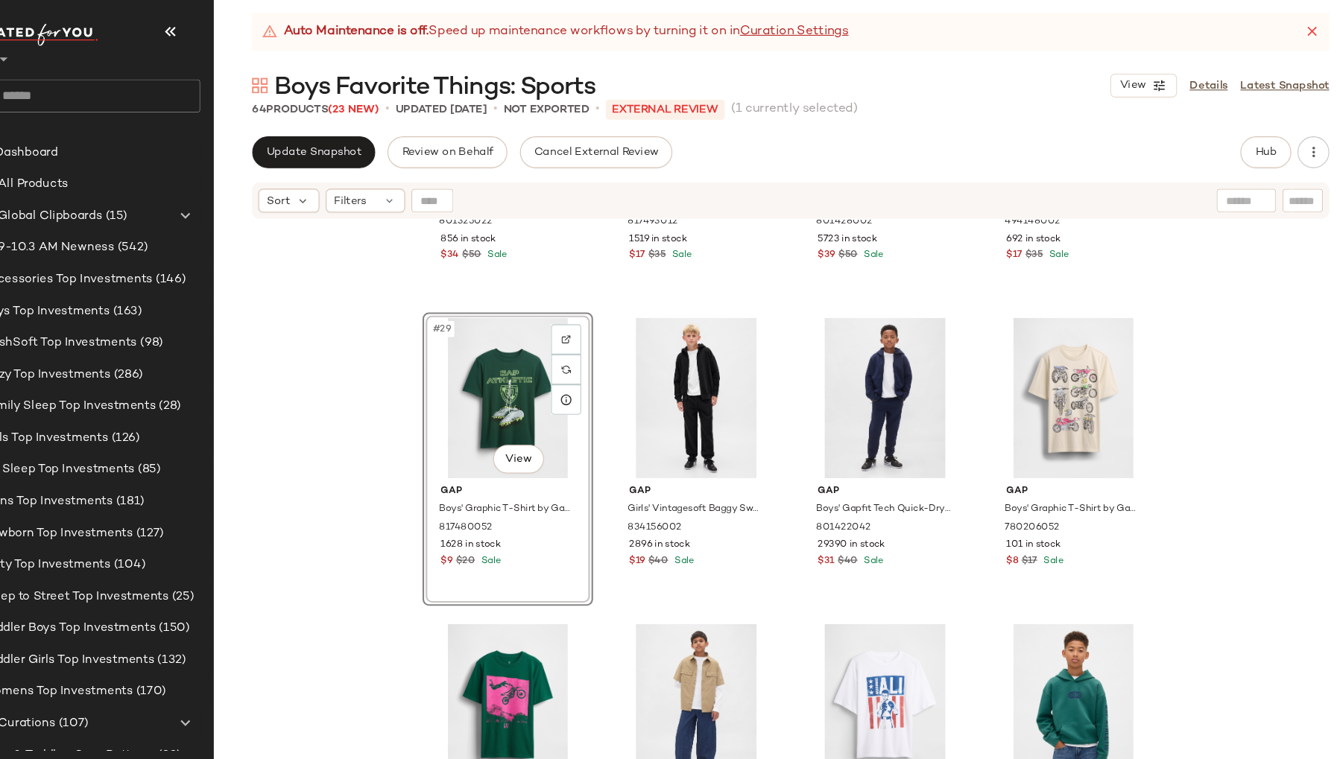
scroll to position [1961, 0]
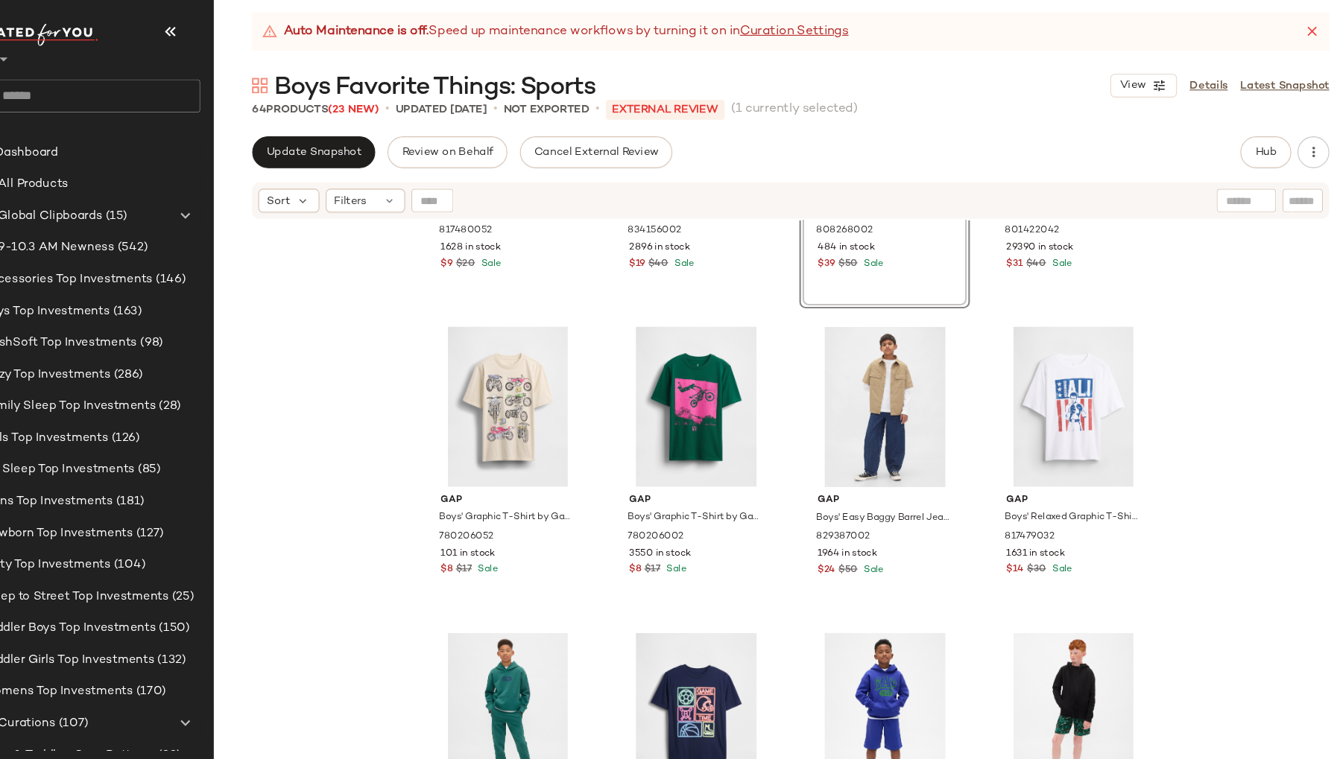
scroll to position [2233, 0]
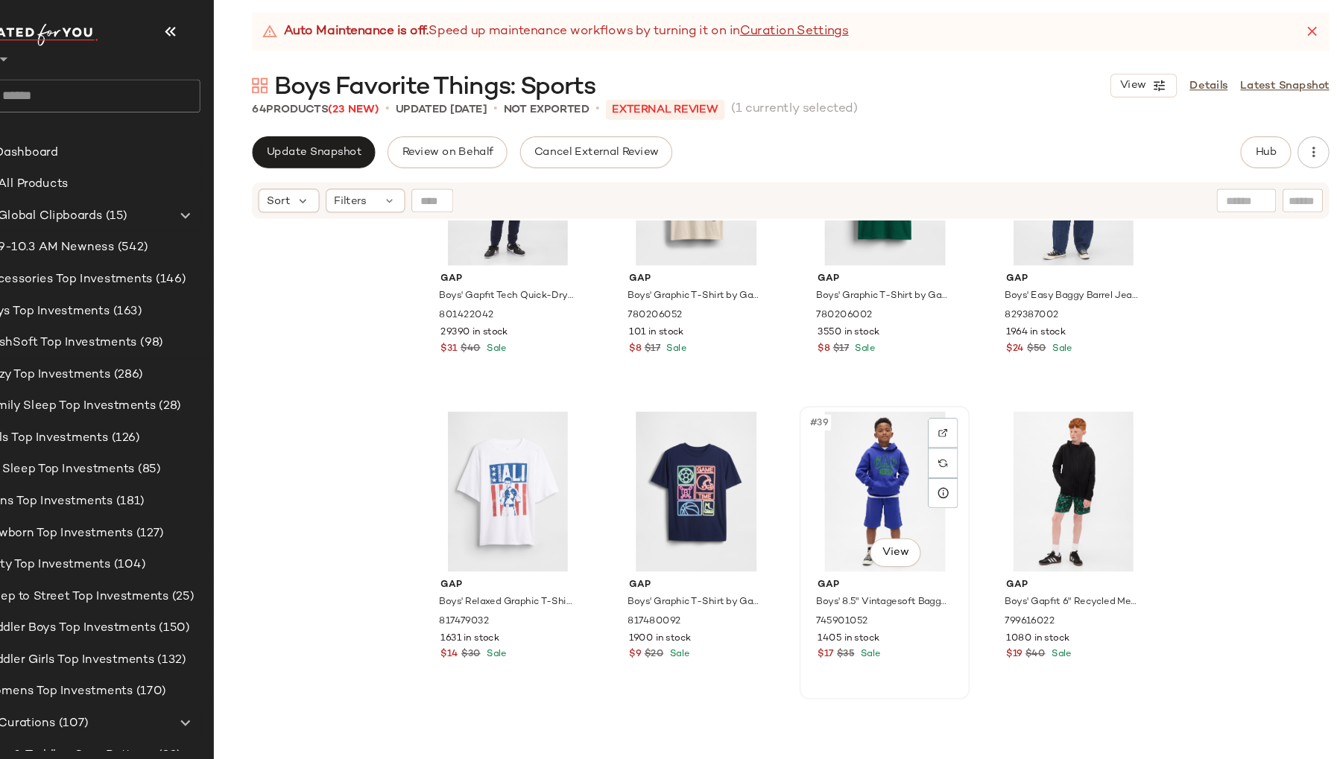
scroll to position [2510, 0]
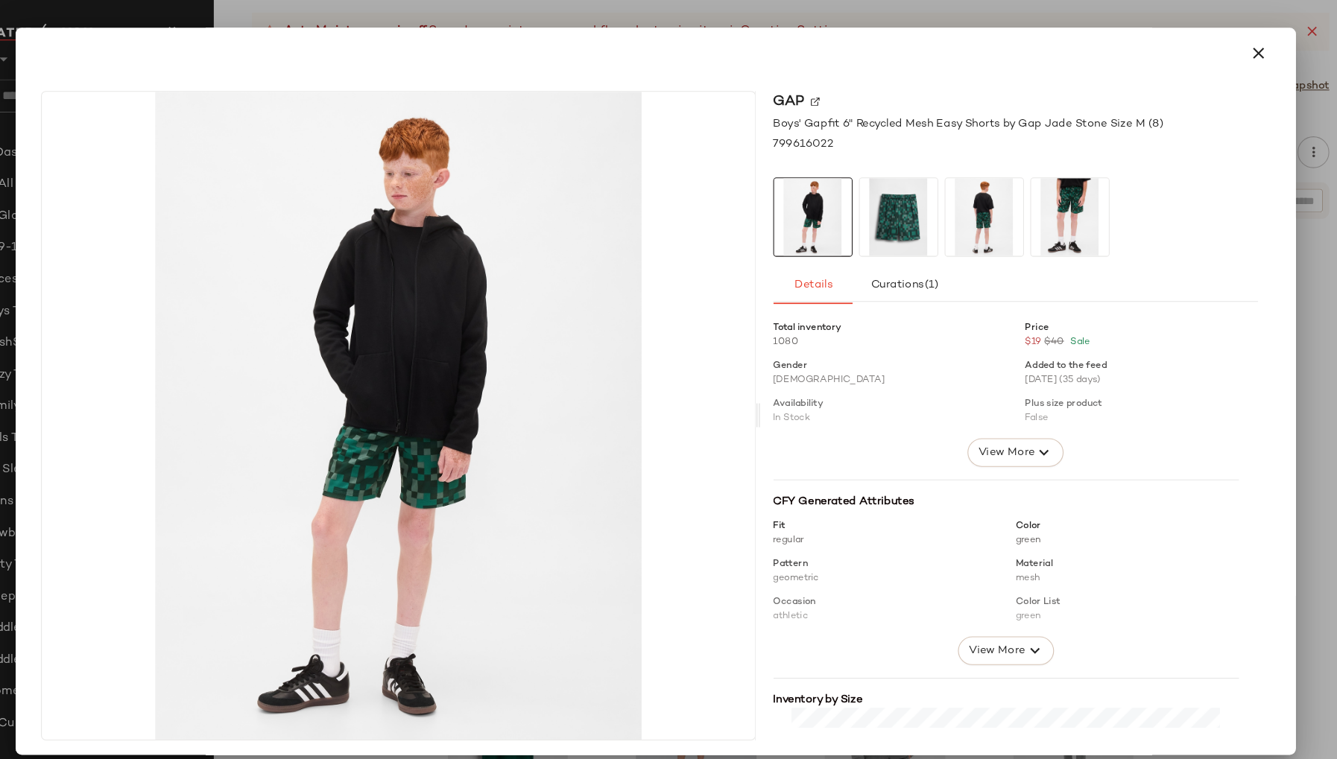
click at [1000, 443] on span "View More" at bounding box center [997, 437] width 54 height 18
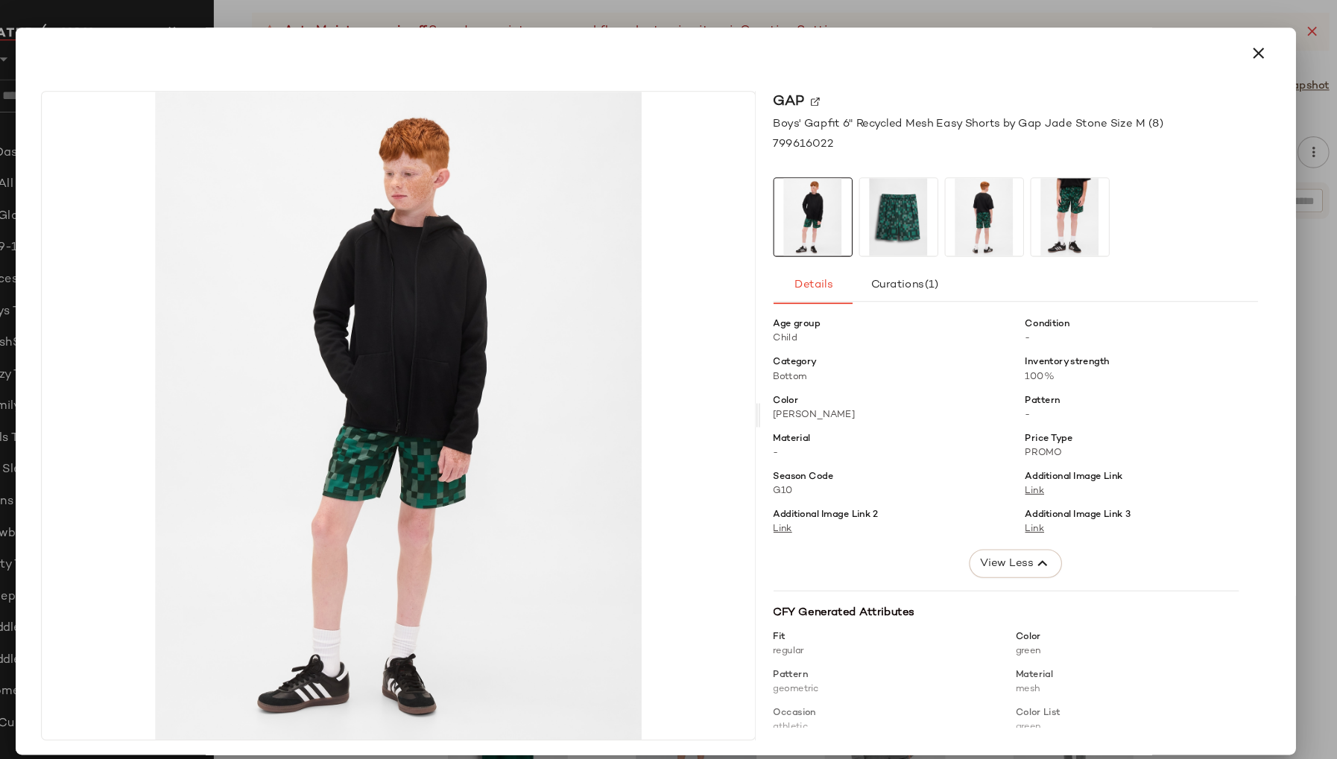
scroll to position [0, 0]
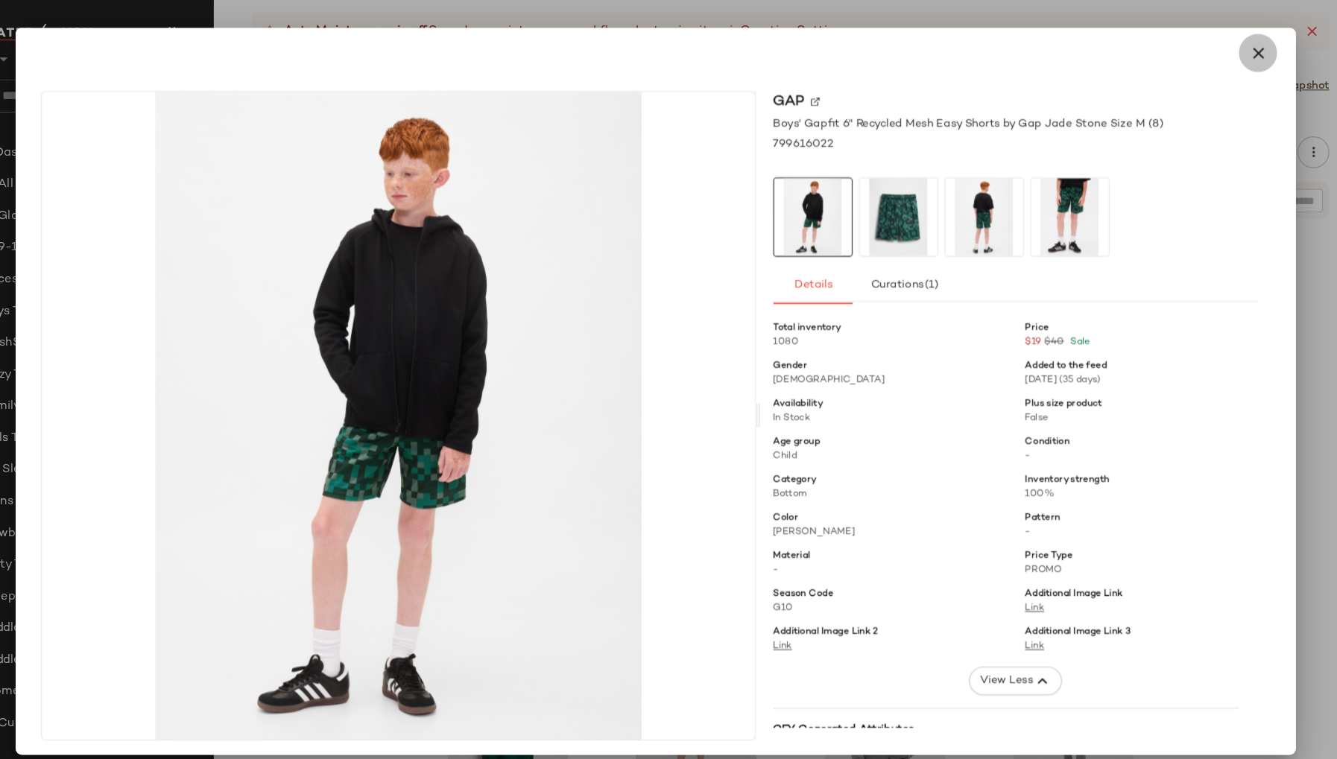
click at [1232, 60] on icon "button" at bounding box center [1234, 62] width 18 height 18
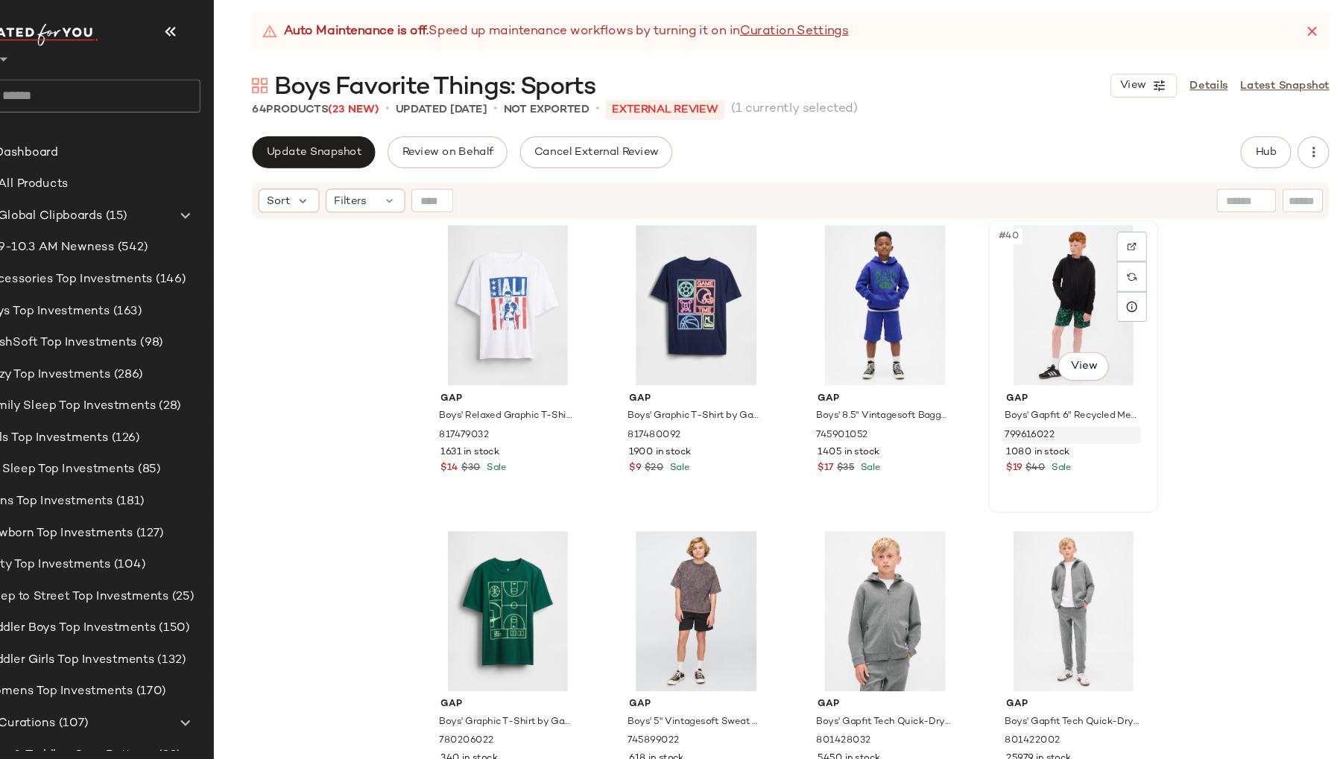
scroll to position [2615, 0]
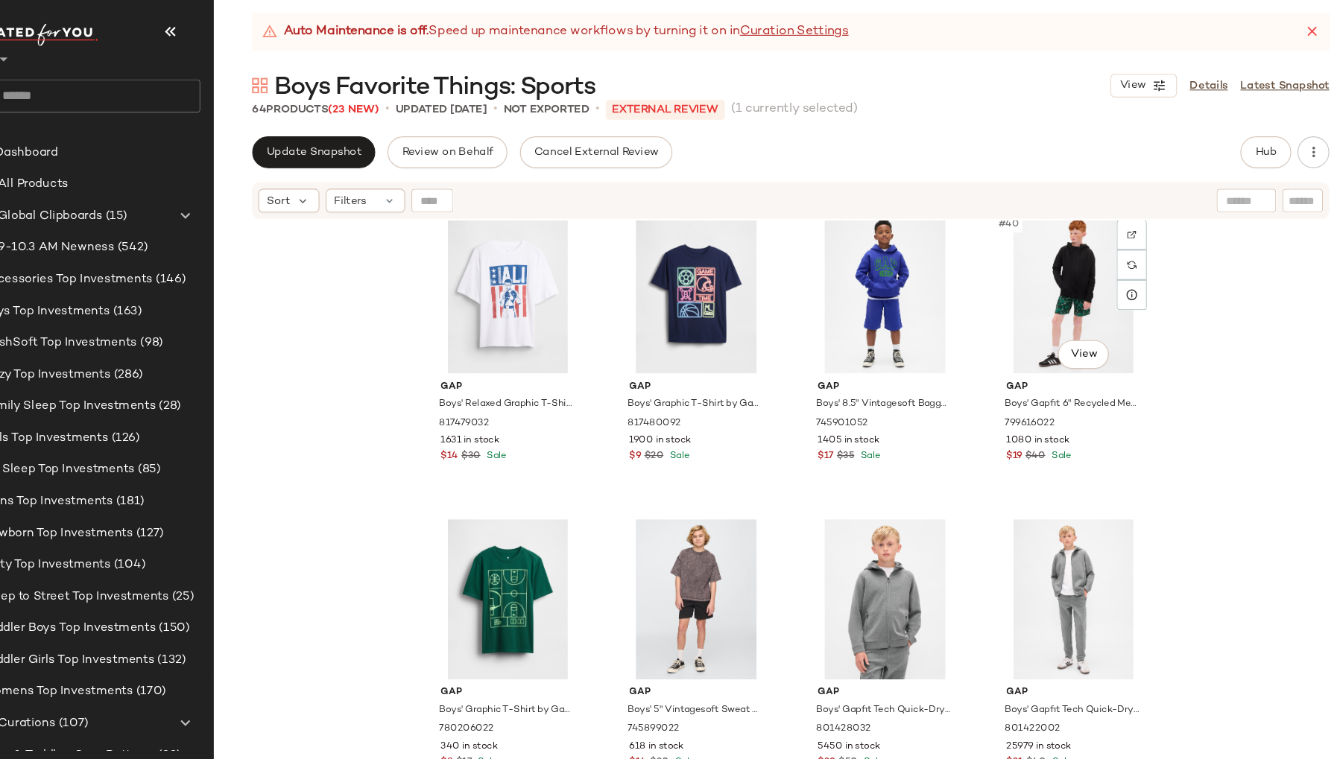
click at [986, 318] on div "#40 View" at bounding box center [1061, 287] width 150 height 151
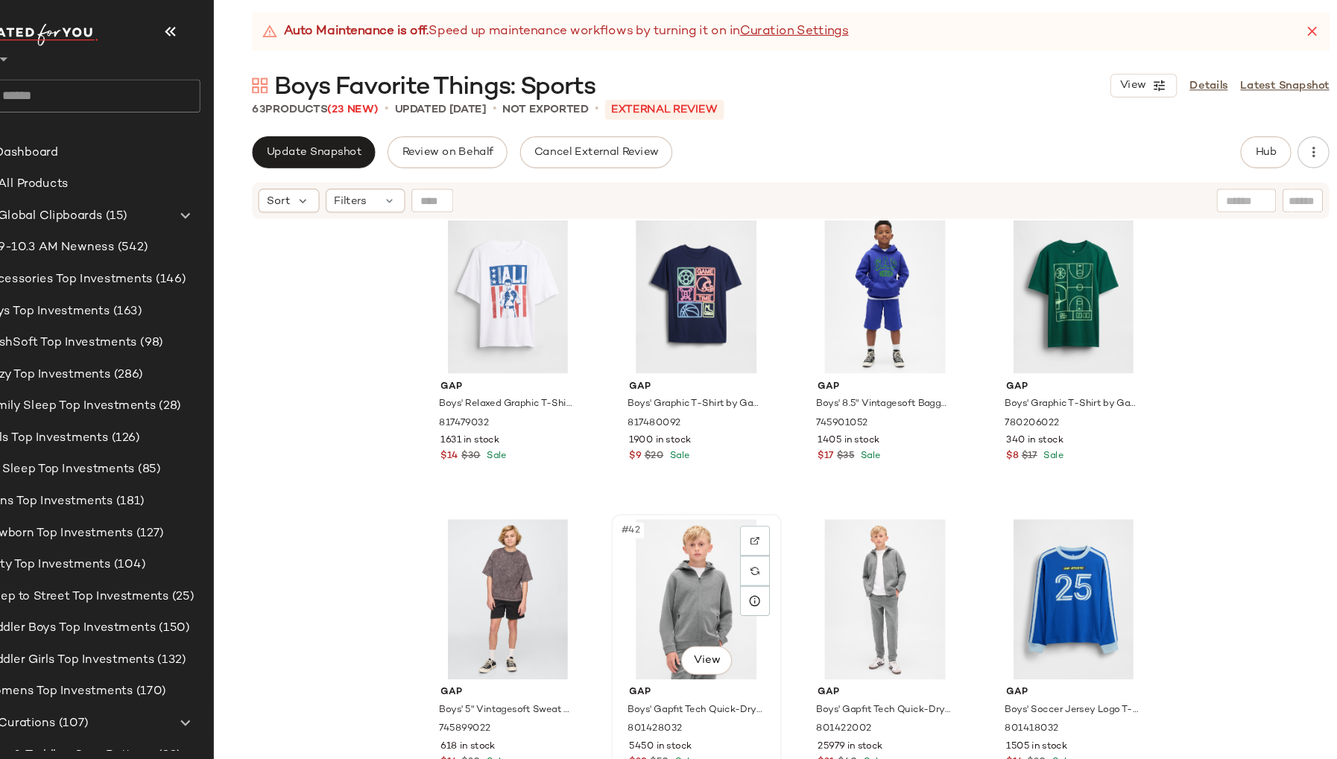
click at [642, 562] on div "#42 View" at bounding box center [707, 575] width 150 height 151
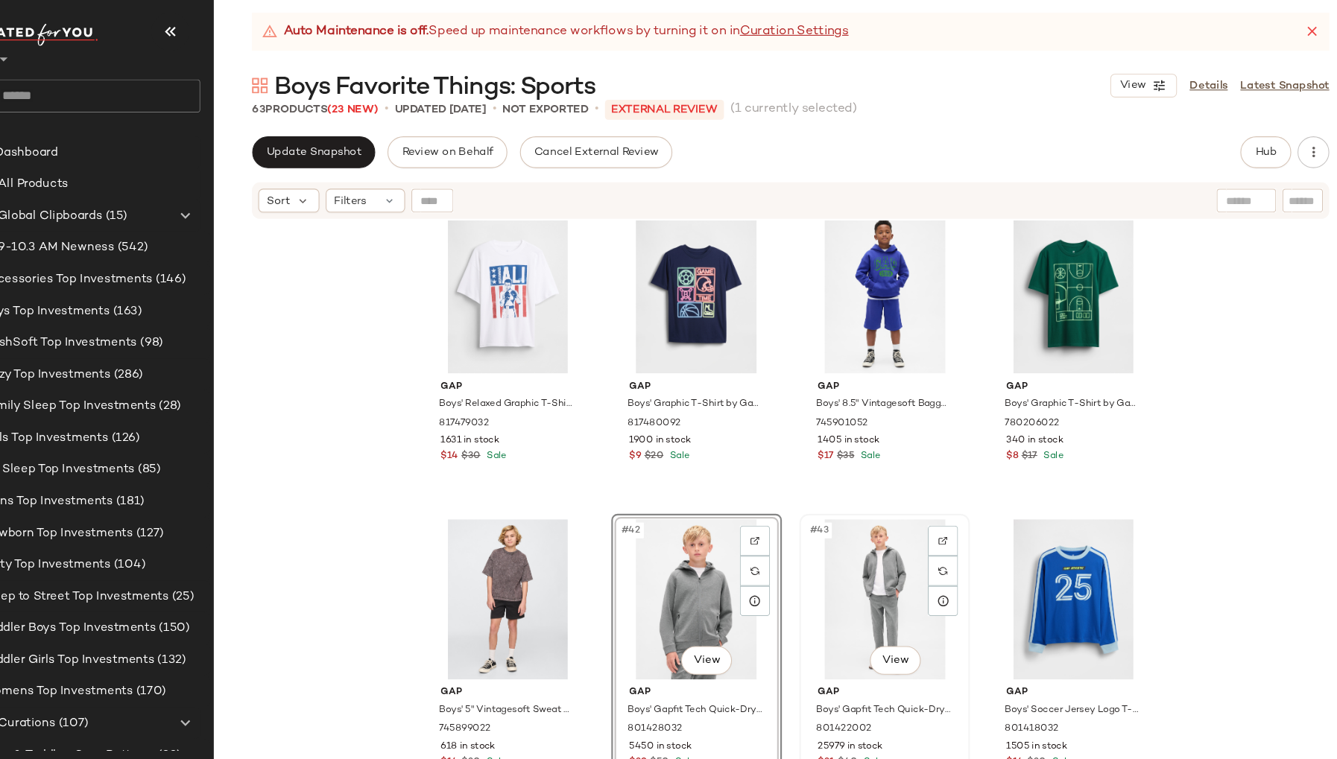
click at [813, 573] on div "#43 View" at bounding box center [883, 575] width 150 height 151
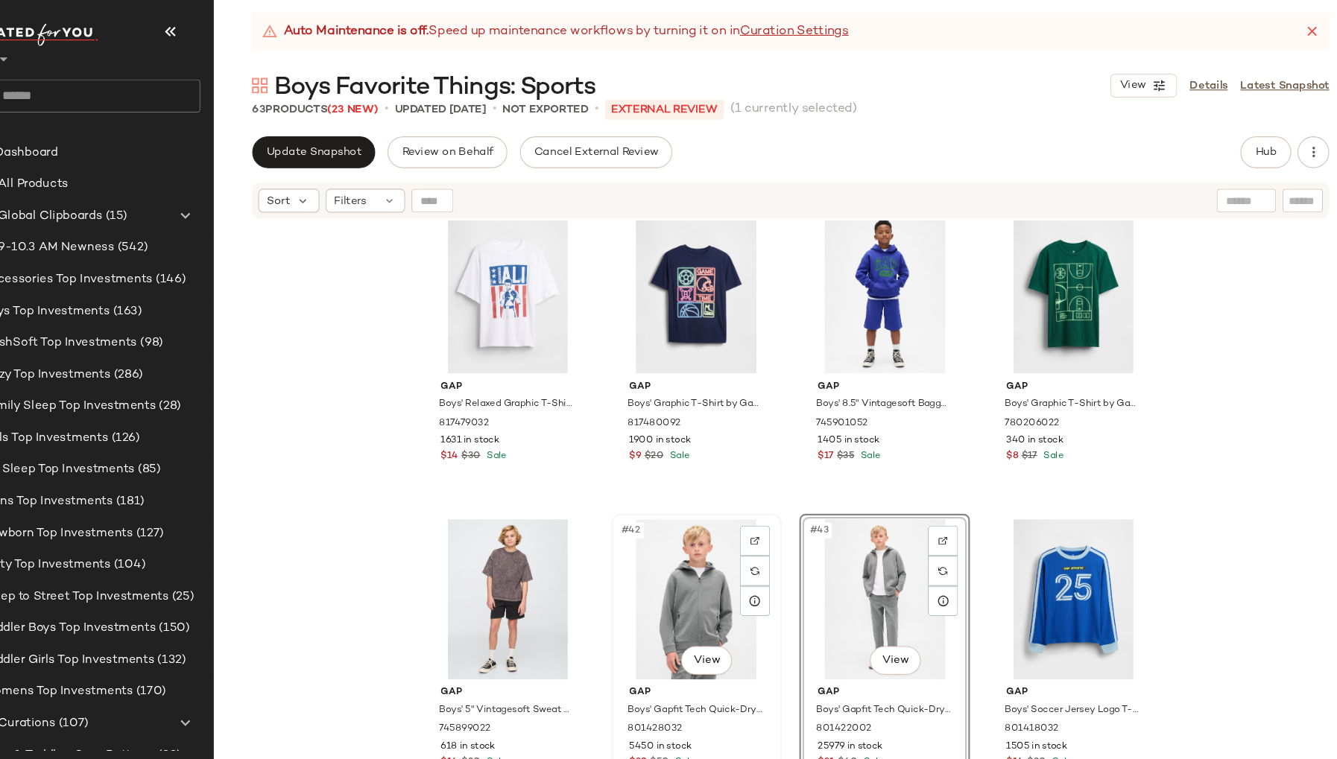
click at [634, 548] on div "#42 View" at bounding box center [707, 575] width 150 height 151
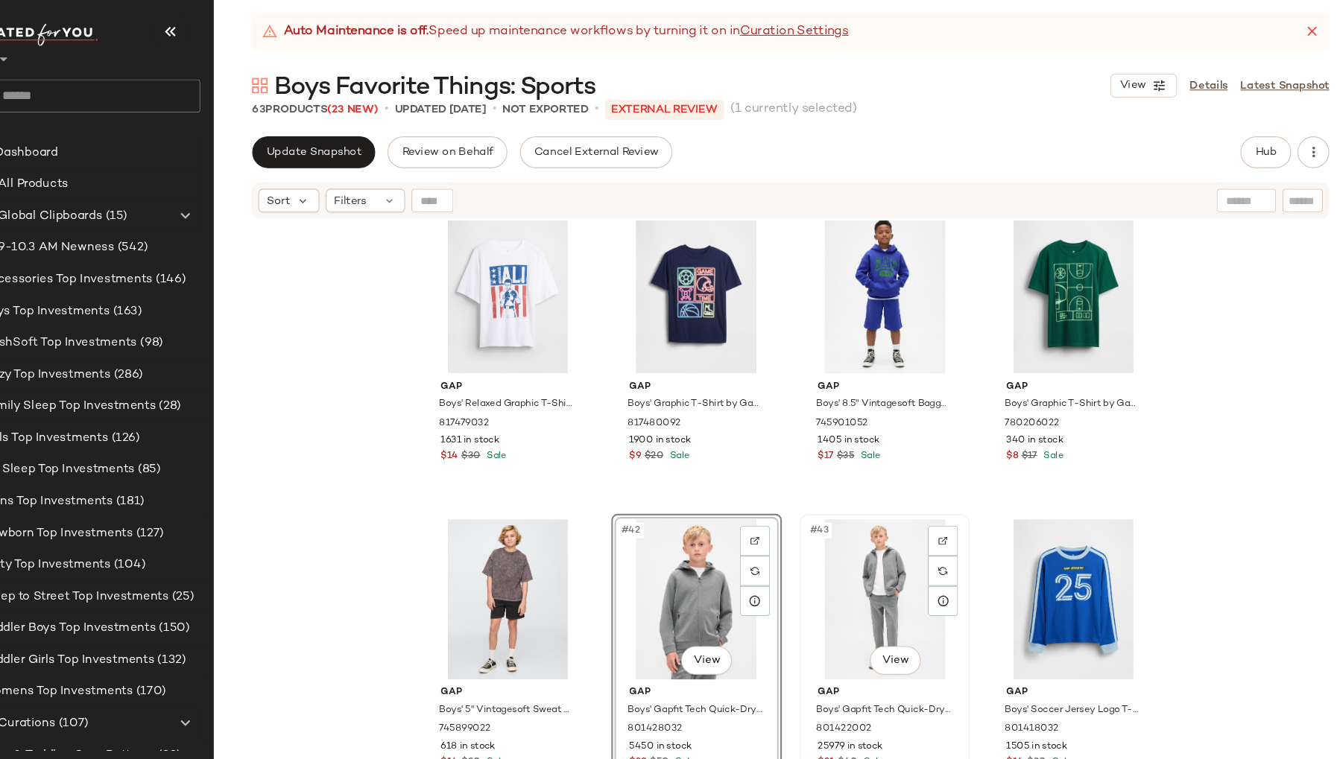
click at [815, 574] on div "#43 View" at bounding box center [883, 575] width 150 height 151
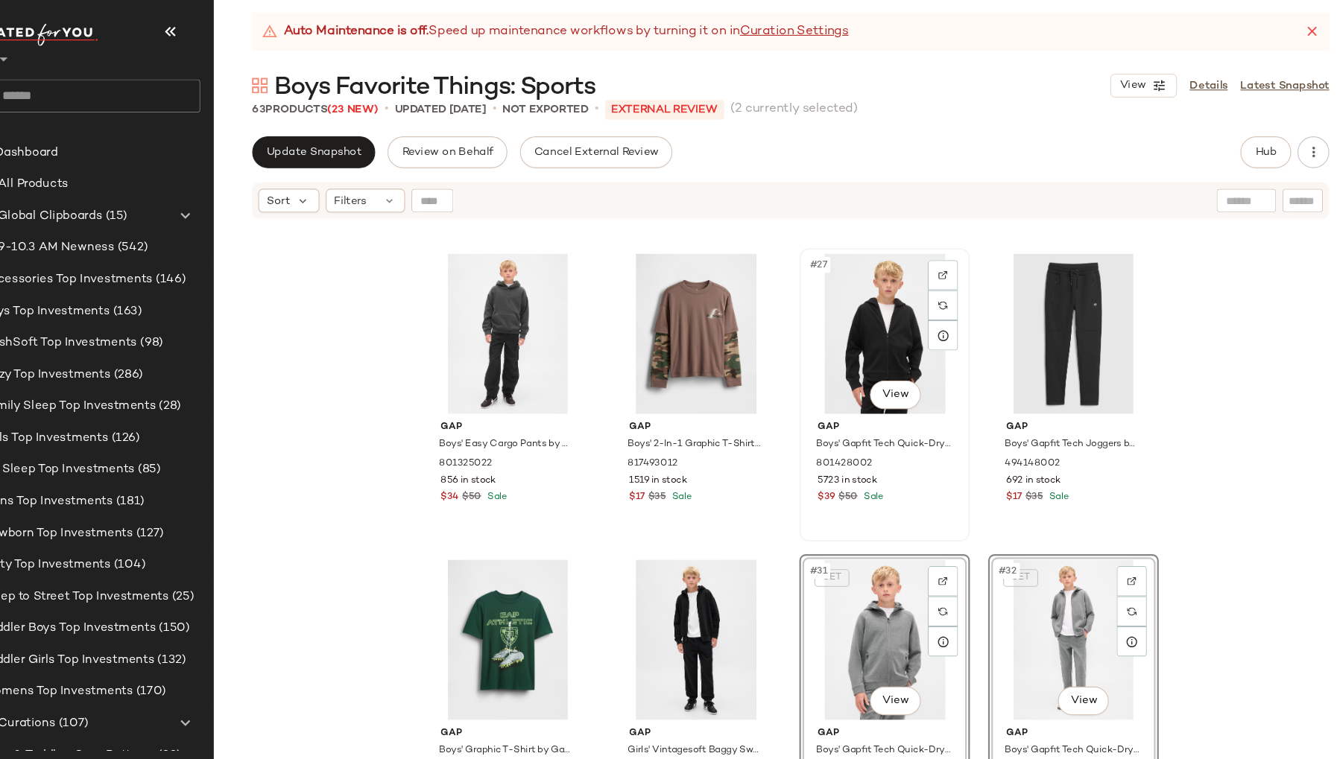
scroll to position [1714, 0]
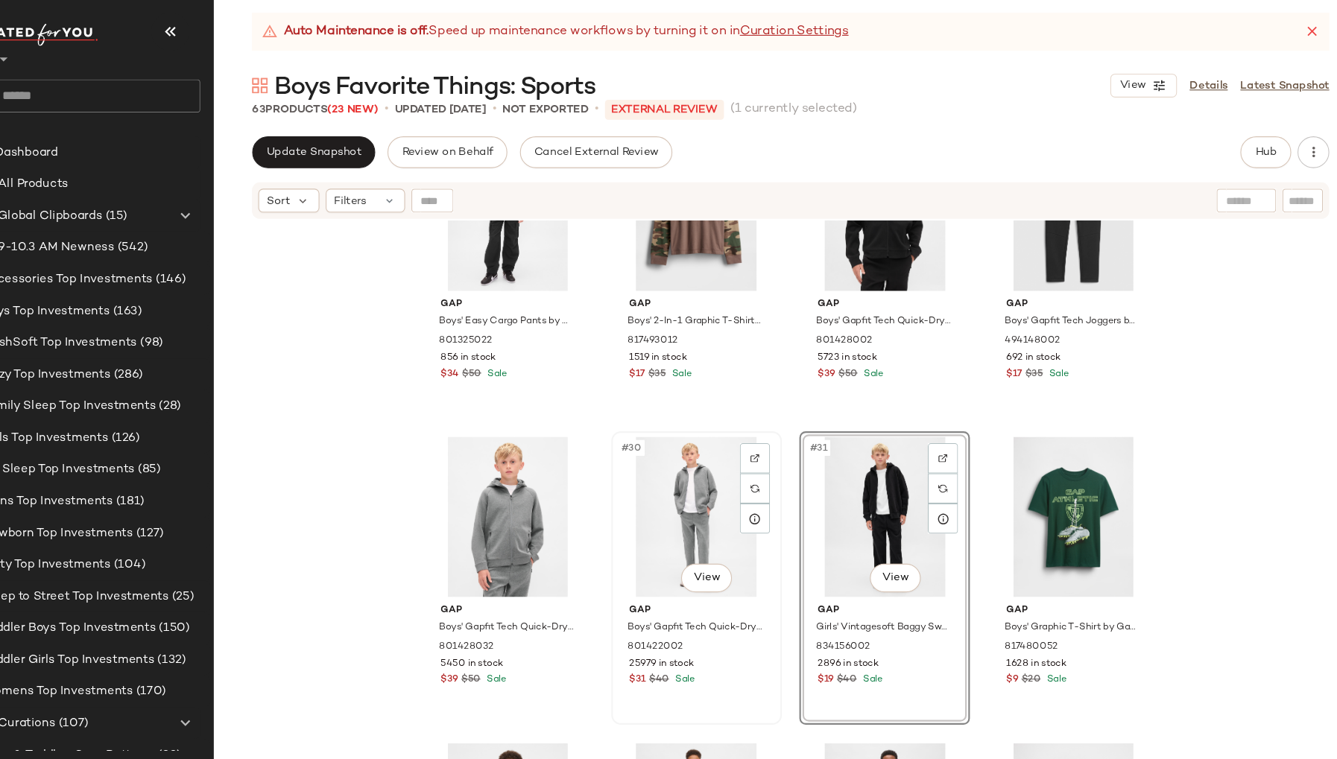
scroll to position [1850, 0]
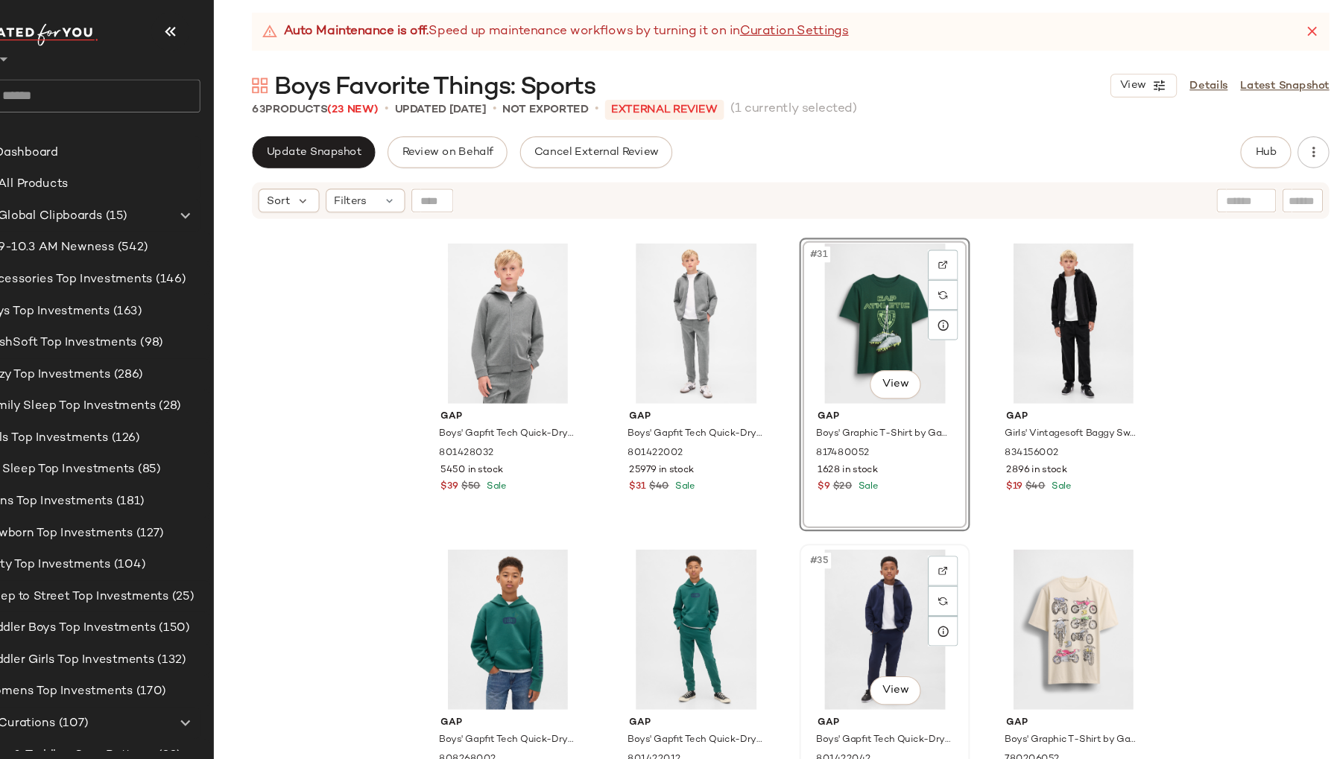
scroll to position [2013, 0]
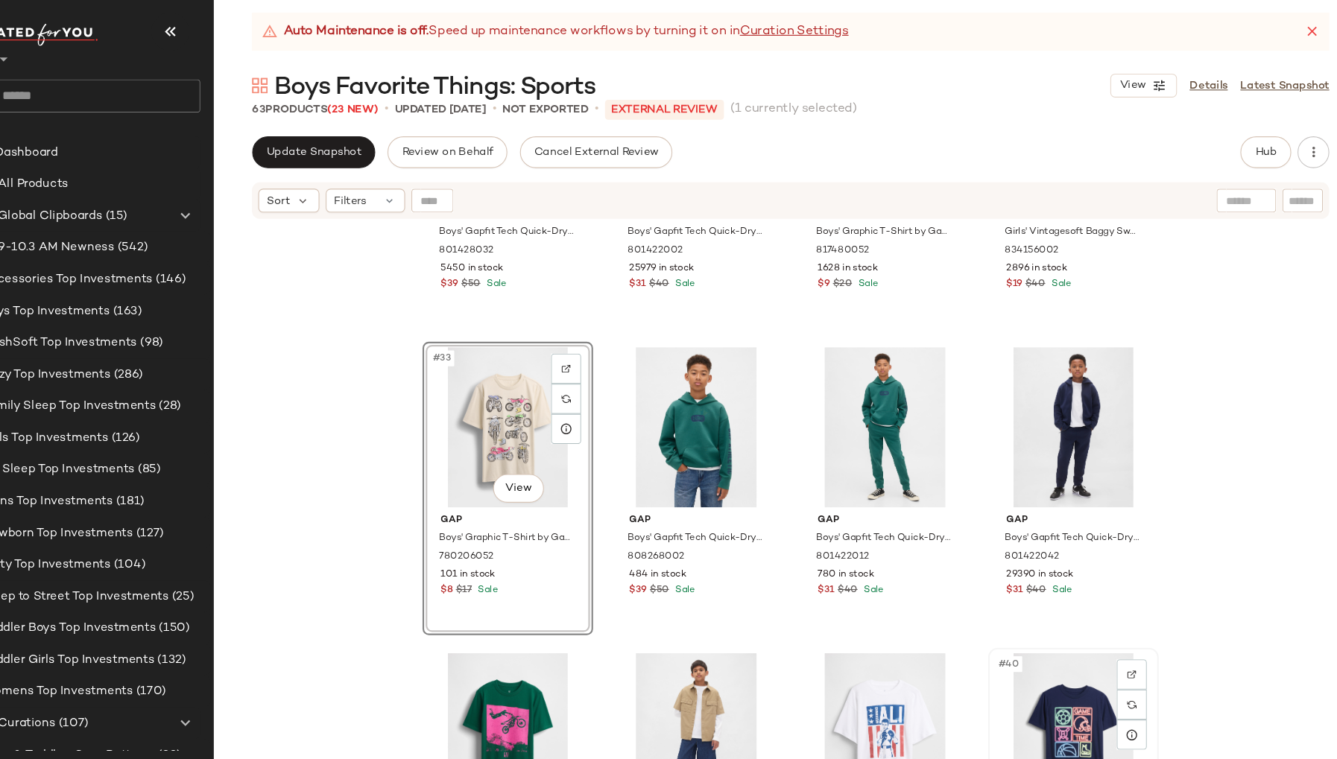
scroll to position [2253, 0]
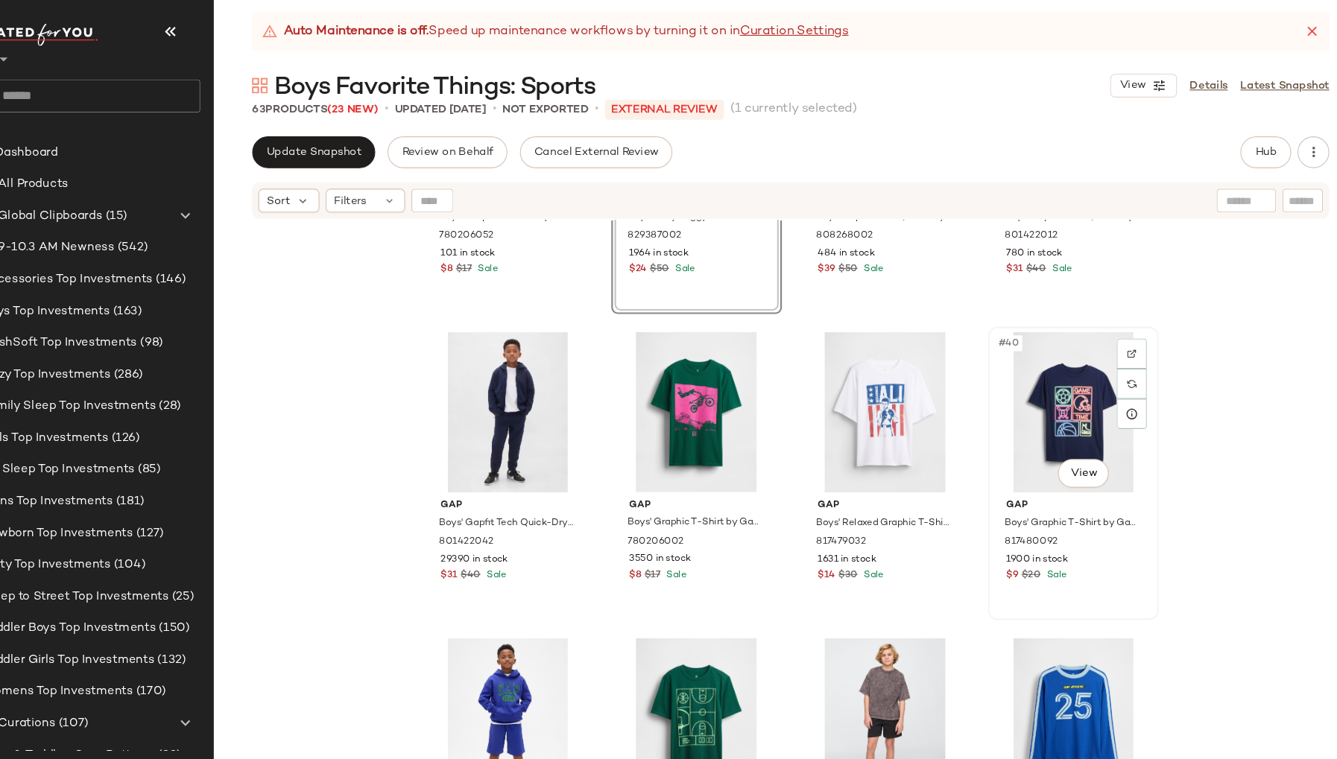
scroll to position [2516, 0]
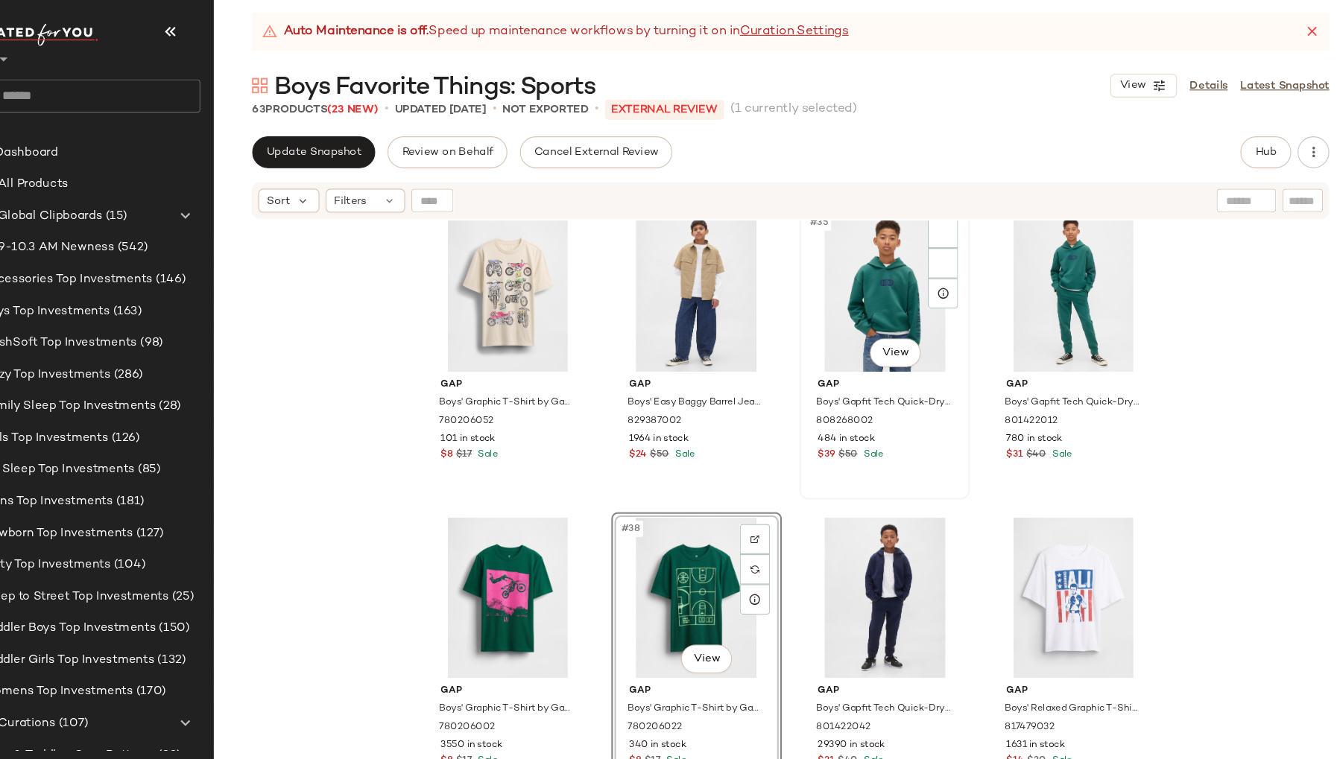
scroll to position [2324, 0]
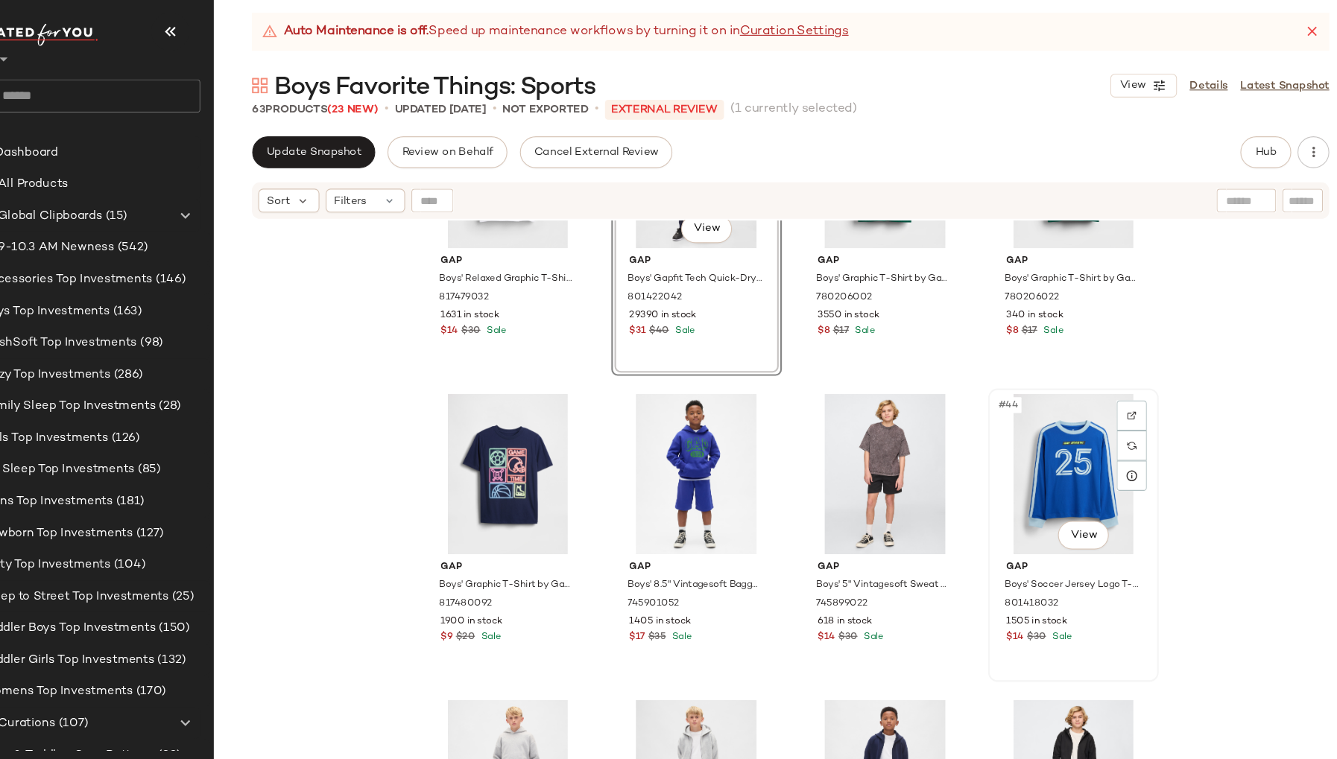
scroll to position [2828, 0]
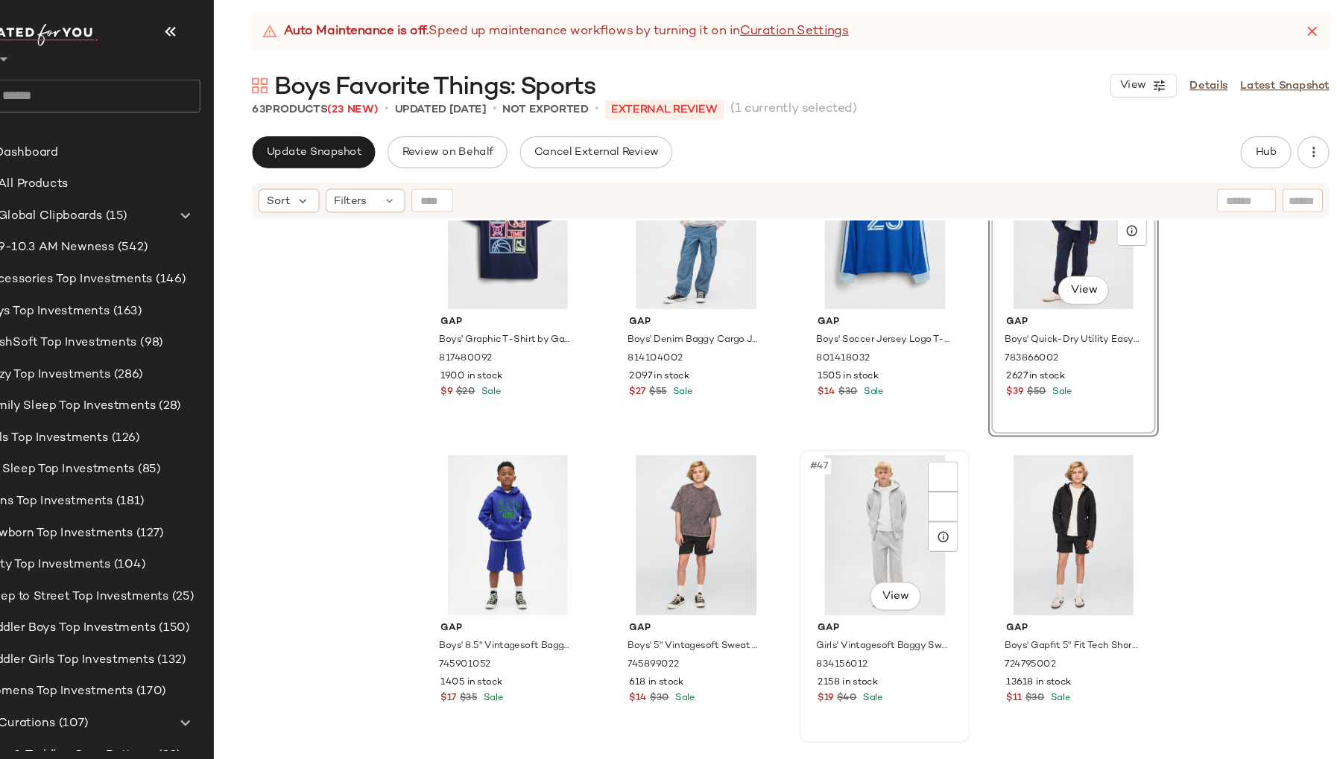
scroll to position [2964, 0]
click at [462, 549] on div "#45 View" at bounding box center [530, 514] width 150 height 151
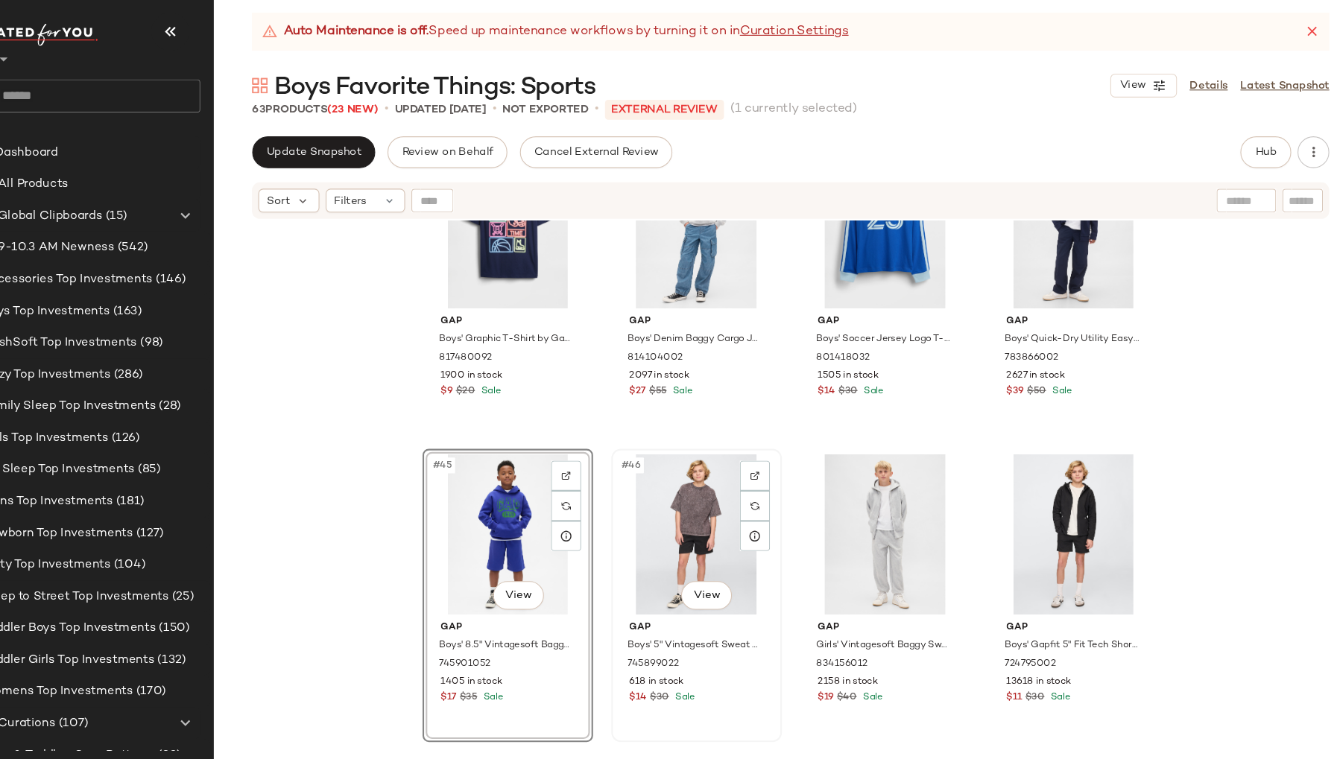
click at [640, 544] on div "#46 View" at bounding box center [707, 514] width 150 height 151
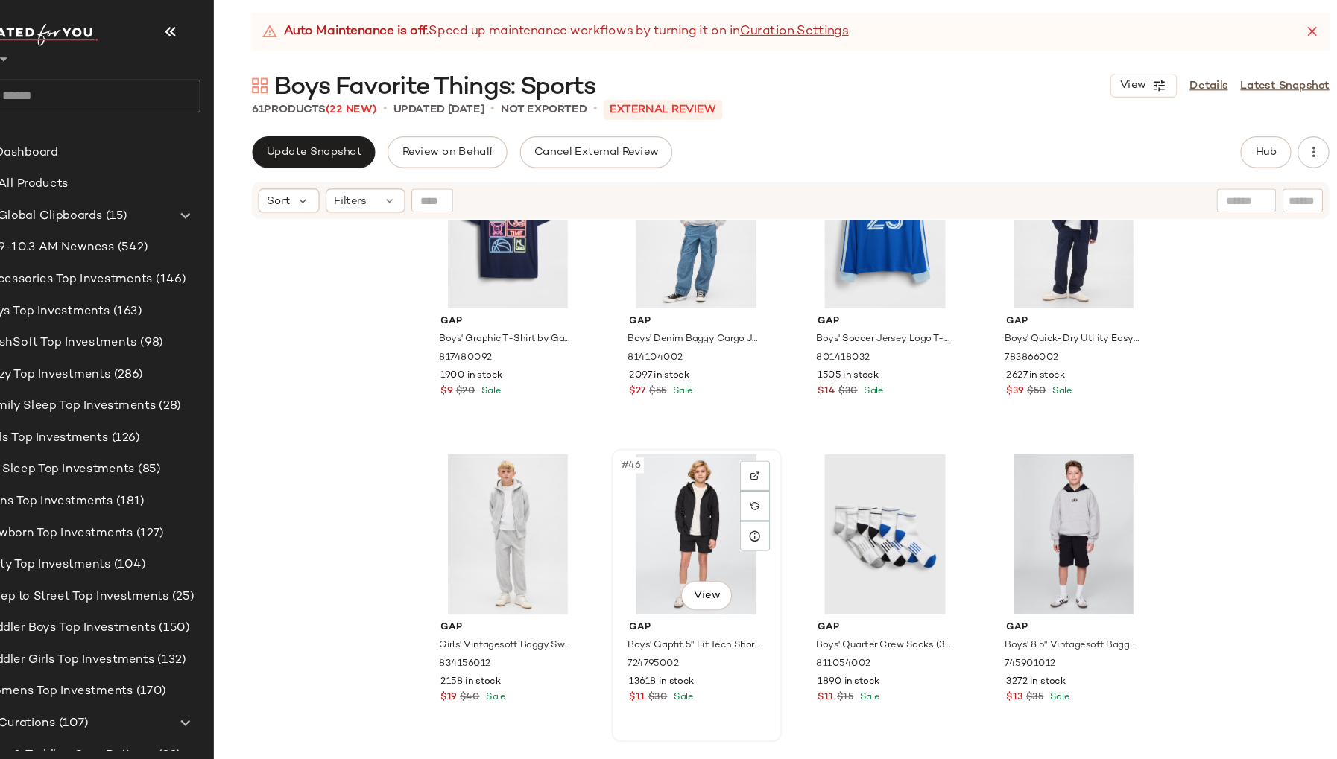
click at [636, 531] on div "#46 View" at bounding box center [707, 514] width 150 height 151
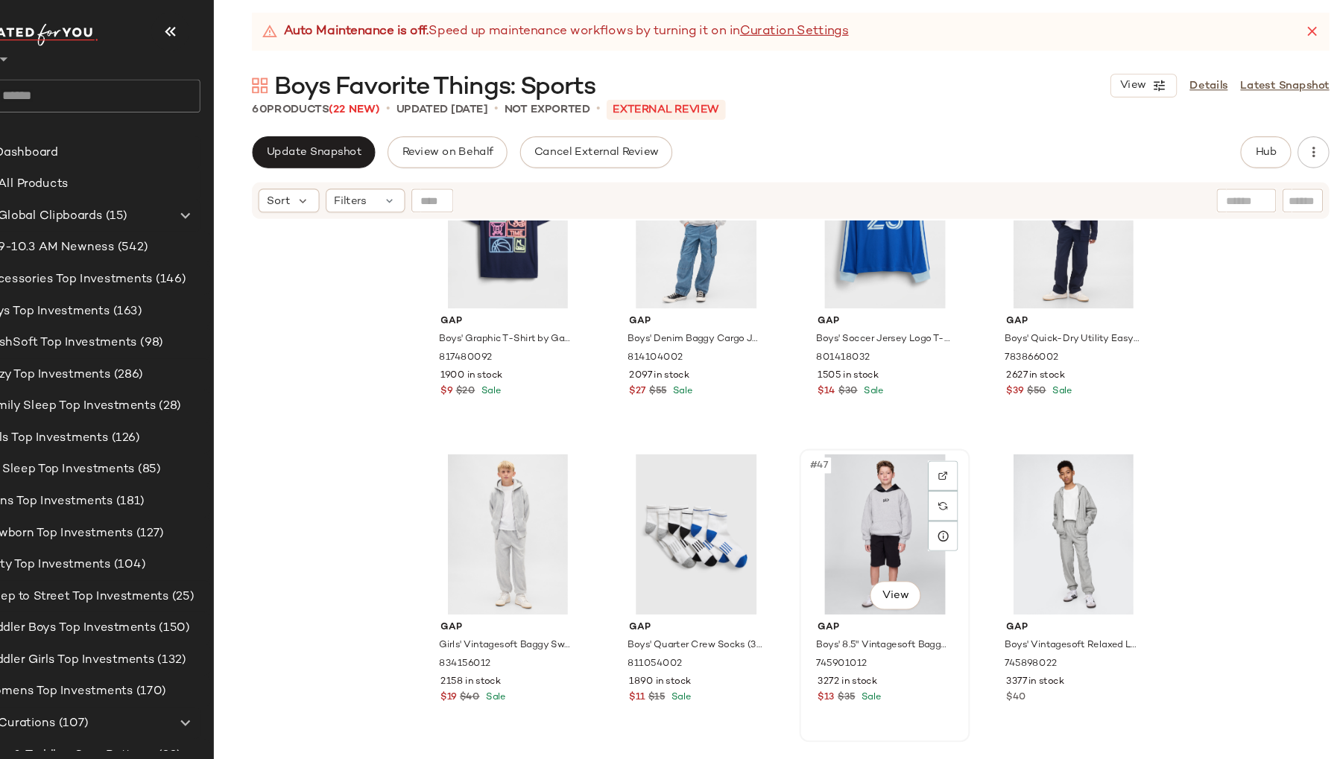
click at [812, 532] on div "#47 View" at bounding box center [883, 514] width 150 height 151
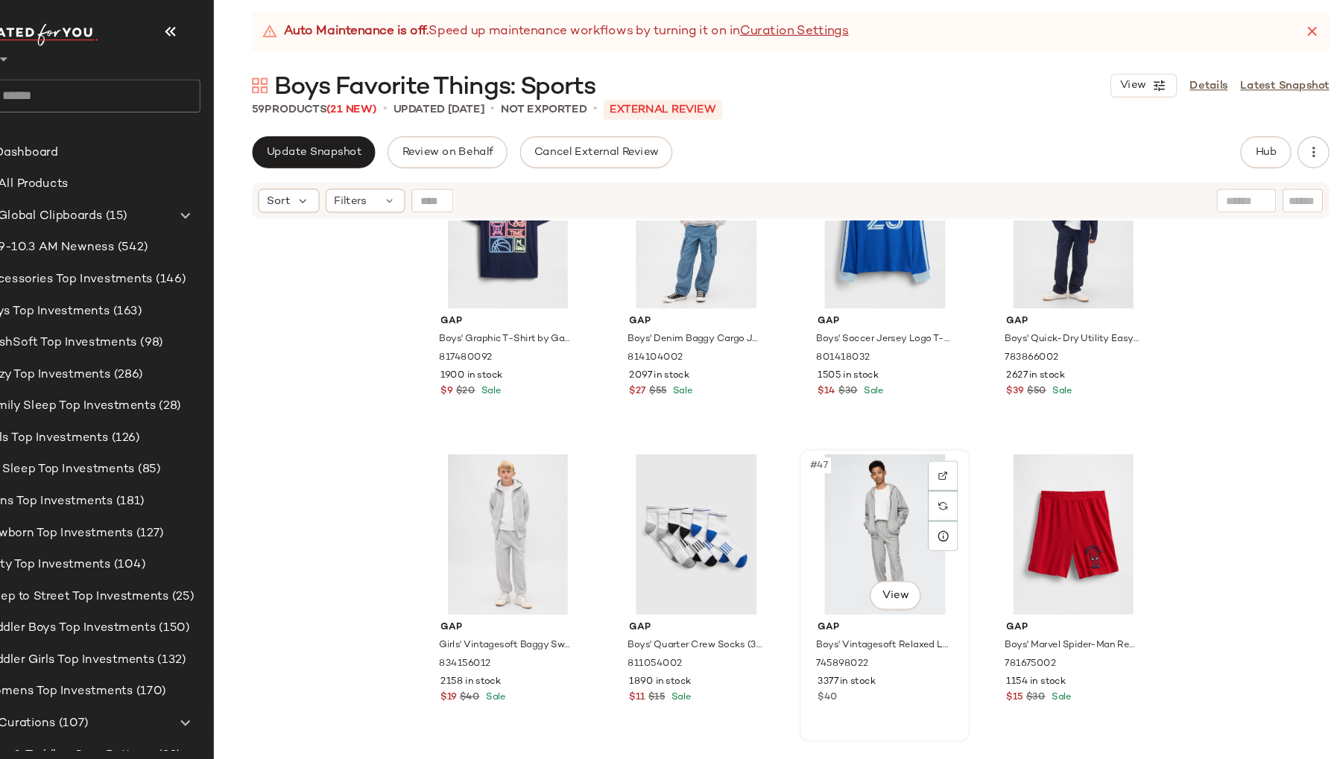
click at [808, 522] on div "#47 View" at bounding box center [883, 514] width 150 height 151
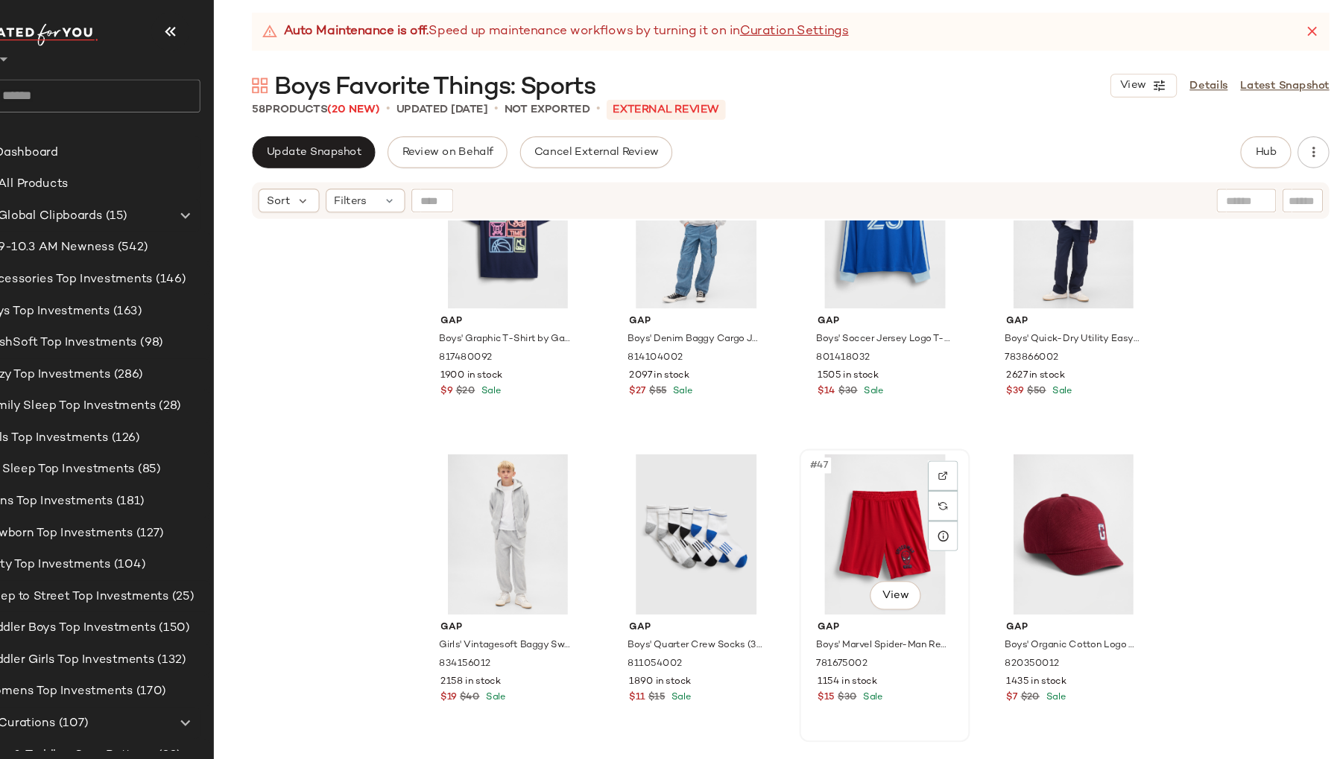
click at [808, 521] on div "#47 View" at bounding box center [883, 514] width 150 height 151
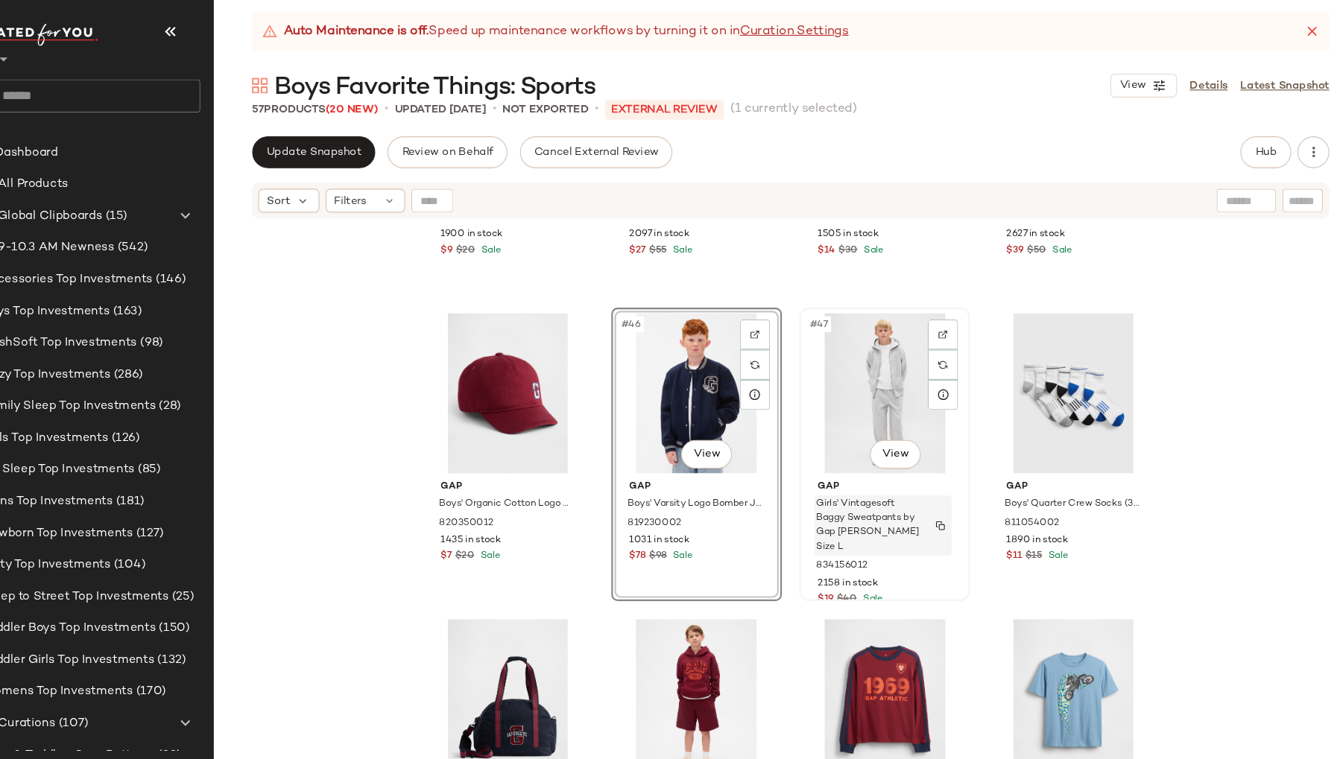
scroll to position [3101, 0]
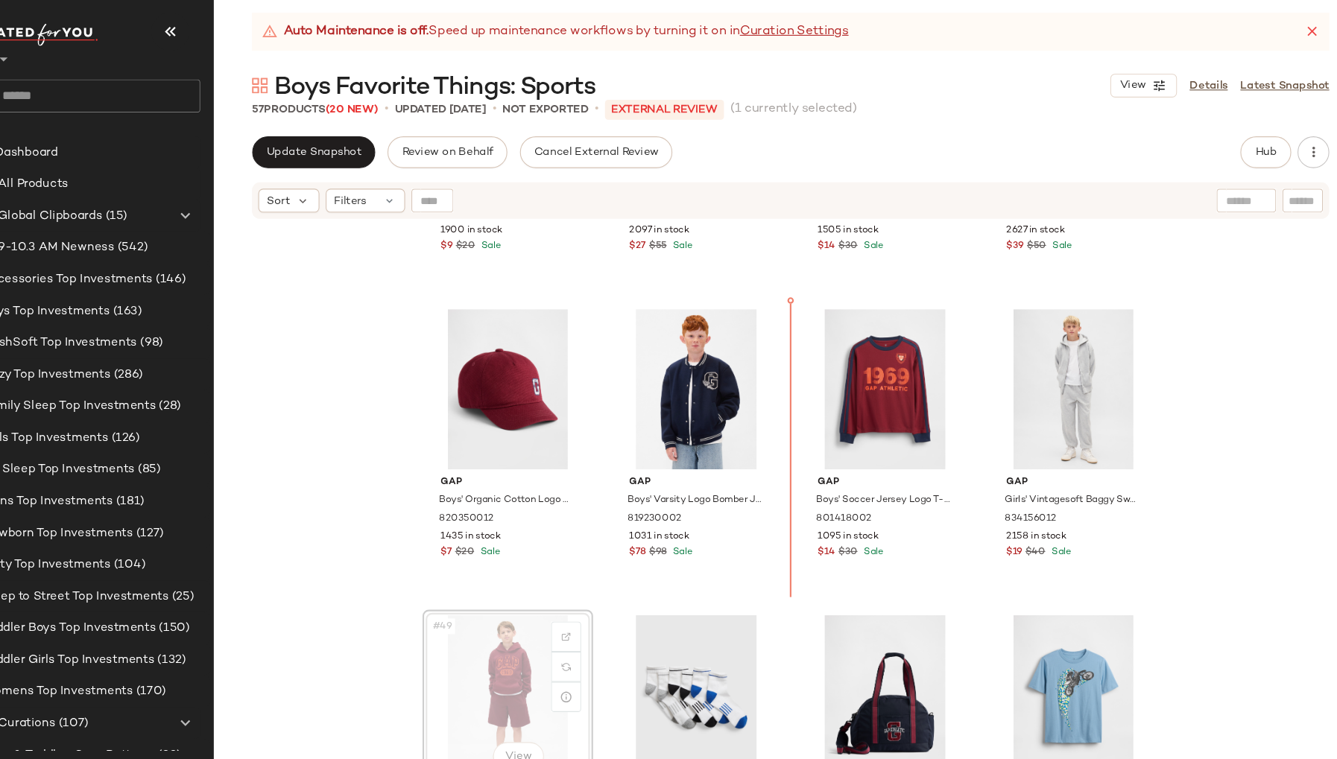
scroll to position [3101, 0]
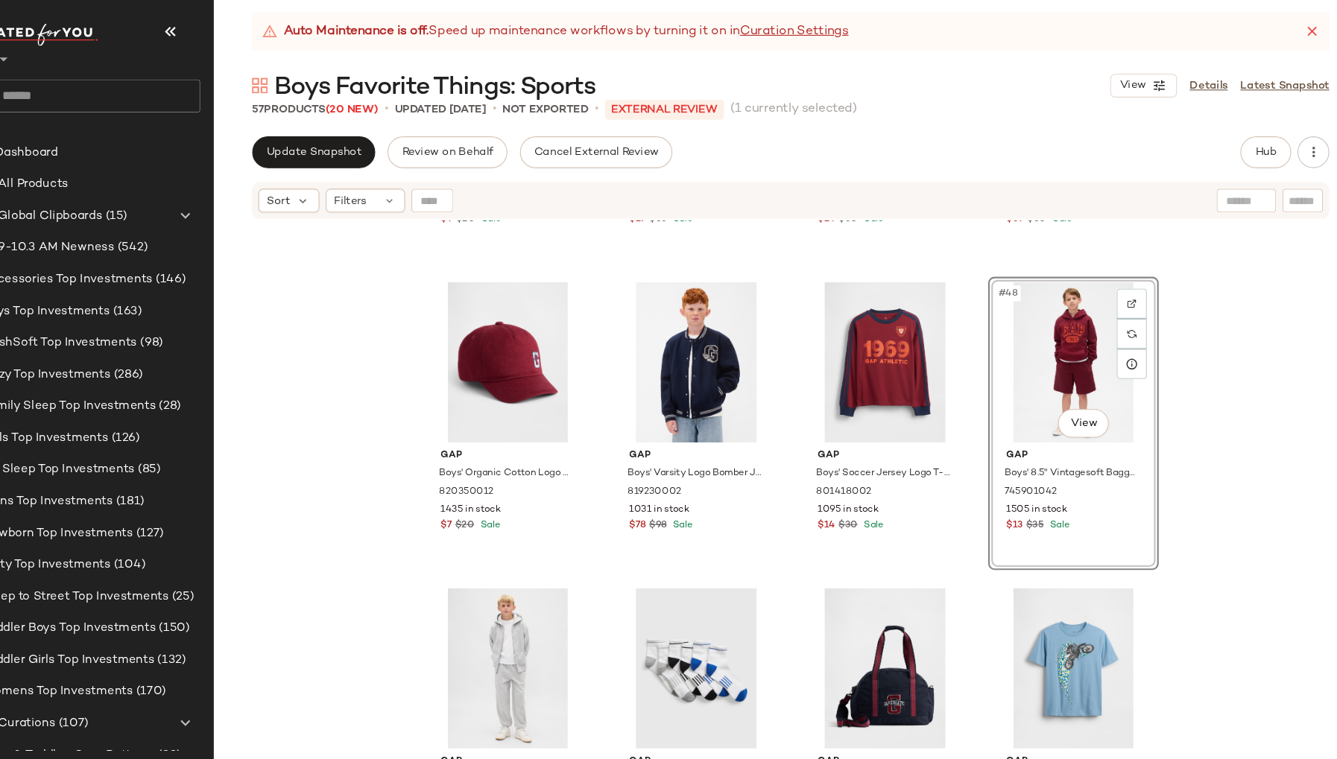
scroll to position [3127, 0]
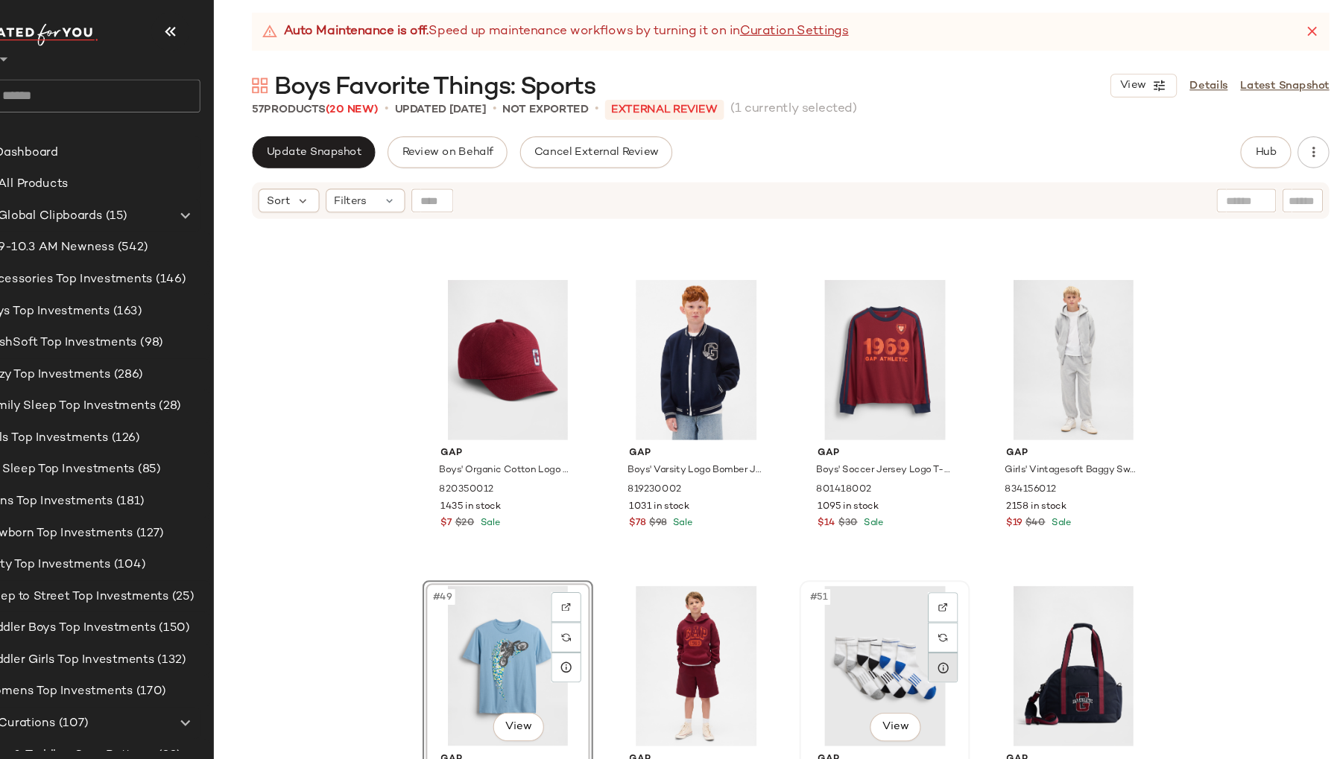
scroll to position [3129, 0]
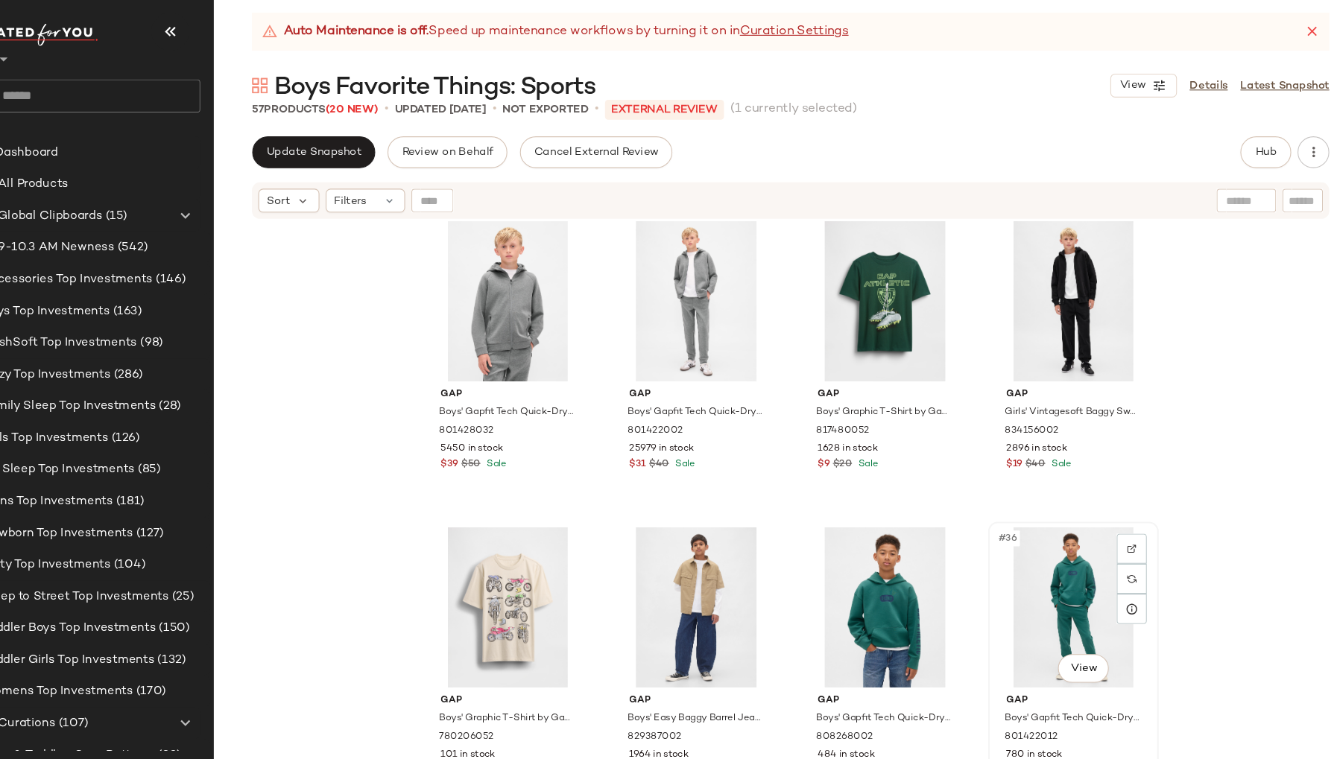
scroll to position [2259, 0]
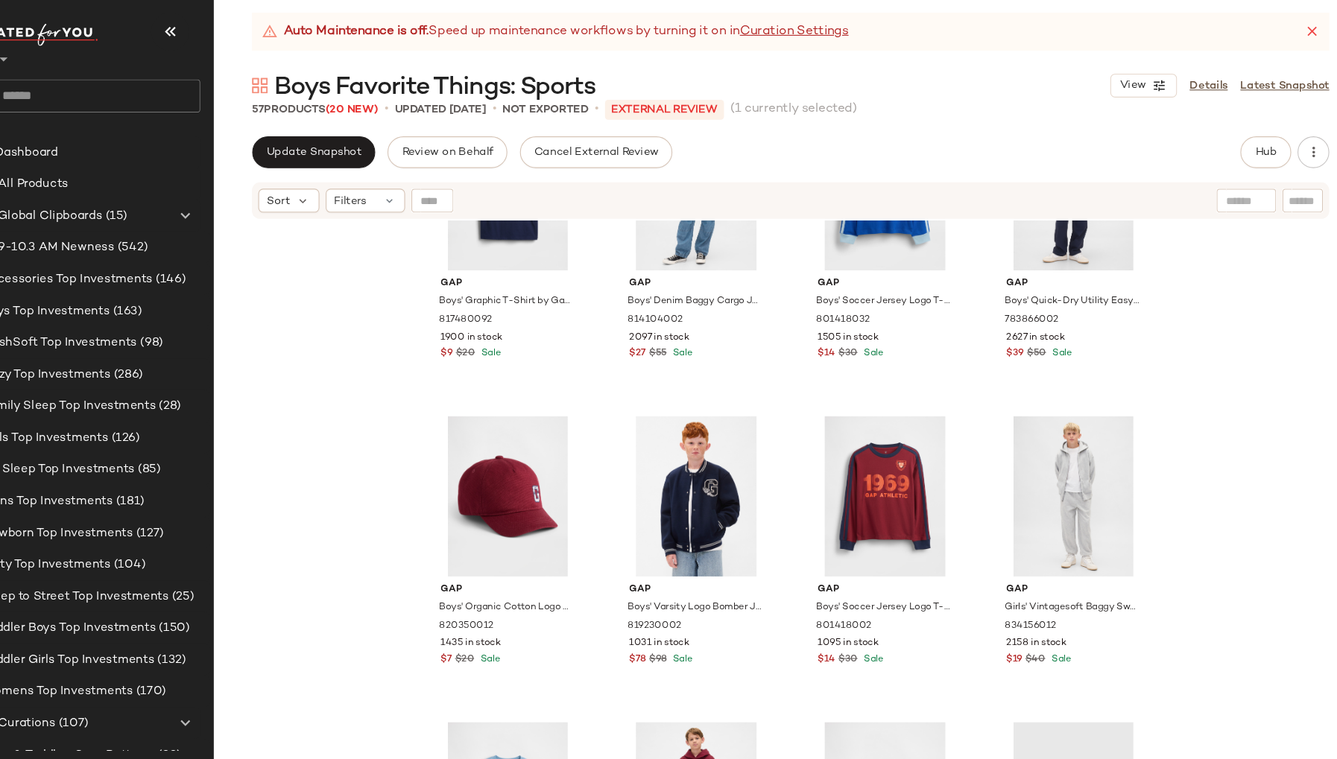
scroll to position [3066, 0]
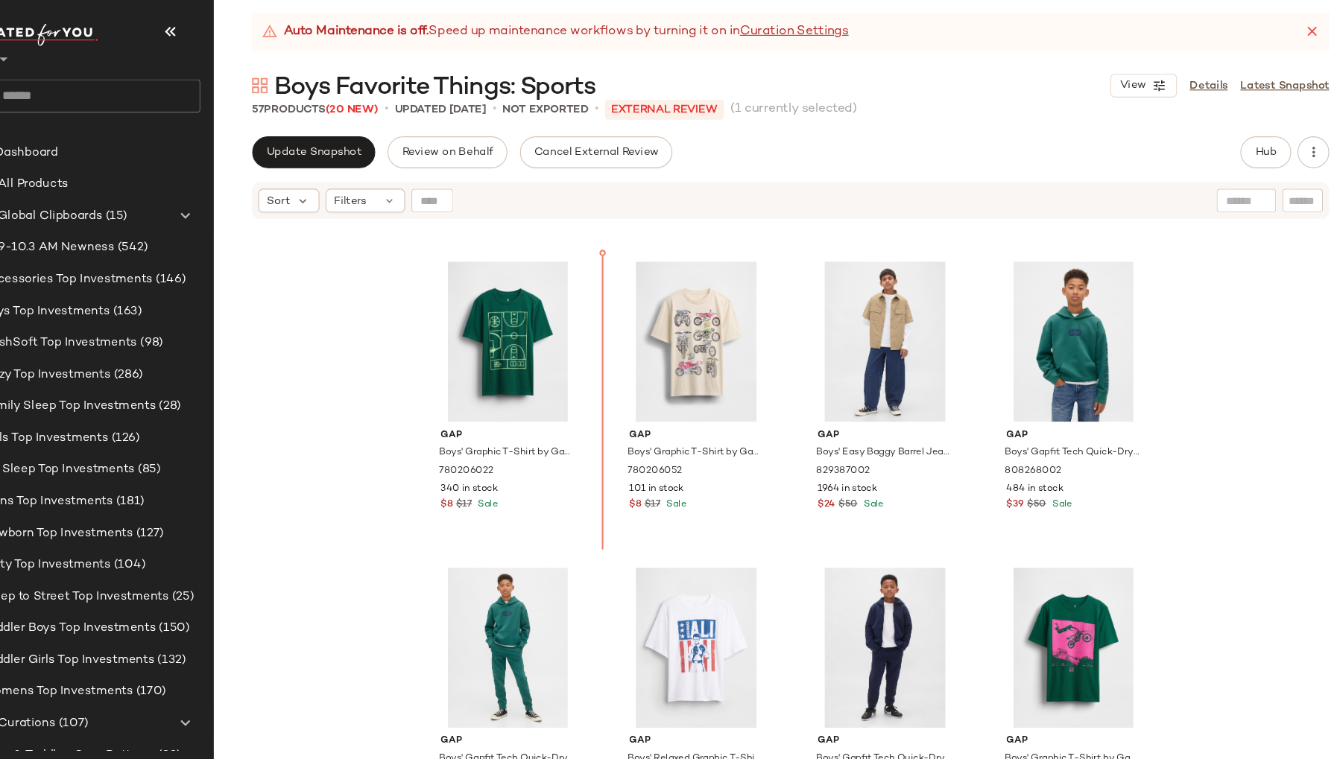
scroll to position [2282, 0]
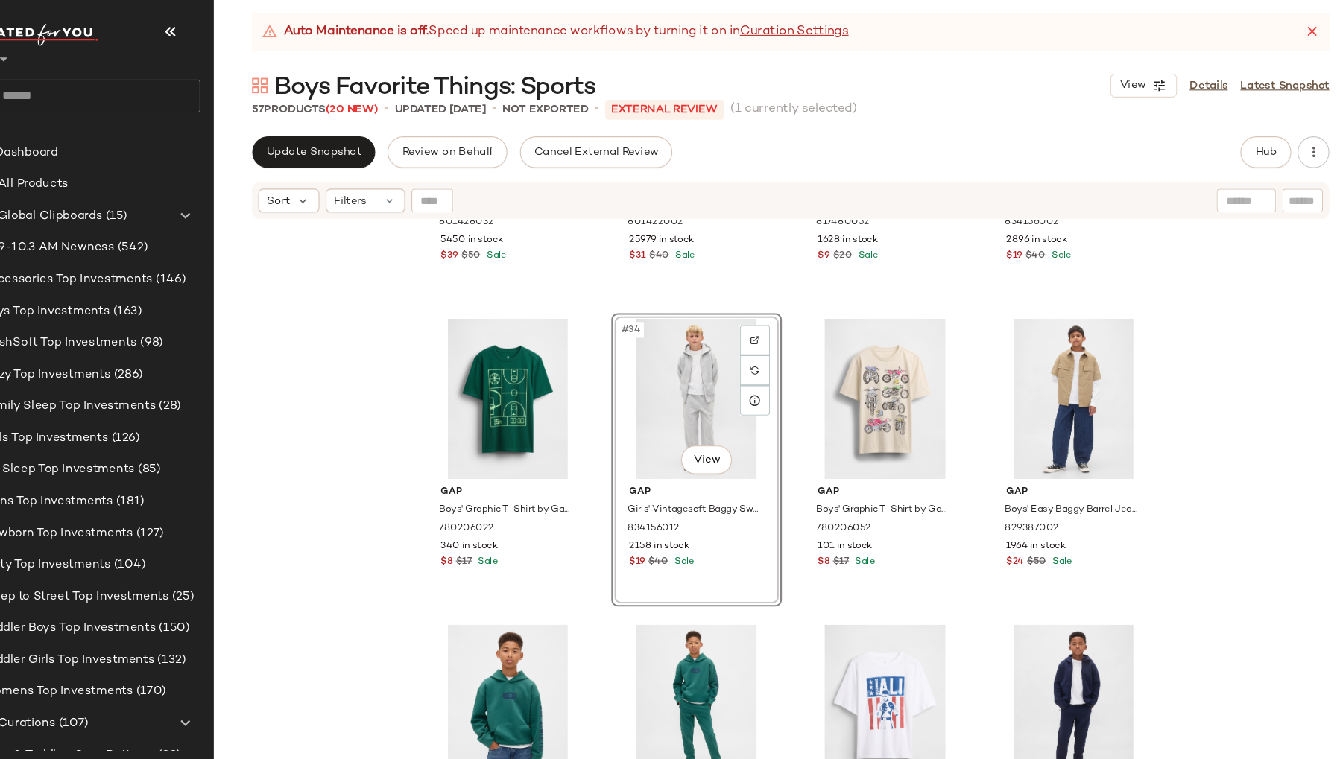
scroll to position [2247, 0]
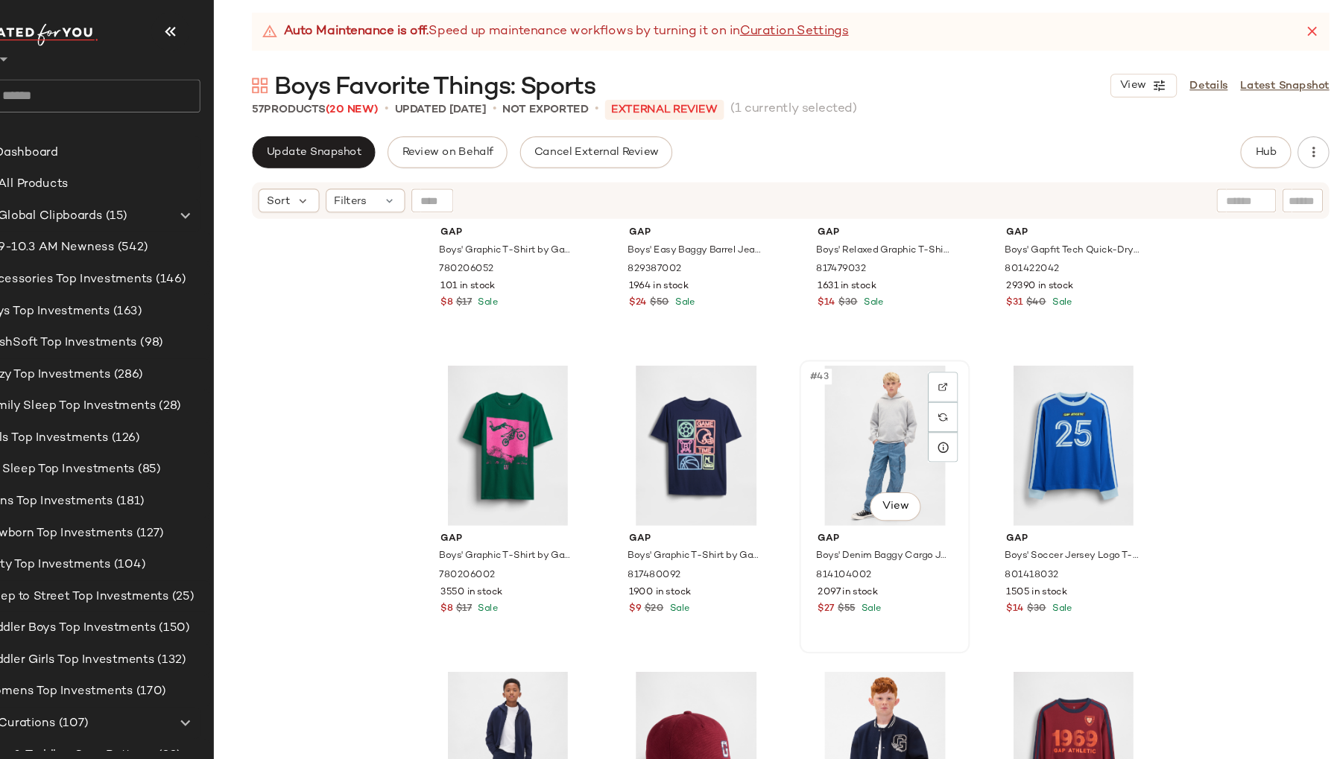
scroll to position [2764, 0]
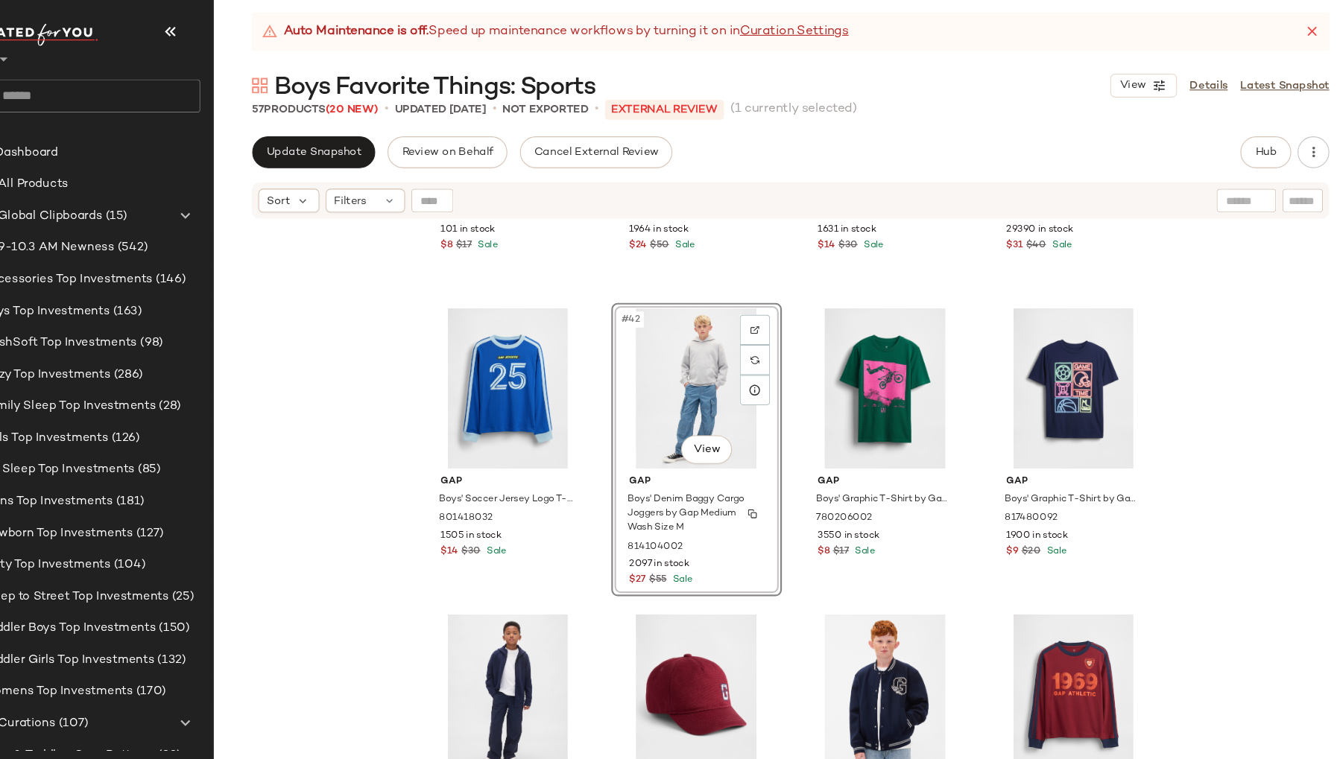
scroll to position [2842, 0]
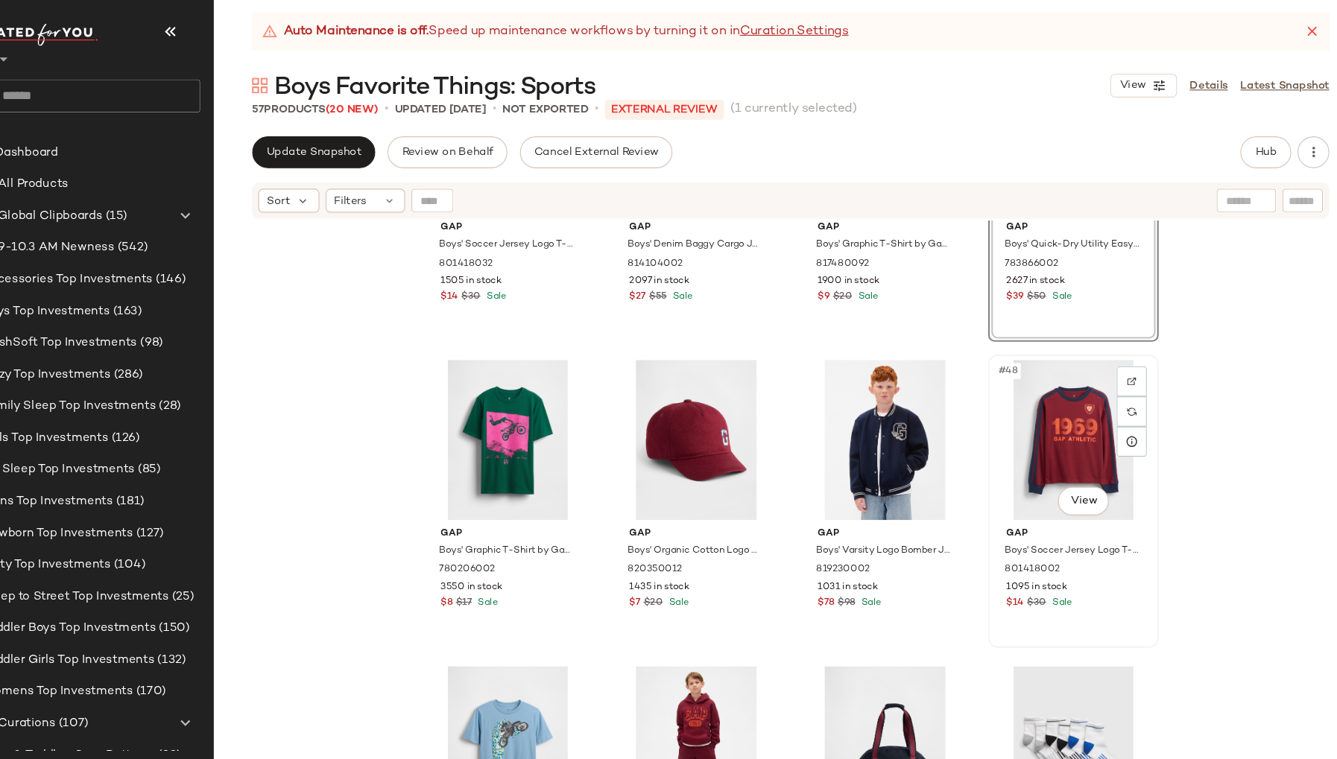
scroll to position [3156, 0]
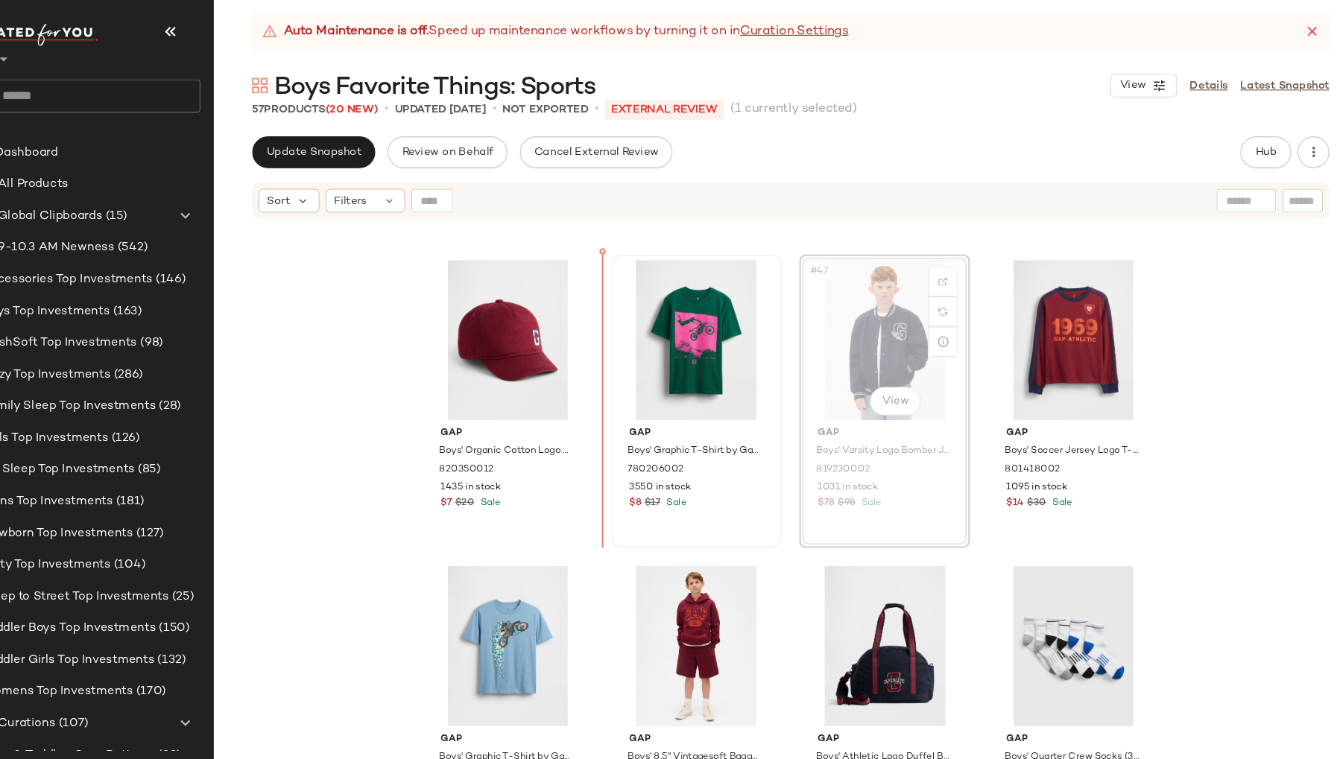
scroll to position [3144, 0]
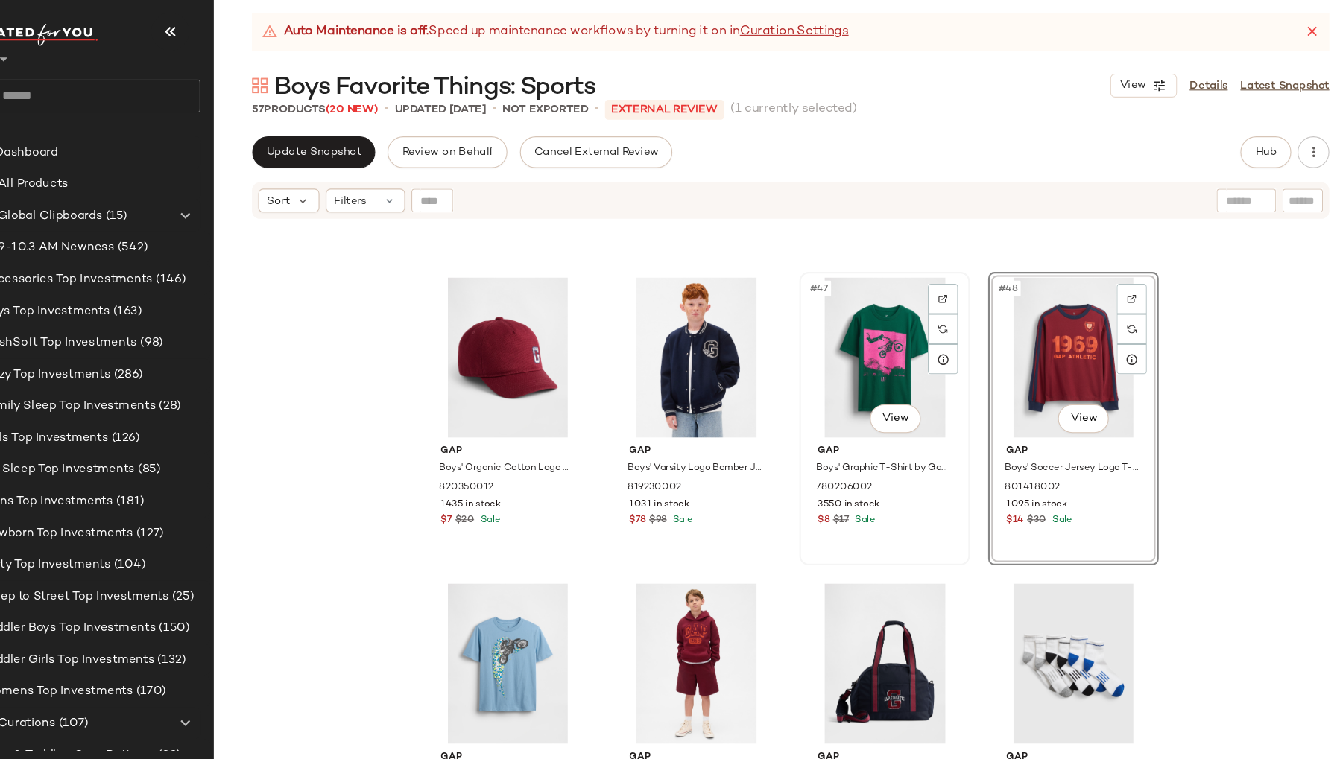
scroll to position [3130, 0]
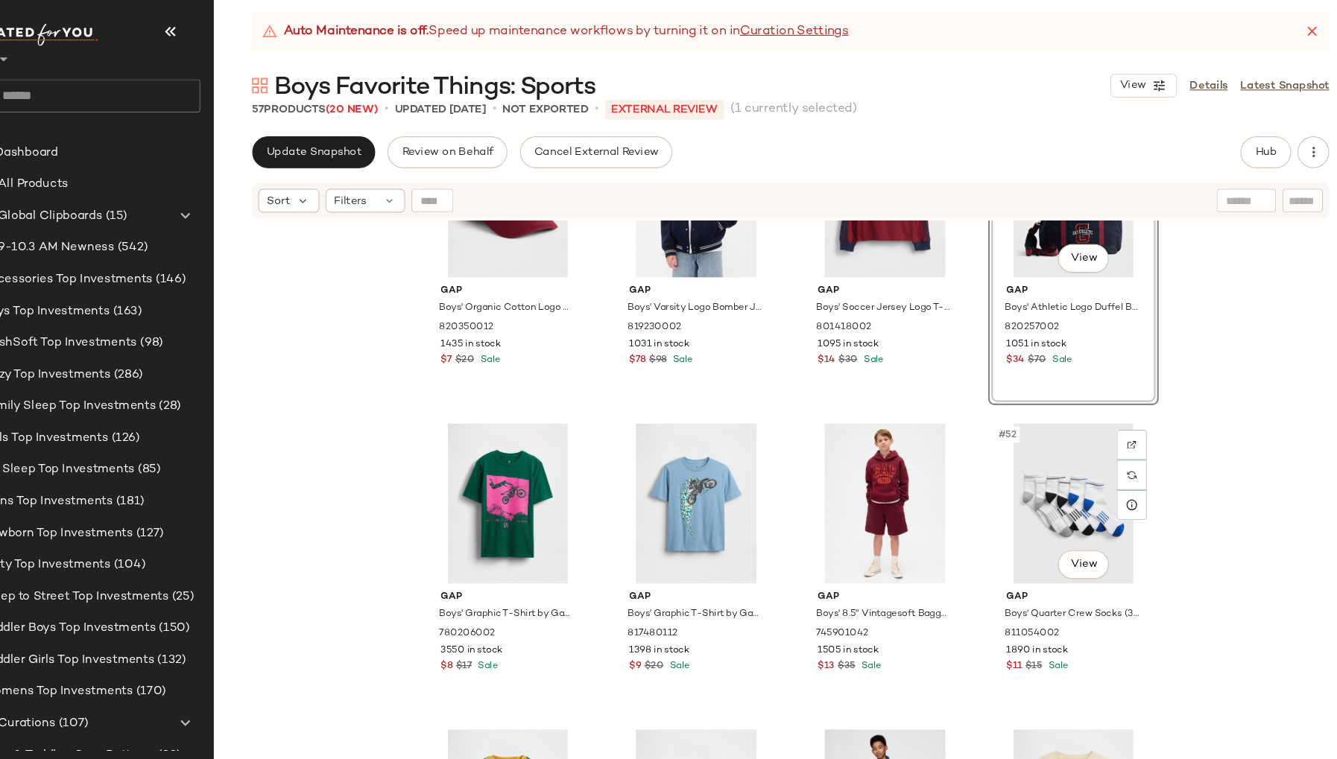
scroll to position [3285, 0]
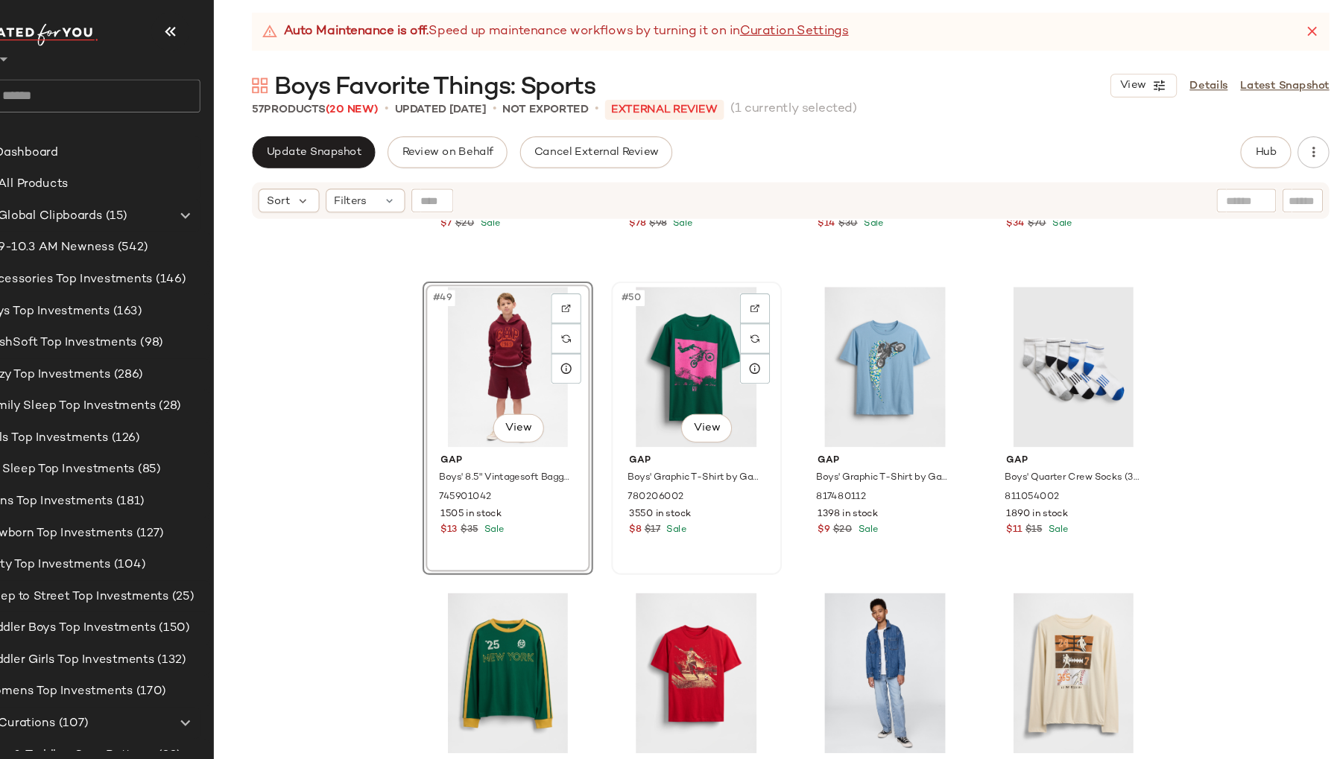
scroll to position [3428, 0]
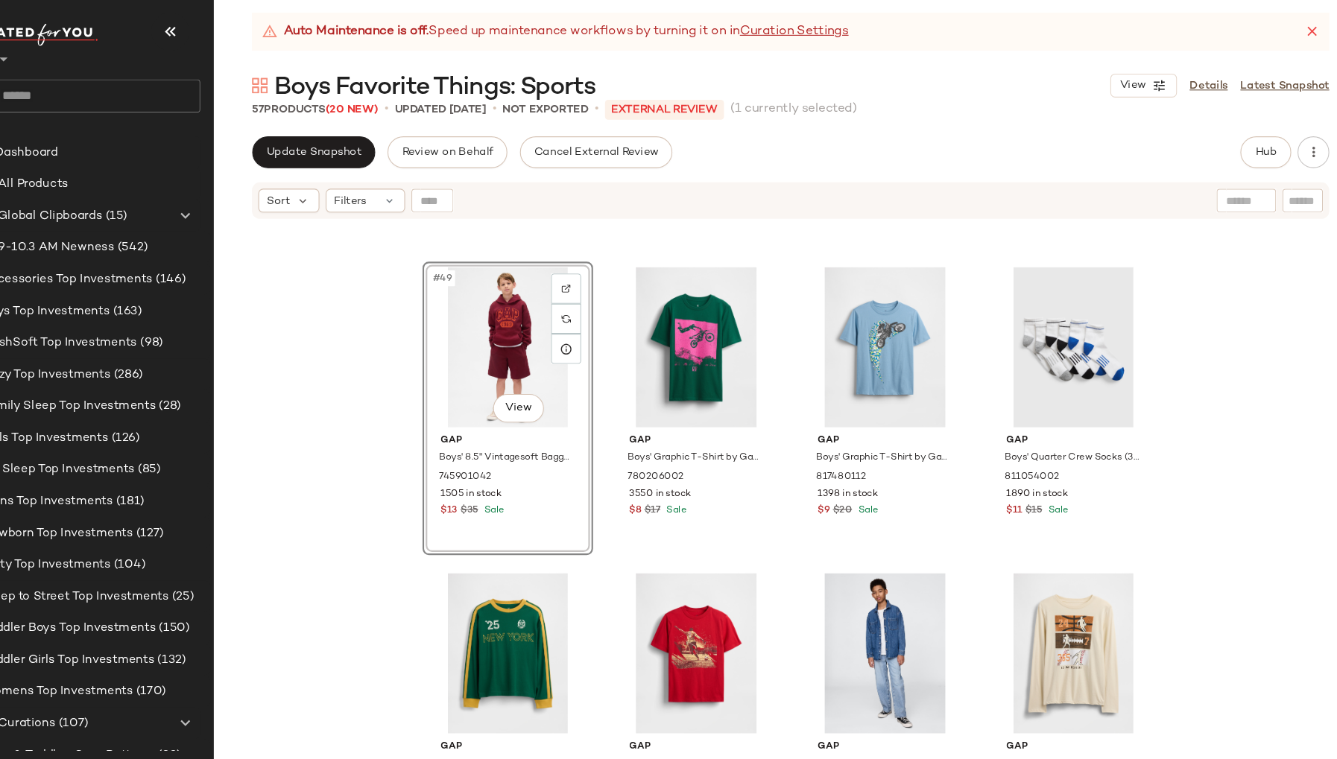
click at [589, 394] on div "#49 View" at bounding box center [530, 338] width 150 height 151
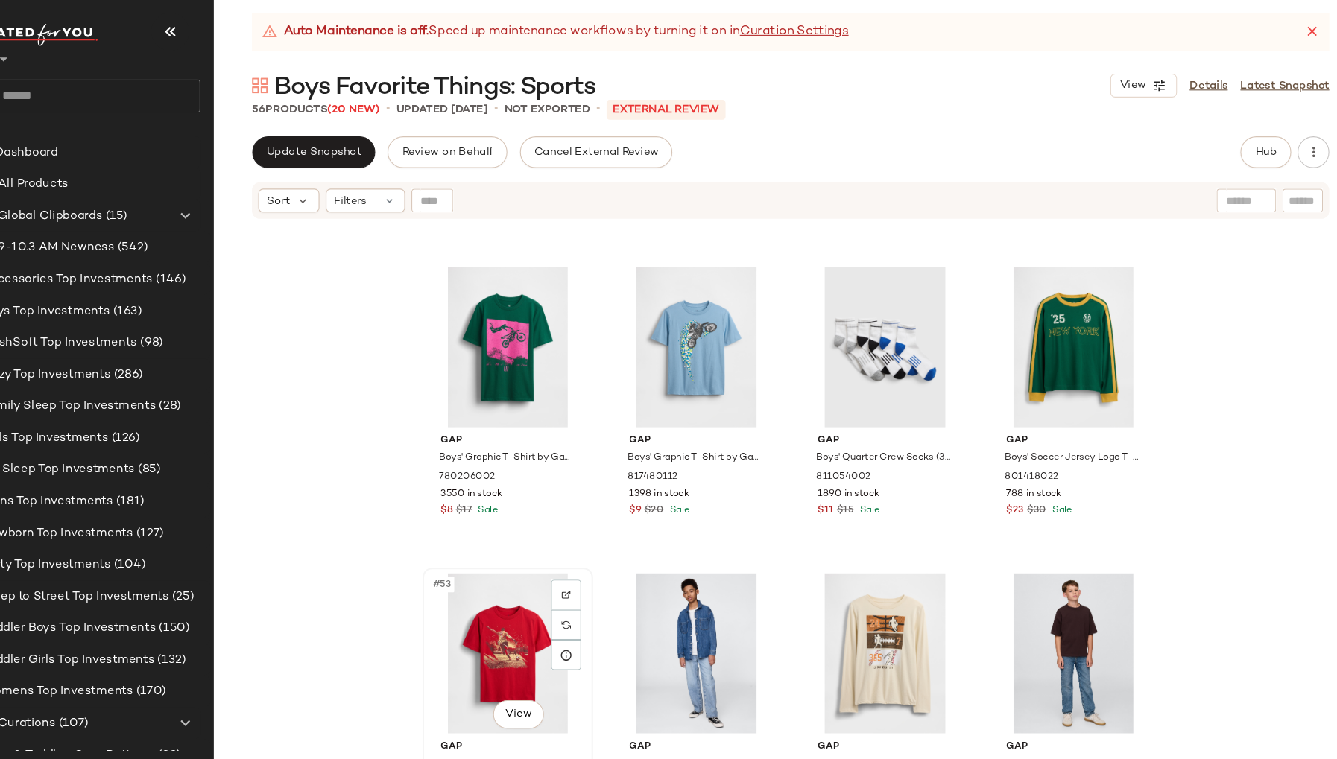
click at [462, 618] on div "#53 View" at bounding box center [530, 626] width 150 height 151
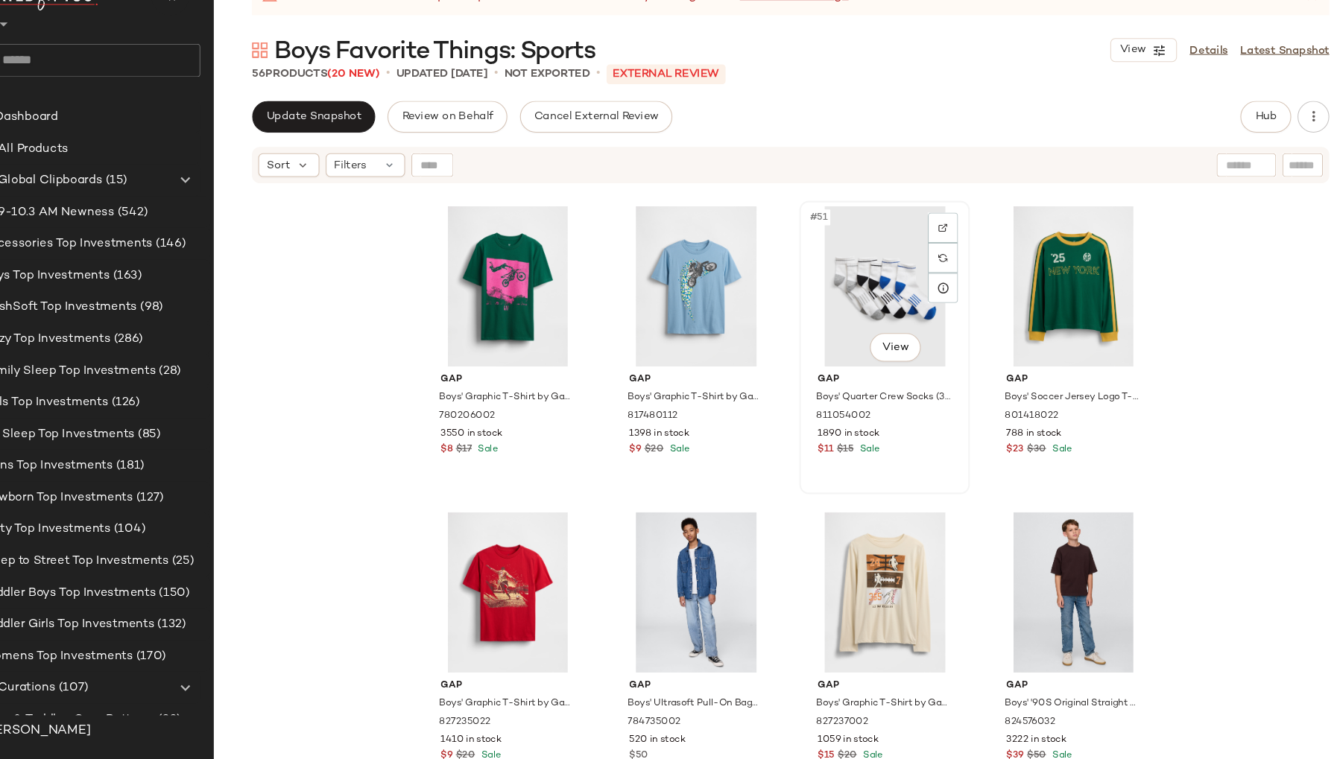
click at [808, 297] on div "#51 View" at bounding box center [883, 314] width 150 height 151
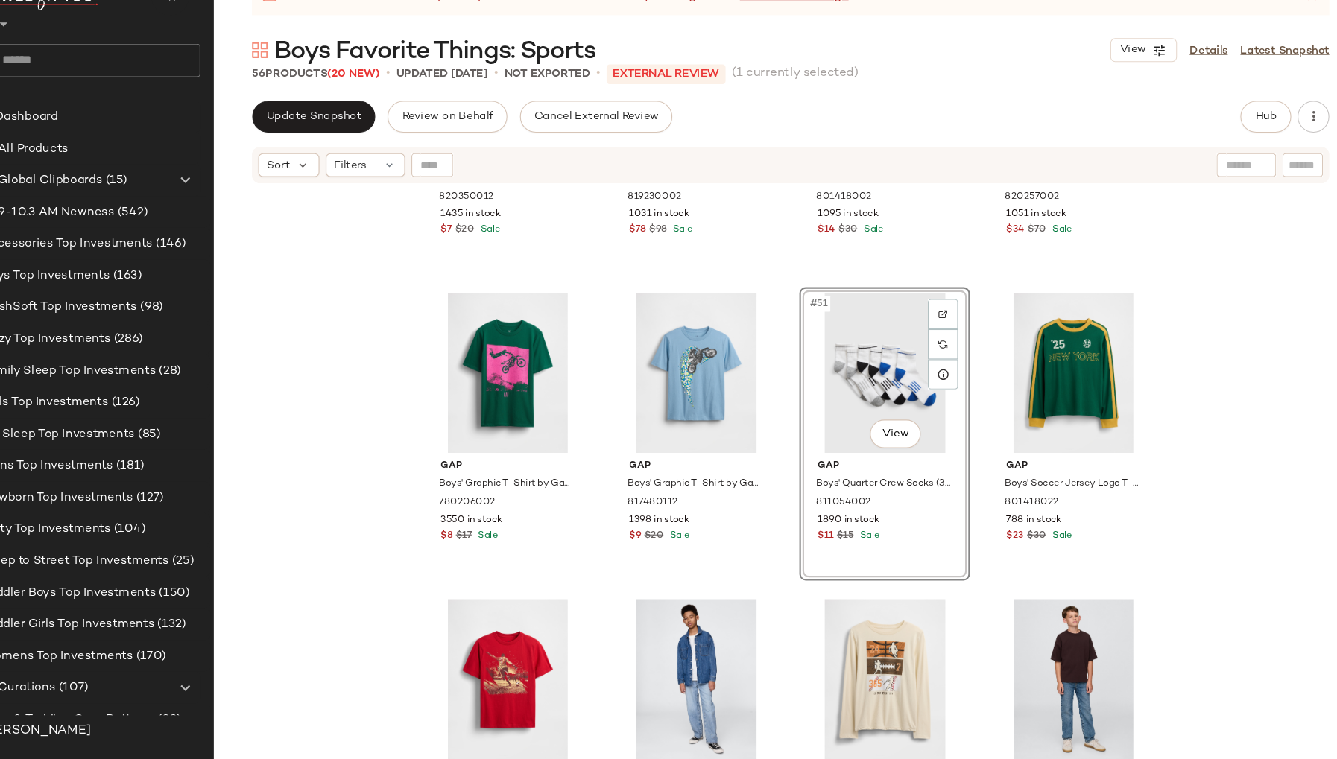
scroll to position [3424, 0]
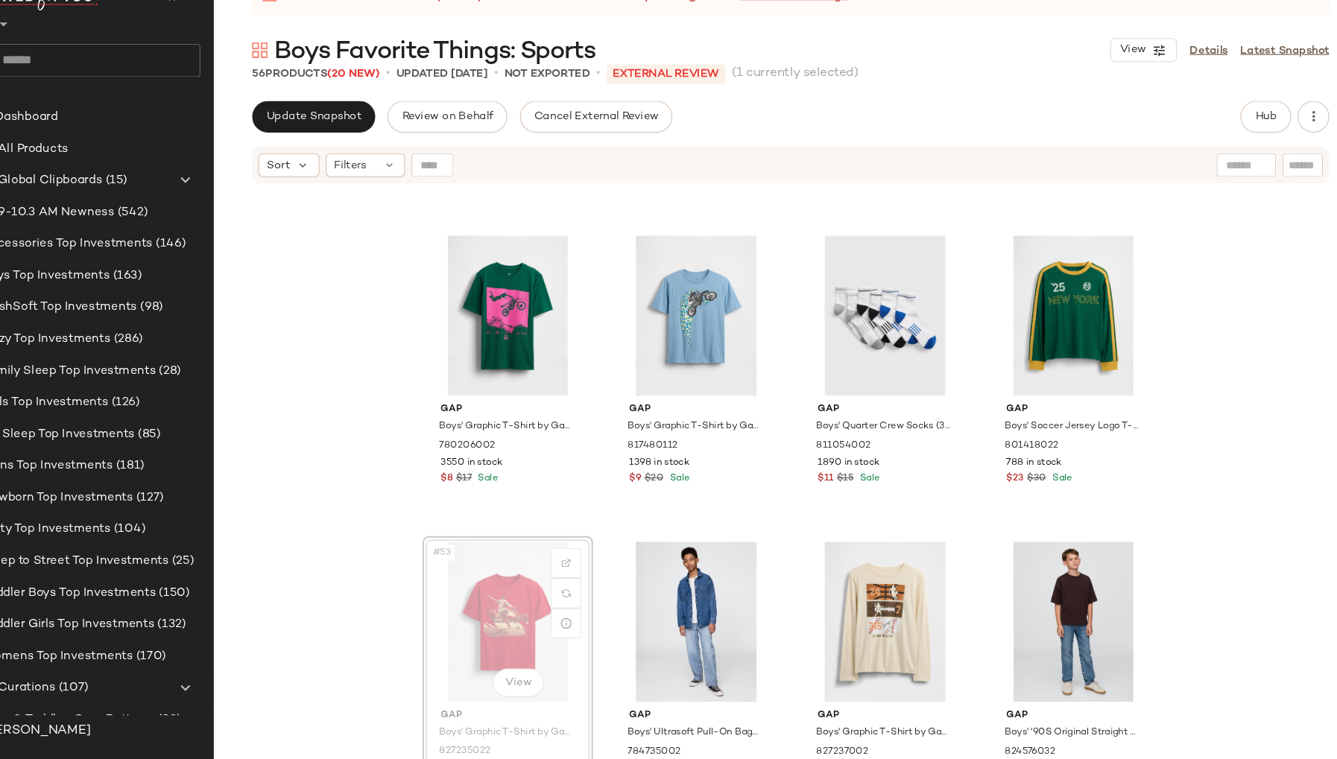
scroll to position [3425, 0]
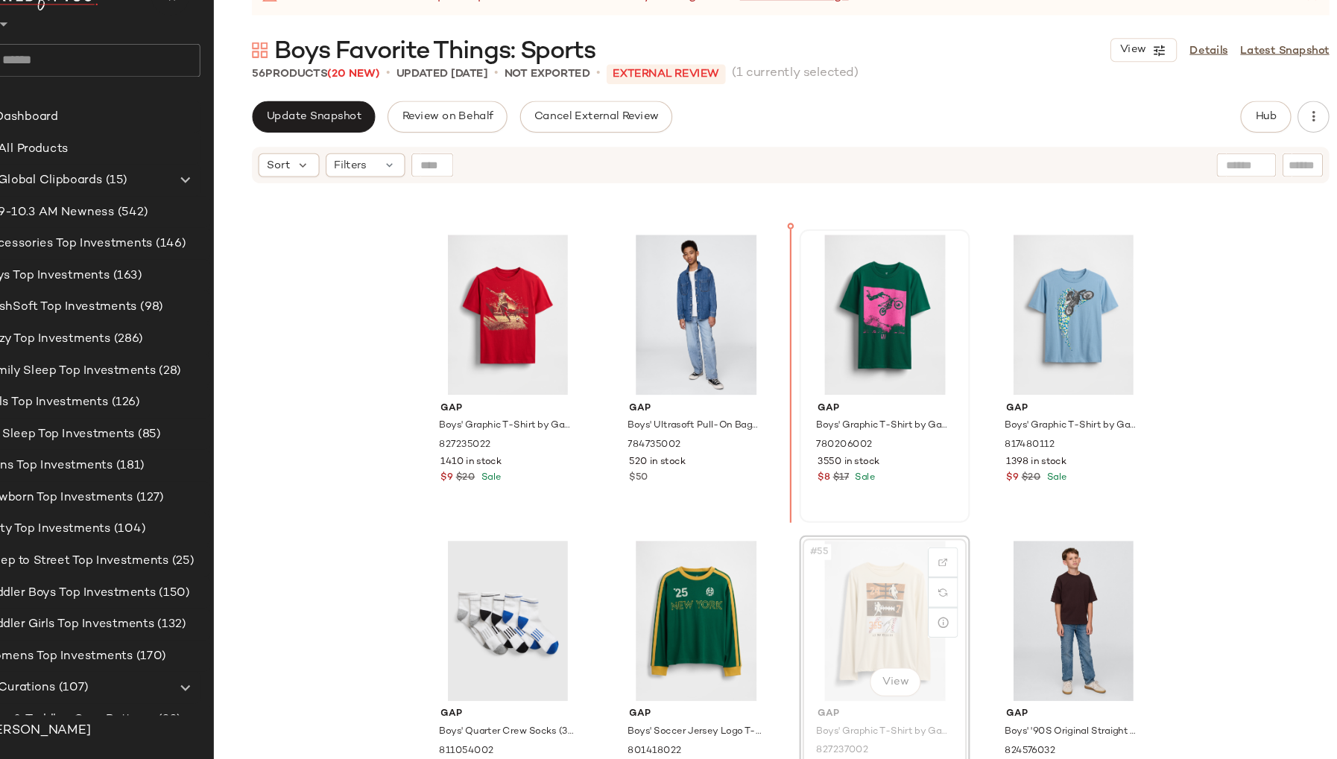
scroll to position [3423, 0]
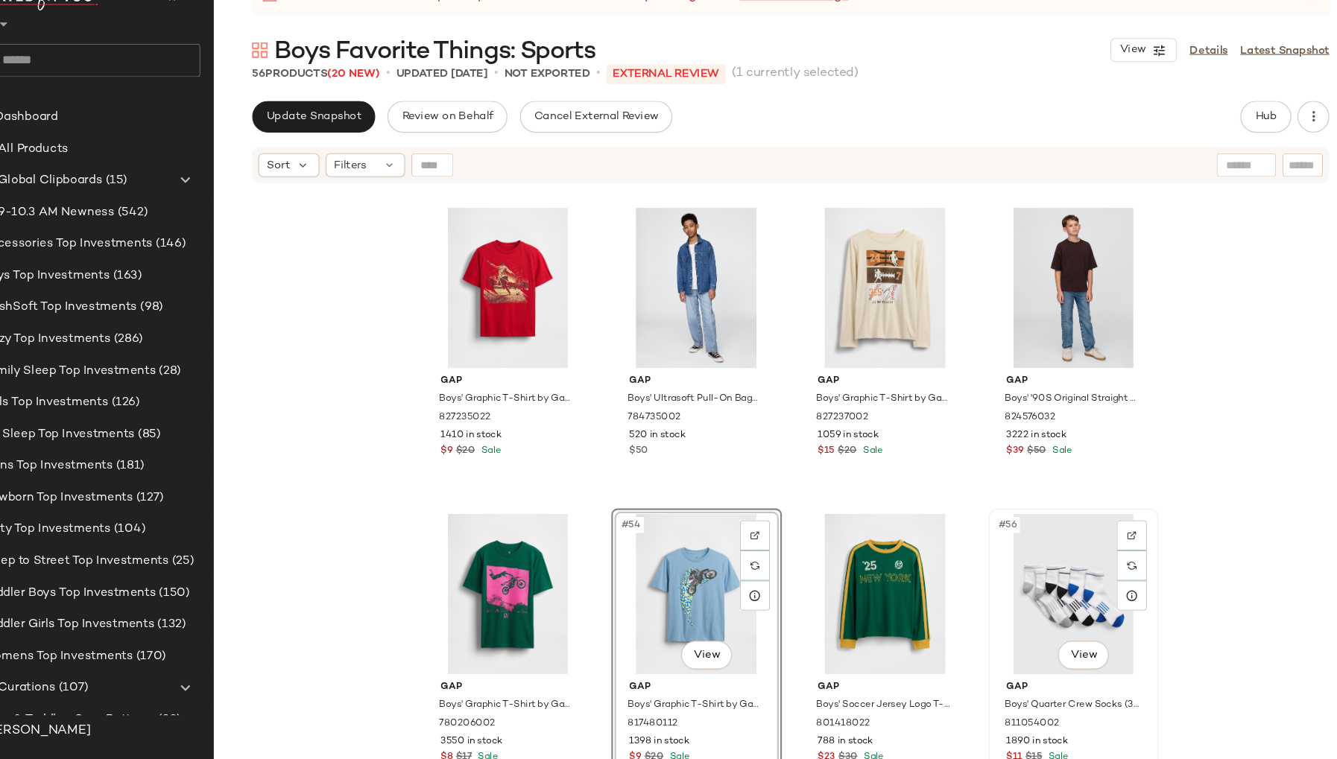
scroll to position [3452, 0]
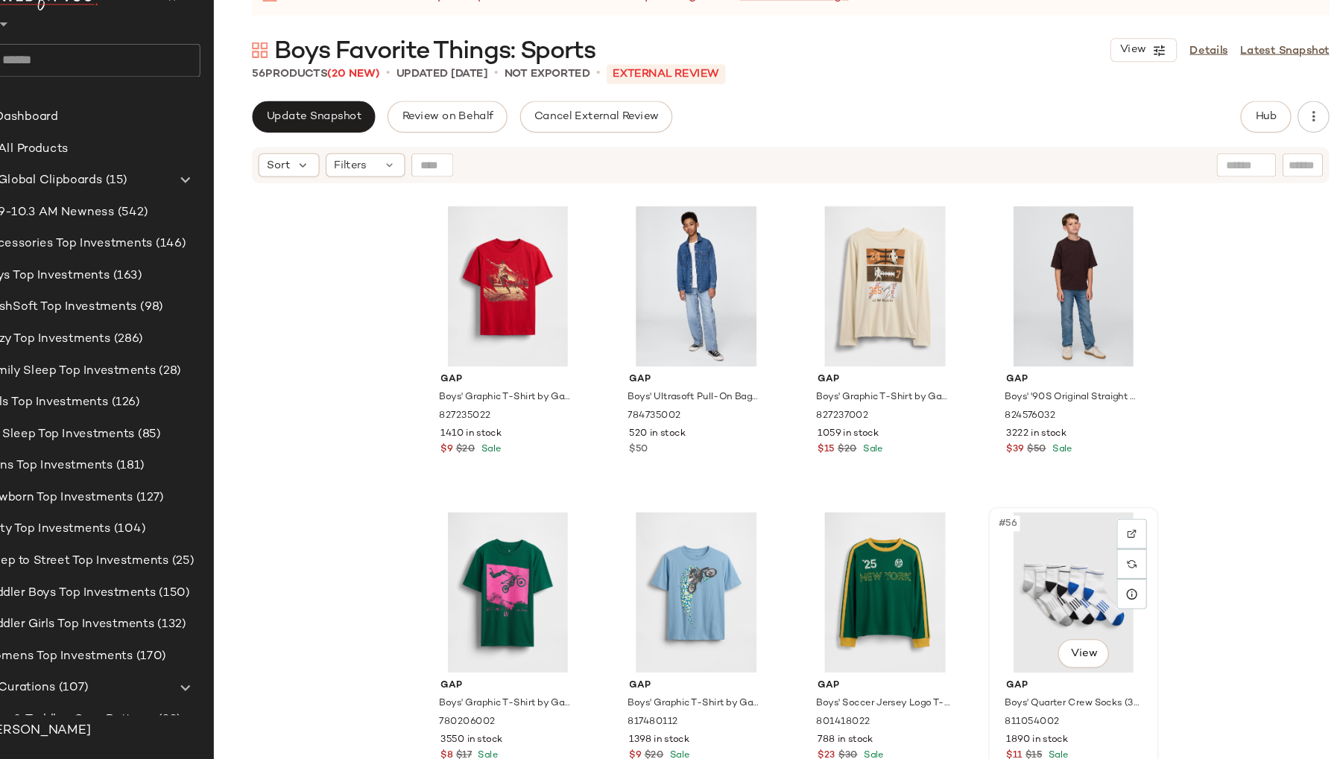
click at [990, 637] on div "#56 View" at bounding box center [1061, 602] width 150 height 151
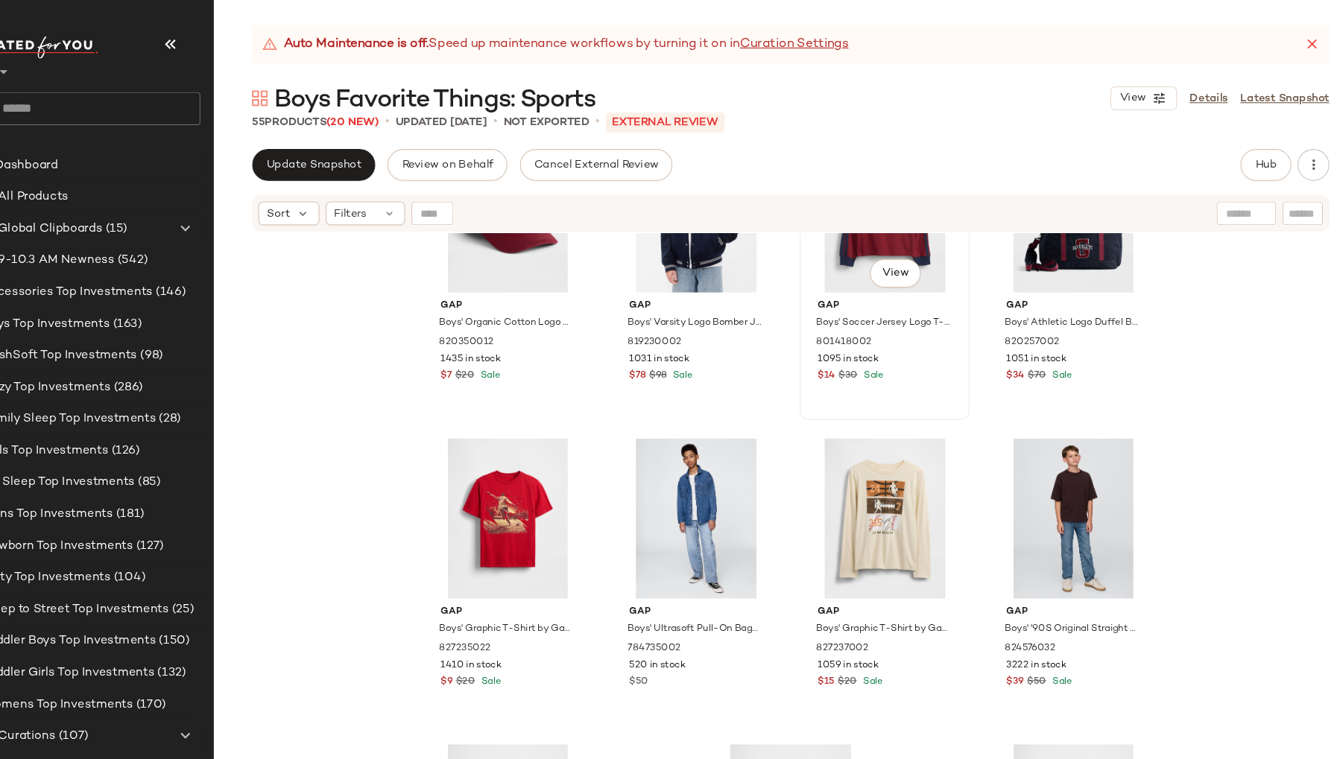
scroll to position [3405, 0]
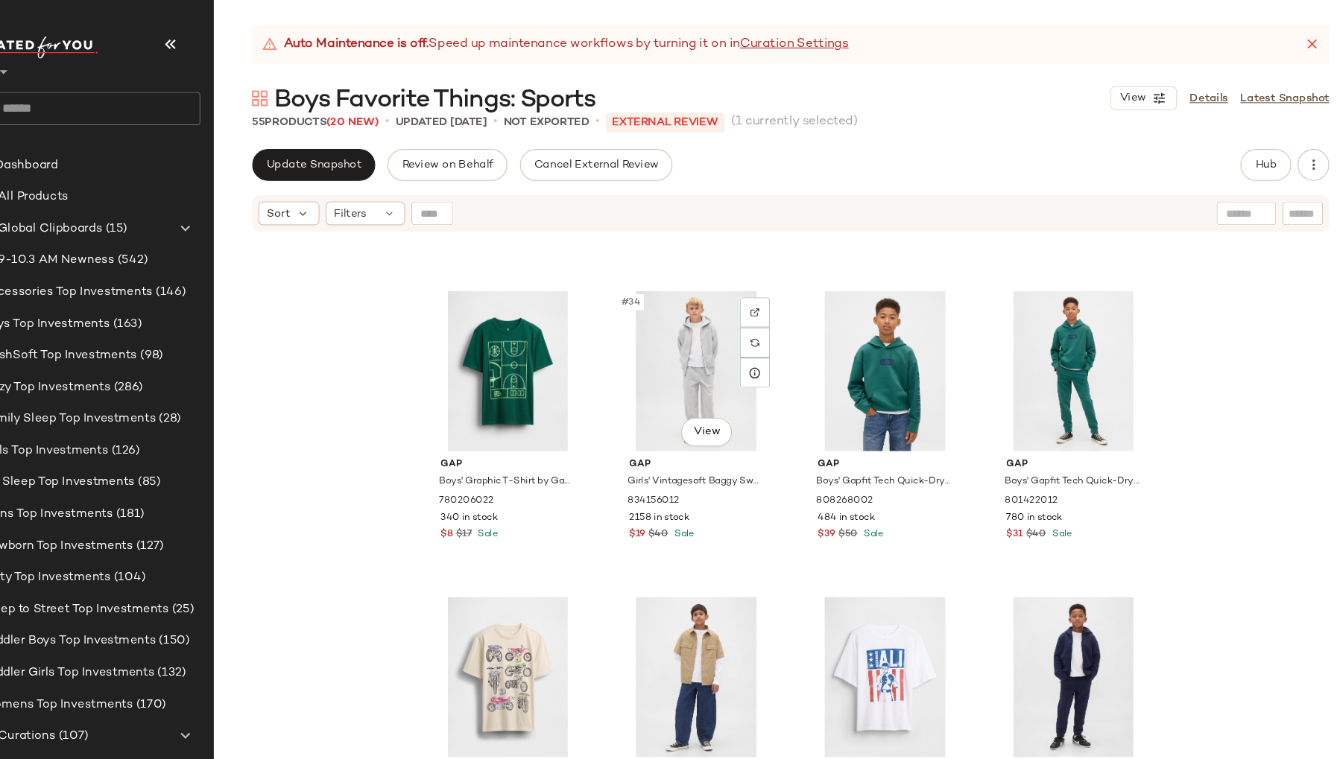
scroll to position [2283, 0]
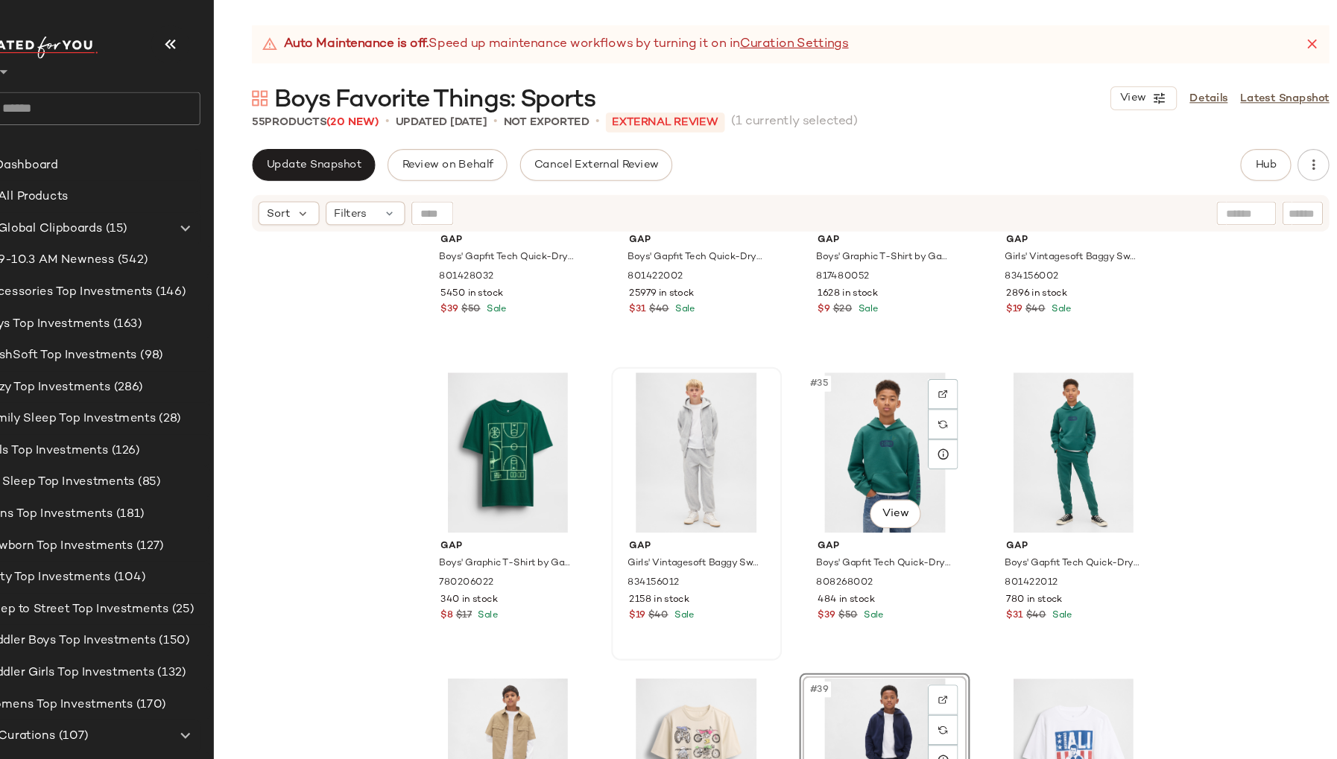
scroll to position [2196, 0]
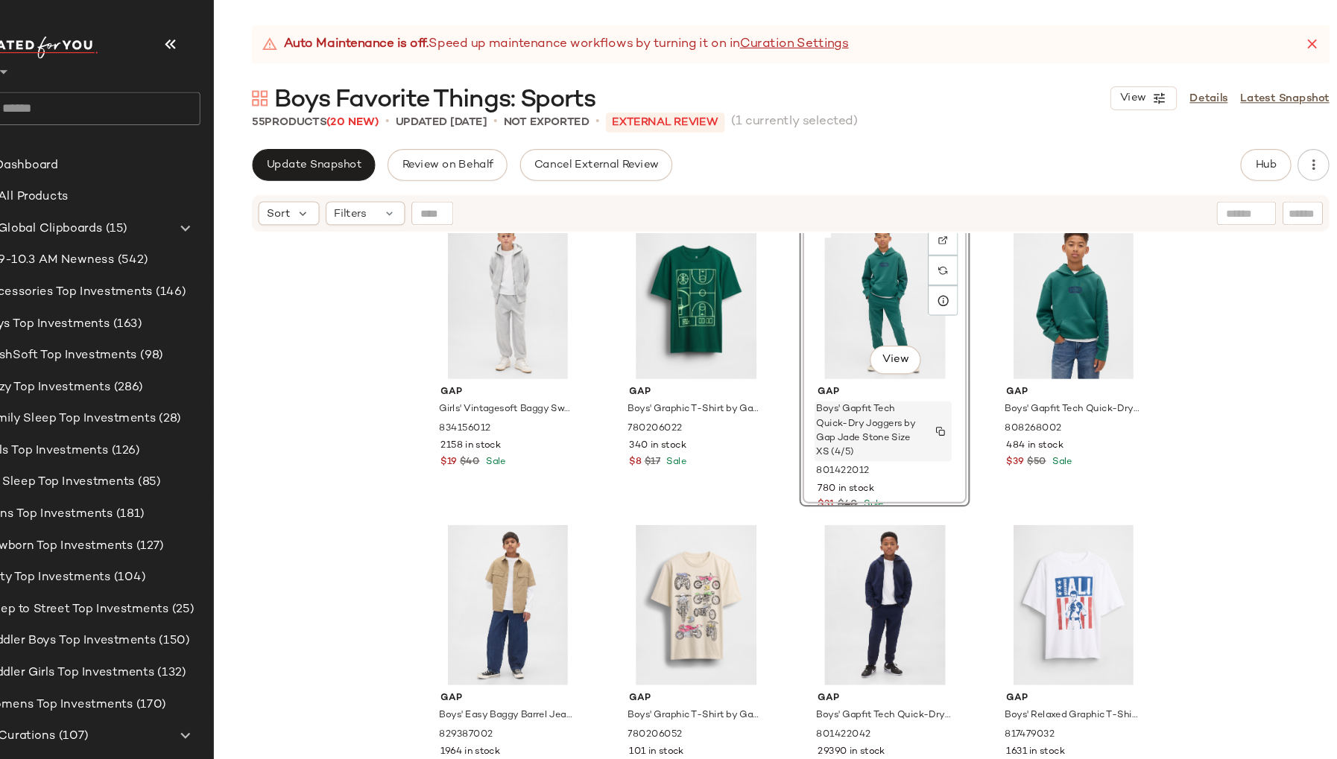
scroll to position [2452, 0]
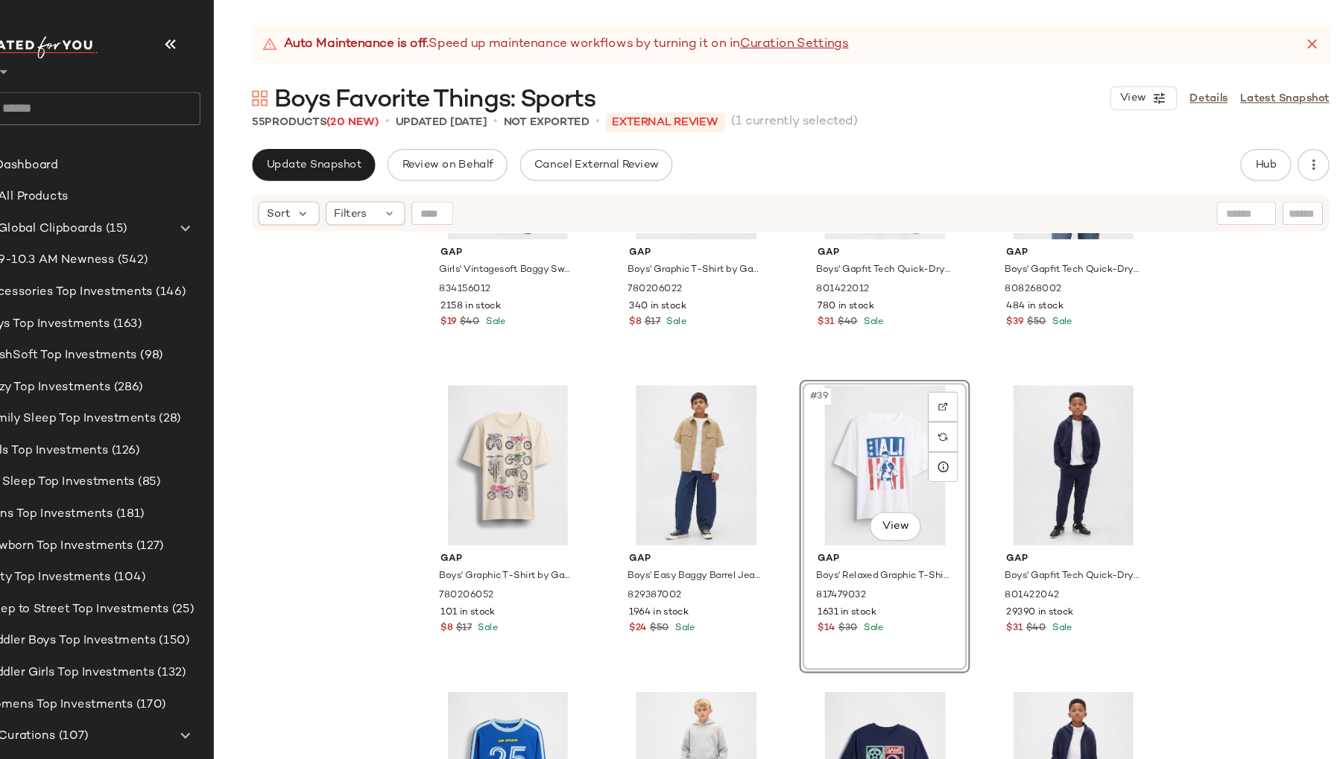
scroll to position [2609, 0]
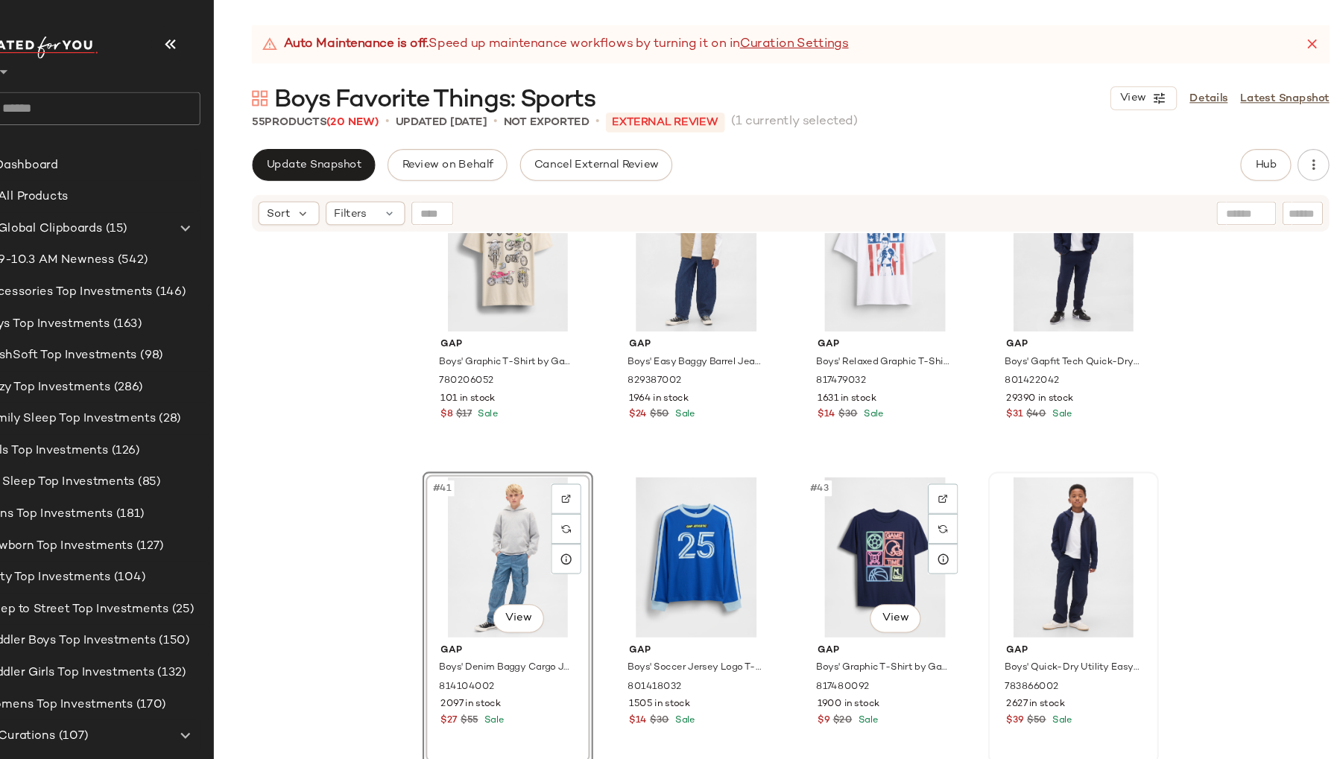
scroll to position [2668, 0]
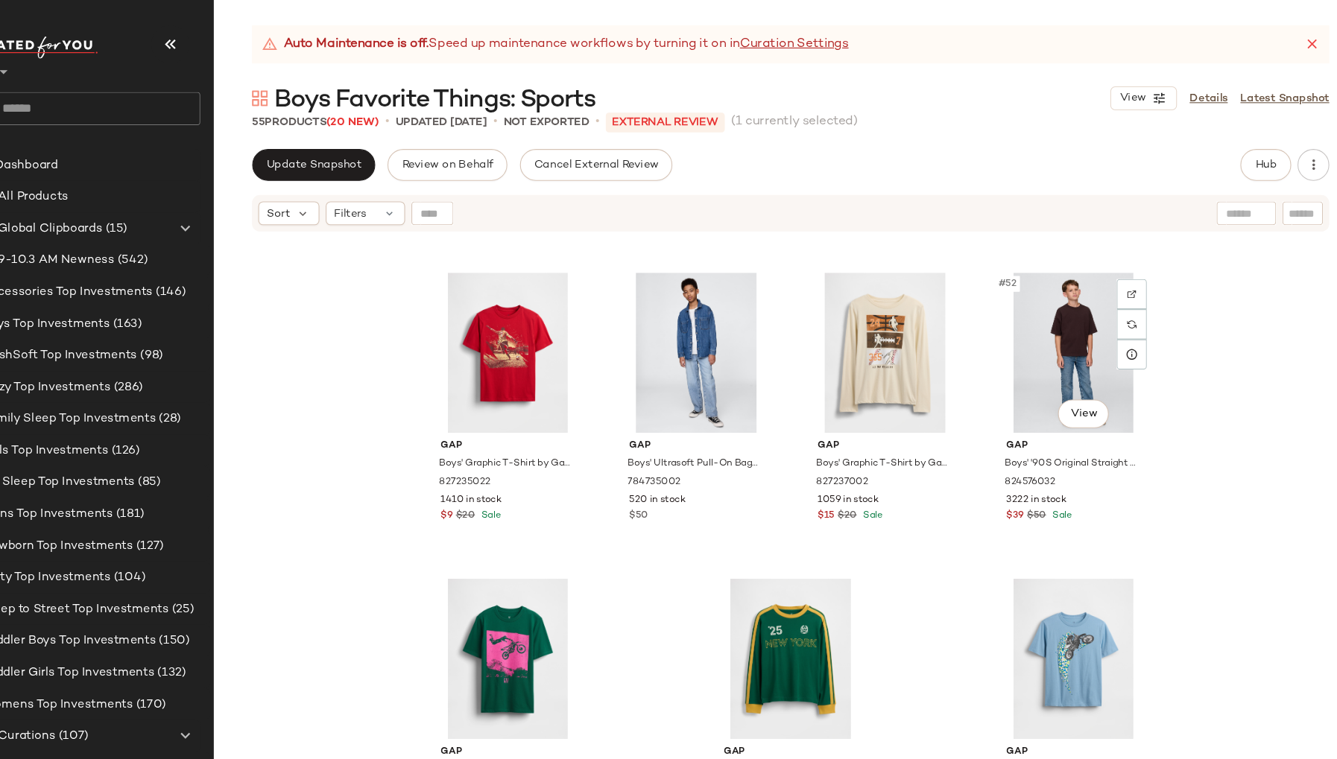
scroll to position [3452, 0]
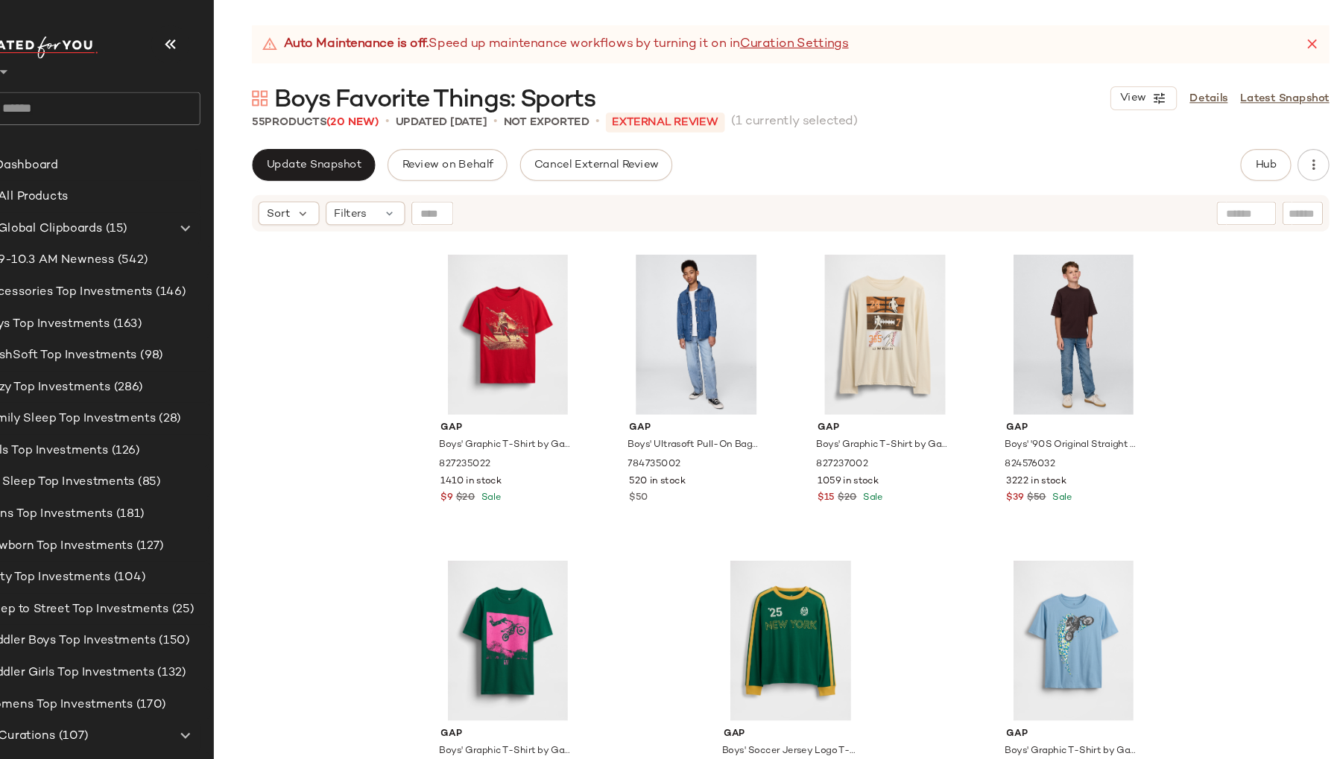
click at [393, 113] on span "(20 New)" at bounding box center [383, 115] width 49 height 11
